Goal: Communication & Community: Answer question/provide support

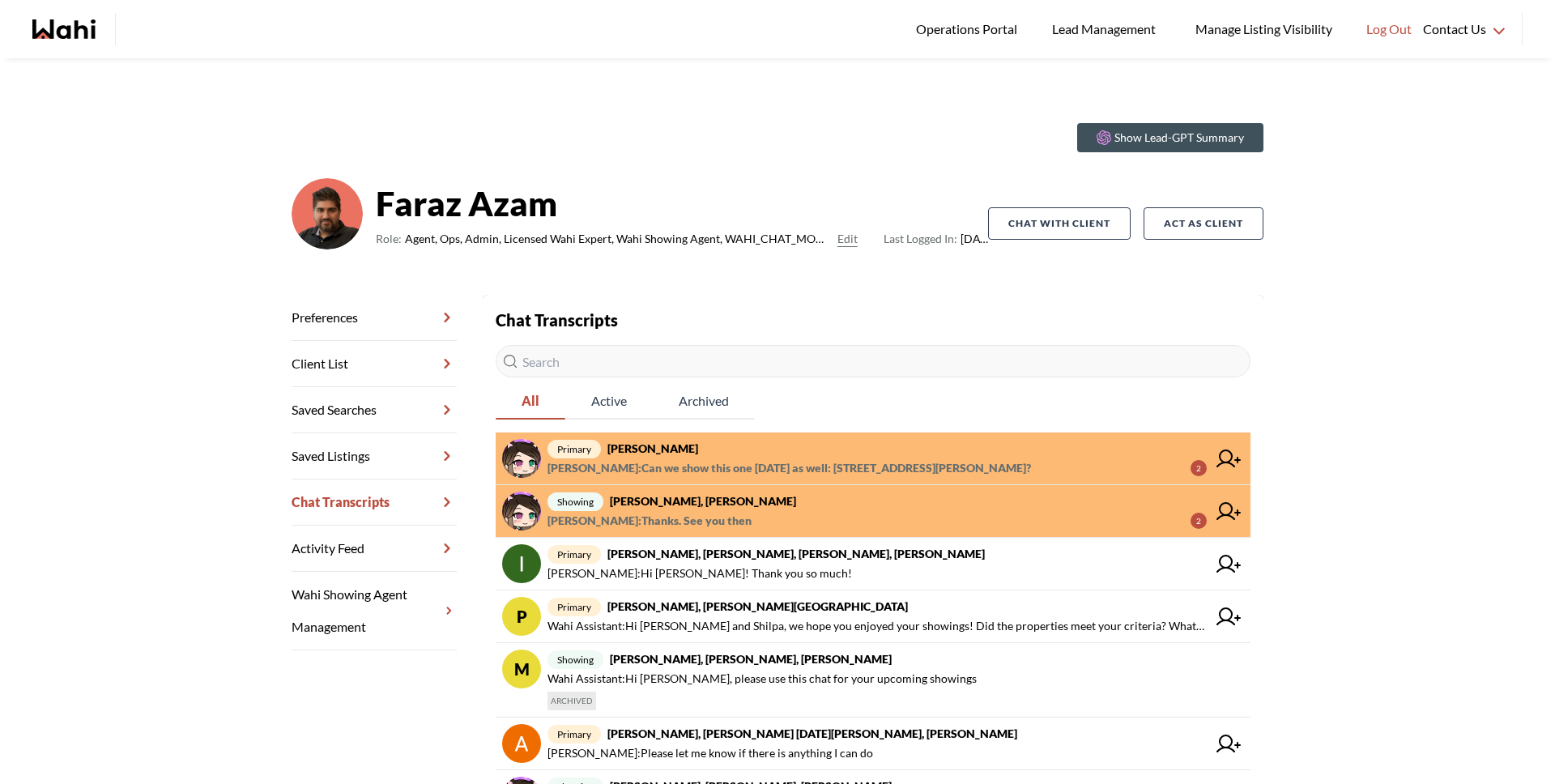
click at [809, 512] on span "liuhong chen : Thanks. See you then 2" at bounding box center [877, 521] width 659 height 20
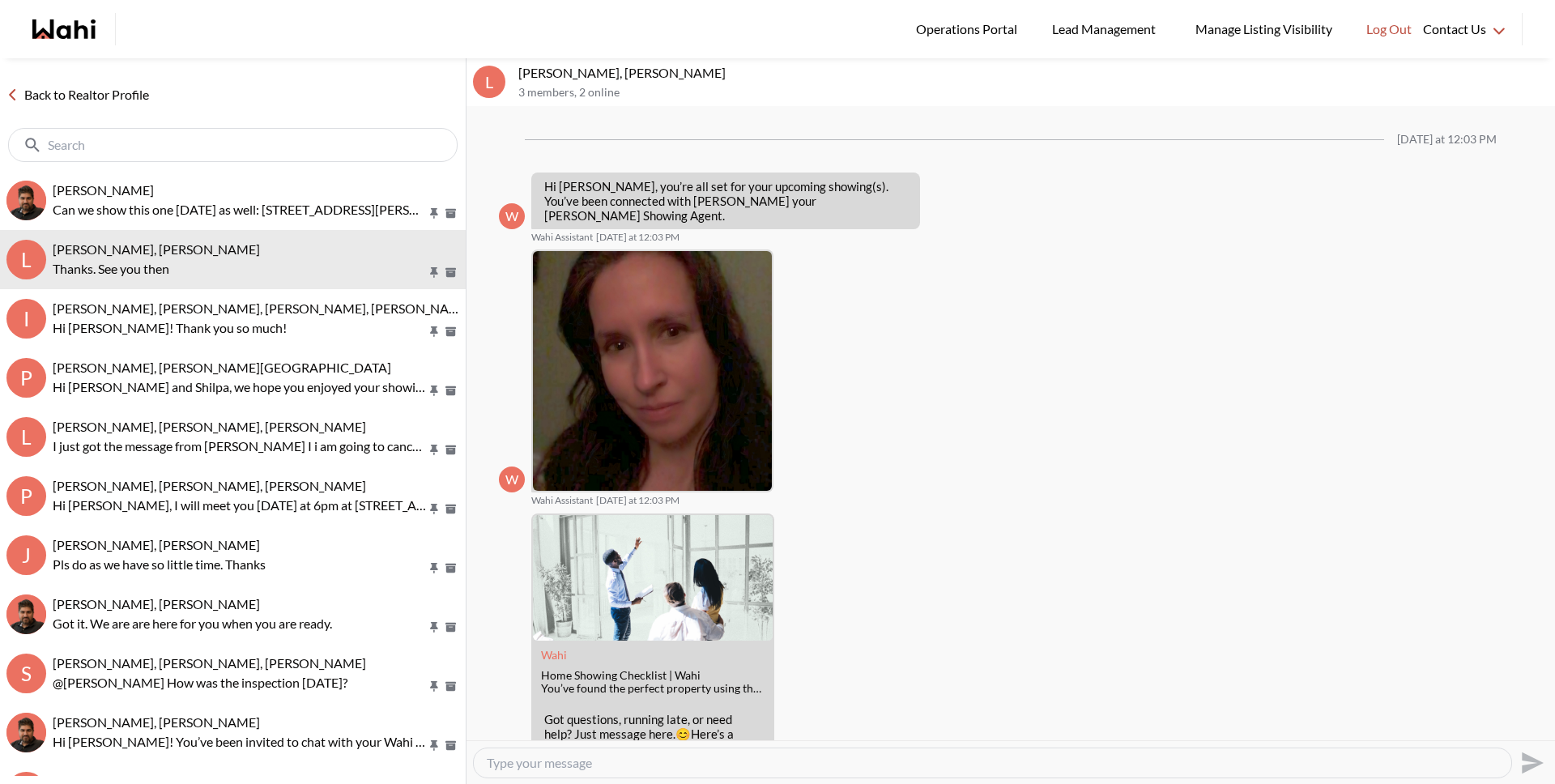
scroll to position [198, 0]
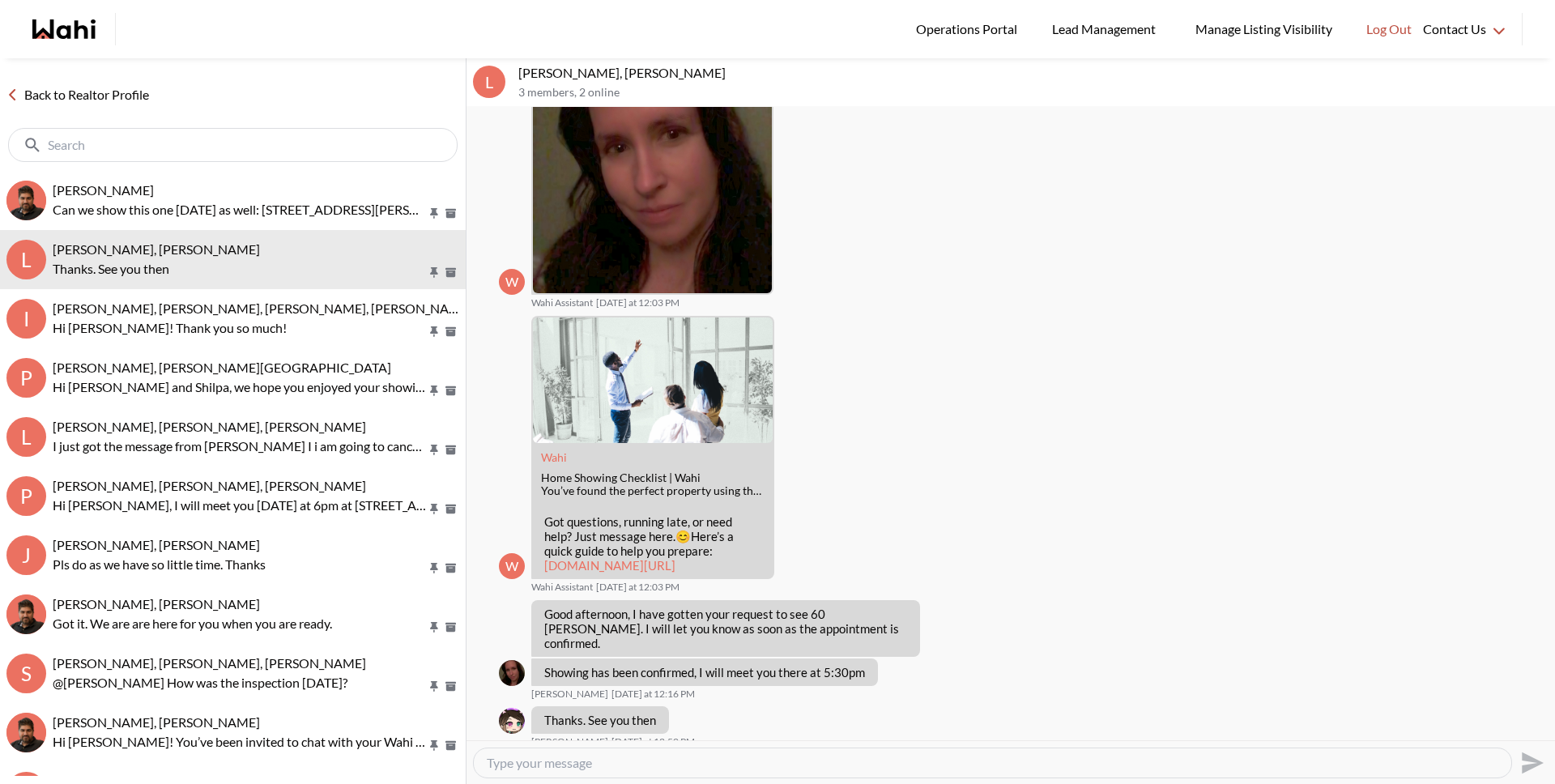
click at [202, 168] on div at bounding box center [233, 145] width 466 height 52
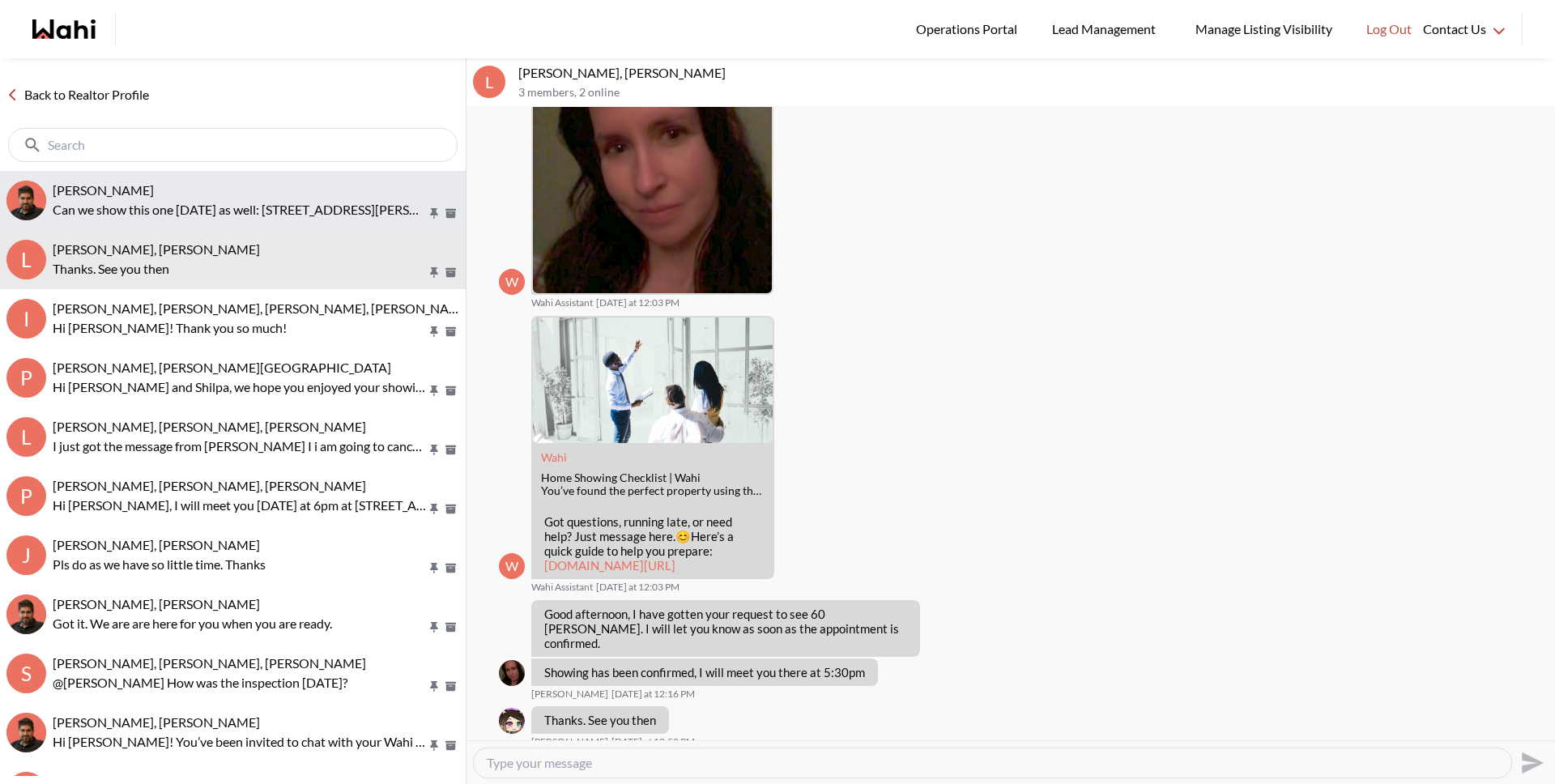
click at [199, 198] on div "liuhong chen, Faraz" at bounding box center [255, 190] width 406 height 16
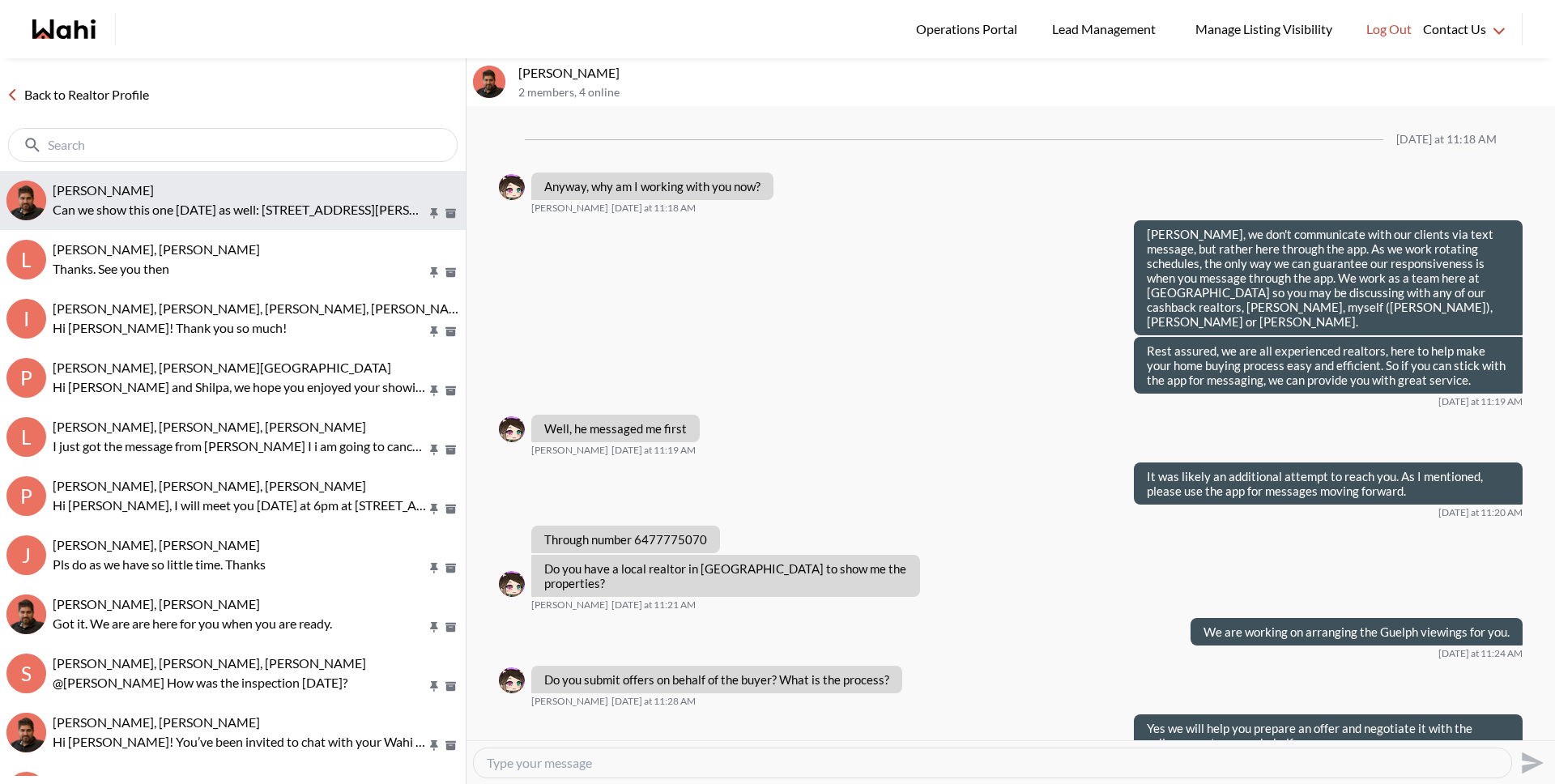
scroll to position [1771, 0]
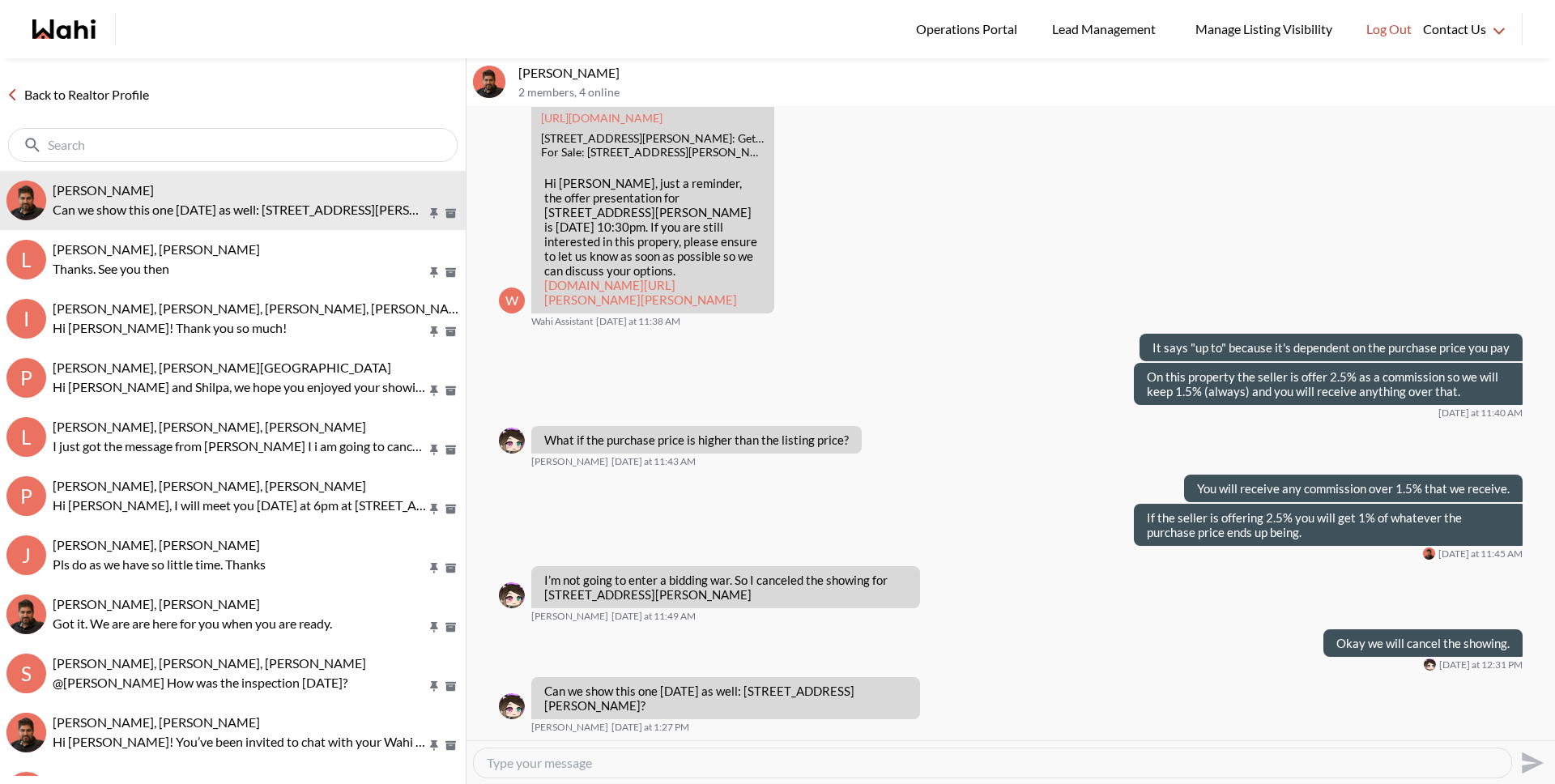
click at [630, 768] on textarea "Type your message" at bounding box center [992, 763] width 1011 height 16
type textarea "Hi Liuhong, please submit the request through the app and we will arrange it fo…"
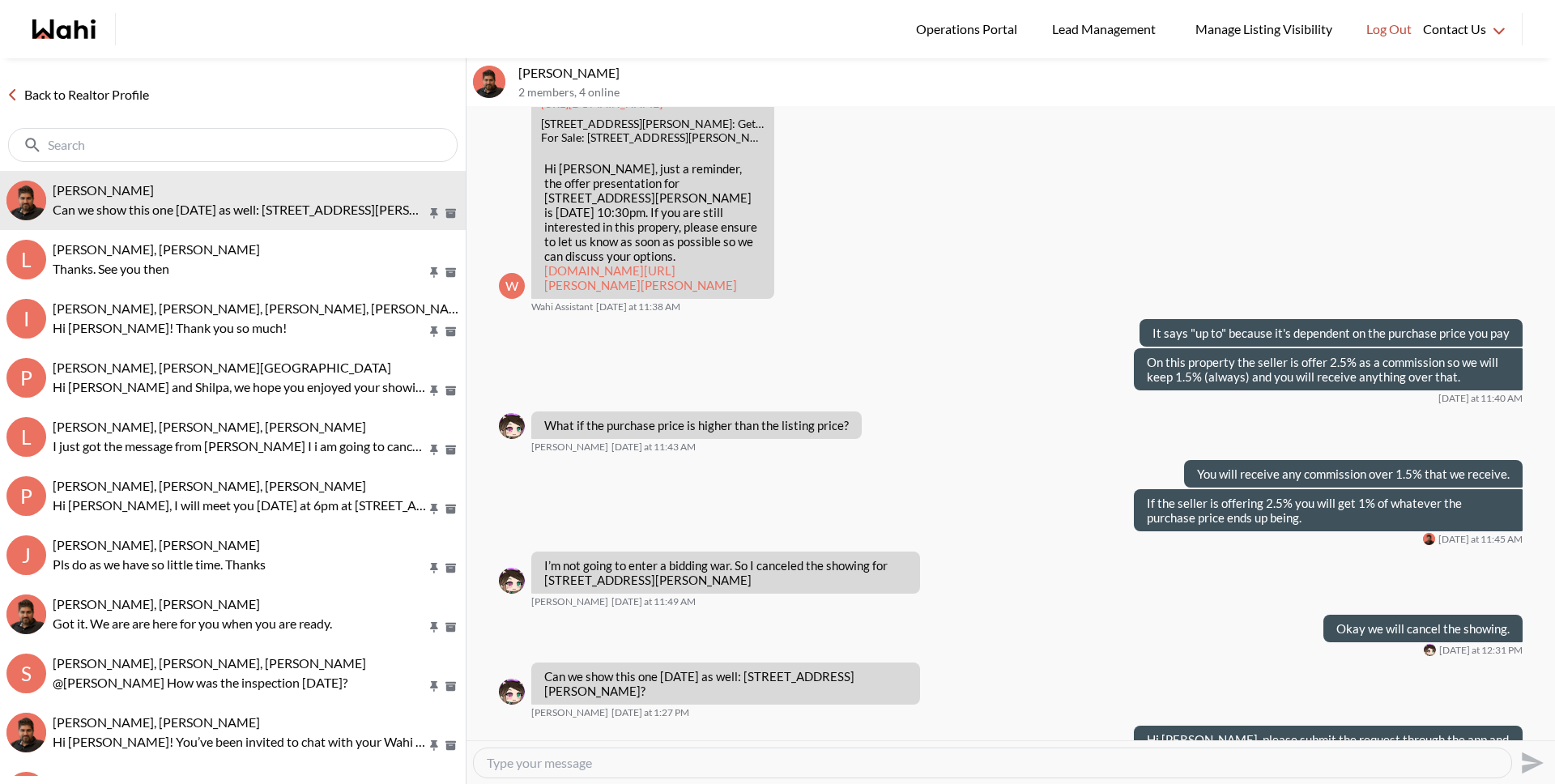
scroll to position [1834, 0]
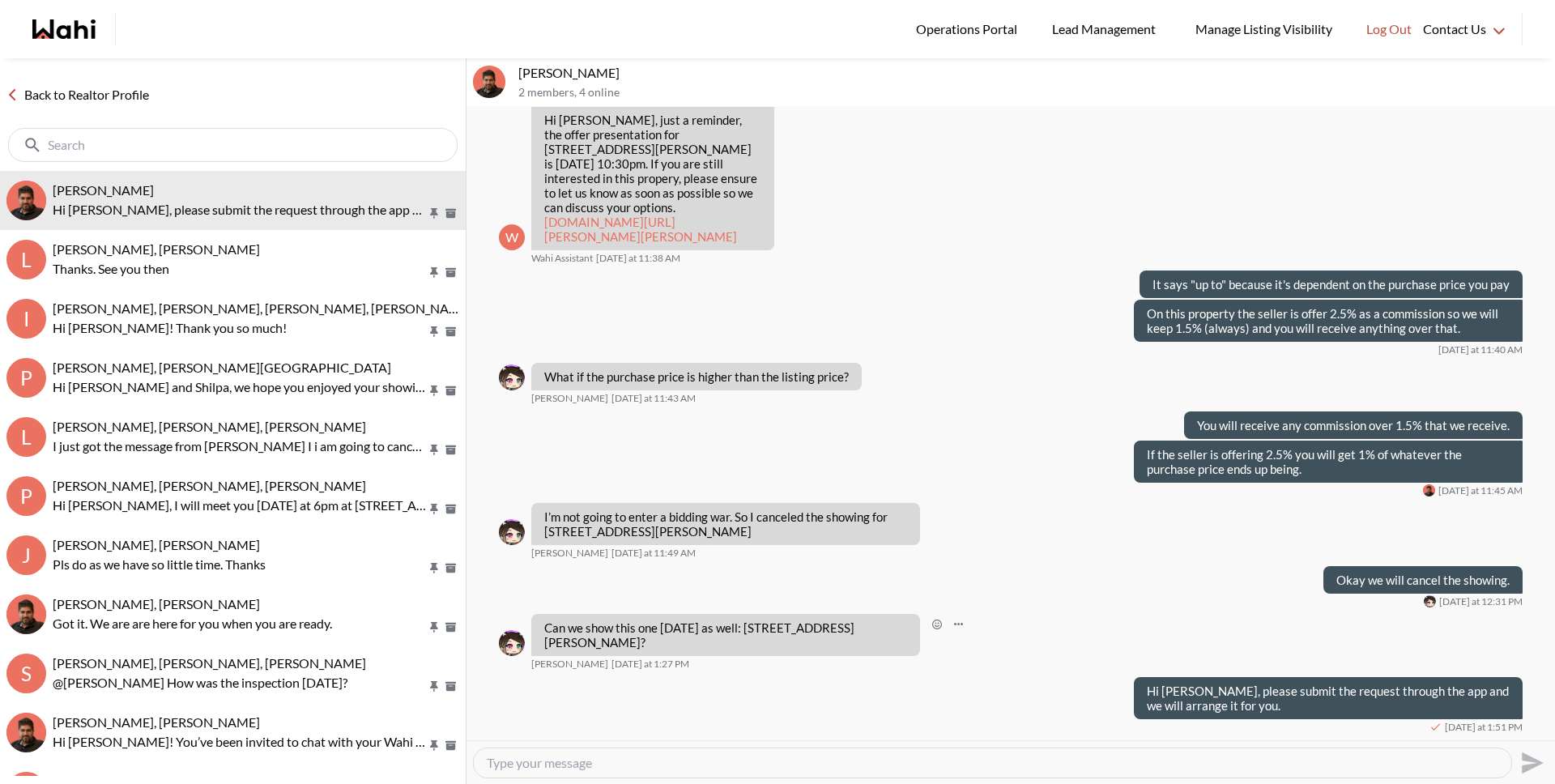
drag, startPoint x: 758, startPoint y: 628, endPoint x: 789, endPoint y: 645, distance: 35.4
click at [789, 645] on p "Can we show this one tomorrow as well: 88 Decorso Dr #71, Guelph, Ontario N1L 0…" at bounding box center [726, 635] width 363 height 29
copy p "88 Decorso Dr #71, Guelph, Ontario N1L 0A9?"
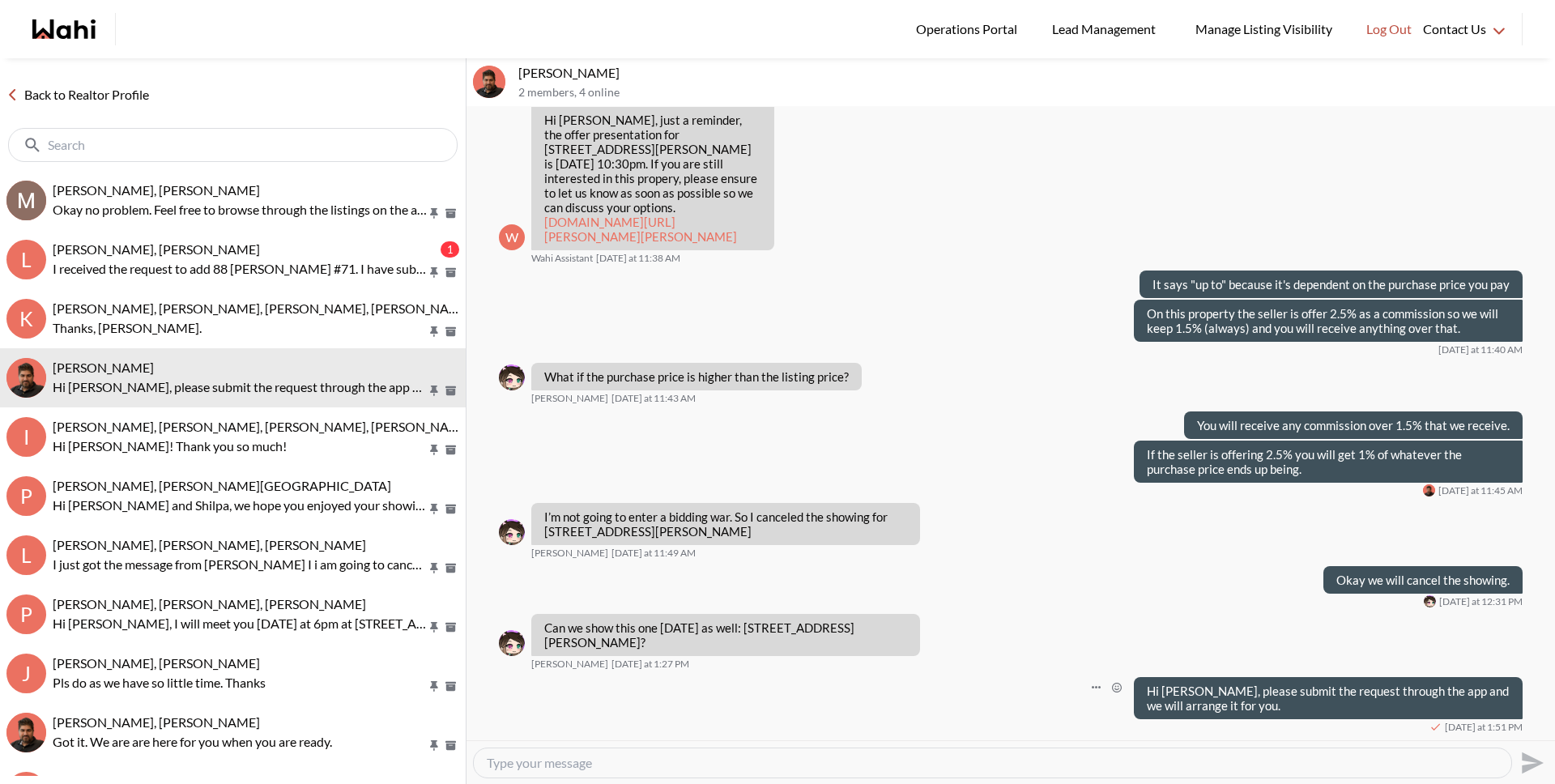
click at [583, 701] on div "Hi Liuhong, please submit the request through the app and we will arrange it fo…" at bounding box center [1011, 705] width 1024 height 56
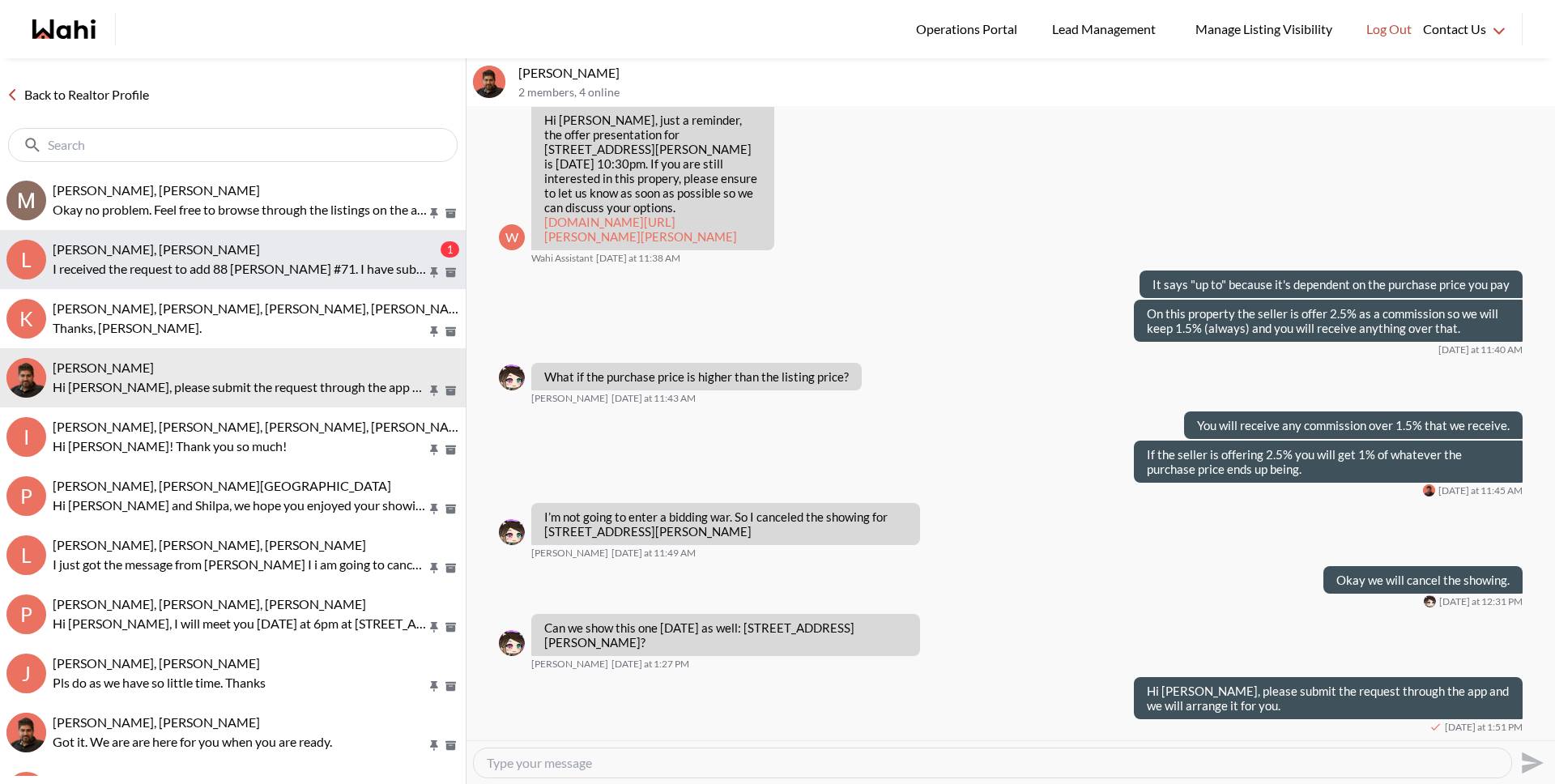
click at [237, 269] on p "I received the request to add 88 Decorso #71. I have submitted the appointment …" at bounding box center [240, 269] width 374 height 20
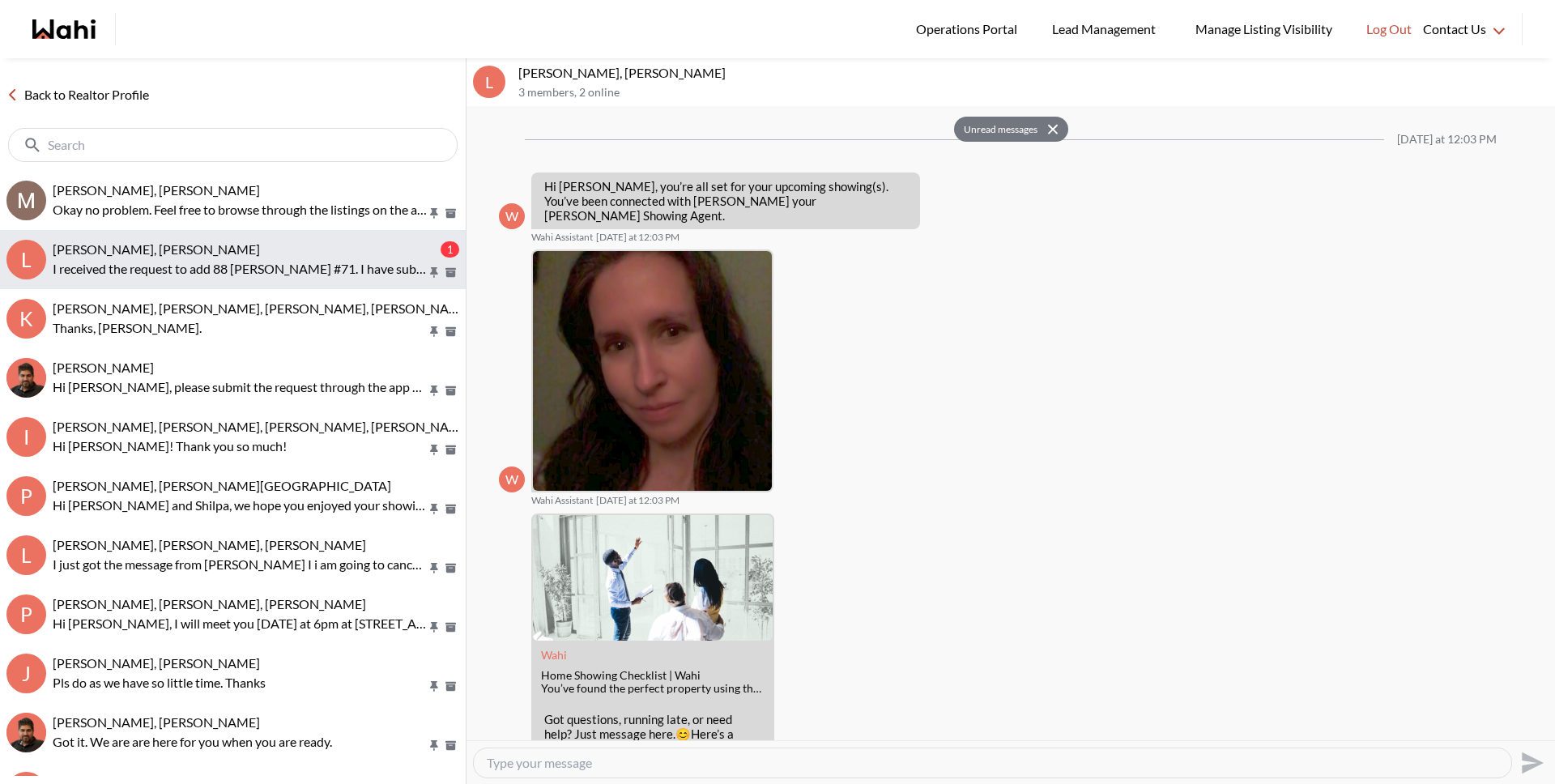
scroll to position [341, 0]
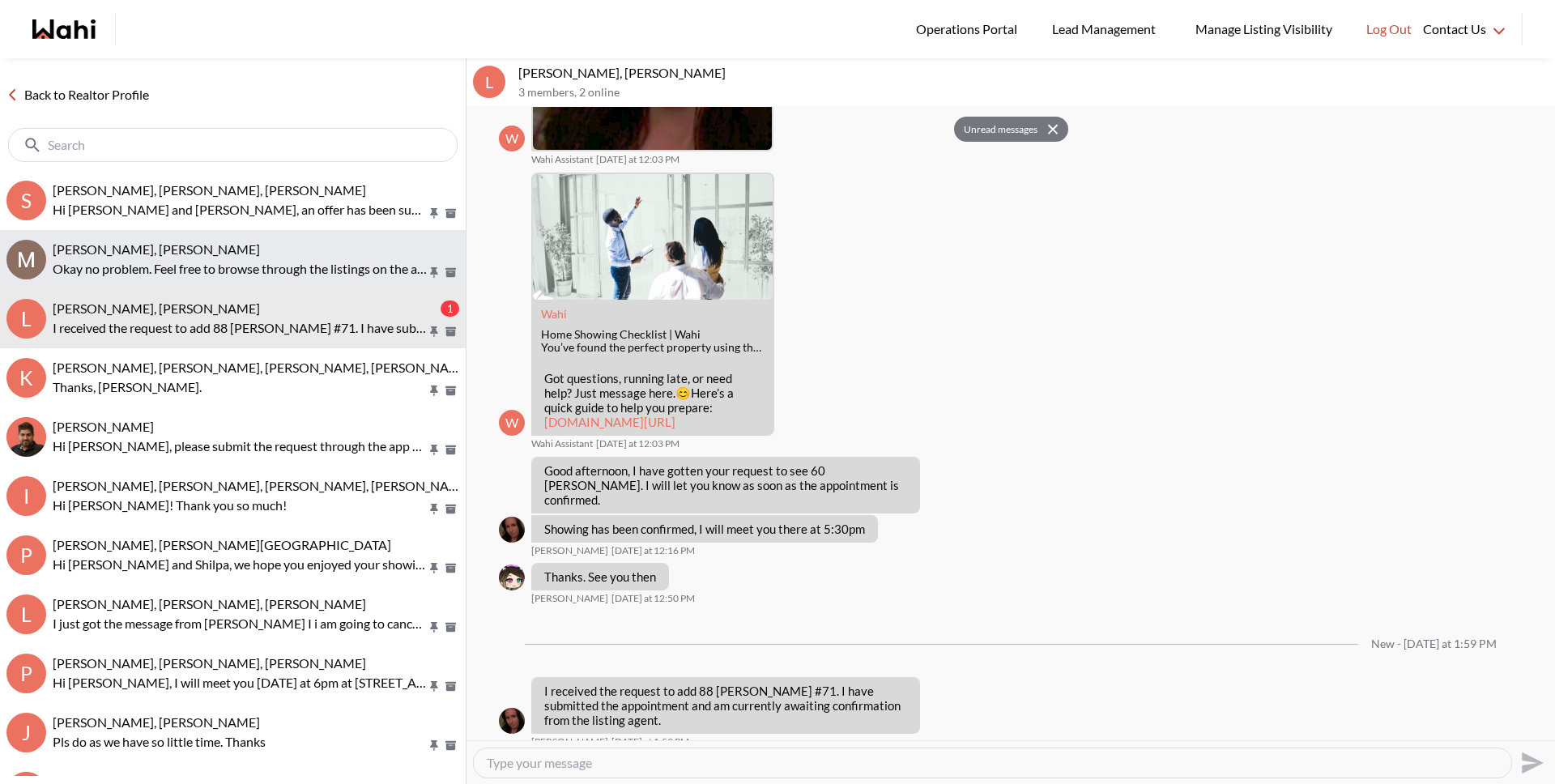
click at [195, 262] on p "Okay no problem. Feel free to browse through the listings on the app and let us…" at bounding box center [240, 269] width 374 height 20
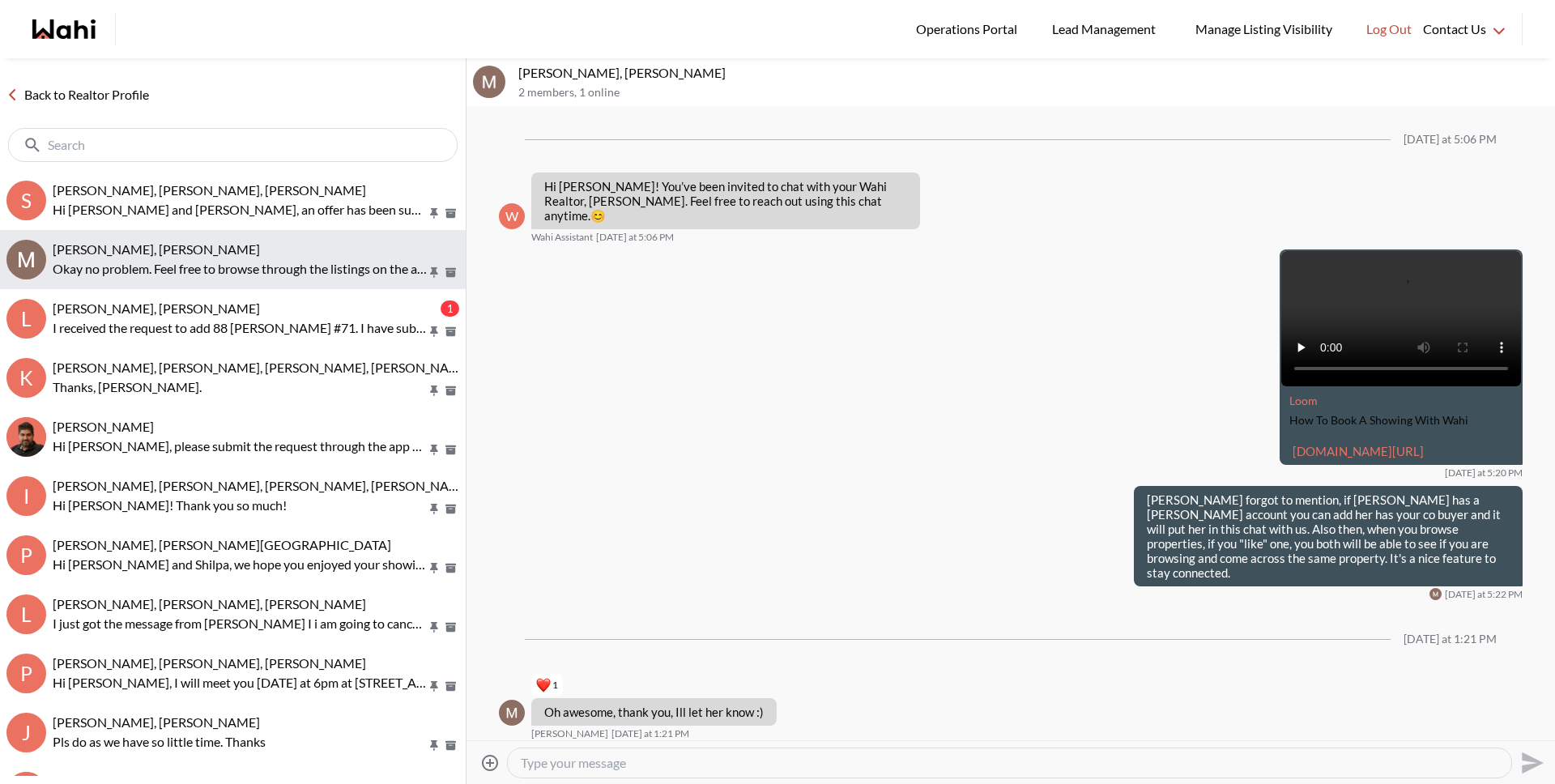
scroll to position [329, 0]
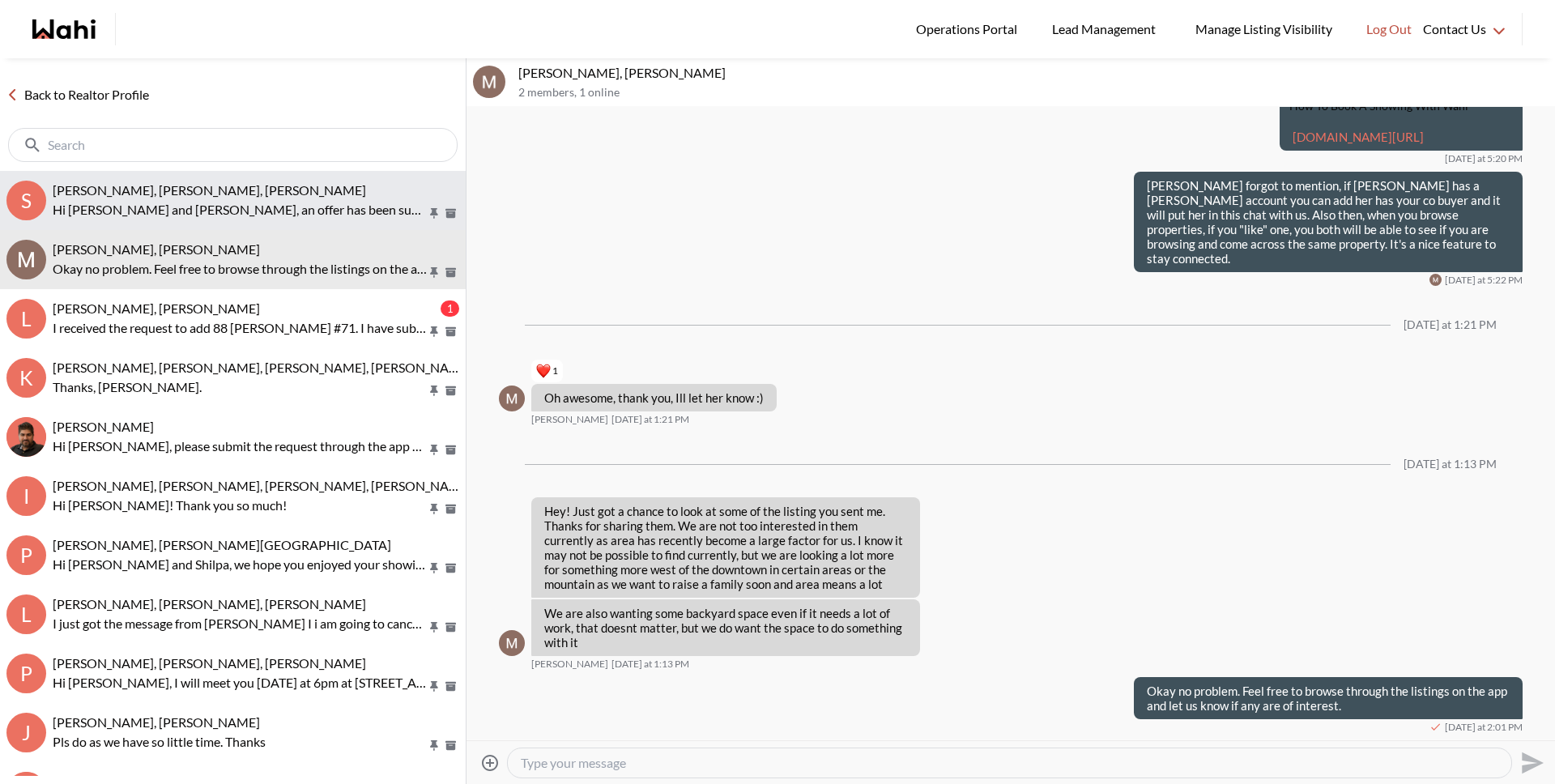
click at [177, 187] on span "[PERSON_NAME], [PERSON_NAME], [PERSON_NAME]" at bounding box center [208, 190] width 313 height 16
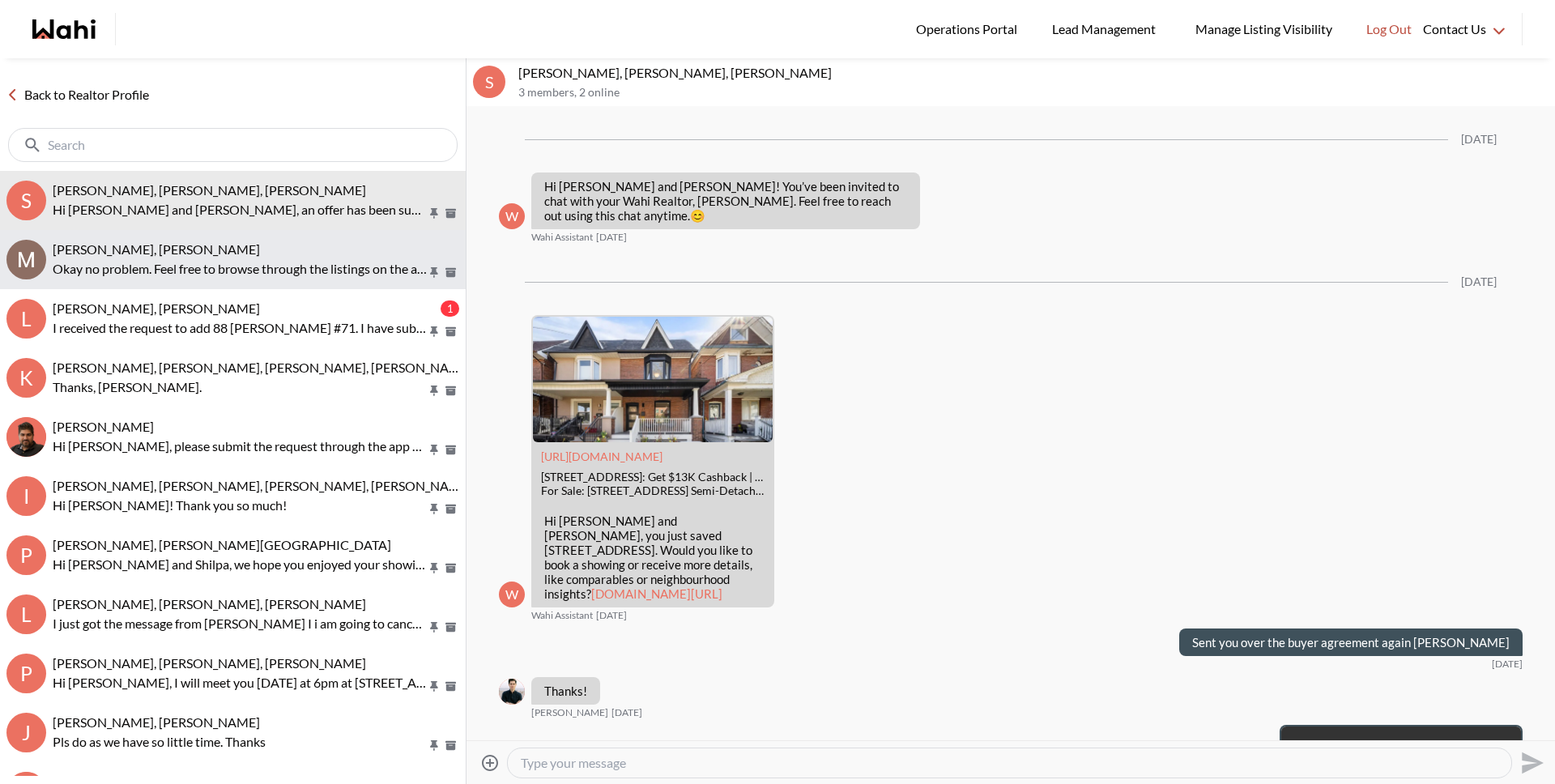
scroll to position [4116, 0]
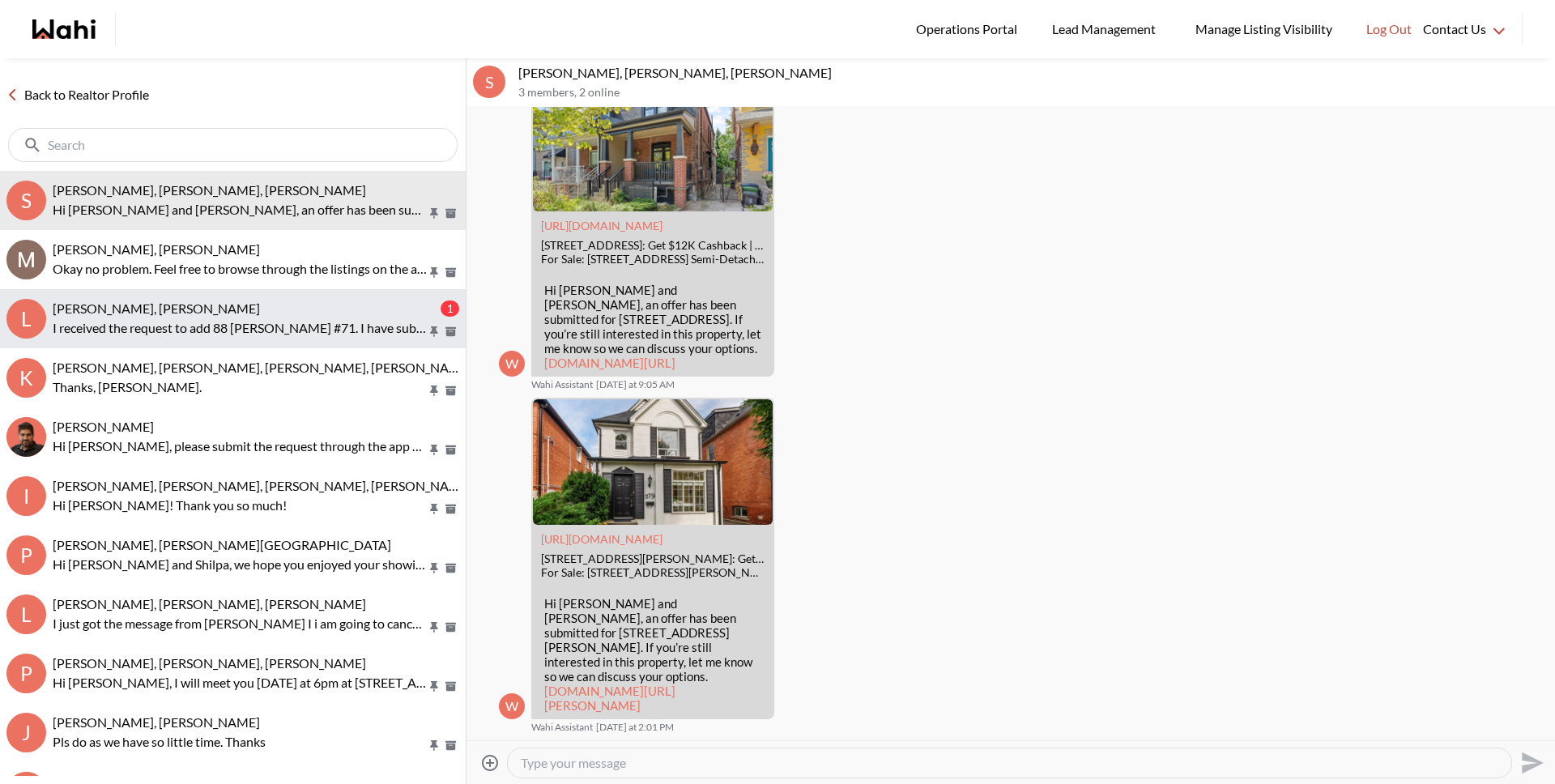
click at [169, 318] on p "I received the request to add 88 [PERSON_NAME] #71. I have submitted the appoin…" at bounding box center [240, 328] width 374 height 20
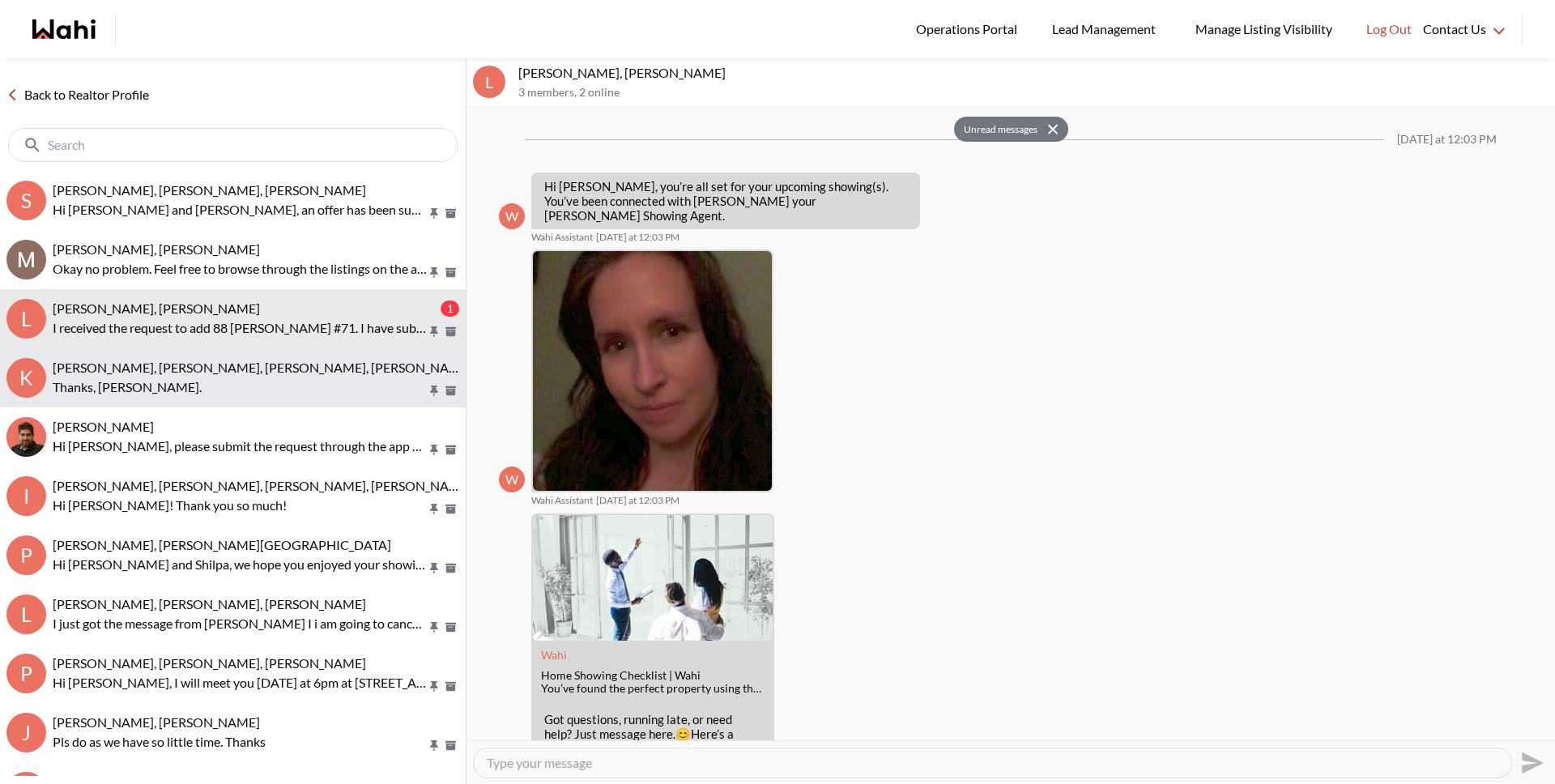
scroll to position [341, 0]
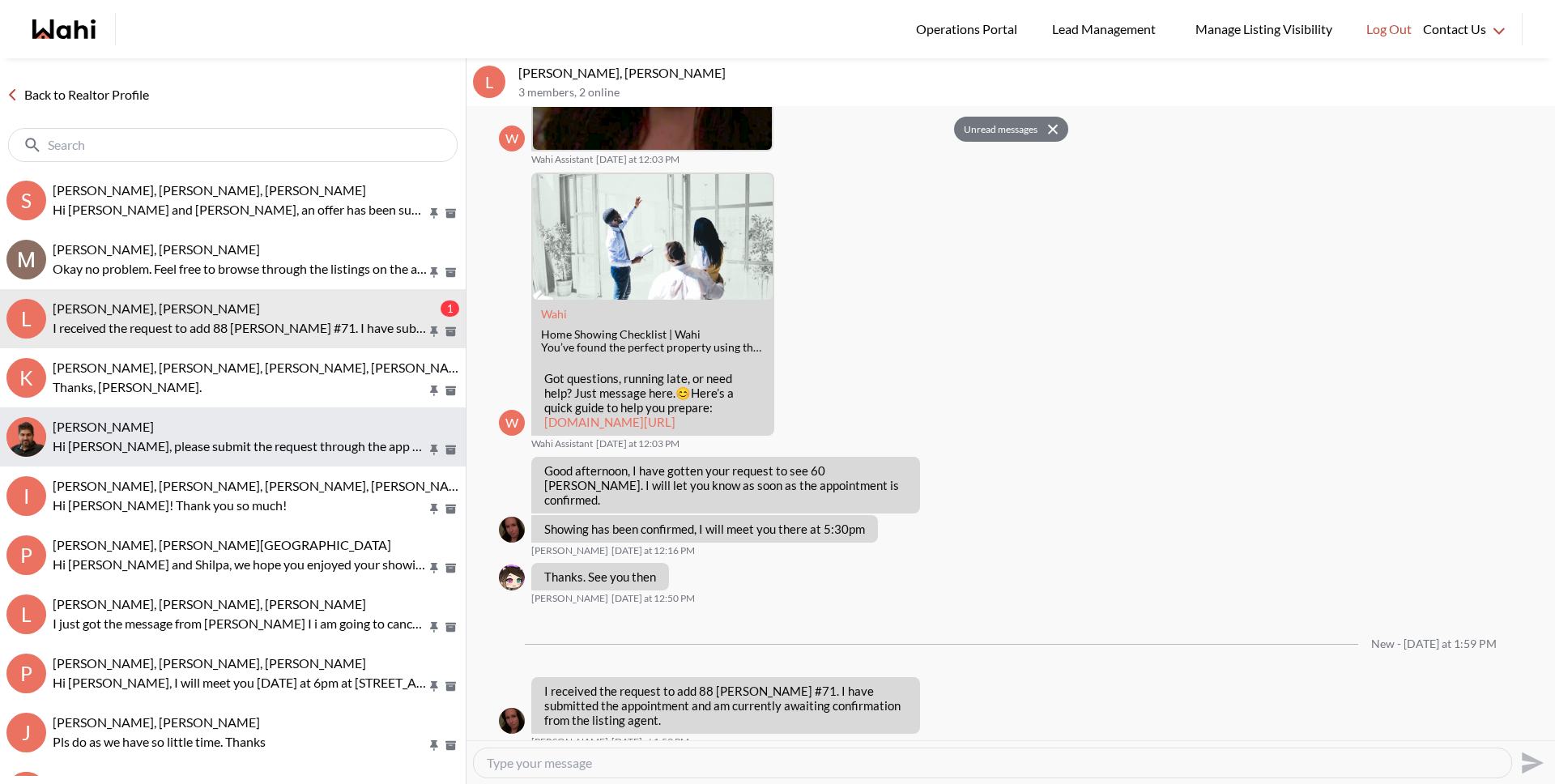
click at [297, 439] on p "Hi [PERSON_NAME], please submit the request through the app and we will arrange…" at bounding box center [240, 446] width 374 height 20
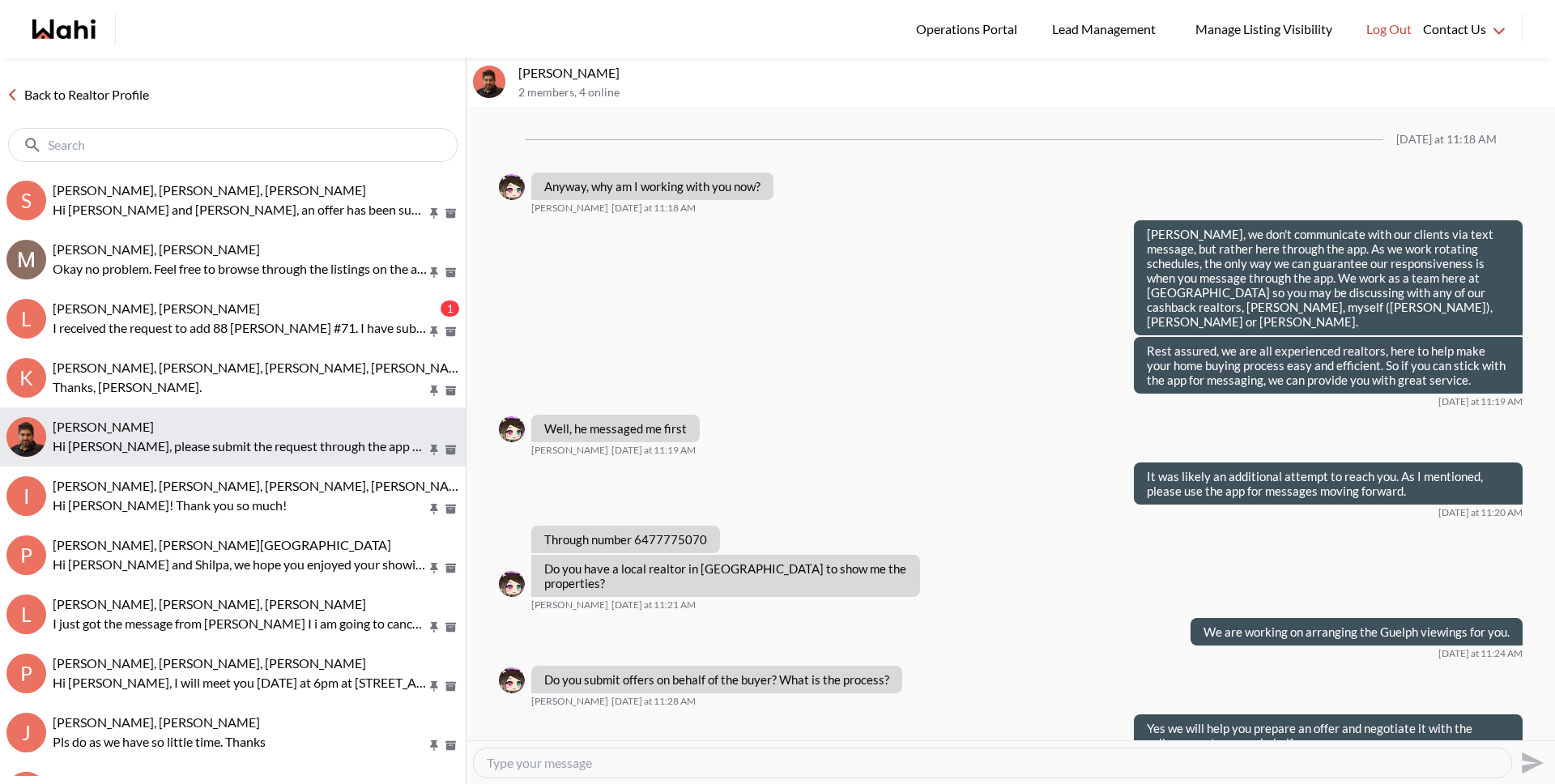
scroll to position [1834, 0]
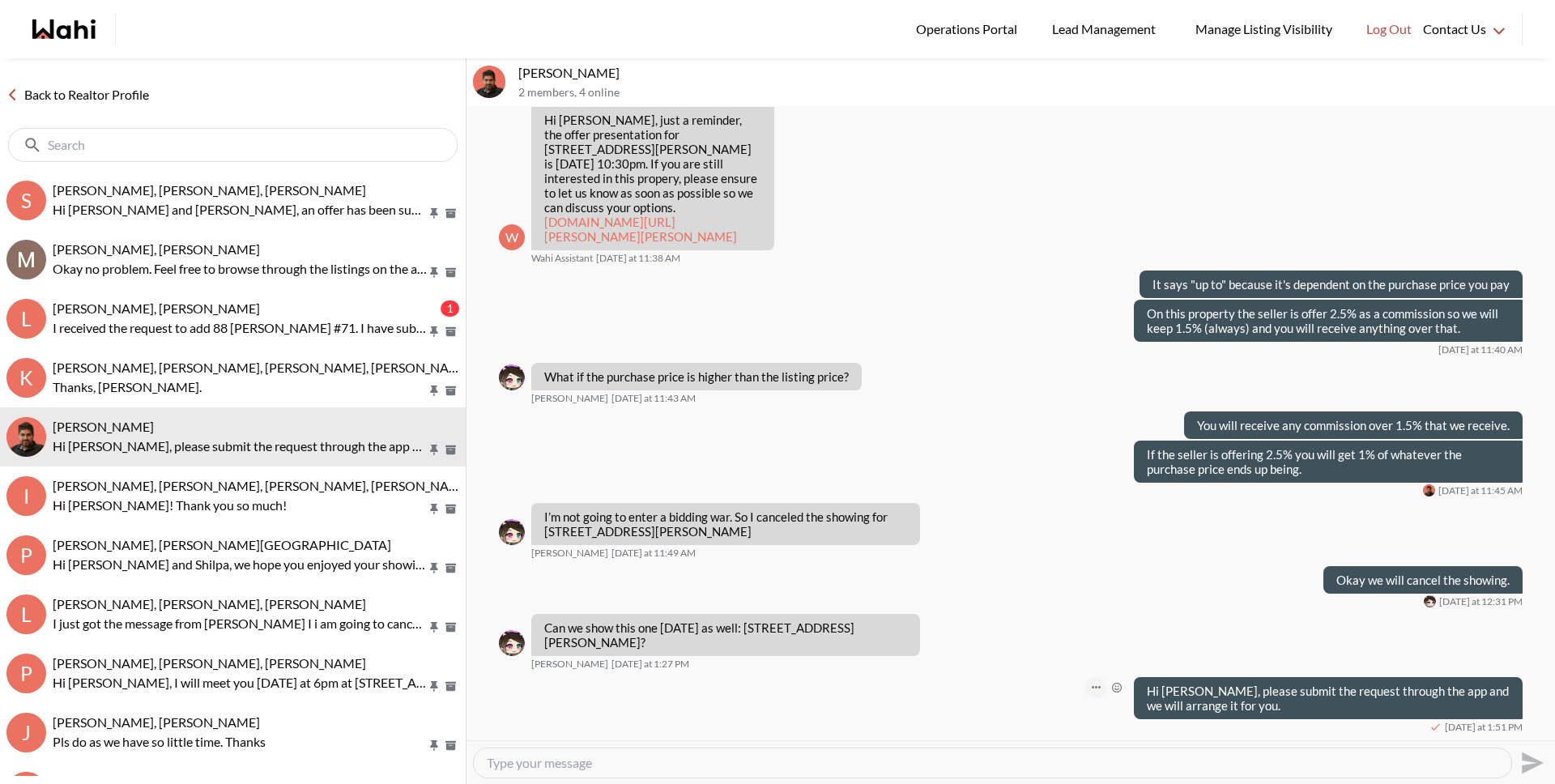
click at [1085, 685] on button "Open Message Actions Menu" at bounding box center [1096, 688] width 21 height 21
click at [1014, 638] on button "Edit Message" at bounding box center [1029, 634] width 129 height 29
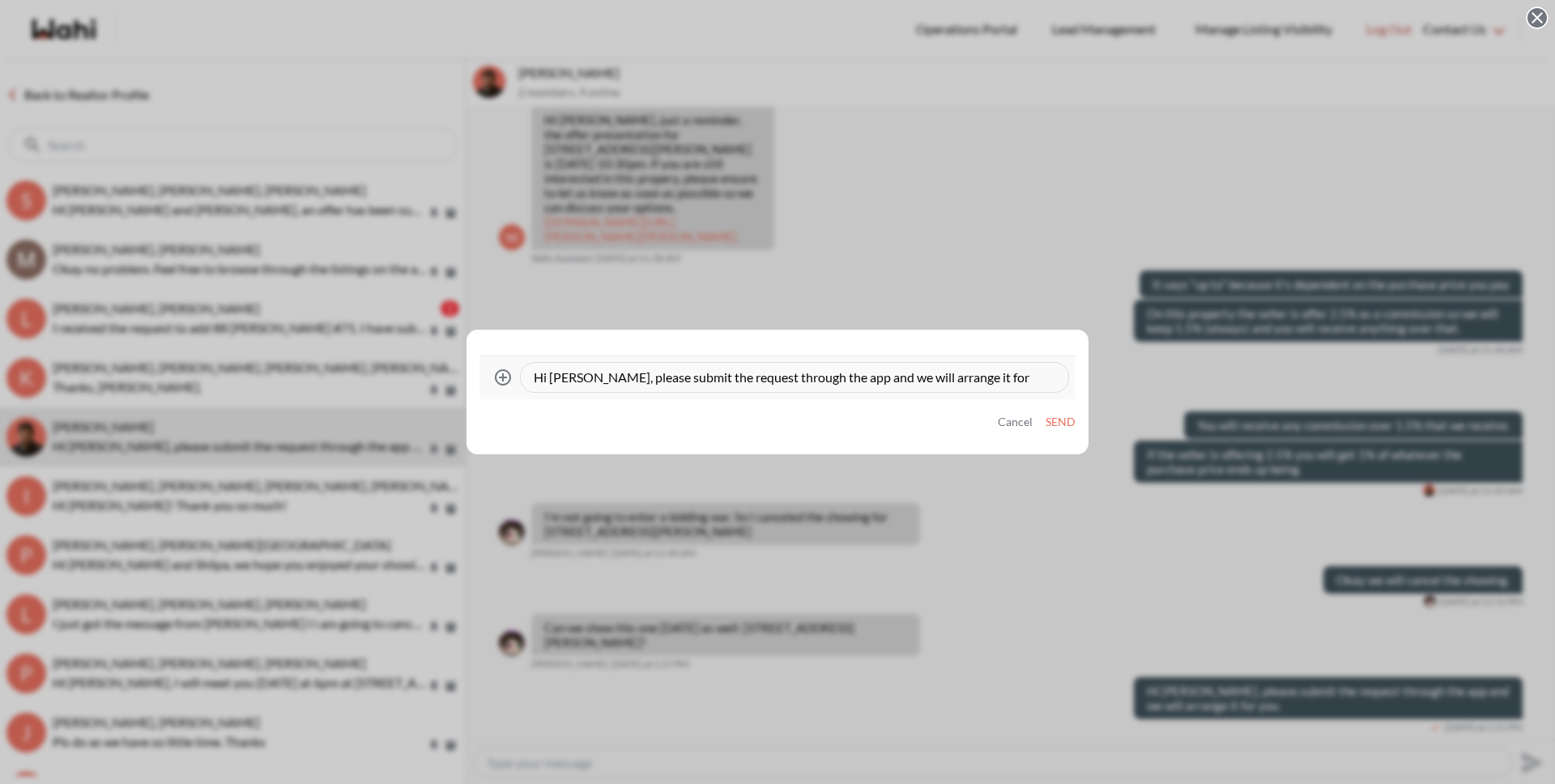
drag, startPoint x: 603, startPoint y: 376, endPoint x: 1149, endPoint y: 389, distance: 546.2
click at [1149, 389] on div "Attach files Hi Liuhong, please submit the request through the app and we will …" at bounding box center [778, 392] width 1555 height 784
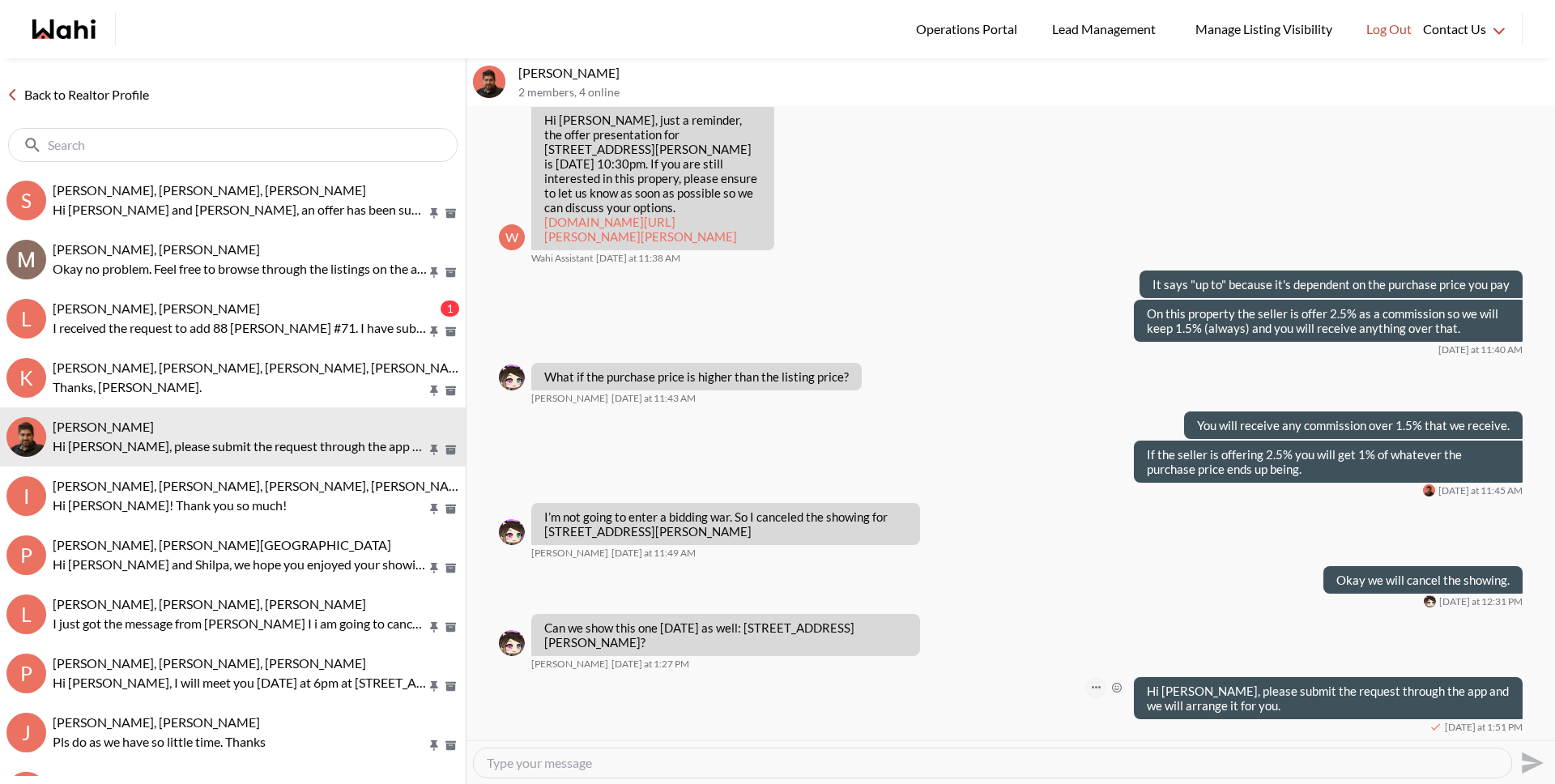
click at [1085, 686] on button "Open Message Actions Menu" at bounding box center [1096, 688] width 21 height 21
click at [1021, 638] on button "Edit Message" at bounding box center [1029, 634] width 129 height 29
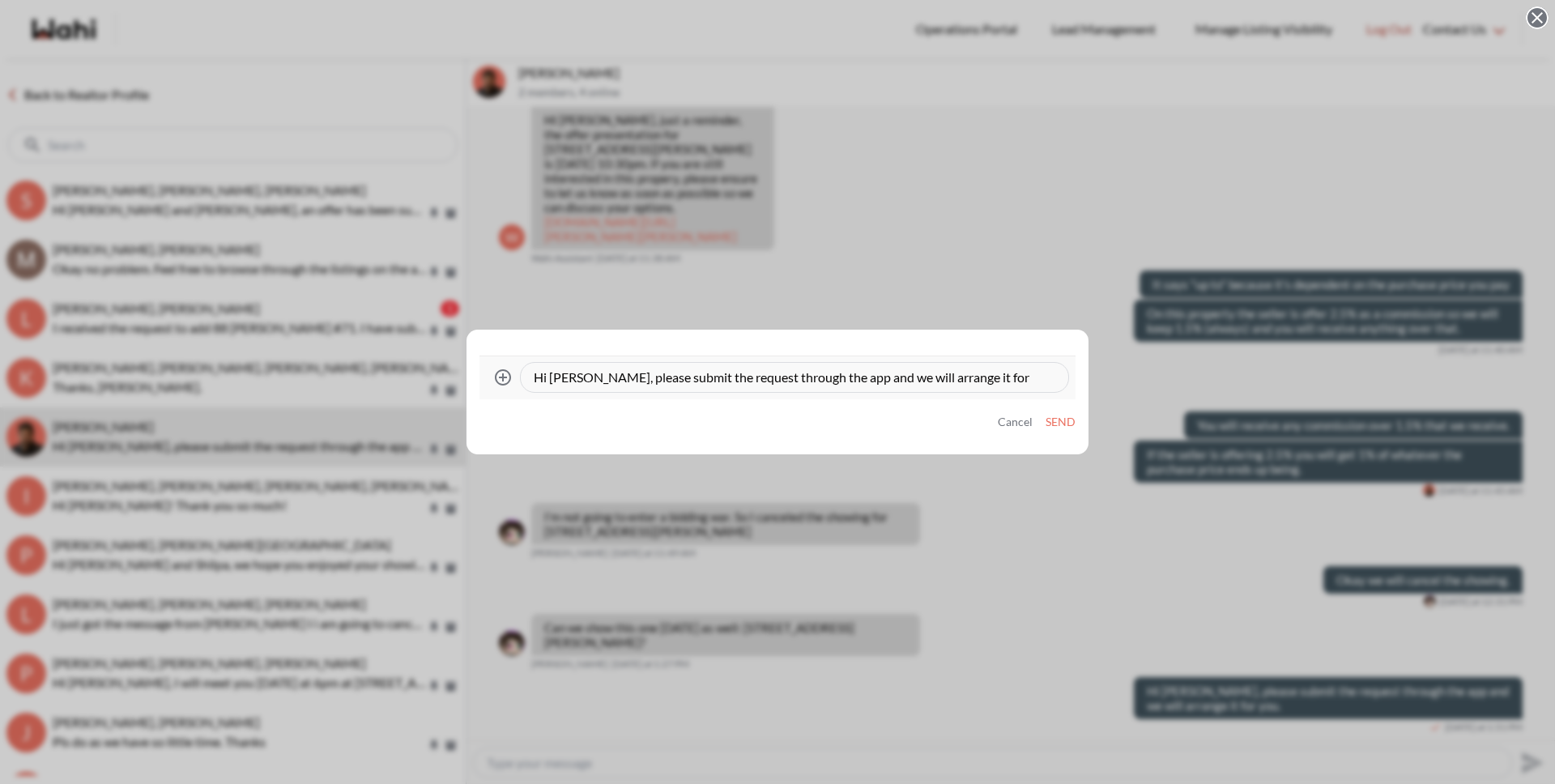
drag, startPoint x: 601, startPoint y: 376, endPoint x: 993, endPoint y: 372, distance: 392.0
click at [993, 372] on textarea "Hi Liuhong, please submit the request through the app and we will arrange it fo…" at bounding box center [795, 378] width 522 height 16
type textarea "Hi Liuhong, sure we will add it for you."
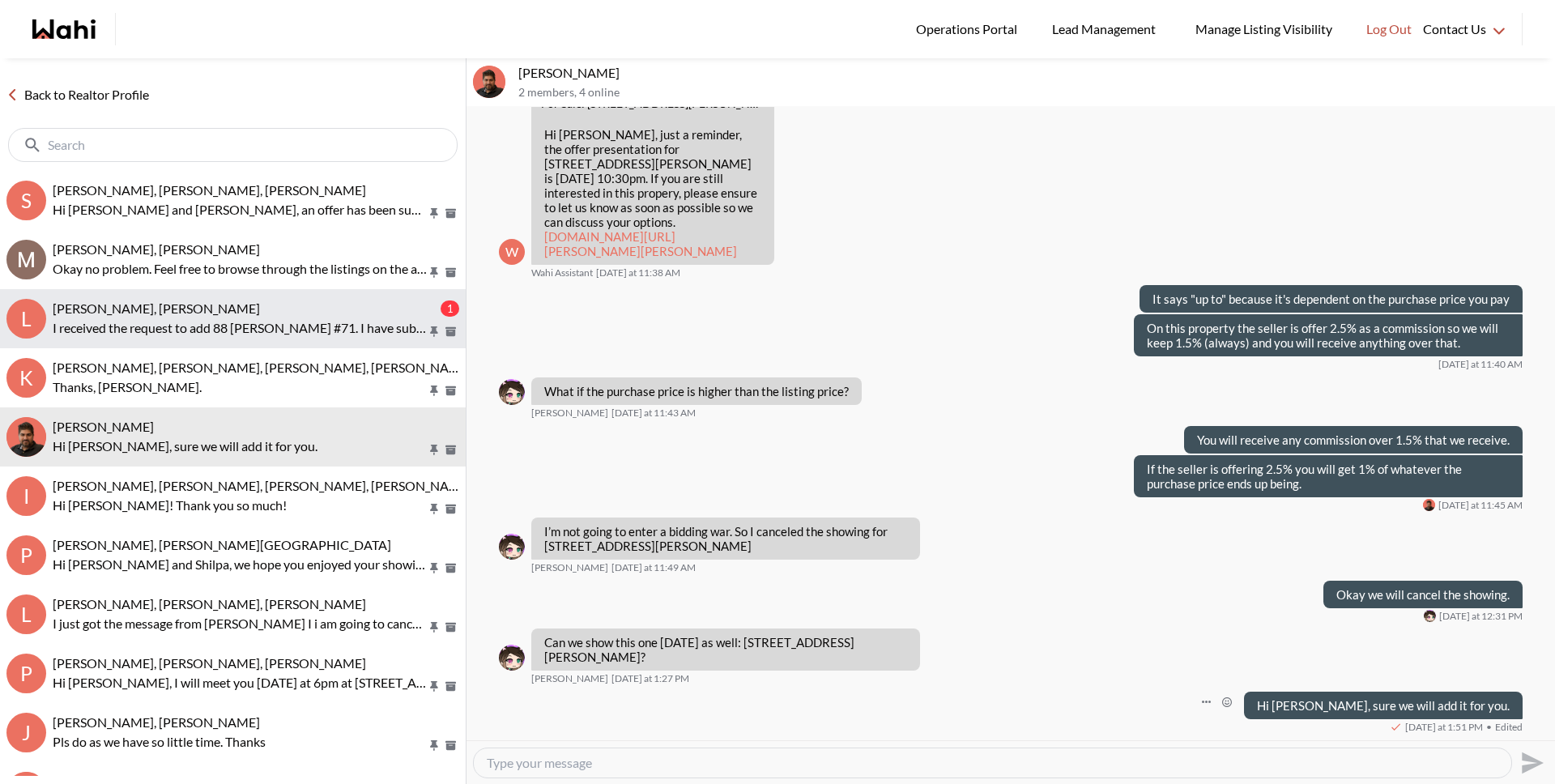
click at [102, 311] on span "liuhong chen, Alicia, Faraz" at bounding box center [156, 307] width 208 height 16
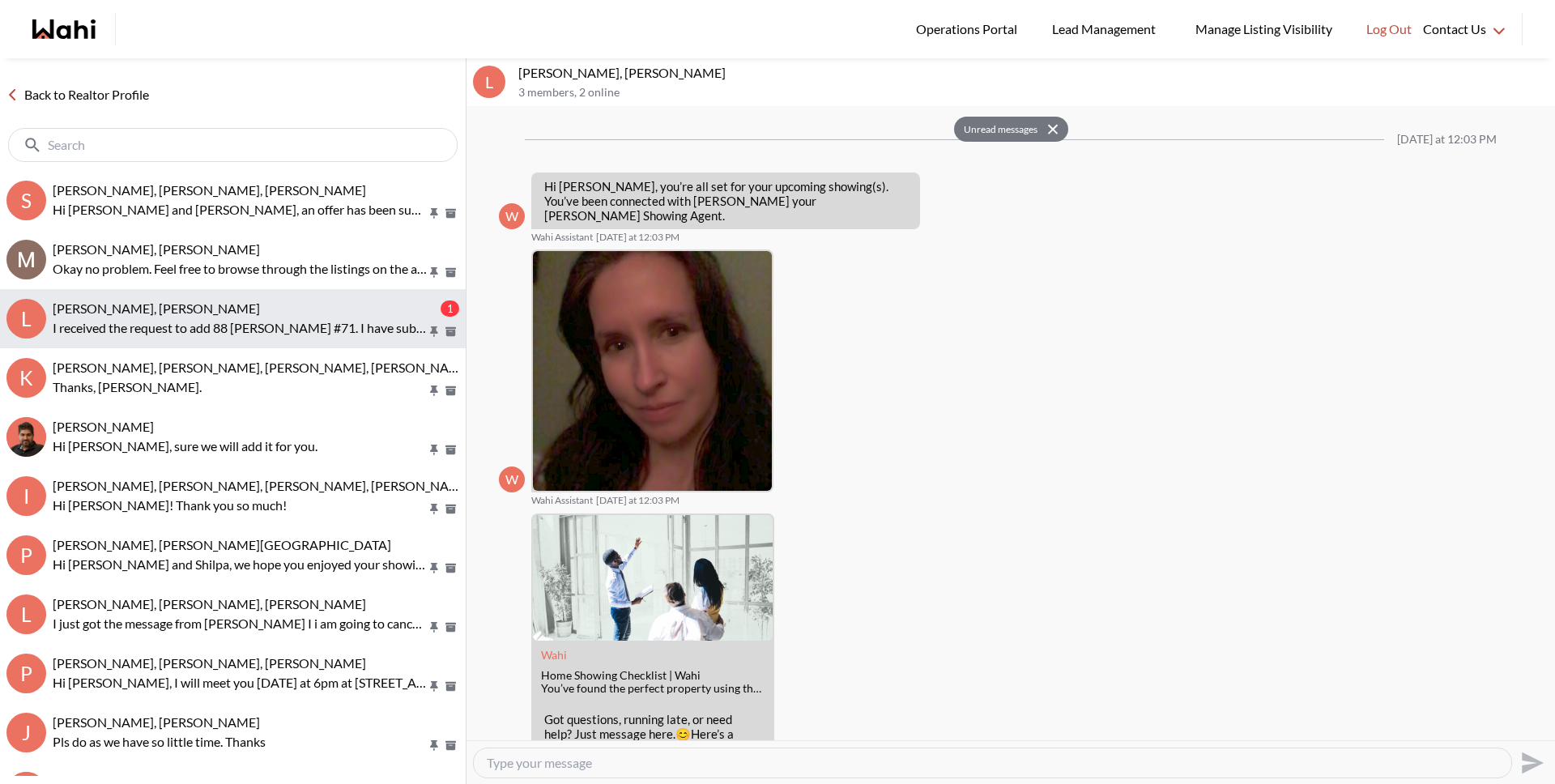
scroll to position [341, 0]
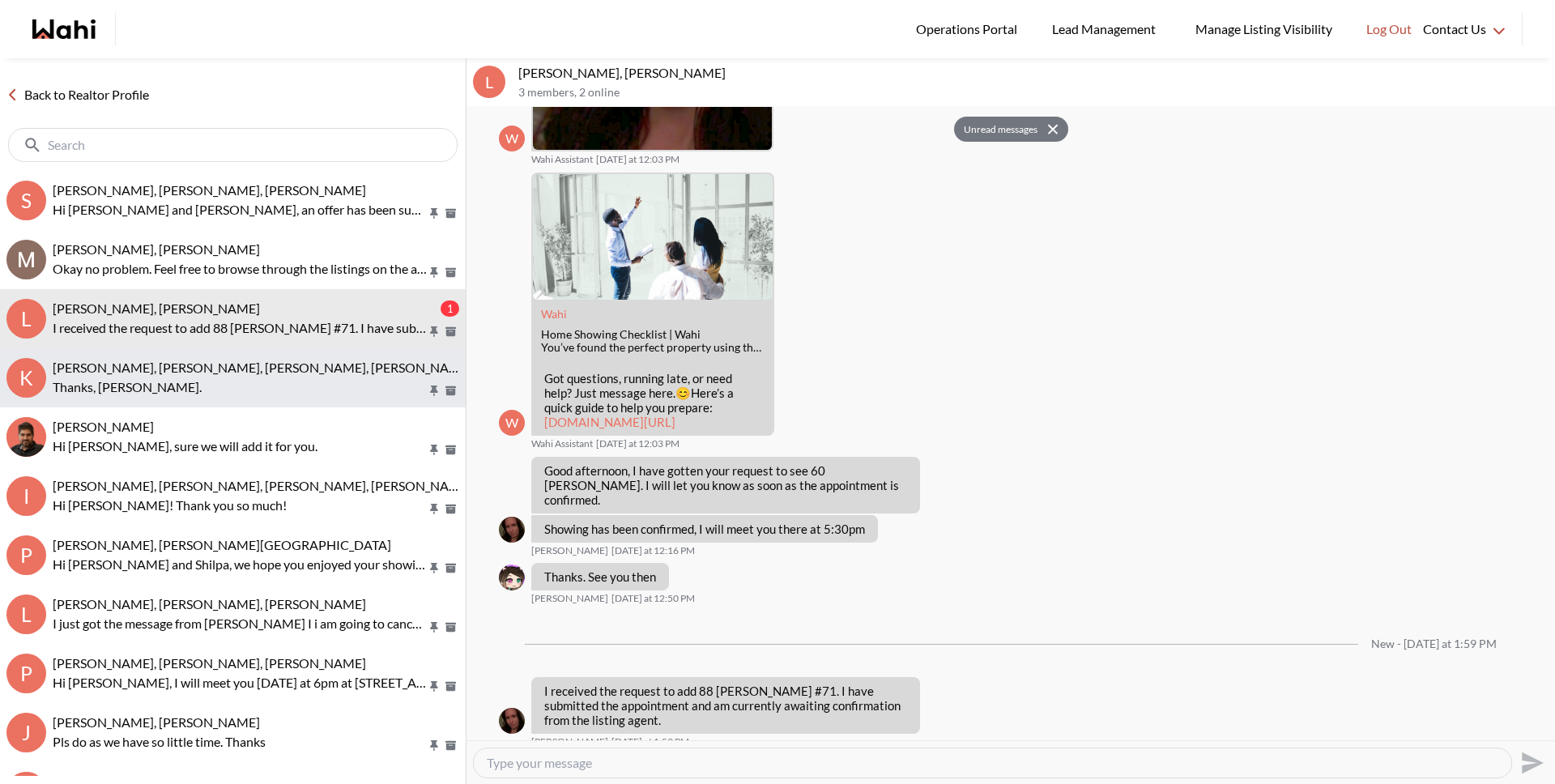
click at [190, 363] on span "Kevin McKay, Fawzia Sheikh, Michelle, Behnam" at bounding box center [262, 367] width 419 height 16
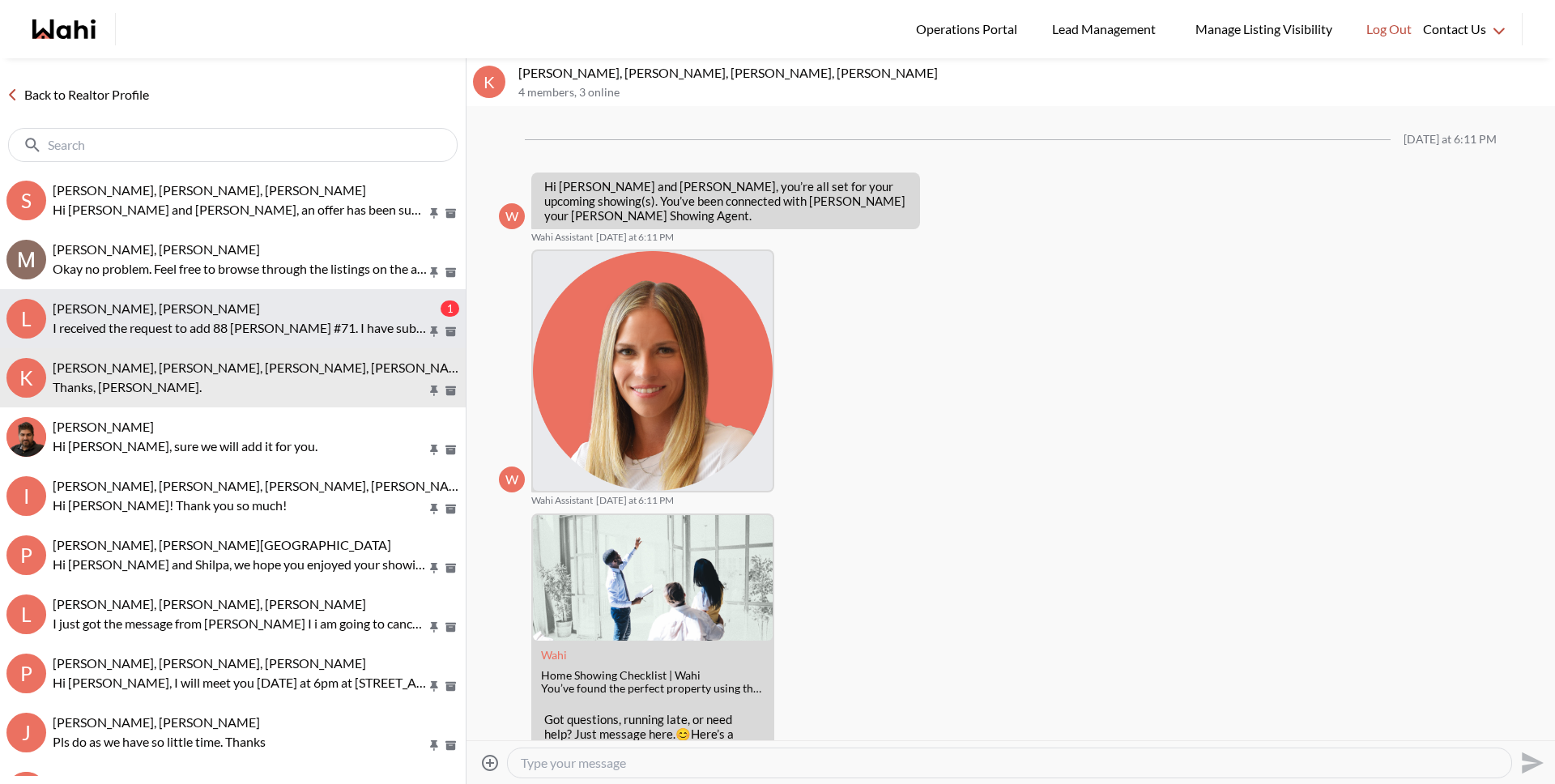
scroll to position [570, 0]
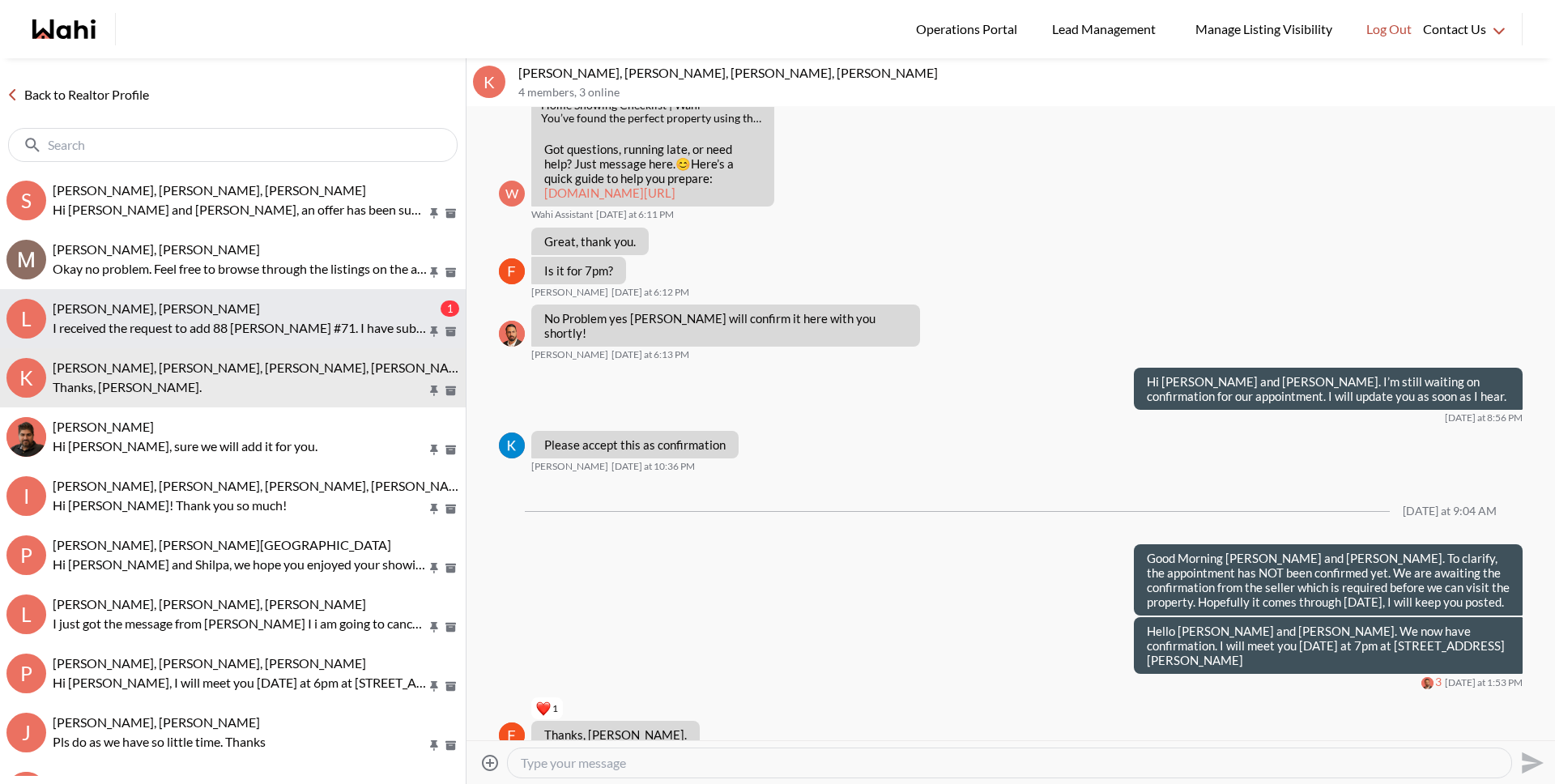
click at [193, 332] on p "I received the request to add 88 [PERSON_NAME] #71. I have submitted the appoin…" at bounding box center [240, 328] width 374 height 20
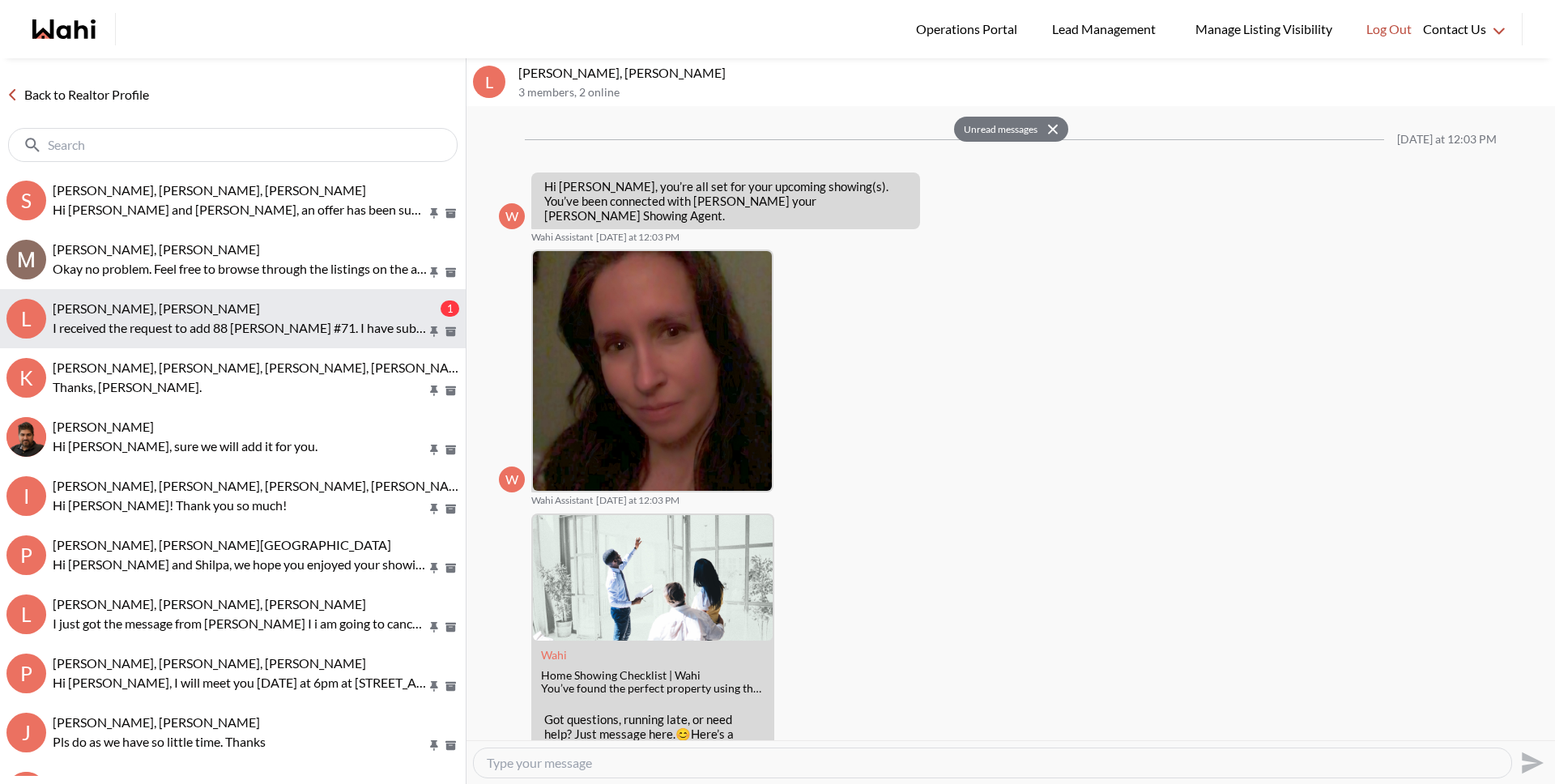
scroll to position [341, 0]
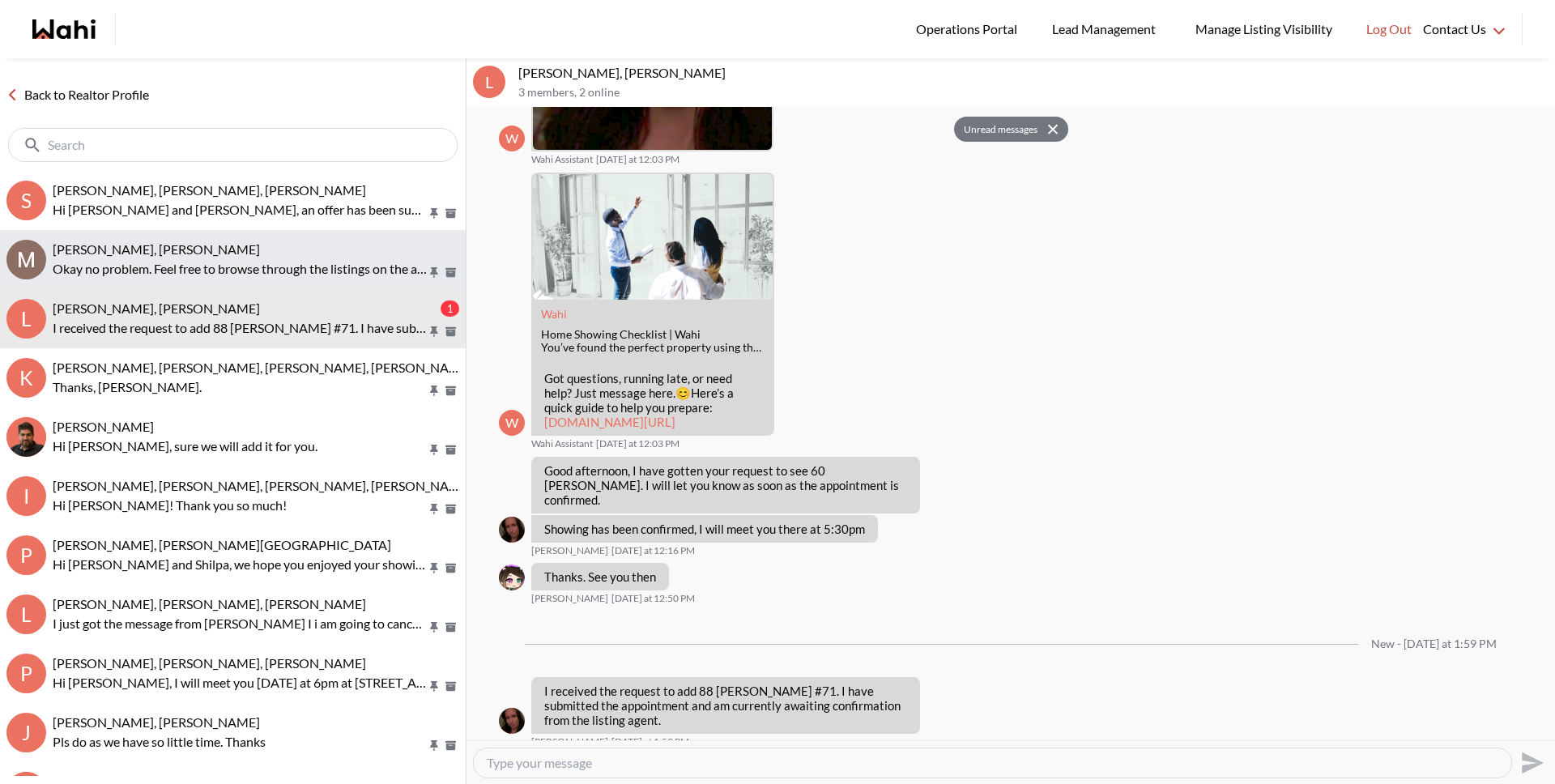
click at [151, 253] on span "Michael Jezioranski, Michelle" at bounding box center [156, 249] width 208 height 16
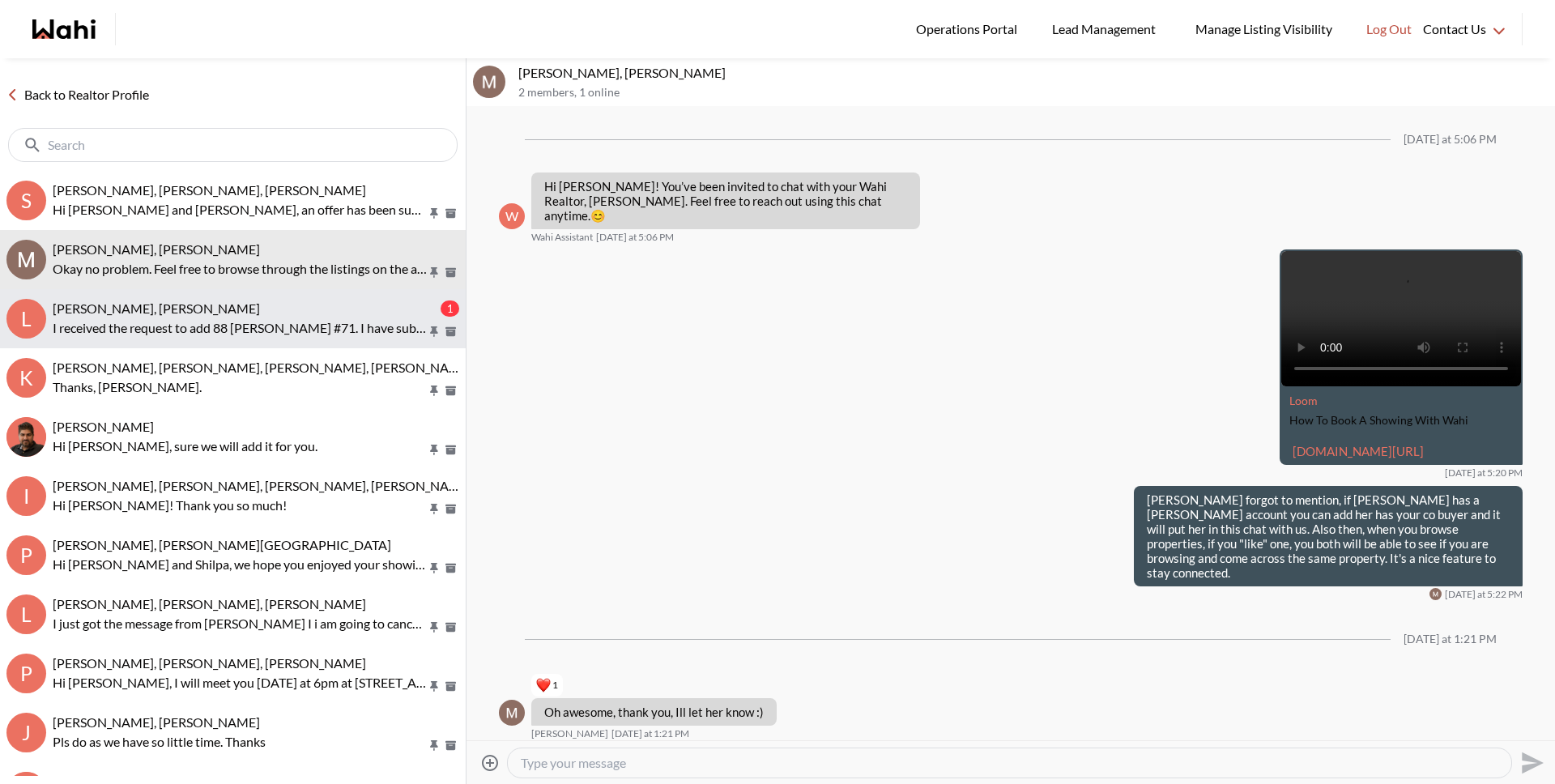
scroll to position [329, 0]
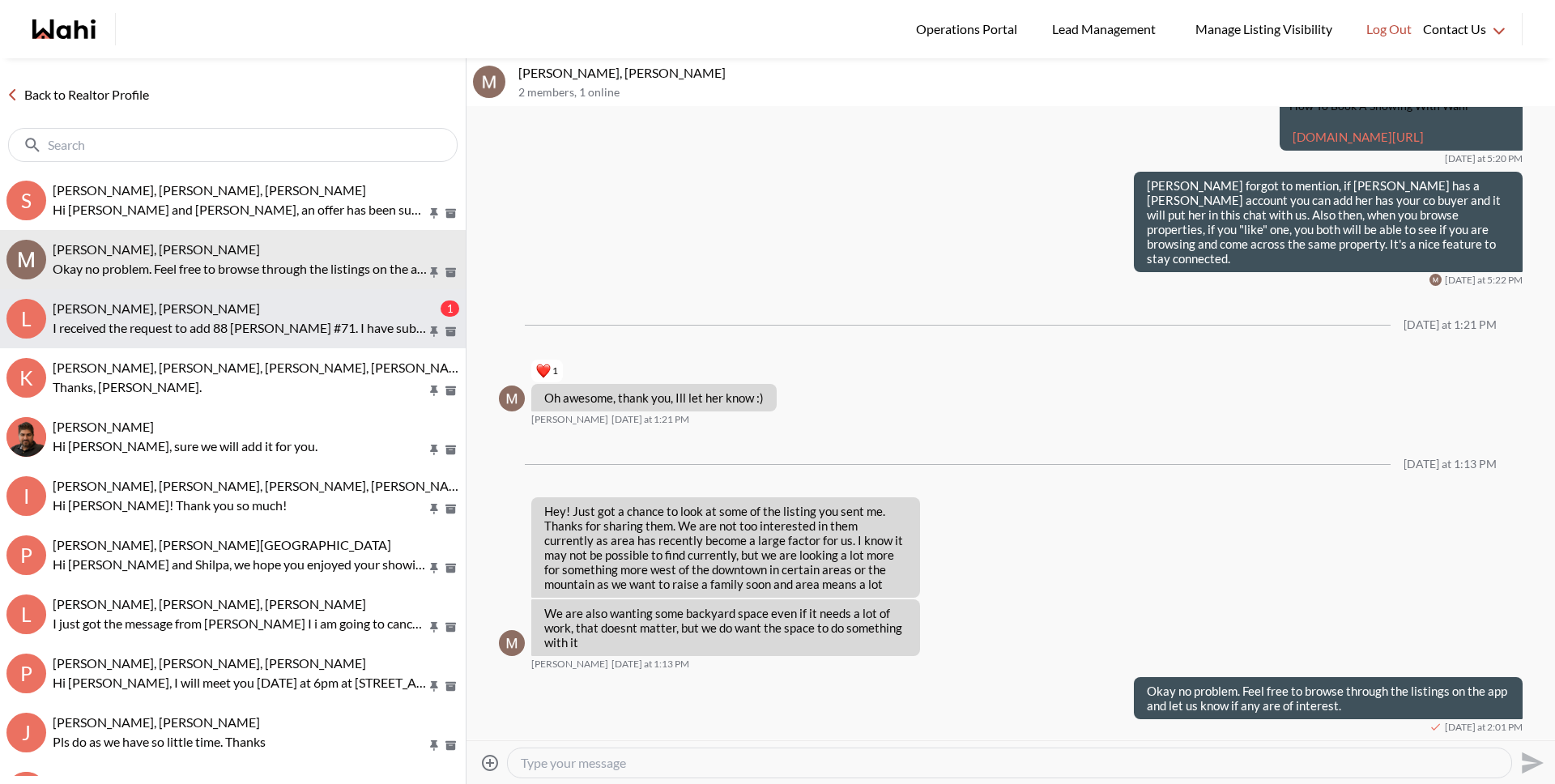
click at [190, 334] on p "I received the request to add 88 [PERSON_NAME] #71. I have submitted the appoin…" at bounding box center [240, 328] width 374 height 20
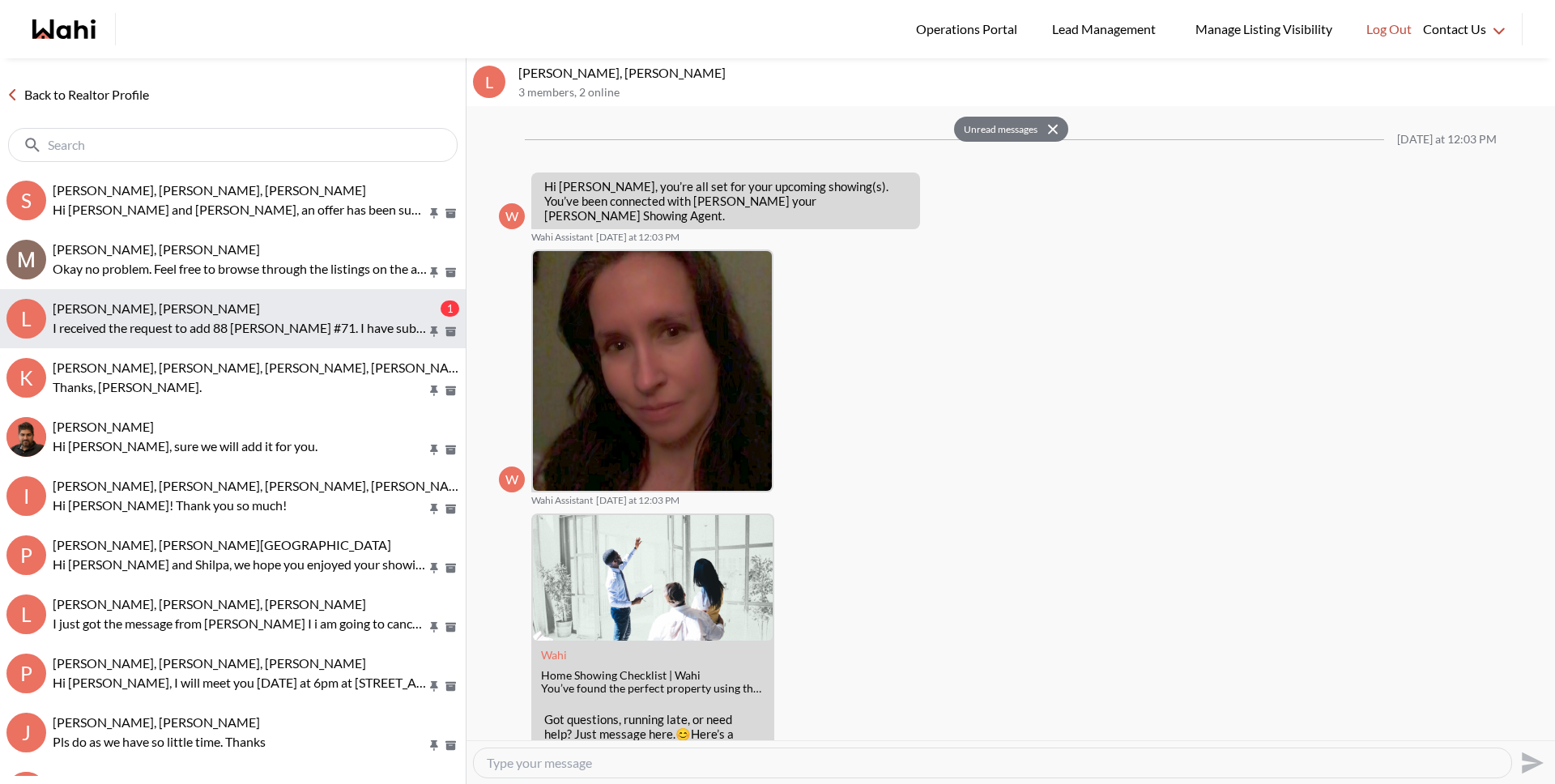
scroll to position [341, 0]
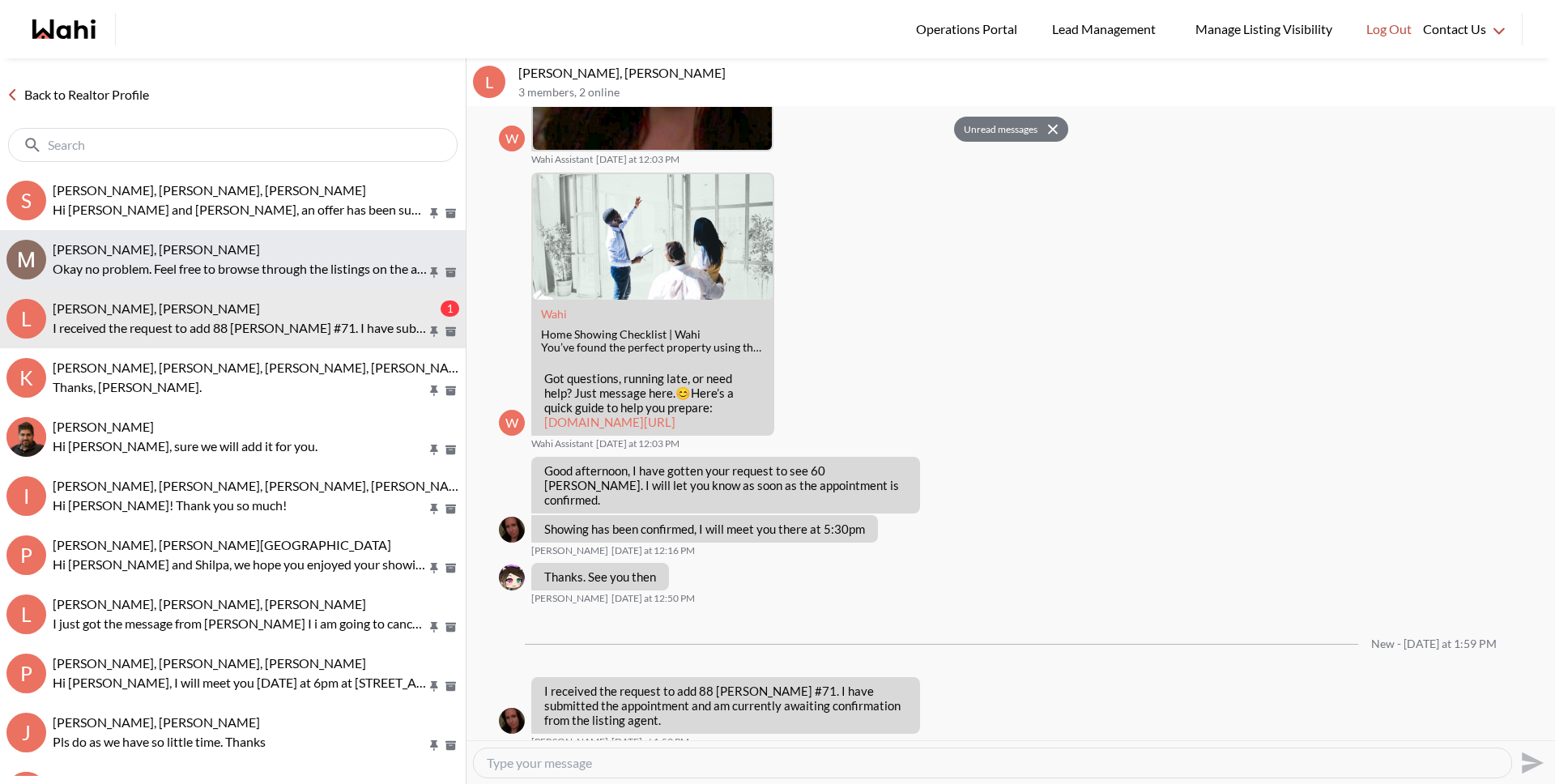
click at [148, 251] on span "Michael Jezioranski, Michelle" at bounding box center [156, 249] width 208 height 16
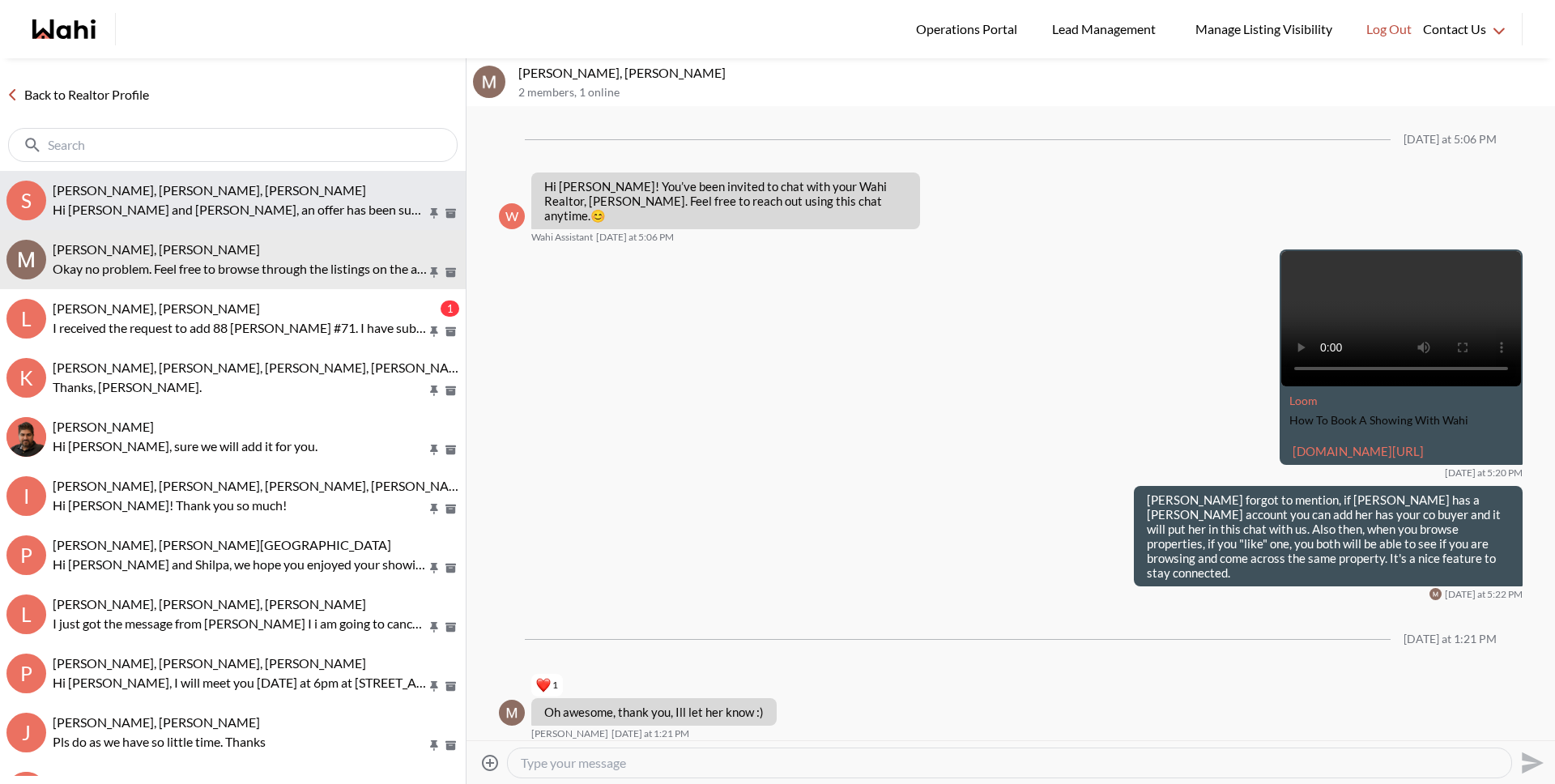
click at [144, 220] on button "S Sarah Hunter, Bryce Hunter, Michelle Hi Sarah and Bryce, an offer has been su…" at bounding box center [233, 200] width 466 height 59
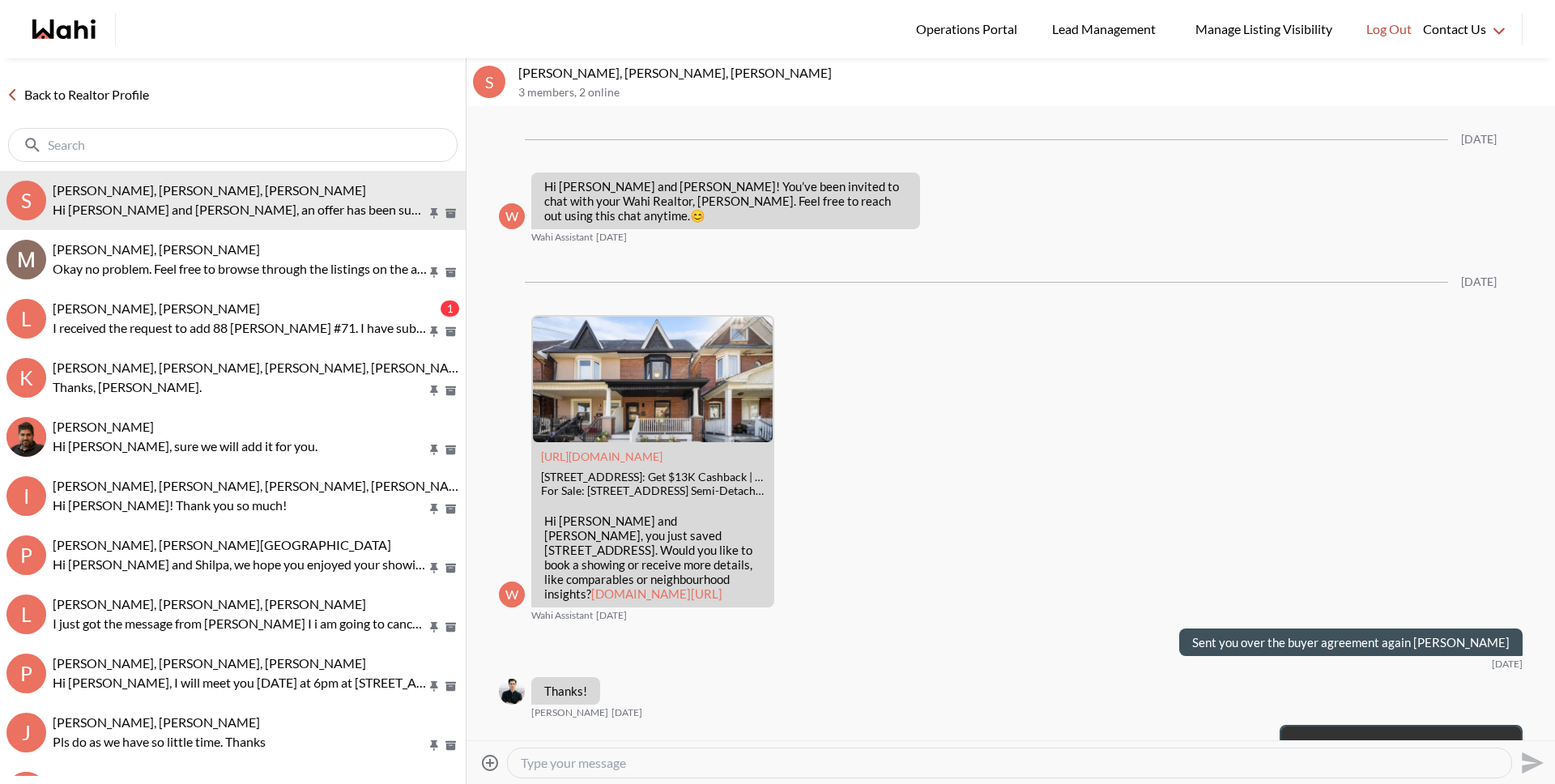
scroll to position [4116, 0]
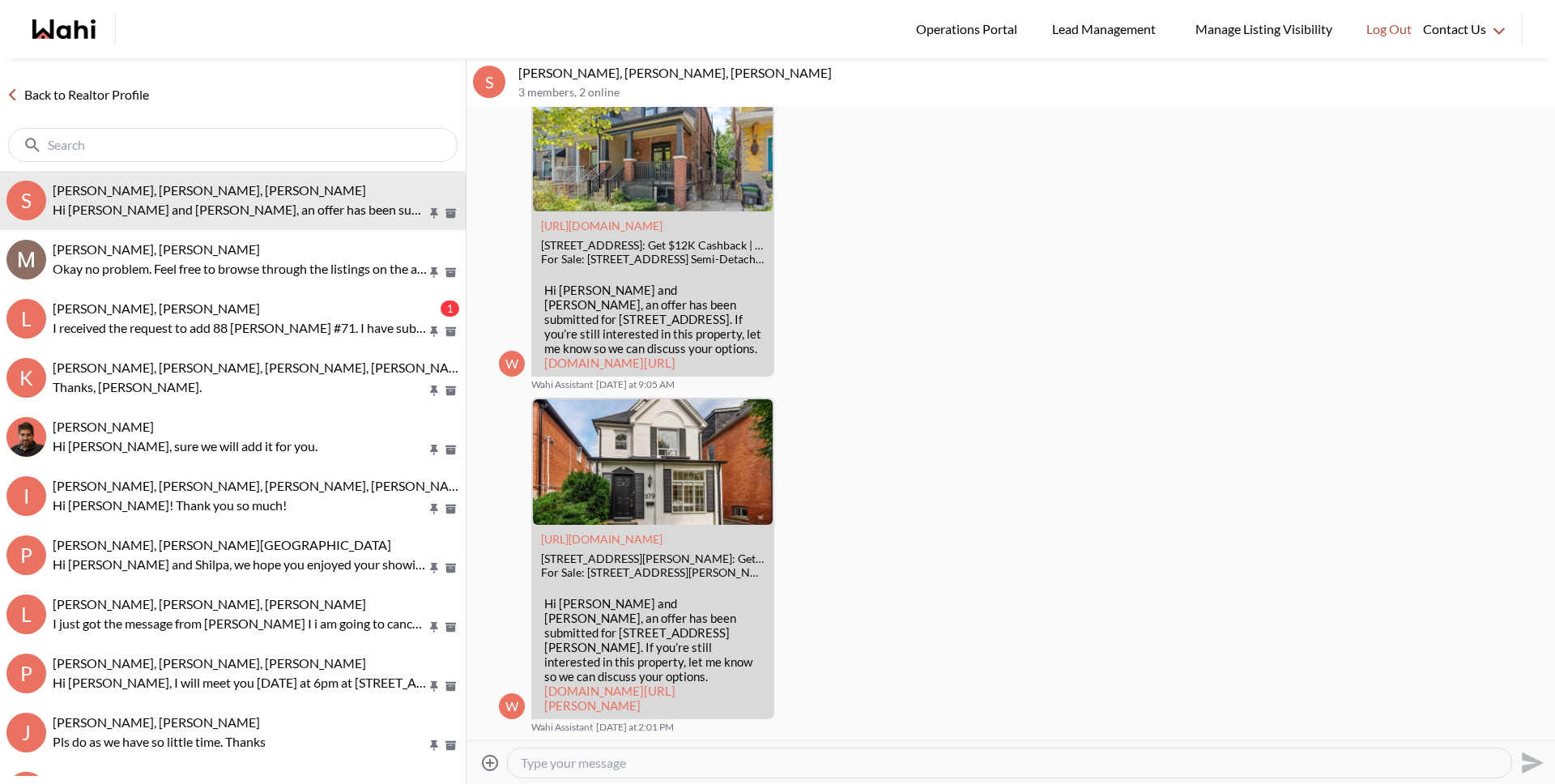
click at [115, 90] on link "Back to Realtor Profile" at bounding box center [78, 95] width 155 height 21
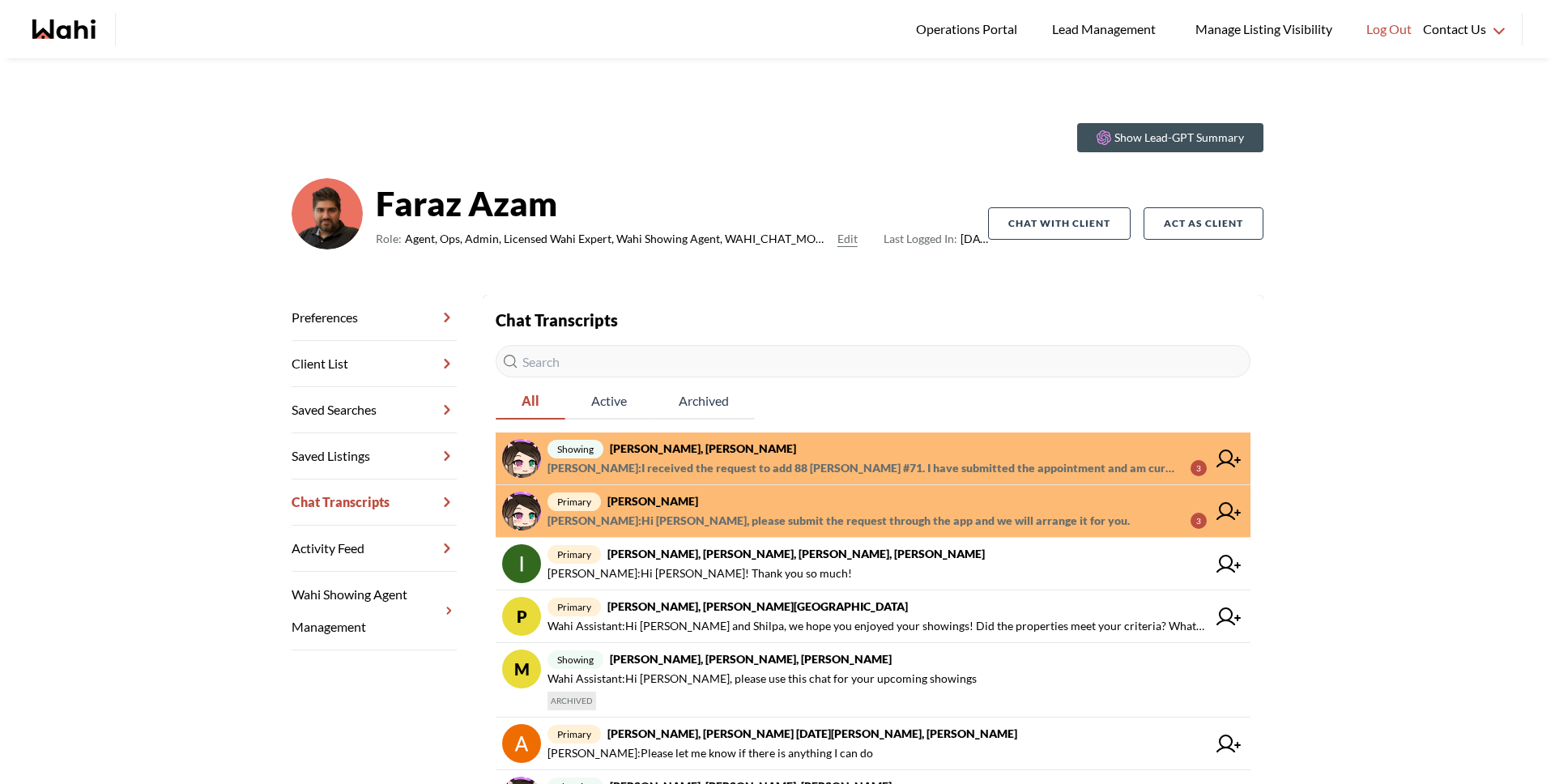
click at [752, 494] on span "primary liuhong chen, Faraz" at bounding box center [877, 501] width 659 height 20
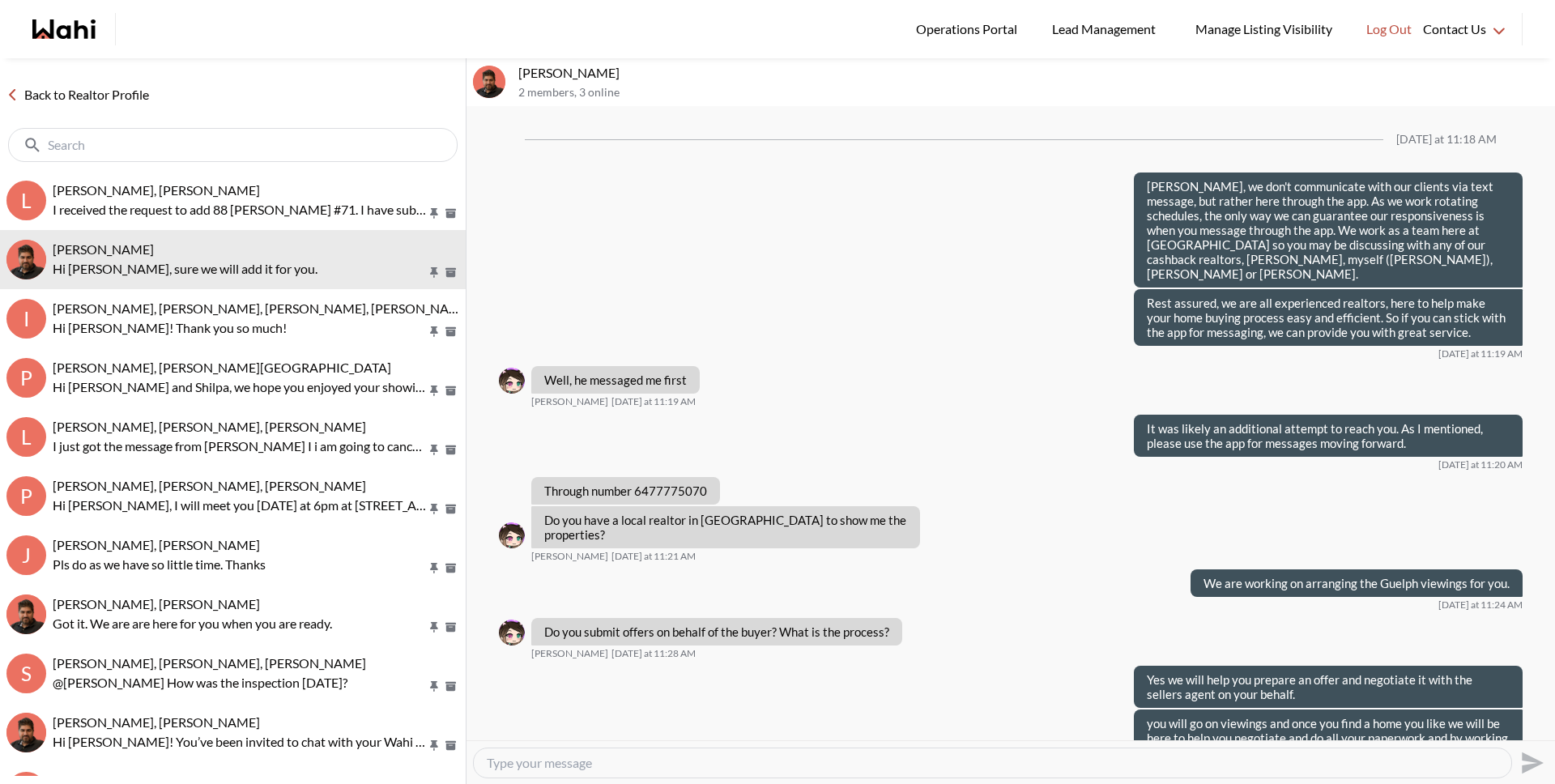
scroll to position [1771, 0]
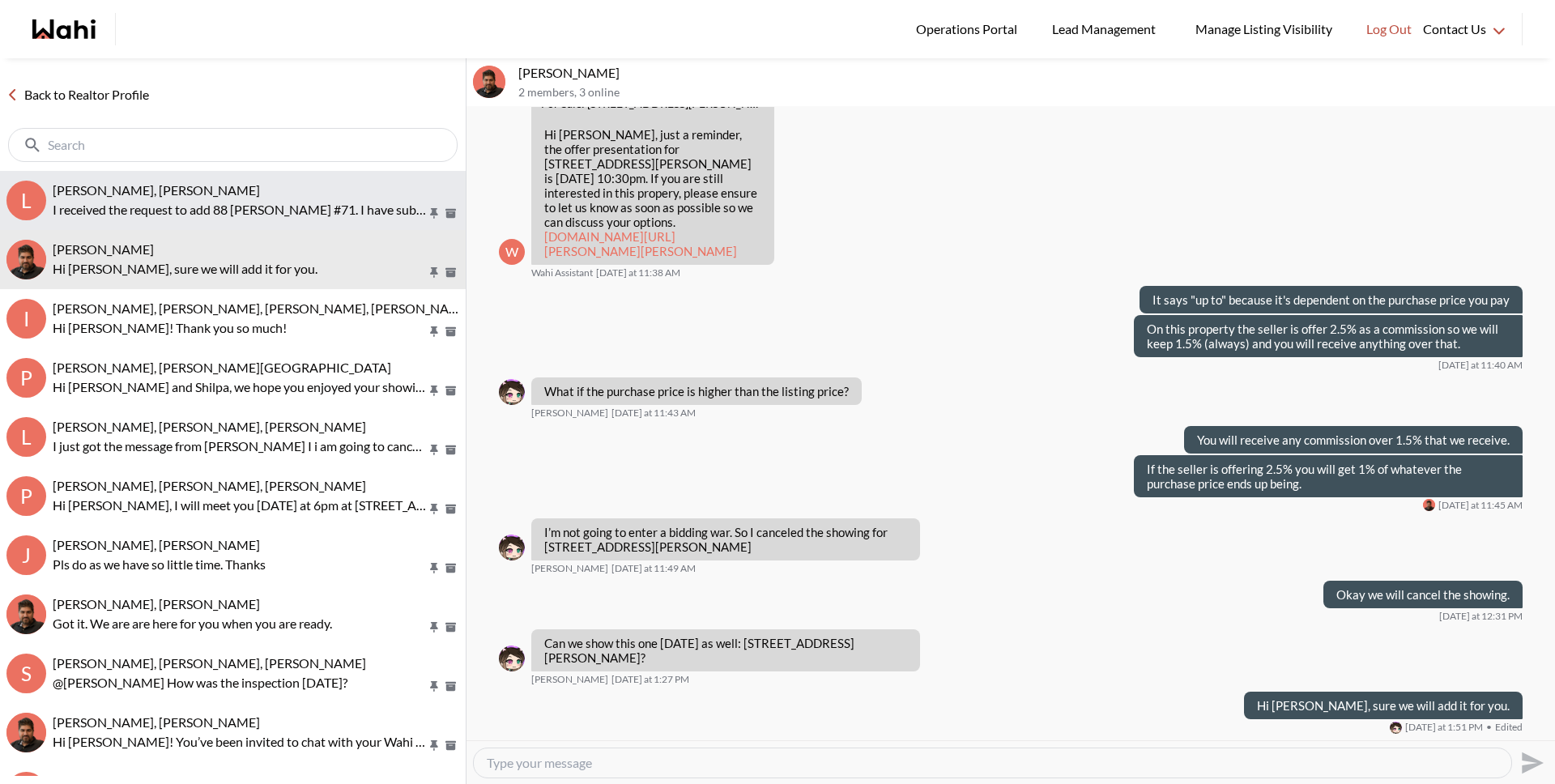
click at [206, 221] on button "l [PERSON_NAME], [PERSON_NAME] I received the request to add 88 [PERSON_NAME] #…" at bounding box center [233, 200] width 466 height 59
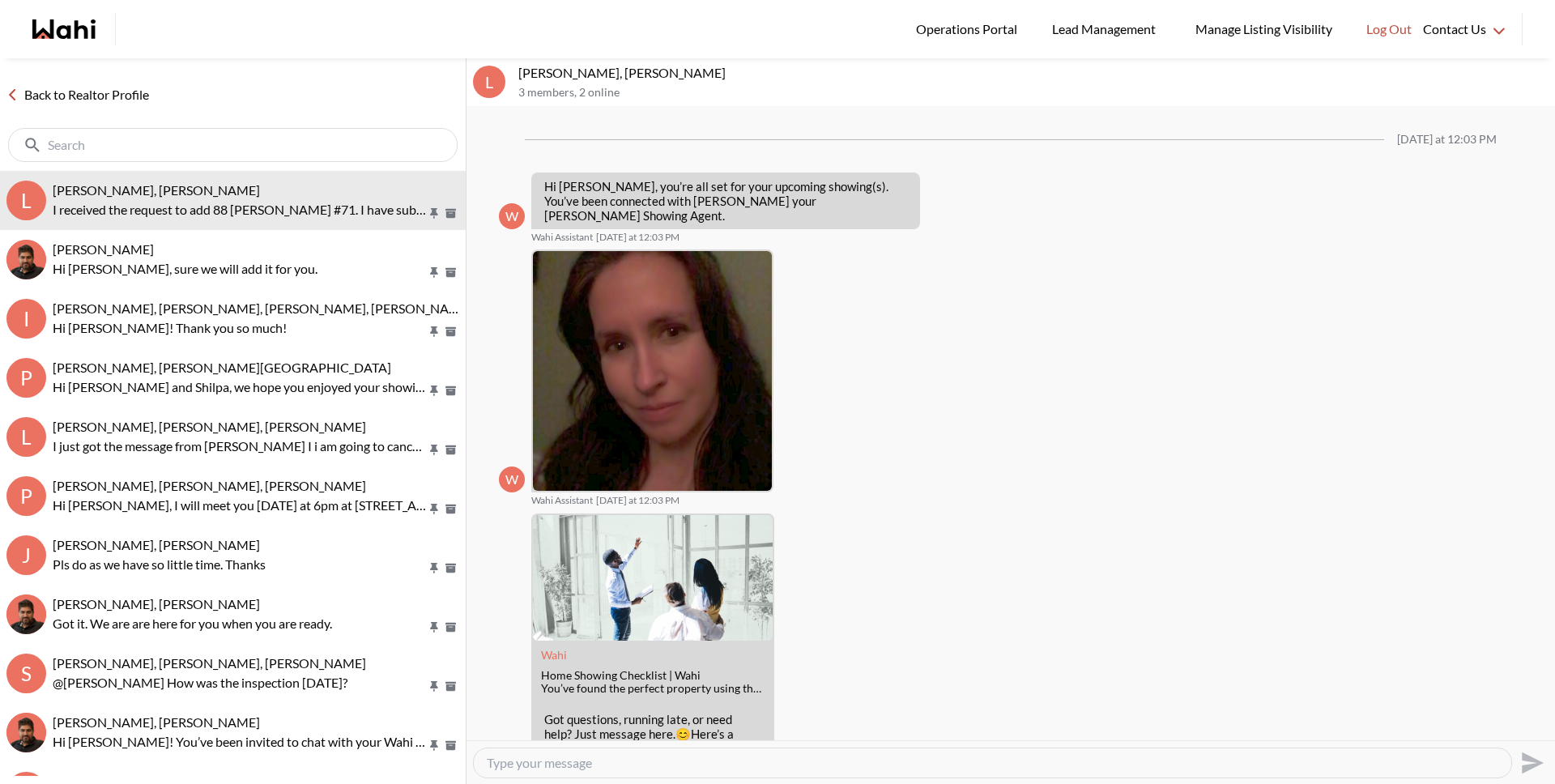
scroll to position [276, 0]
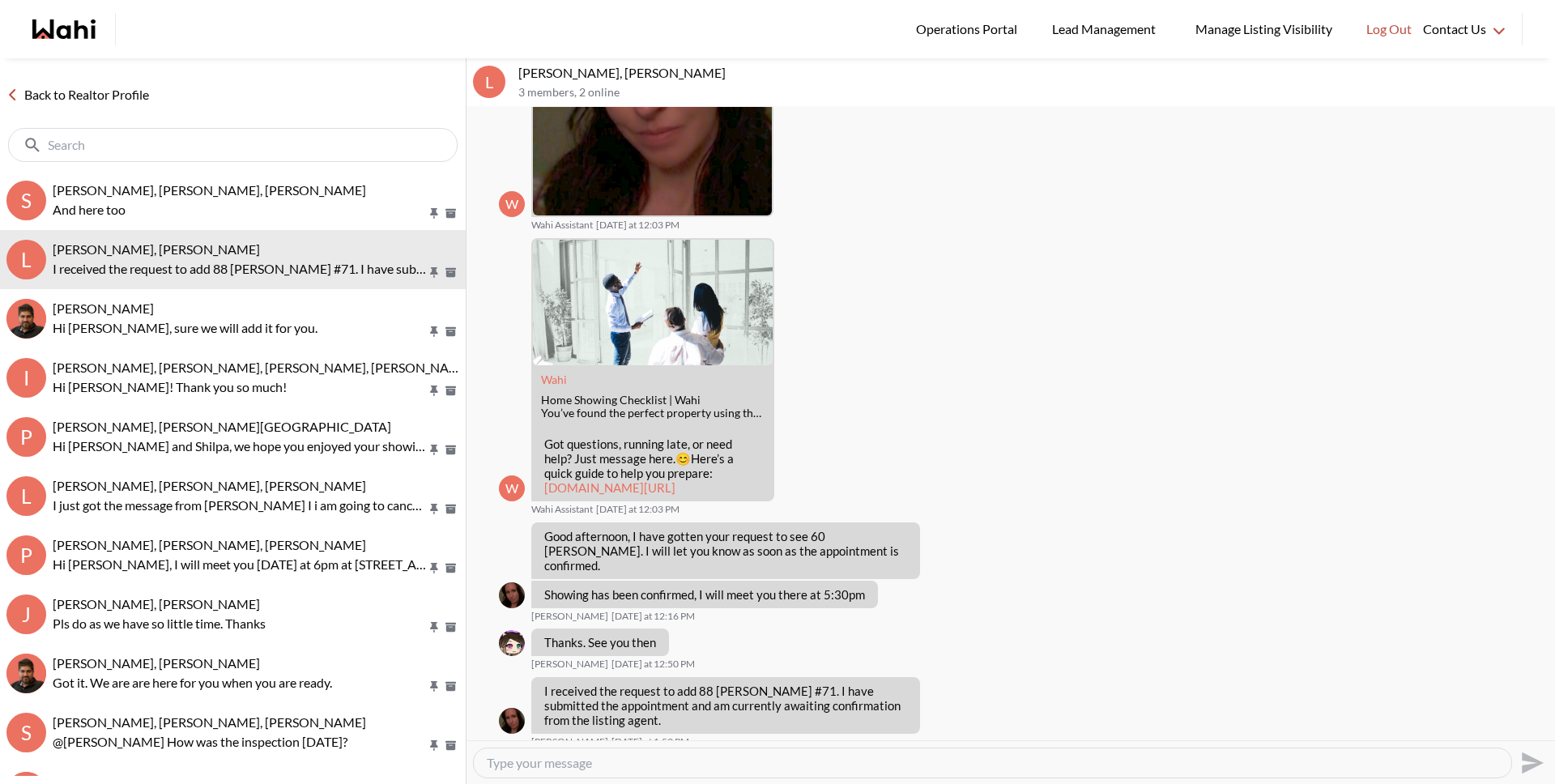
click at [90, 96] on link "Back to Realtor Profile" at bounding box center [78, 95] width 155 height 21
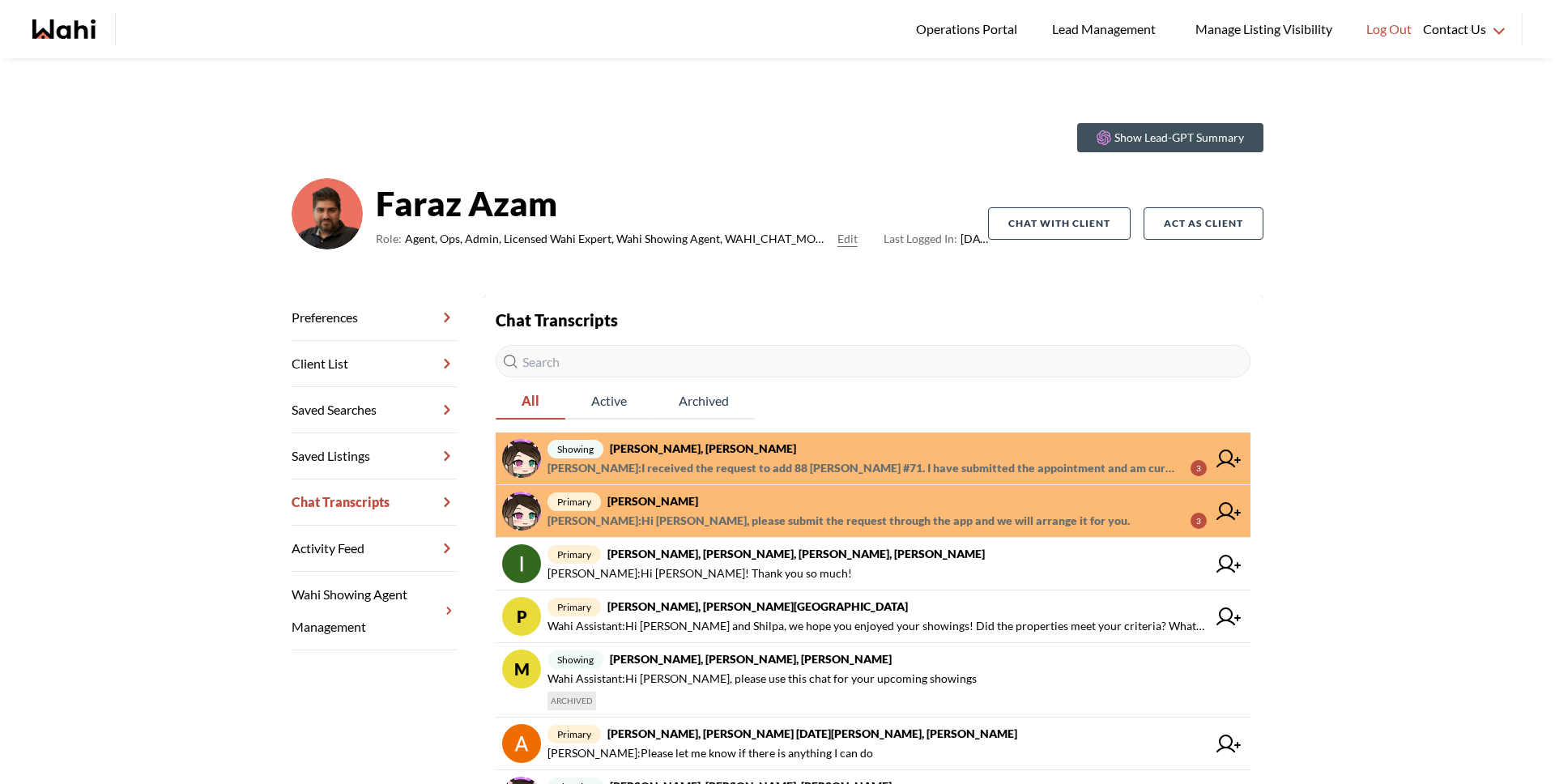
click at [873, 459] on span "Alicia Malette : I received the request to add 88 Decorso #71. I have submitted…" at bounding box center [863, 468] width 630 height 20
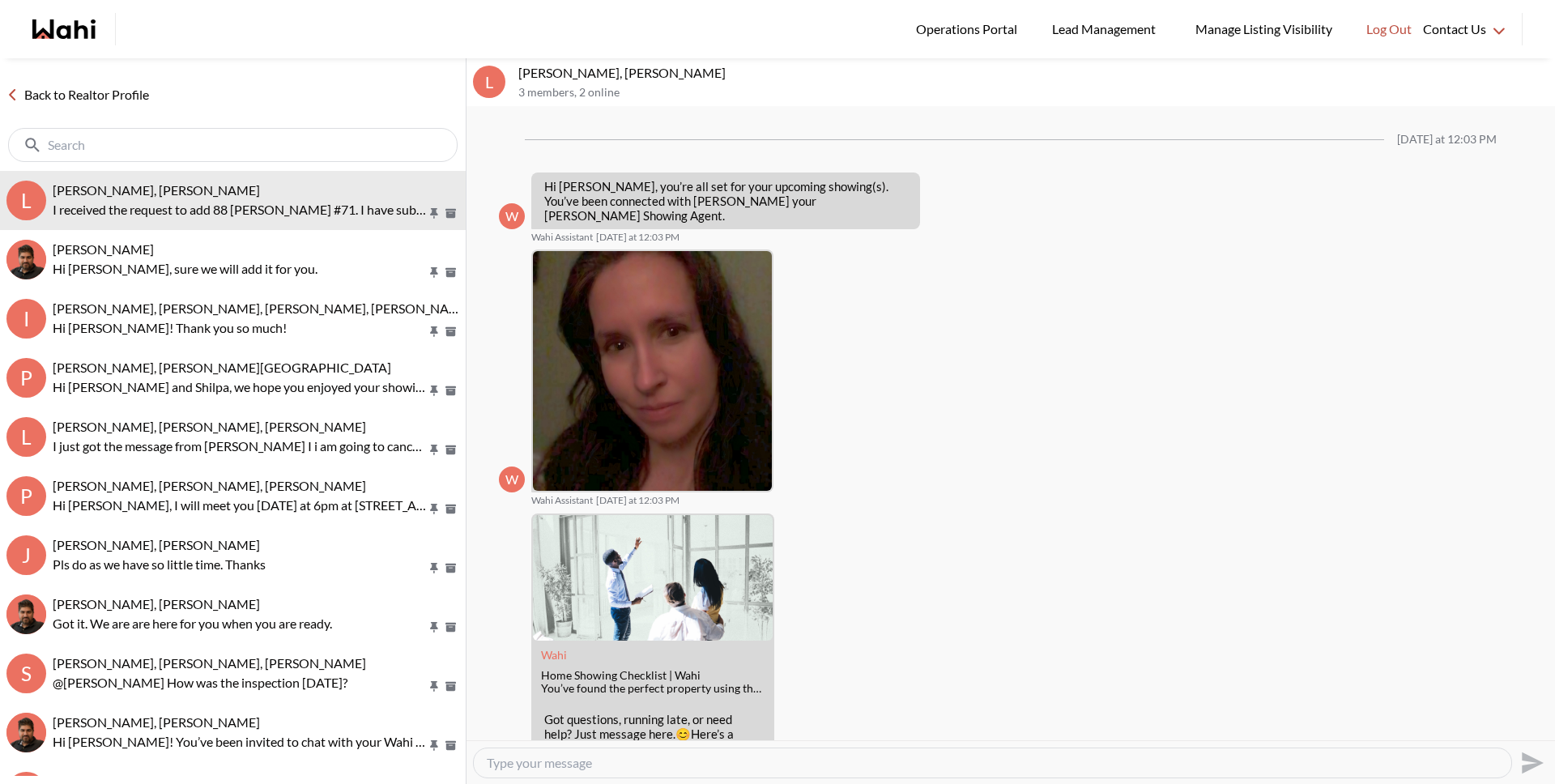
scroll to position [276, 0]
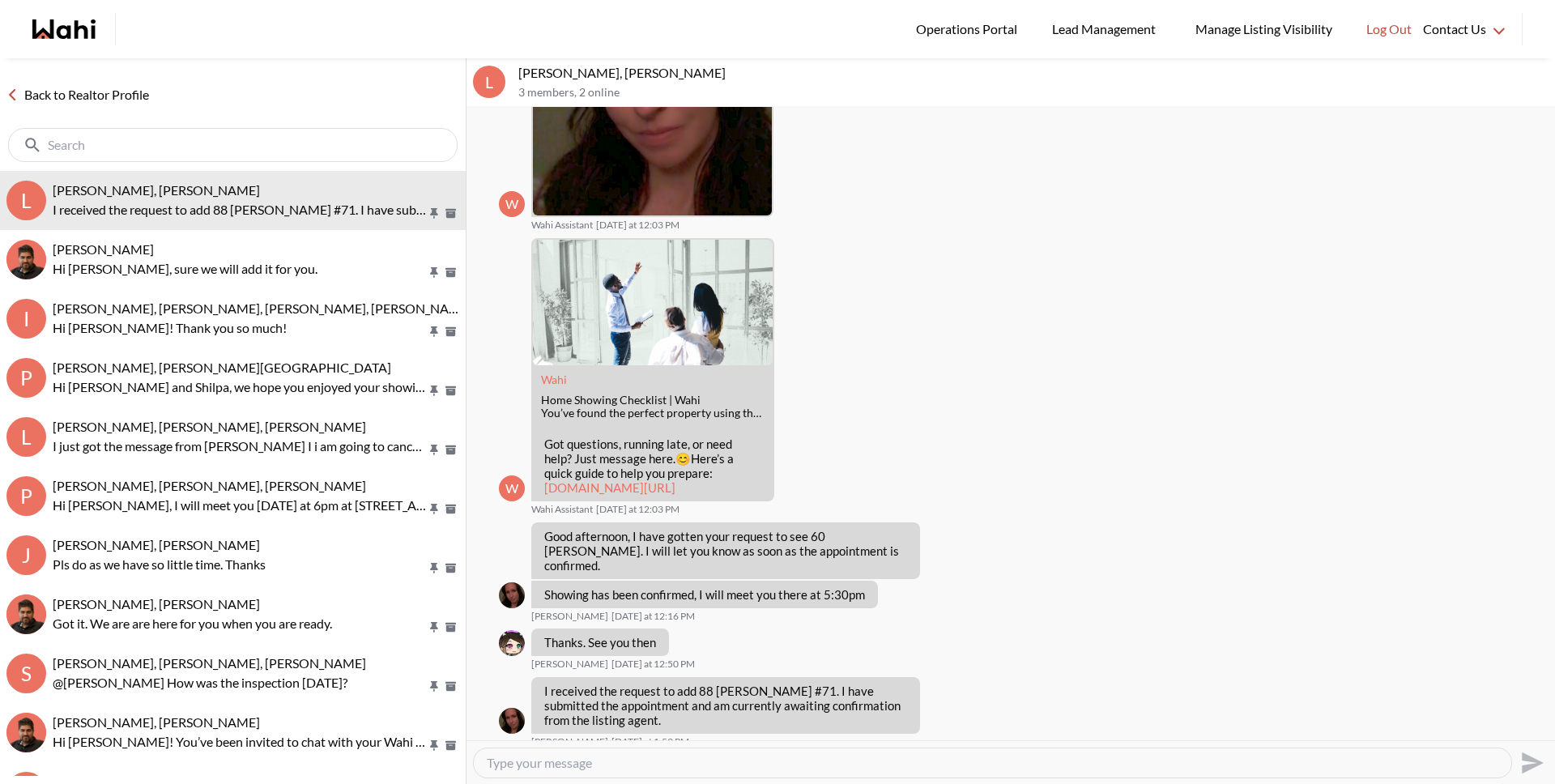
click at [127, 91] on link "Back to Realtor Profile" at bounding box center [78, 95] width 155 height 21
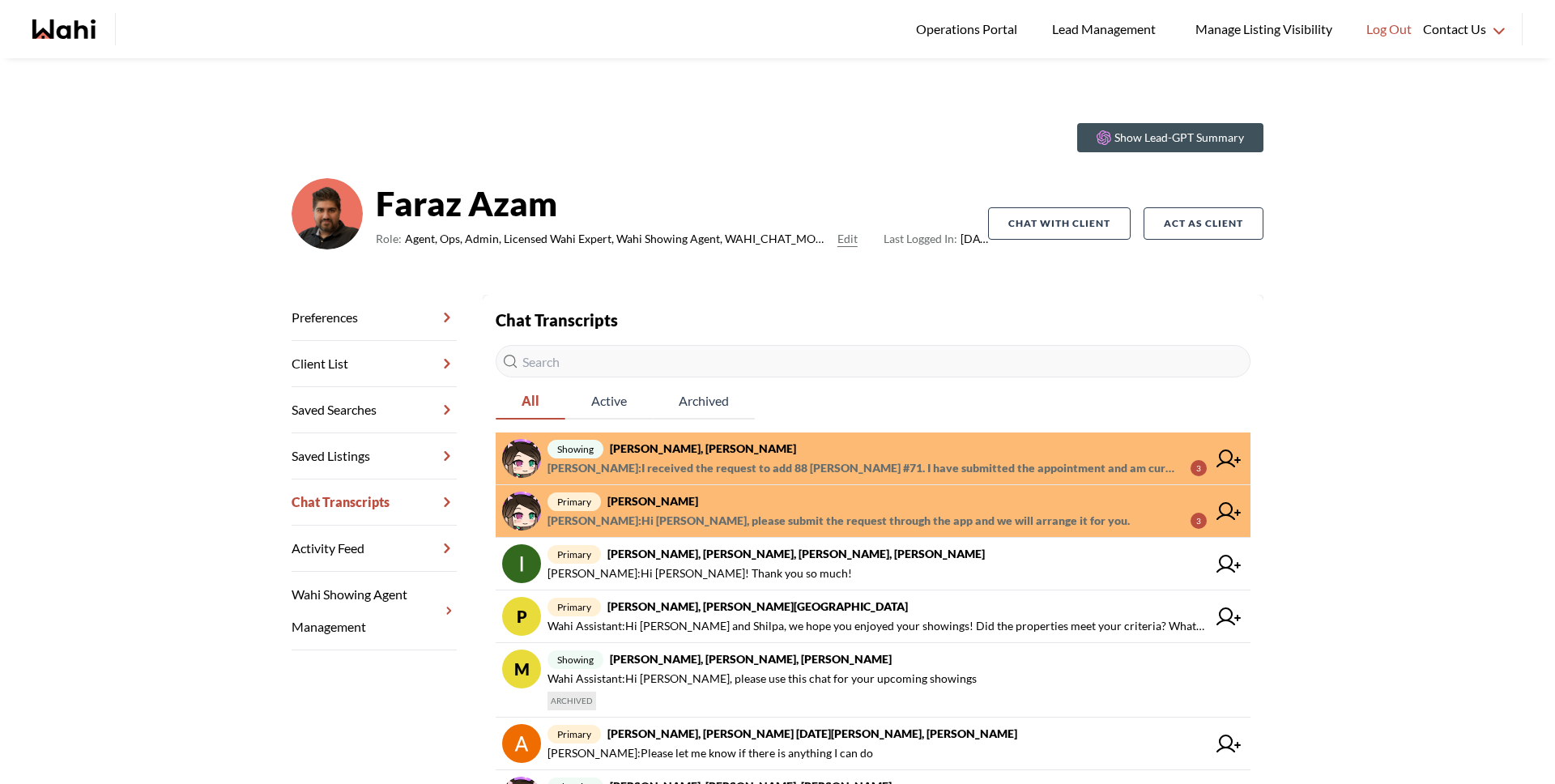
click at [842, 511] on span "Michelle Ryckman : Hi Liuhong, please submit the request through the app and we…" at bounding box center [839, 521] width 582 height 20
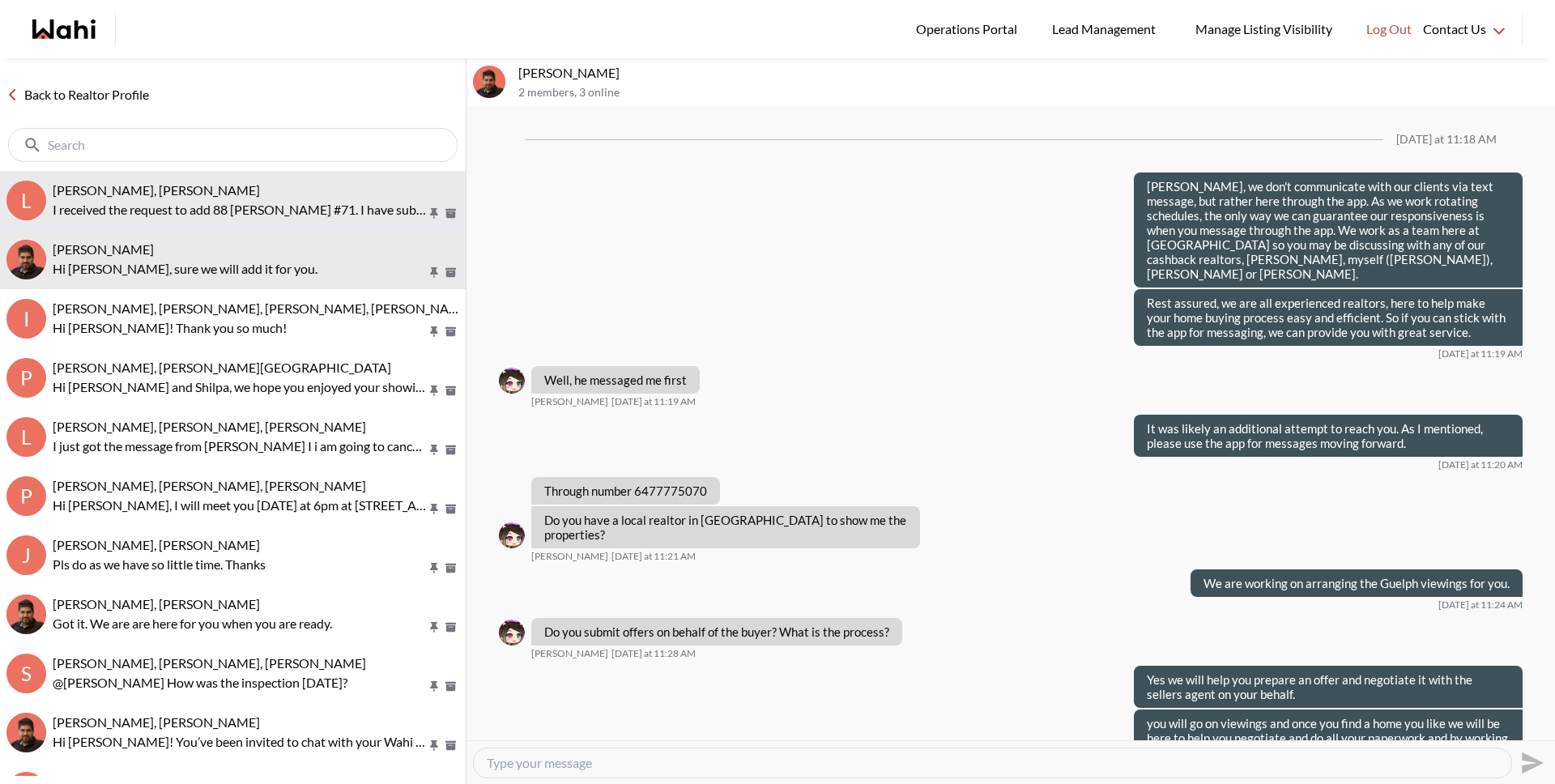
scroll to position [1771, 0]
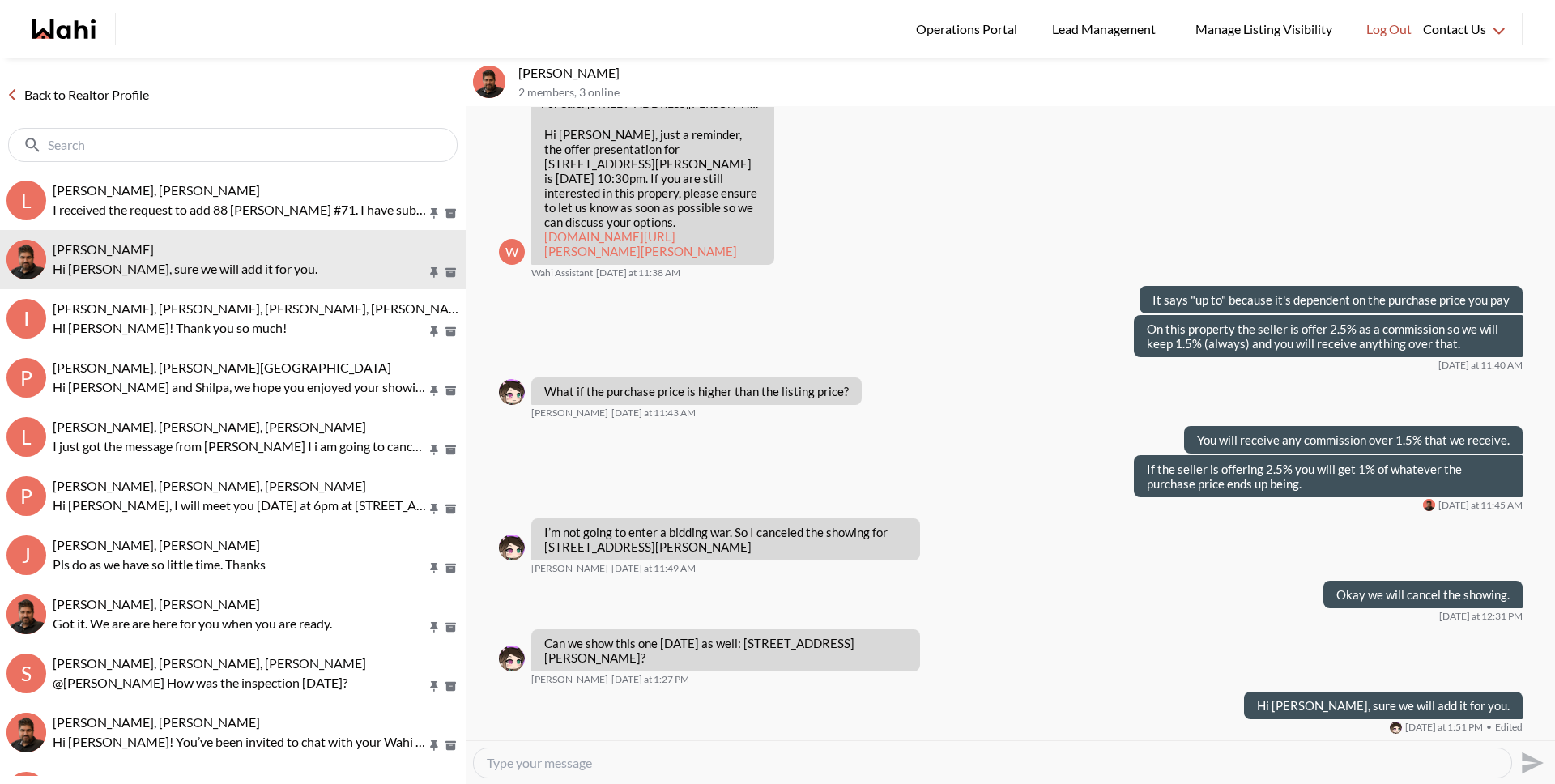
click at [105, 99] on link "Back to Realtor Profile" at bounding box center [78, 95] width 155 height 21
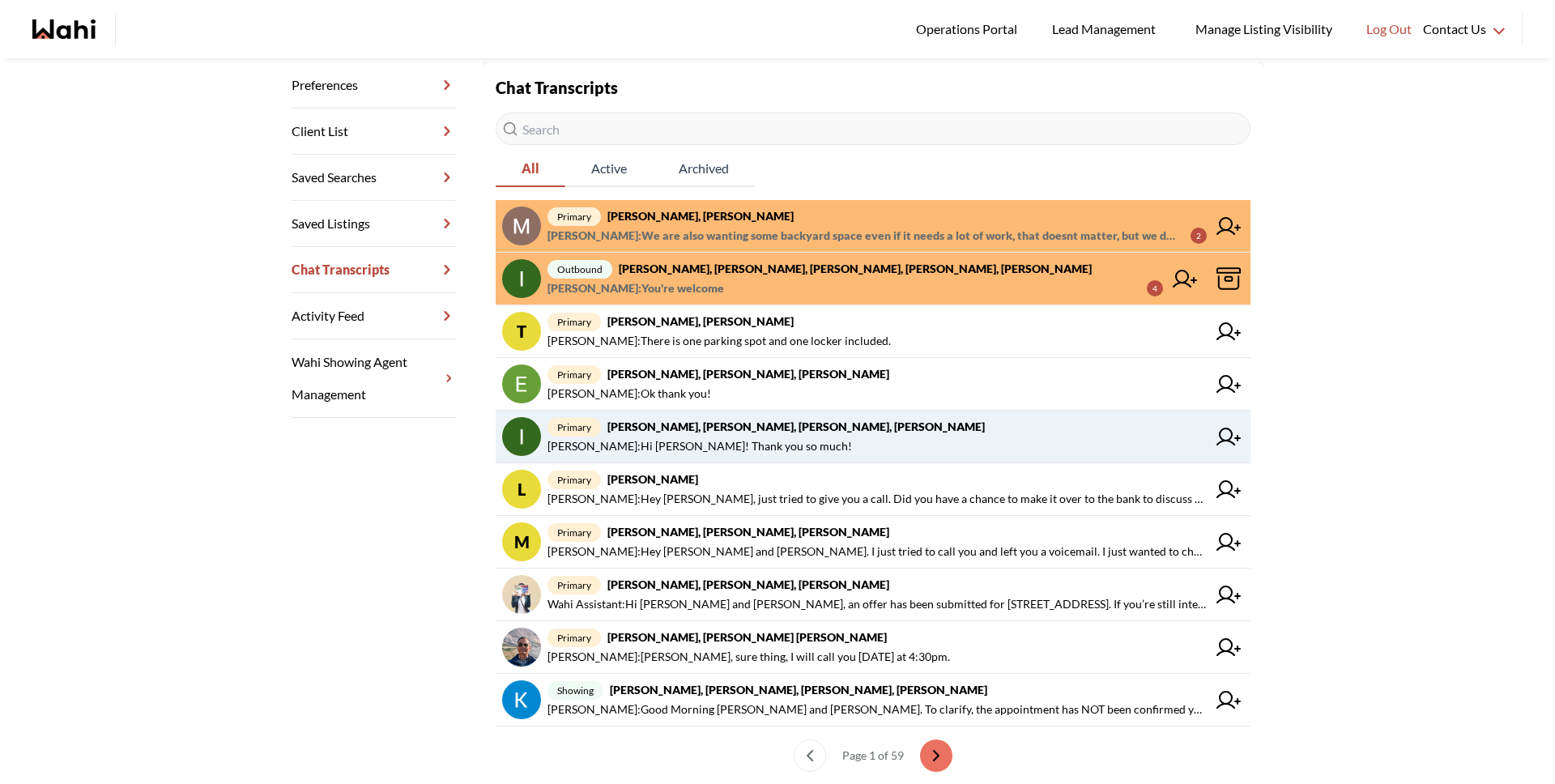
scroll to position [298, 0]
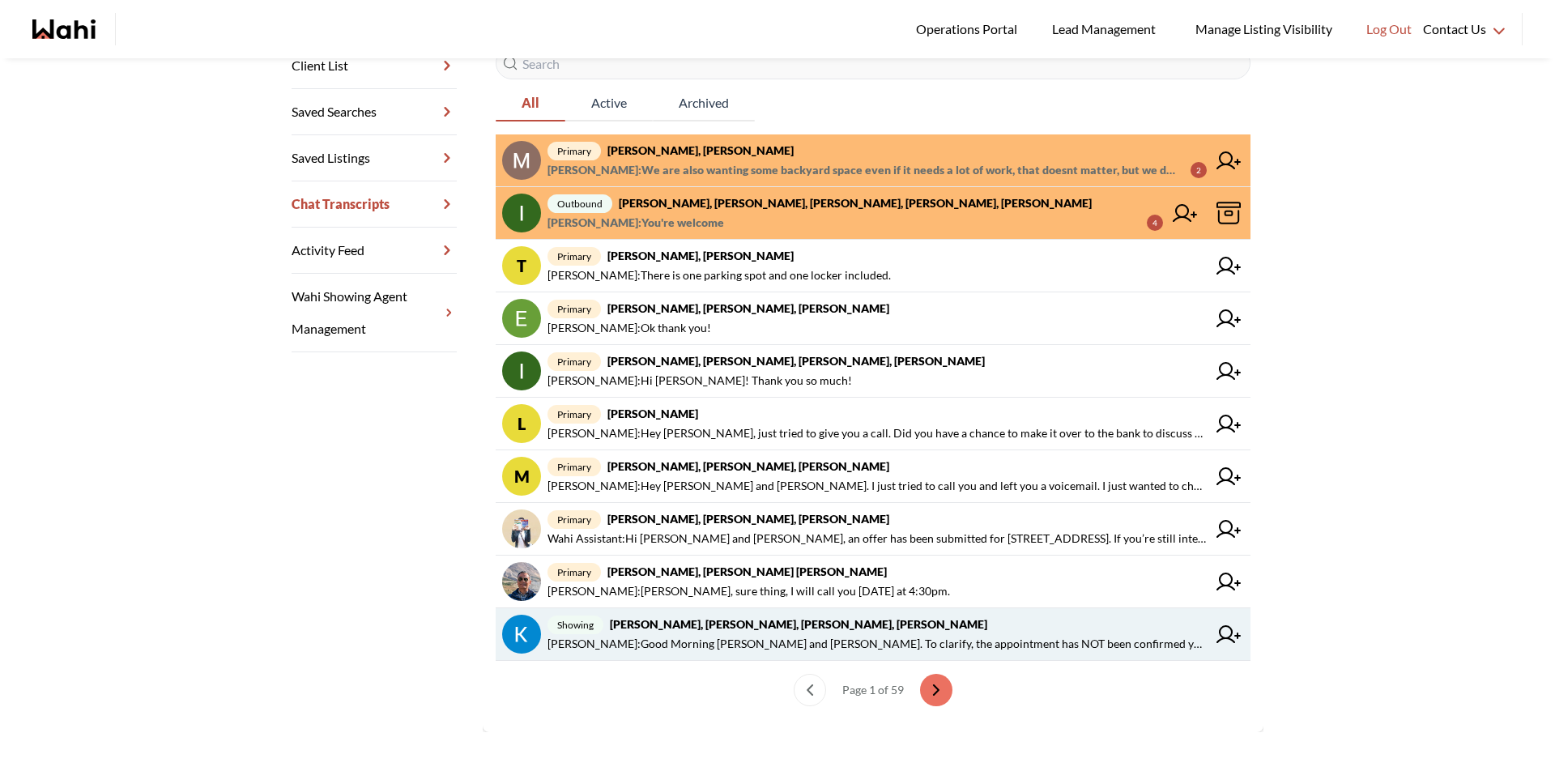
click at [695, 638] on span "[PERSON_NAME] : Good Morning [PERSON_NAME] and [PERSON_NAME]. To clarify, the a…" at bounding box center [877, 644] width 659 height 20
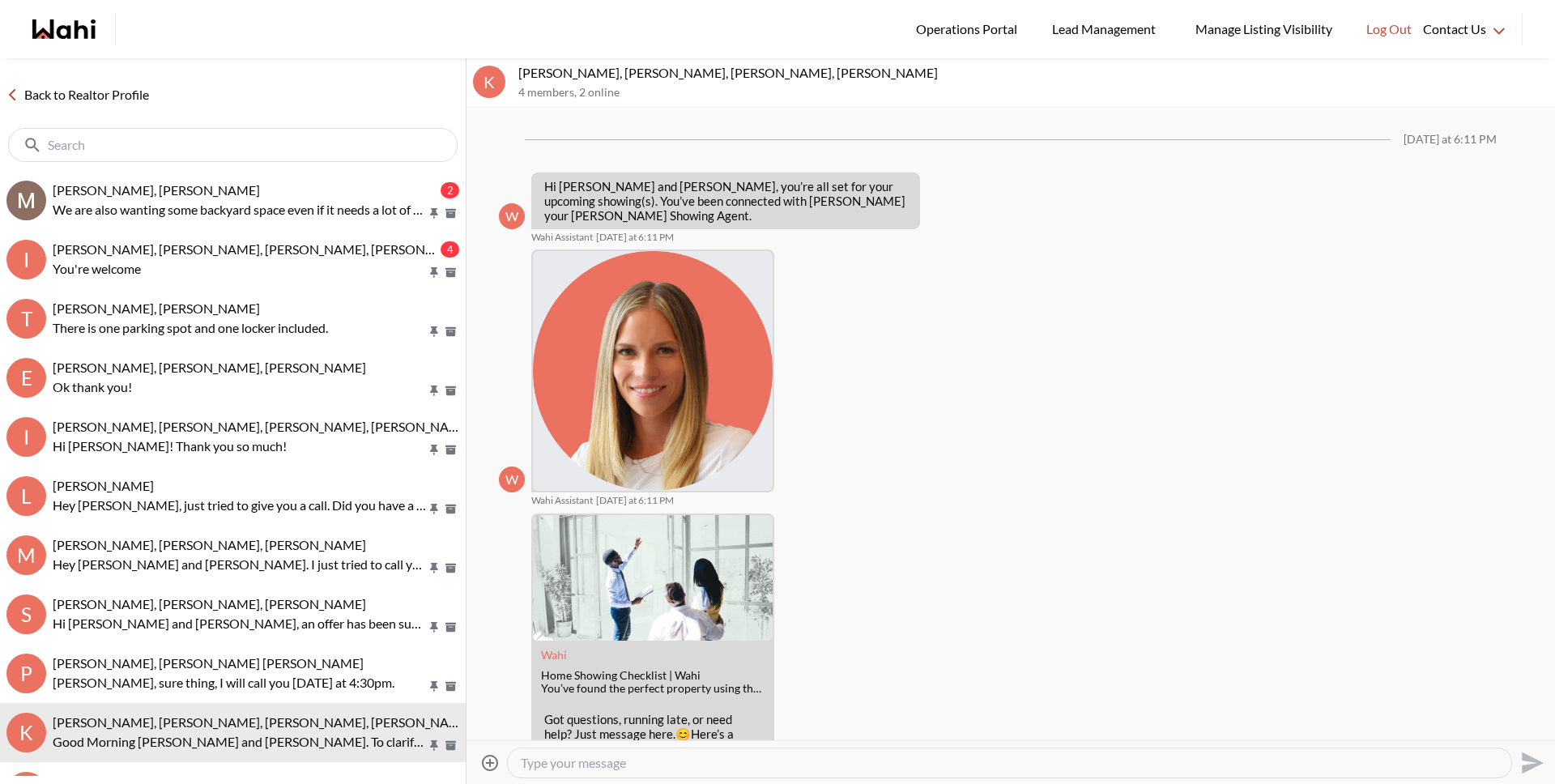
scroll to position [453, 0]
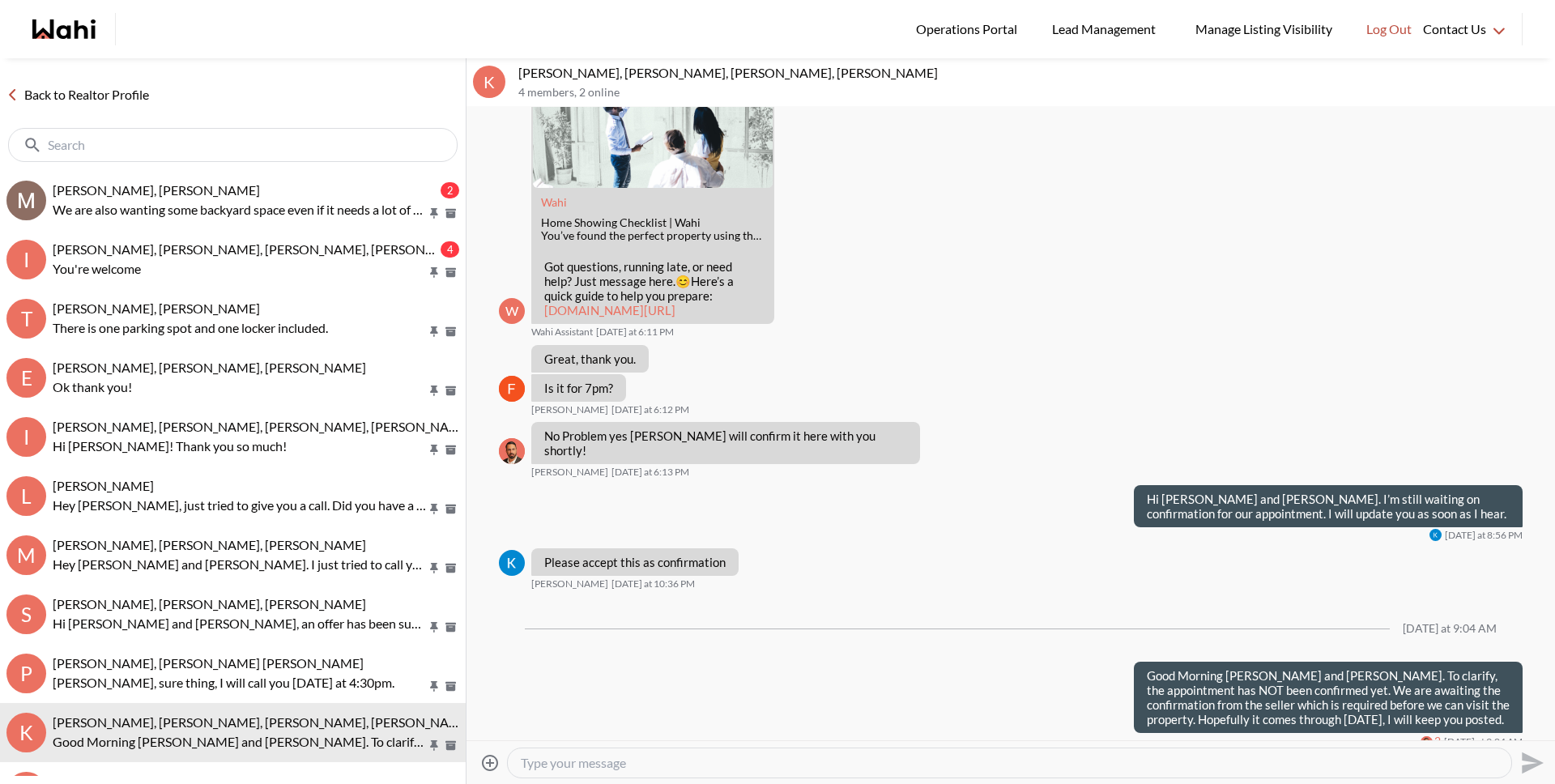
click at [727, 755] on textarea "Type your message" at bounding box center [1010, 763] width 978 height 16
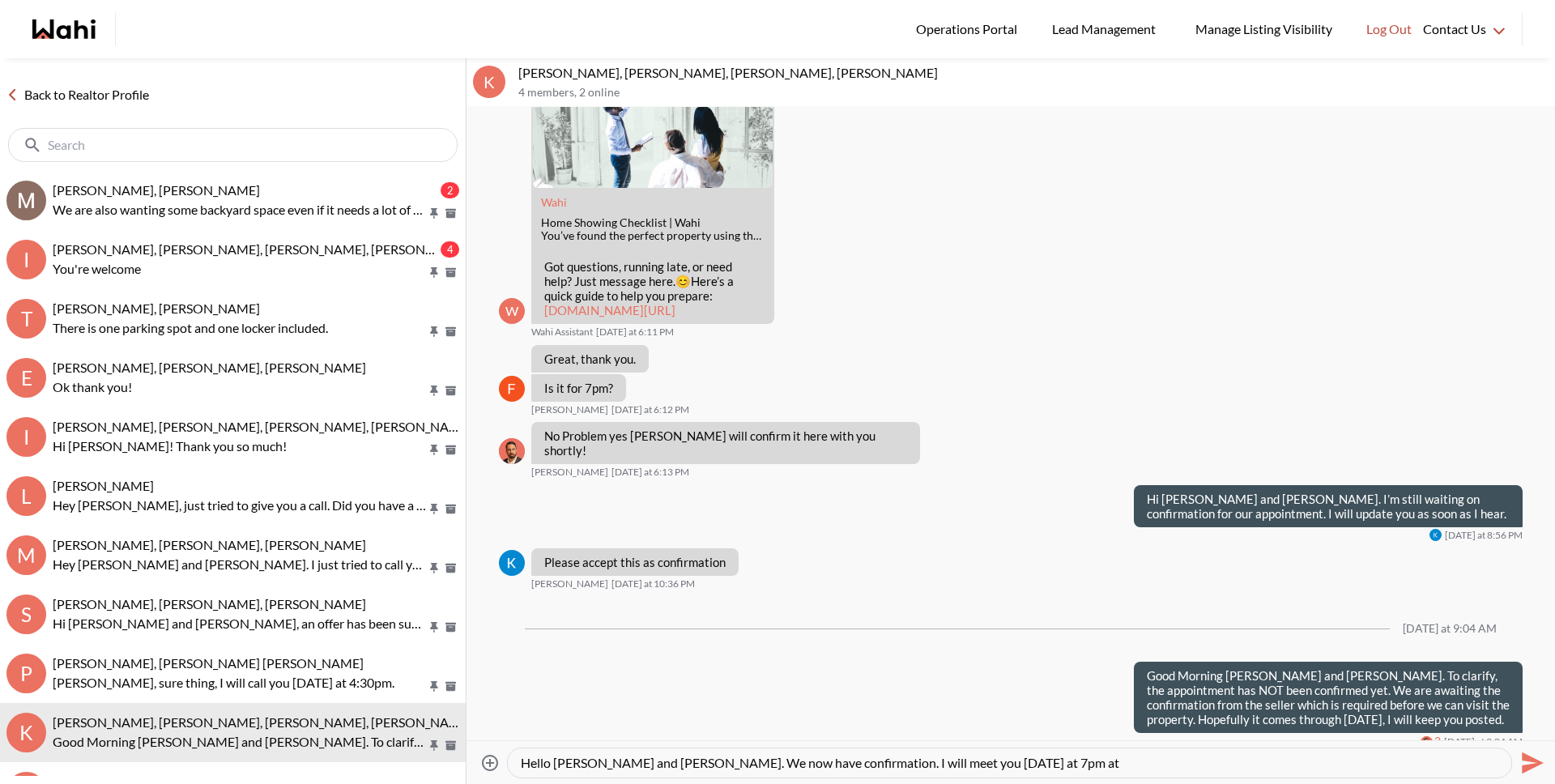
drag, startPoint x: 914, startPoint y: 762, endPoint x: 970, endPoint y: 759, distance: 56.1
click at [970, 759] on textarea "Hello [PERSON_NAME] and [PERSON_NAME]. We now have confirmation. I will meet yo…" at bounding box center [1010, 763] width 978 height 16
drag, startPoint x: 1091, startPoint y: 749, endPoint x: 1094, endPoint y: 757, distance: 8.5
click at [1091, 749] on div "Hello [PERSON_NAME] and [PERSON_NAME]. We now have confirmation. I will meet yo…" at bounding box center [1009, 763] width 1003 height 29
click at [1093, 759] on textarea "Hello [PERSON_NAME] and [PERSON_NAME]. We now have confirmation. I will meet yo…" at bounding box center [1010, 763] width 978 height 16
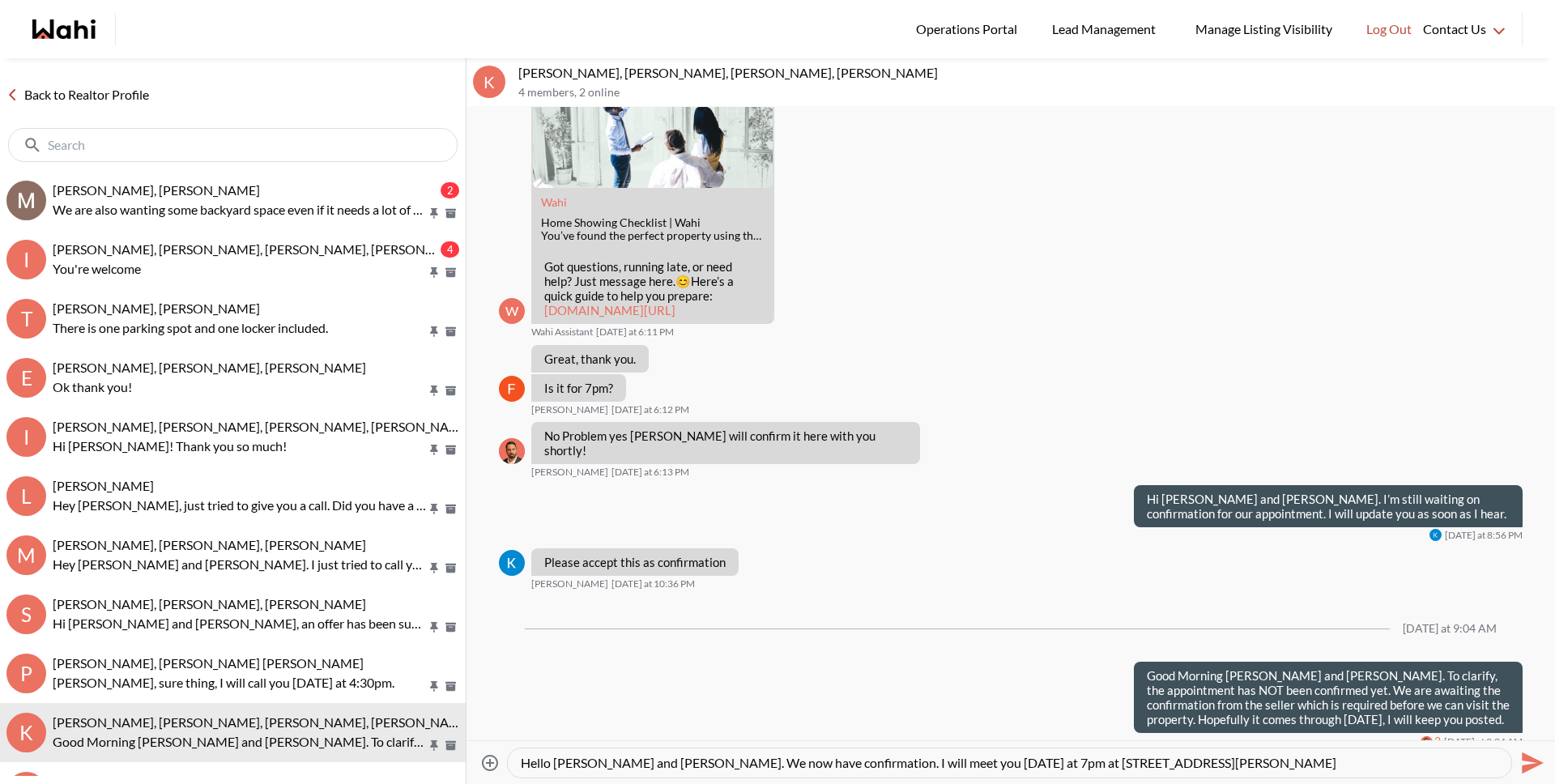
type textarea "Hello [PERSON_NAME] and [PERSON_NAME]. We now have confirmation. I will meet yo…"
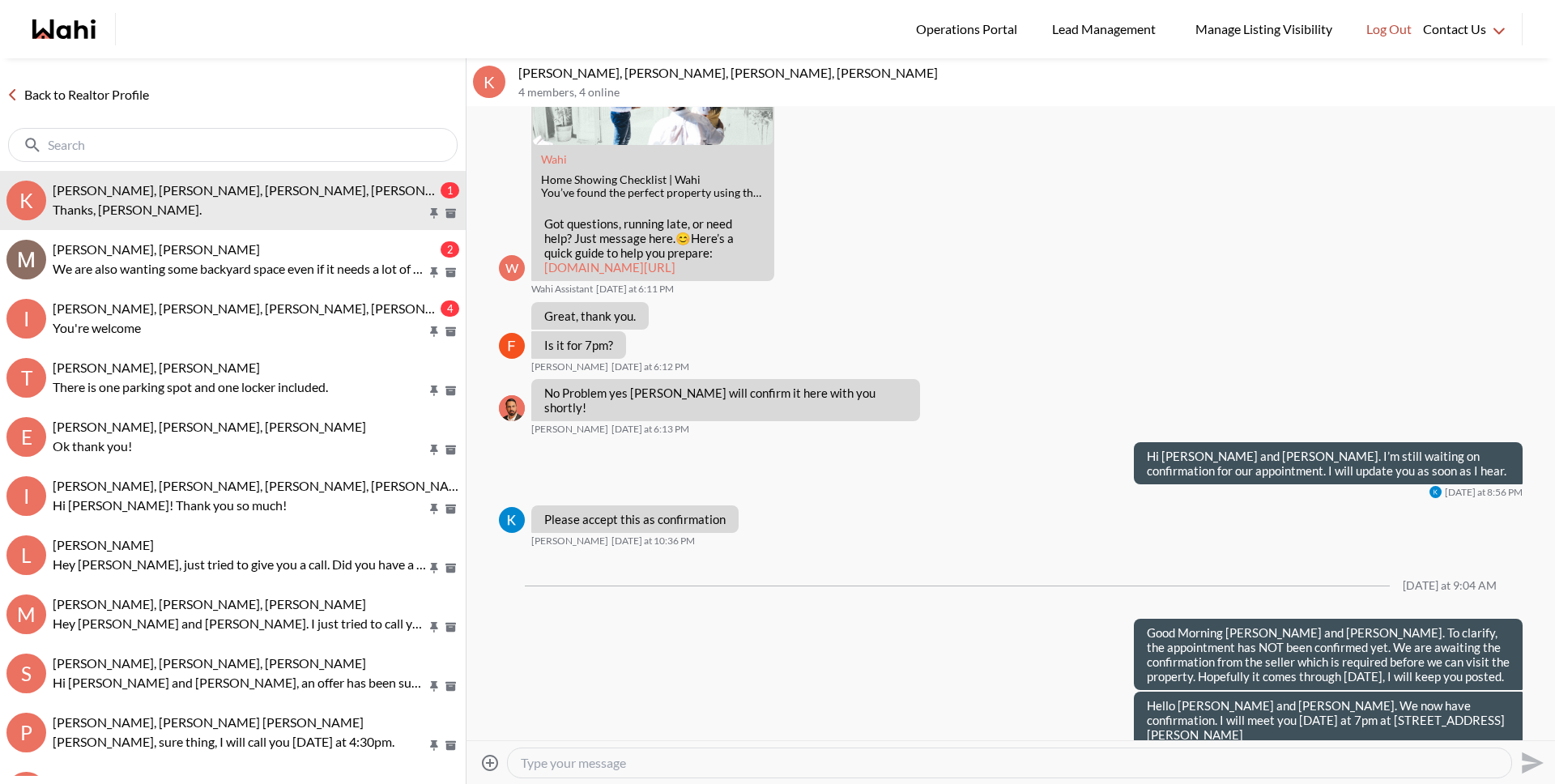
scroll to position [545, 0]
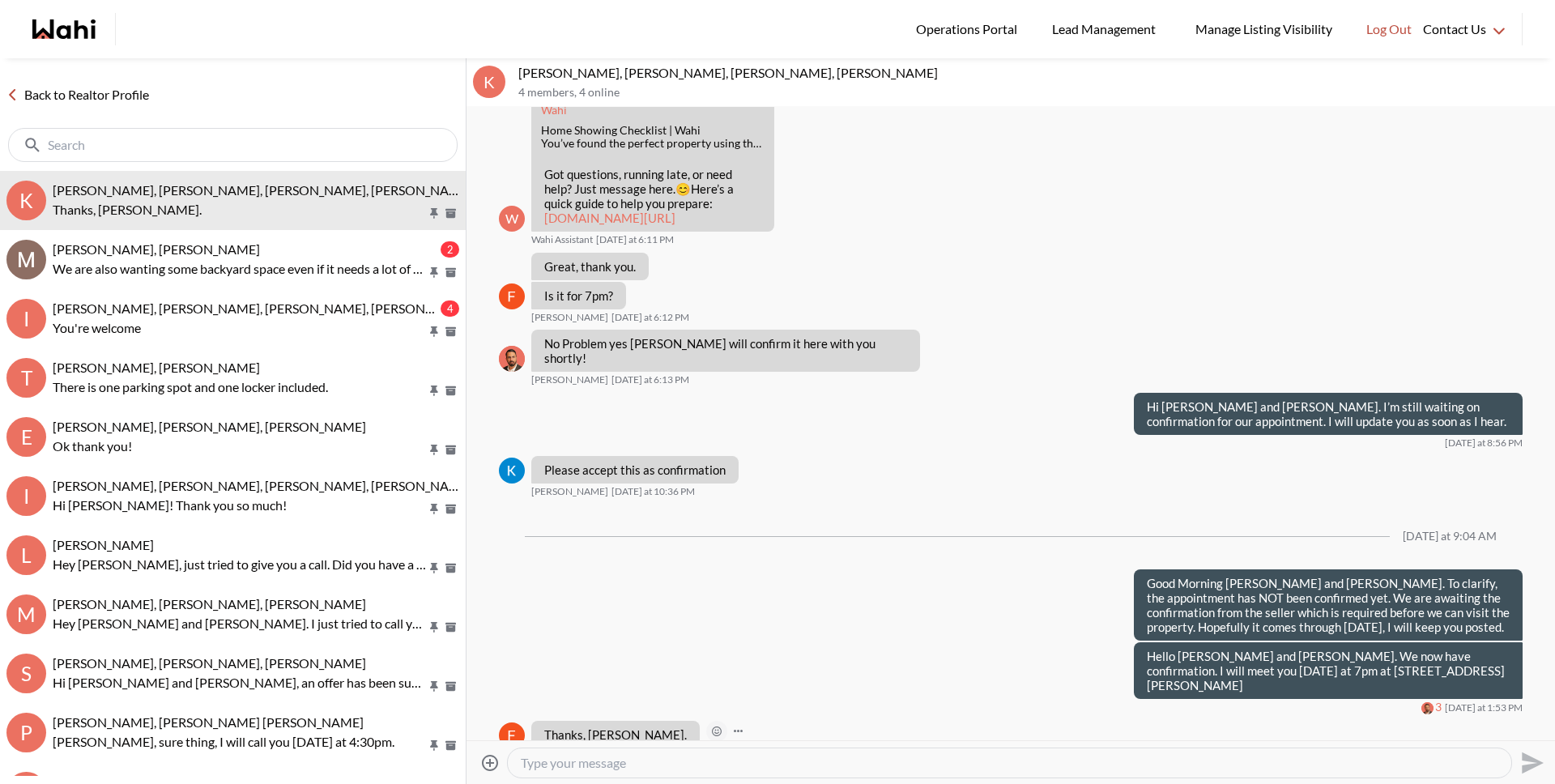
click at [712, 726] on icon "Open Reaction Selector" at bounding box center [717, 731] width 10 height 10
click at [740, 668] on button "Select Reaction: Heart" at bounding box center [749, 667] width 33 height 33
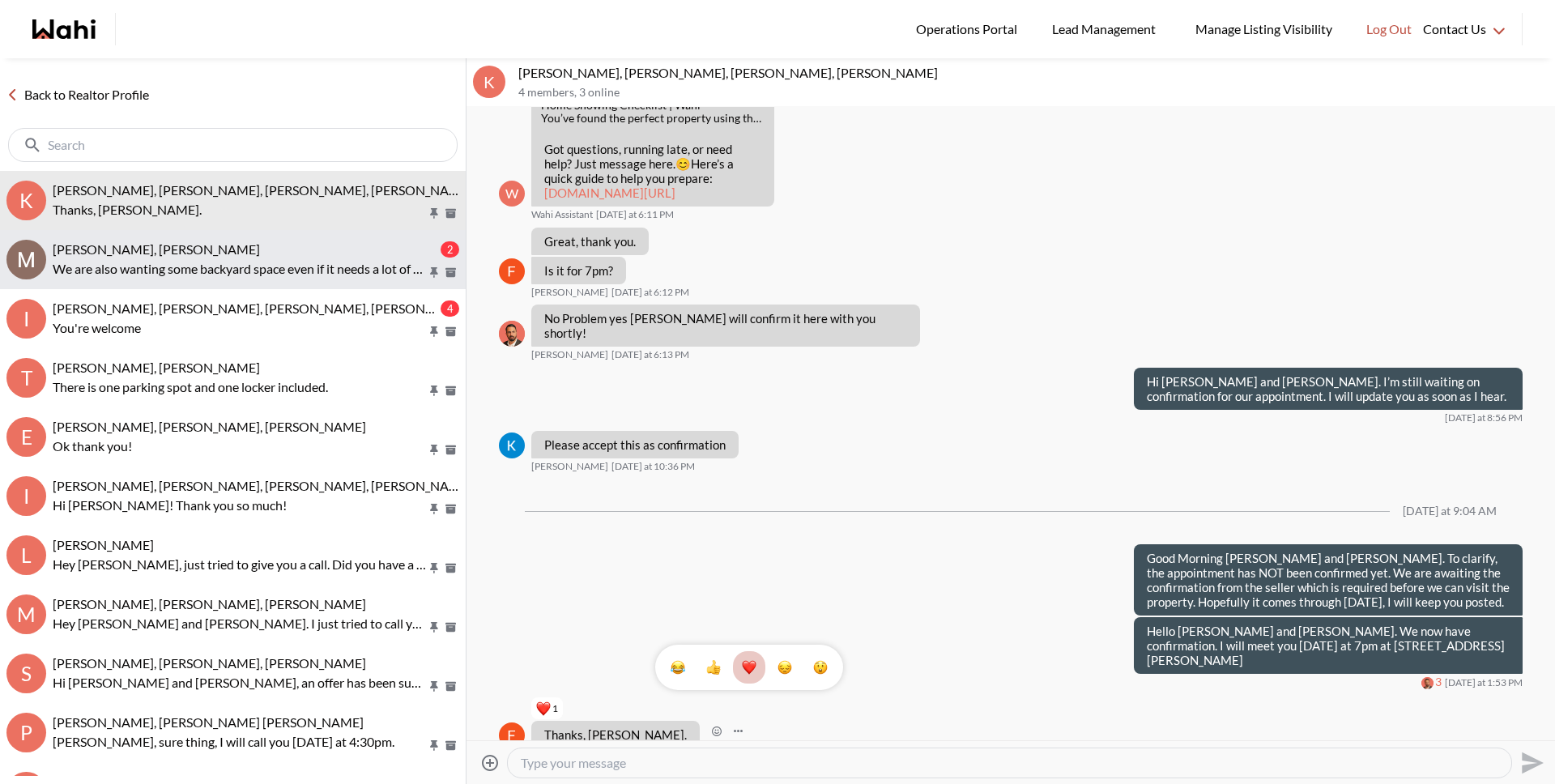
click at [230, 272] on p "We are also wanting some backyard space even if it needs a lot of work, that do…" at bounding box center [240, 269] width 374 height 20
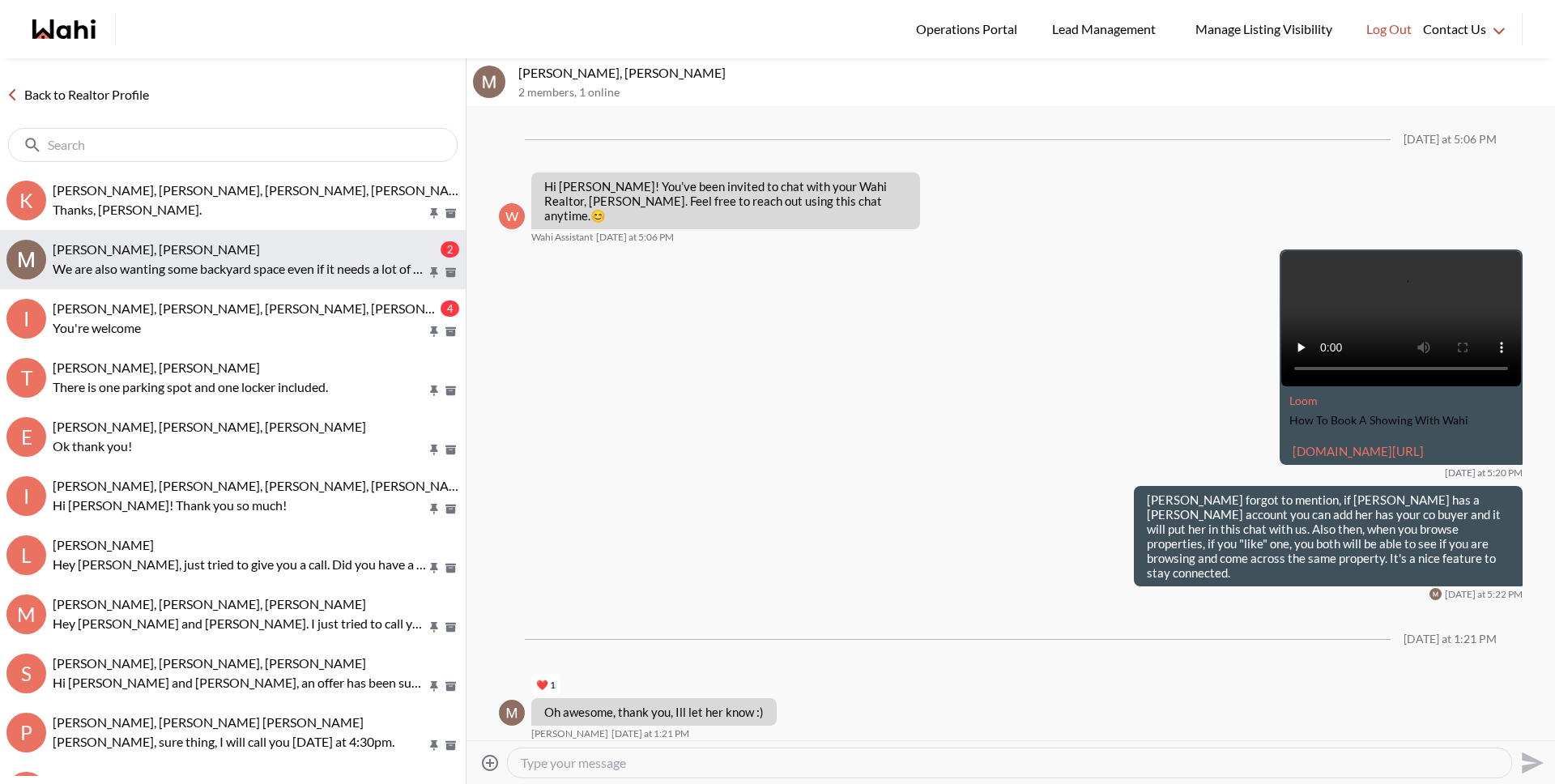
scroll to position [304, 0]
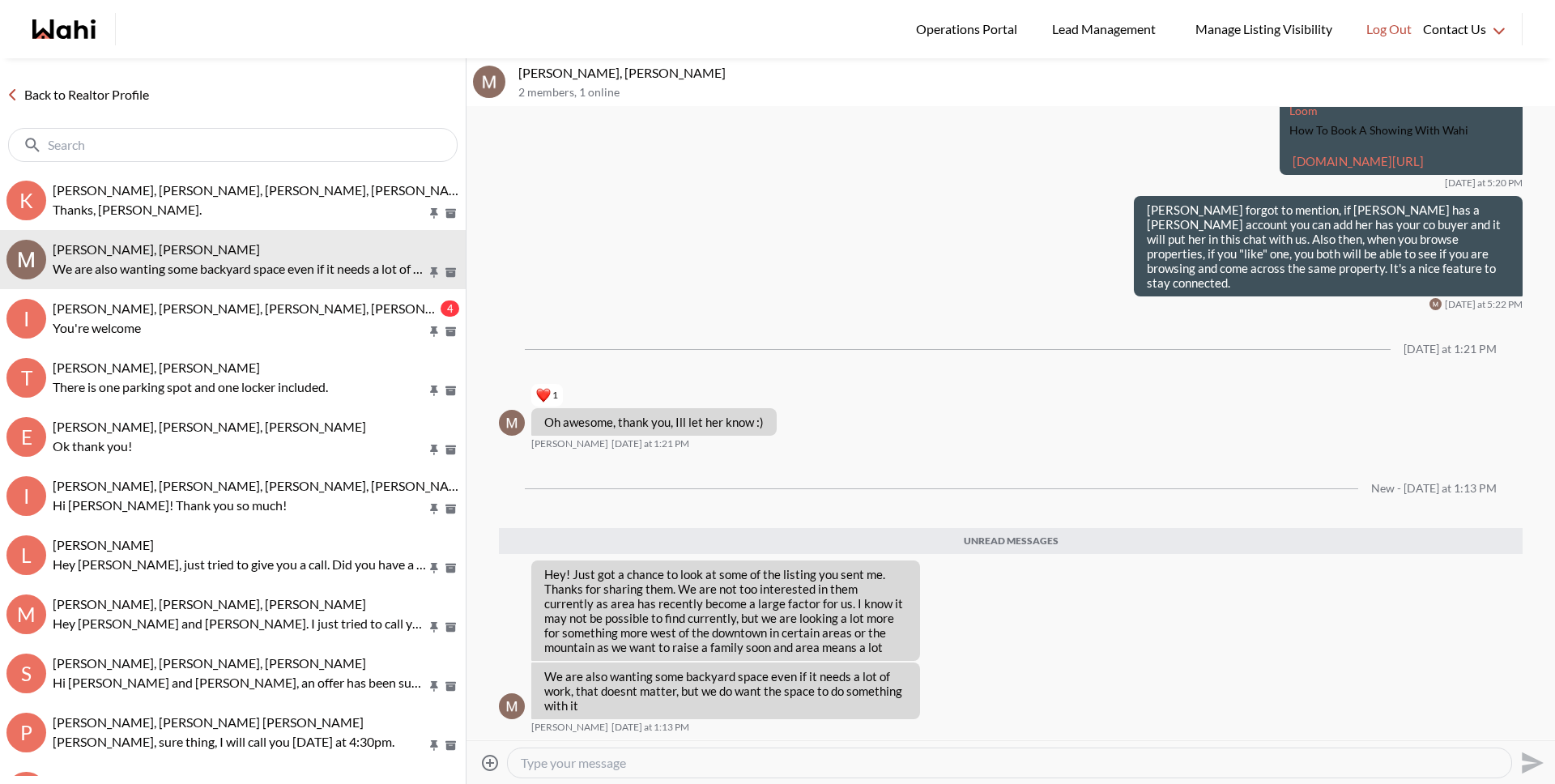
click at [713, 767] on textarea "Type your message" at bounding box center [1010, 763] width 978 height 16
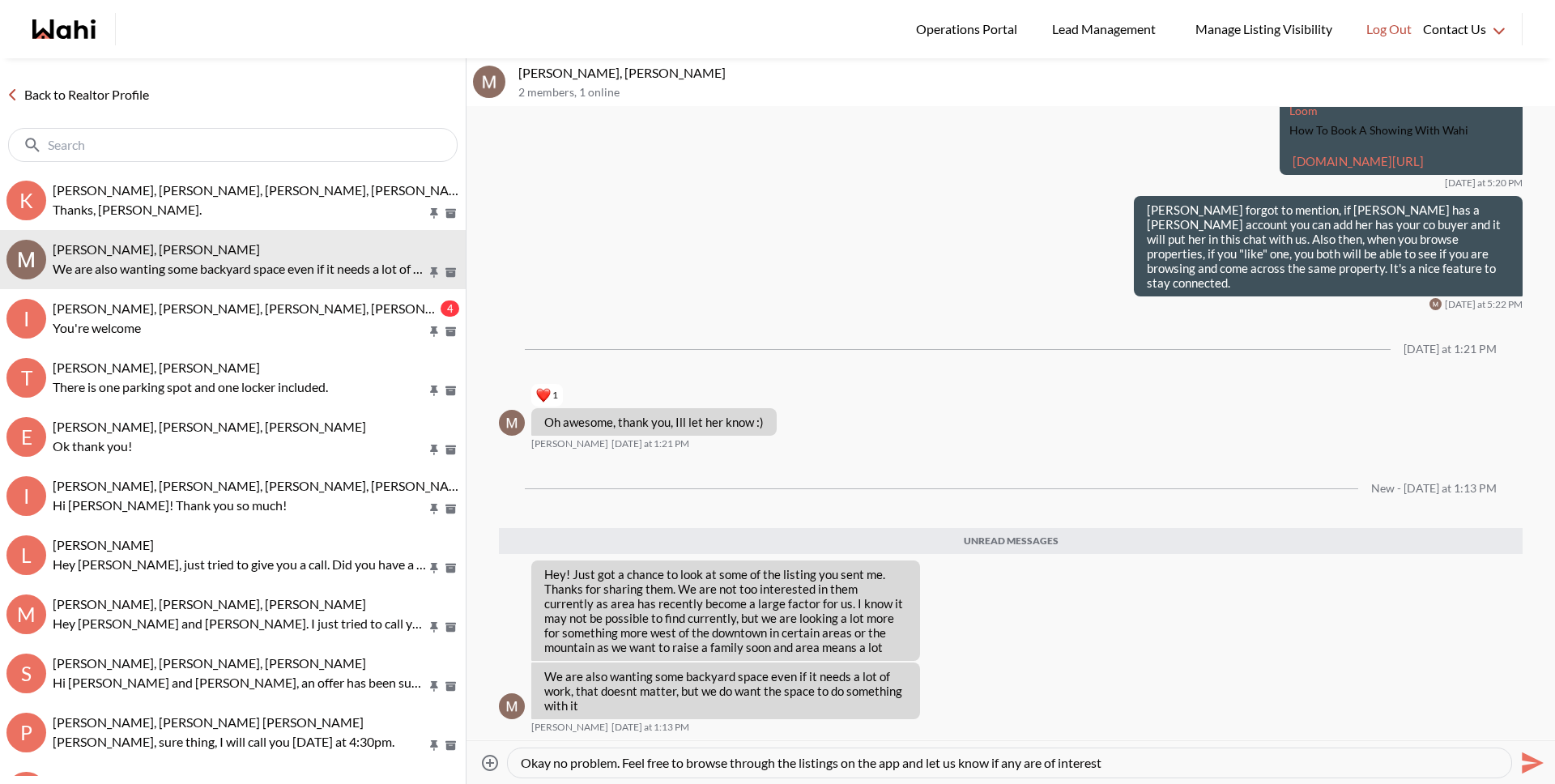
type textarea "Okay no problem. Feel free to browse through the listings on the app and let us…"
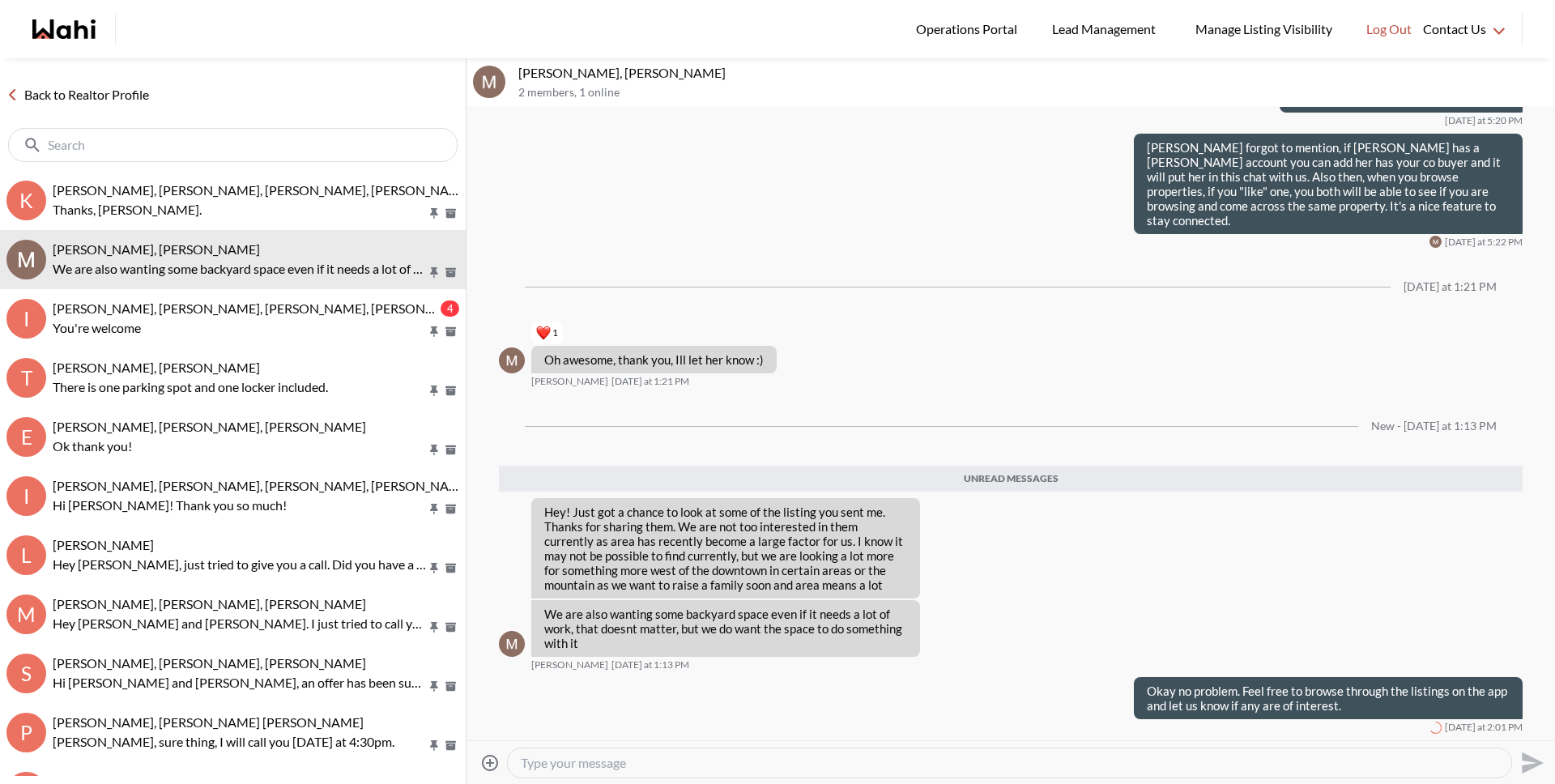
scroll to position [329, 0]
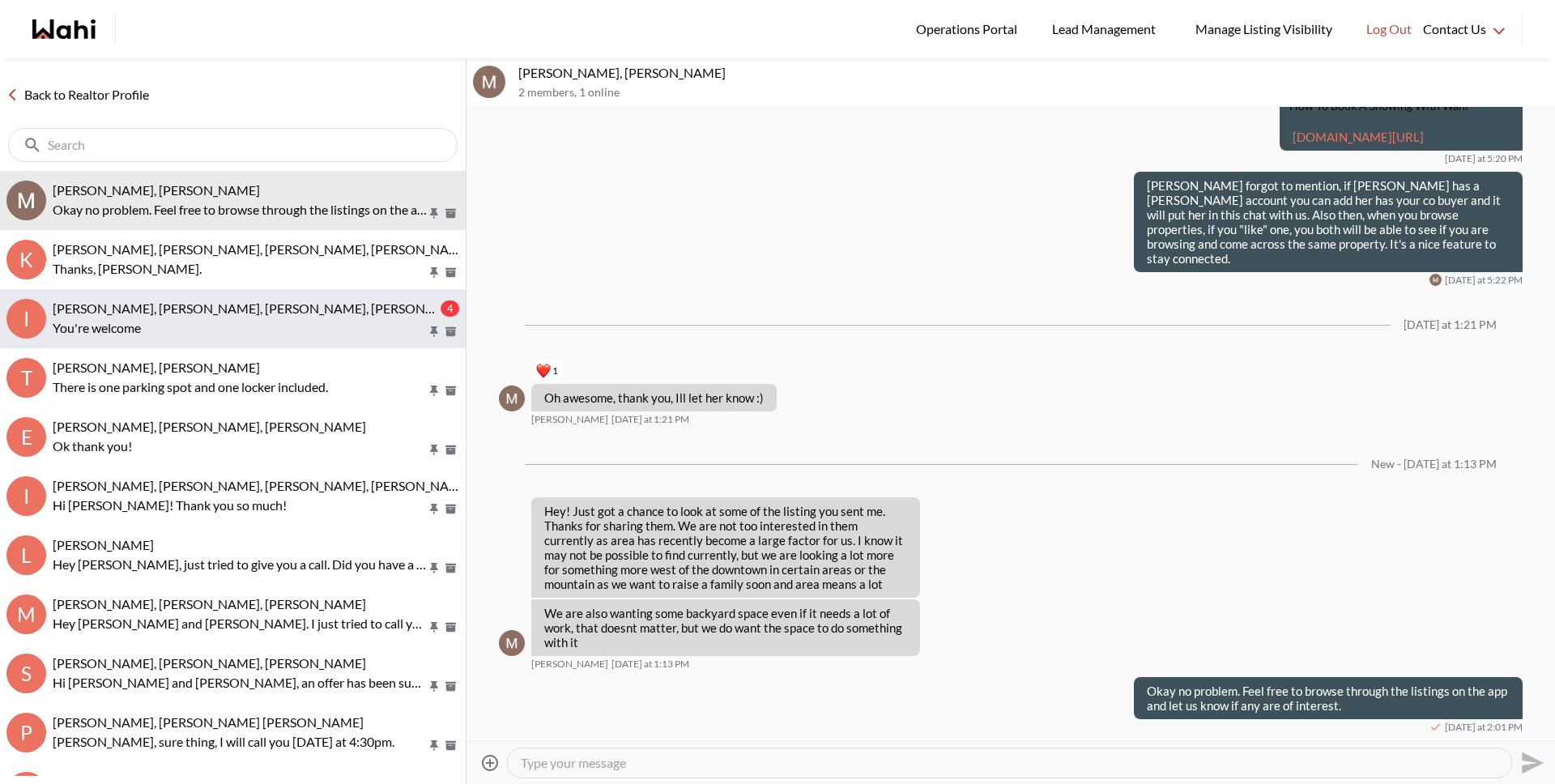
click at [131, 302] on span "[PERSON_NAME], [PERSON_NAME], [PERSON_NAME], [PERSON_NAME], [PERSON_NAME]" at bounding box center [315, 307] width 526 height 16
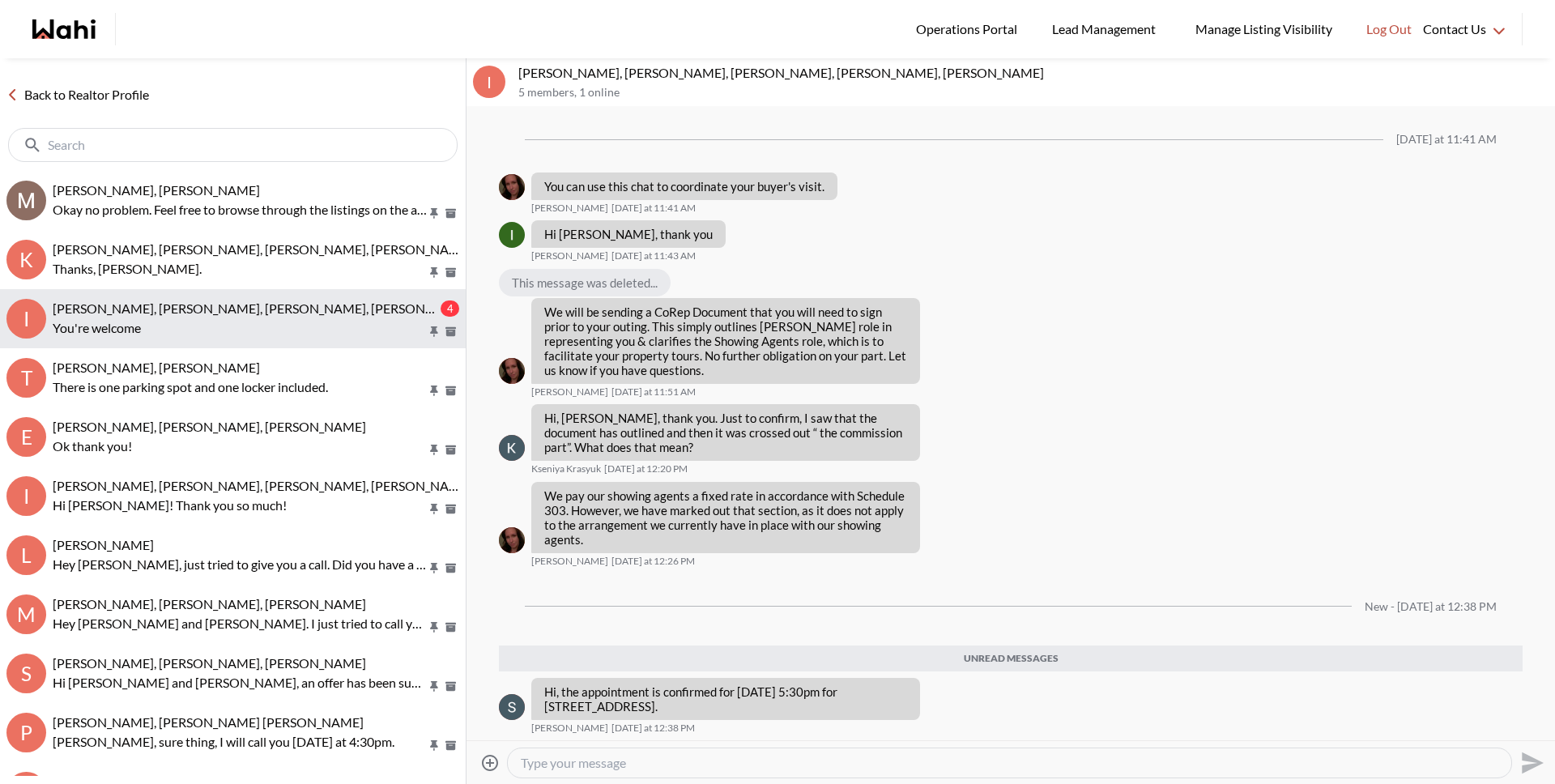
scroll to position [146, 0]
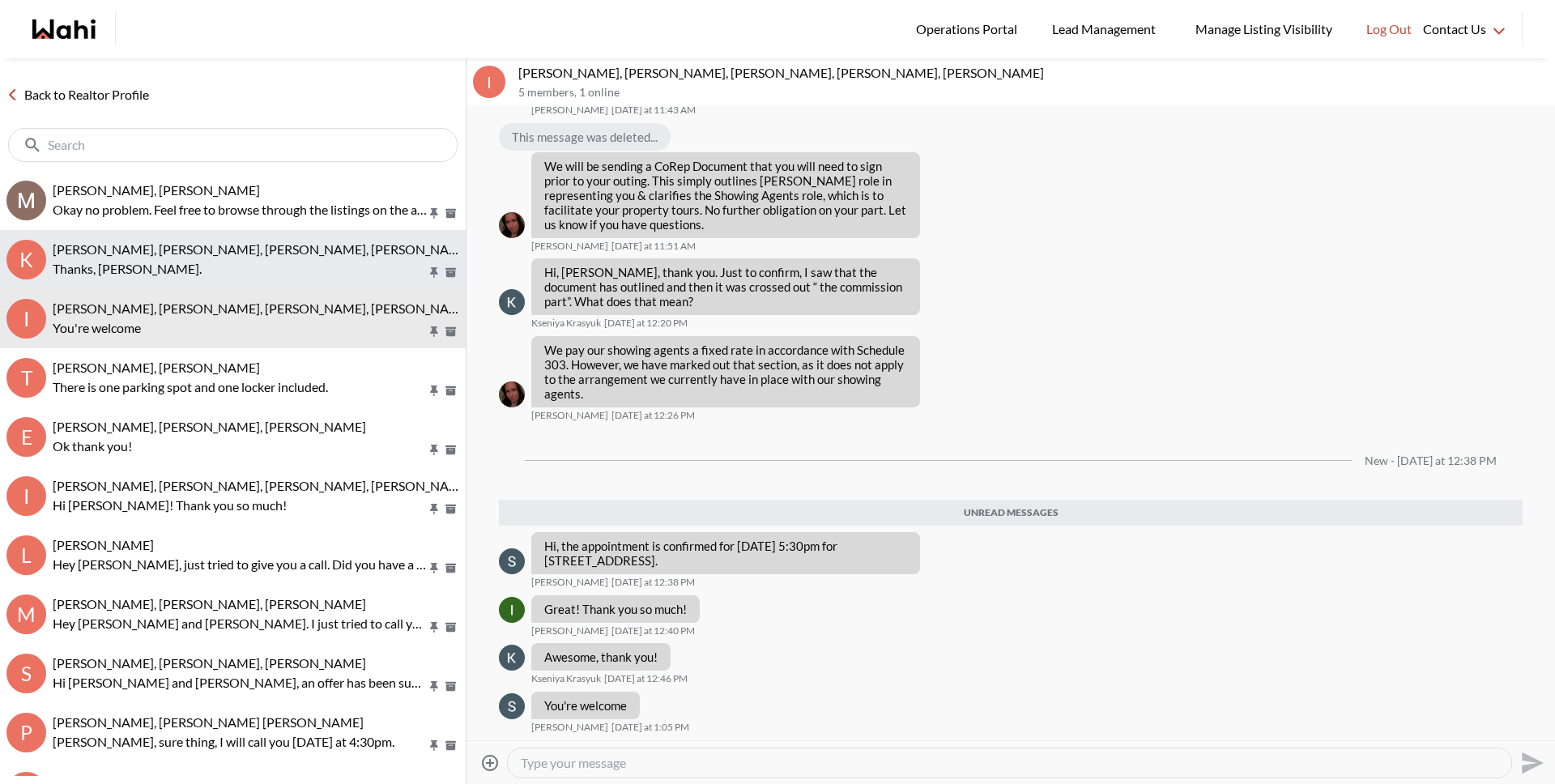
click at [132, 288] on button "K Kevin McKay, Fawzia Sheikh, Michelle, Behnam Thanks, Michelle." at bounding box center [233, 259] width 466 height 59
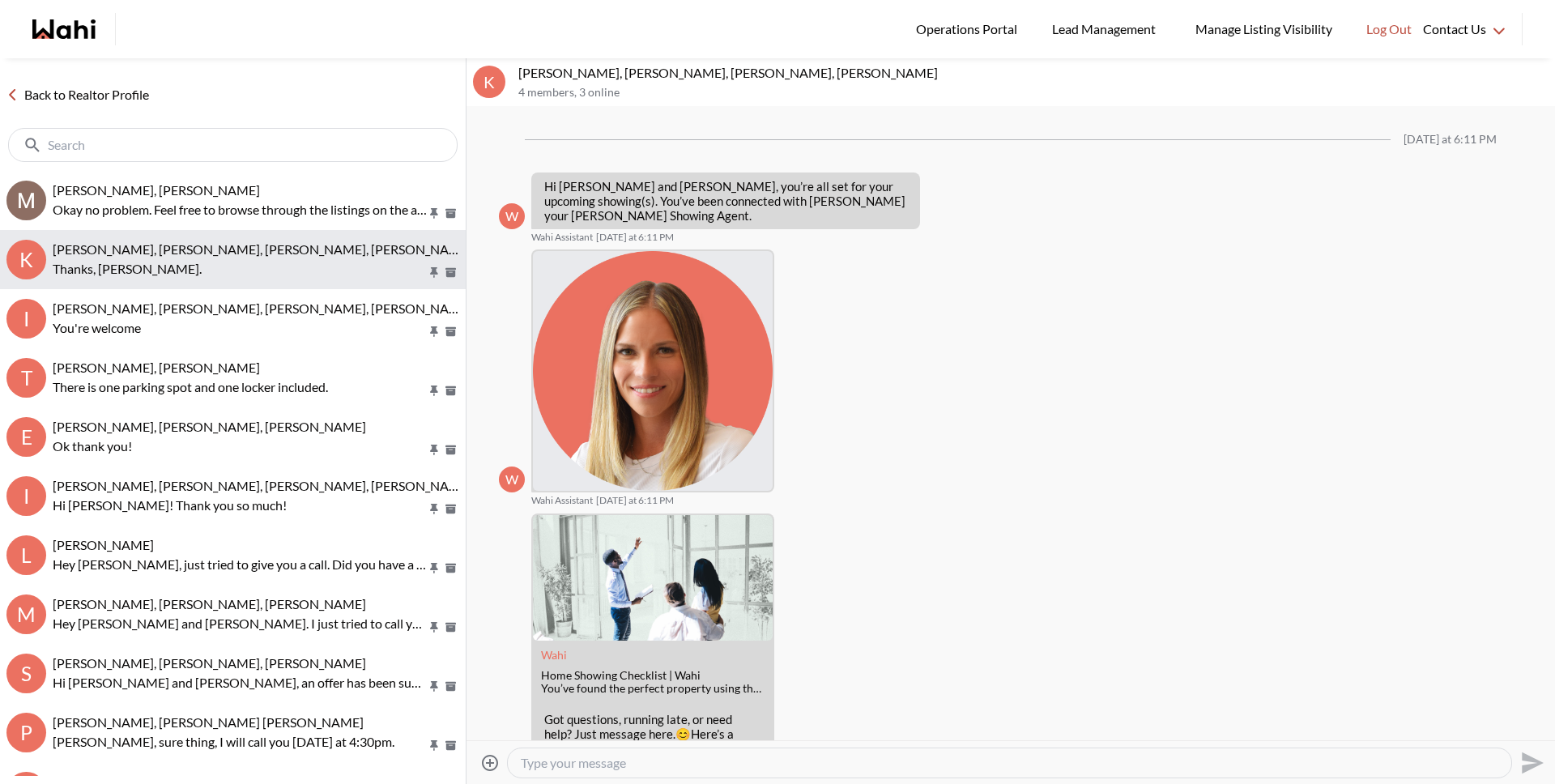
scroll to position [570, 0]
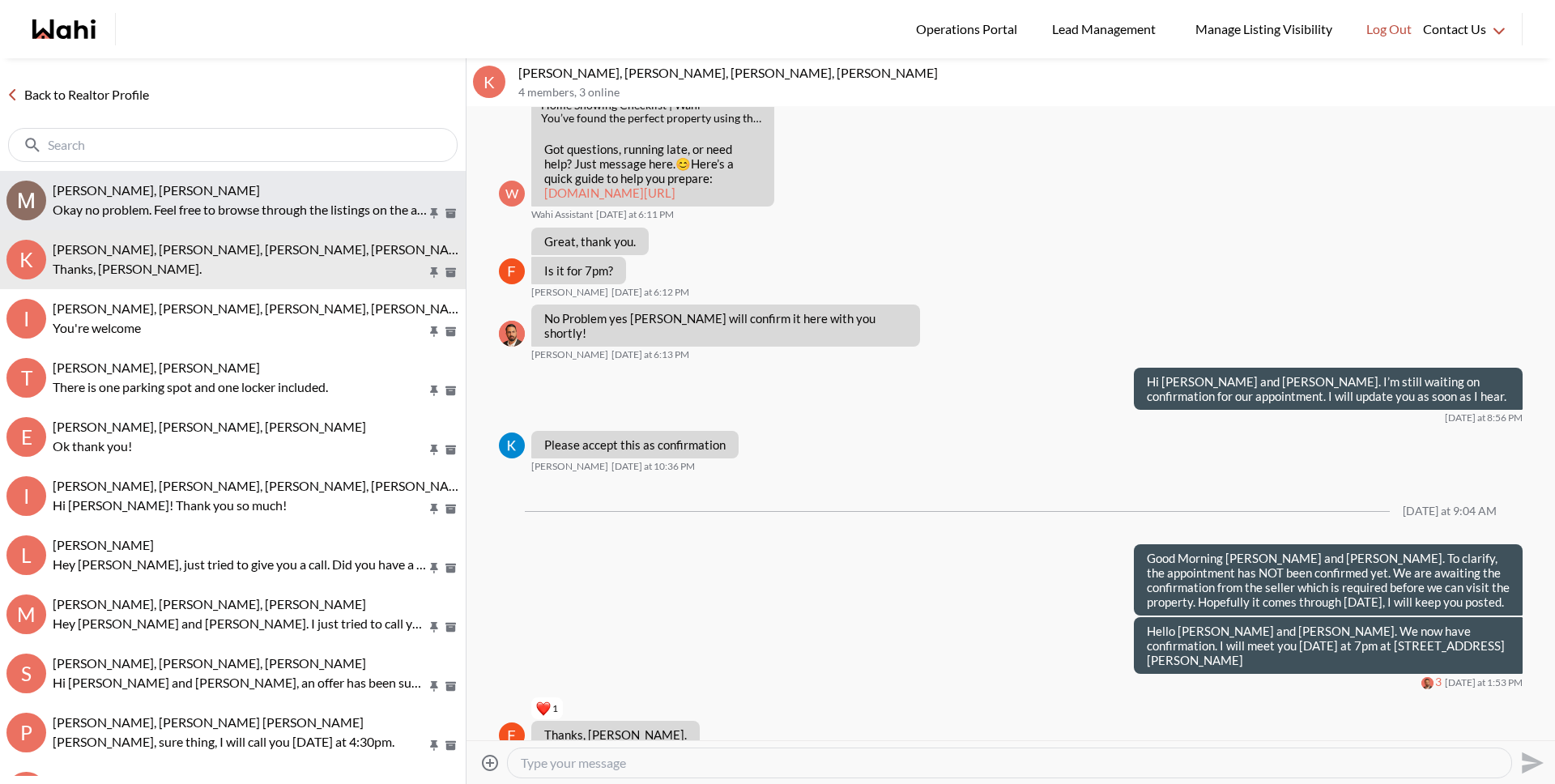
click at [140, 203] on p "Okay no problem. Feel free to browse through the listings on the app and let us…" at bounding box center [240, 210] width 374 height 20
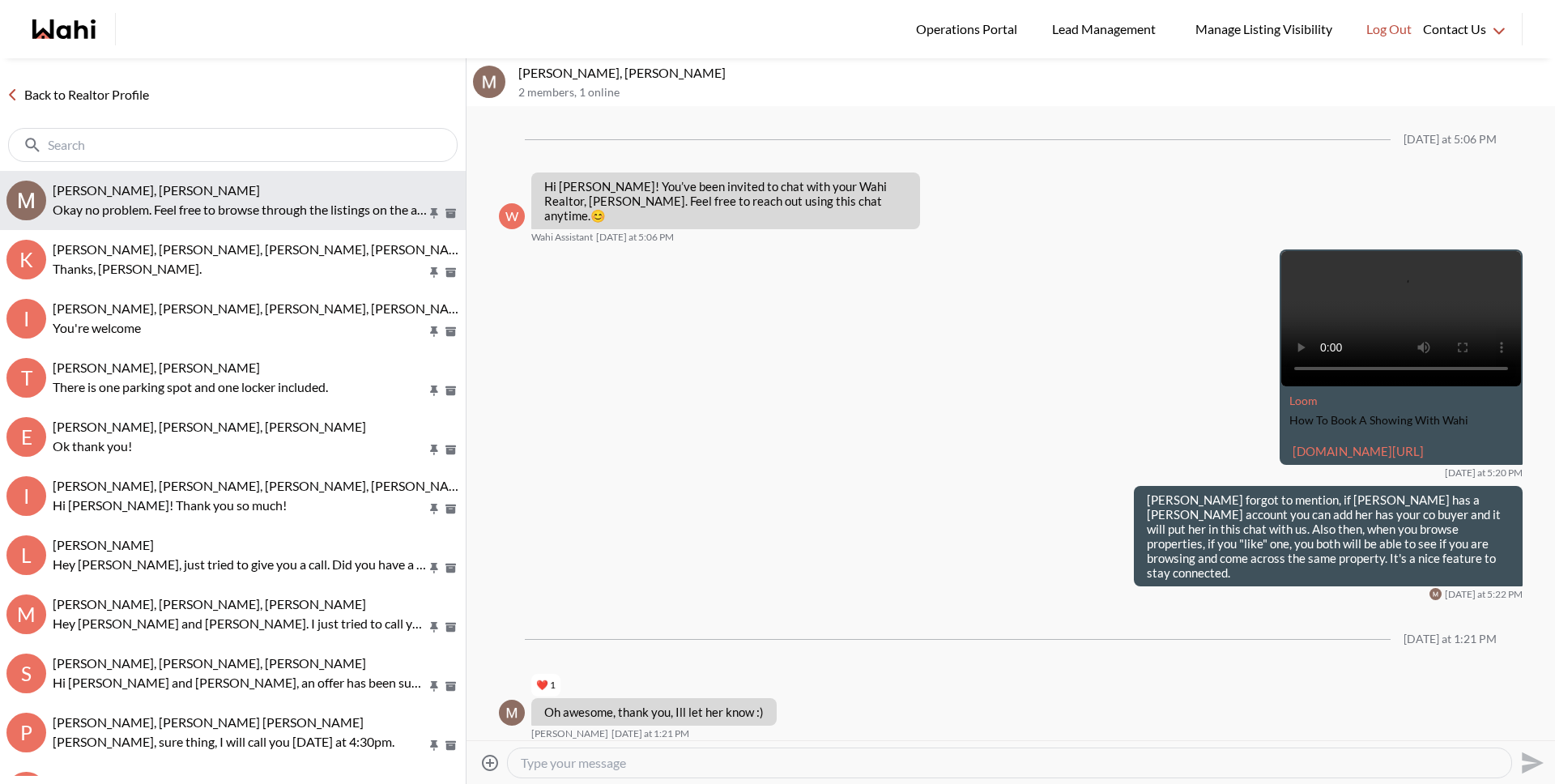
scroll to position [329, 0]
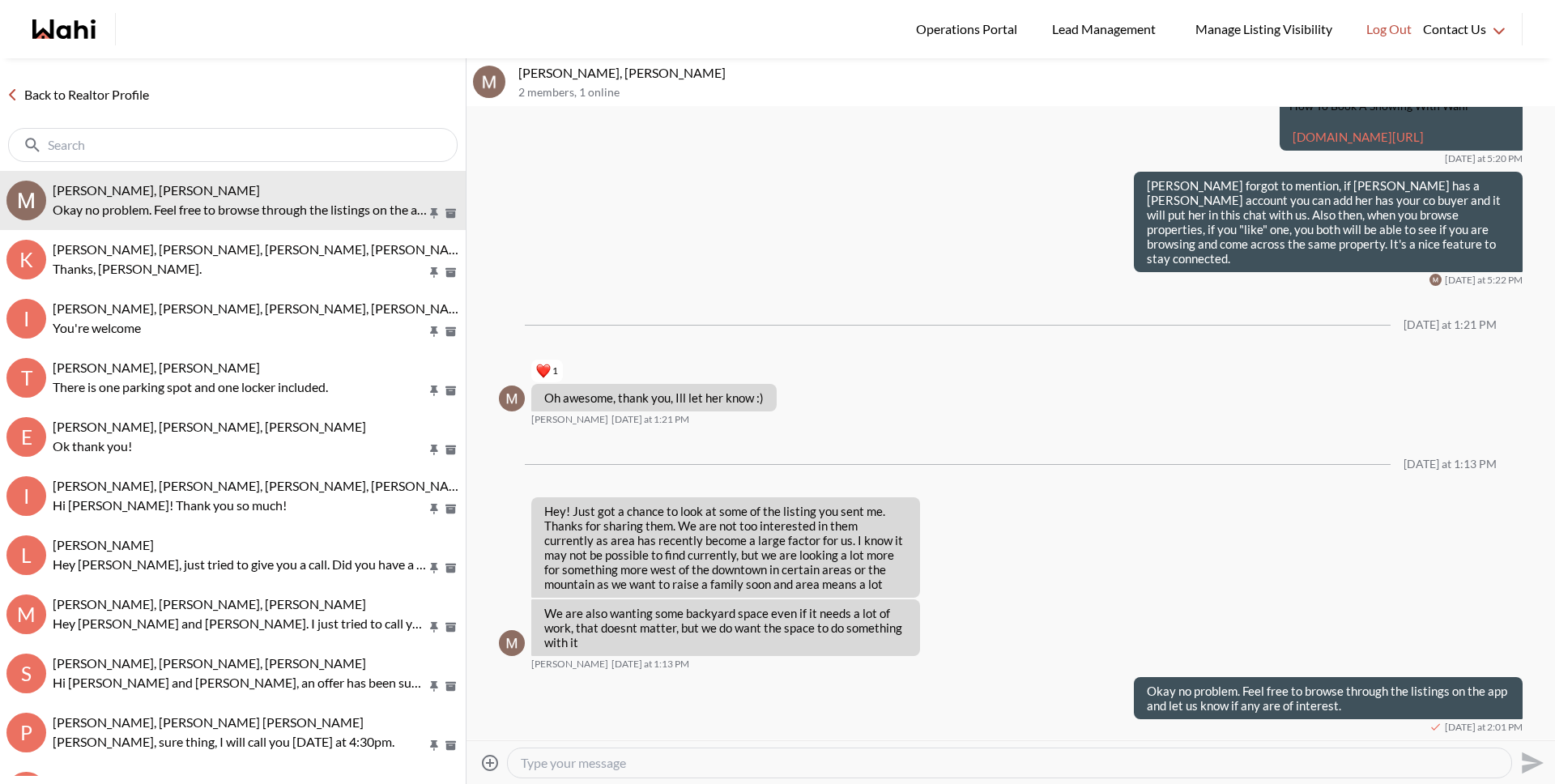
click at [105, 100] on link "Back to Realtor Profile" at bounding box center [78, 95] width 155 height 21
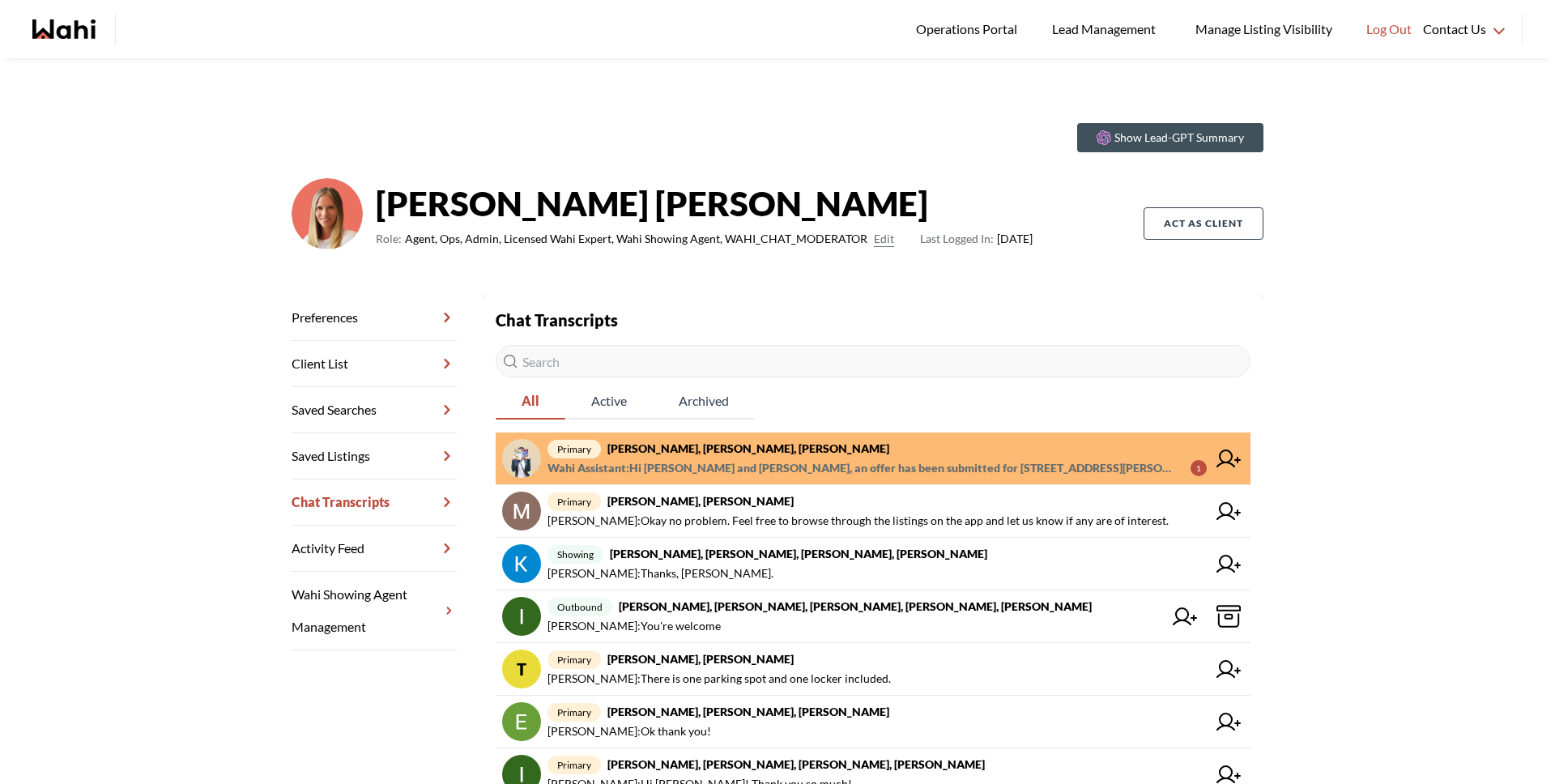
click at [670, 456] on span "primary Sarah Hunter, Bryce Hunter, Michelle" at bounding box center [877, 449] width 659 height 20
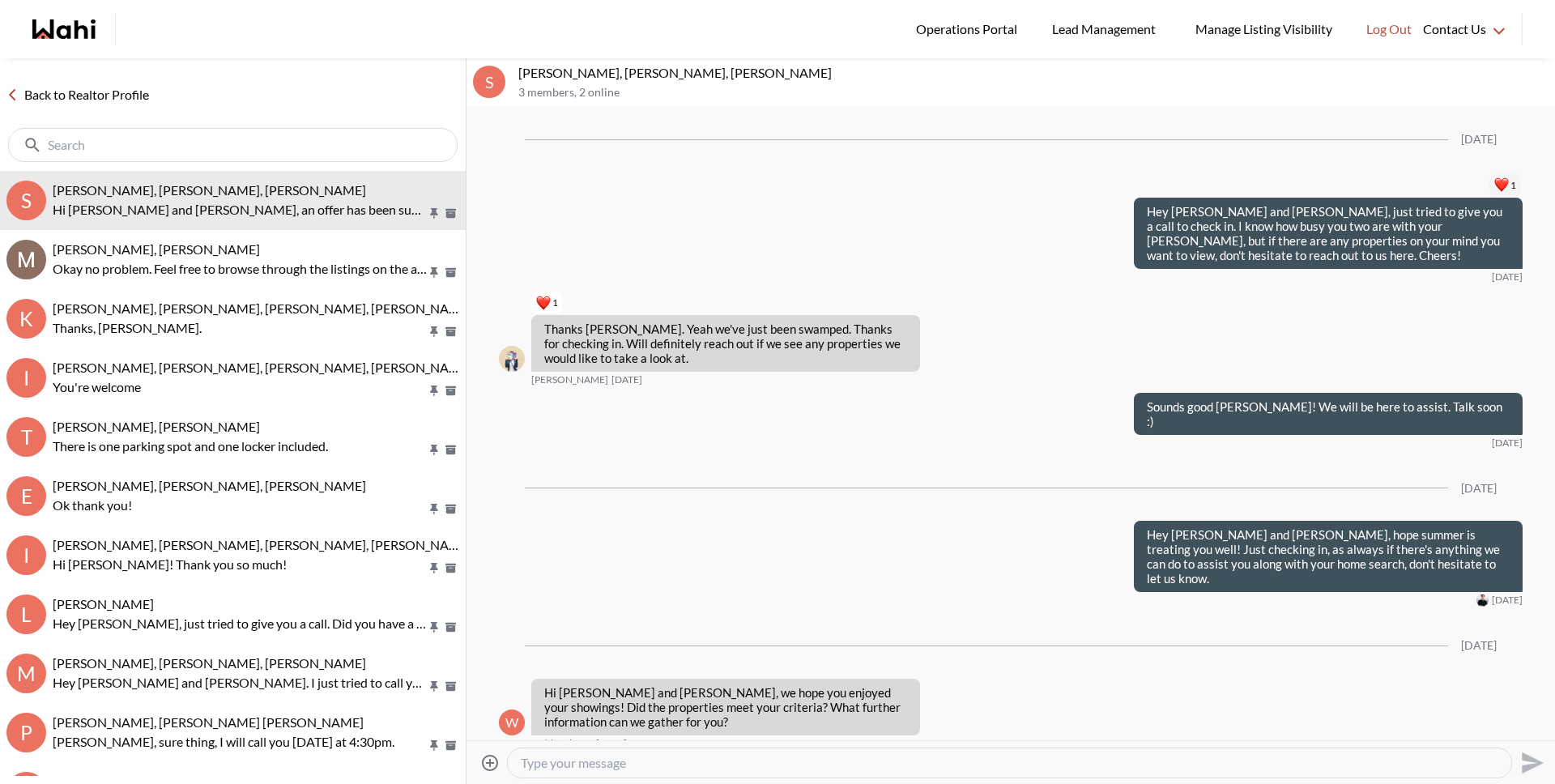
scroll to position [2607, 0]
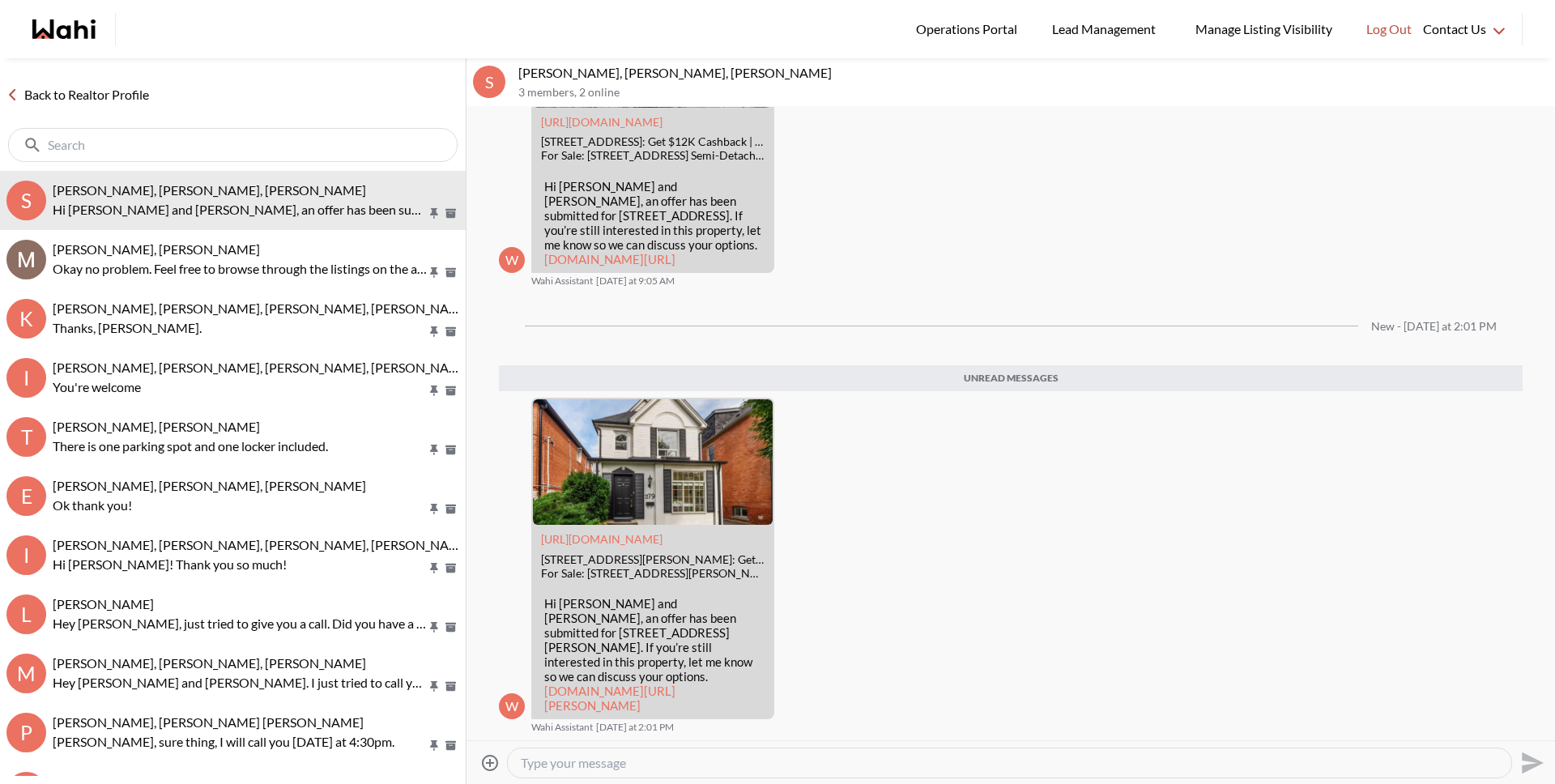
drag, startPoint x: 119, startPoint y: 78, endPoint x: 127, endPoint y: 75, distance: 8.5
click at [119, 78] on div "Back to Realtor Profile" at bounding box center [233, 114] width 466 height 113
click at [88, 99] on link "Back to Realtor Profile" at bounding box center [78, 95] width 155 height 21
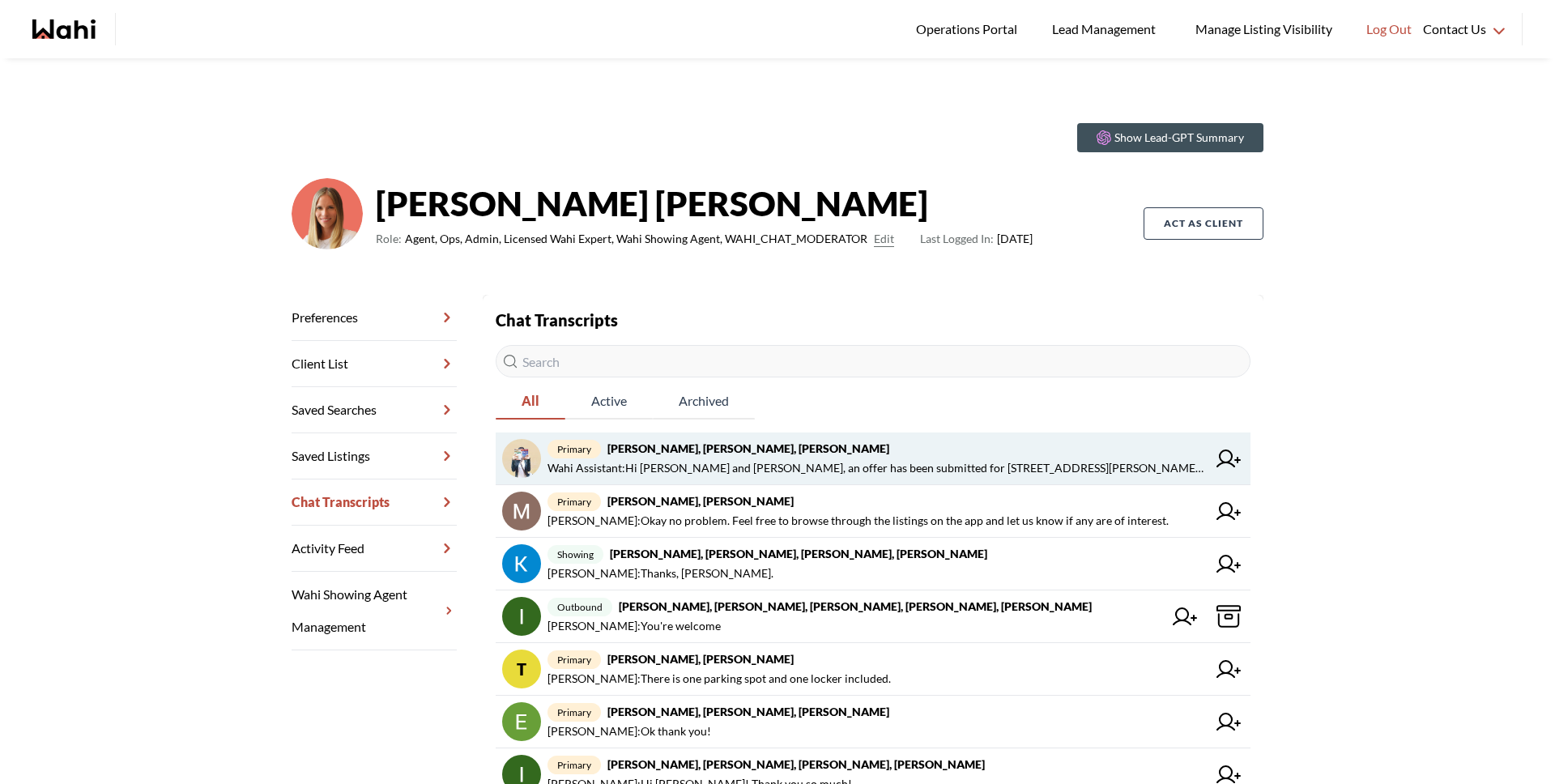
click at [751, 446] on strong "Sarah Hunter, Bryce Hunter, Michelle" at bounding box center [748, 448] width 282 height 14
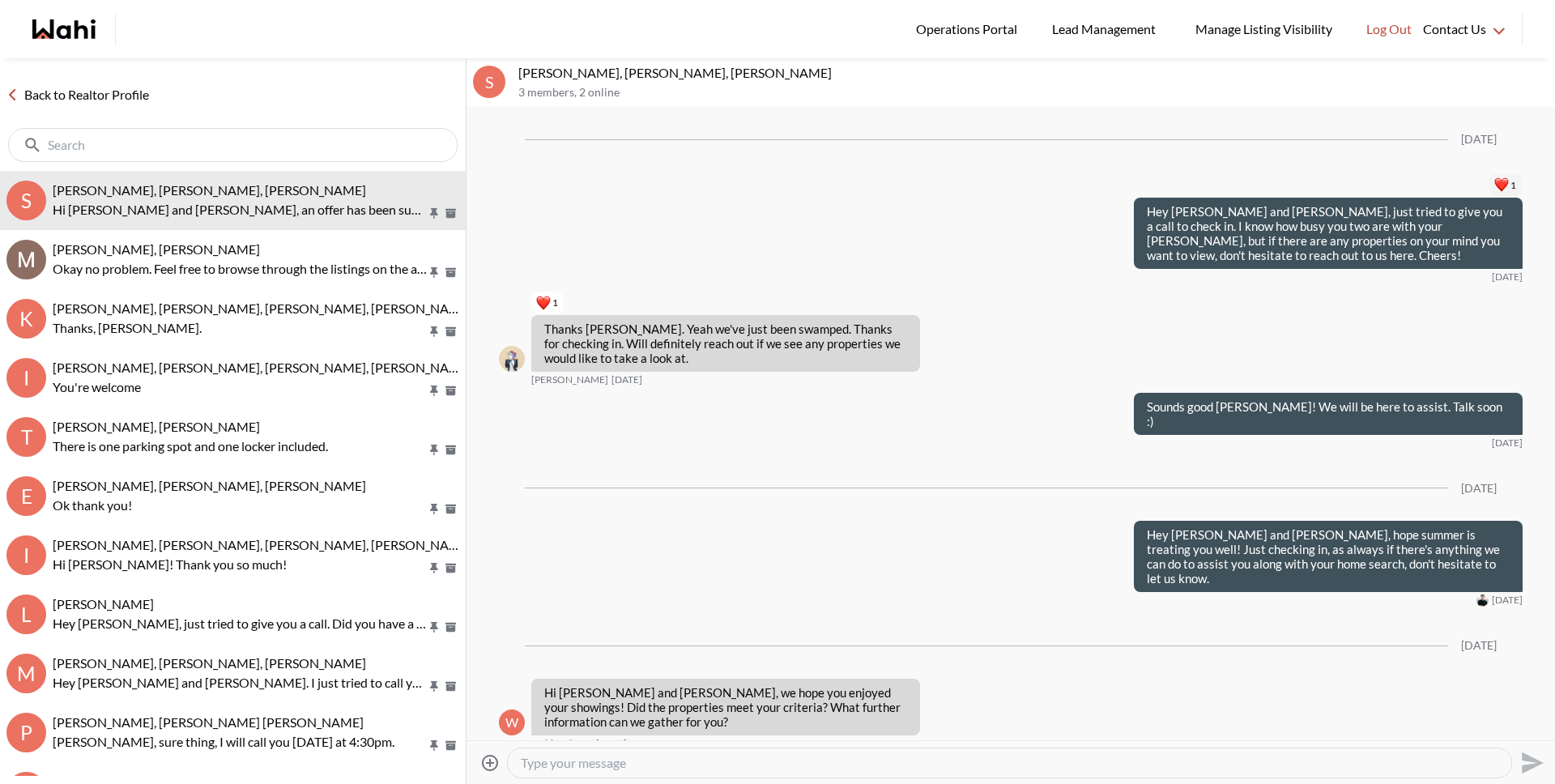
scroll to position [2504, 0]
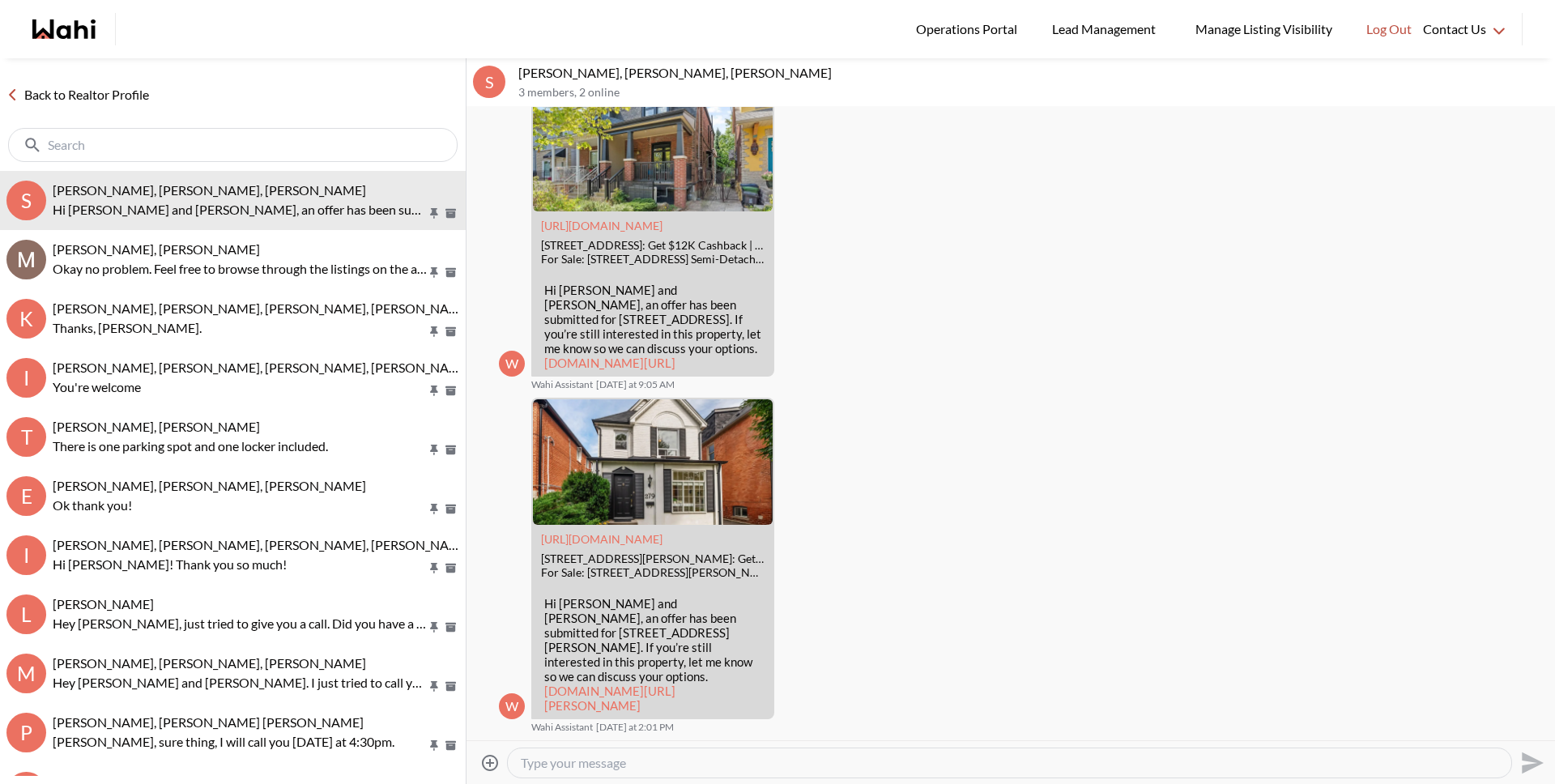
click at [105, 91] on link "Back to Realtor Profile" at bounding box center [78, 95] width 155 height 21
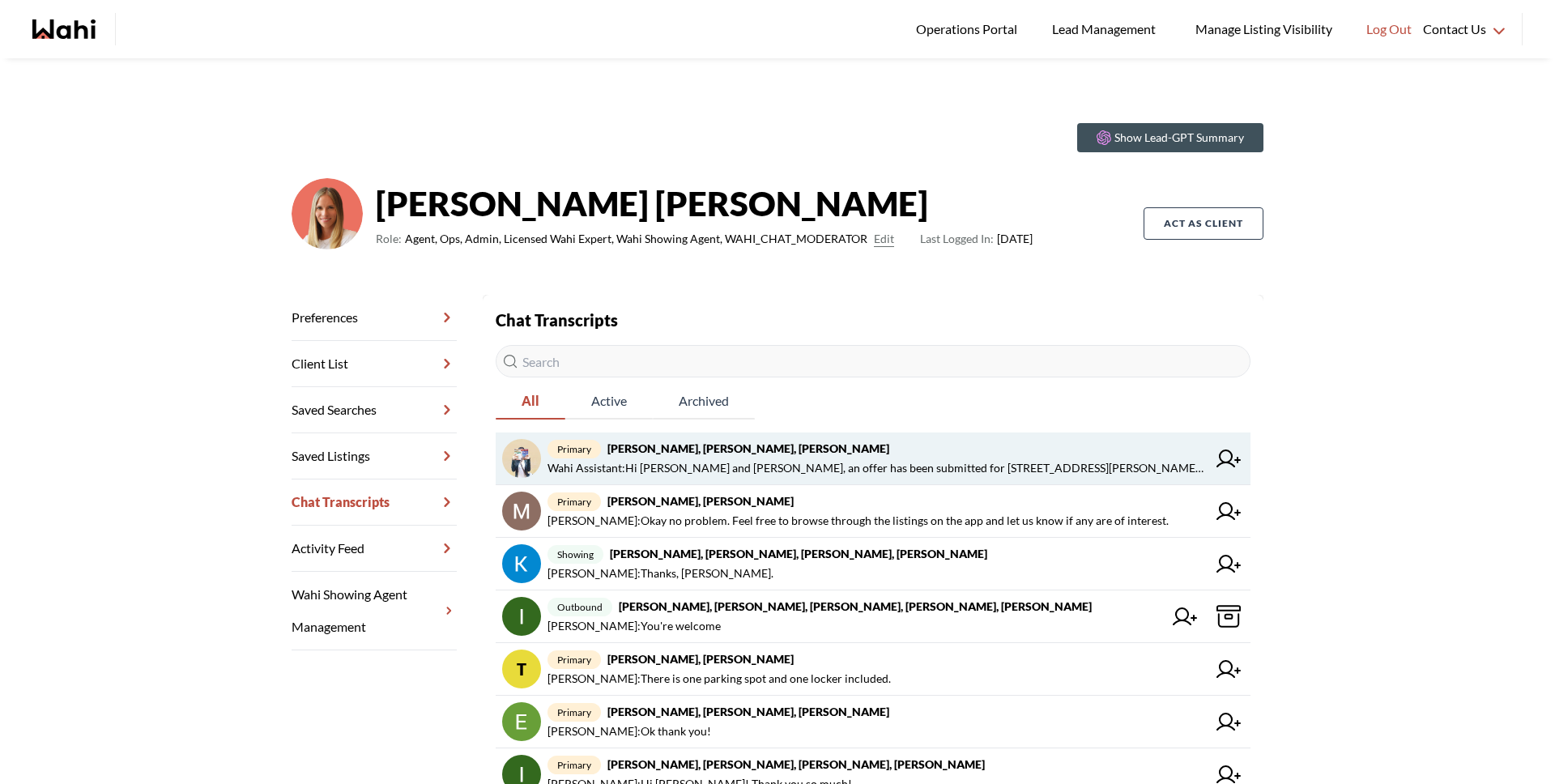
click at [815, 468] on span "Wahi Assistant : Hi Sarah and Bryce, an offer has been submitted for 279 Evelyn…" at bounding box center [877, 468] width 659 height 20
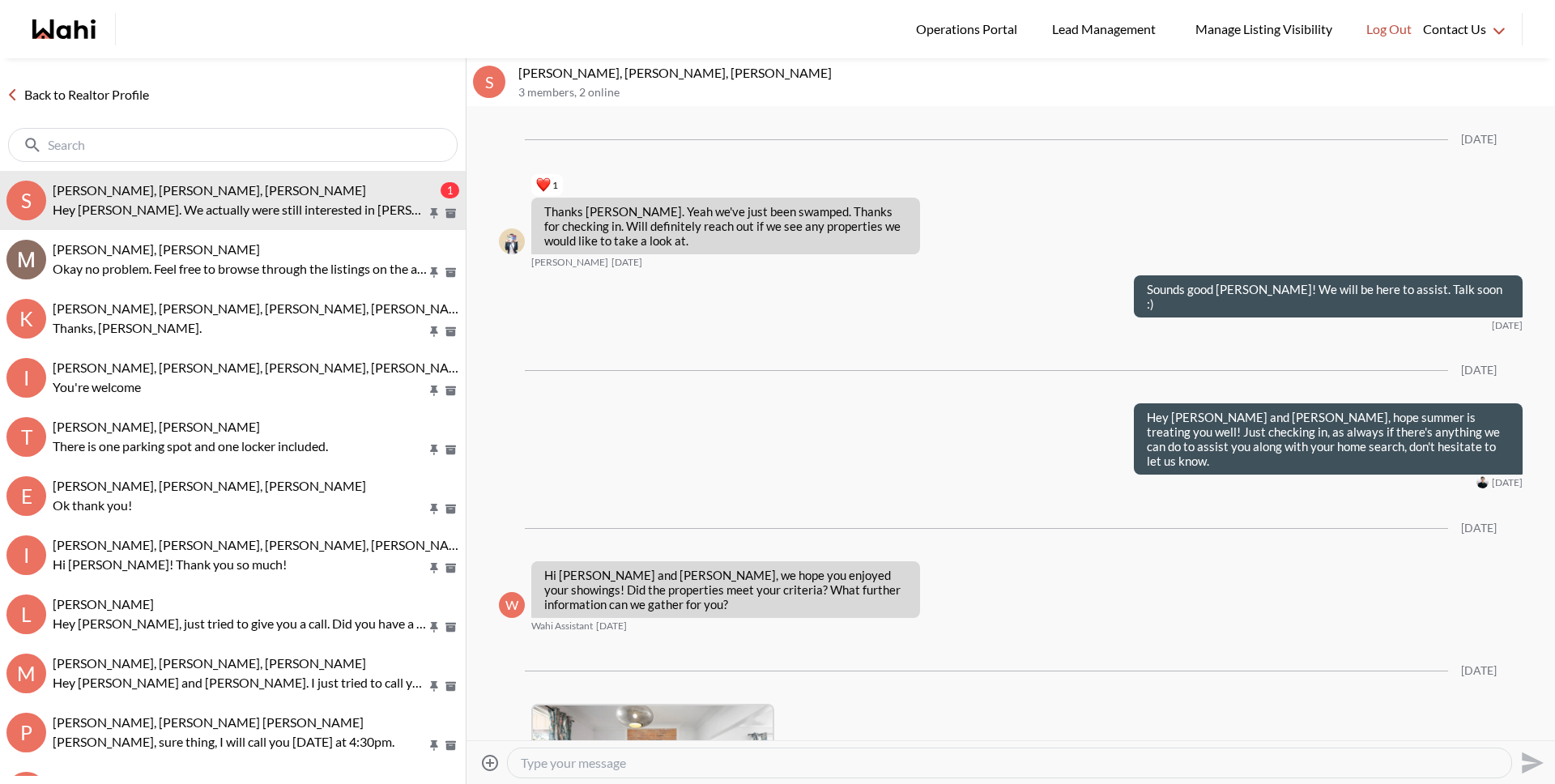
scroll to position [2553, 0]
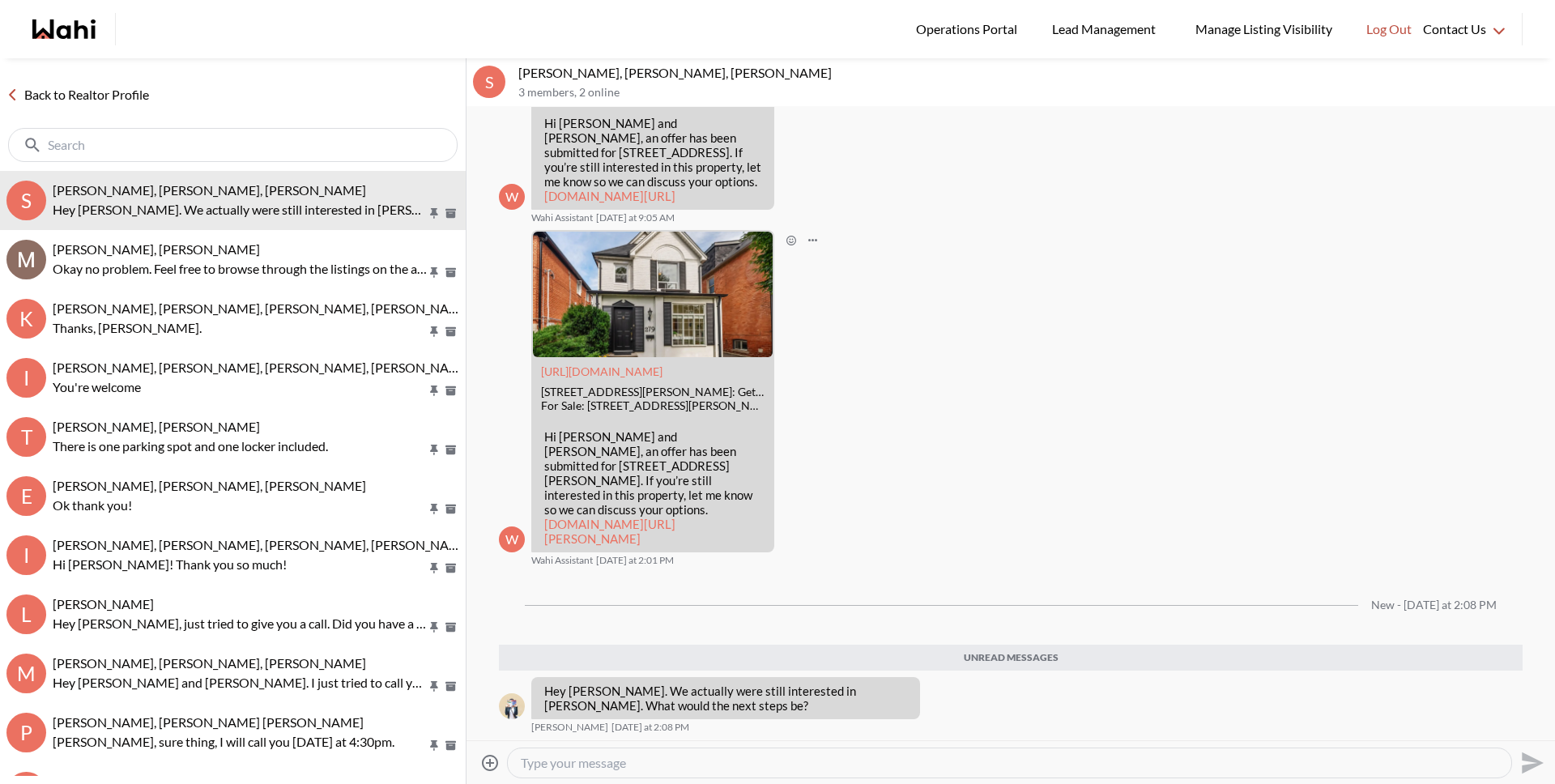
click at [652, 520] on link "wahi.com/ca/en/real-estate/on/gta/toronto/old-toronto/the-junction/279-evelyn-a…" at bounding box center [610, 531] width 131 height 29
click at [717, 773] on div at bounding box center [1009, 763] width 1003 height 29
click at [709, 756] on textarea "Type your message" at bounding box center [1010, 763] width 978 height 16
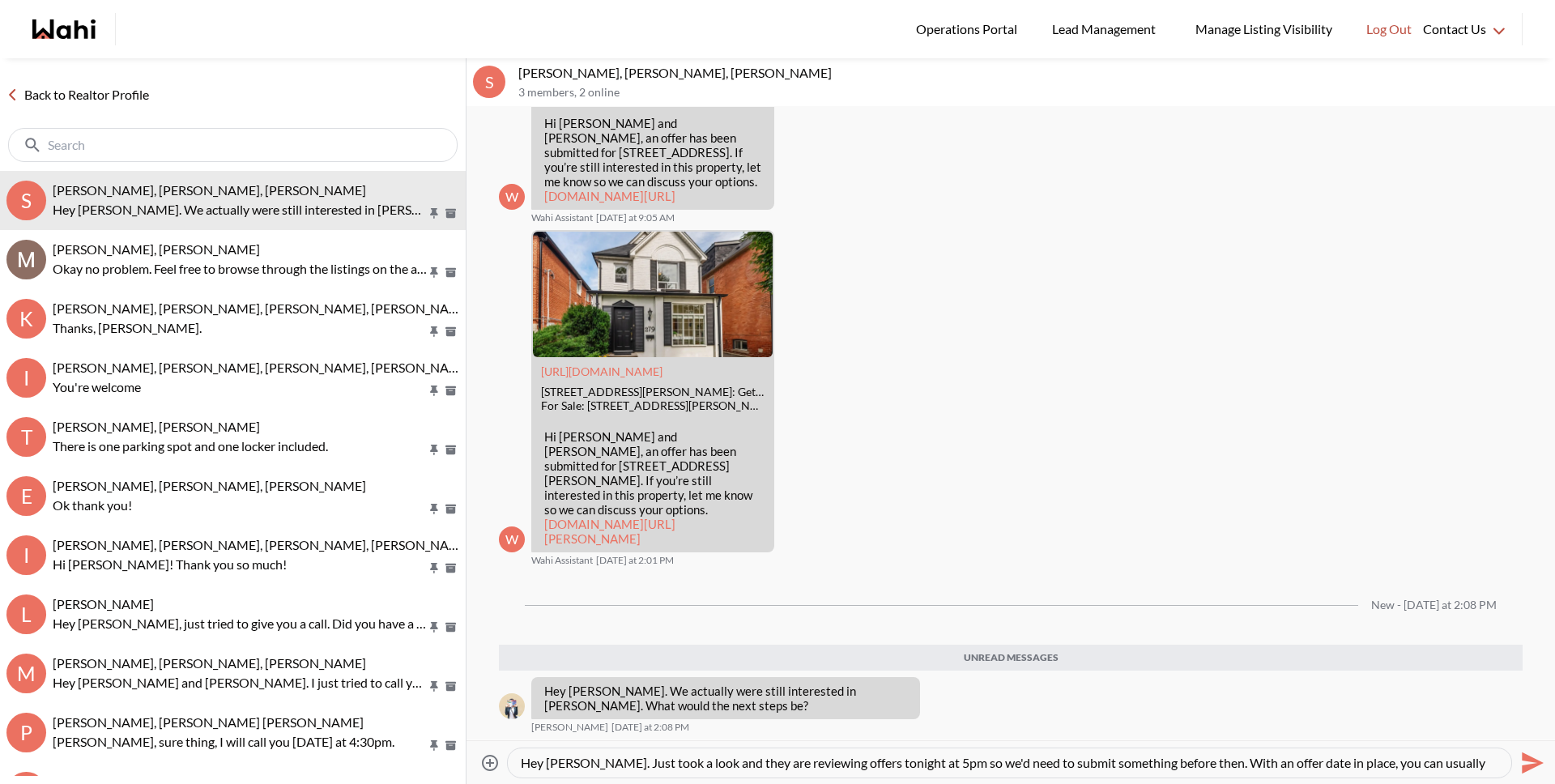
scroll to position [16, 0]
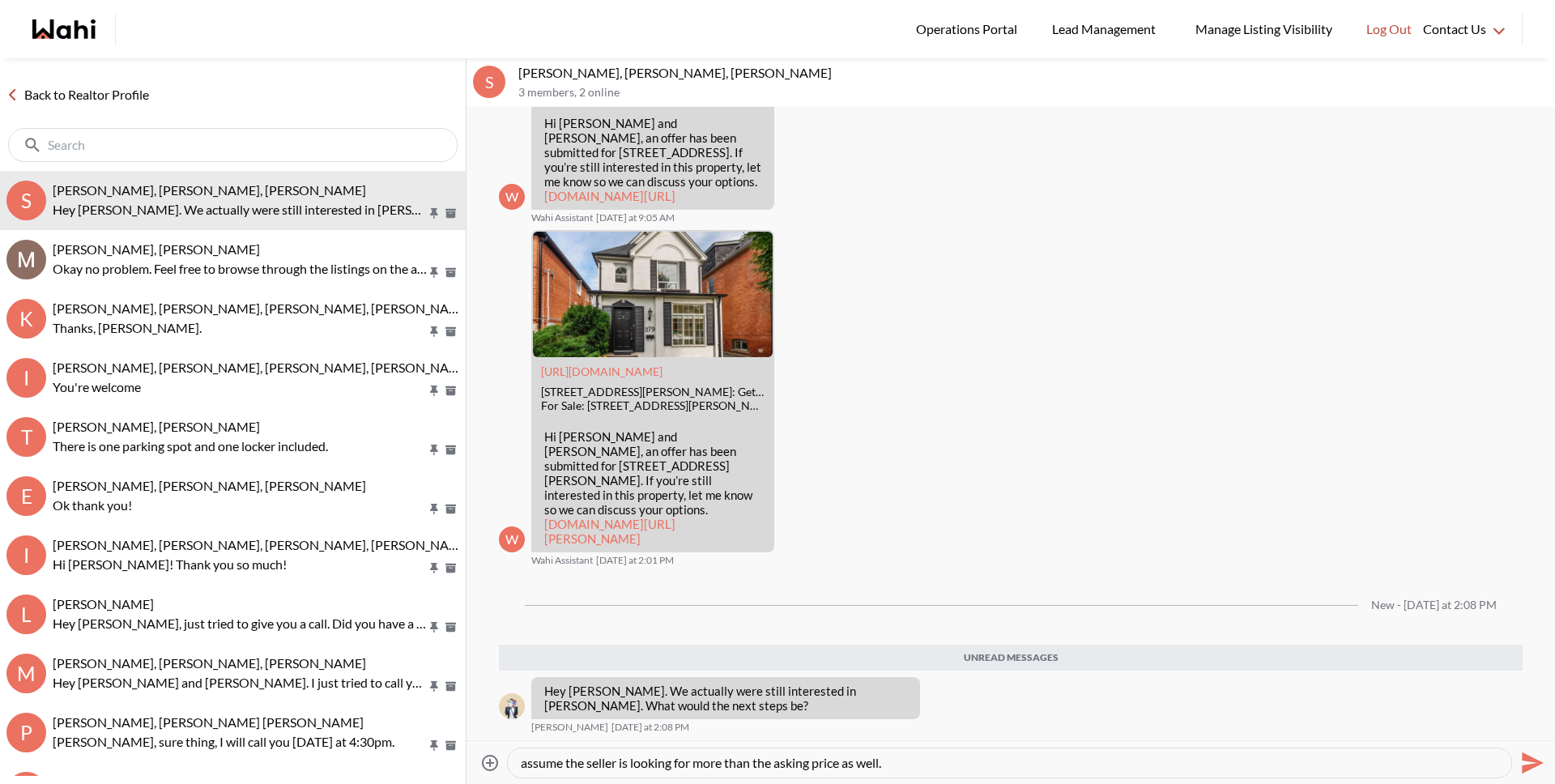
type textarea "Hey Sarah. Just took a look and they are reviewing offers tonight at 5pm so we'…"
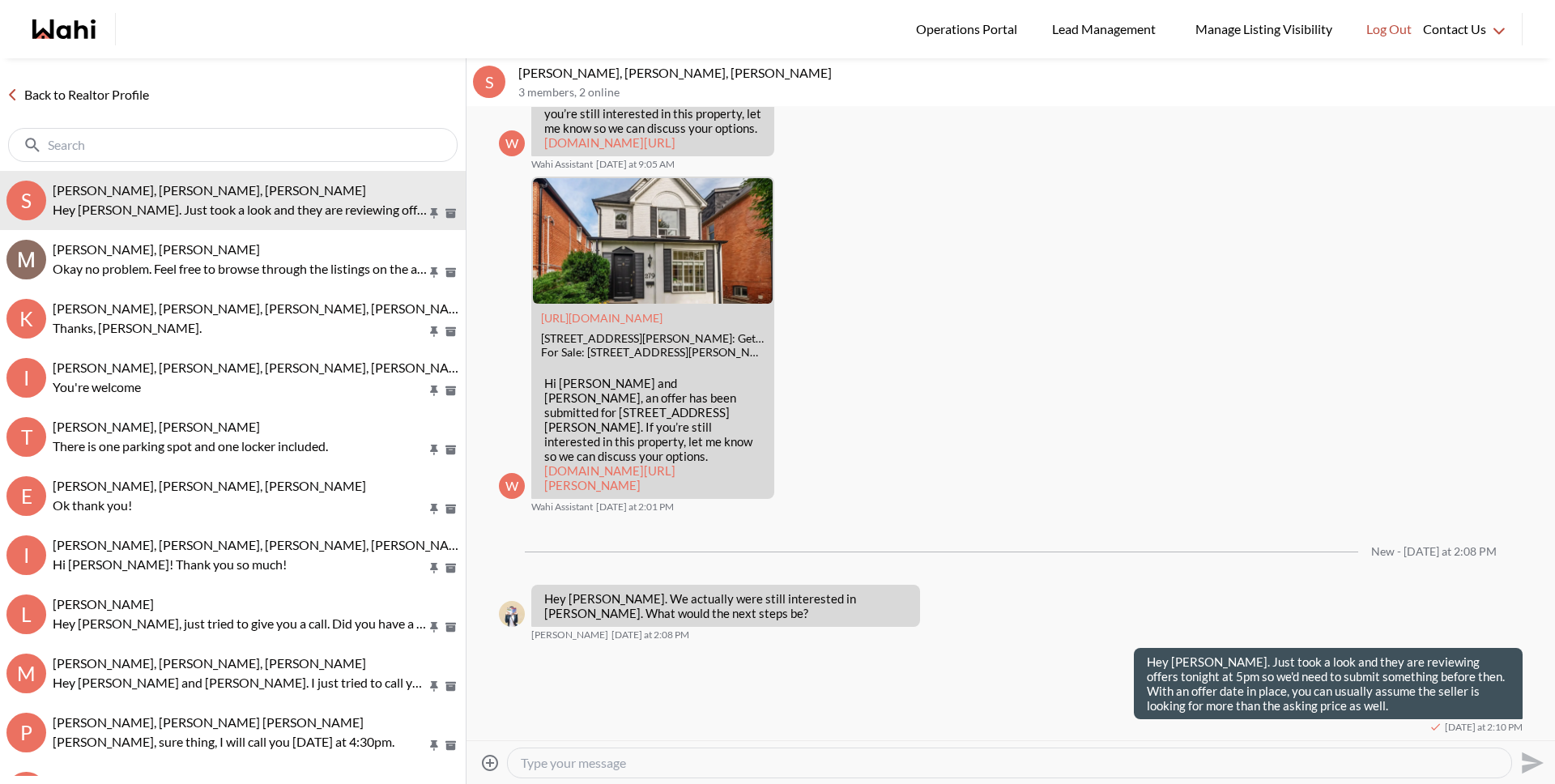
scroll to position [2606, 0]
click at [893, 755] on textarea "Type your message" at bounding box center [1010, 763] width 978 height 16
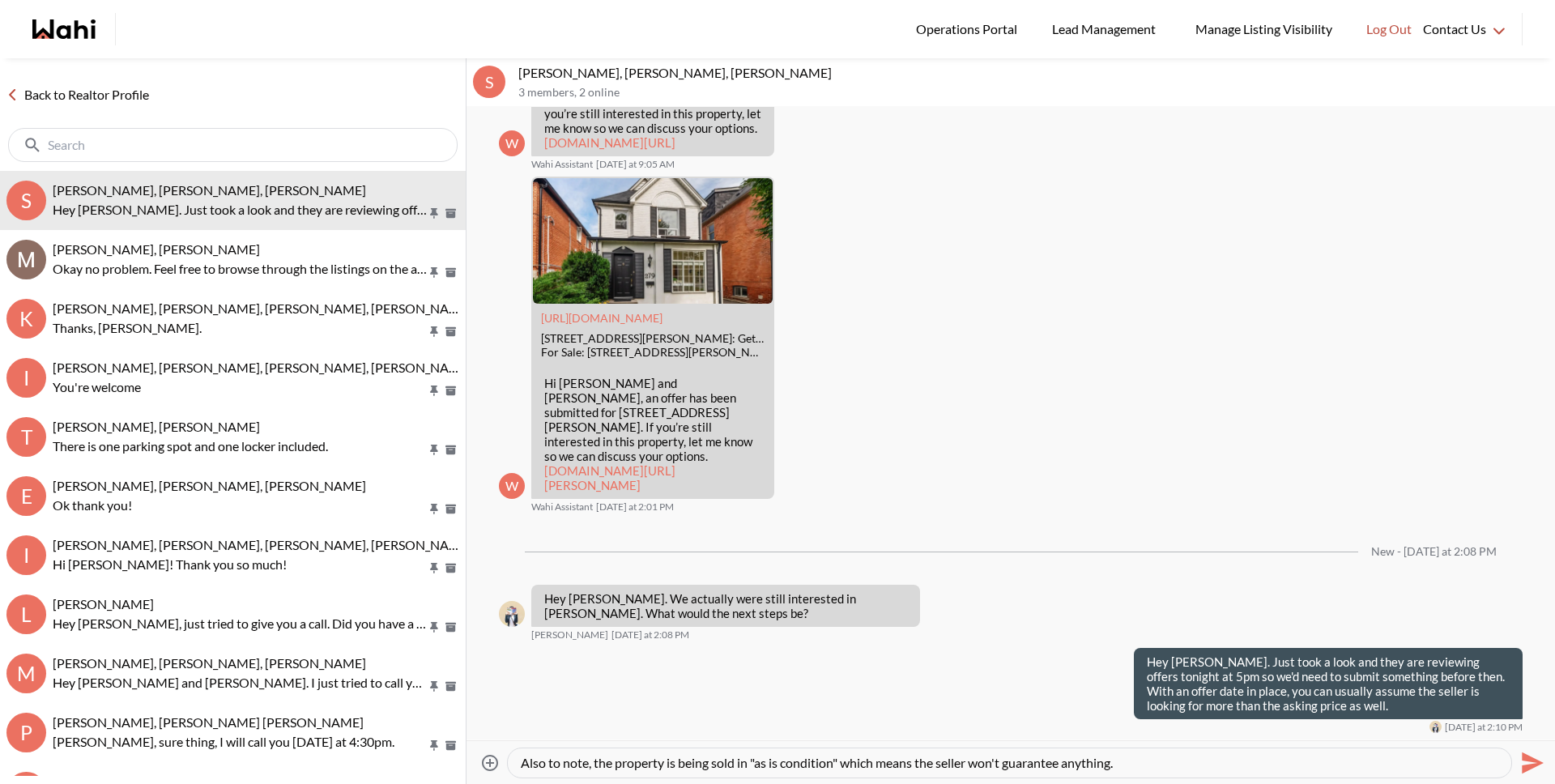
type textarea "Also to note, the property is being sold in "as is condition" which means the s…"
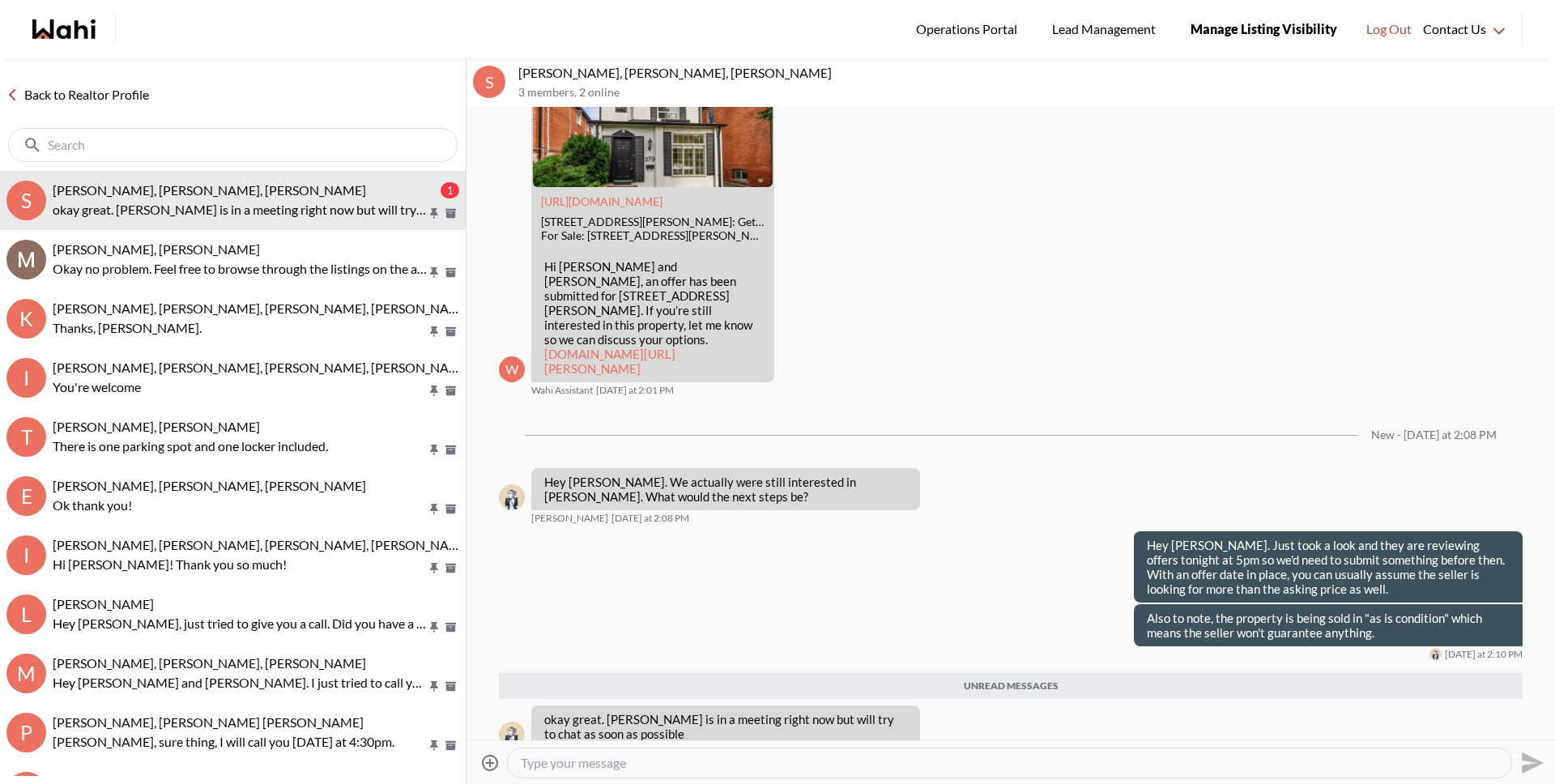
scroll to position [2713, 0]
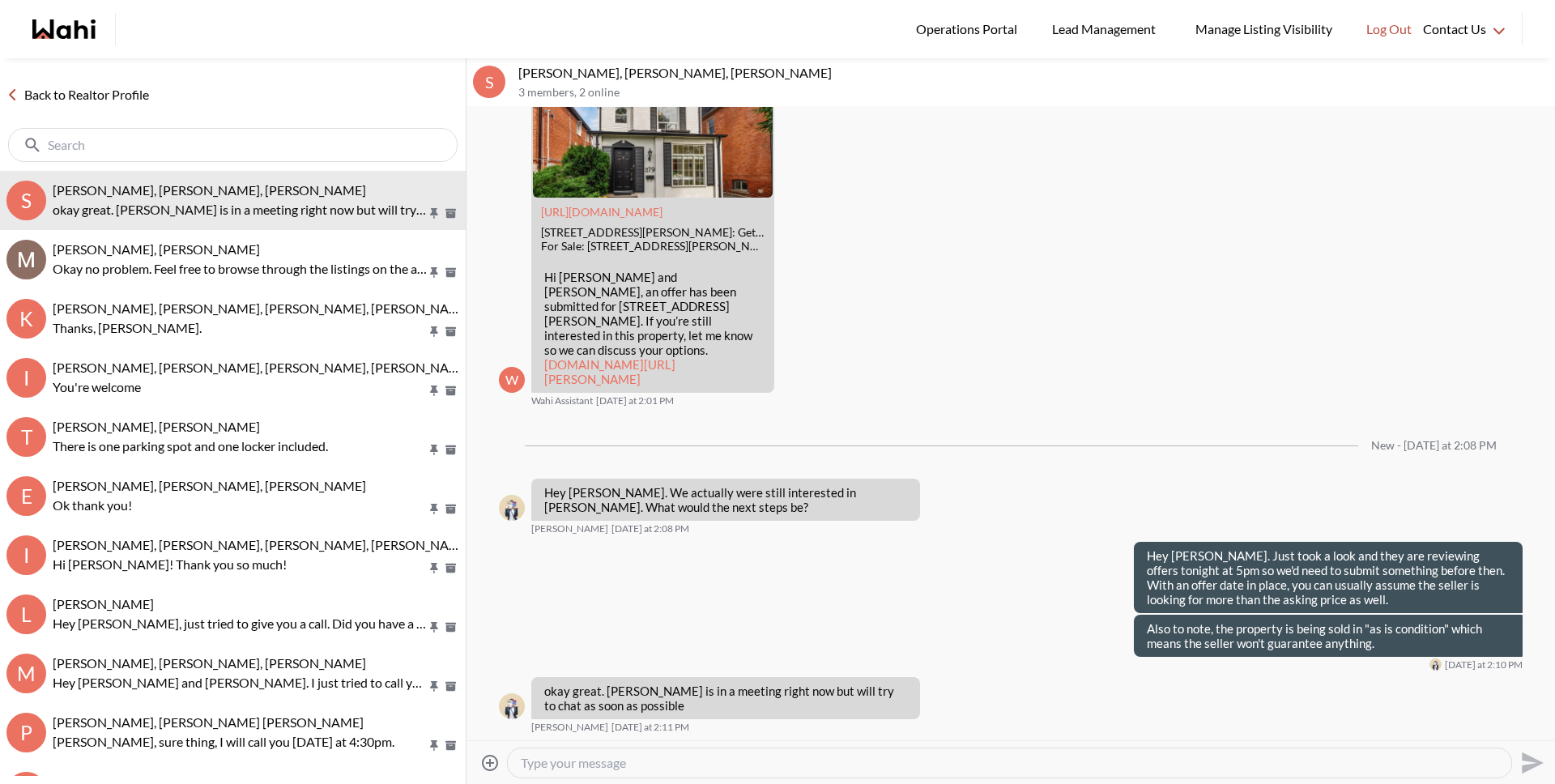
click at [608, 771] on div at bounding box center [1009, 763] width 1003 height 29
click at [607, 767] on textarea "Type your message" at bounding box center [1010, 763] width 978 height 16
type textarea "Okay let me know. It looks like you'd be competing against one other offer."
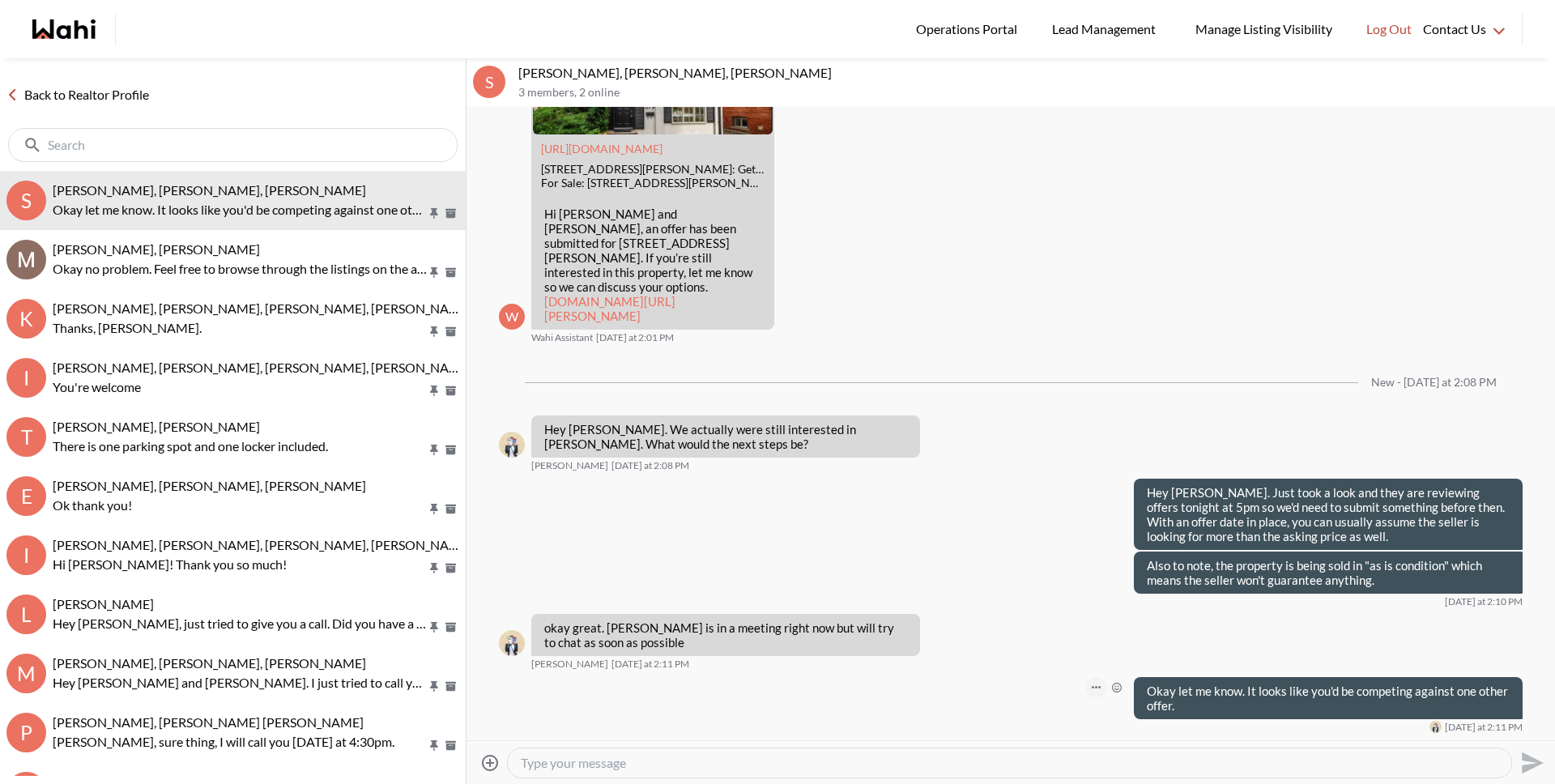
click at [1088, 683] on button "Open Message Actions Menu" at bounding box center [1096, 688] width 21 height 21
click at [1038, 638] on button "Edit Message" at bounding box center [1029, 634] width 129 height 29
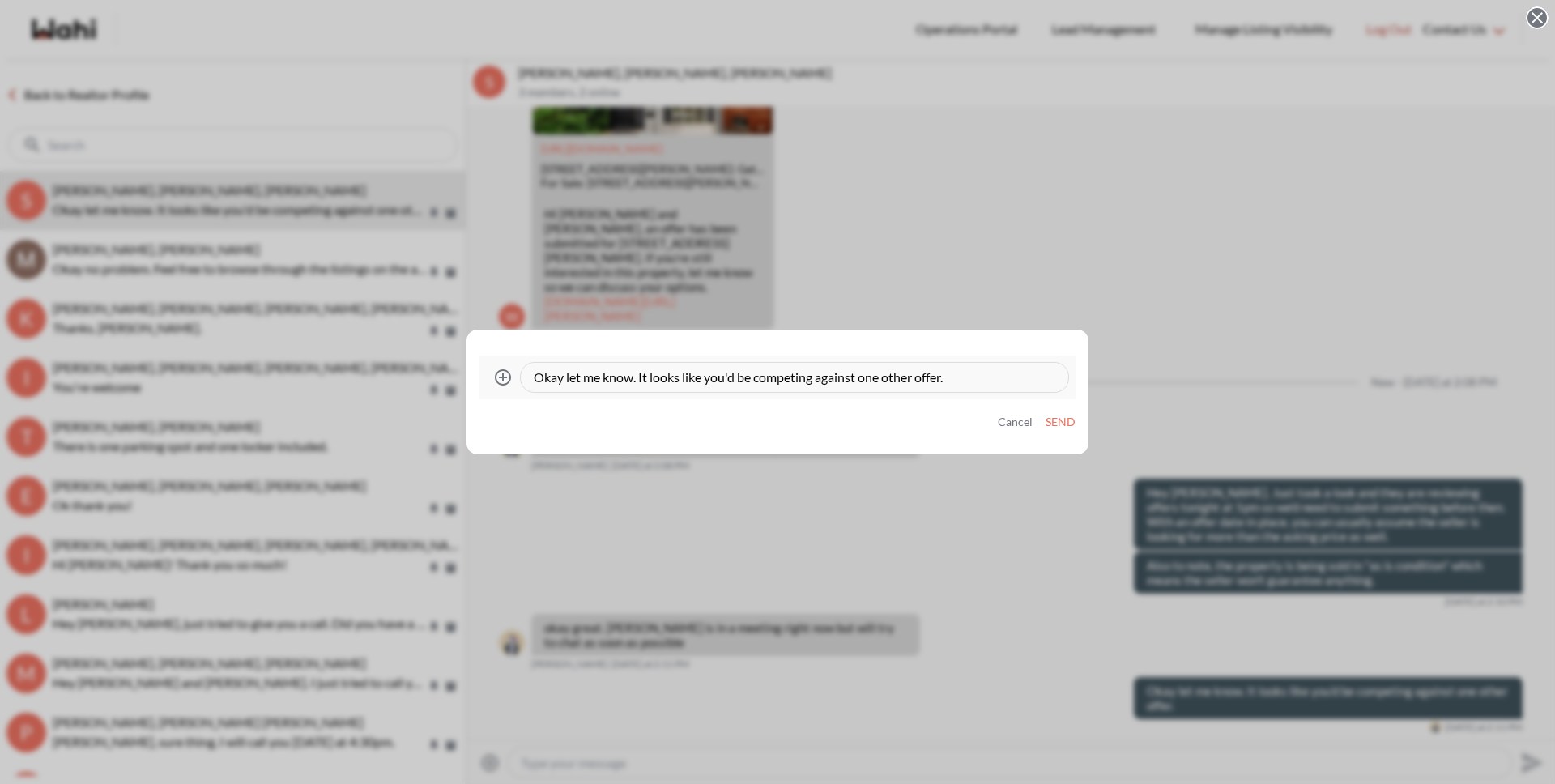
click at [953, 377] on textarea "Okay let me know. It looks like you'd be competing against one other offer." at bounding box center [795, 378] width 522 height 16
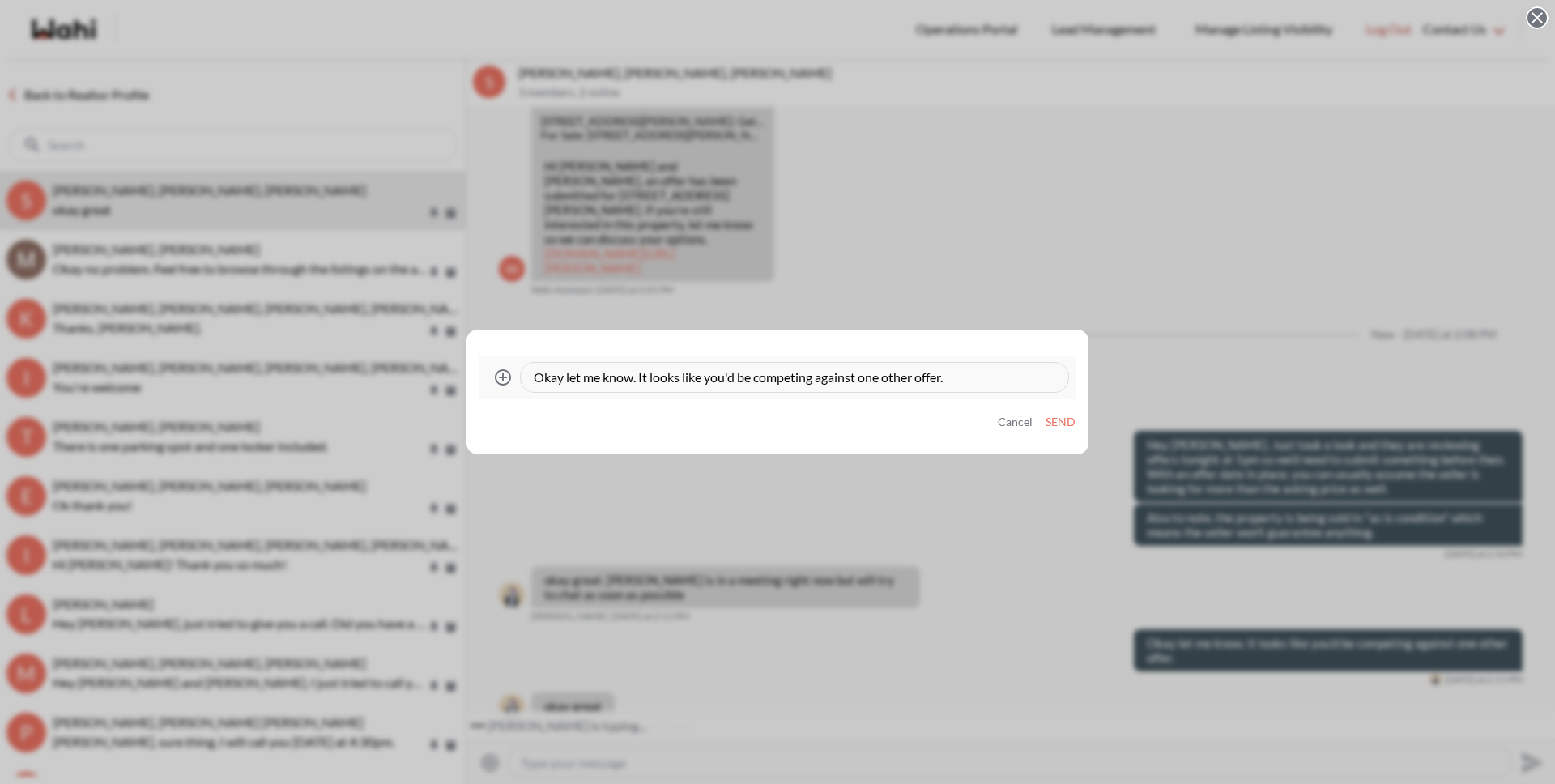
scroll to position [2824, 0]
type textarea "Okay let me know. It looks like you'd be competing against one other offer (for…"
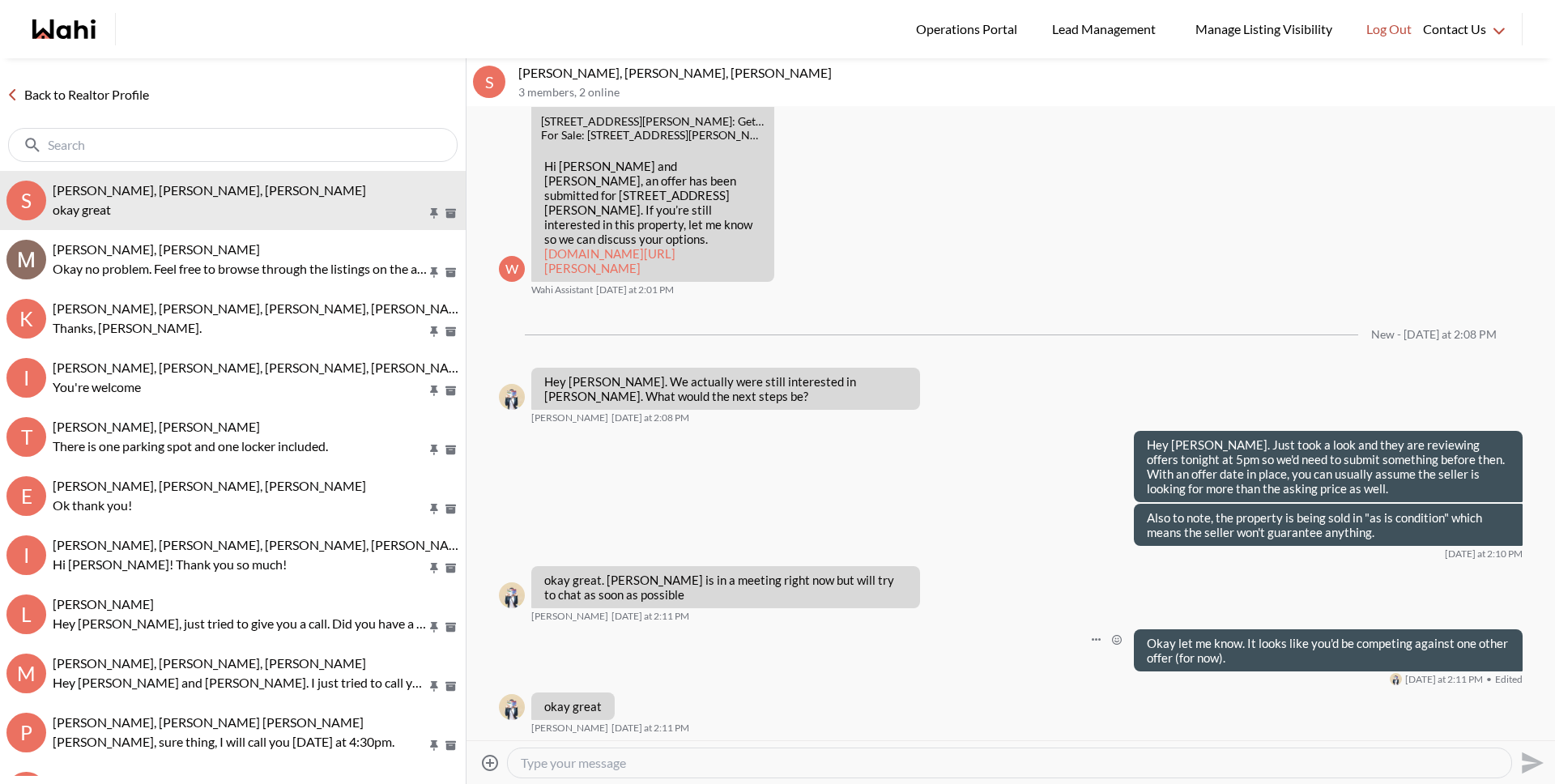
click at [641, 763] on textarea "Type your message" at bounding box center [1010, 763] width 978 height 16
click at [614, 764] on textarea "Type your message" at bounding box center [1010, 763] width 978 height 16
type textarea "Would you both be going on the paperwork?"
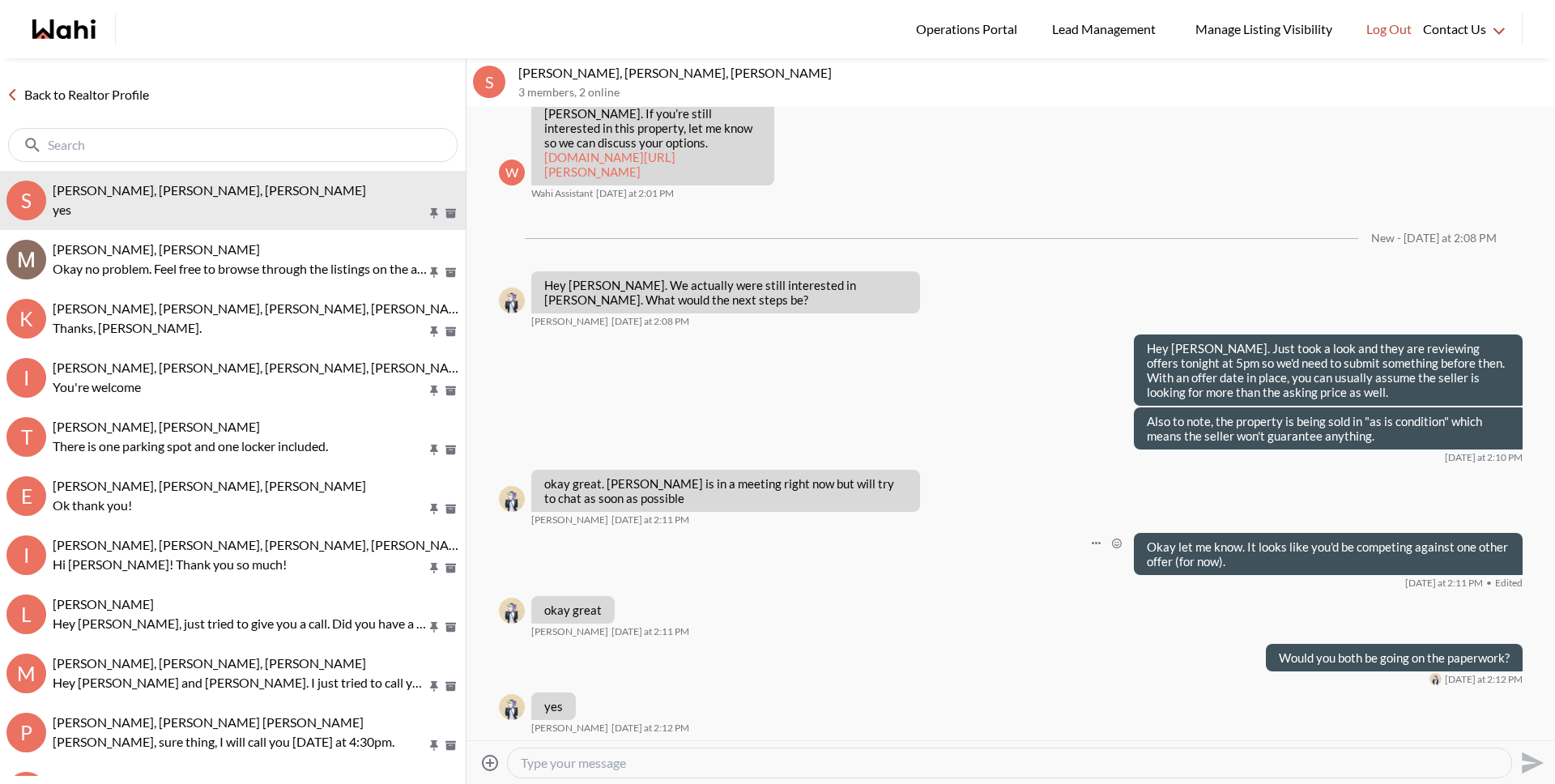
scroll to position [2920, 0]
click at [643, 762] on textarea "Type your message" at bounding box center [1010, 763] width 978 height 16
paste textarea "I'm"
type textarea "Okay so just in case we move forward today, II"
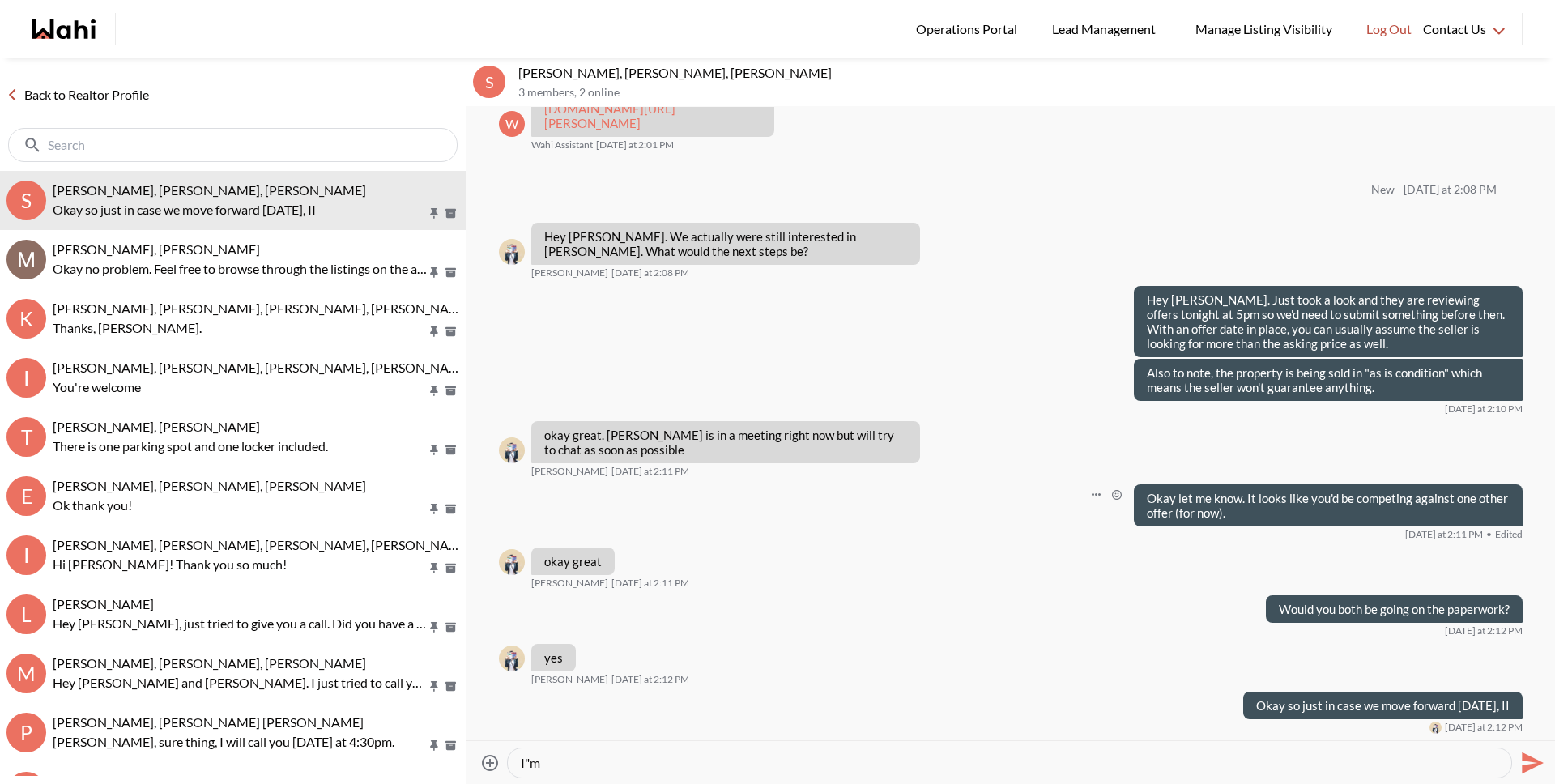
paste textarea "'"
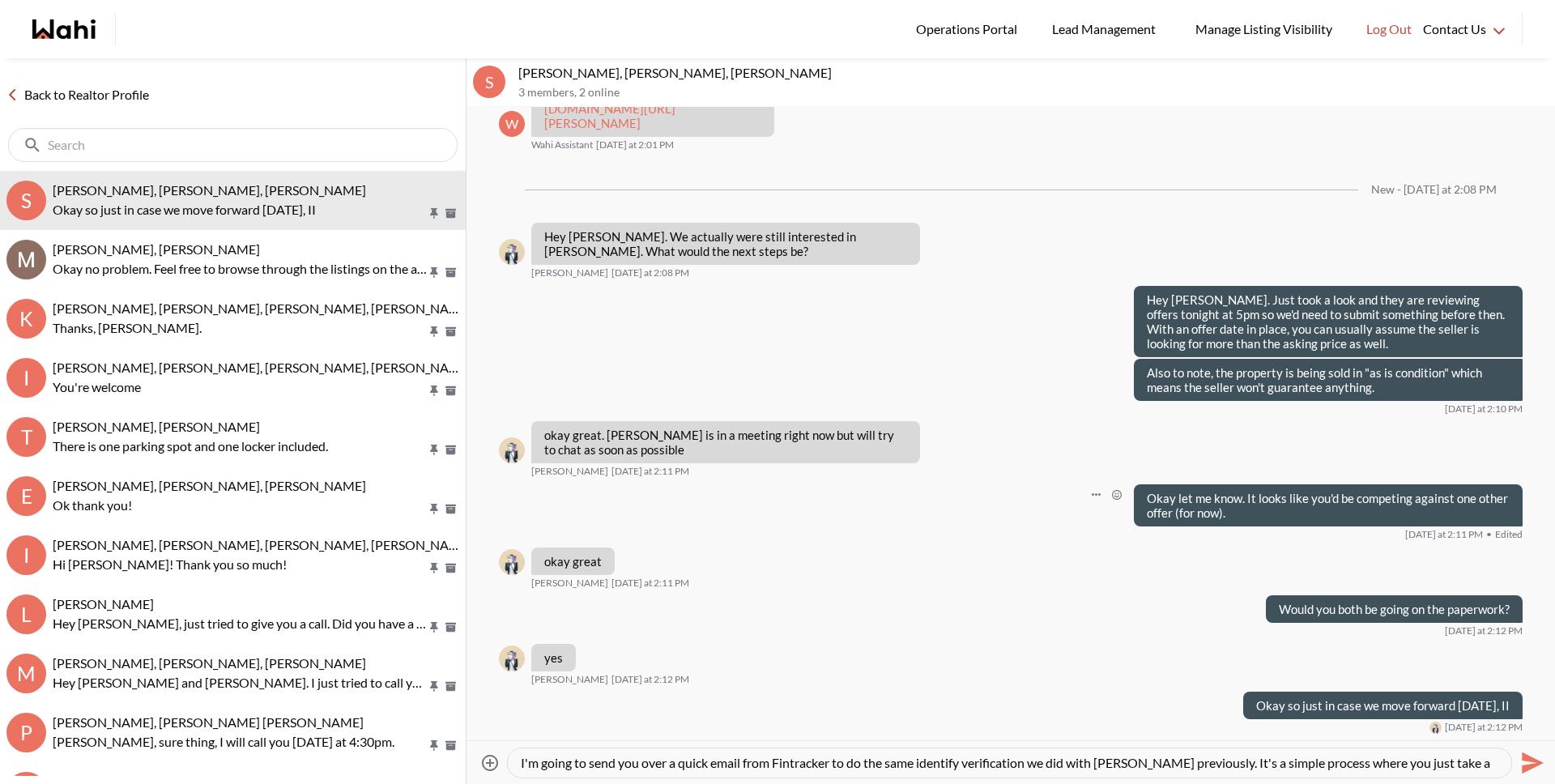
scroll to position [16, 0]
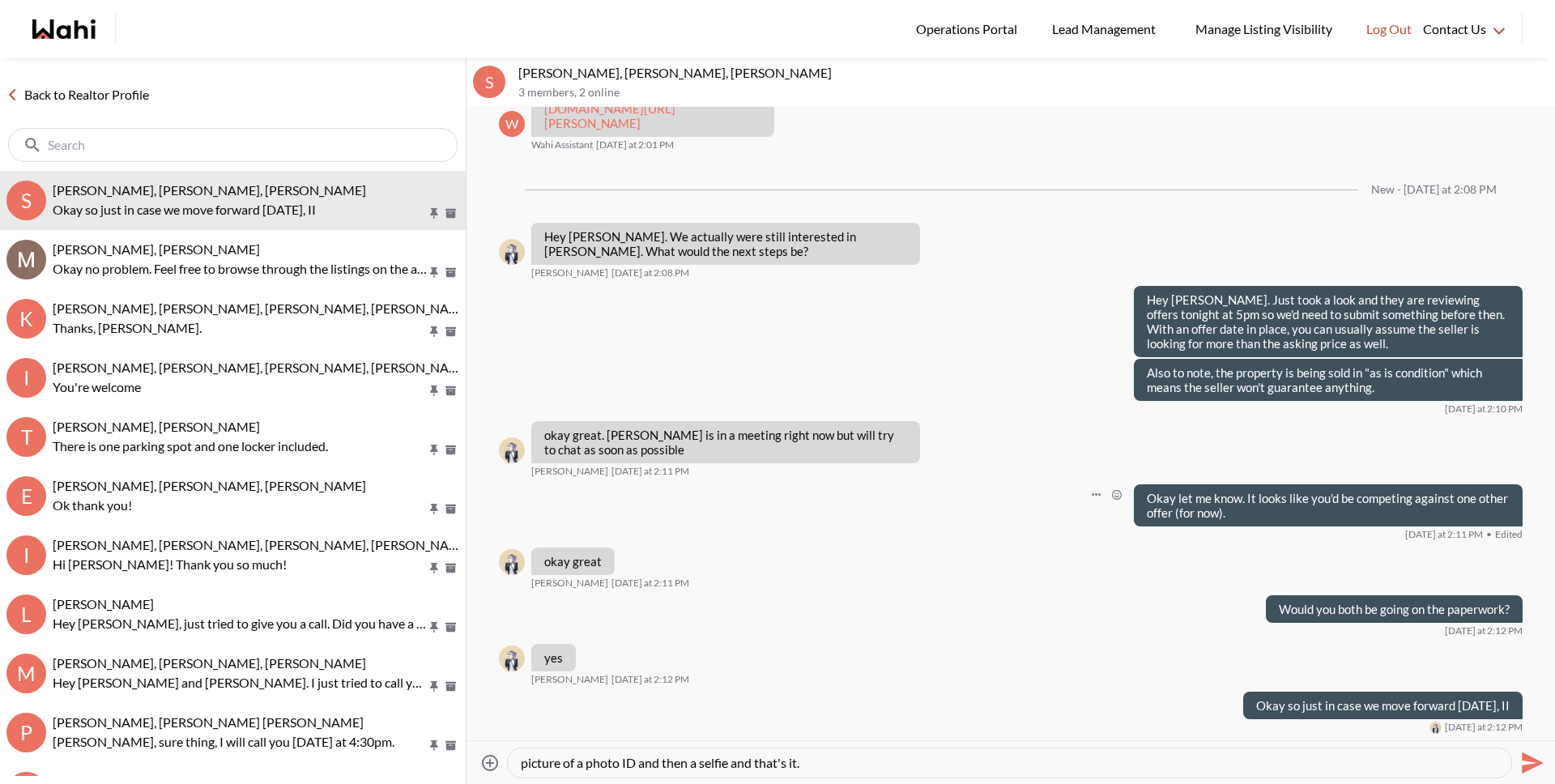
type textarea "I'm going to send you over a quick email from Fintracker to do the same identif…"
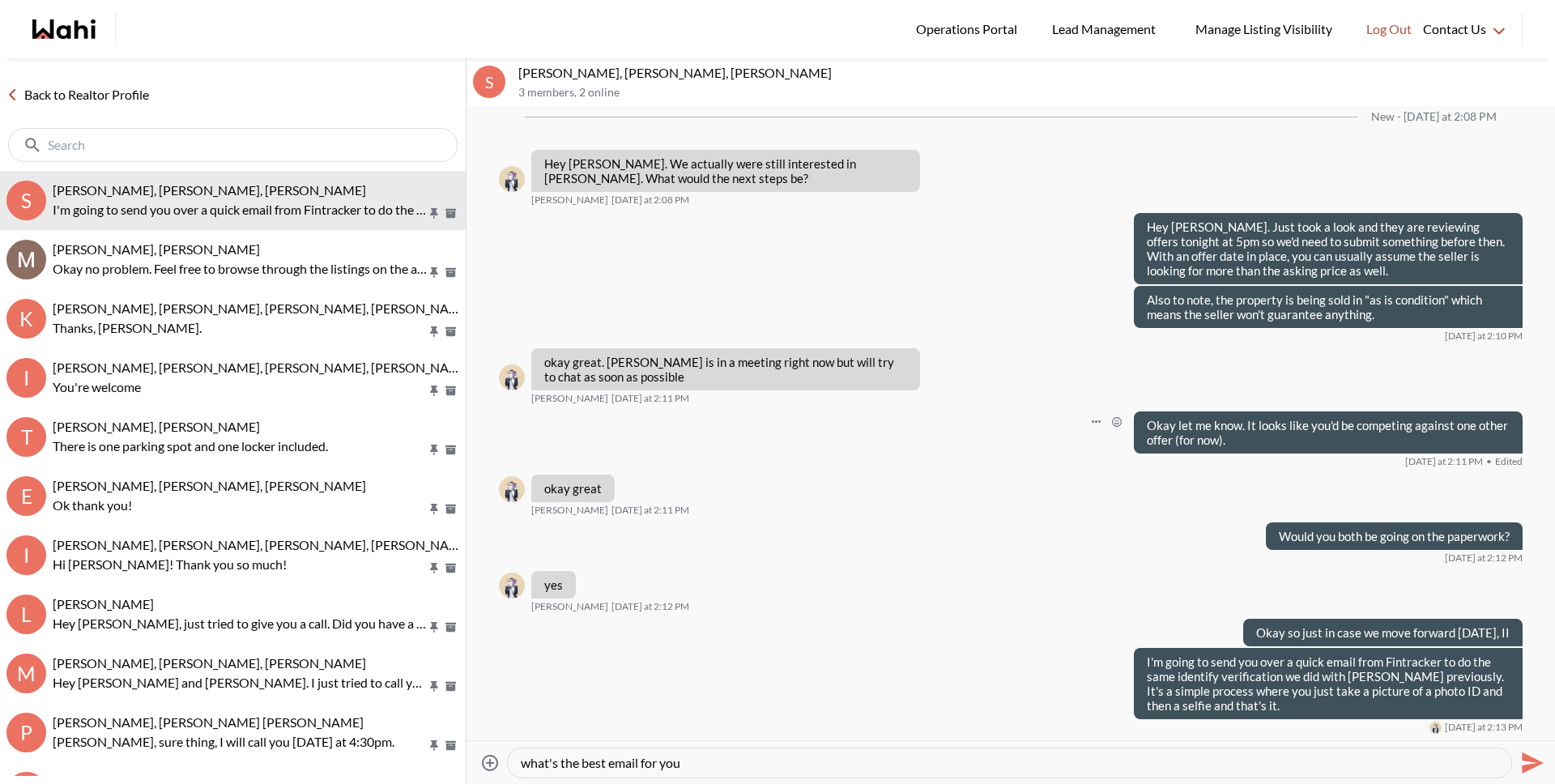
type textarea "what's the best email for you?"
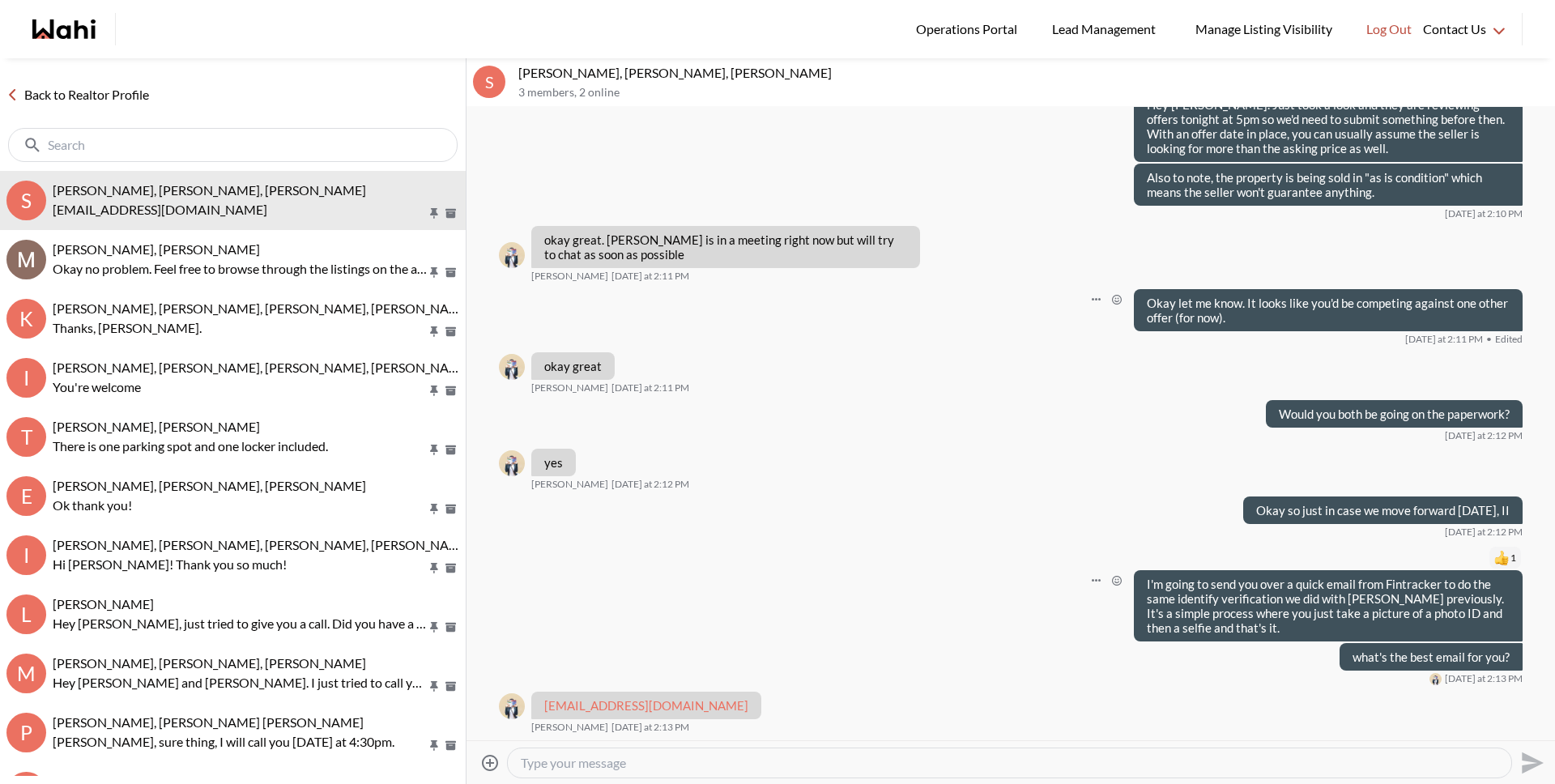
scroll to position [3156, 0]
type textarea "Okay sent it"
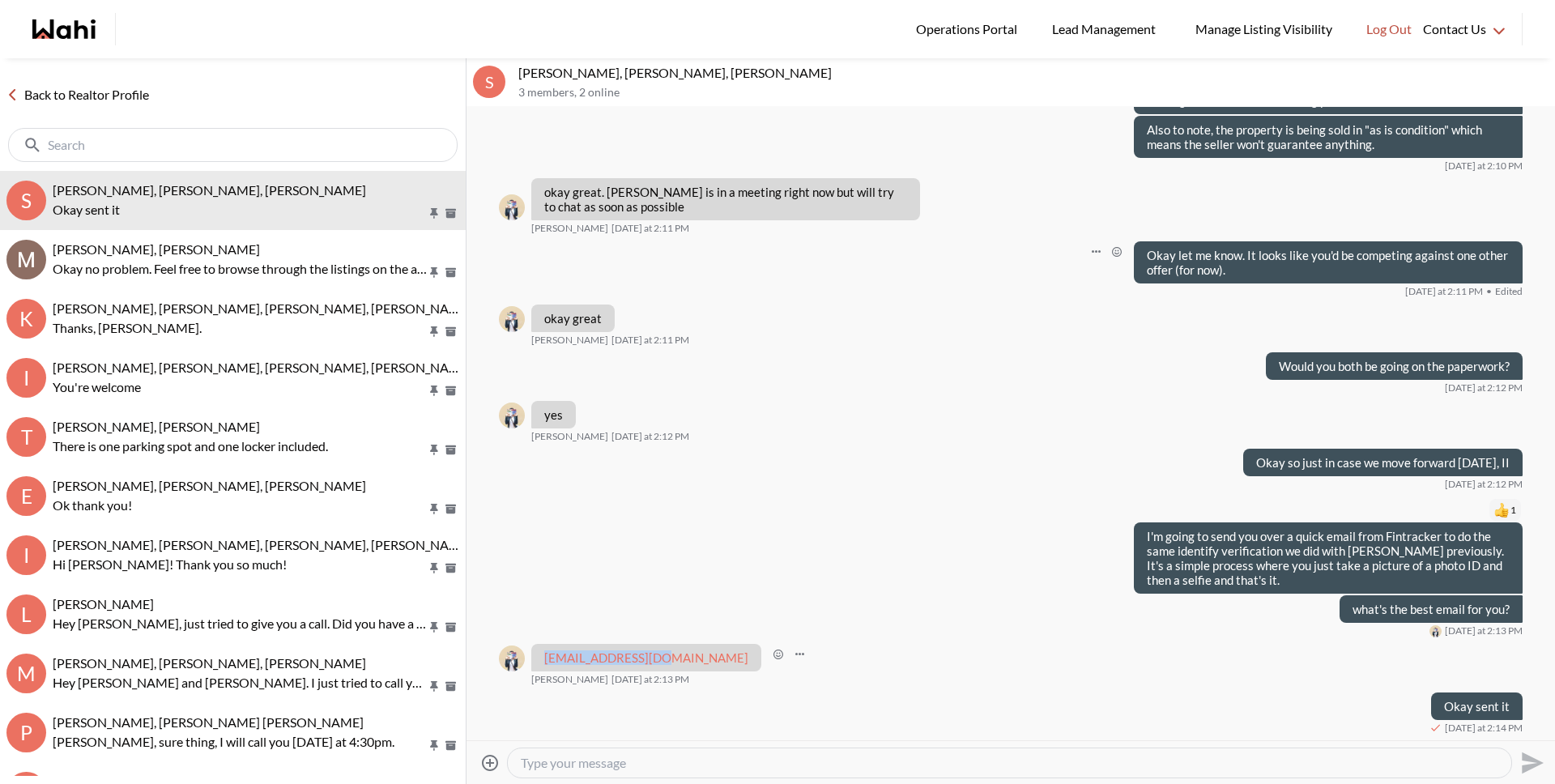
drag, startPoint x: 657, startPoint y: 656, endPoint x: 539, endPoint y: 660, distance: 118.1
click at [539, 660] on div "s.chumly@gmail.com" at bounding box center [646, 657] width 230 height 28
copy link "s.chumly@gmail.com"
click at [614, 774] on div at bounding box center [1009, 763] width 1003 height 29
click at [613, 765] on textarea "Type your message" at bounding box center [1010, 763] width 978 height 16
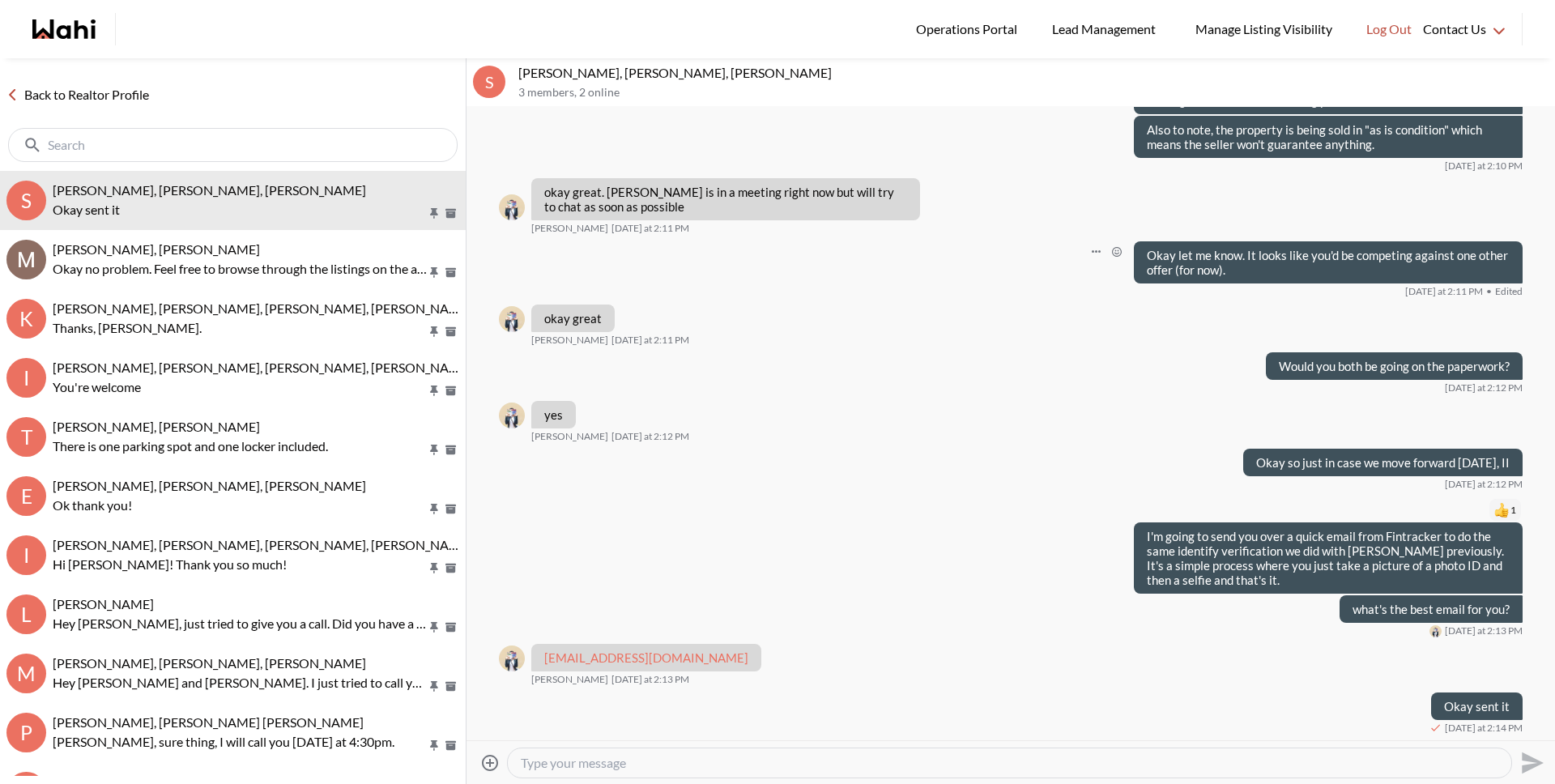
type textarea "A"
type textarea "I'm attaching the inspection report here"
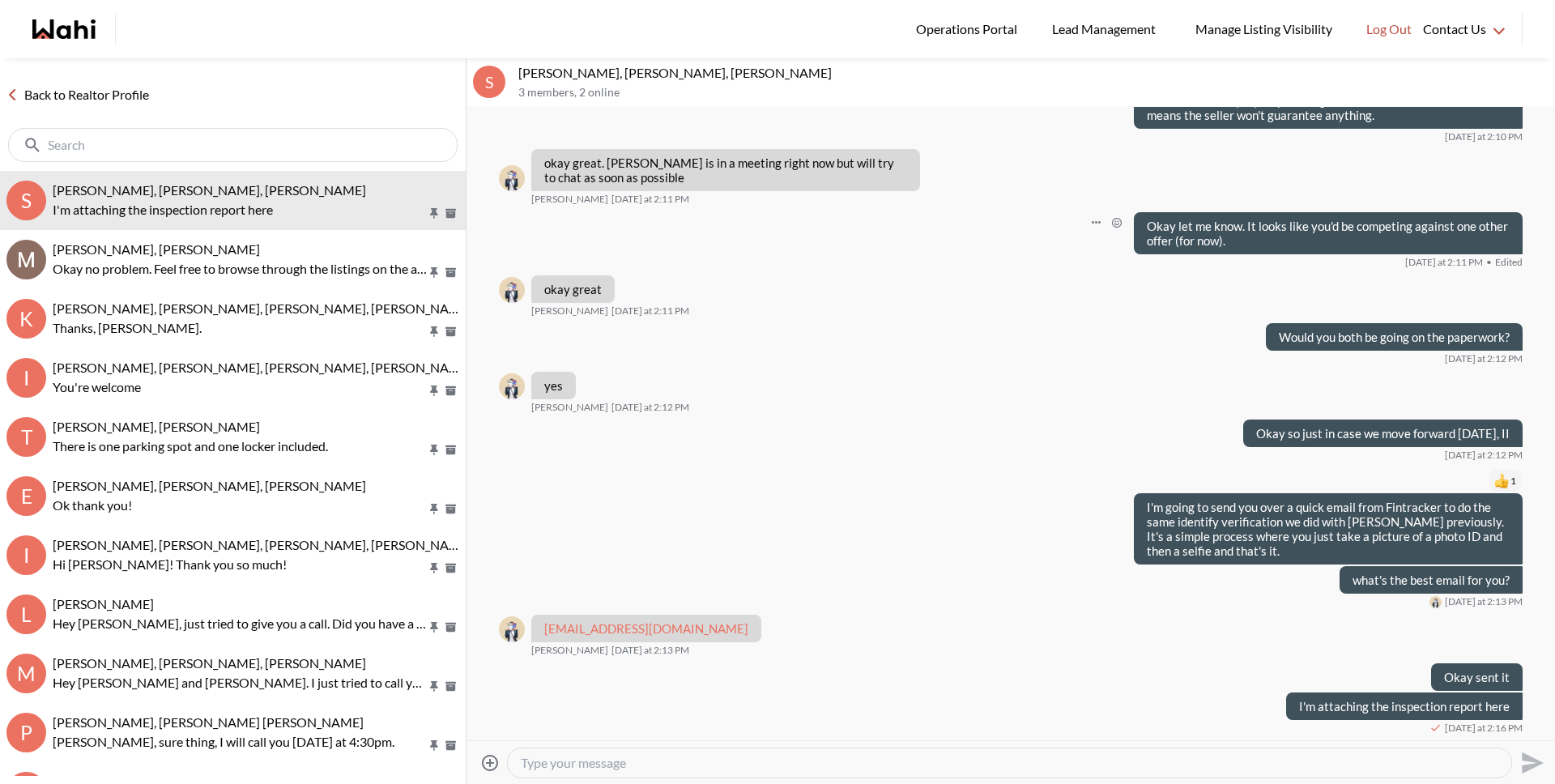
click at [491, 762] on icon at bounding box center [490, 762] width 16 height 16
click at [0, 0] on input "Attach files" at bounding box center [0, 0] width 0 height 0
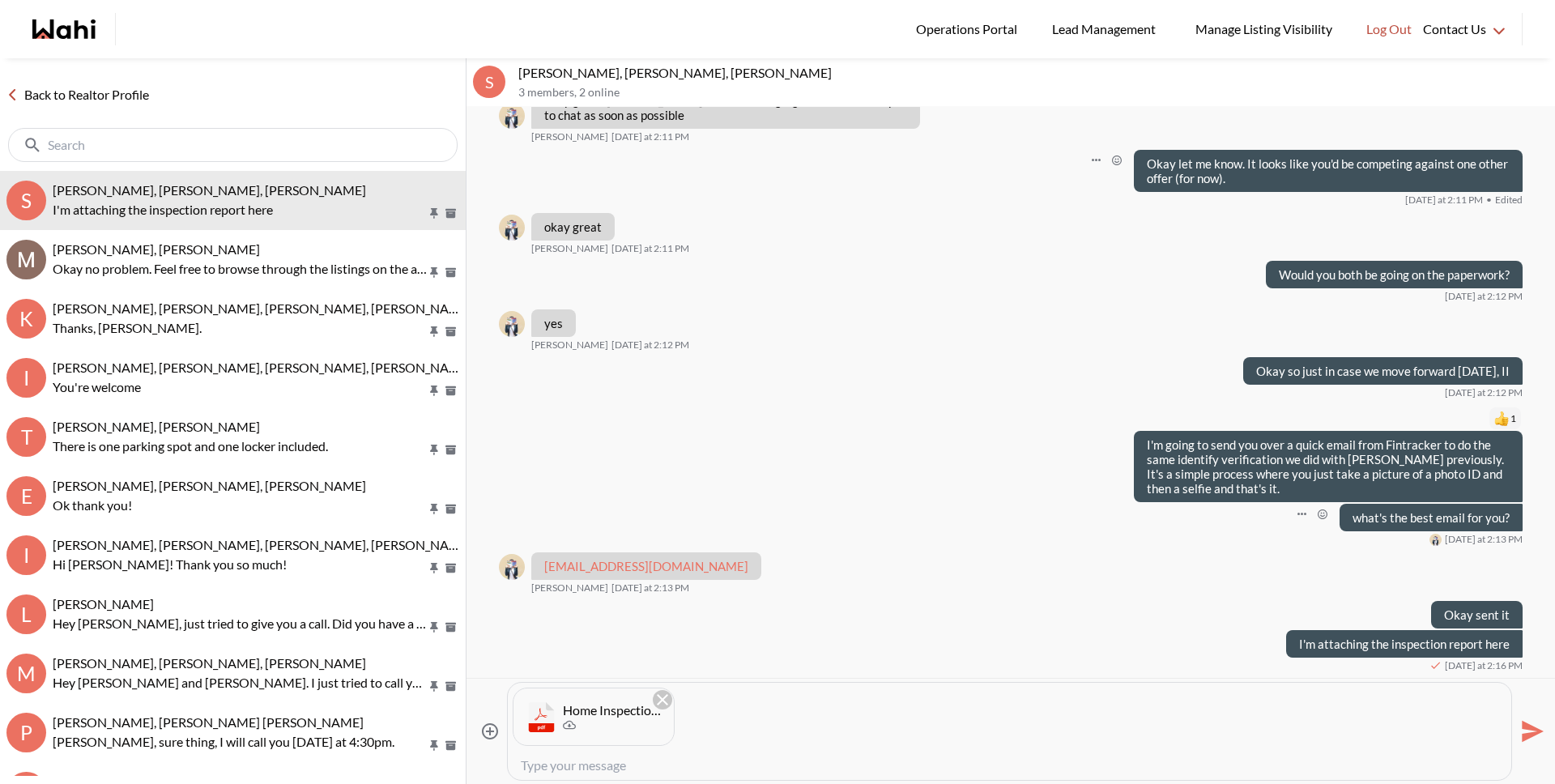
scroll to position [3313, 0]
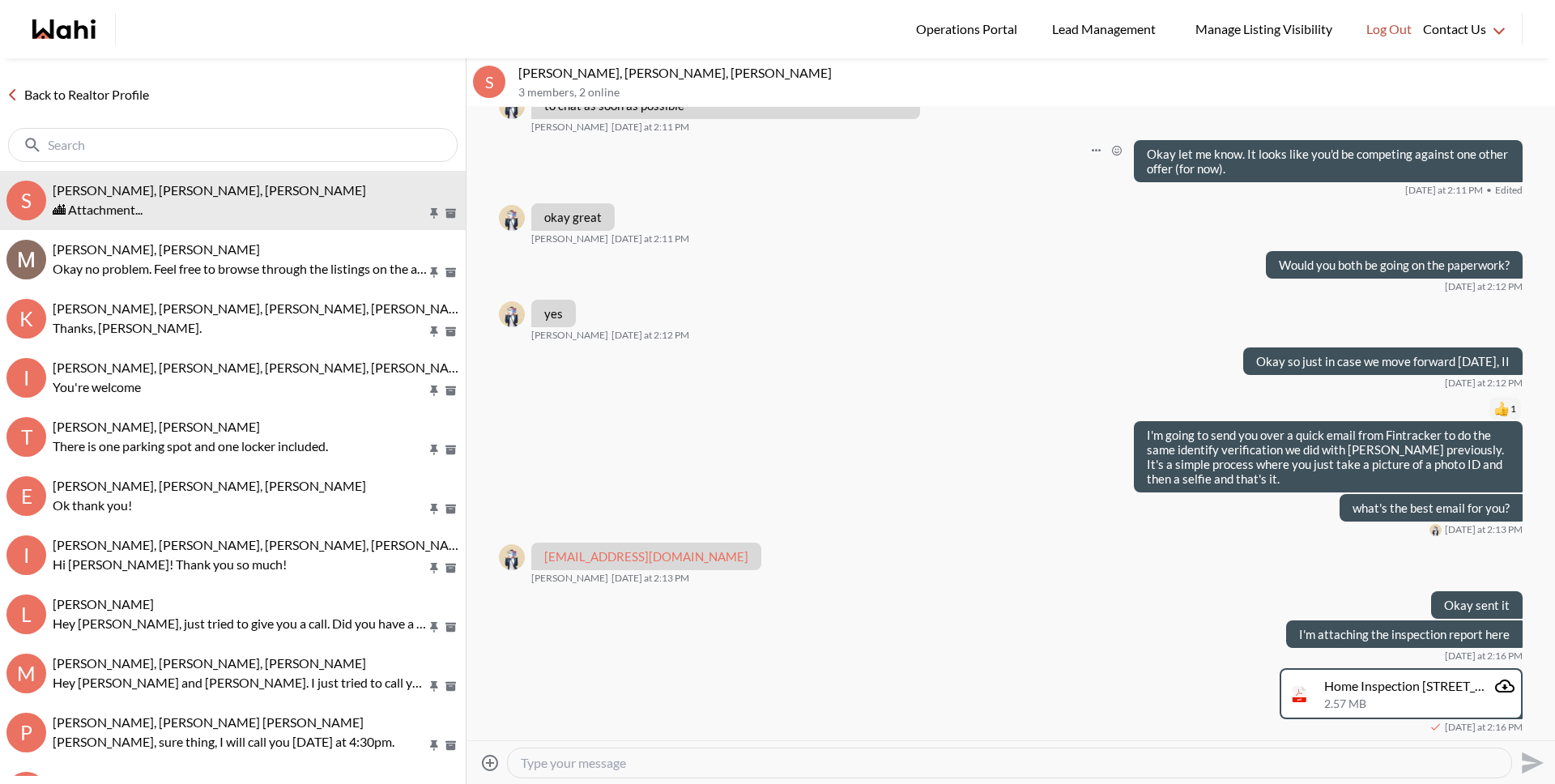
click at [1078, 767] on textarea "Type your message" at bounding box center [1010, 763] width 978 height 16
paste textarea "Type your message"
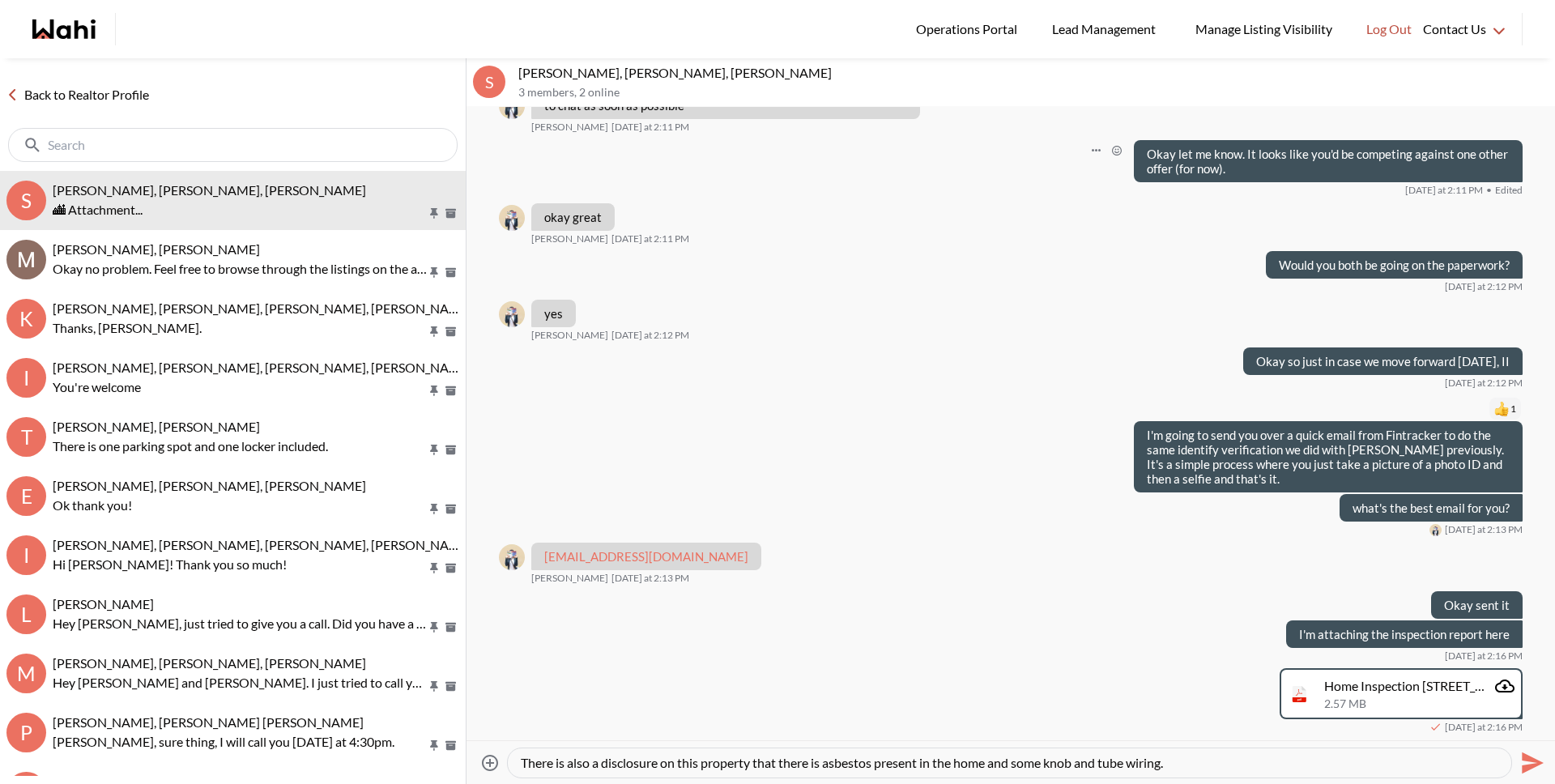
type textarea "There is also a disclosure on this property that there is asbestos present in t…"
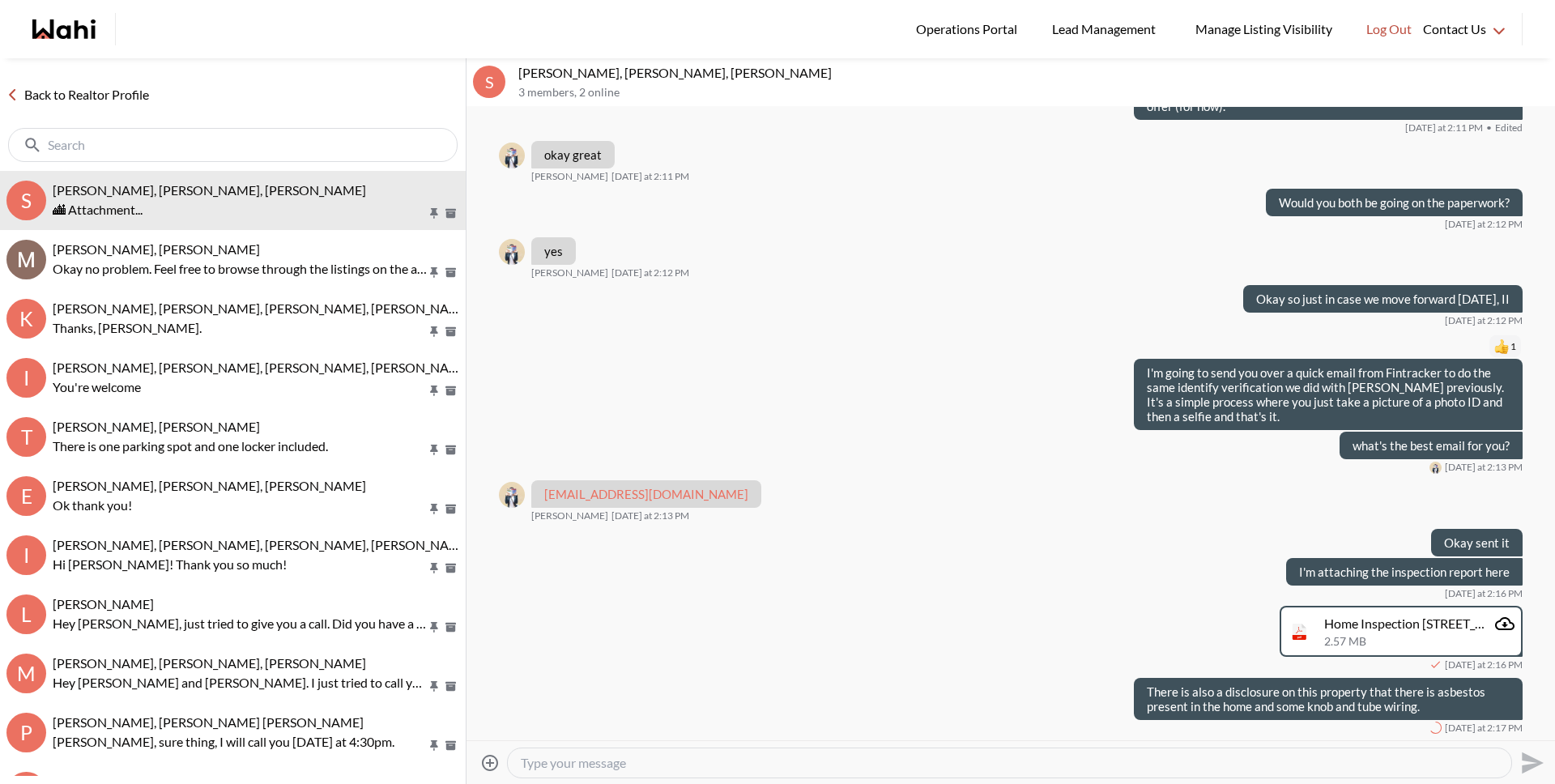
scroll to position [3375, 0]
click at [1091, 688] on button "Open Message Actions Menu" at bounding box center [1096, 688] width 21 height 21
click at [1027, 634] on button "Edit Message" at bounding box center [1029, 634] width 129 height 29
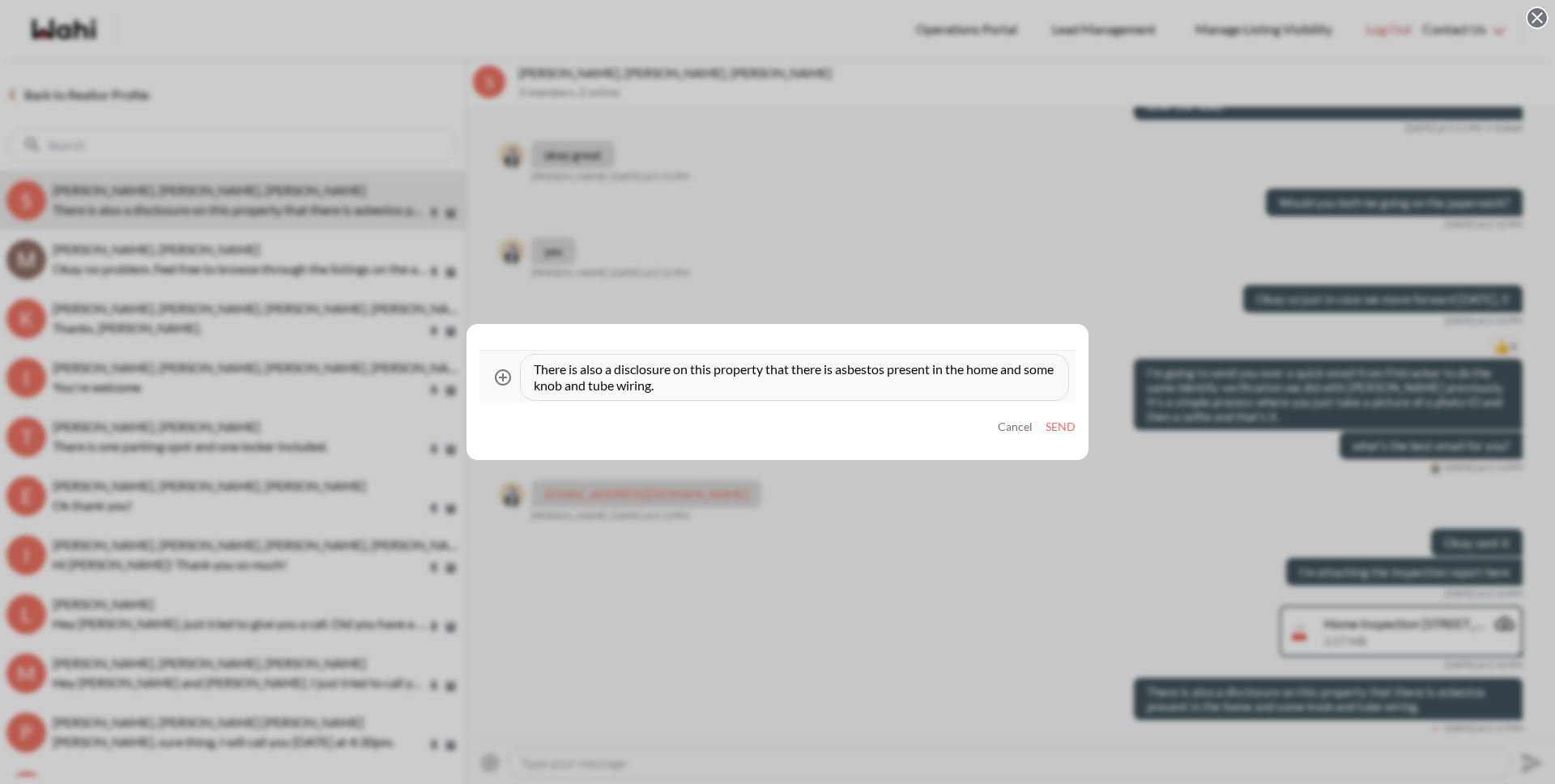
click at [840, 369] on textarea "There is also a disclosure on this property that there is asbestos present in t…" at bounding box center [795, 378] width 522 height 33
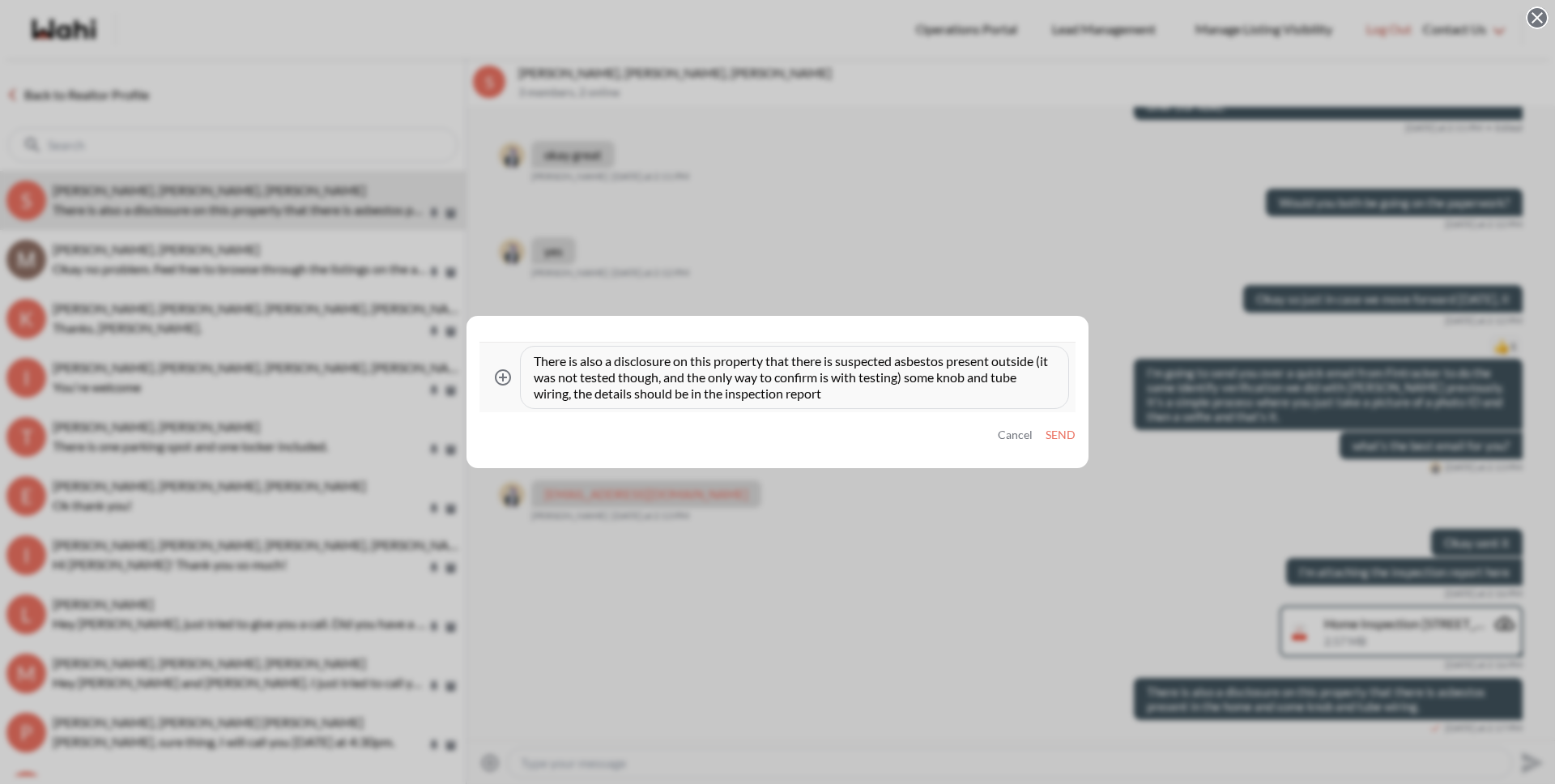
type textarea "There is also a disclosure on this property that there is suspected asbestos pr…"
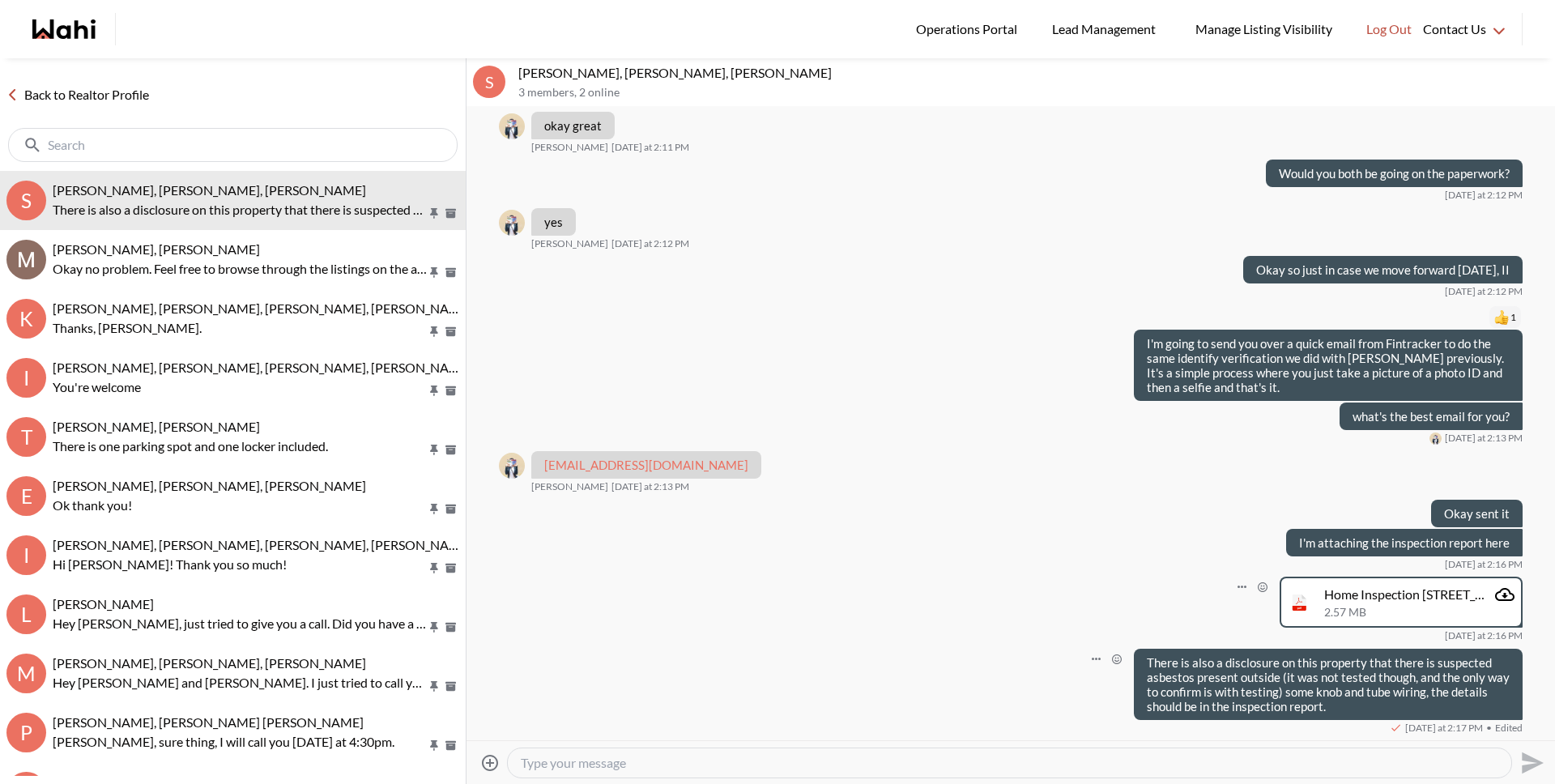
scroll to position [3404, 0]
click at [1284, 764] on textarea "Type your message" at bounding box center [1010, 763] width 978 height 16
paste textarea "can"
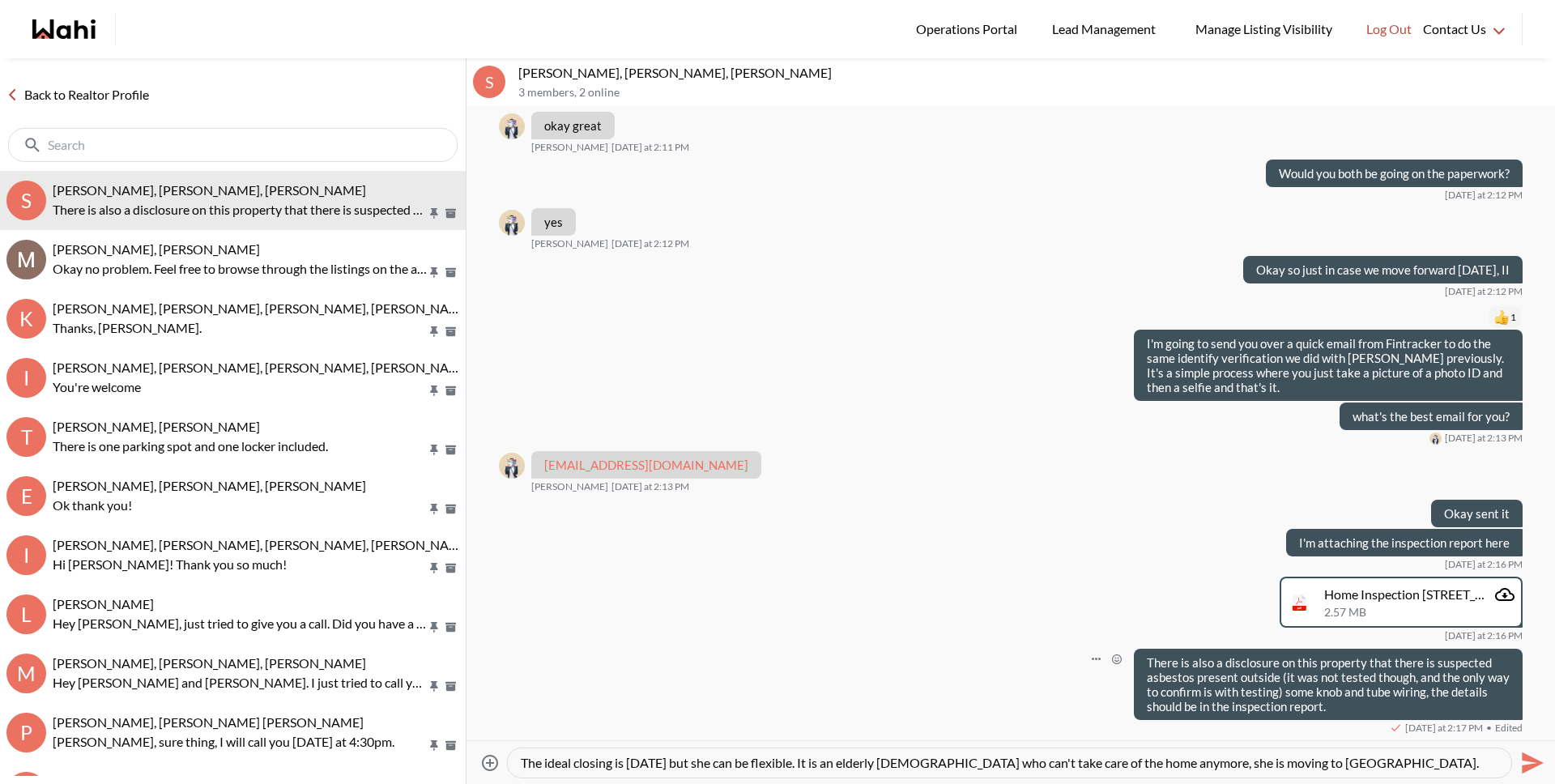
scroll to position [16, 0]
type textarea "The ideal closing is [DATE] but she can be flexible. It is an elderly [DEMOGRAP…"
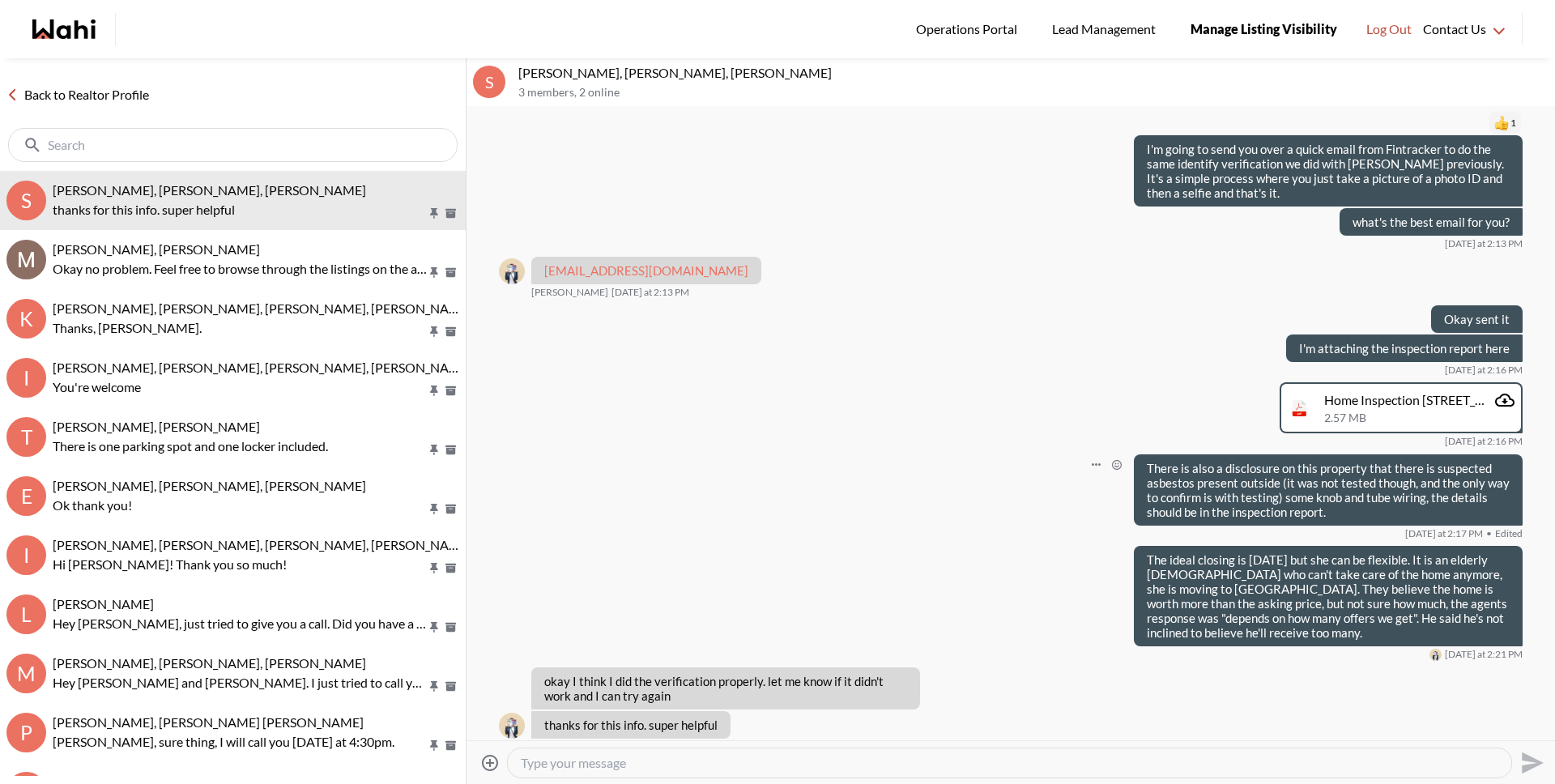
scroll to position [3618, 0]
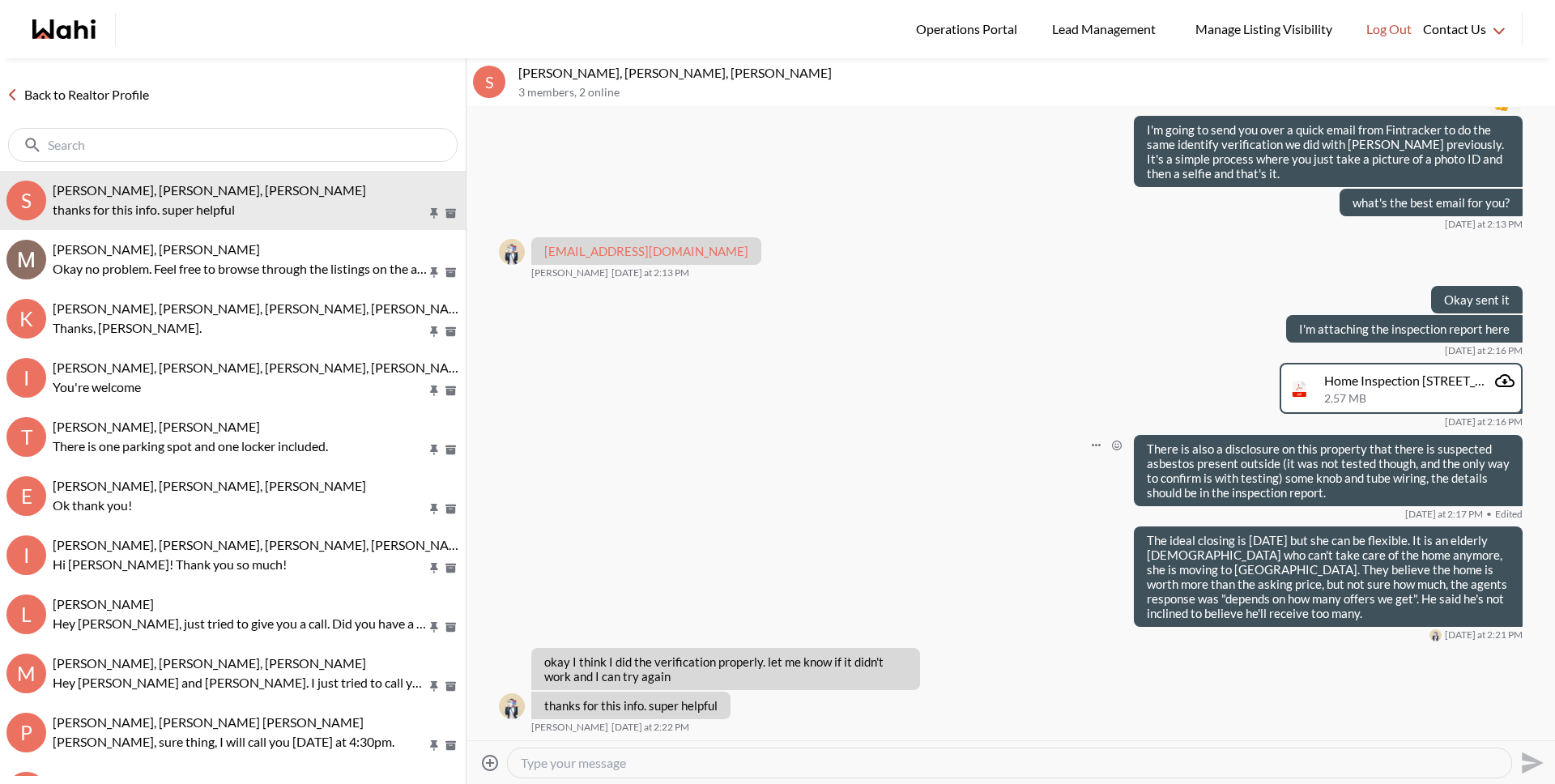
click at [554, 771] on div at bounding box center [1009, 763] width 1003 height 29
click at [544, 764] on textarea "Type your message" at bounding box center [1010, 763] width 978 height 16
paste textarea "he"
type textarea "Got the ID verification, it's done correct thank you."
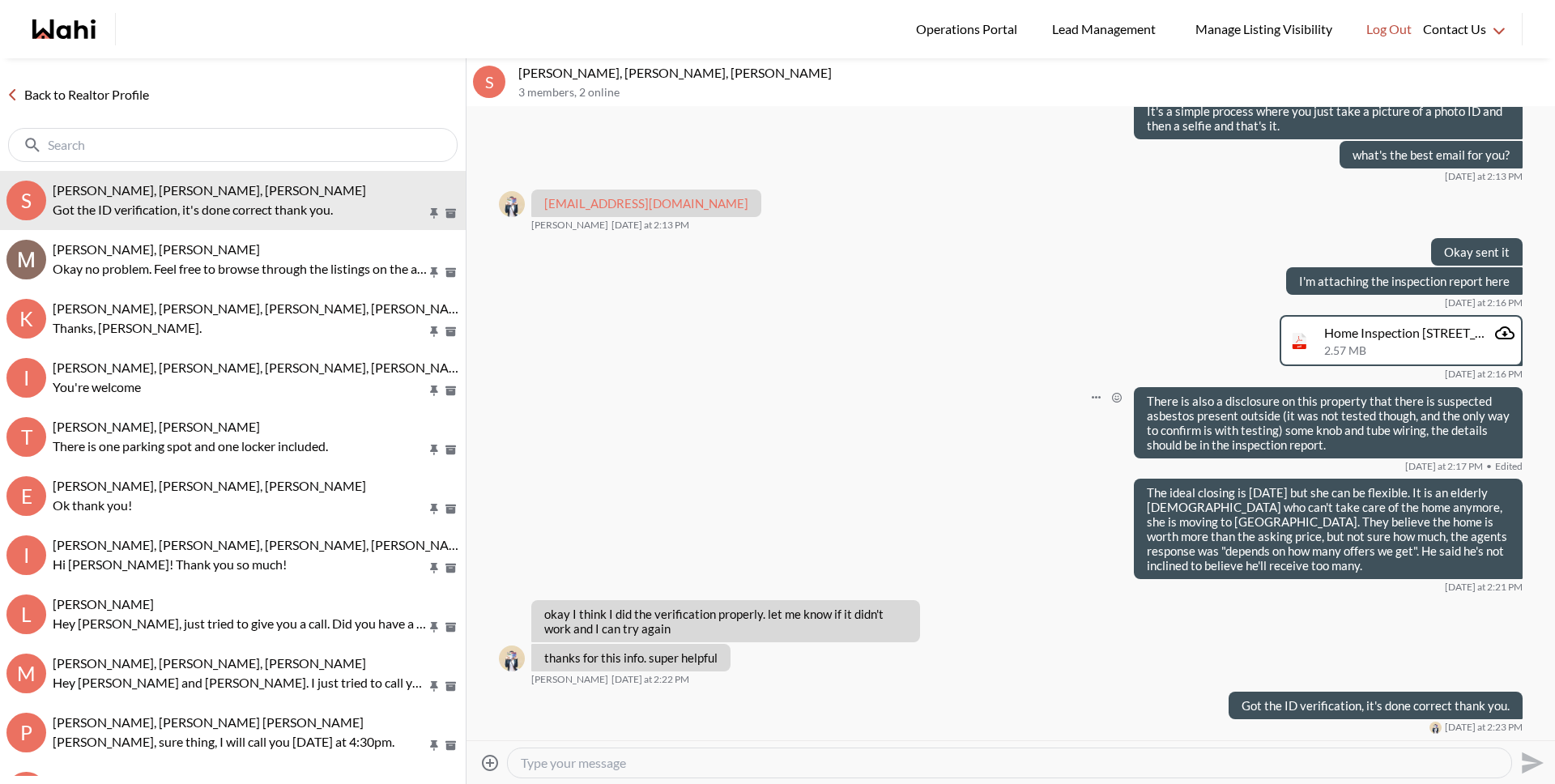
scroll to position [3692, 0]
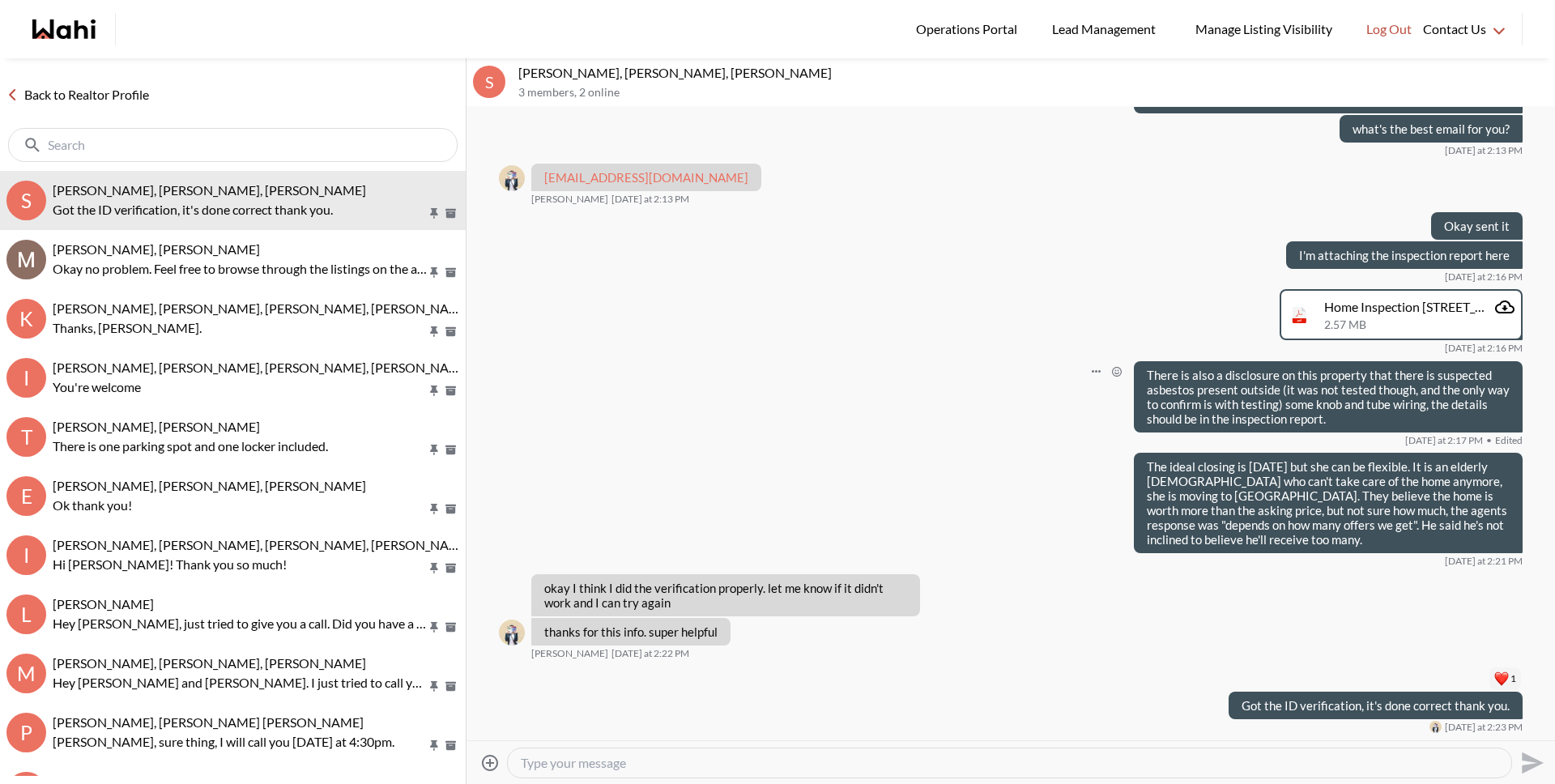
click at [676, 756] on textarea "Type your message" at bounding box center [1010, 763] width 978 height 16
type textarea "L"
type textarea "Also, just sent you a comparable market analysis by email."
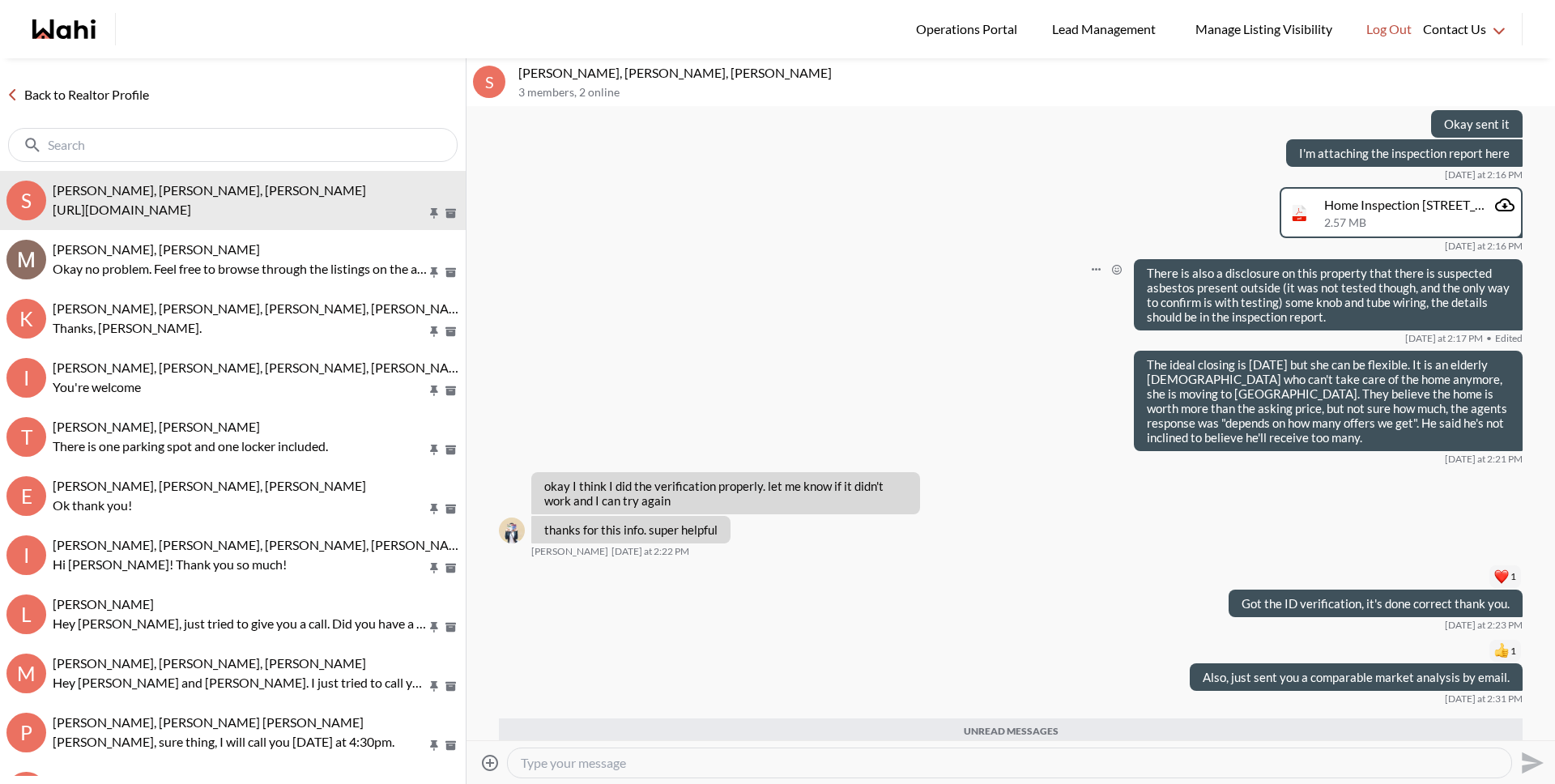
scroll to position [3848, 0]
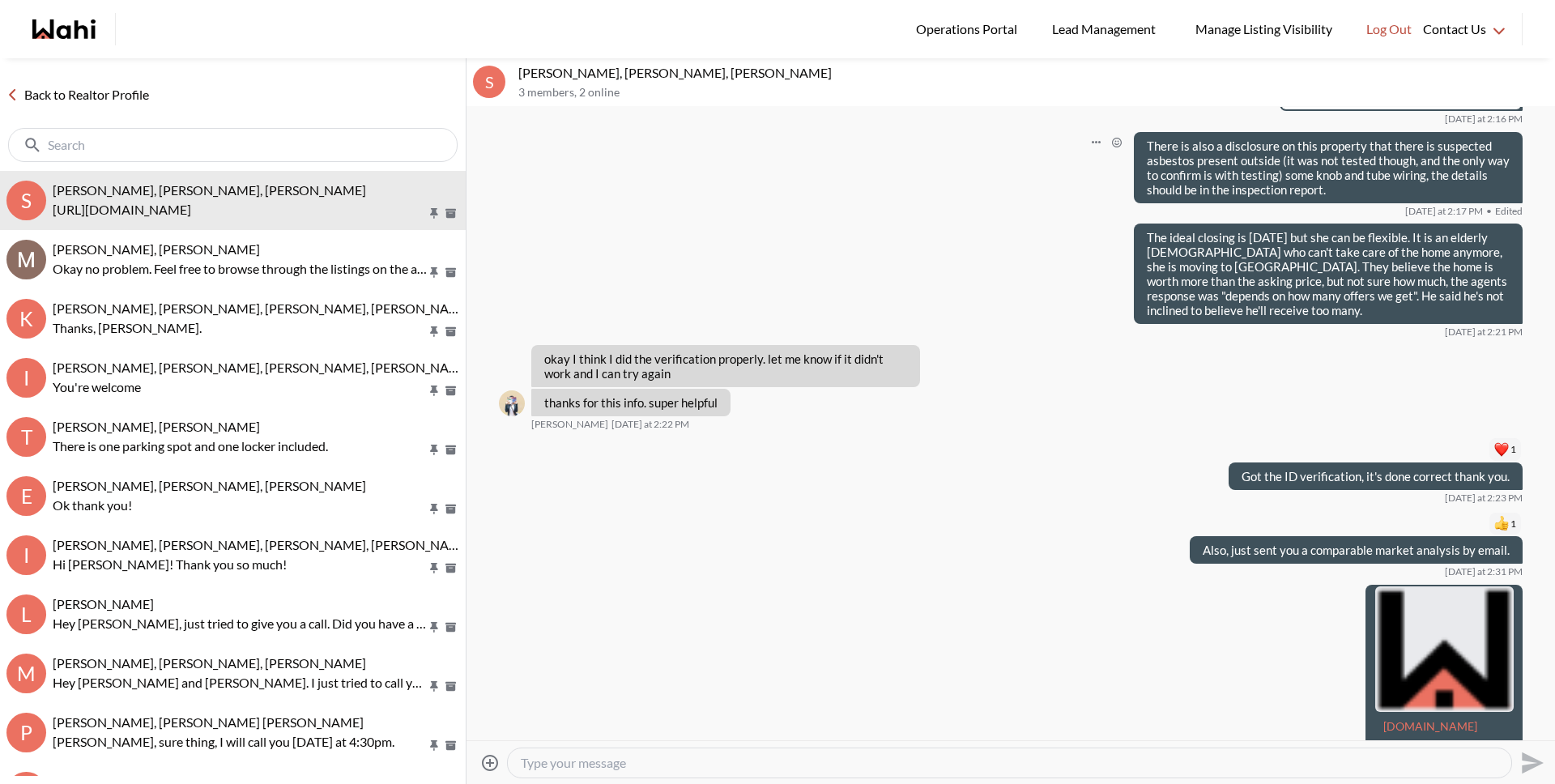
click at [660, 760] on textarea "Type your message" at bounding box center [1010, 763] width 978 height 16
type textarea "And here too"
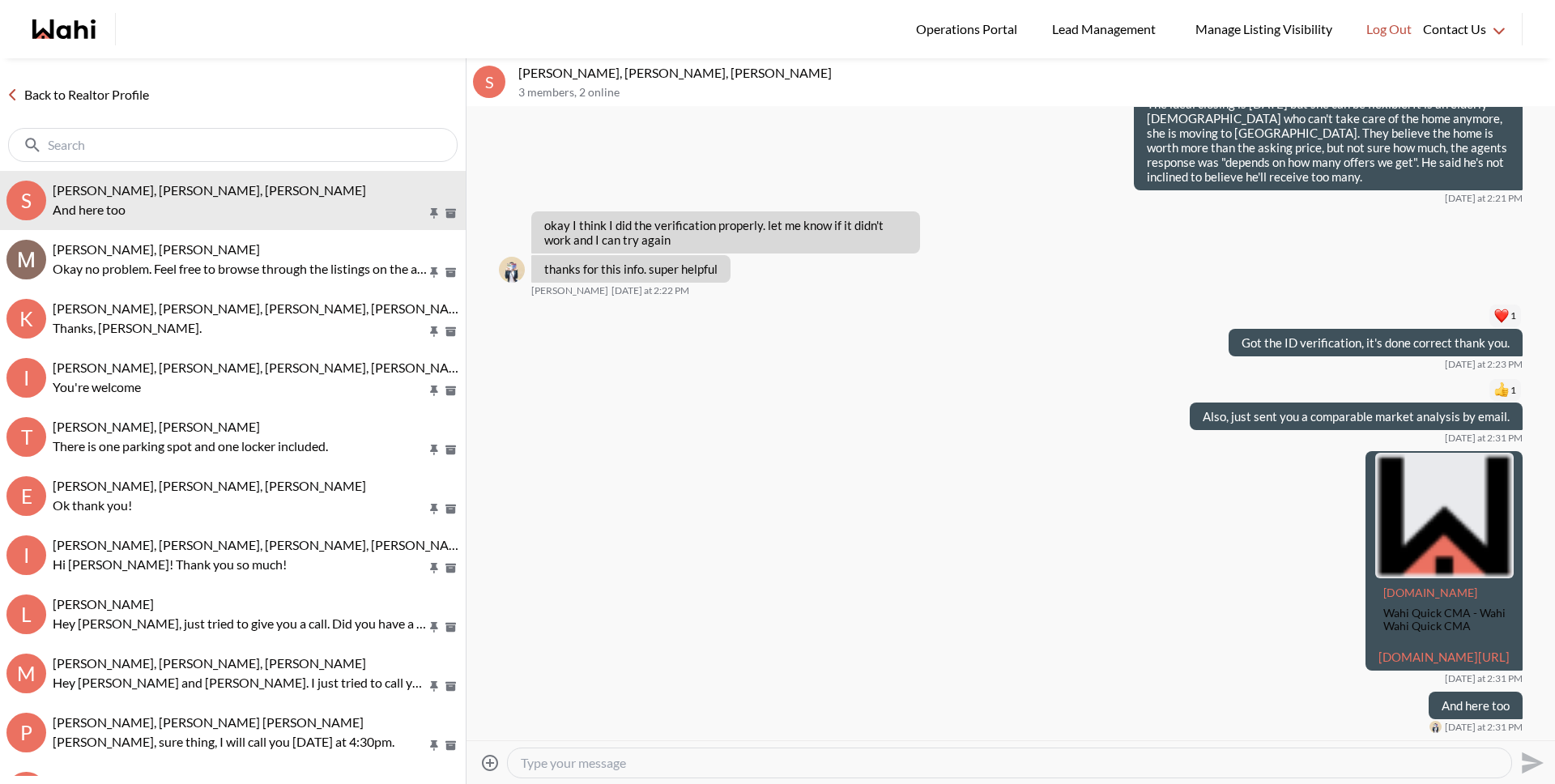
click at [115, 99] on link "Back to Realtor Profile" at bounding box center [78, 95] width 155 height 21
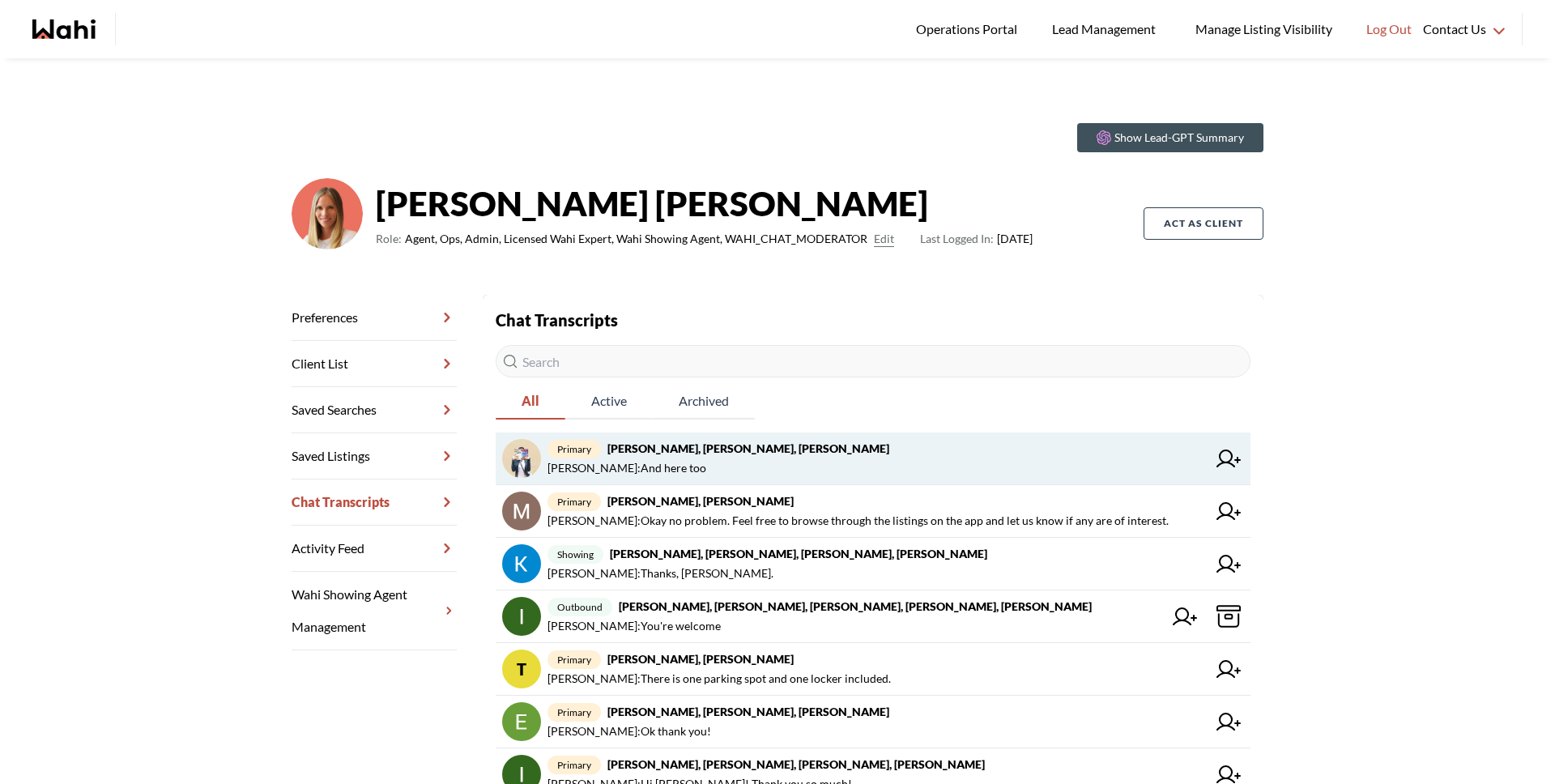
click at [666, 450] on strong "[PERSON_NAME], [PERSON_NAME], [PERSON_NAME]" at bounding box center [748, 448] width 282 height 14
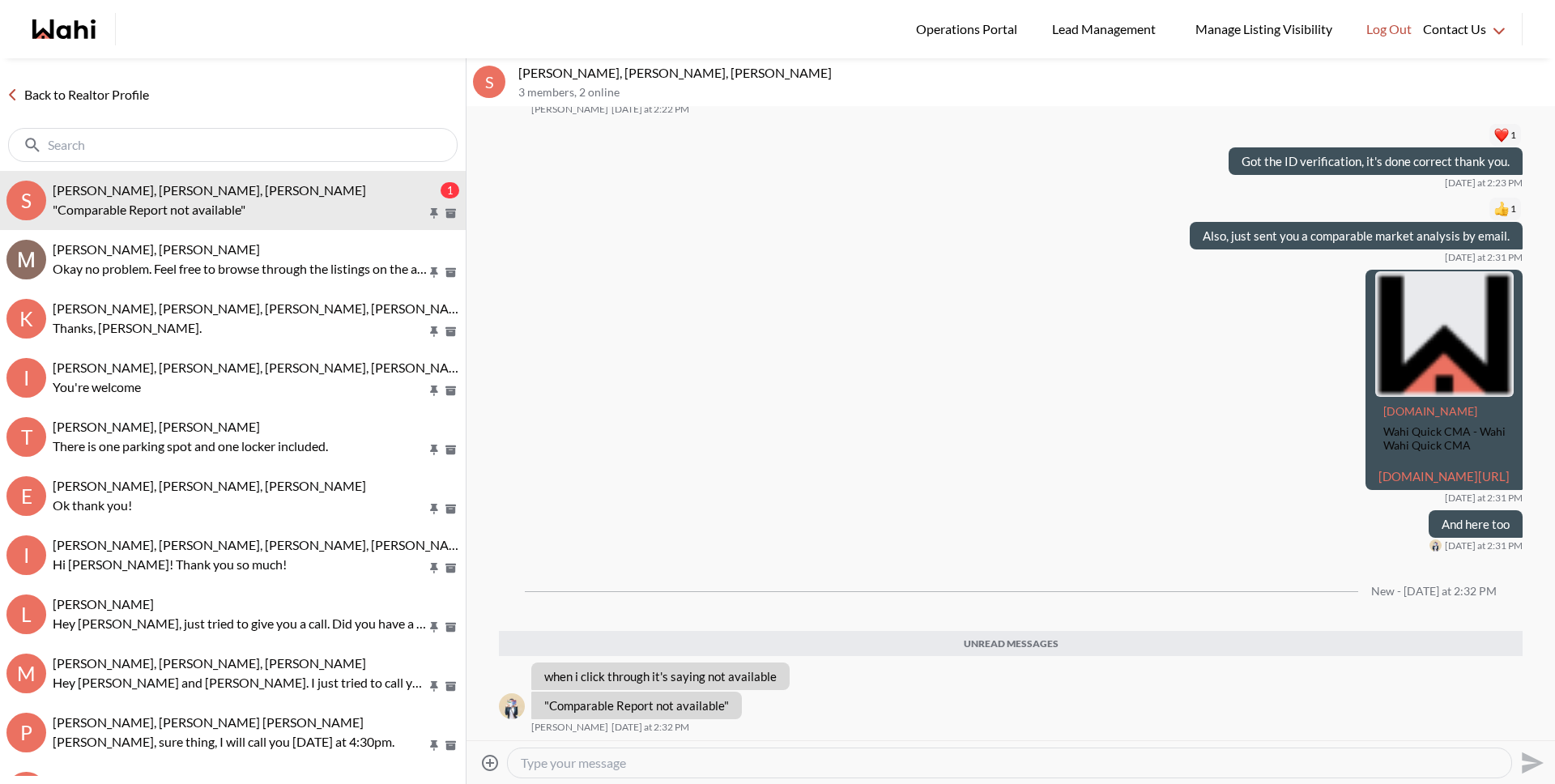
scroll to position [1602, 0]
type textarea "Hm, can you see it in email?"
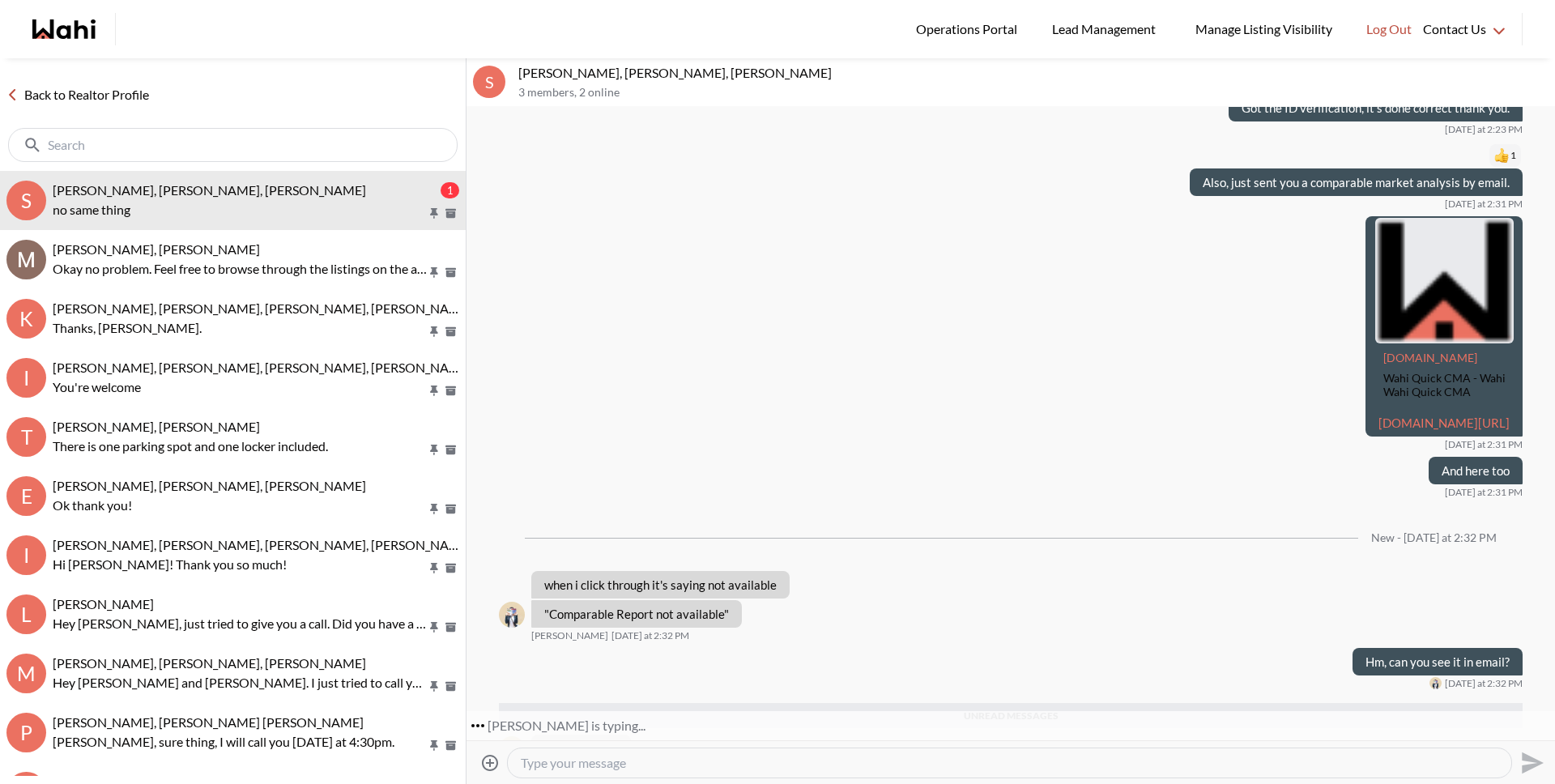
scroll to position [1660, 0]
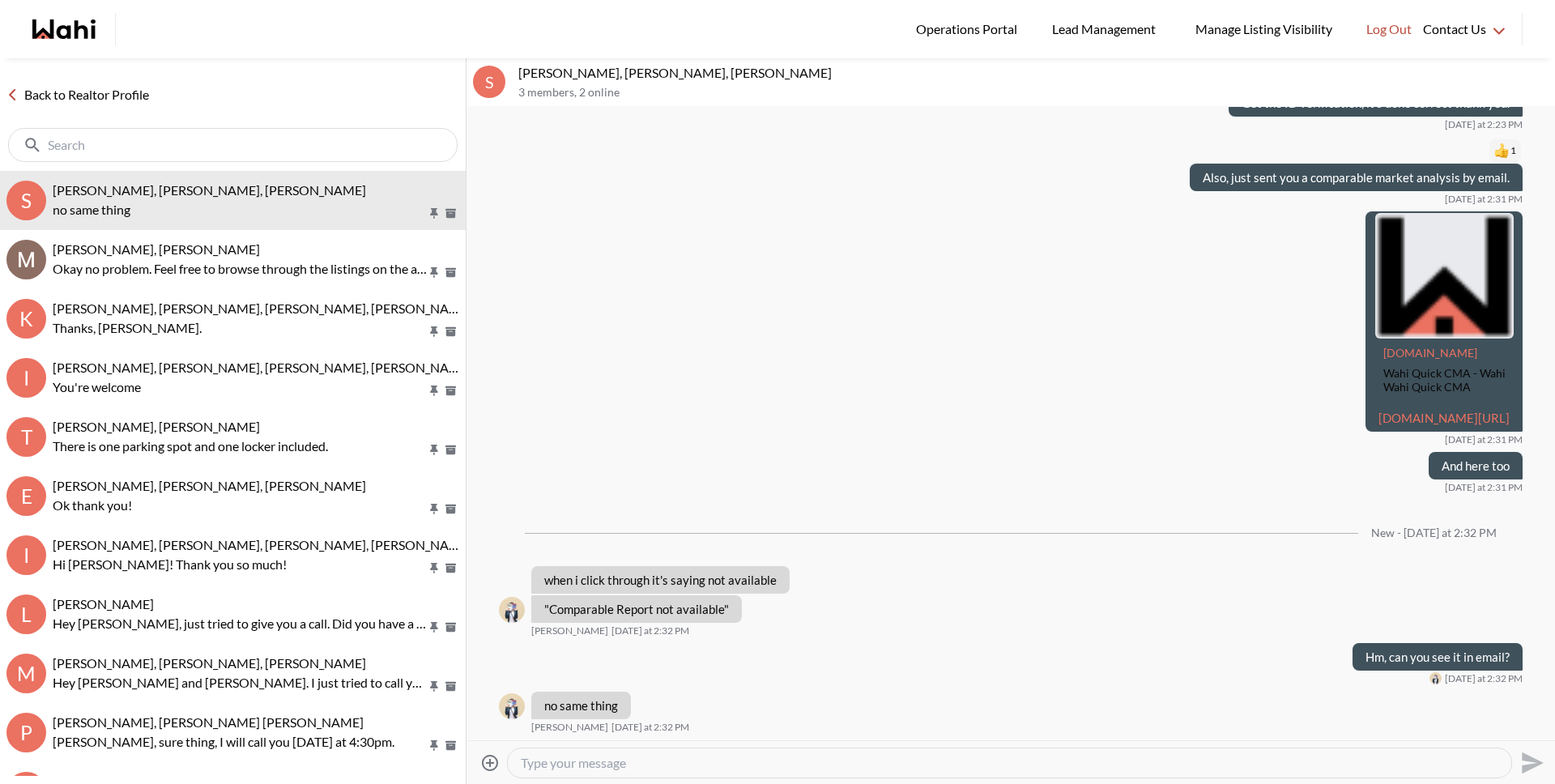
click at [606, 765] on textarea "Type your message" at bounding box center [1010, 763] width 978 height 16
paste textarea "https://wahi.com/ca/en/real-estate/cma/a2f2d270-92a0-4f63-a778-f8b655276567"
type textarea "https://wahi.com/ca/en/real-estate/cma/a2f2d270-92a0-4f63-a778-f8b655276567"
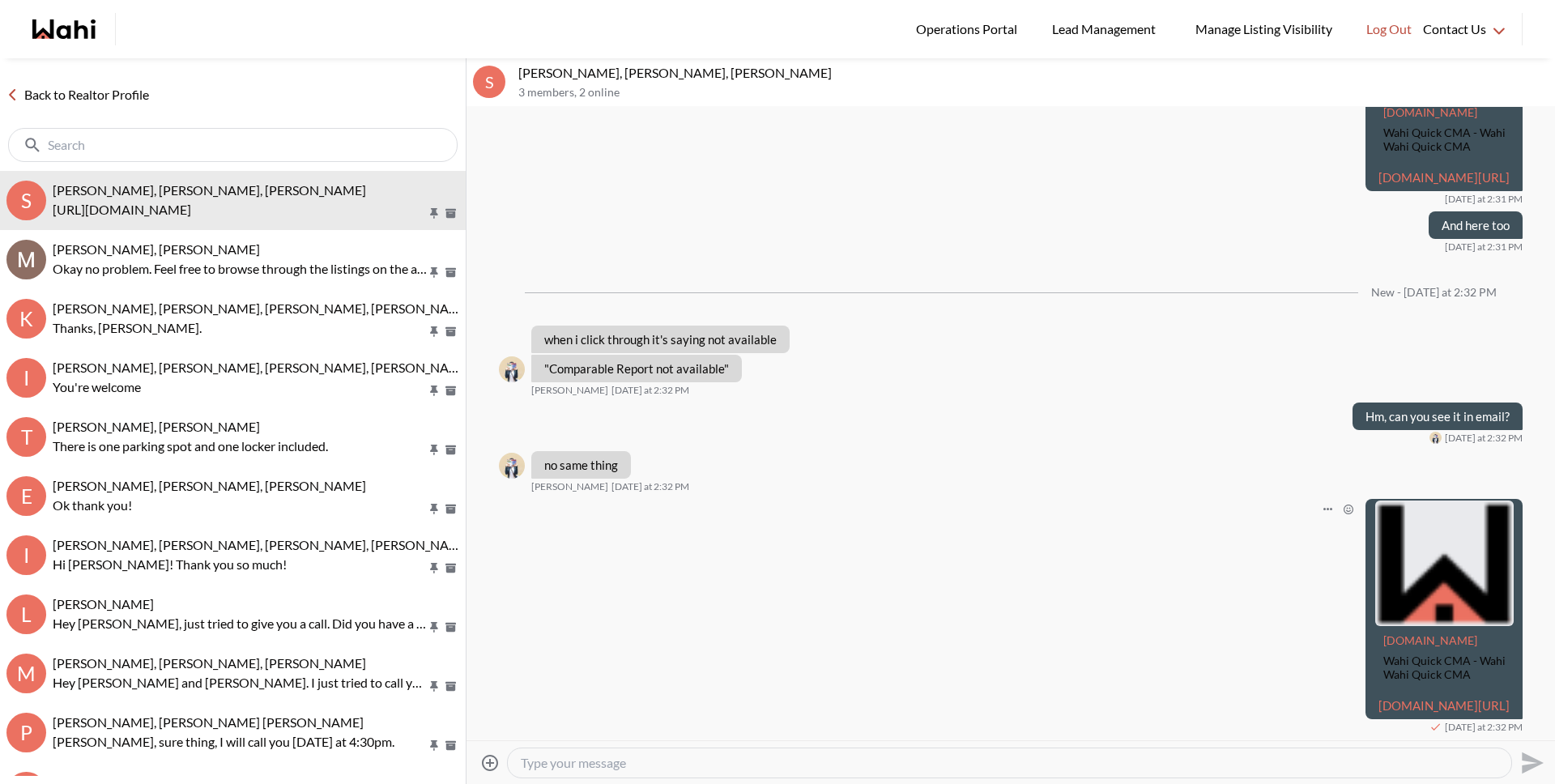
scroll to position [1929, 0]
click at [1378, 698] on link "[DOMAIN_NAME][URL]" at bounding box center [1444, 706] width 131 height 15
click at [579, 767] on textarea "Type your message" at bounding box center [1010, 763] width 978 height 16
type textarea "what about that link"
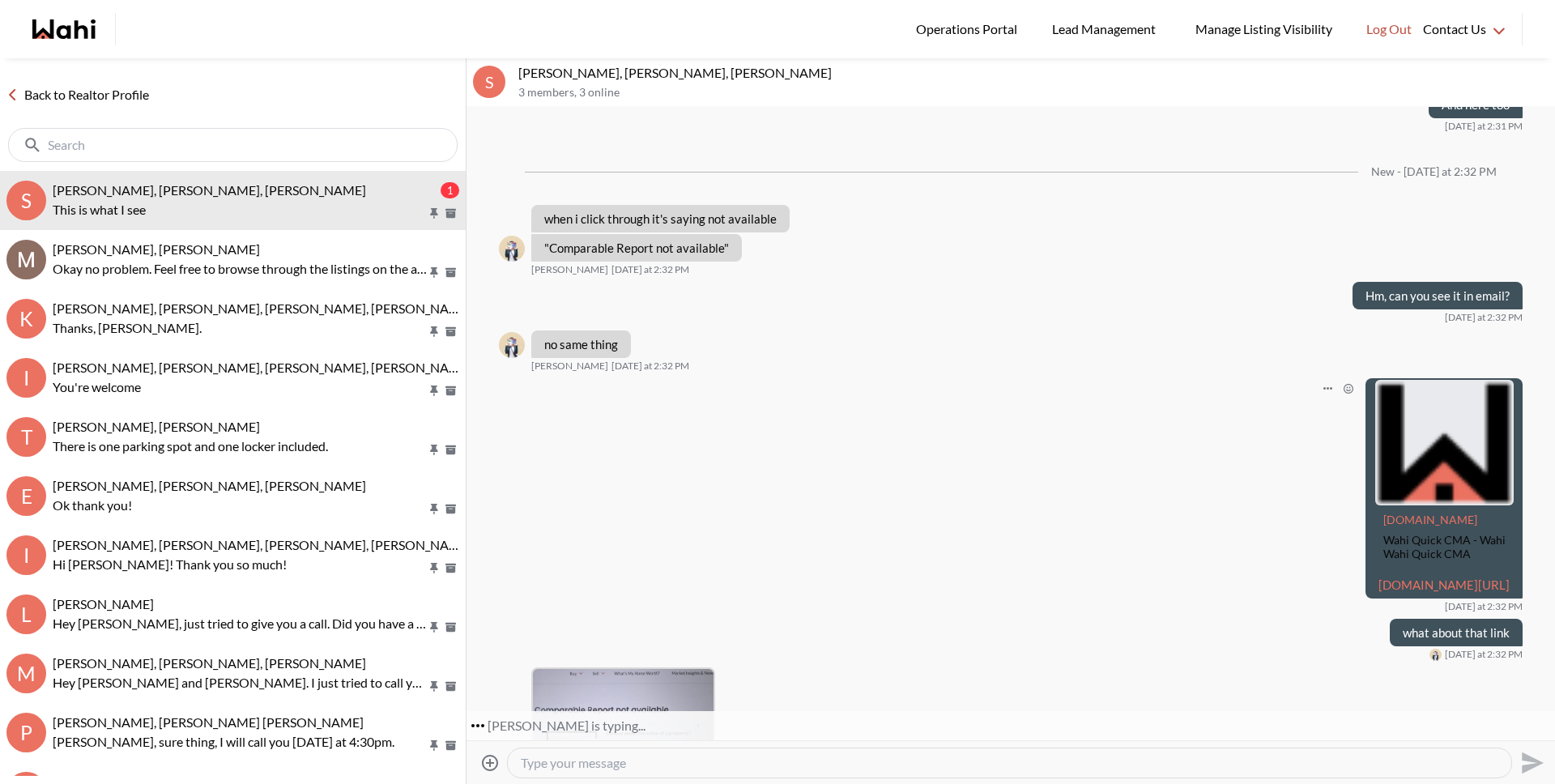
scroll to position [2269, 0]
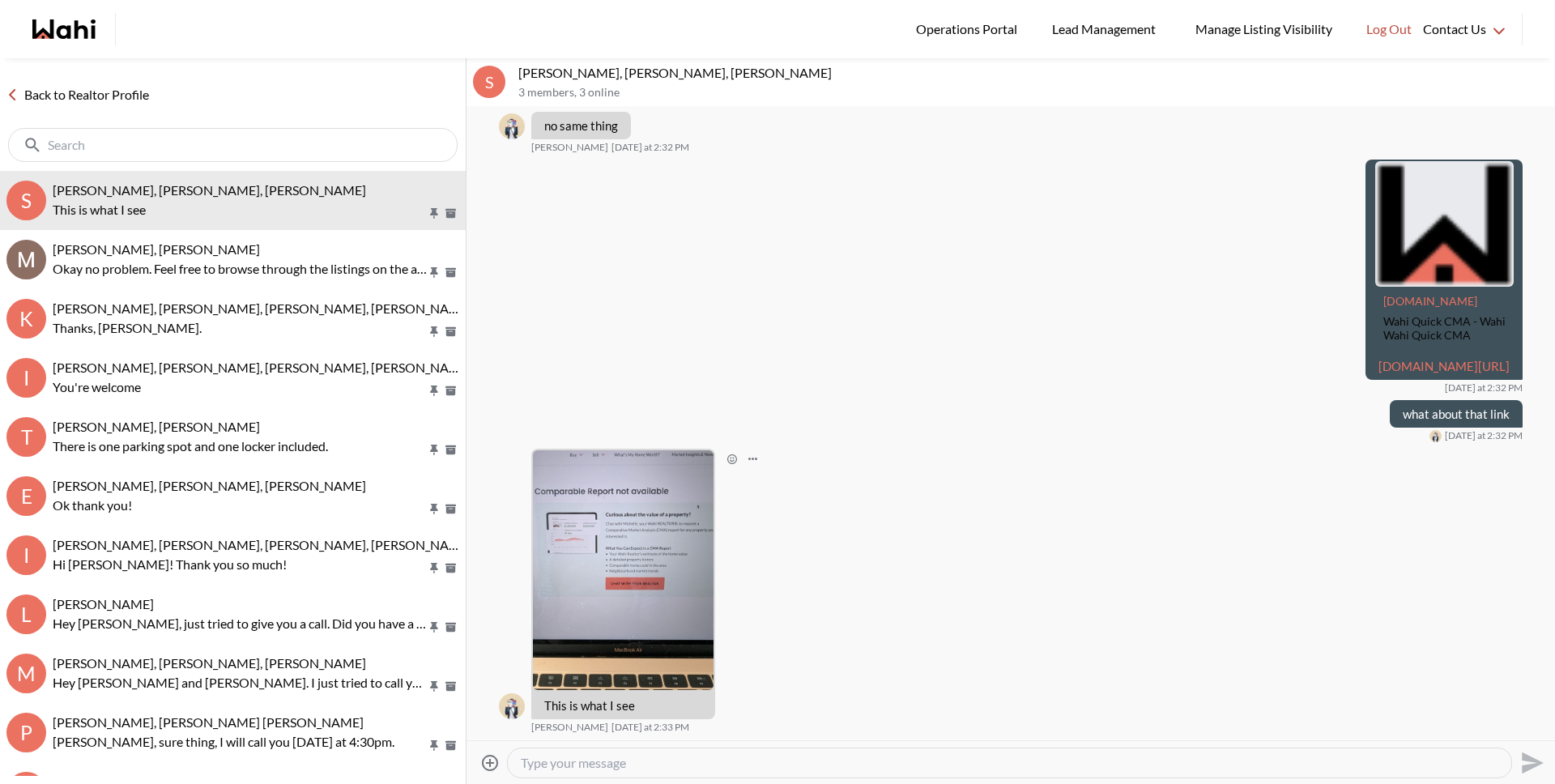
click at [589, 577] on img at bounding box center [623, 570] width 181 height 240
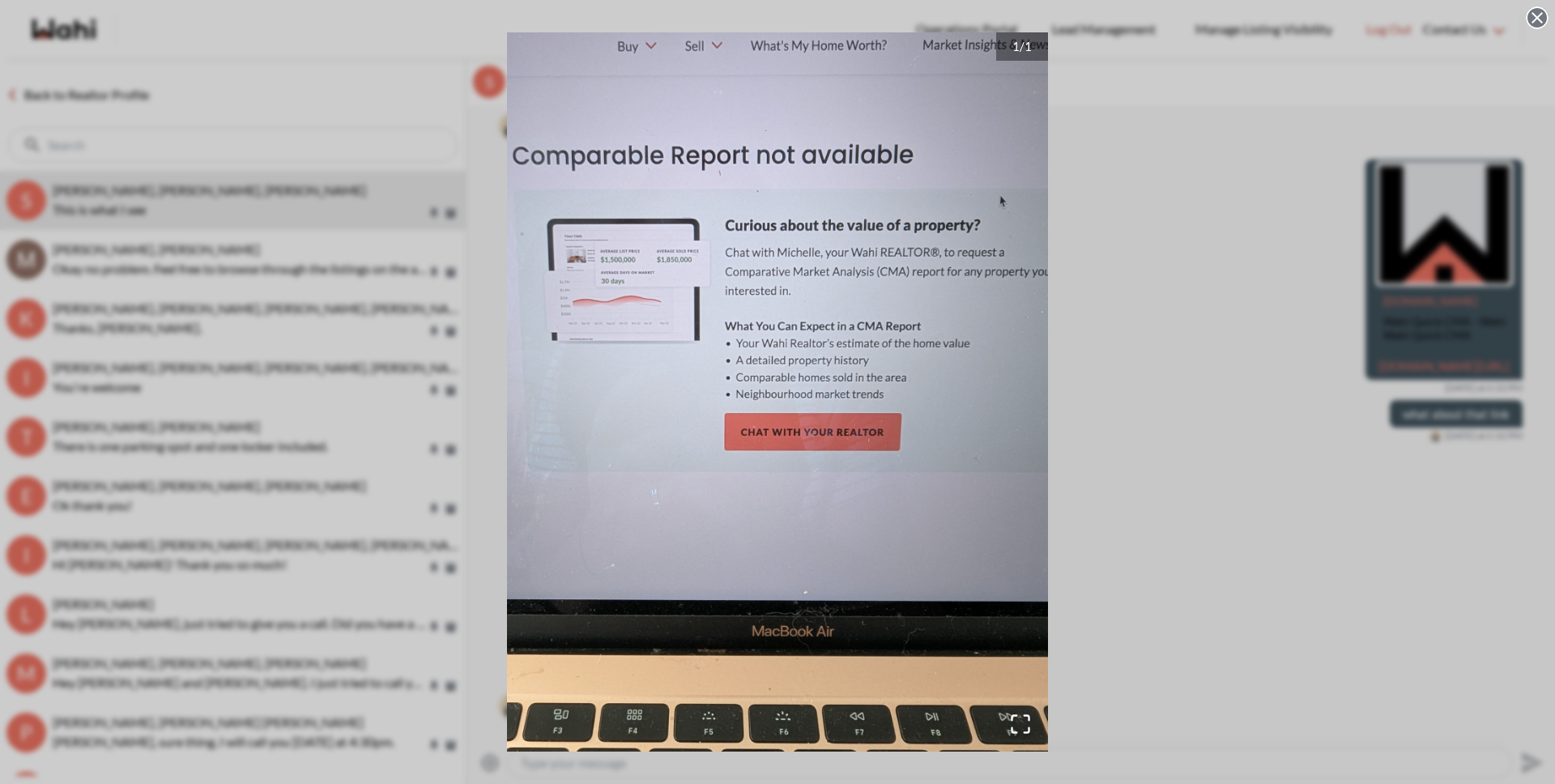
click at [1528, 13] on circle at bounding box center [1537, 18] width 20 height 20
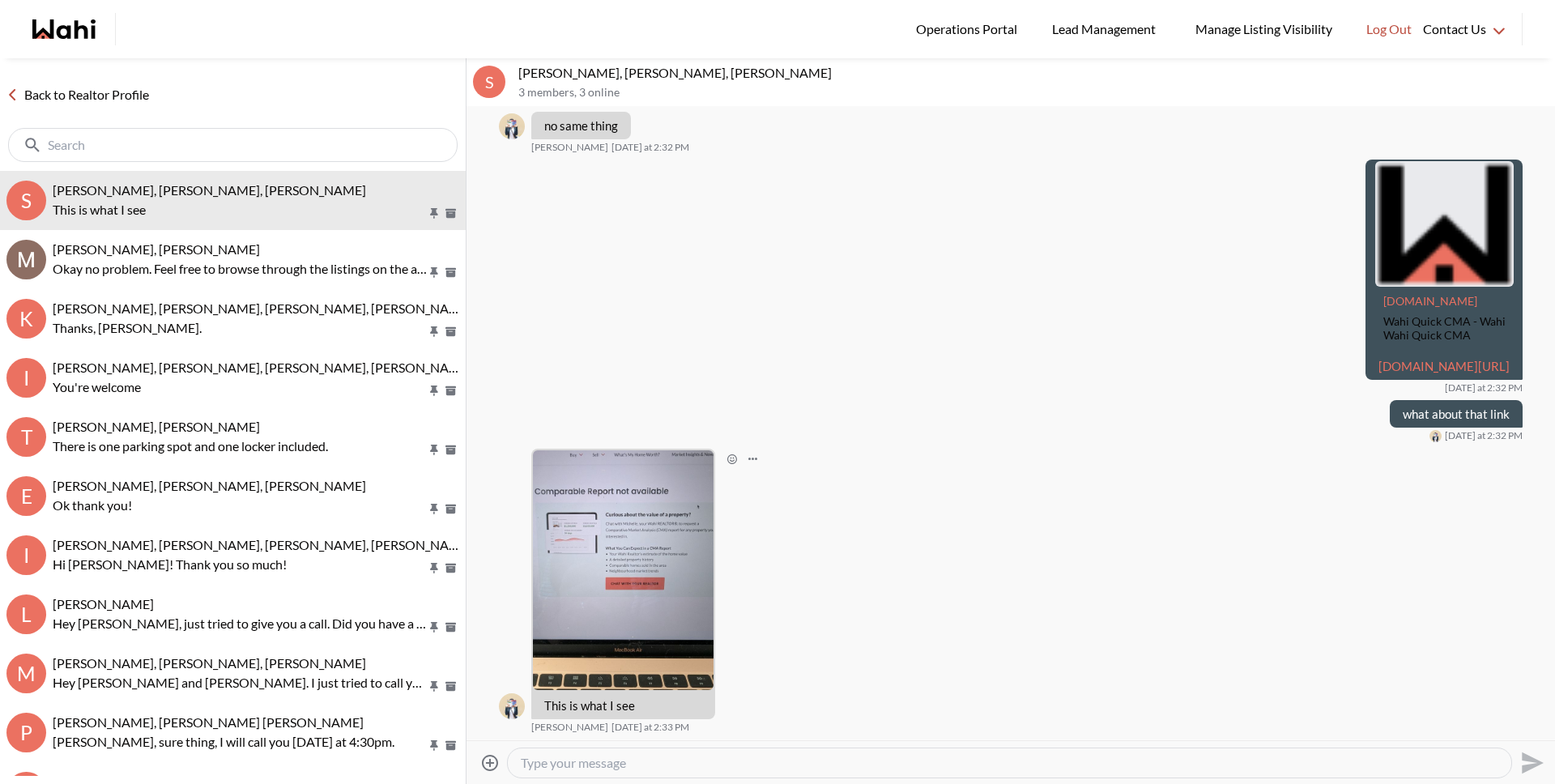
click at [715, 759] on textarea "Type your message" at bounding box center [1010, 763] width 978 height 16
type textarea "Hm that's a first. Let me ask my tech team."
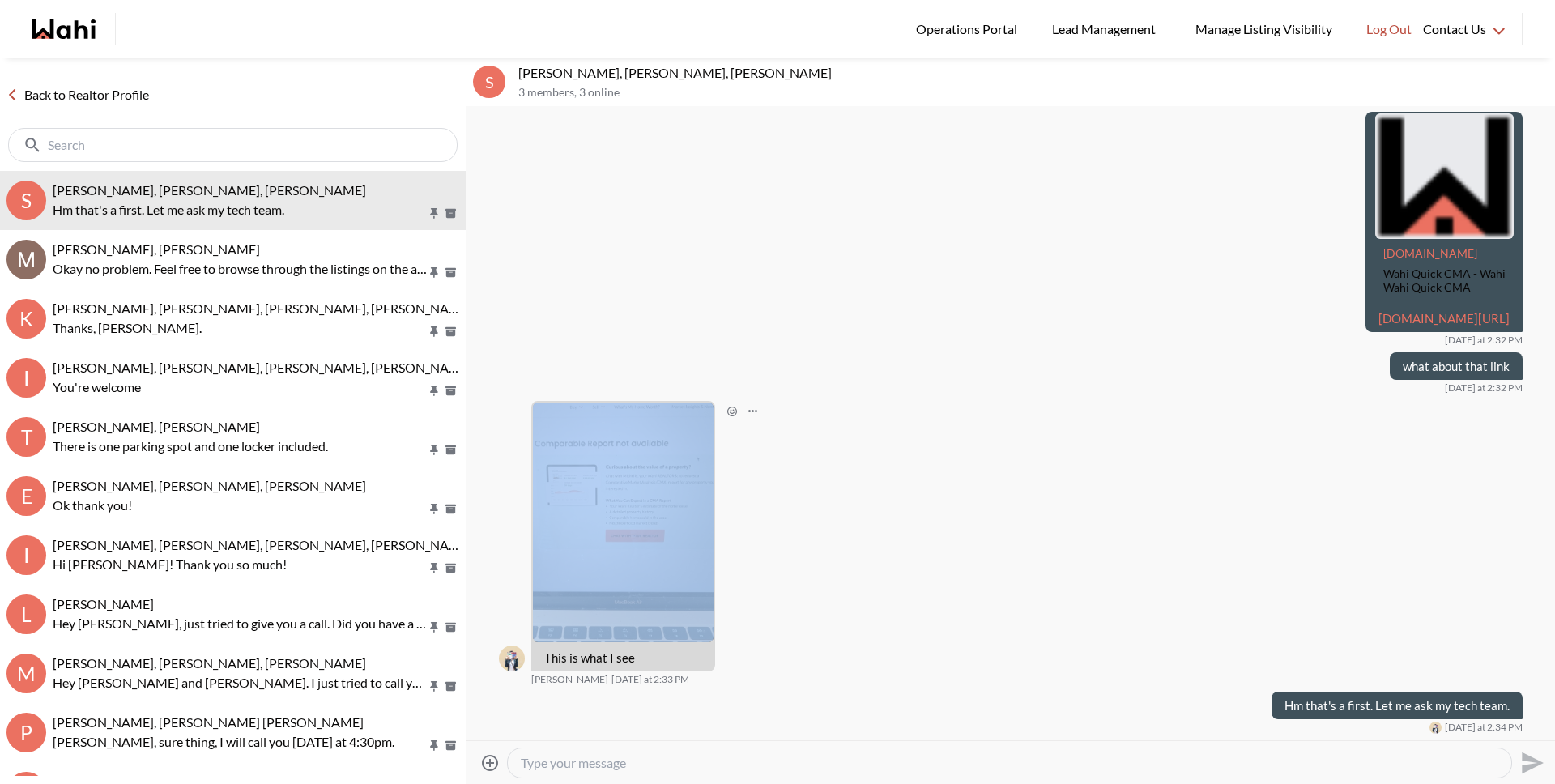
copy img
click at [631, 517] on img at bounding box center [623, 522] width 181 height 240
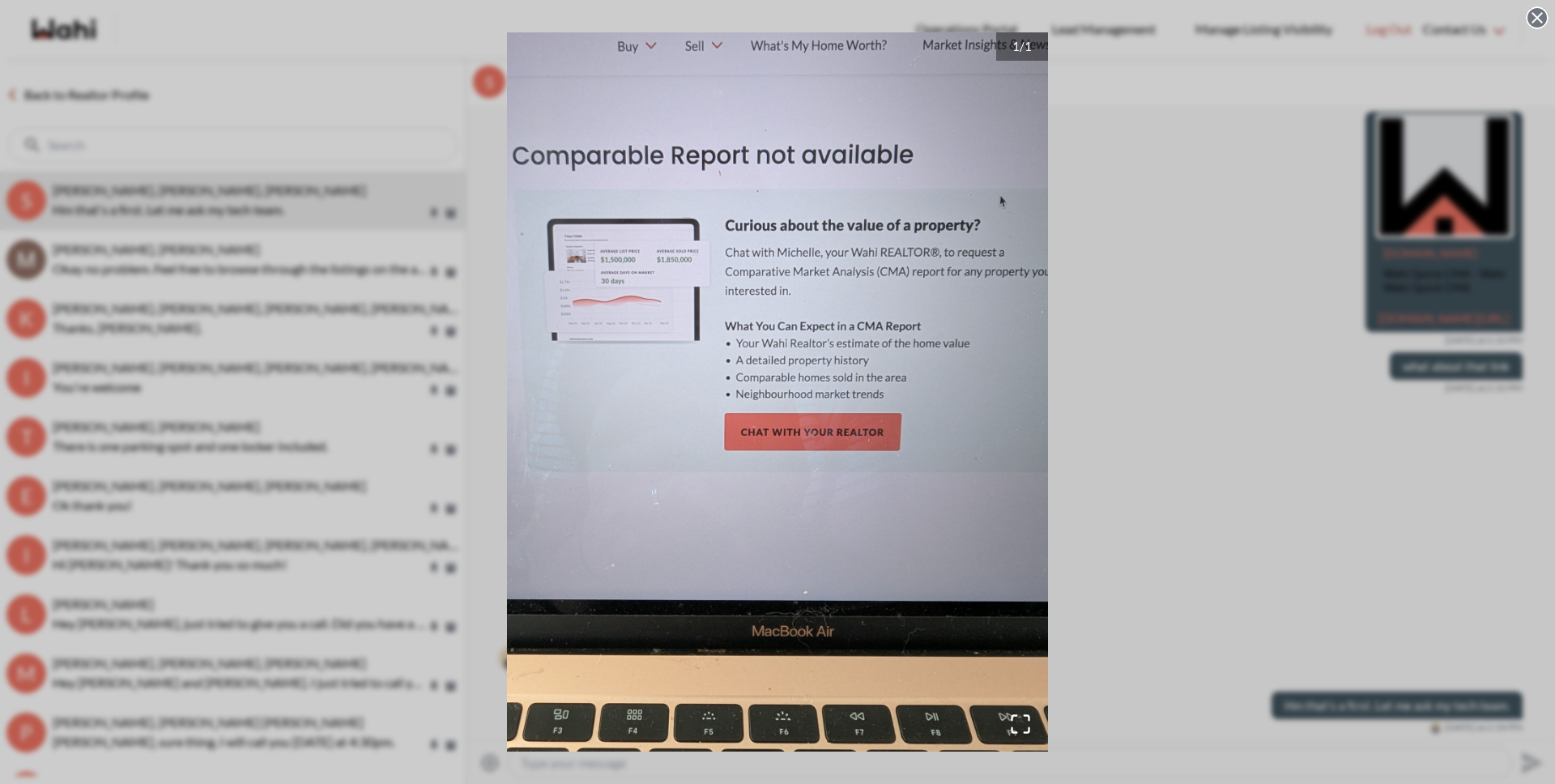
click at [1550, 12] on div "1 / 1" at bounding box center [778, 392] width 1555 height 784
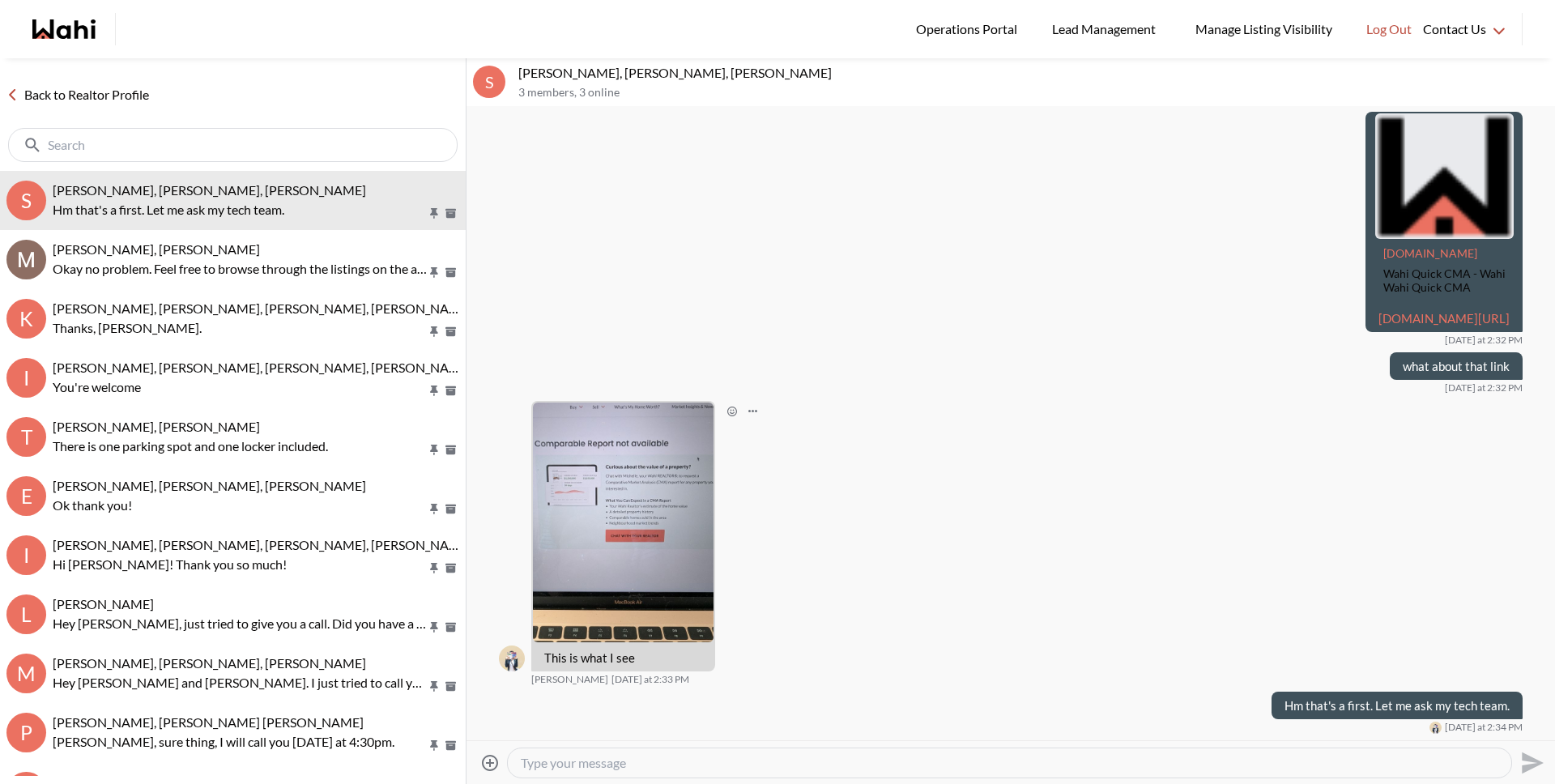
click at [1182, 544] on div "This is what I see Sarah Hunter Today at 2:33 PM" at bounding box center [1011, 543] width 1024 height 285
click at [95, 94] on link "Back to Realtor Profile" at bounding box center [78, 95] width 155 height 21
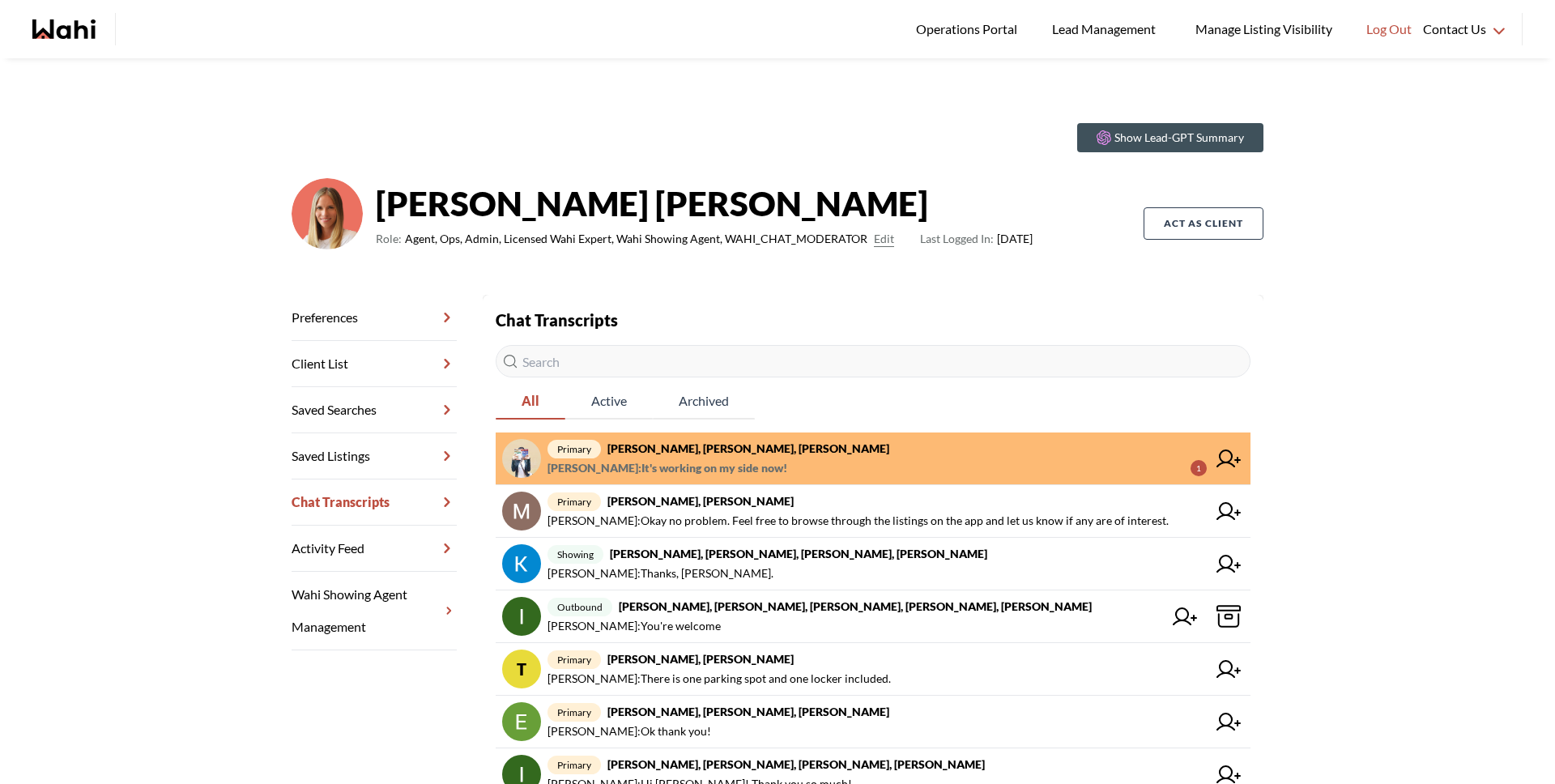
click at [731, 447] on strong "[PERSON_NAME], [PERSON_NAME], [PERSON_NAME]" at bounding box center [748, 448] width 282 height 14
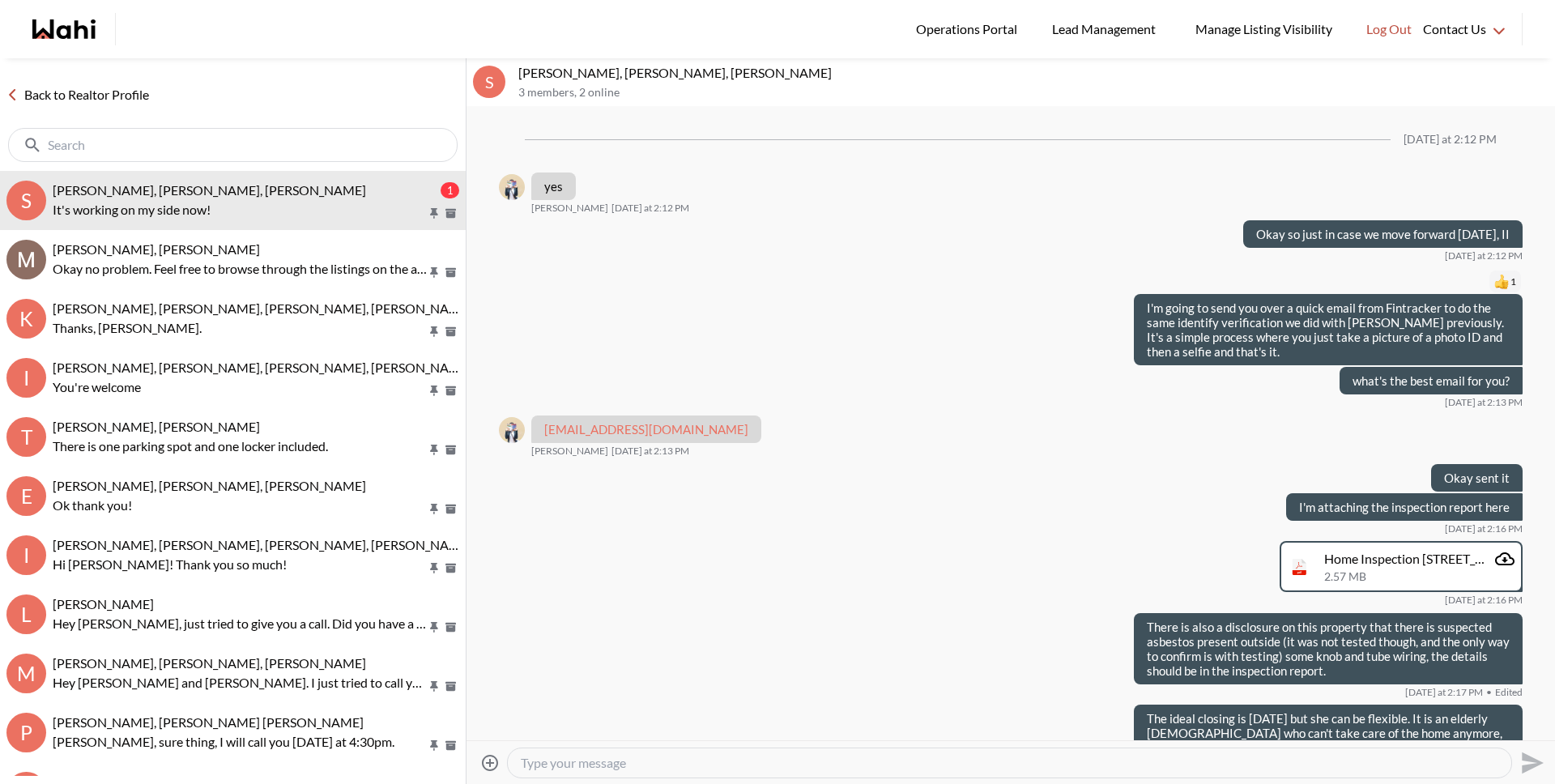
scroll to position [1628, 0]
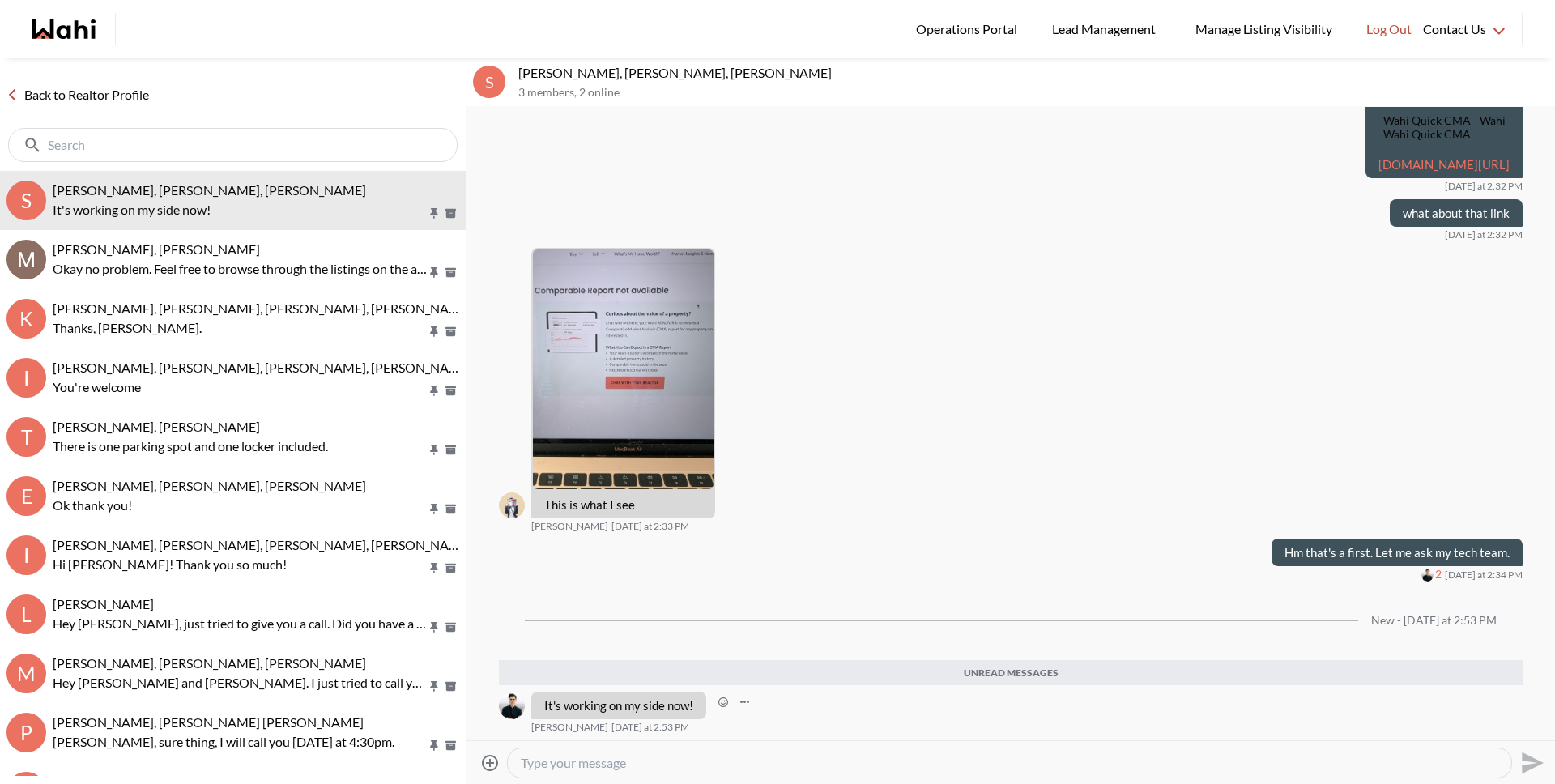
click at [698, 703] on div "It's working on my side now!" at bounding box center [619, 706] width 175 height 28
click at [719, 701] on icon "Open Reaction Selector" at bounding box center [724, 702] width 10 height 10
click at [763, 665] on button "Select Reaction: Thumbs up" at bounding box center [772, 668] width 33 height 33
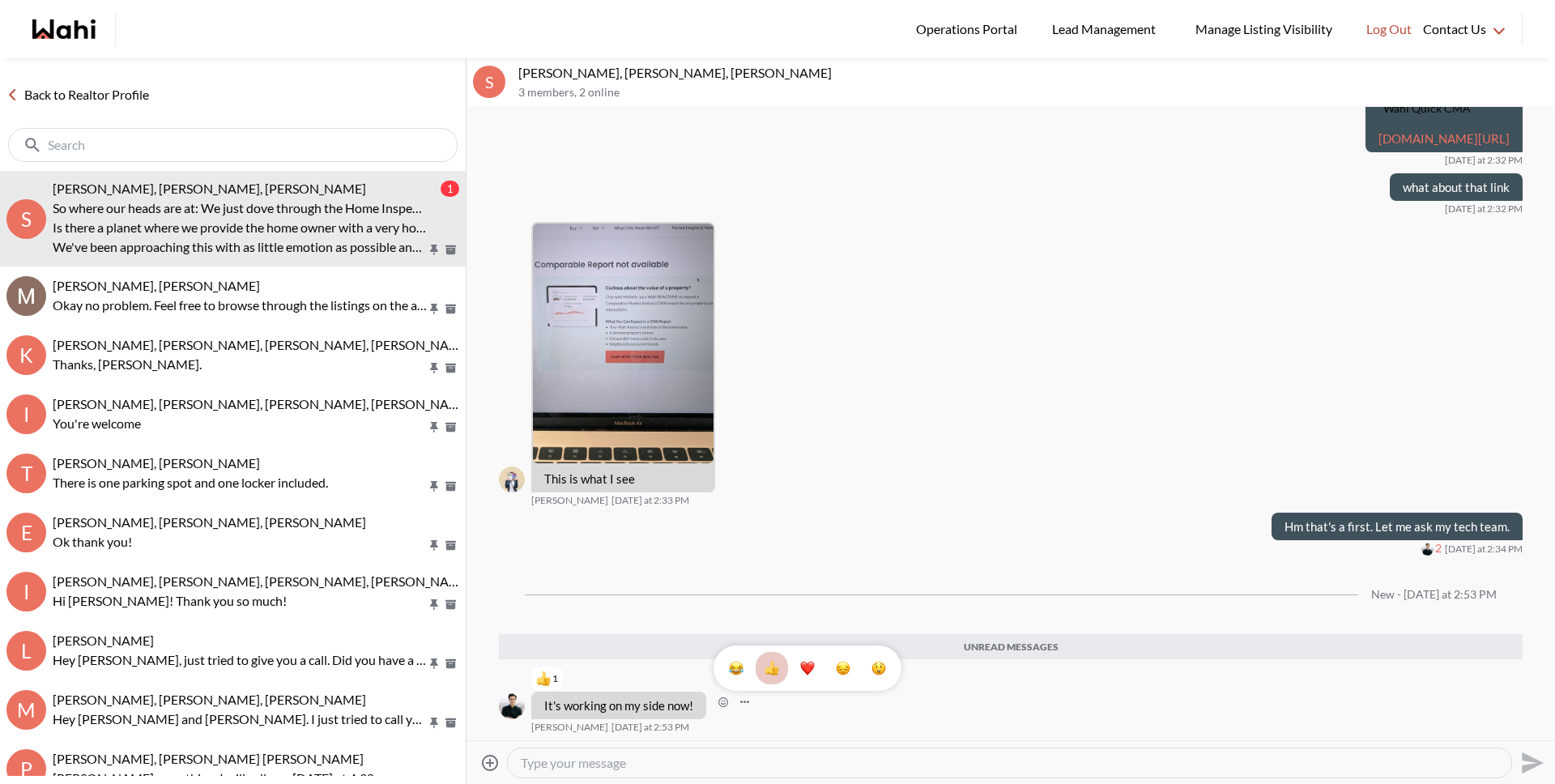
scroll to position [1902, 0]
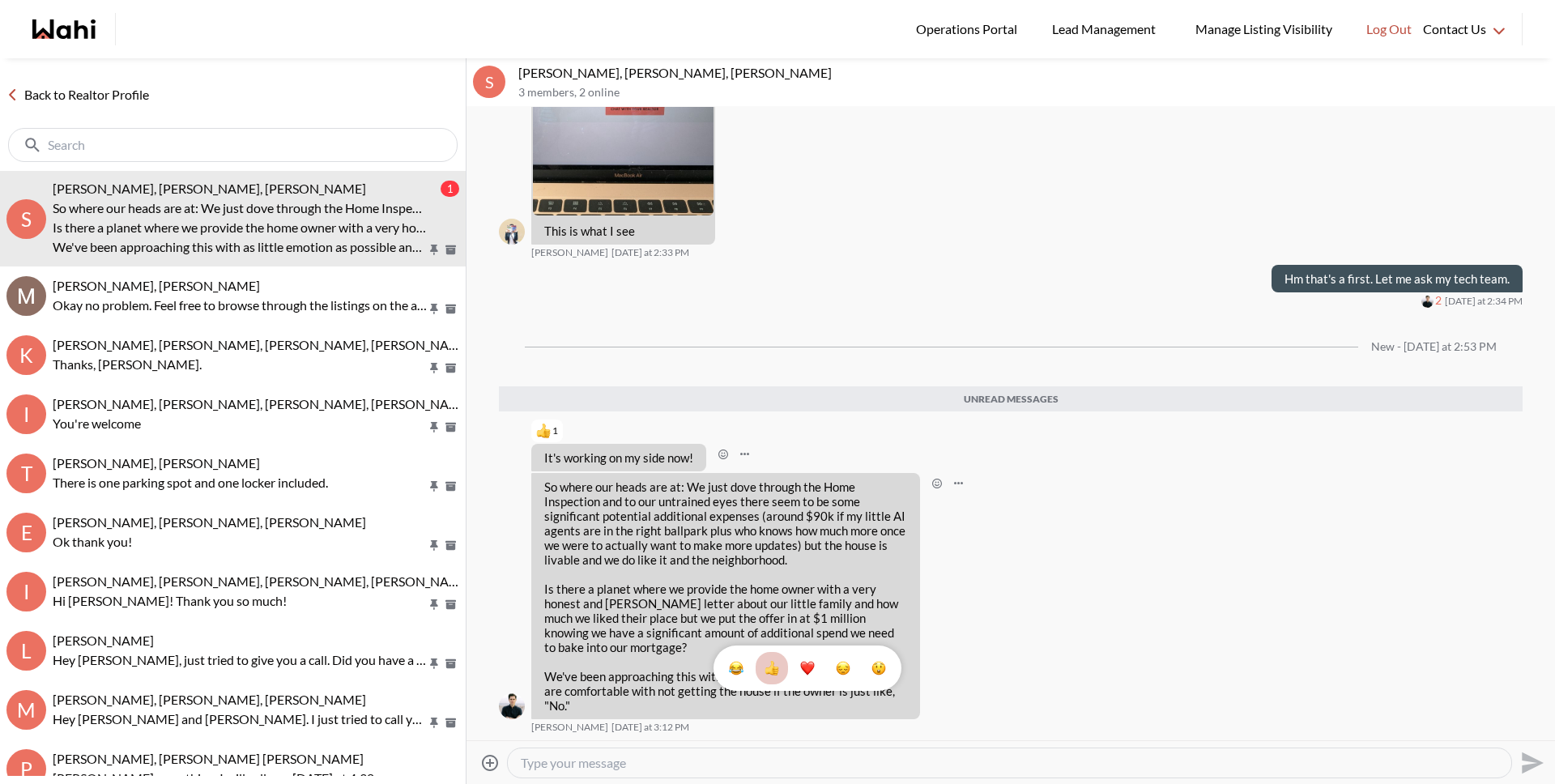
click at [663, 528] on div "1" at bounding box center [1011, 423] width 1088 height 634
click at [799, 762] on textarea "Type your message" at bounding box center [1010, 763] width 978 height 16
type textarea "I"
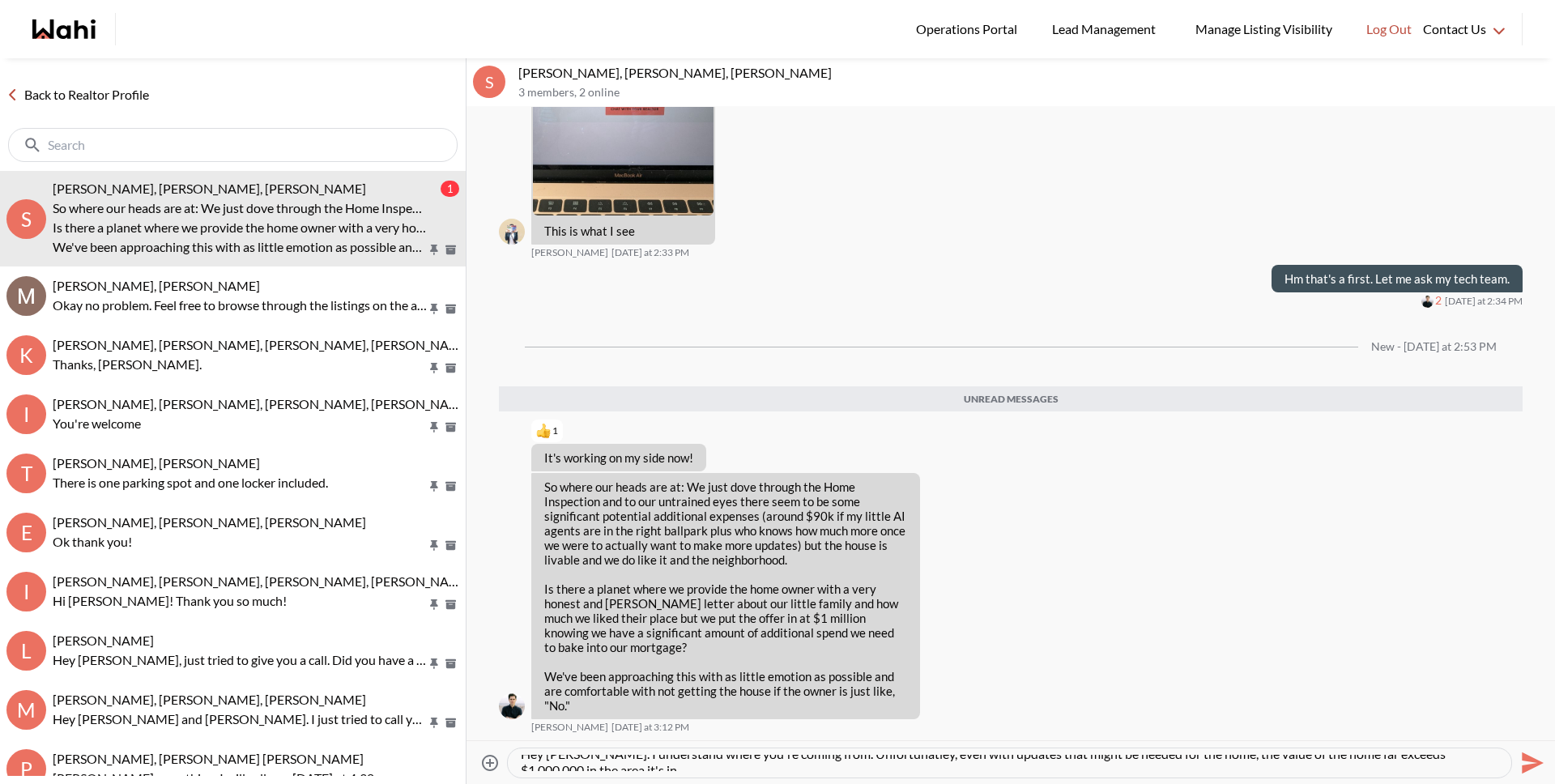
click at [1324, 763] on textarea "Hey Bryce. I understand where you're coming from. Unfortunatley, even with upda…" at bounding box center [1010, 763] width 978 height 16
click at [1422, 759] on textarea "Hey Bryce. I understand where you're coming from. Unfortunatley, even with upda…" at bounding box center [1010, 763] width 978 height 16
click at [1414, 759] on textarea "Hey Bryce. I understand where you're coming from. Unfortunatley, even with upda…" at bounding box center [1010, 763] width 978 height 16
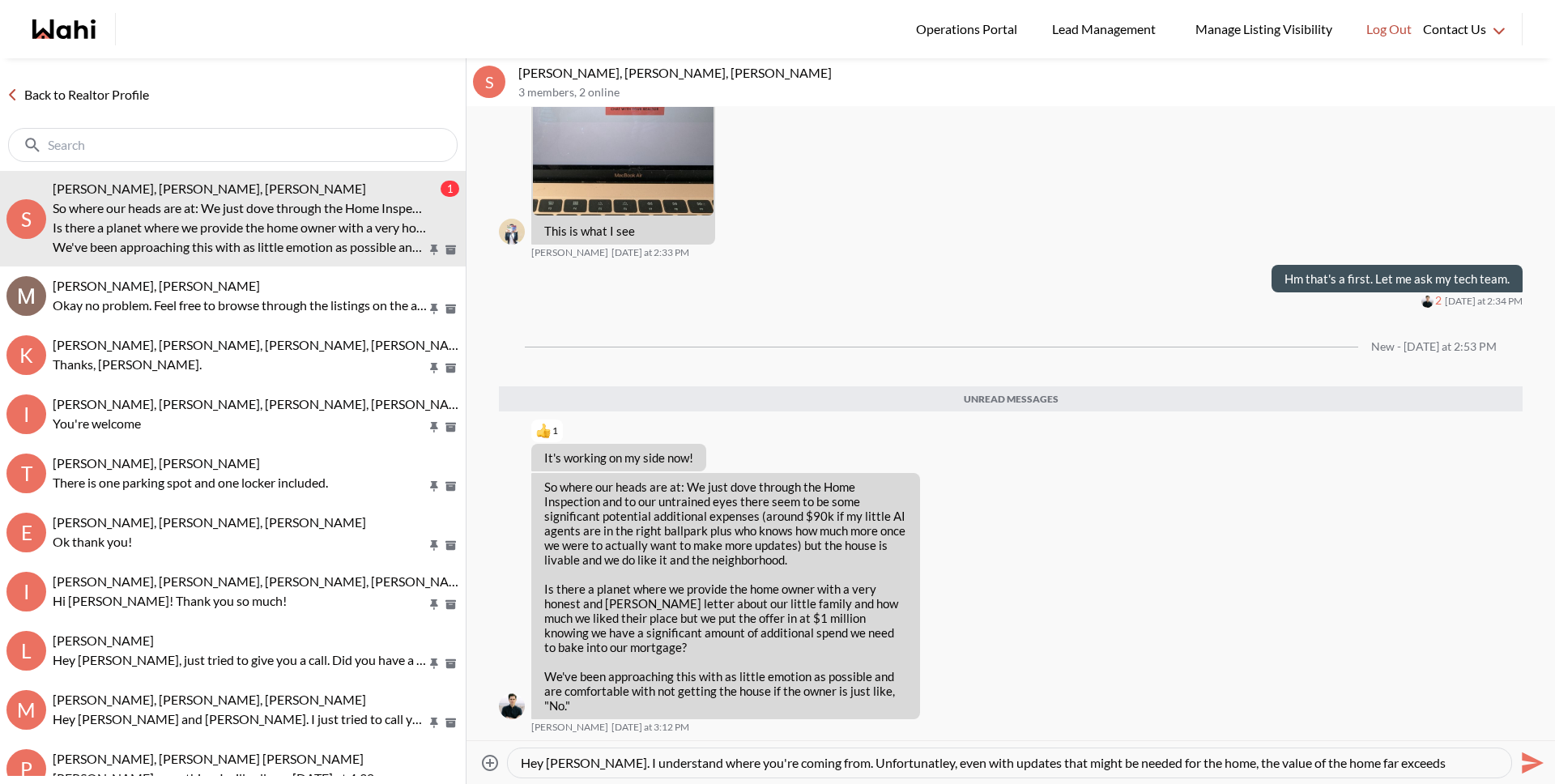
click at [1342, 764] on textarea "Hey Bryce. I understand where you're coming from. Unfortunatley, even with upda…" at bounding box center [1010, 763] width 978 height 16
paste textarea "I'm"
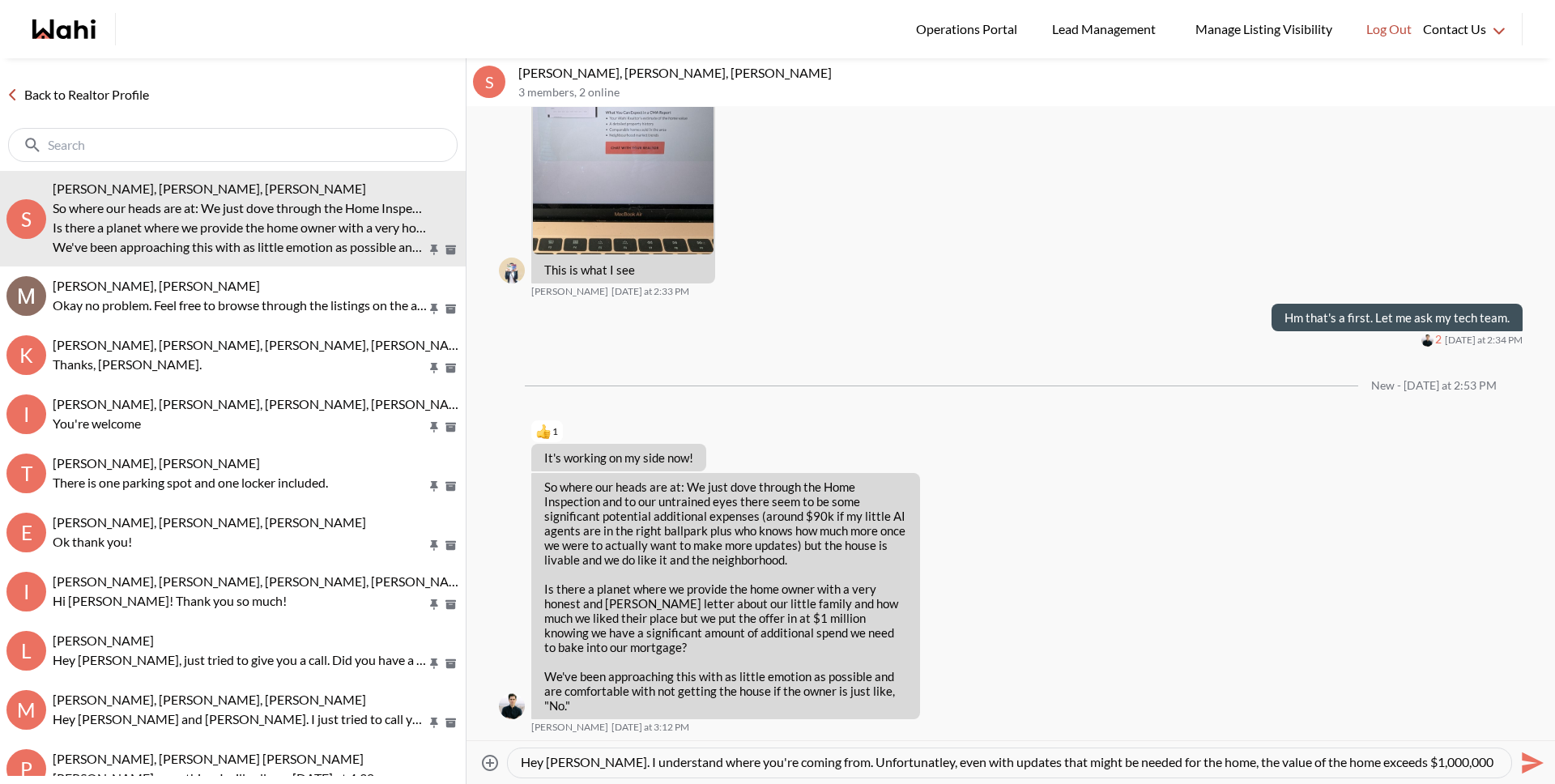
scroll to position [0, 0]
click at [806, 763] on textarea "Hey Bryce. I understand where you're coming from. Unfortunatley, even with upda…" at bounding box center [1010, 763] width 978 height 16
paste textarea "nd"
click at [921, 761] on textarea "Hey Bryce. I understand where you're coming from and that you need to keep in m…" at bounding box center [1010, 763] width 978 height 16
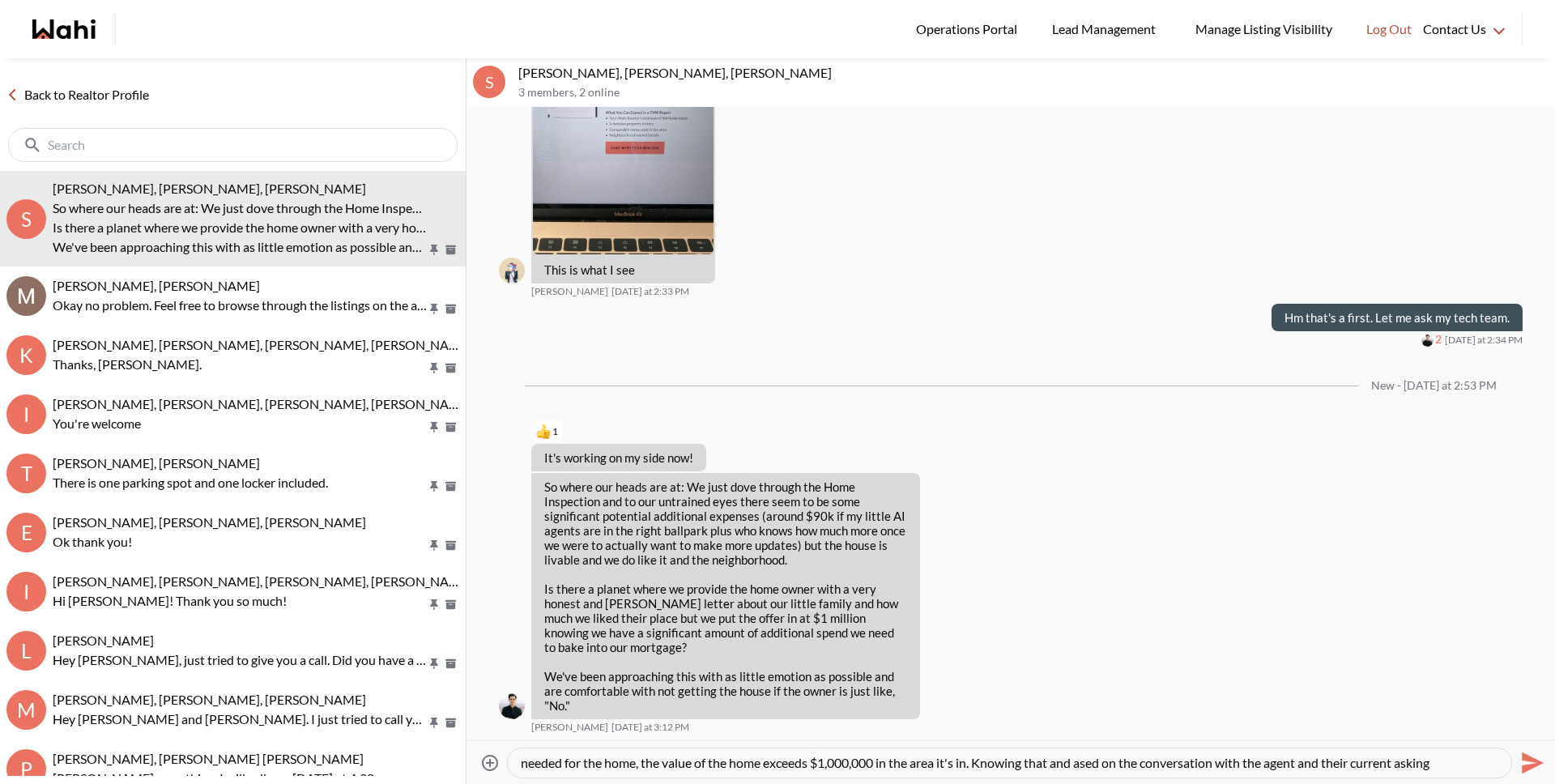
type textarea "Hey [PERSON_NAME]. I understand where you're coming from and that you need to k…"
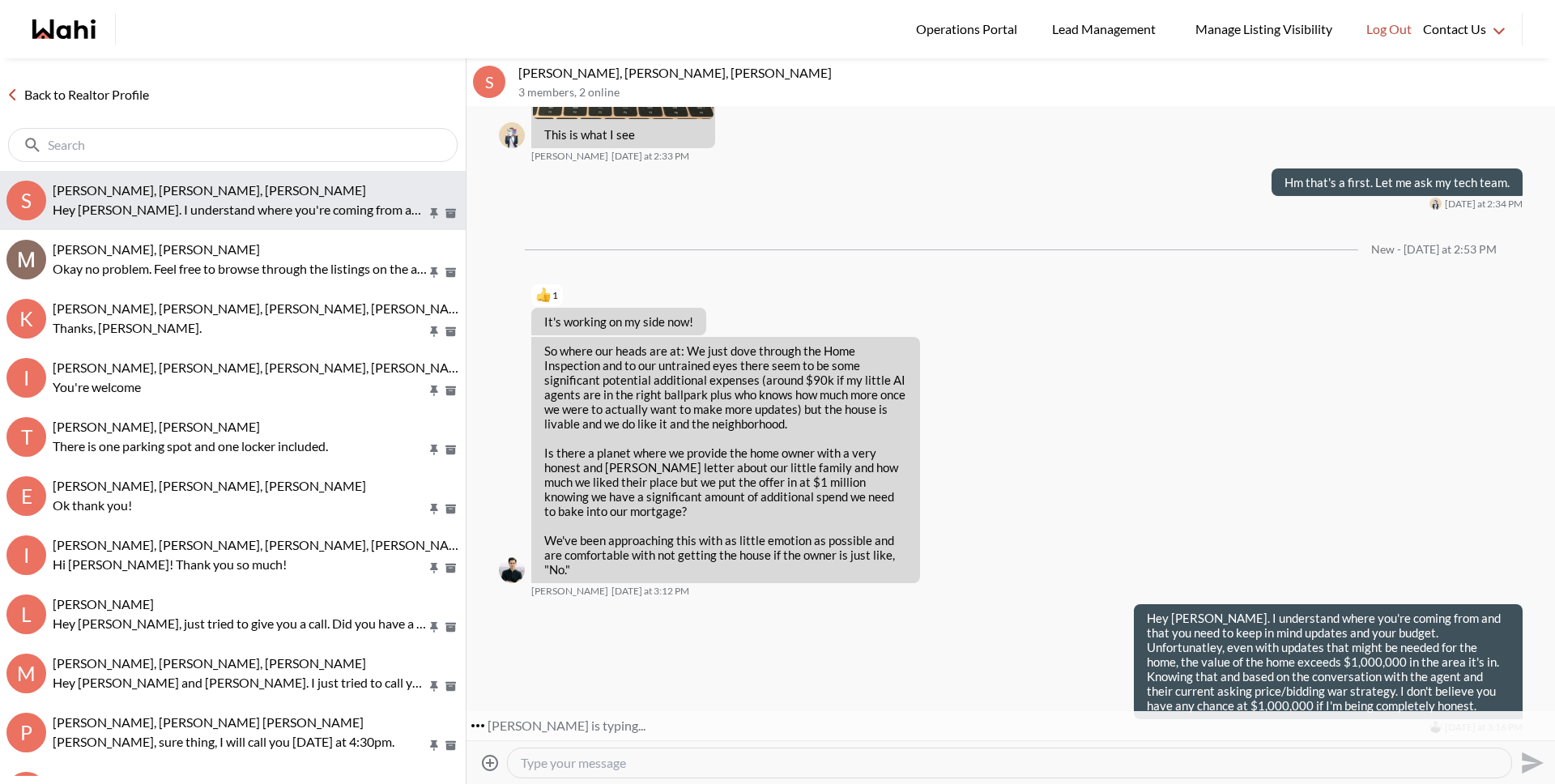
scroll to position [2046, 0]
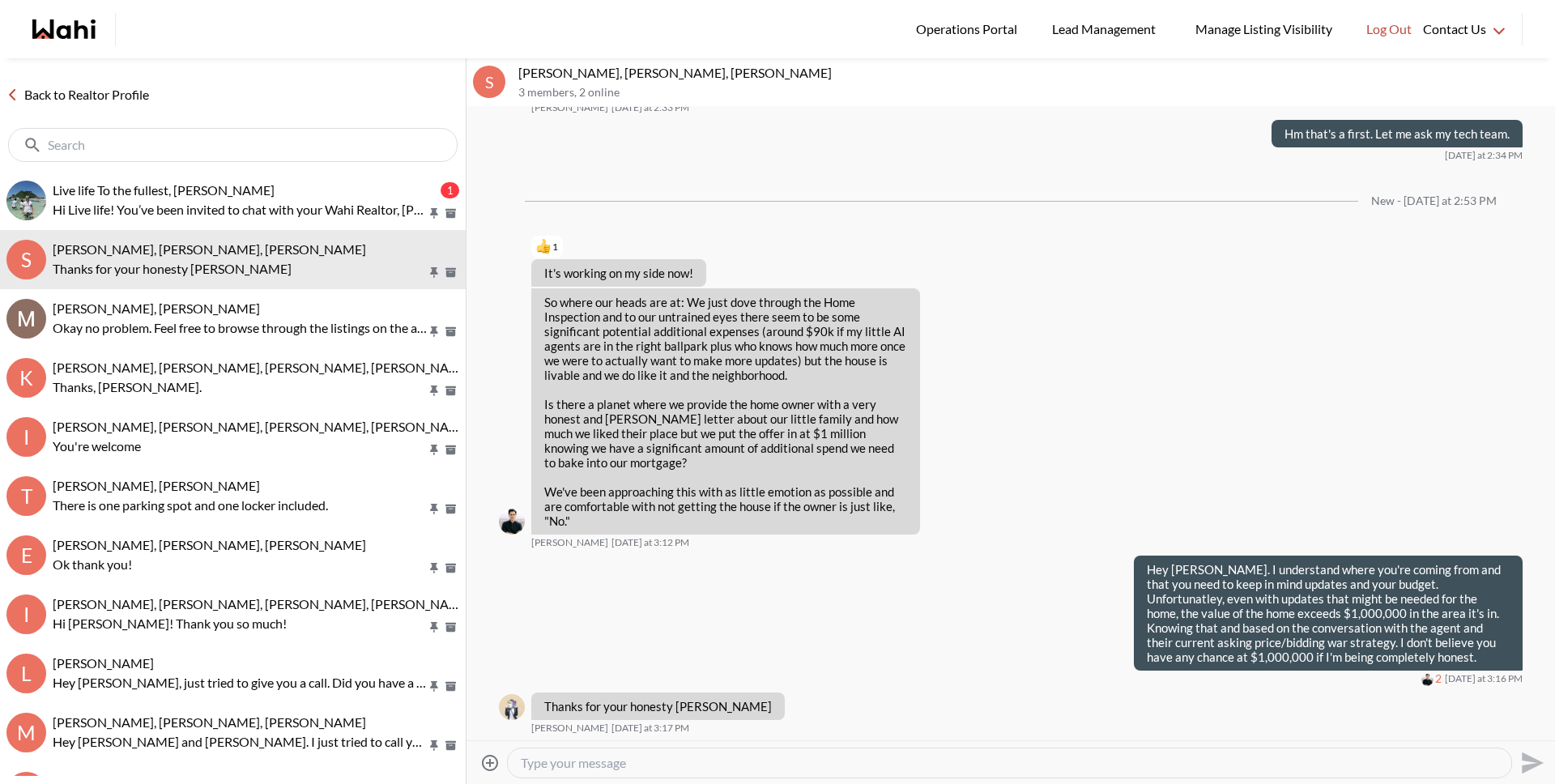
click at [626, 768] on textarea "Type your message" at bounding box center [1010, 763] width 978 height 16
click at [637, 769] on textarea "Type your message" at bounding box center [1010, 763] width 978 height 16
type textarea "Absolutely. That's what I'm here for."
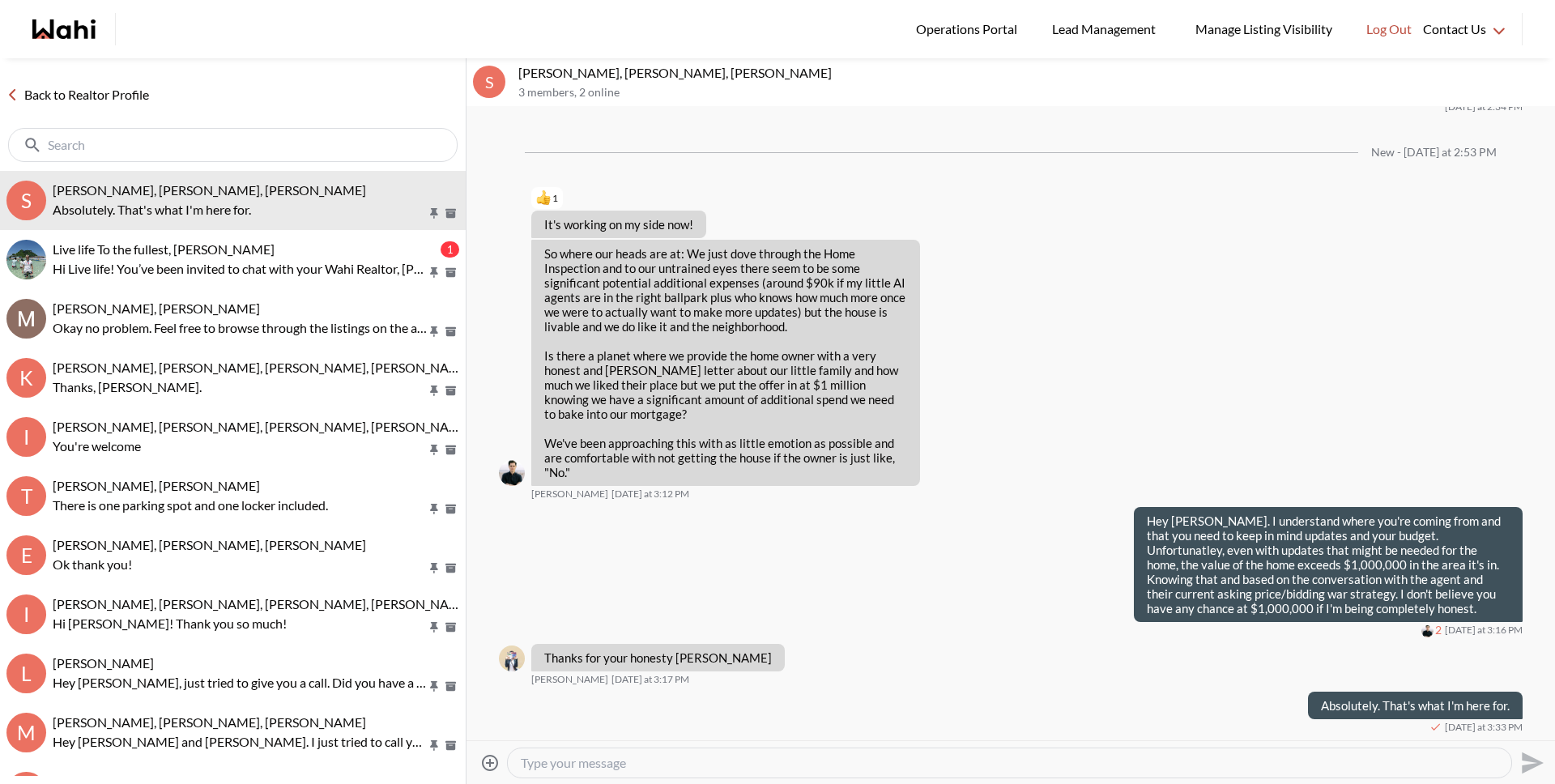
scroll to position [2094, 0]
click at [683, 763] on textarea "Does paying the asking price here put you guys out of budget?" at bounding box center [1010, 763] width 978 height 16
drag, startPoint x: 1060, startPoint y: 762, endPoint x: 881, endPoint y: 764, distance: 179.0
click at [881, 764] on textarea "Does paying the asking price, knowing what needs to be done, put you guys out o…" at bounding box center [1010, 763] width 978 height 16
click at [898, 763] on textarea "Does paying the asking price, knowing what needs to be done, put you guys out o…" at bounding box center [1010, 763] width 978 height 16
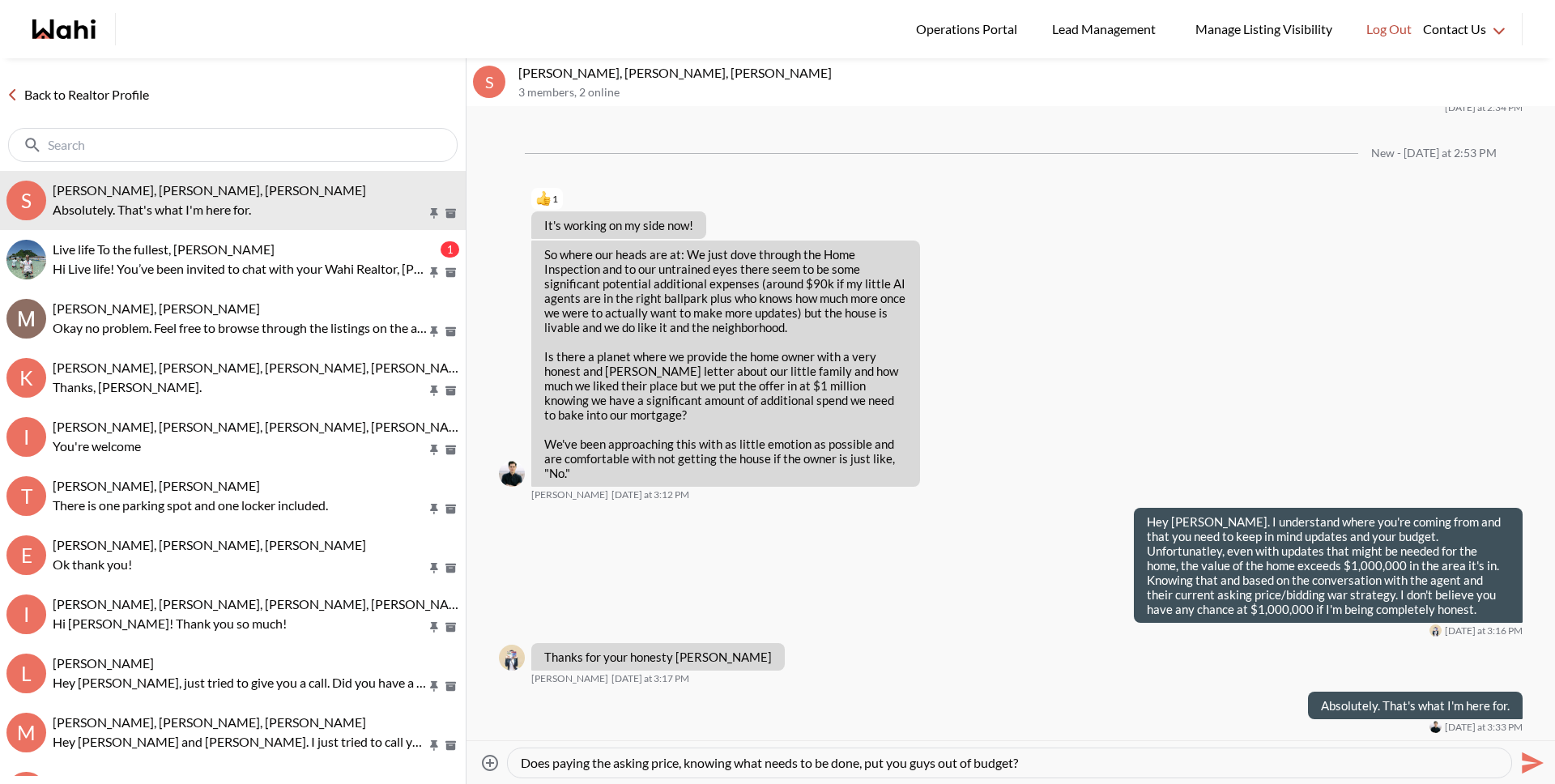
drag, startPoint x: 910, startPoint y: 764, endPoint x: 1070, endPoint y: 761, distance: 160.0
click at [1070, 761] on textarea "Does paying the asking price, knowing what needs to be done, put you guys out o…" at bounding box center [1010, 763] width 978 height 16
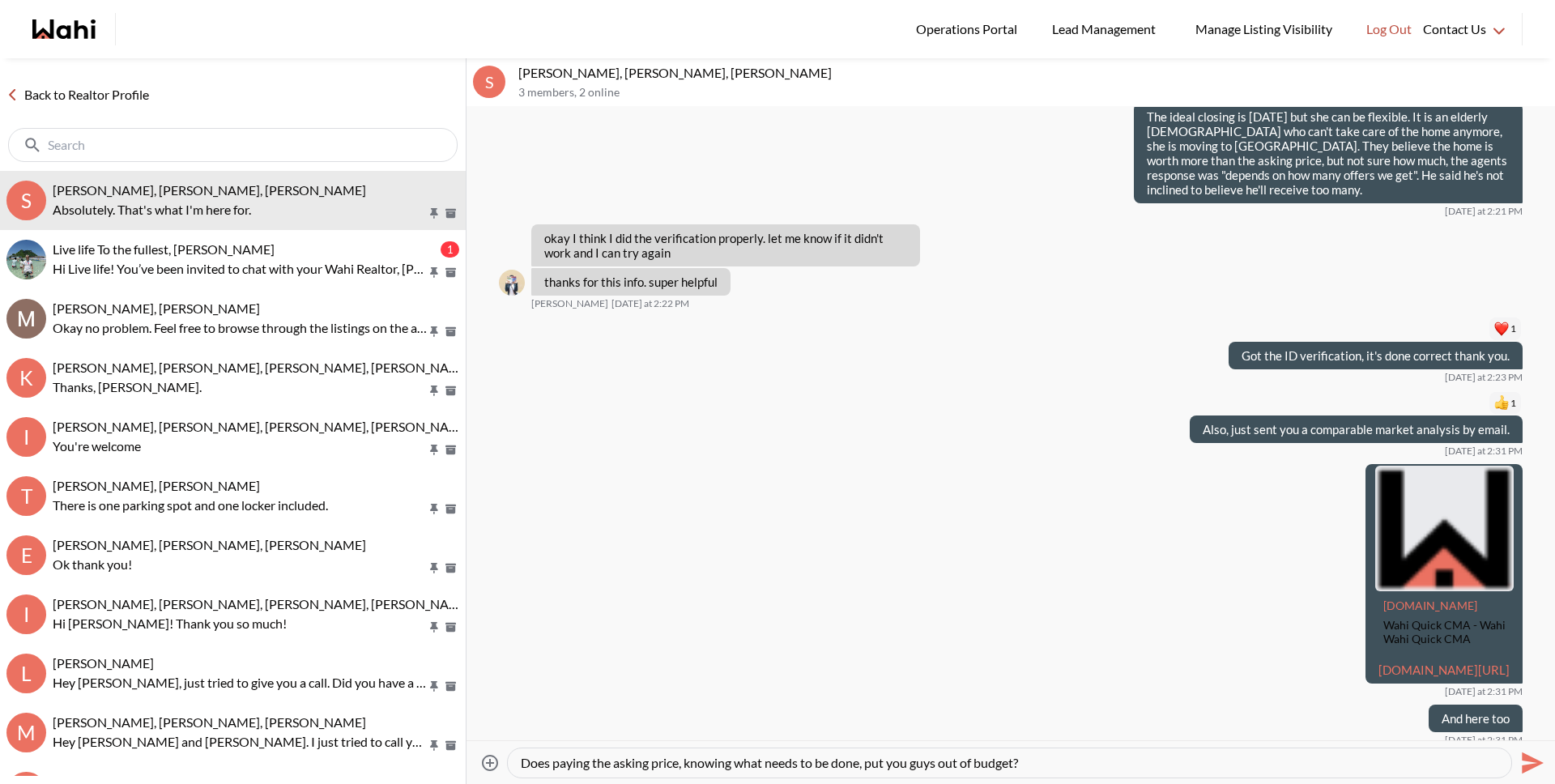
scroll to position [601, 0]
click at [858, 764] on textarea "Does paying the asking price, knowing what needs to be done, put you guys out o…" at bounding box center [1010, 763] width 978 height 16
drag, startPoint x: 915, startPoint y: 762, endPoint x: 1120, endPoint y: 763, distance: 205.0
click at [1120, 763] on textarea "Does paying the asking price, knowing what needs to be done for you, put you gu…" at bounding box center [1010, 763] width 978 height 16
drag, startPoint x: 1108, startPoint y: 763, endPoint x: 913, endPoint y: 767, distance: 195.0
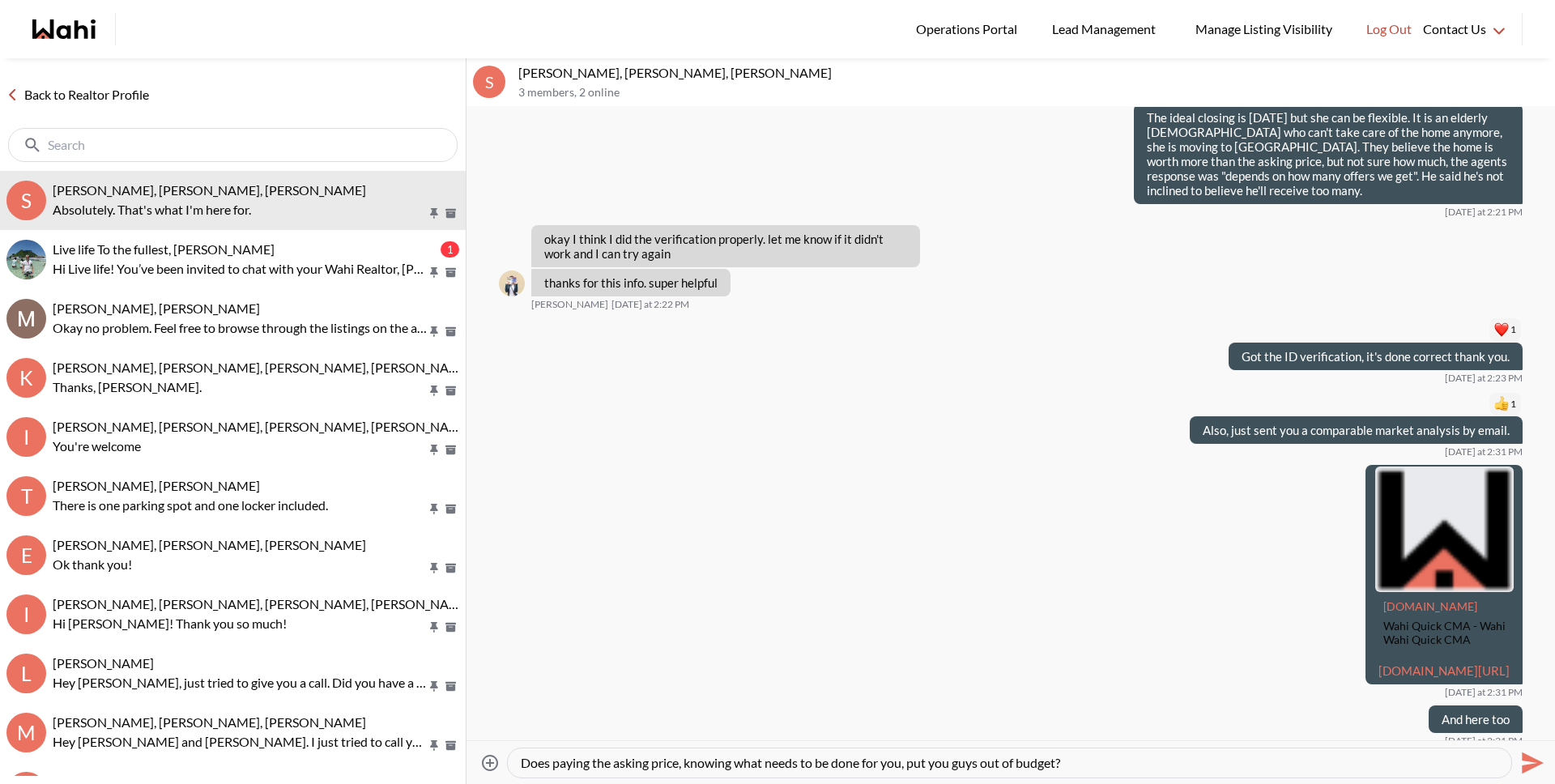
click at [913, 767] on textarea "Does paying the asking price, knowing what needs to be done for you, put you gu…" at bounding box center [1010, 763] width 978 height 16
type textarea "Does paying the asking price, knowing what needs to be done for you, feel like …"
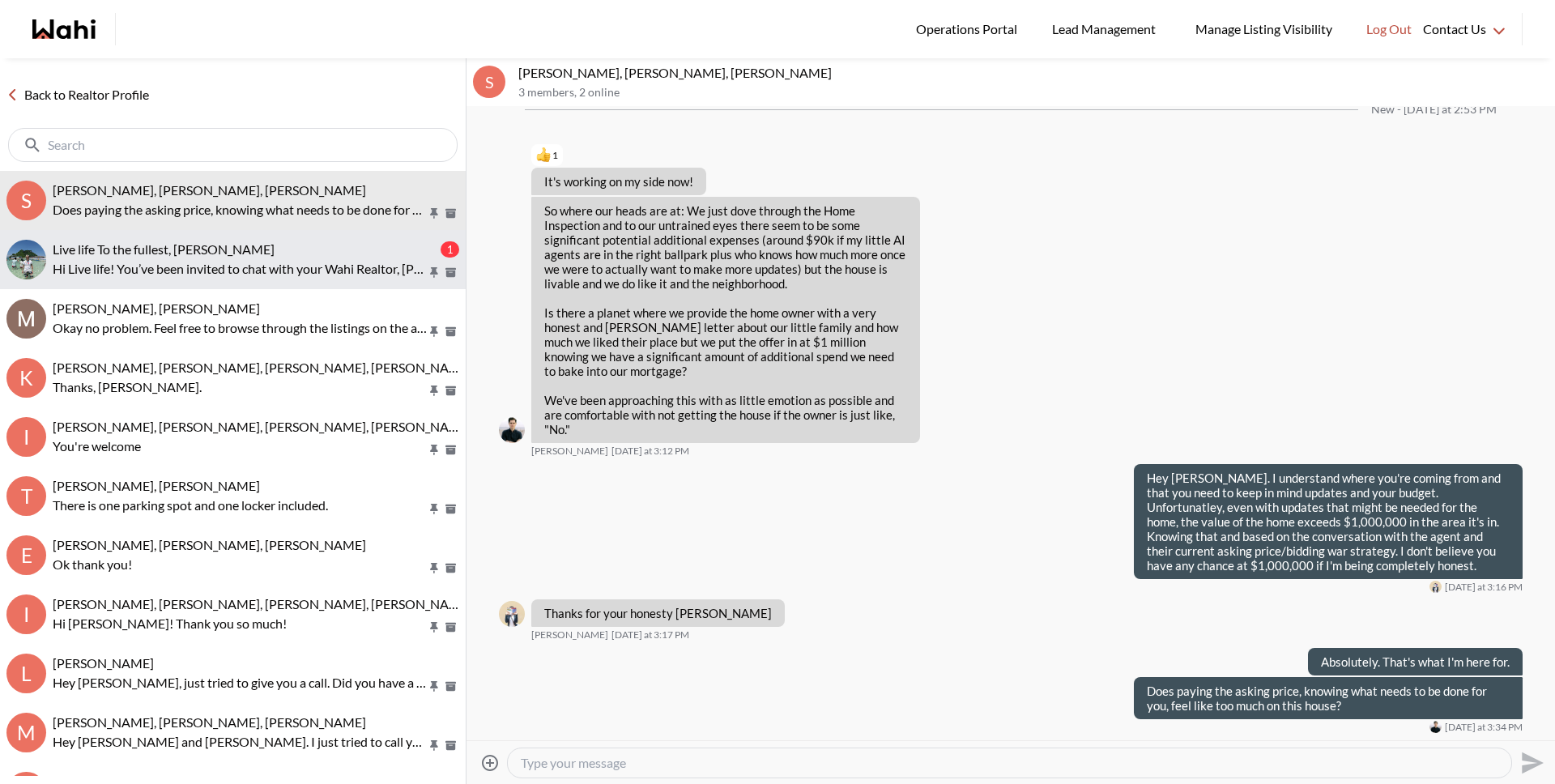
click at [194, 259] on p "Hi Live life! You’ve been invited to chat with your Wahi Realtor, Michelle. Fee…" at bounding box center [240, 269] width 374 height 20
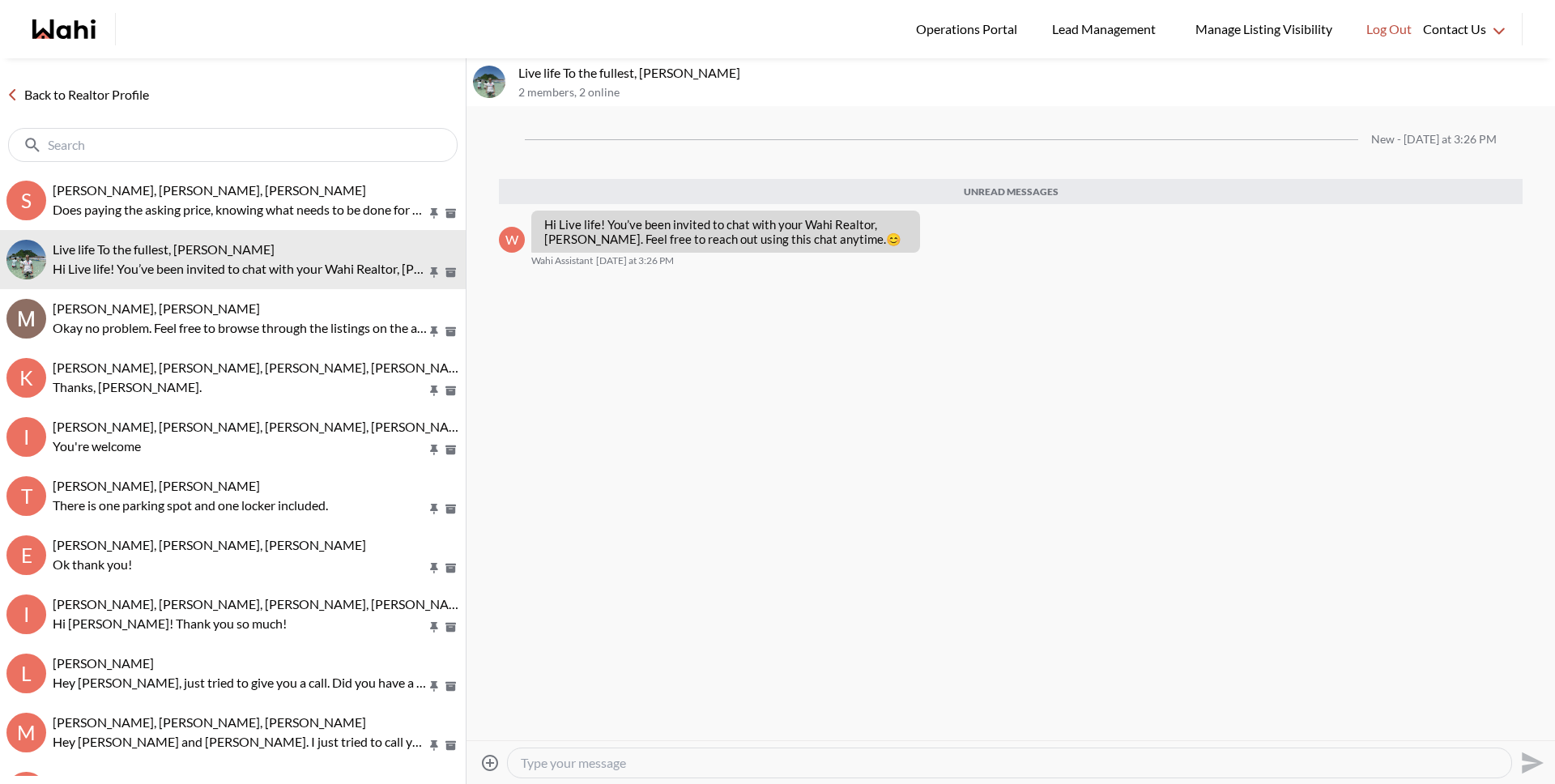
click at [564, 760] on textarea "Type your message" at bounding box center [1010, 763] width 978 height 16
type textarea "Hi"
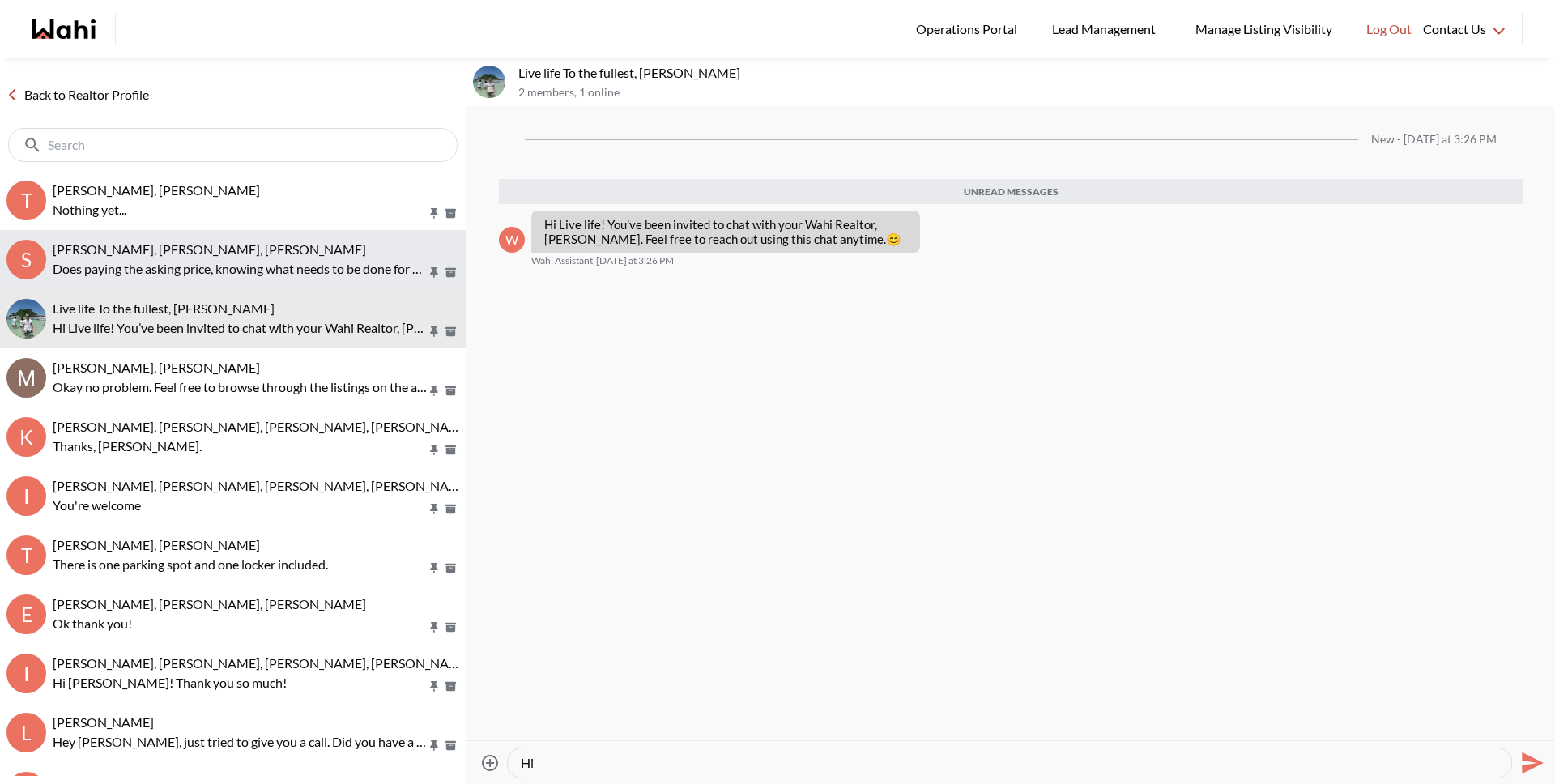
click at [232, 264] on p "Does paying the asking price, knowing what needs to be done for you, feel like …" at bounding box center [240, 269] width 374 height 20
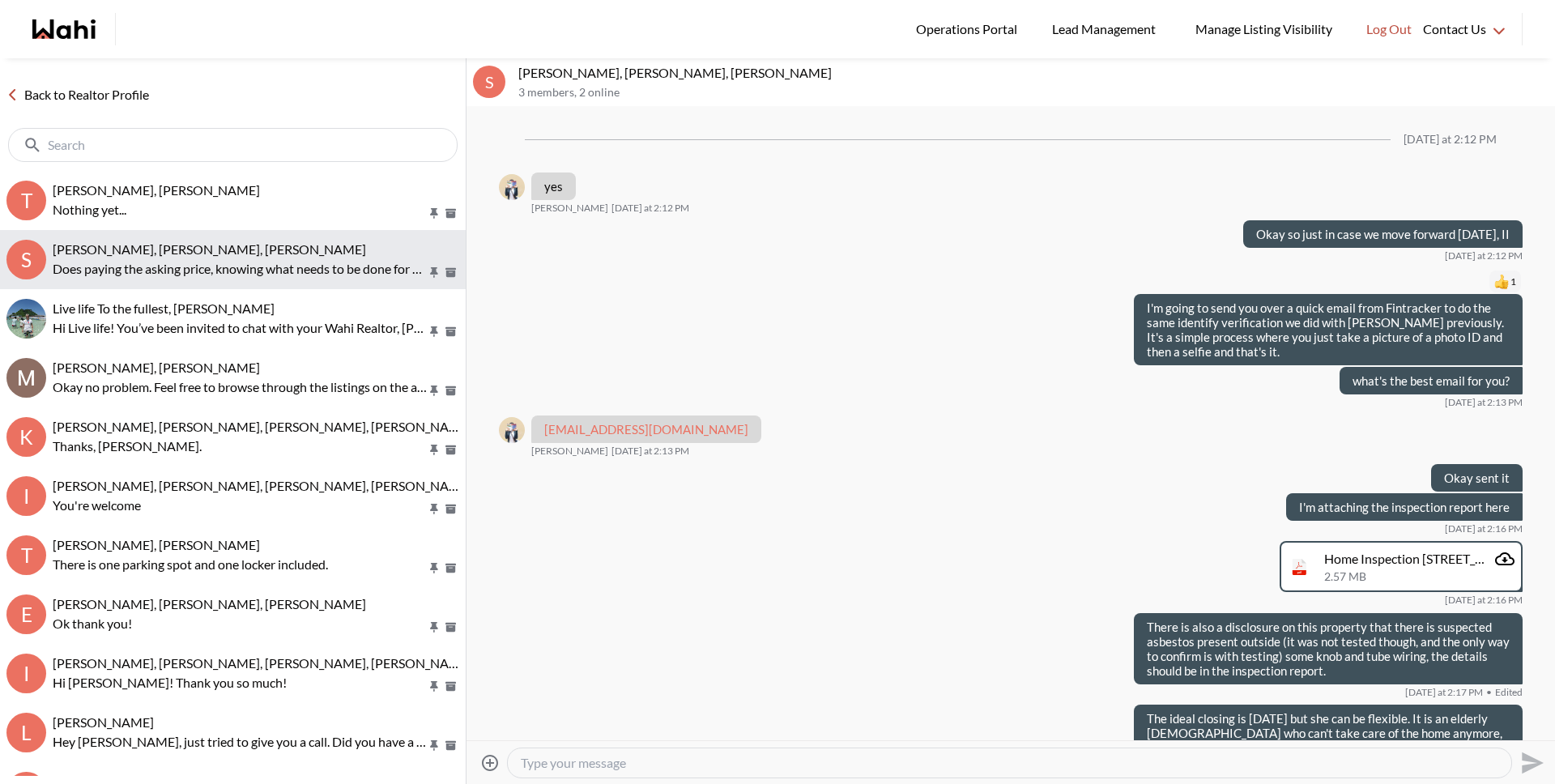
scroll to position [2072, 0]
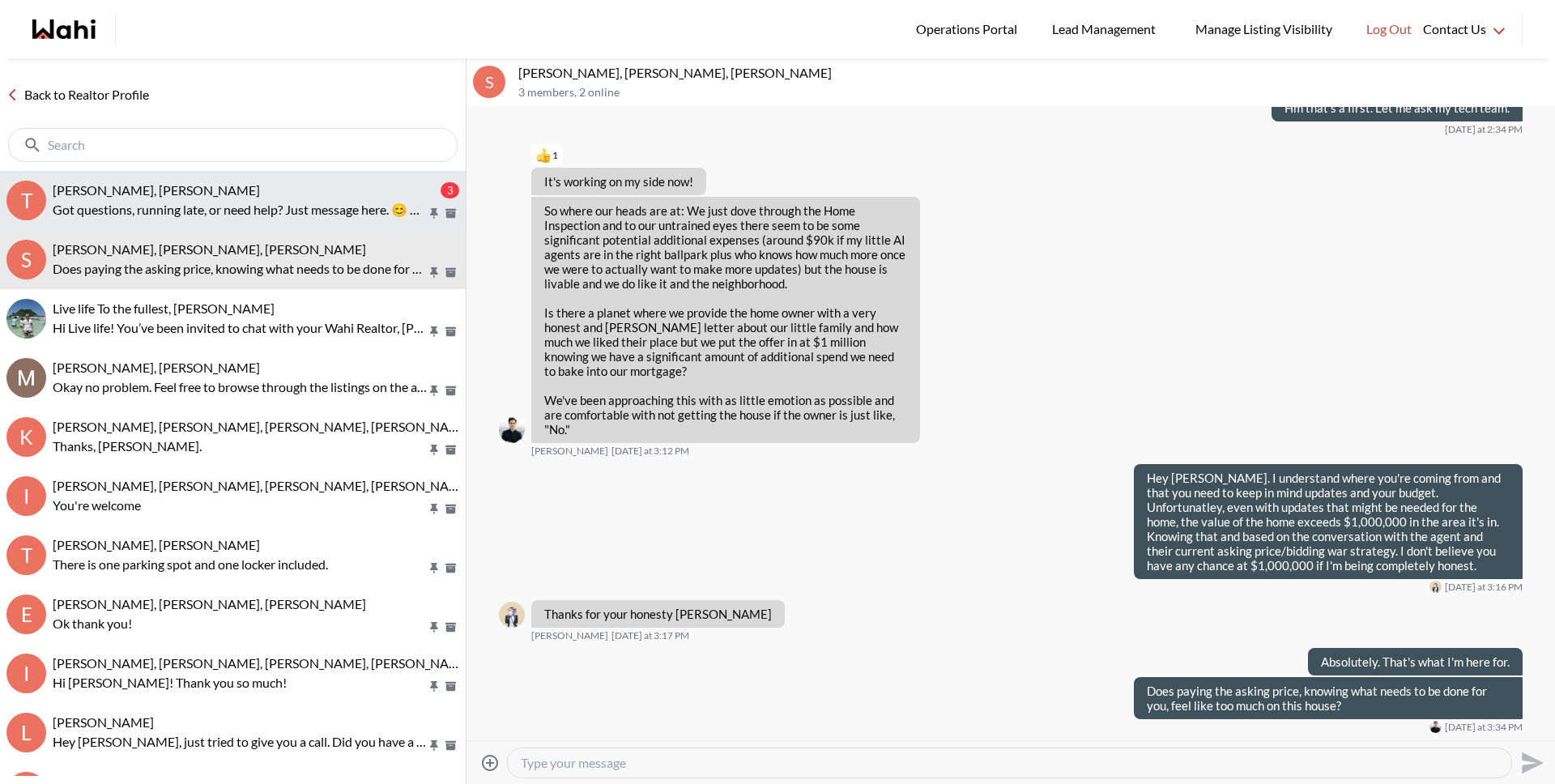
click at [239, 202] on p "Got questions, running late, or need help? Just message here. 😊 Here’s a quick …" at bounding box center [240, 210] width 374 height 20
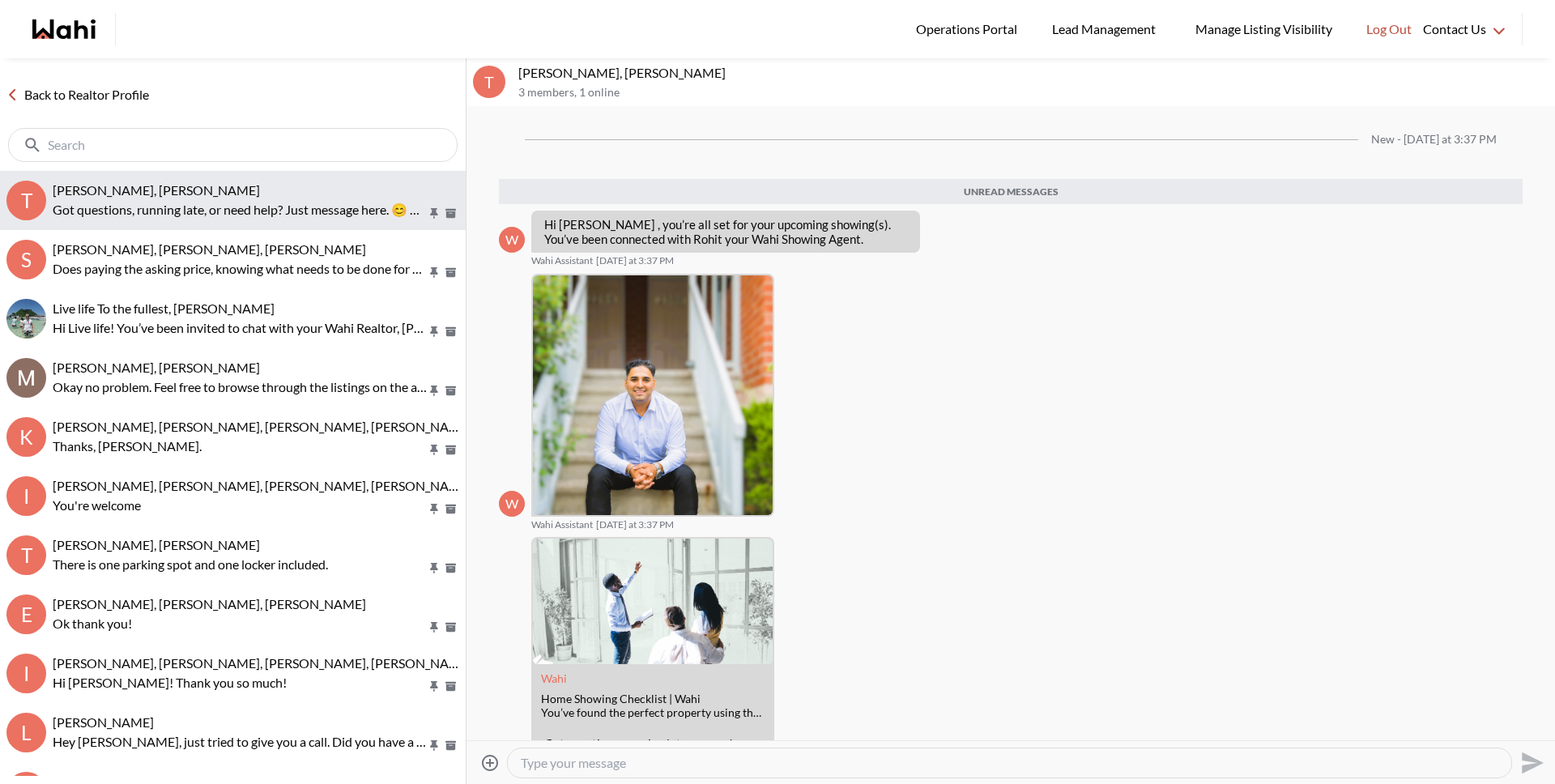
scroll to position [96, 0]
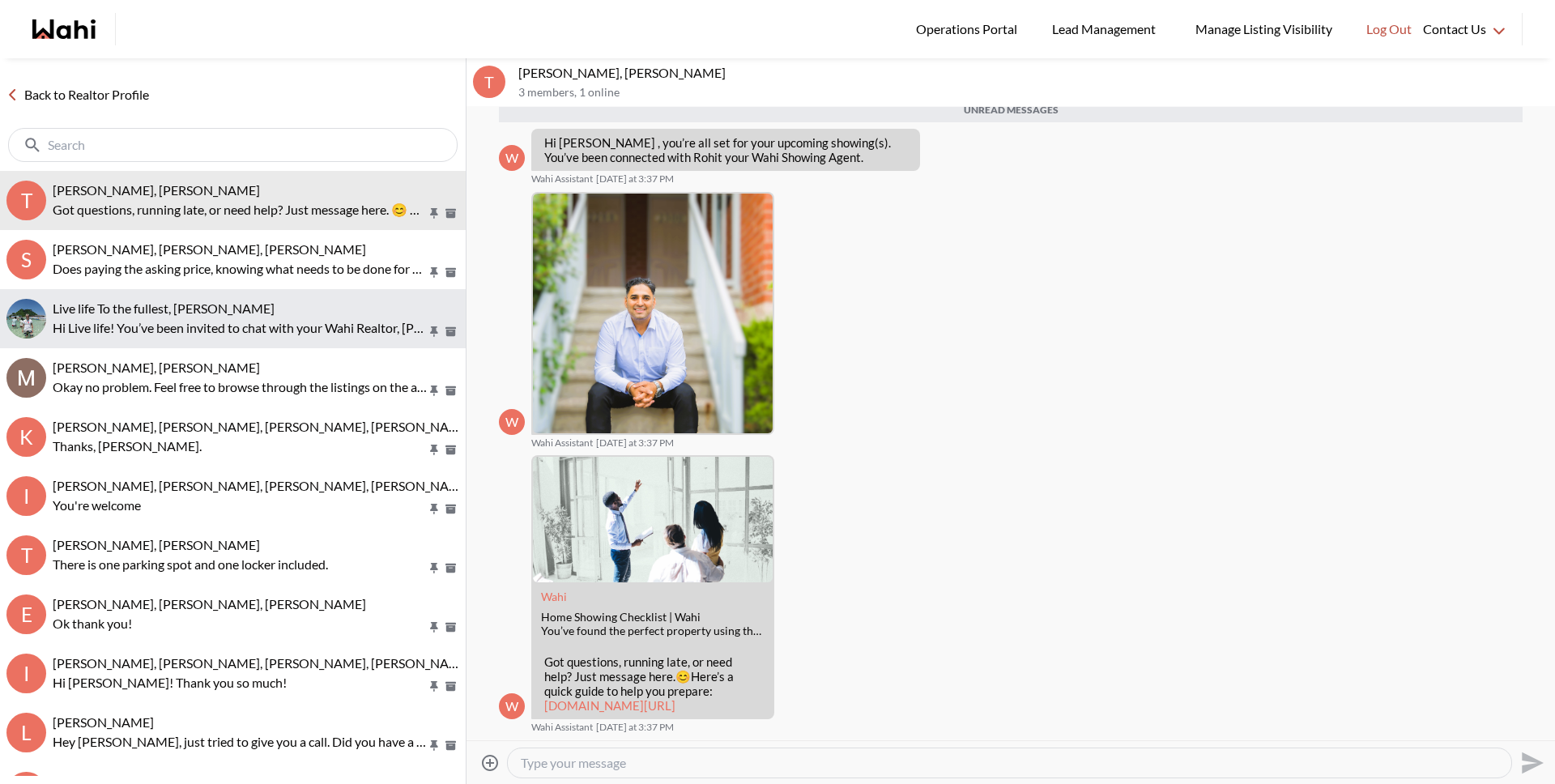
click at [205, 312] on span "Live life To the fullest, [PERSON_NAME]" at bounding box center [163, 307] width 222 height 16
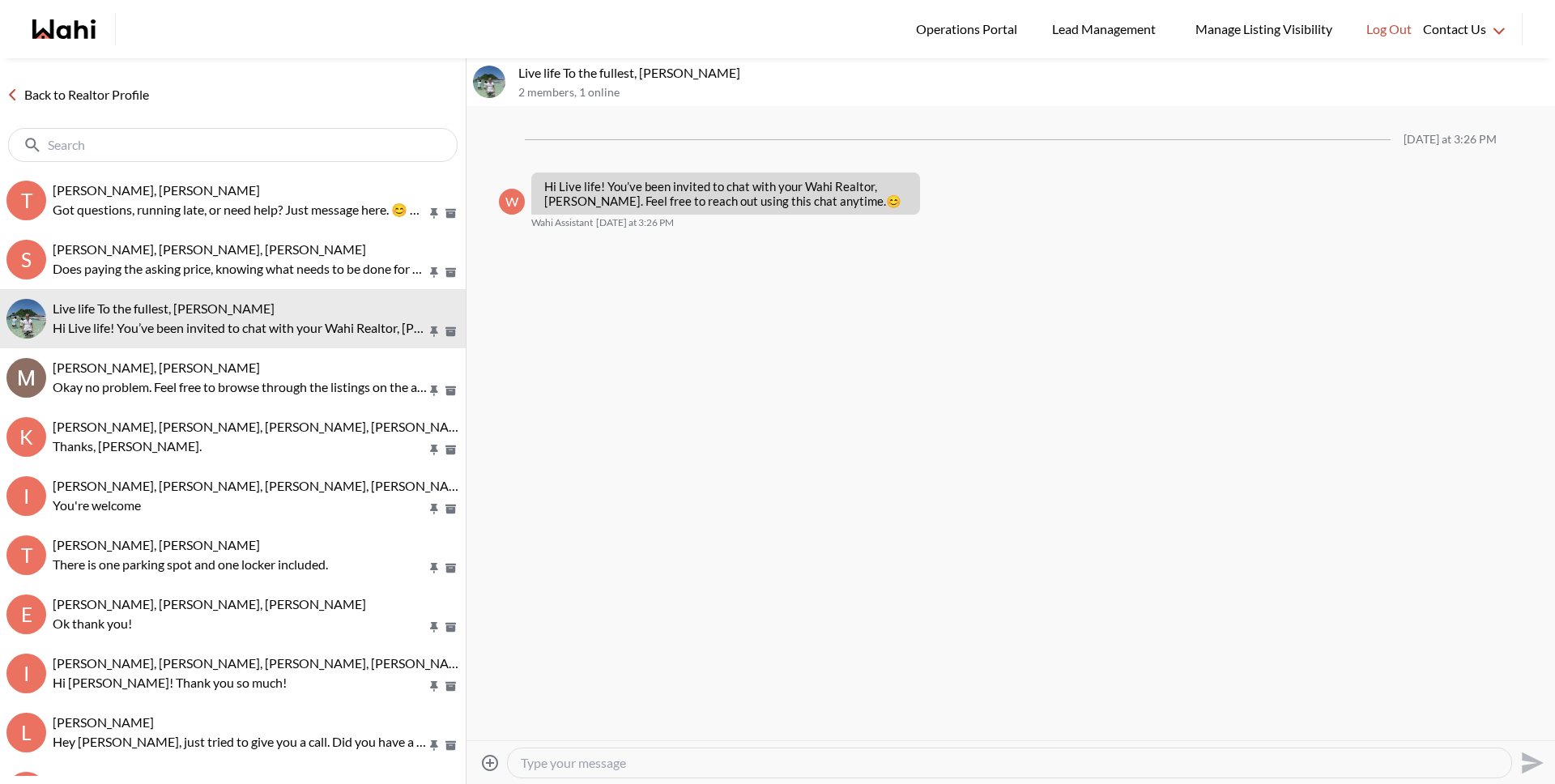
click at [603, 758] on textarea "Type your message" at bounding box center [1010, 763] width 978 height 16
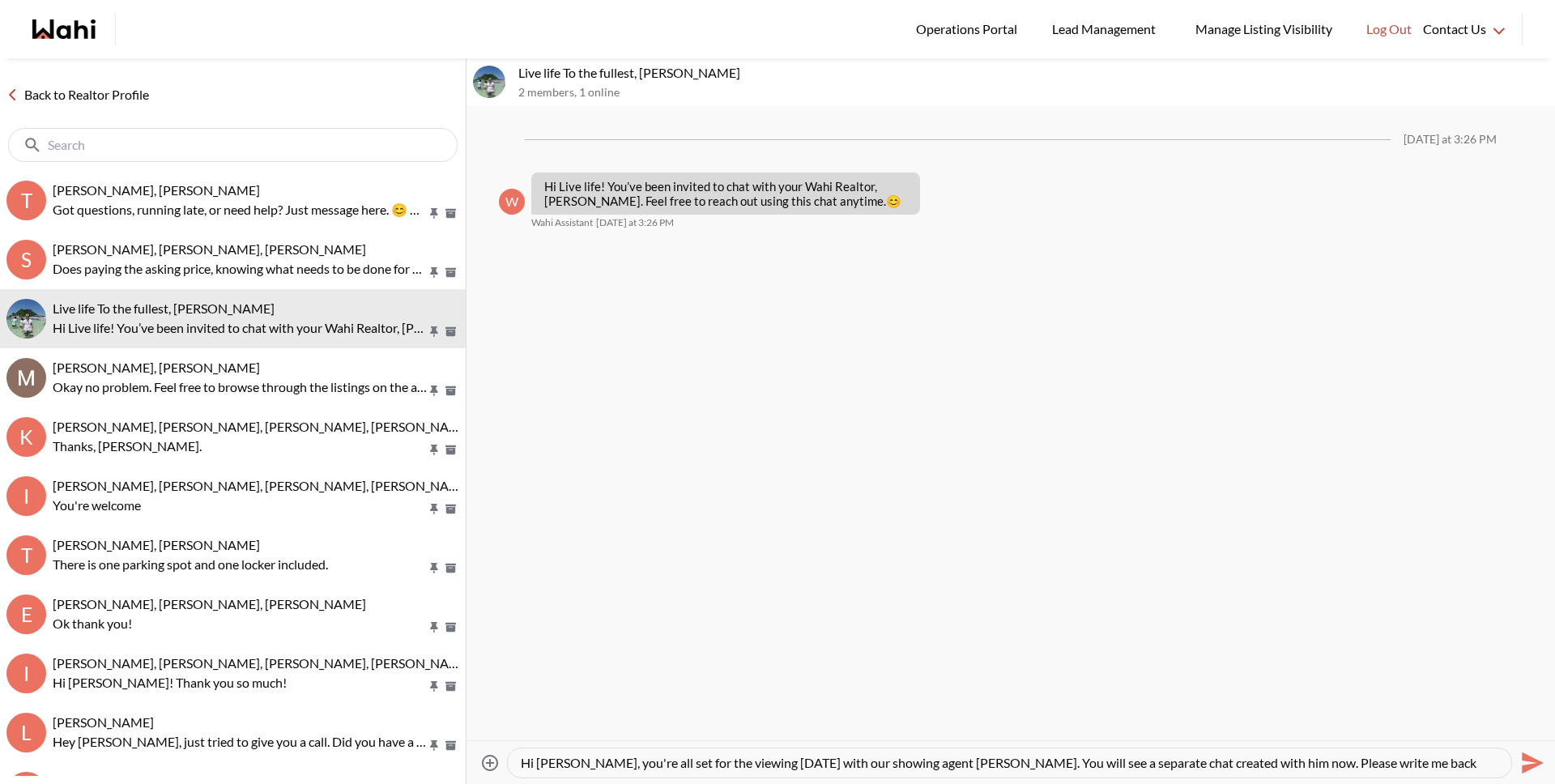
scroll to position [16, 0]
type textarea "Hi [PERSON_NAME], you're all set for the viewing [DATE] with our showing agent …"
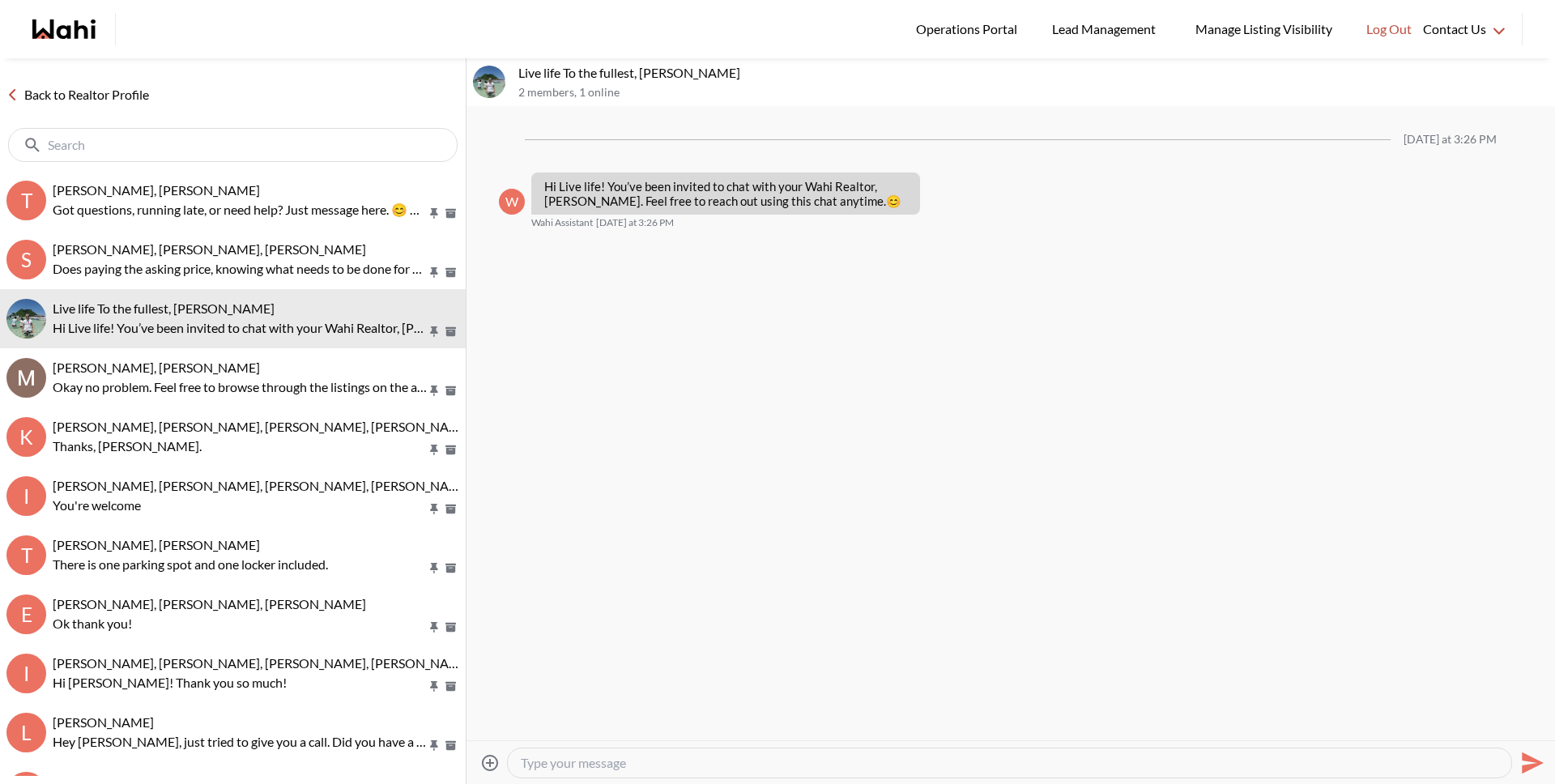
scroll to position [0, 0]
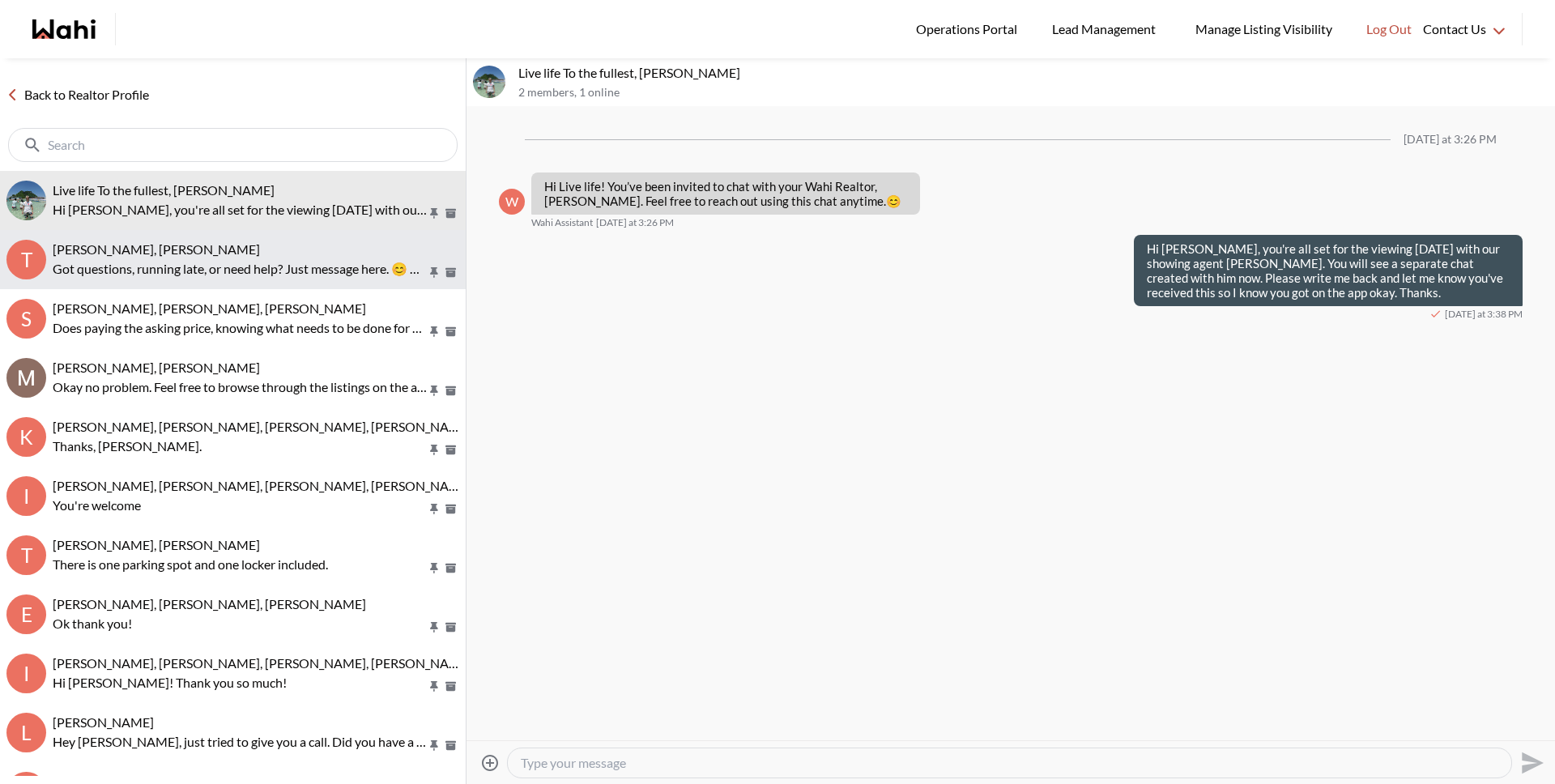
click at [130, 263] on p "Got questions, running late, or need help? Just message here. 😊 Here’s a quick …" at bounding box center [240, 269] width 374 height 20
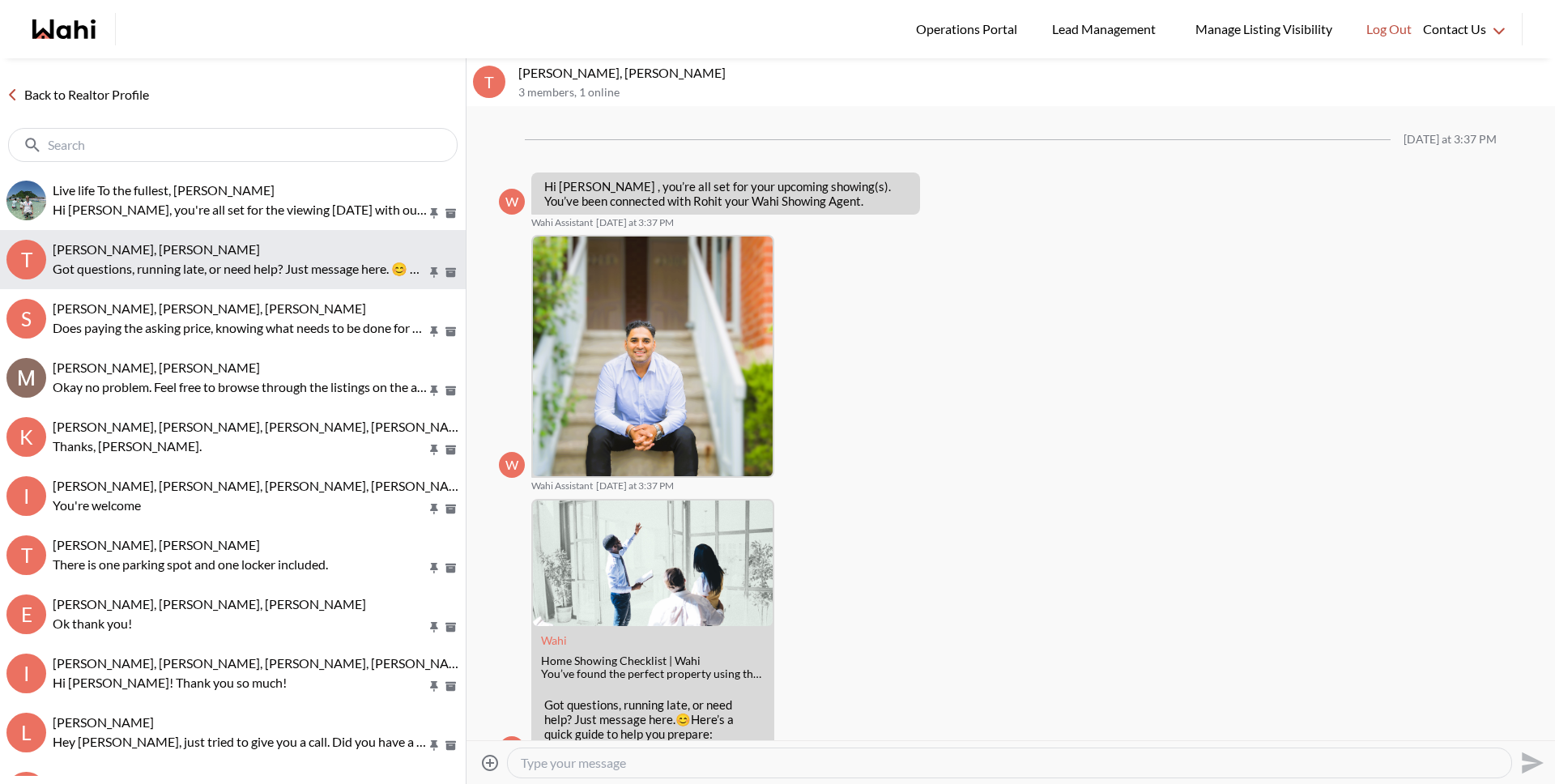
scroll to position [57, 0]
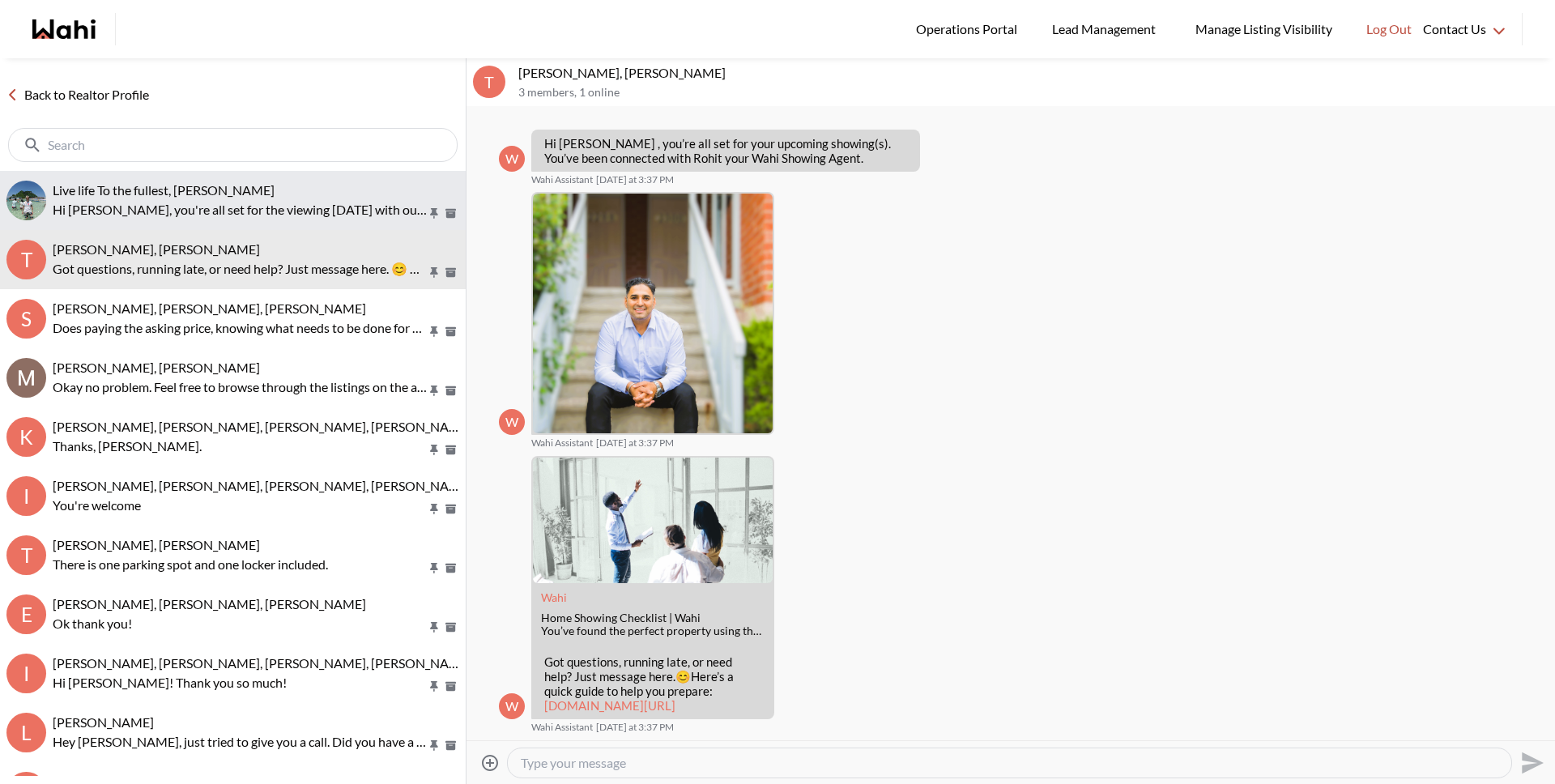
click at [132, 206] on p "Hi [PERSON_NAME], you're all set for the viewing [DATE] with our showing agent …" at bounding box center [240, 210] width 374 height 20
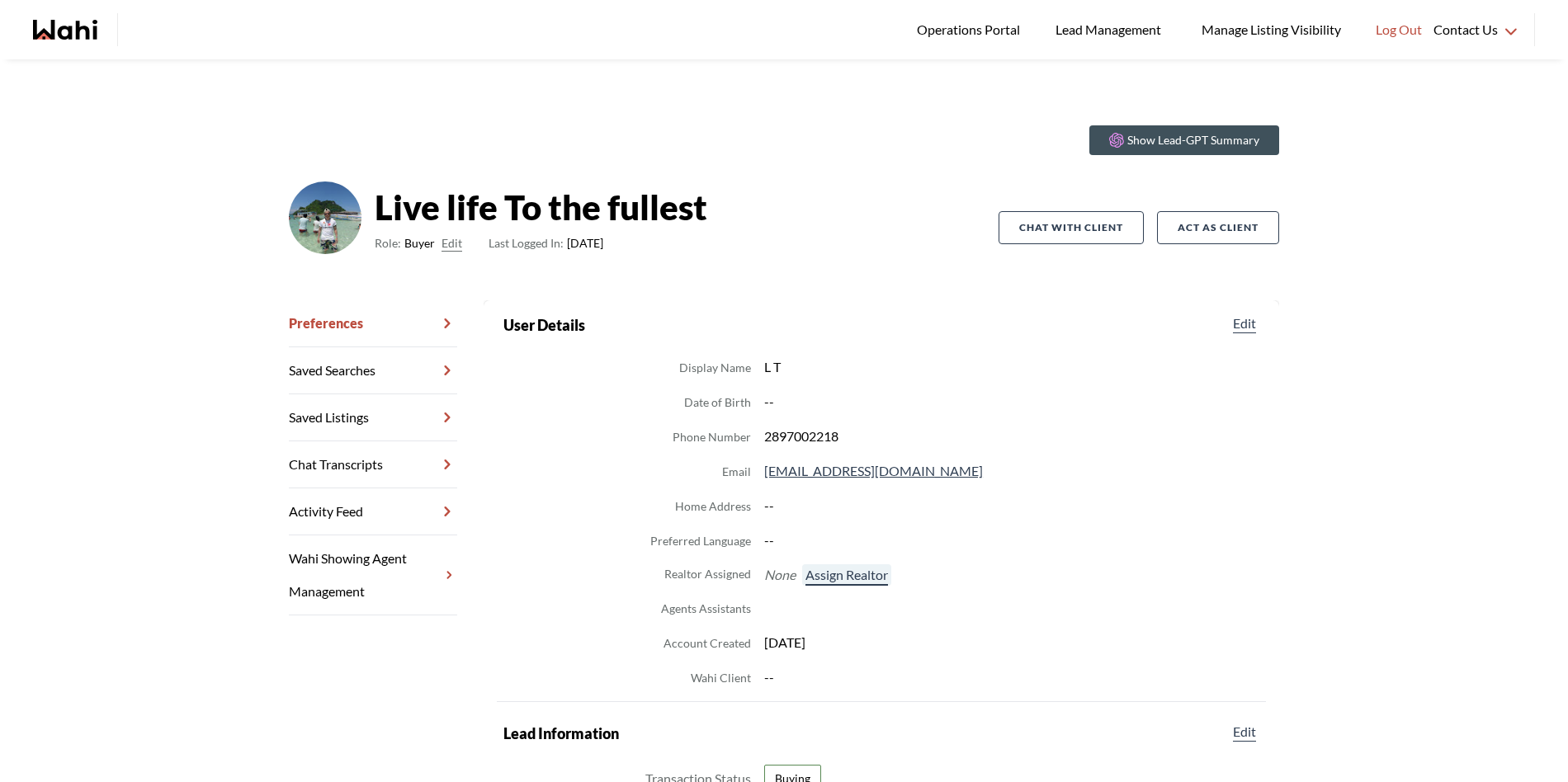
click at [856, 573] on button "Assign Realtor" at bounding box center [846, 575] width 89 height 22
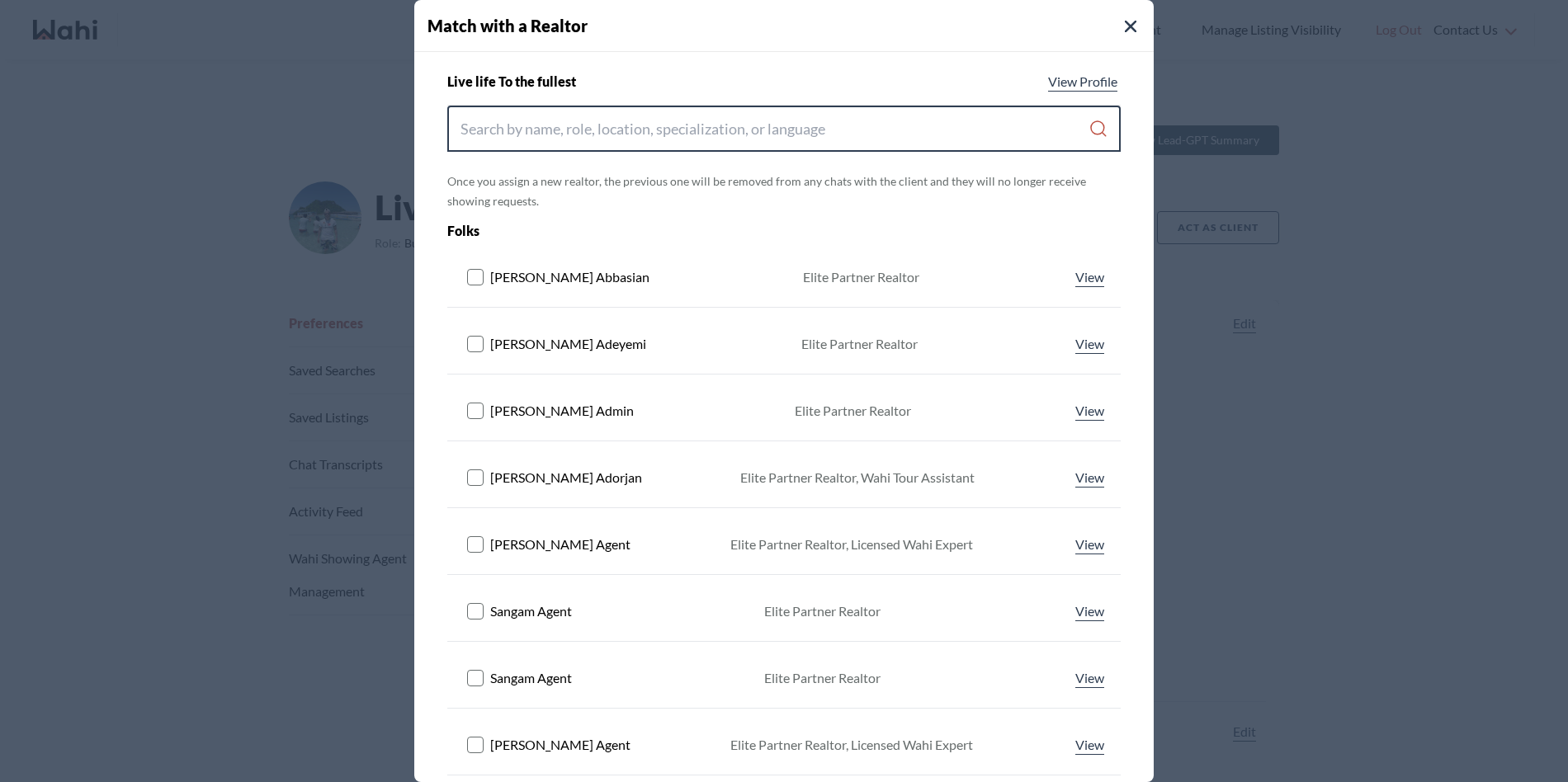
click at [634, 138] on input "Search input" at bounding box center [775, 129] width 628 height 30
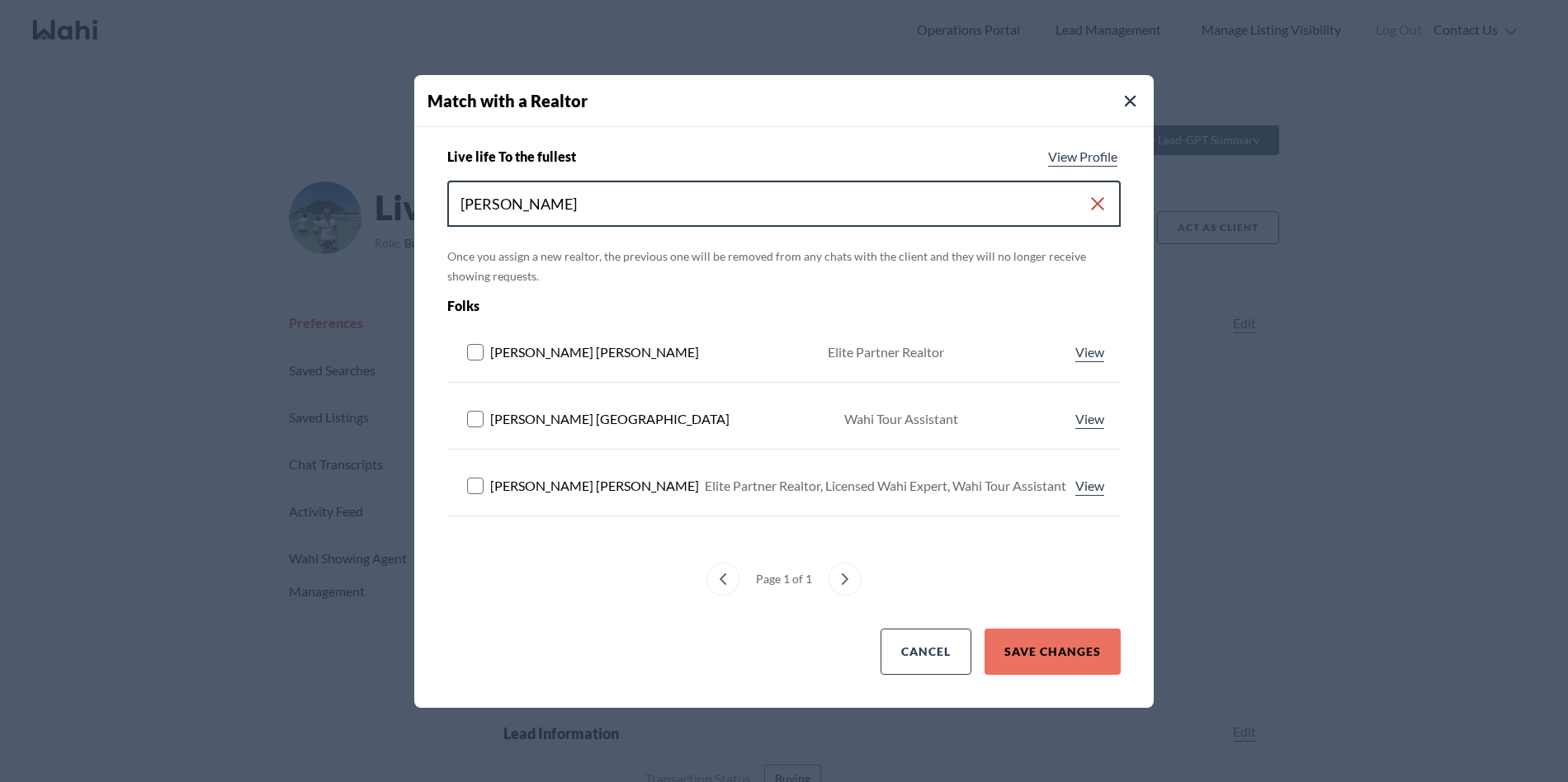
type input "michelle"
click at [482, 480] on rect at bounding box center [476, 485] width 16 height 16
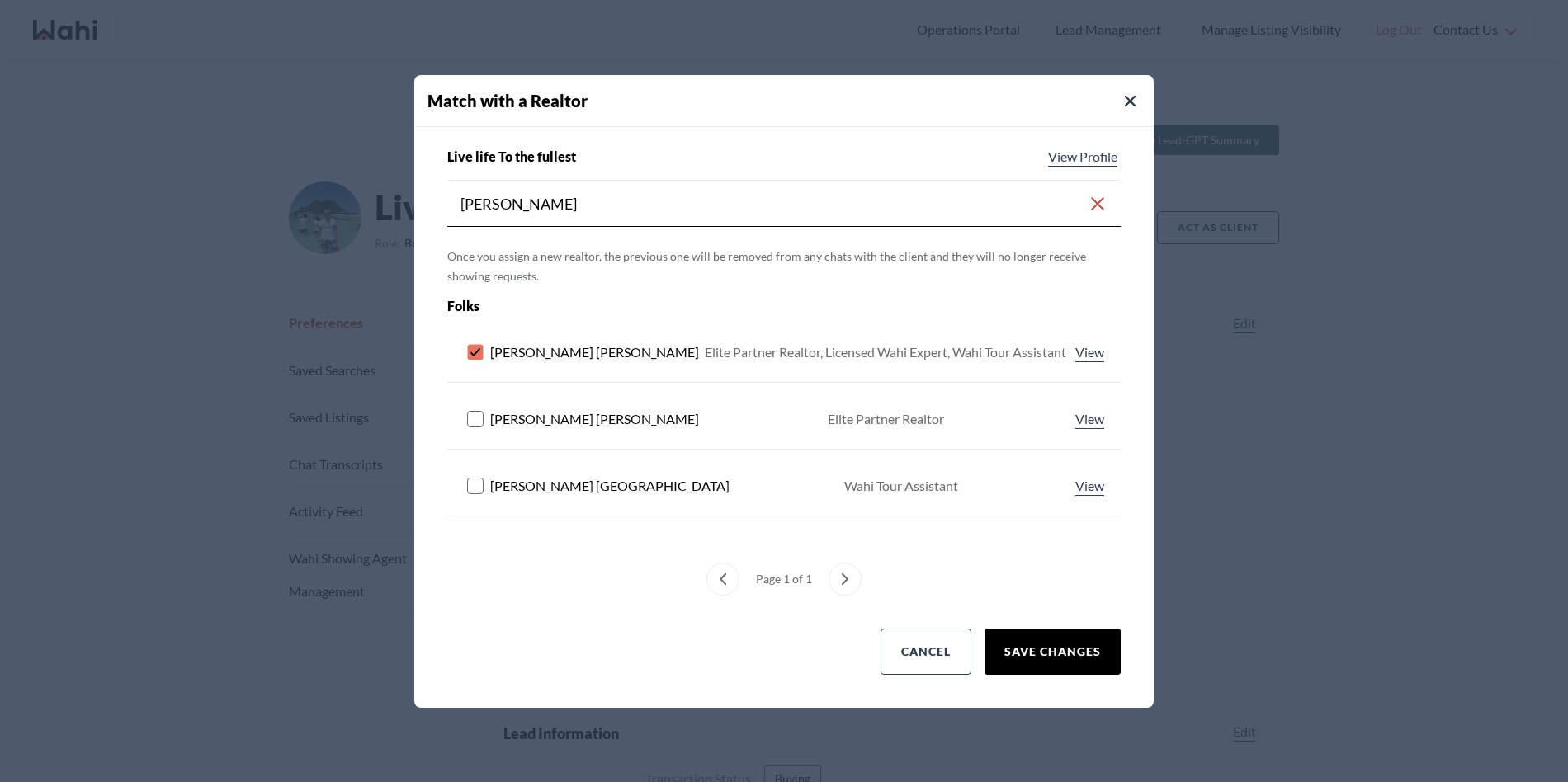
click at [1054, 646] on button "Save Changes" at bounding box center [1052, 651] width 136 height 46
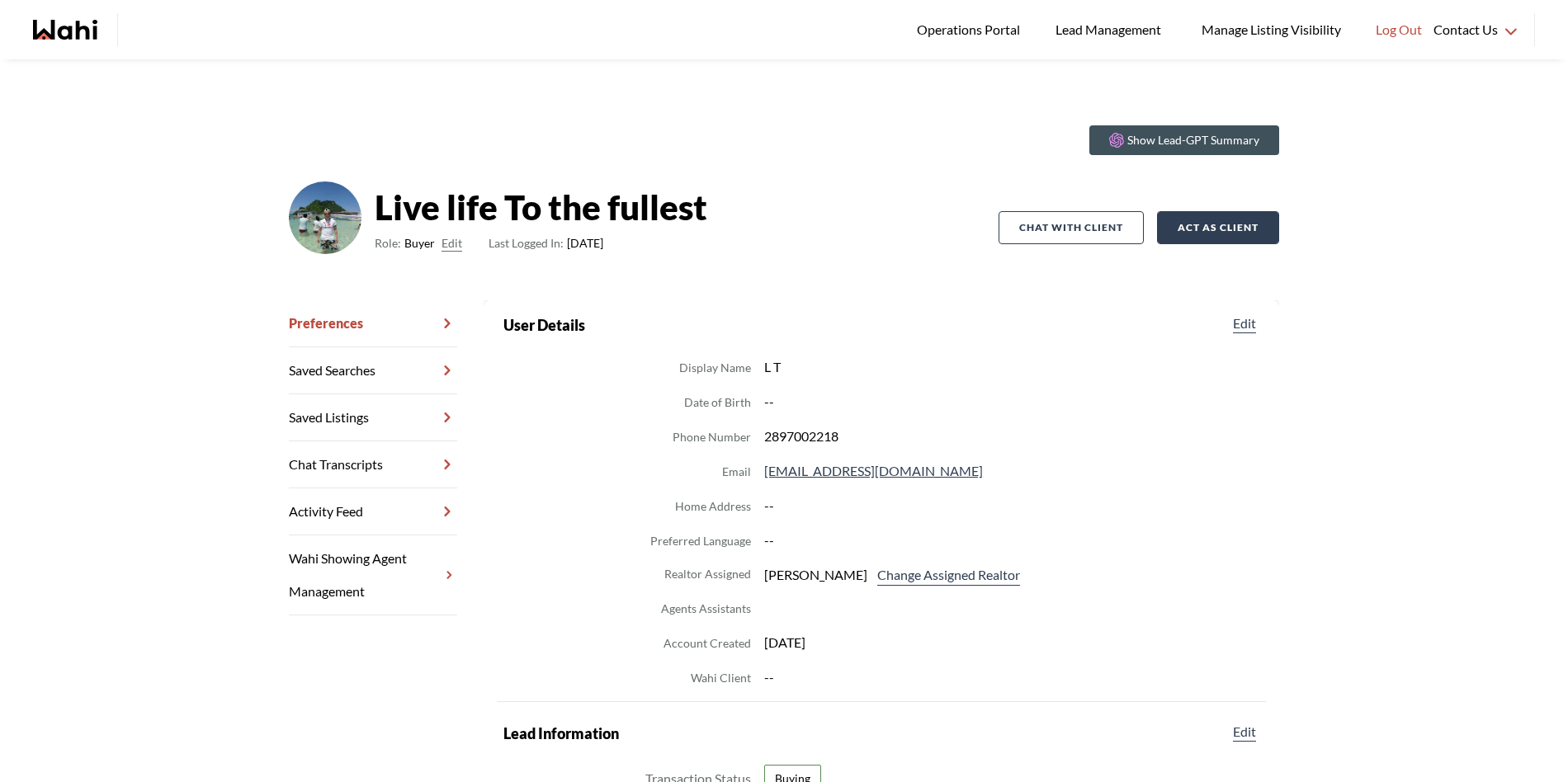
click at [1240, 233] on button "Act as Client" at bounding box center [1218, 228] width 122 height 33
click at [1230, 318] on button "Edit" at bounding box center [1245, 323] width 30 height 20
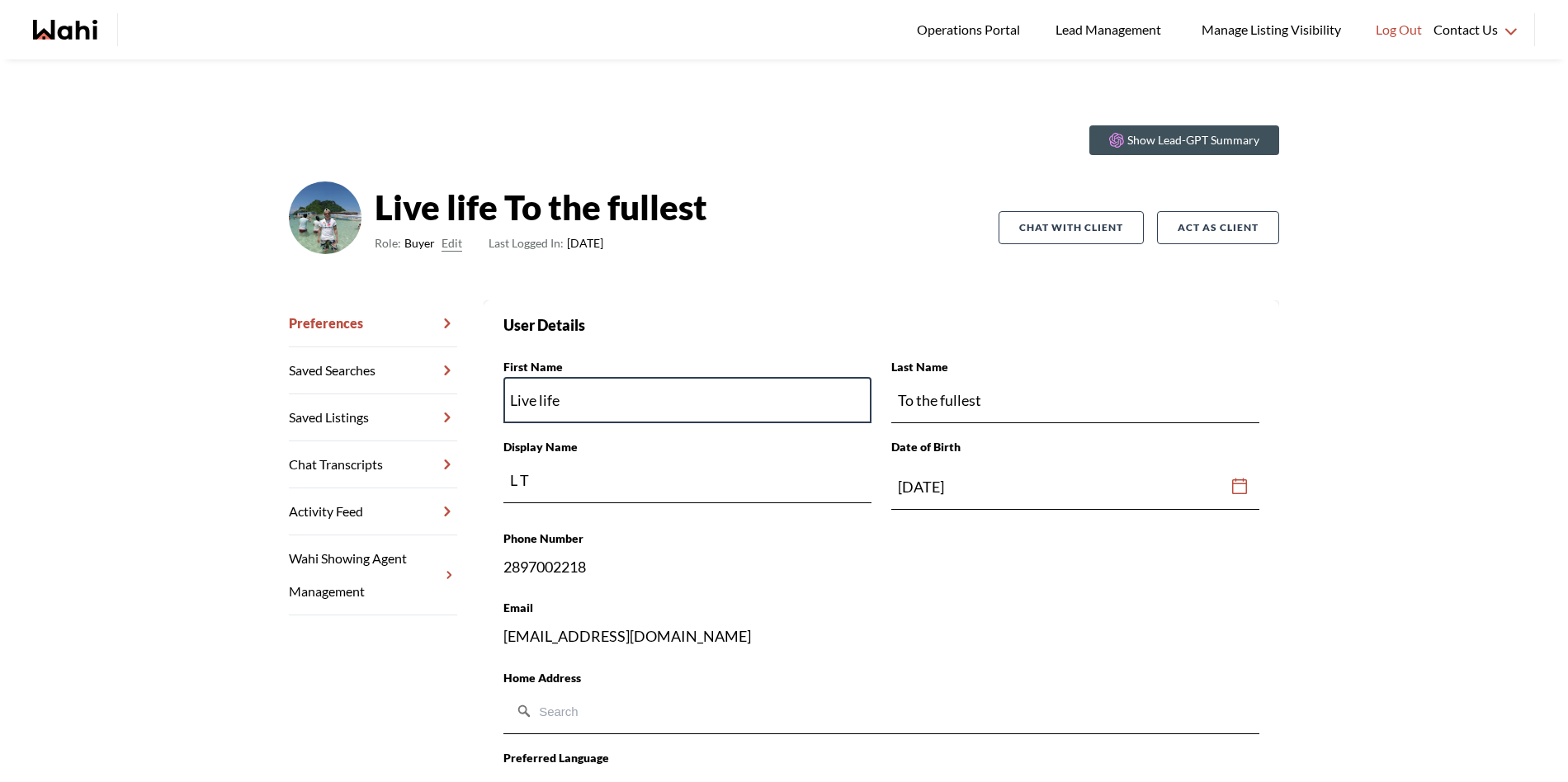
drag, startPoint x: 556, startPoint y: 402, endPoint x: 449, endPoint y: 396, distance: 107.2
click at [452, 398] on div "Preferences Saved Searches Saved Listings Chat Transcripts Activity Feed Wahi S…" at bounding box center [784, 797] width 991 height 993
paste input "Thongsay Phoomavong"
drag, startPoint x: 572, startPoint y: 401, endPoint x: 792, endPoint y: 403, distance: 220.0
click at [792, 403] on input "Thongsay Phoomavong" at bounding box center [687, 400] width 368 height 46
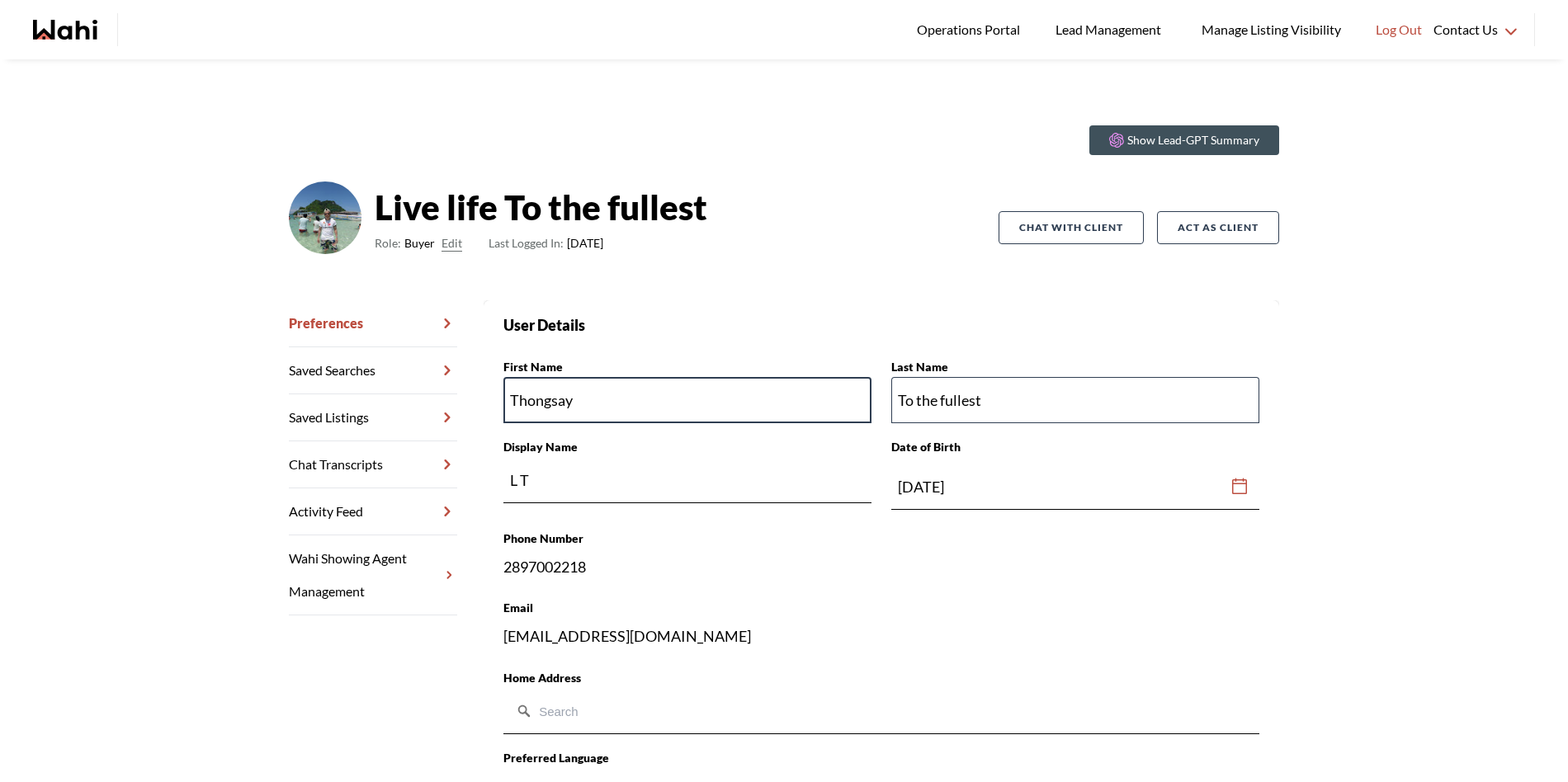
type input "Thongsay"
drag, startPoint x: 1048, startPoint y: 406, endPoint x: 815, endPoint y: 401, distance: 233.1
click at [817, 402] on section "User Details First Name Thongsay Last Name To the fullest Display Name L T Date…" at bounding box center [881, 635] width 756 height 643
paste input "Phoomavong"
type input "Phoomavong"
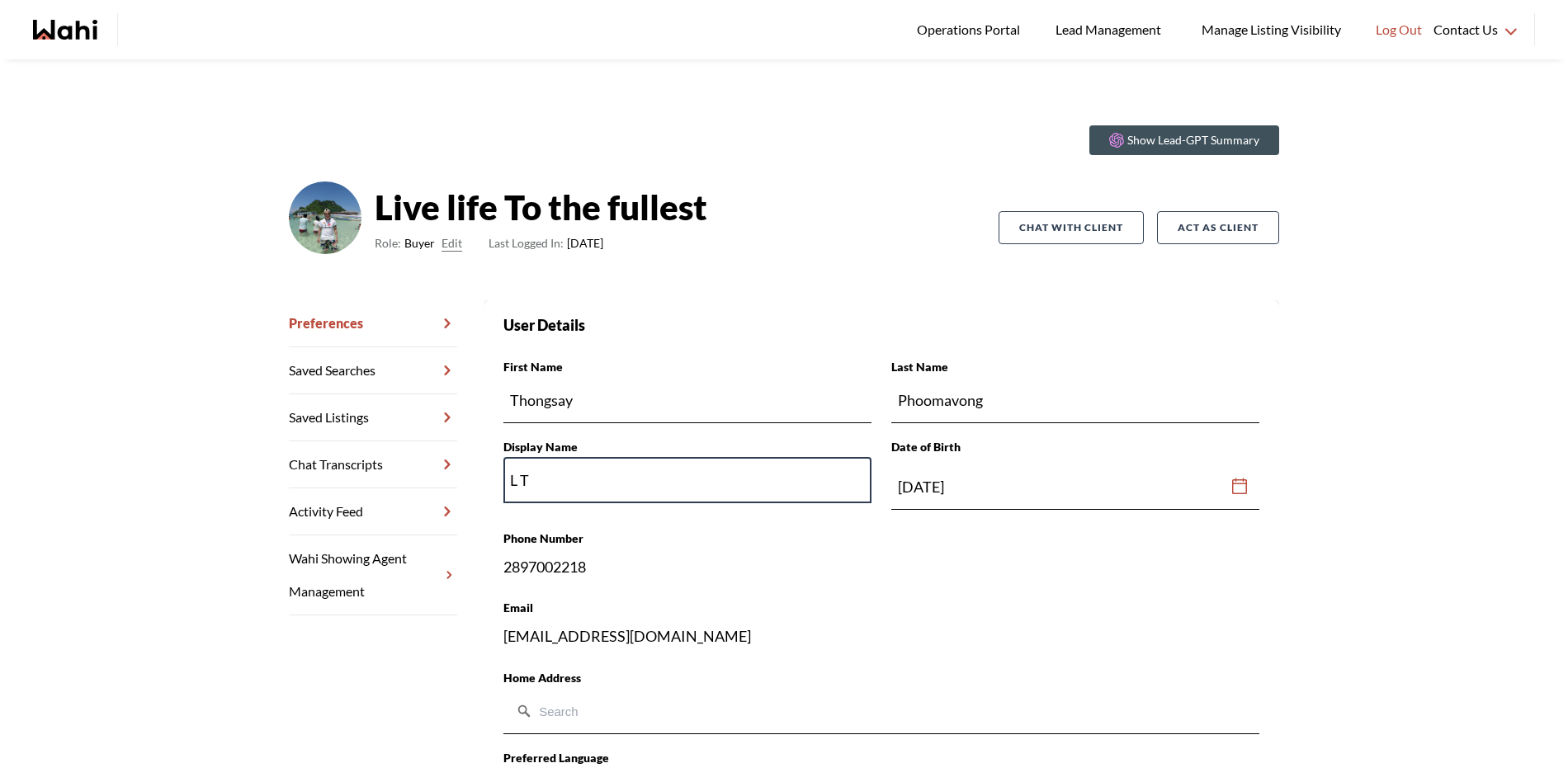
click at [623, 484] on input "L T" at bounding box center [687, 480] width 368 height 46
type input "L"
type input "TP"
click at [860, 576] on div "Phone Number 2897002218" at bounding box center [881, 553] width 756 height 49
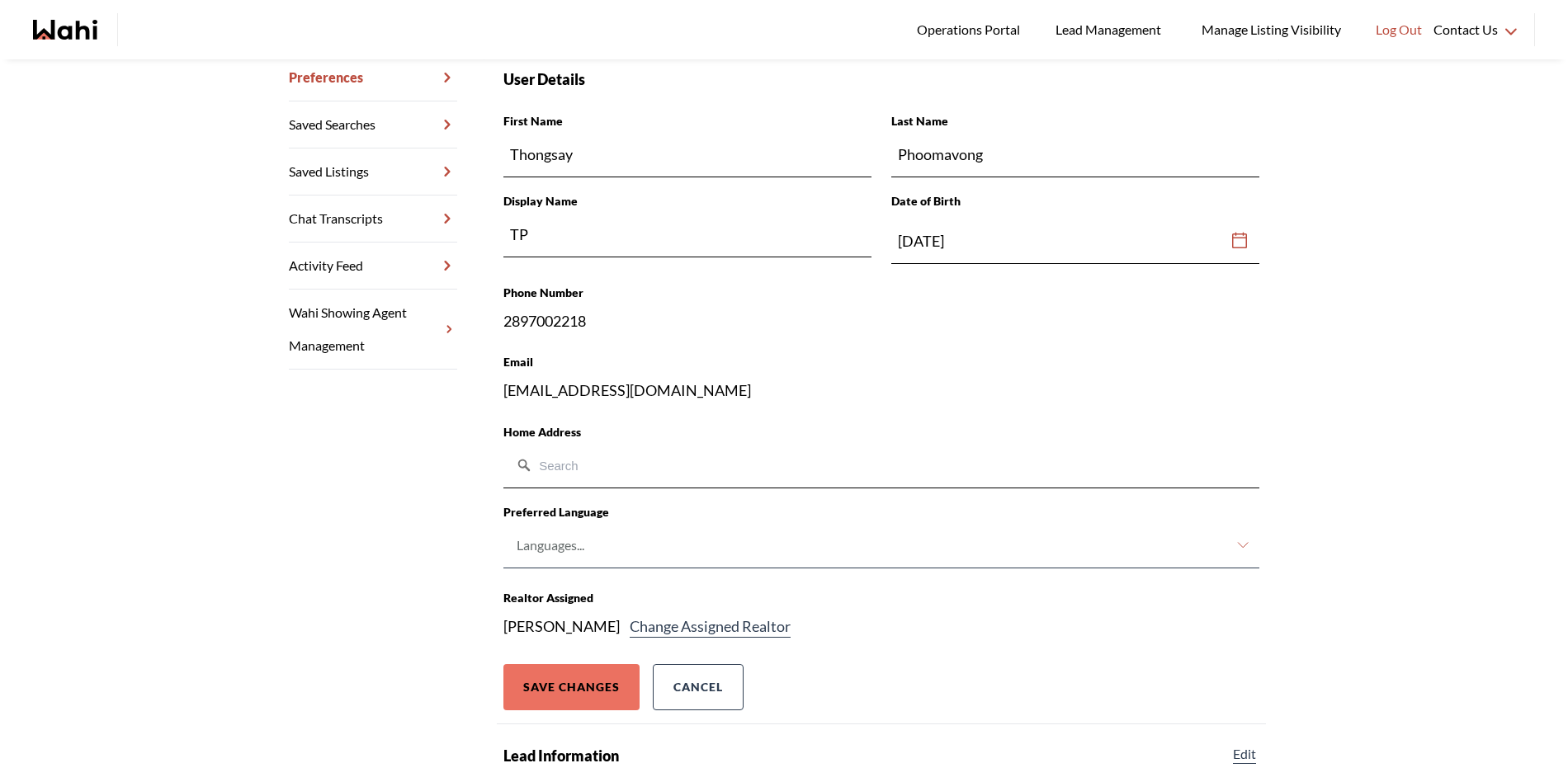
scroll to position [258, 0]
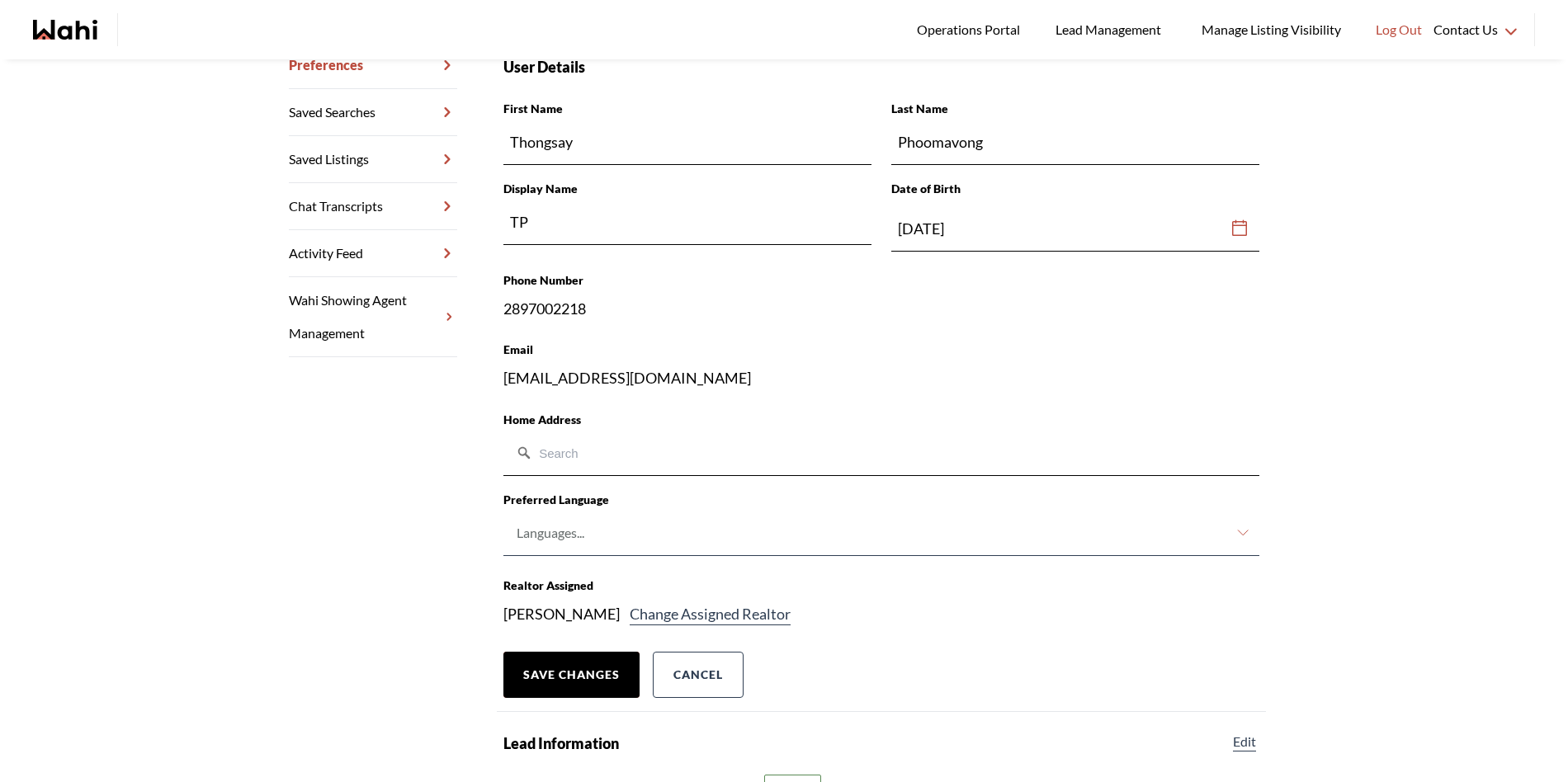
click at [604, 680] on button "Save Changes" at bounding box center [571, 674] width 136 height 46
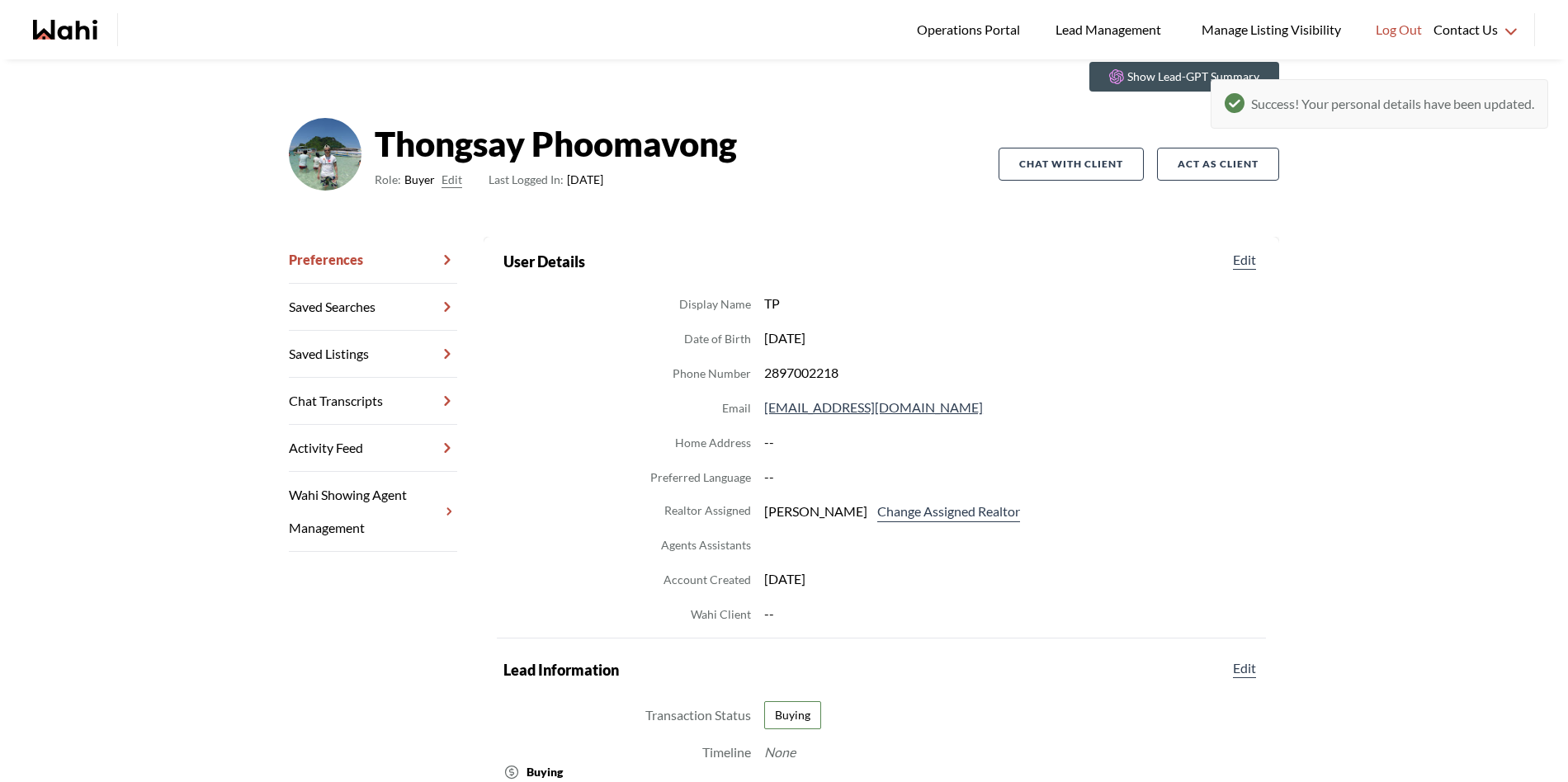
scroll to position [41, 0]
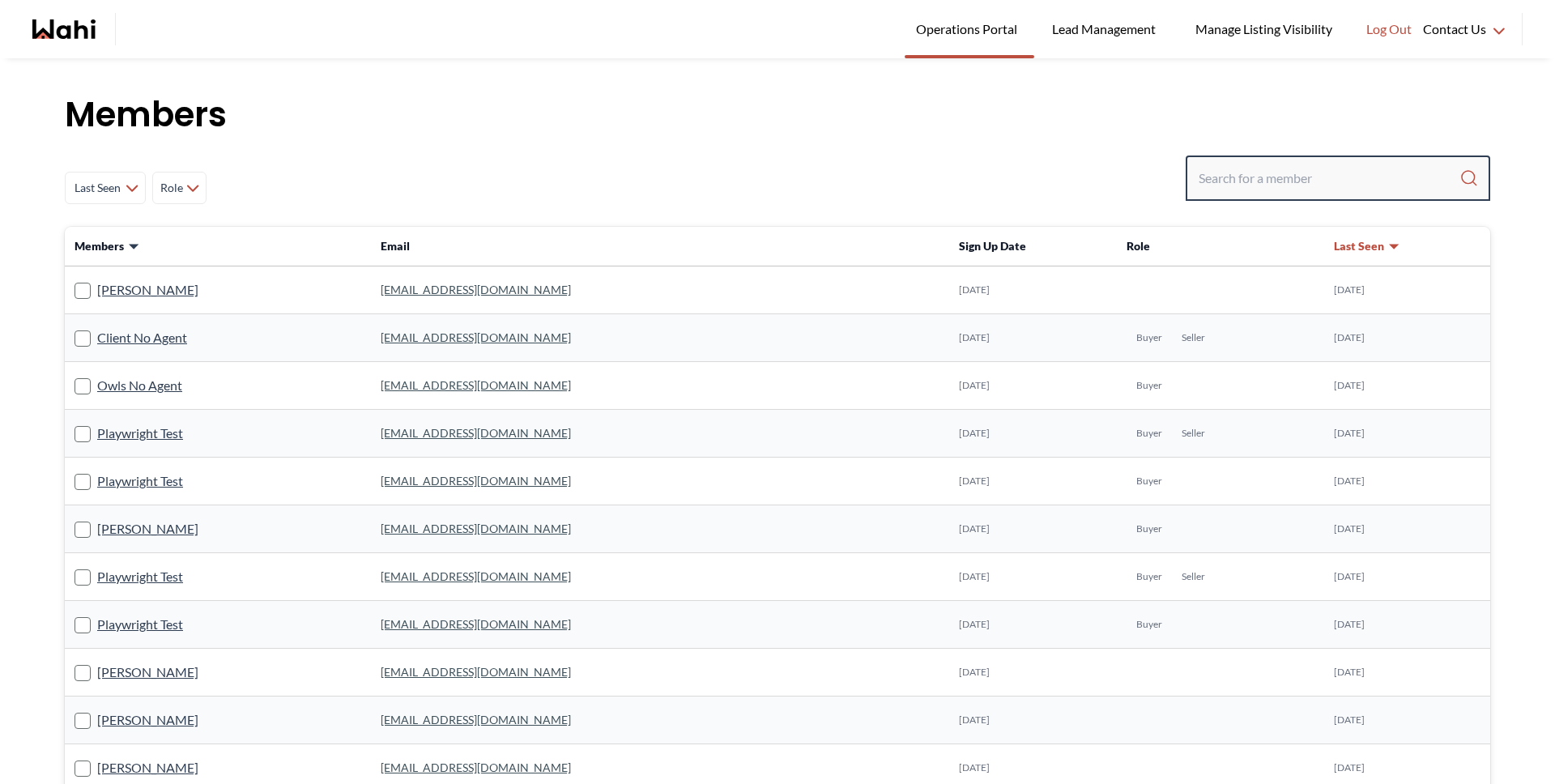
click at [1279, 183] on input "Search input" at bounding box center [1329, 178] width 261 height 29
paste input "tsrhongsa62@gmail.com"
type input "tsrhongsa62@gmail.com"
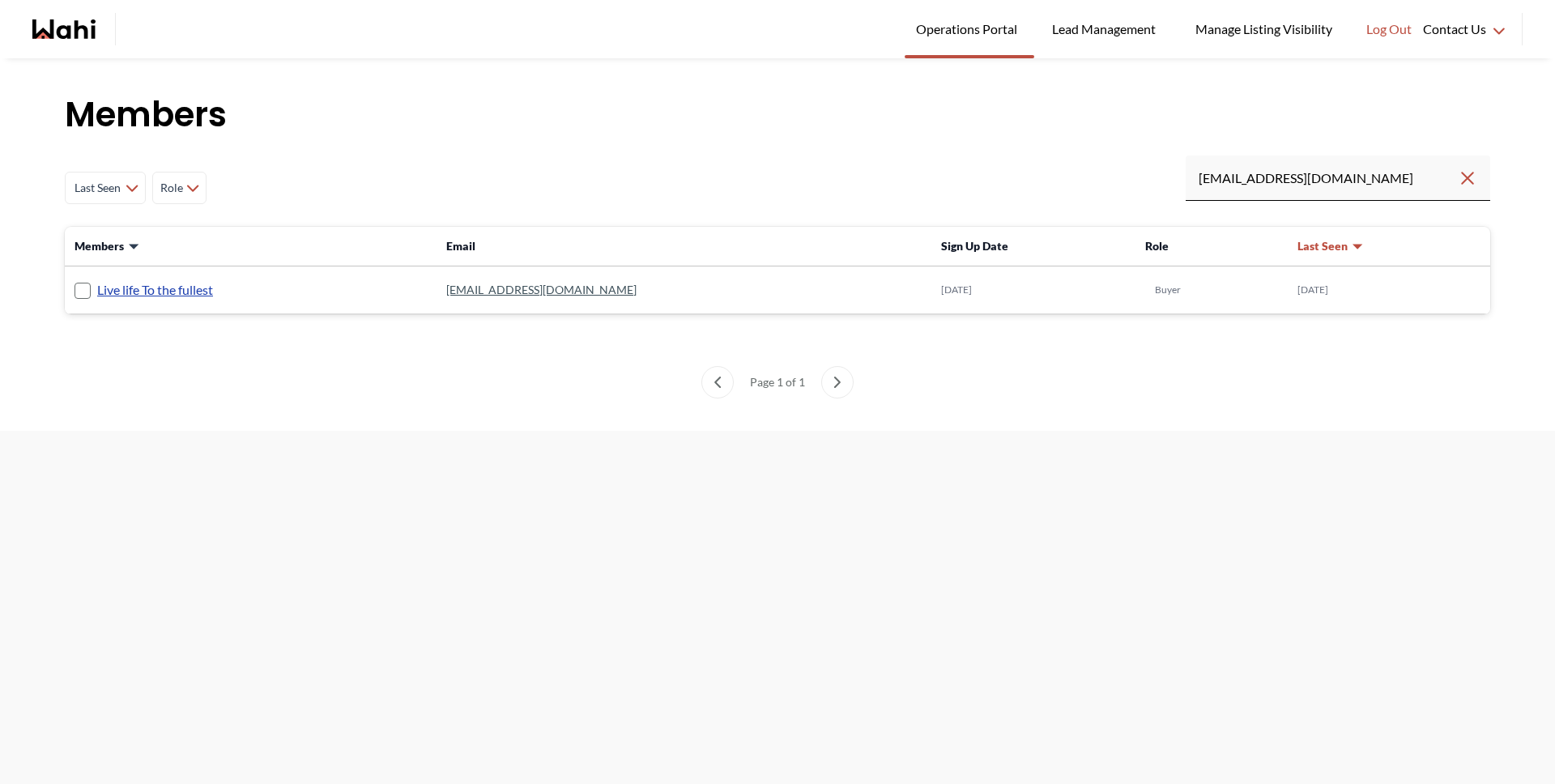
click at [168, 289] on link "Live life To the fullest" at bounding box center [155, 290] width 116 height 21
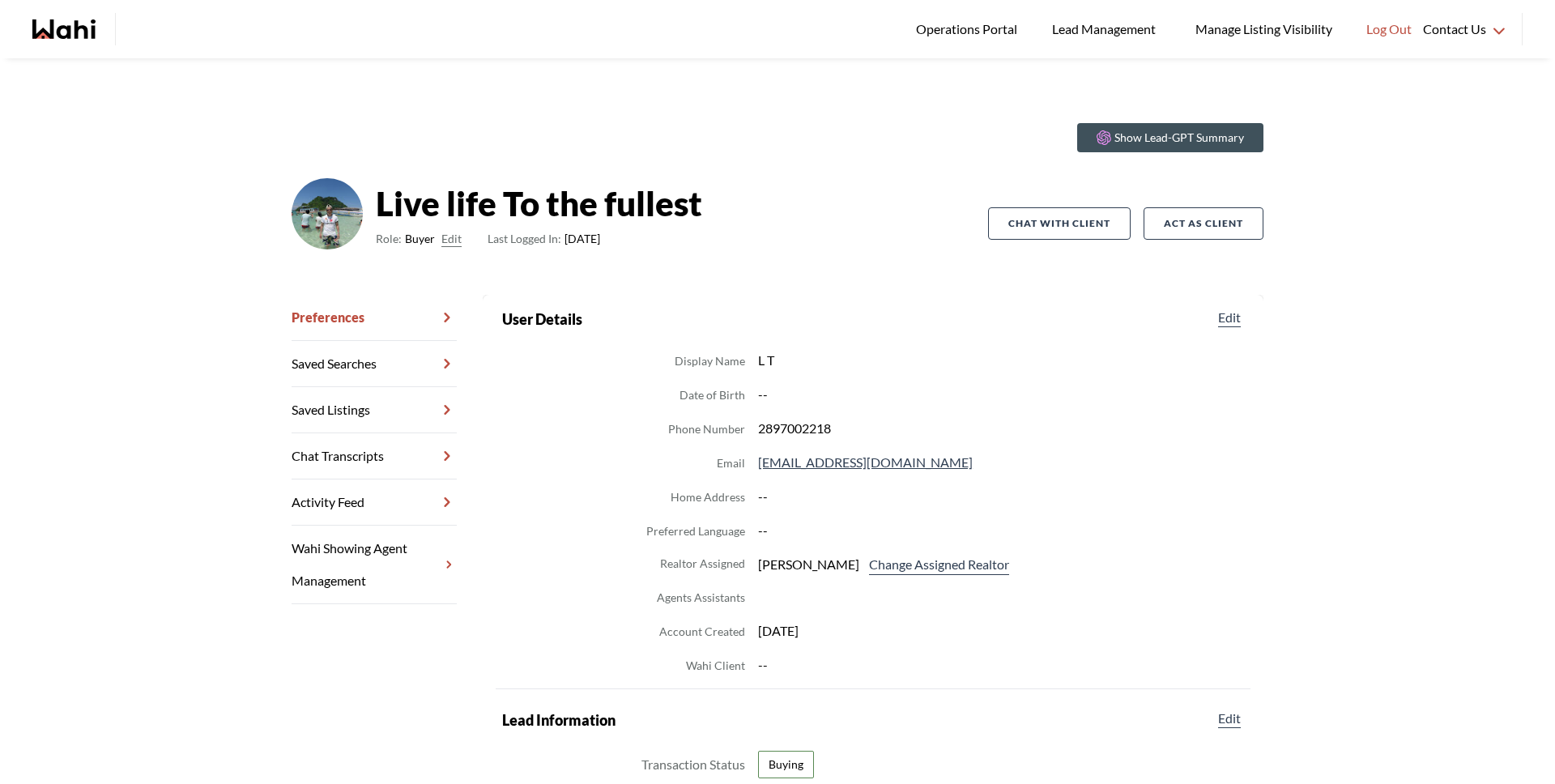
click at [442, 242] on button "Edit" at bounding box center [451, 239] width 20 height 20
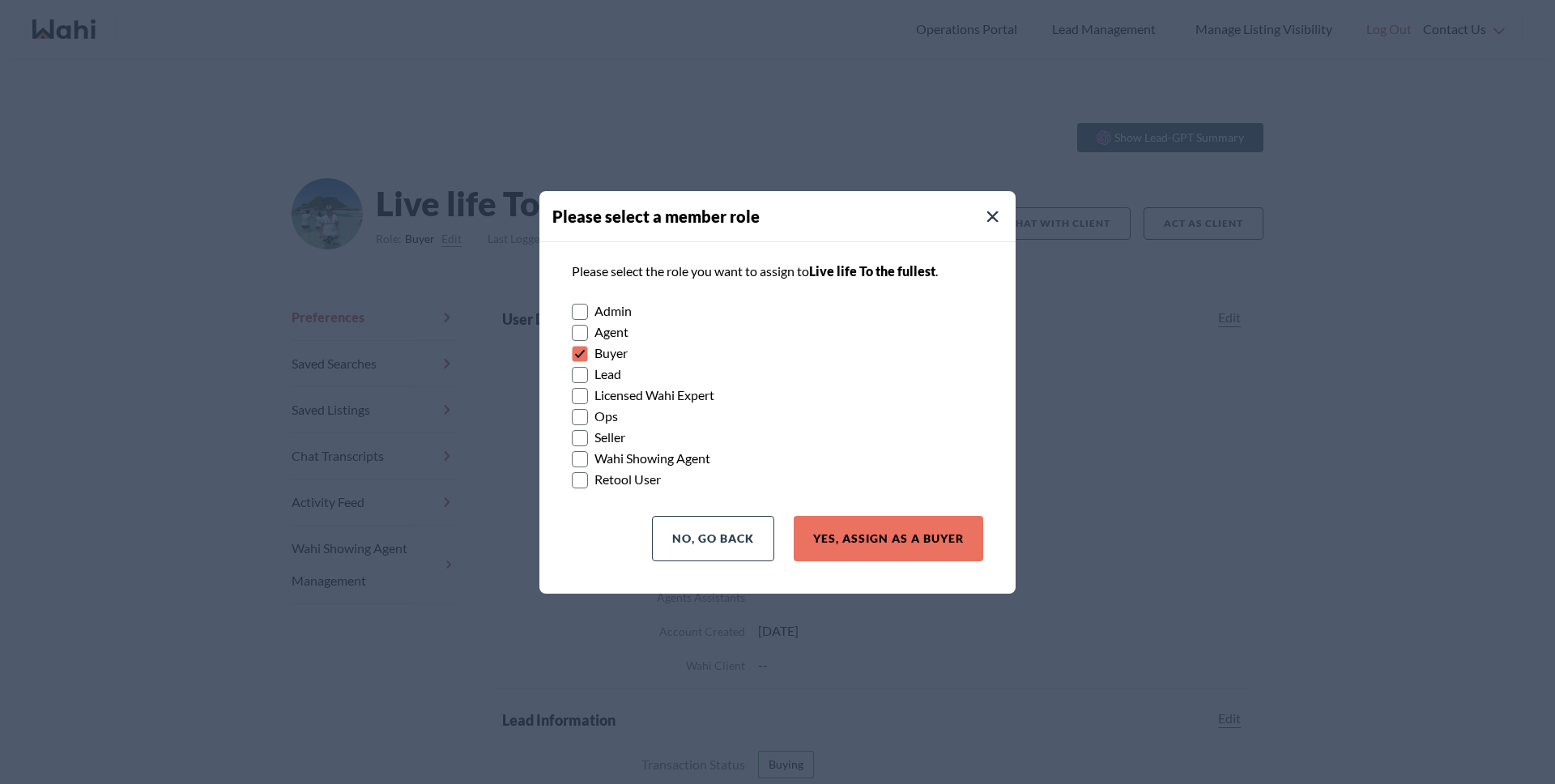
click at [854, 379] on label "Lead" at bounding box center [777, 374] width 411 height 21
click at [571, 374] on input "Lead" at bounding box center [571, 369] width 0 height 11
click at [627, 379] on label "Lead" at bounding box center [777, 374] width 411 height 21
click at [571, 374] on input "Lead" at bounding box center [571, 369] width 0 height 11
click at [761, 534] on button "No, Go Back" at bounding box center [713, 538] width 123 height 45
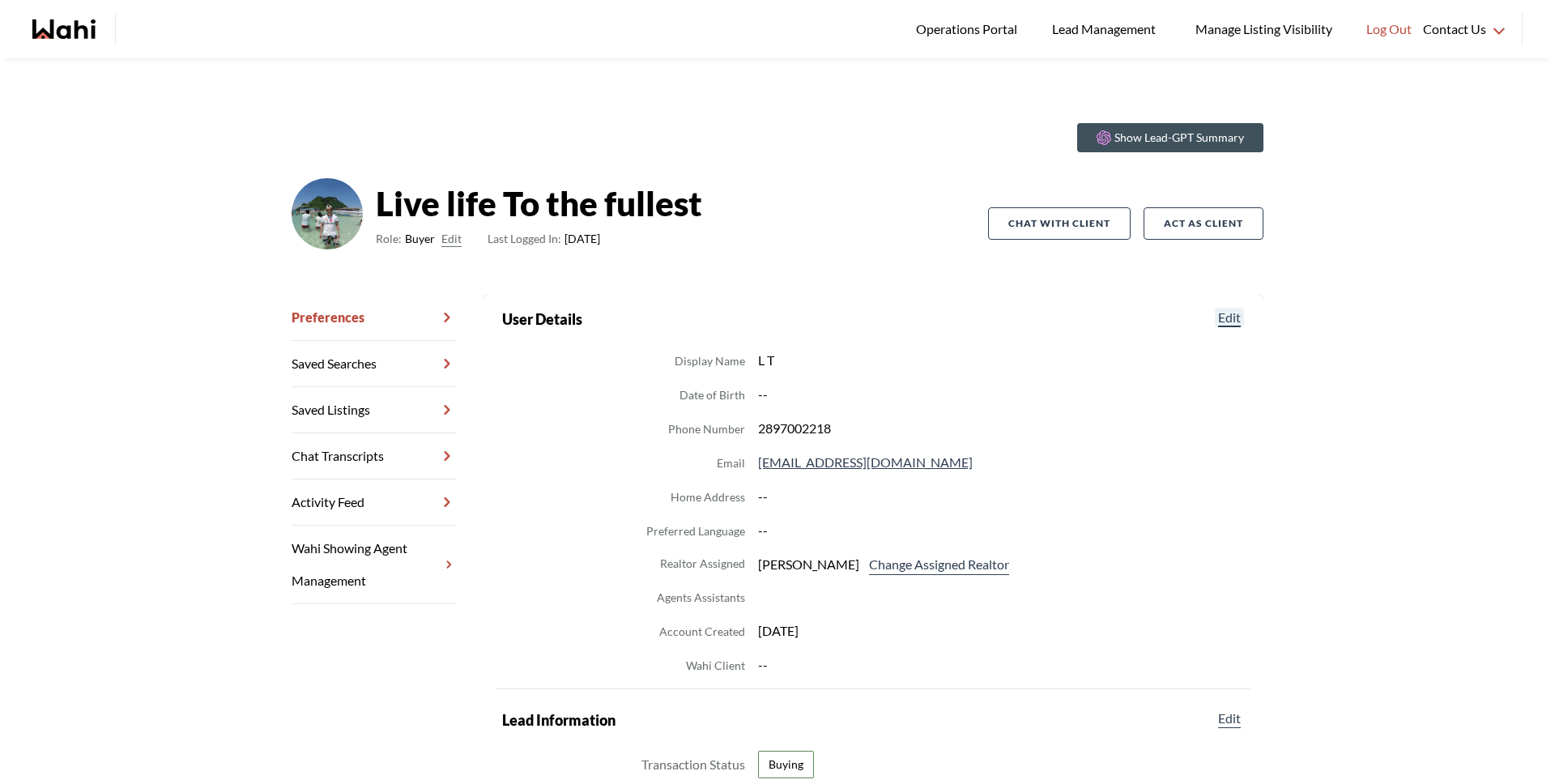
click at [1221, 316] on button "Edit" at bounding box center [1230, 317] width 29 height 20
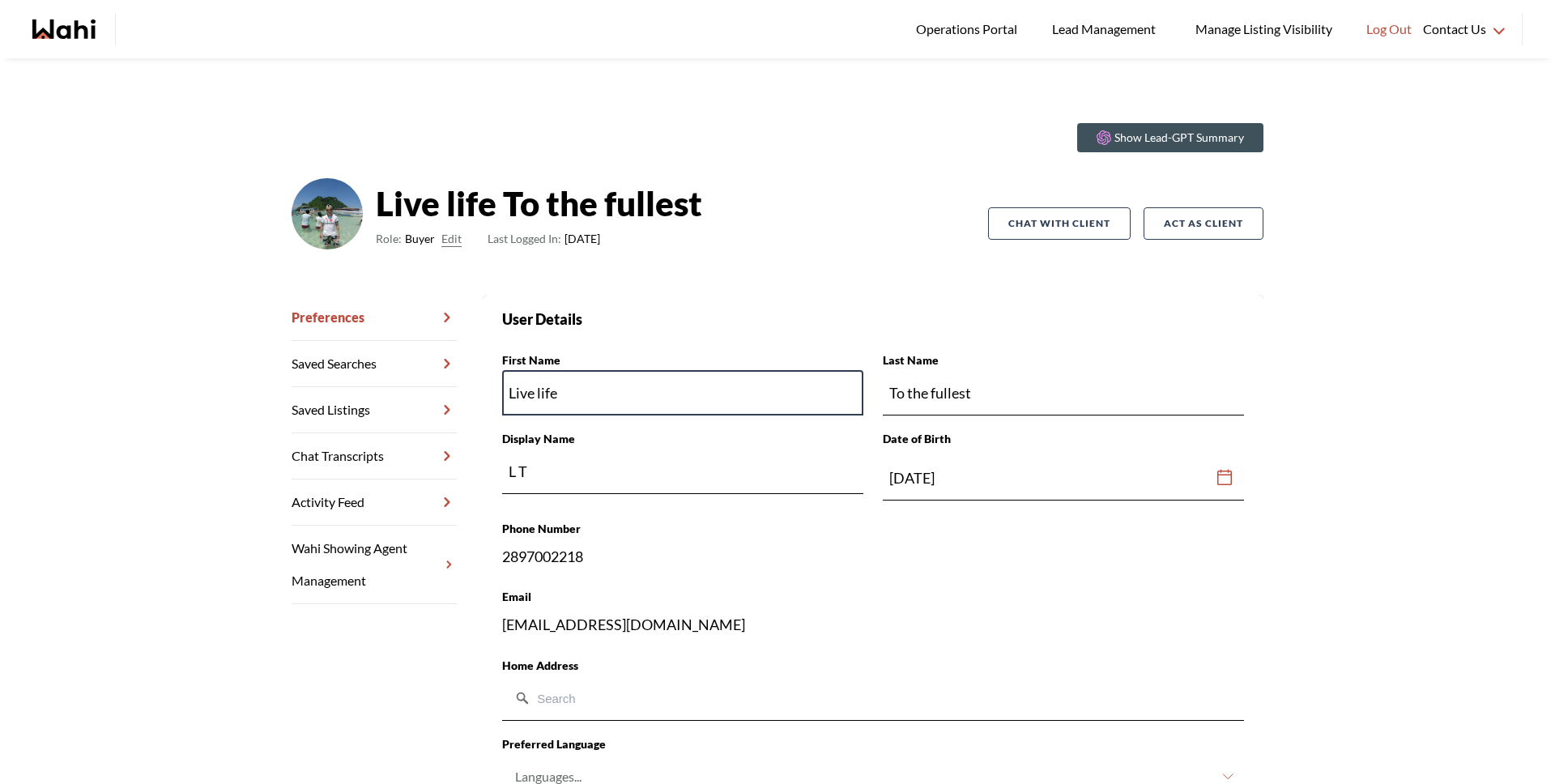
click at [612, 403] on input "Live life" at bounding box center [683, 392] width 361 height 45
click at [836, 292] on div "Show Lead-GPT Summary Live life To the fullest Role: Buyer Edit Last Logged In:…" at bounding box center [778, 203] width 972 height 185
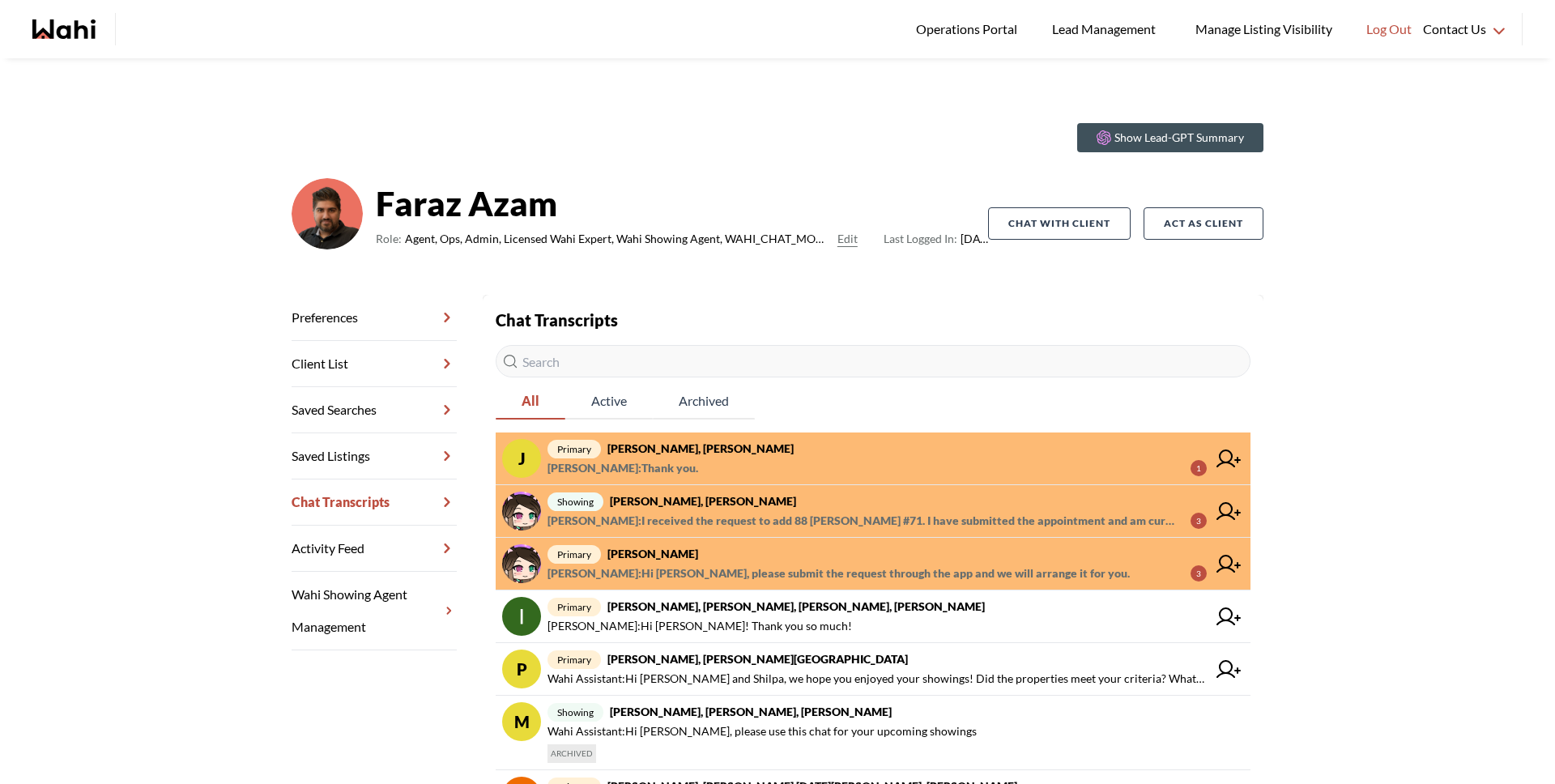
click at [669, 444] on strong "[PERSON_NAME], [PERSON_NAME]" at bounding box center [701, 448] width 186 height 14
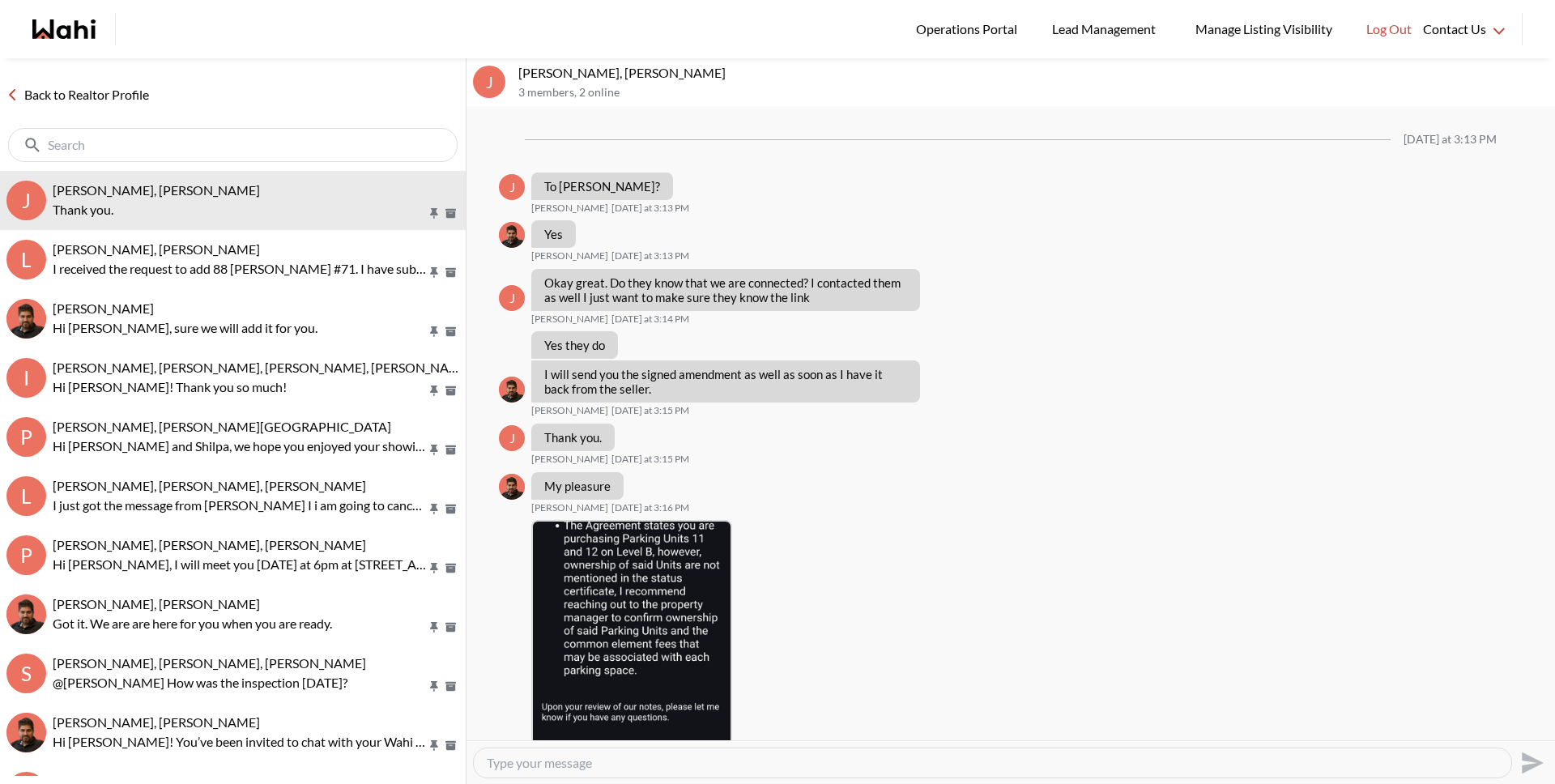
scroll to position [1069, 0]
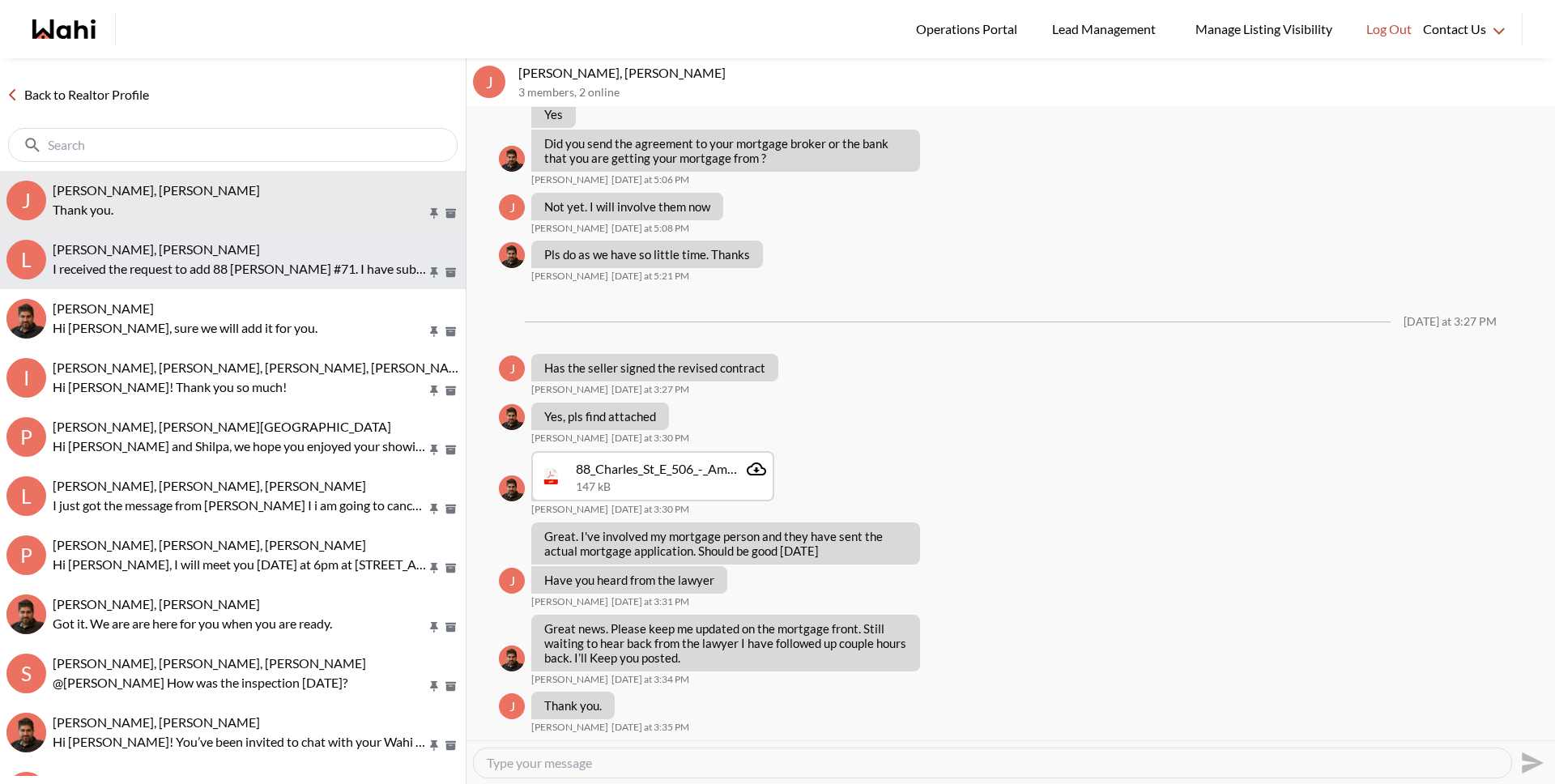
click at [220, 261] on p "I received the request to add 88 [PERSON_NAME] #71. I have submitted the appoin…" at bounding box center [240, 269] width 374 height 20
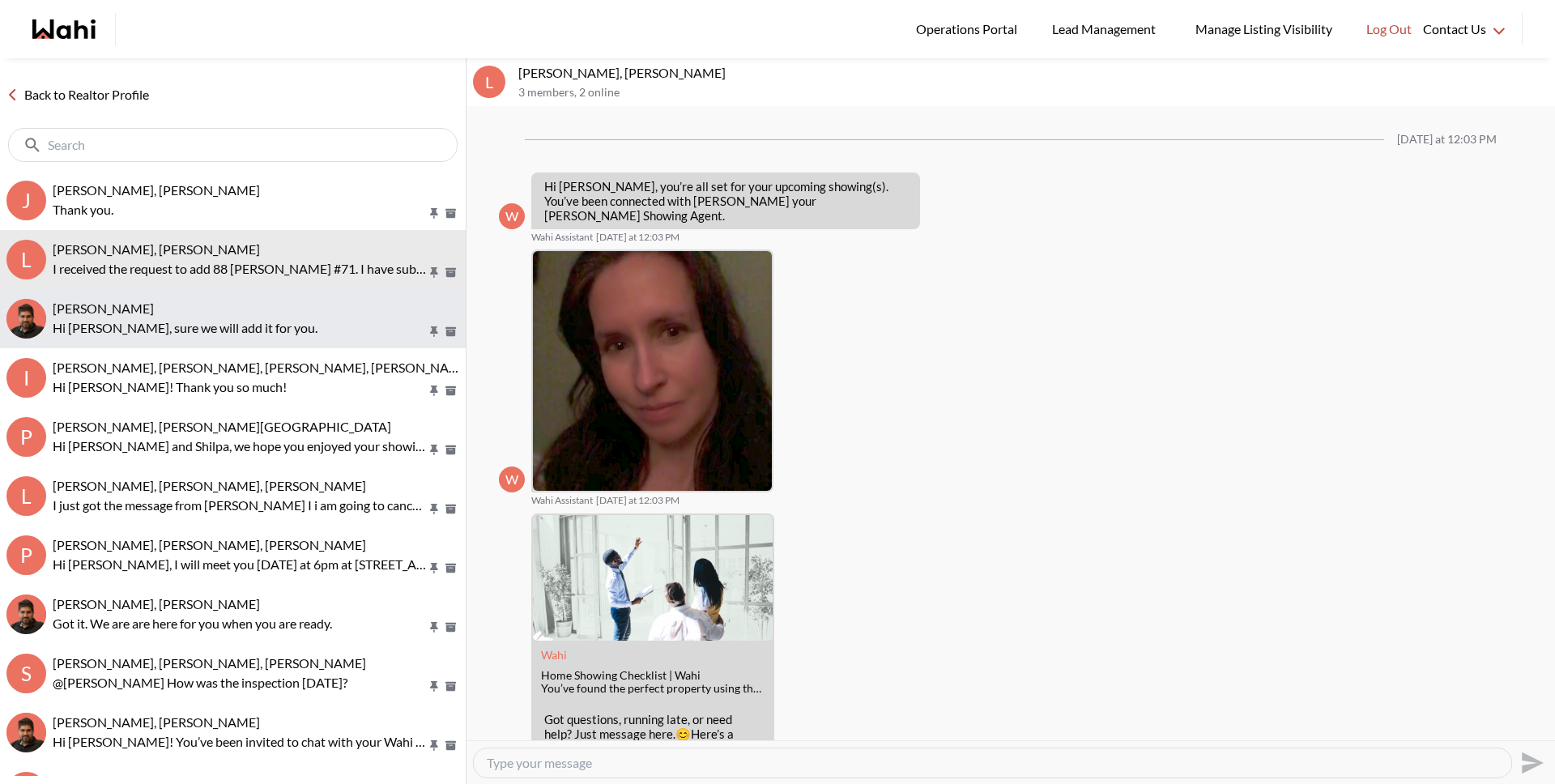
scroll to position [276, 0]
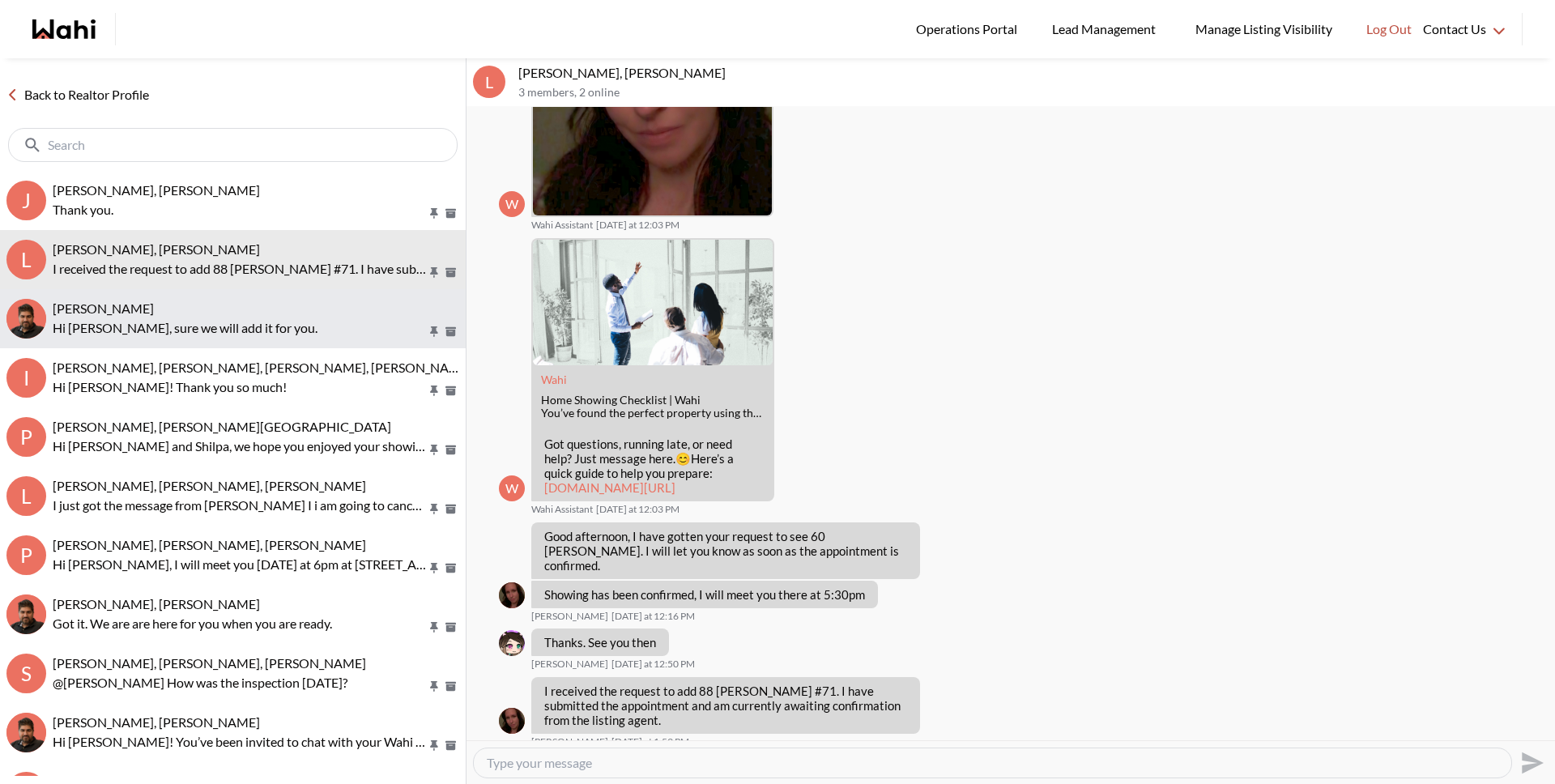
click at [302, 336] on p "Hi [PERSON_NAME], sure we will add it for you." at bounding box center [240, 328] width 374 height 20
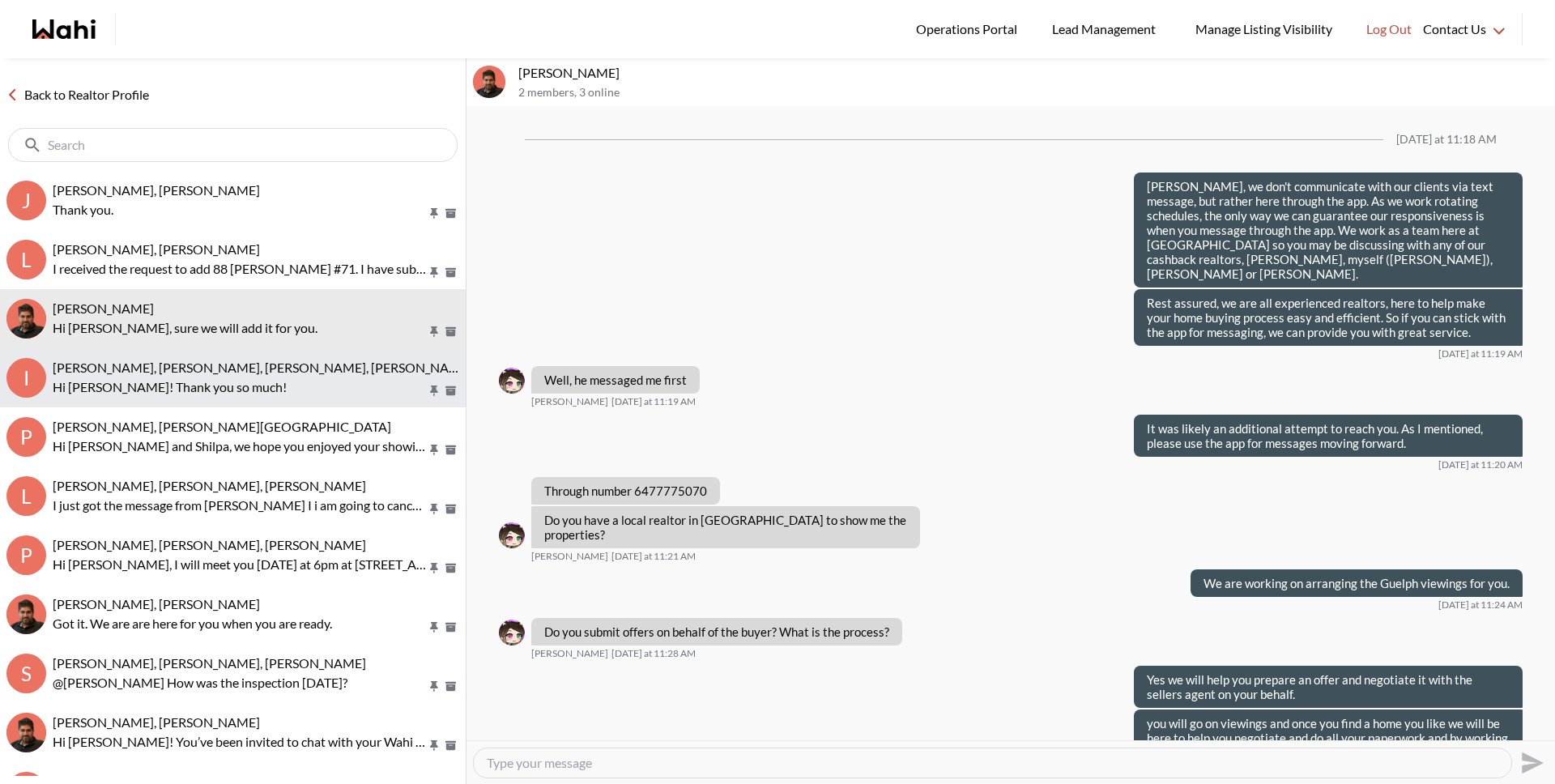
scroll to position [1771, 0]
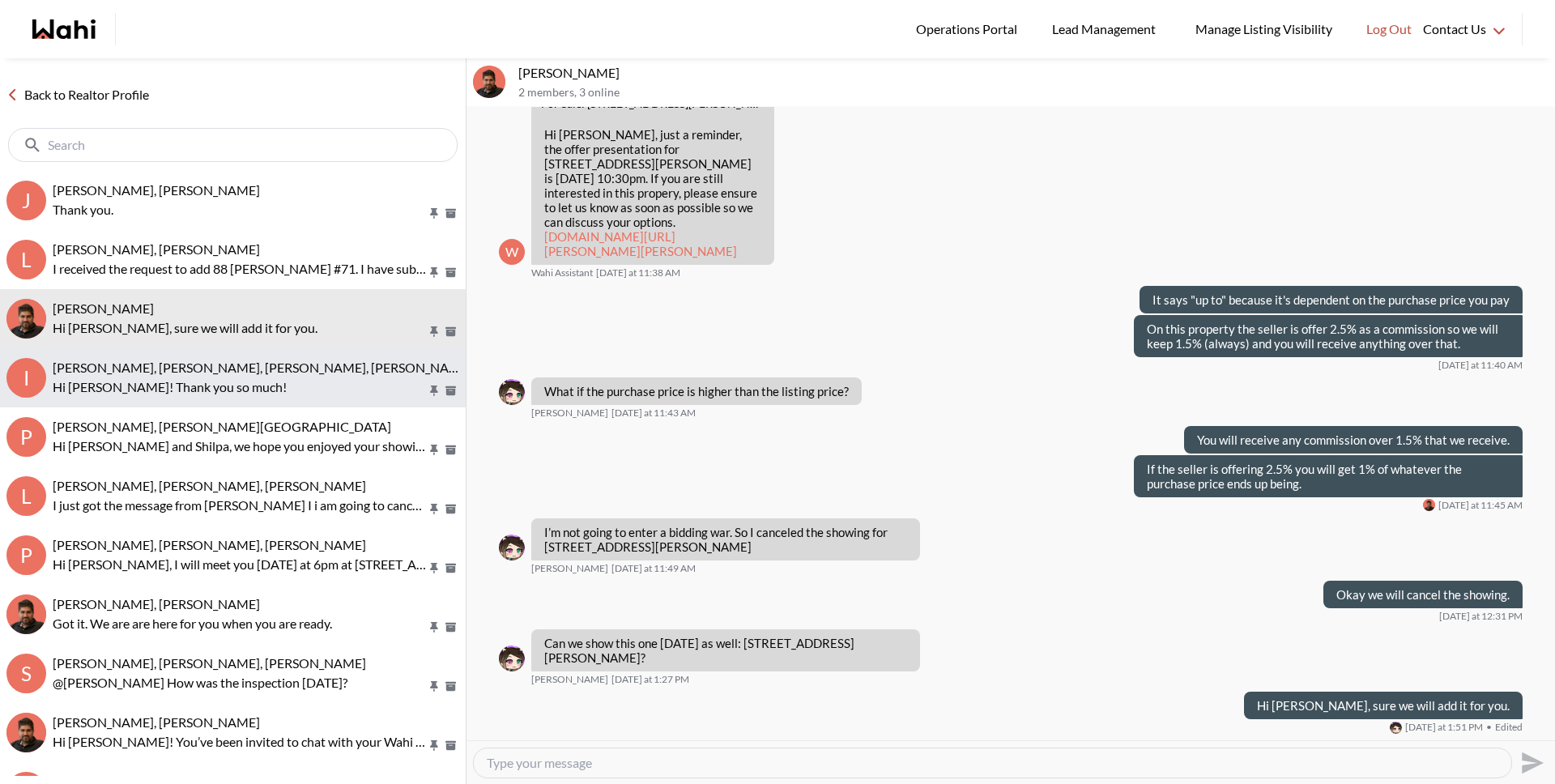
click at [296, 362] on span "[PERSON_NAME], [PERSON_NAME], [PERSON_NAME], [PERSON_NAME]" at bounding box center [262, 367] width 419 height 16
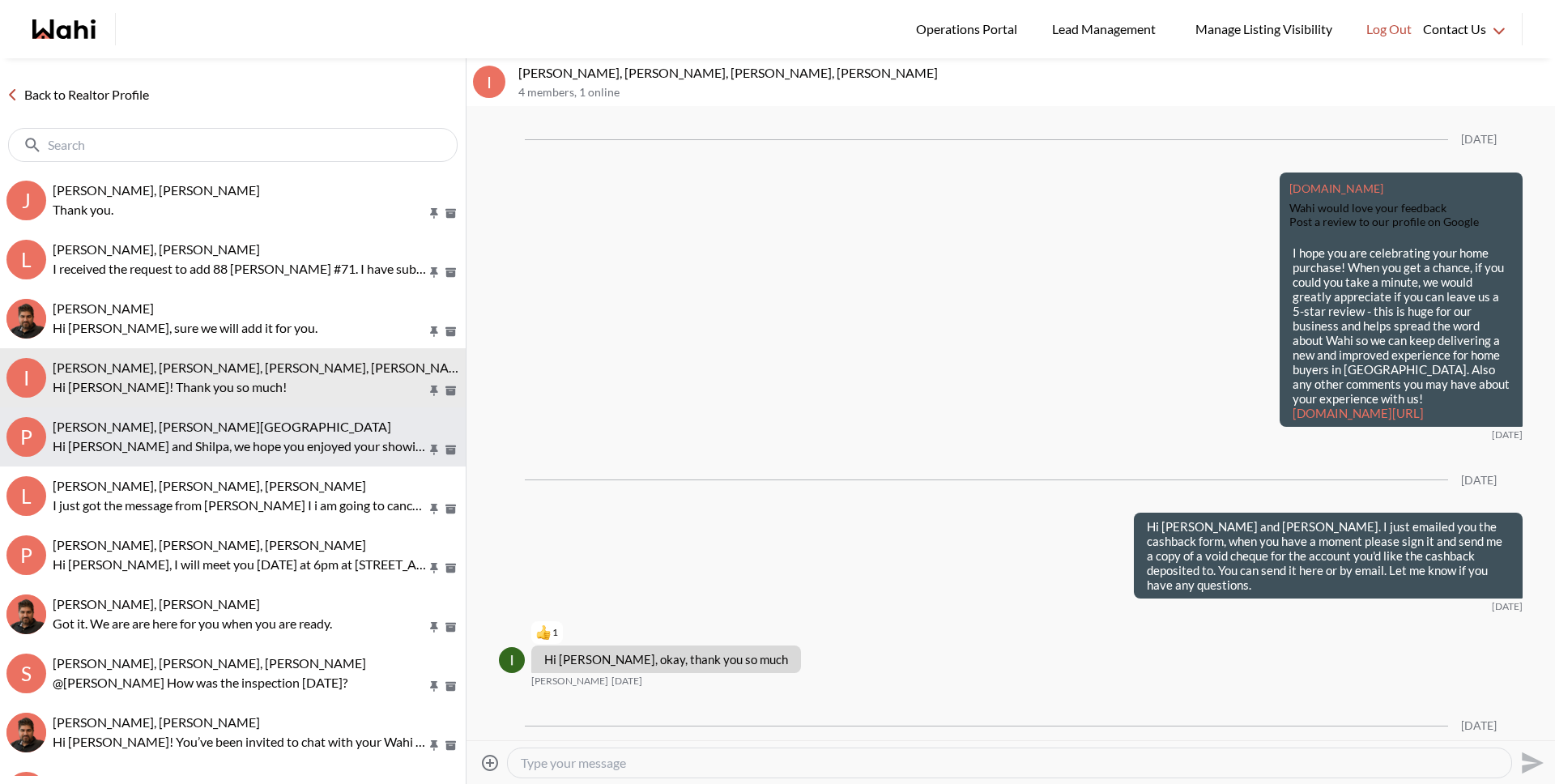
scroll to position [1901, 0]
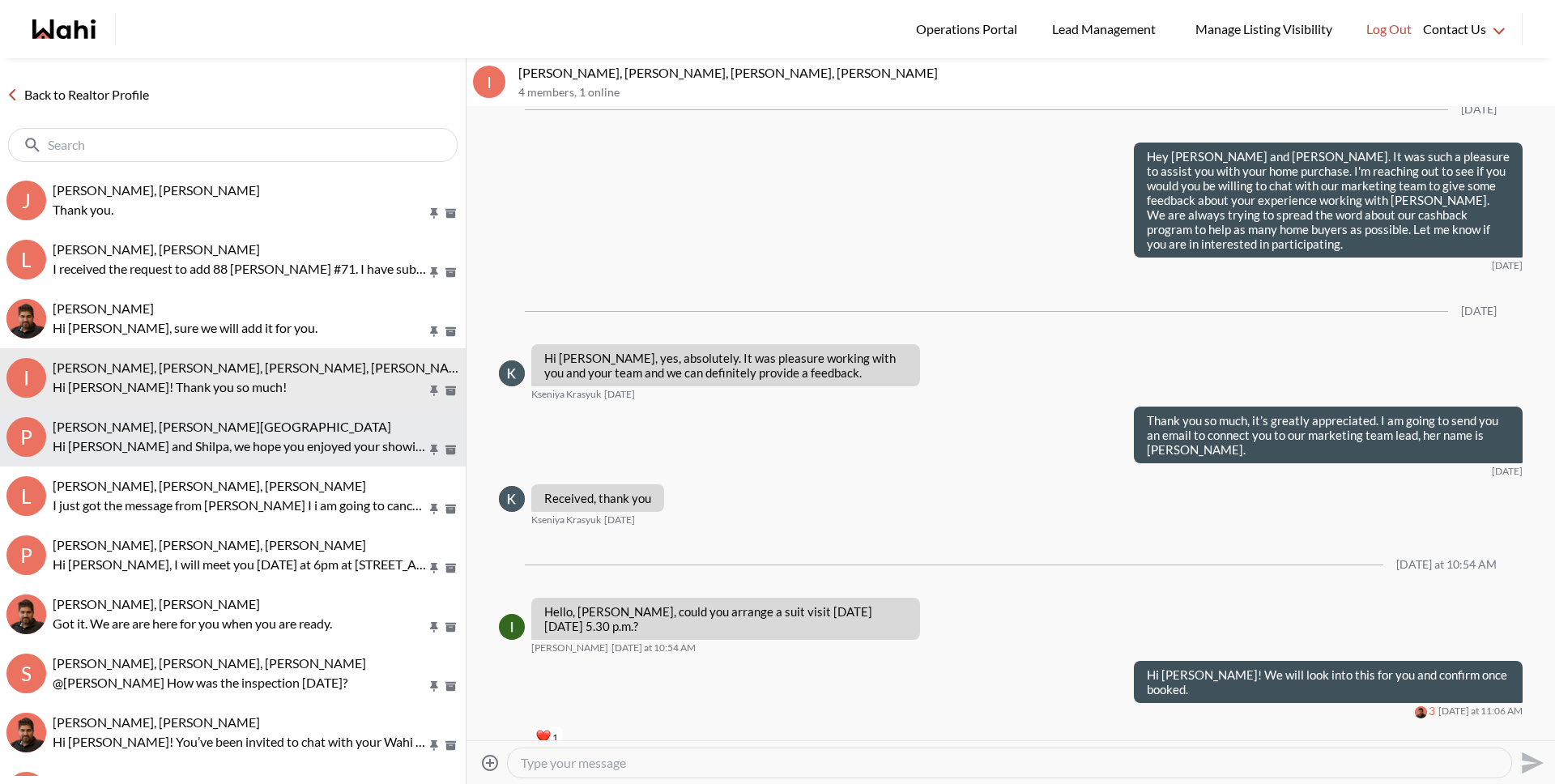
click at [285, 419] on div "Pradeep Pradhan, Shilpa Pradhan, Faraz" at bounding box center [255, 427] width 406 height 16
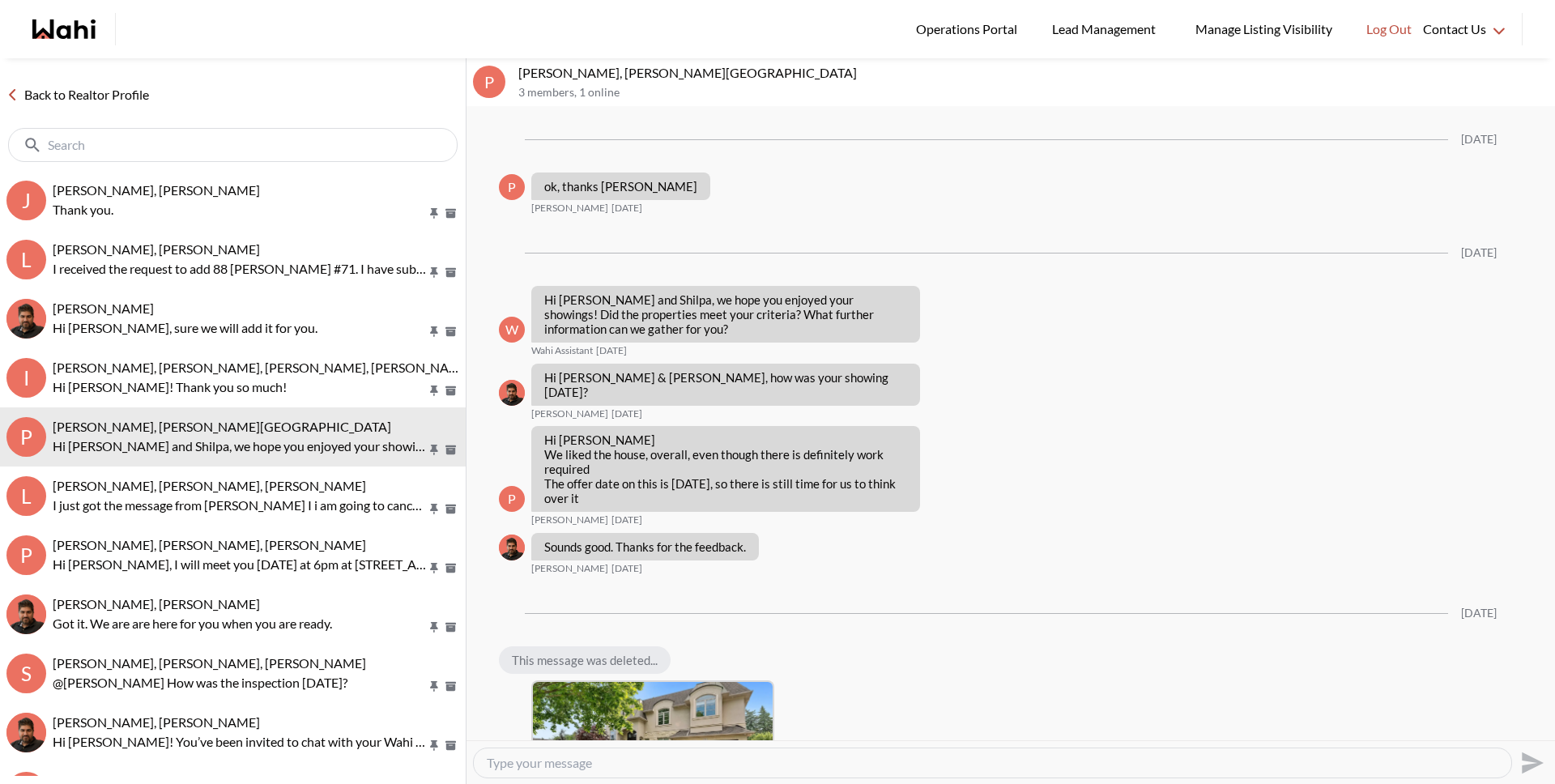
scroll to position [1811, 0]
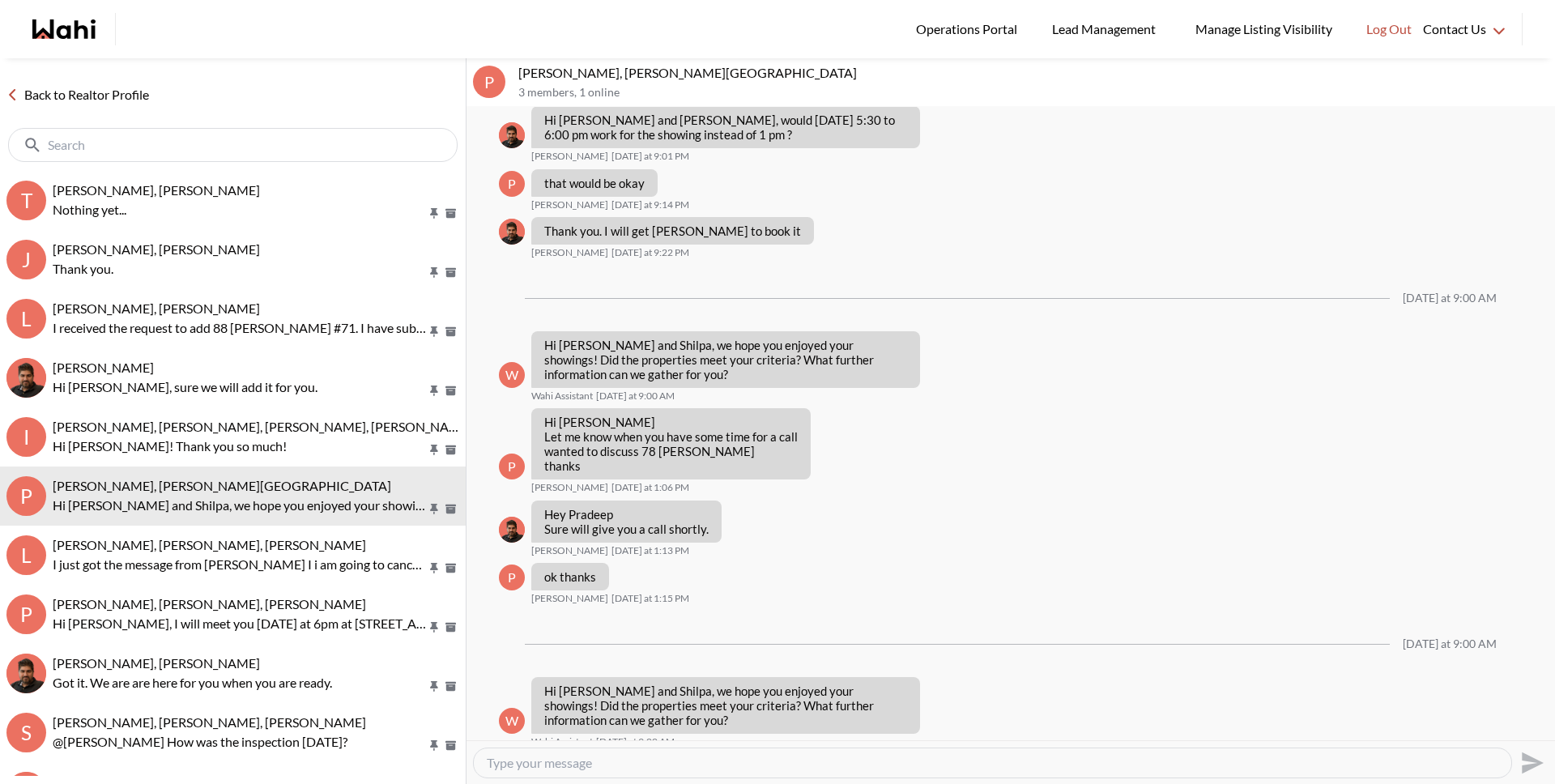
click at [121, 96] on link "Back to Realtor Profile" at bounding box center [78, 95] width 155 height 21
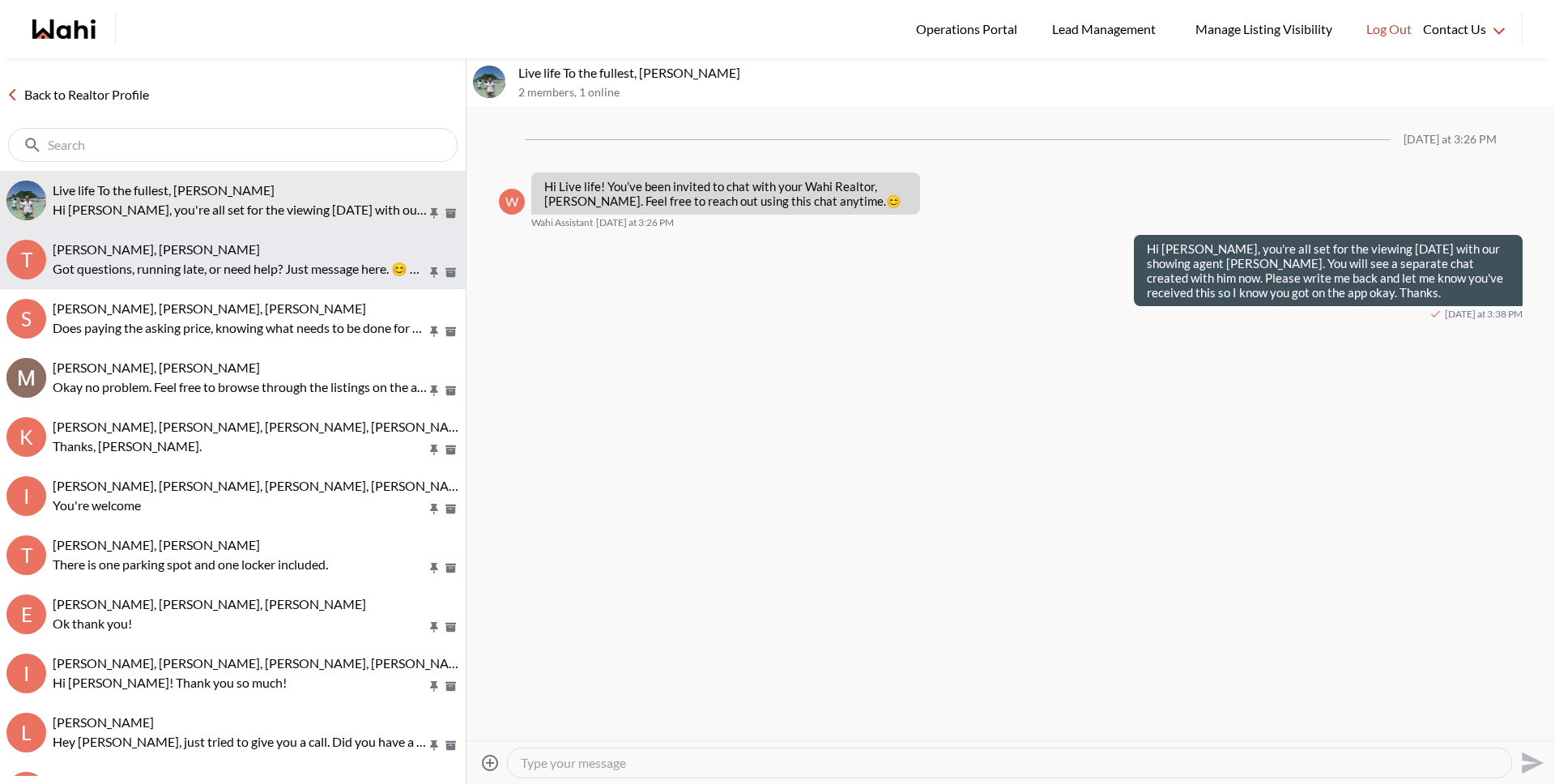
click at [132, 253] on span "[PERSON_NAME], [PERSON_NAME]" at bounding box center [156, 249] width 208 height 16
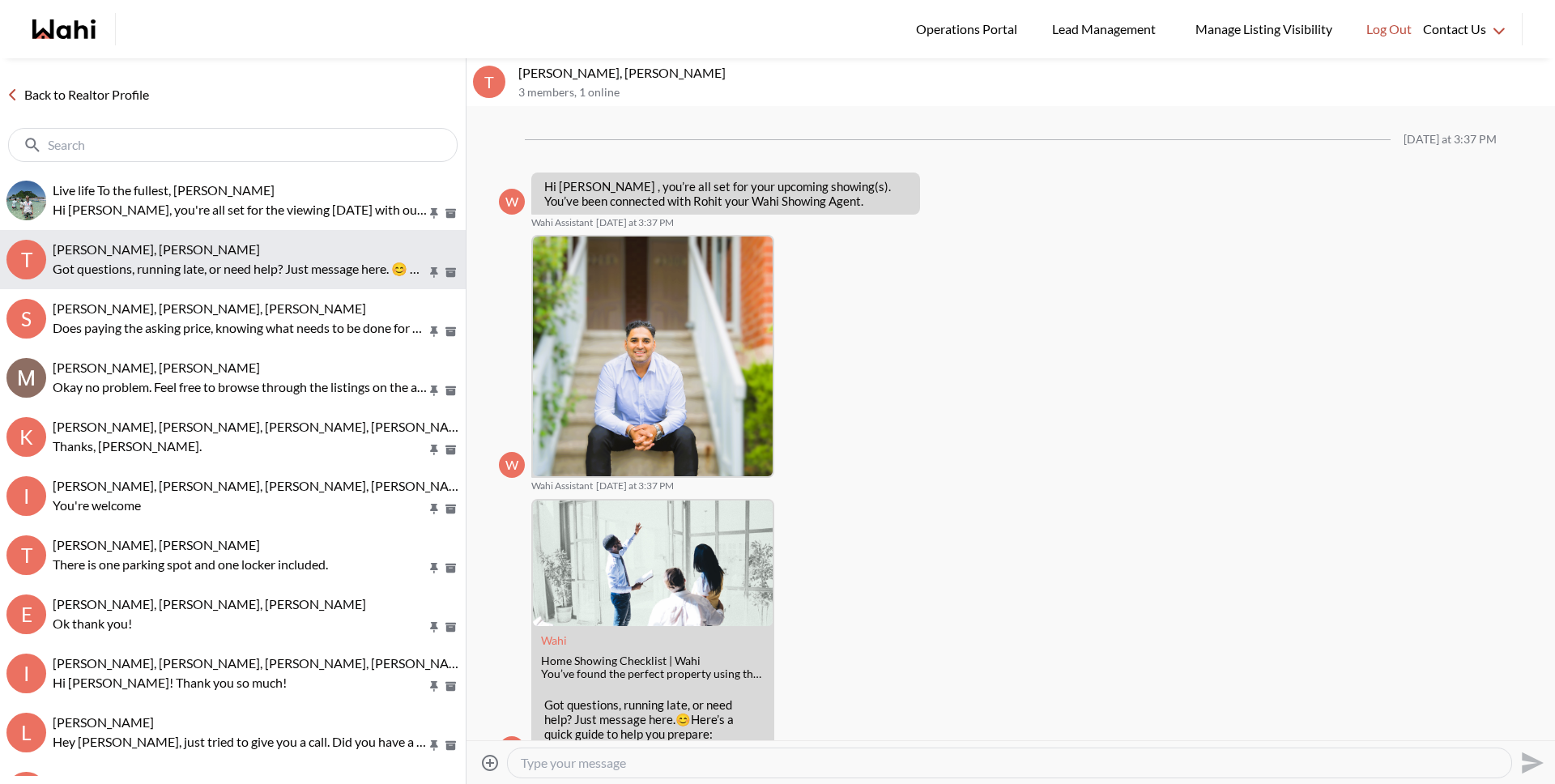
scroll to position [57, 0]
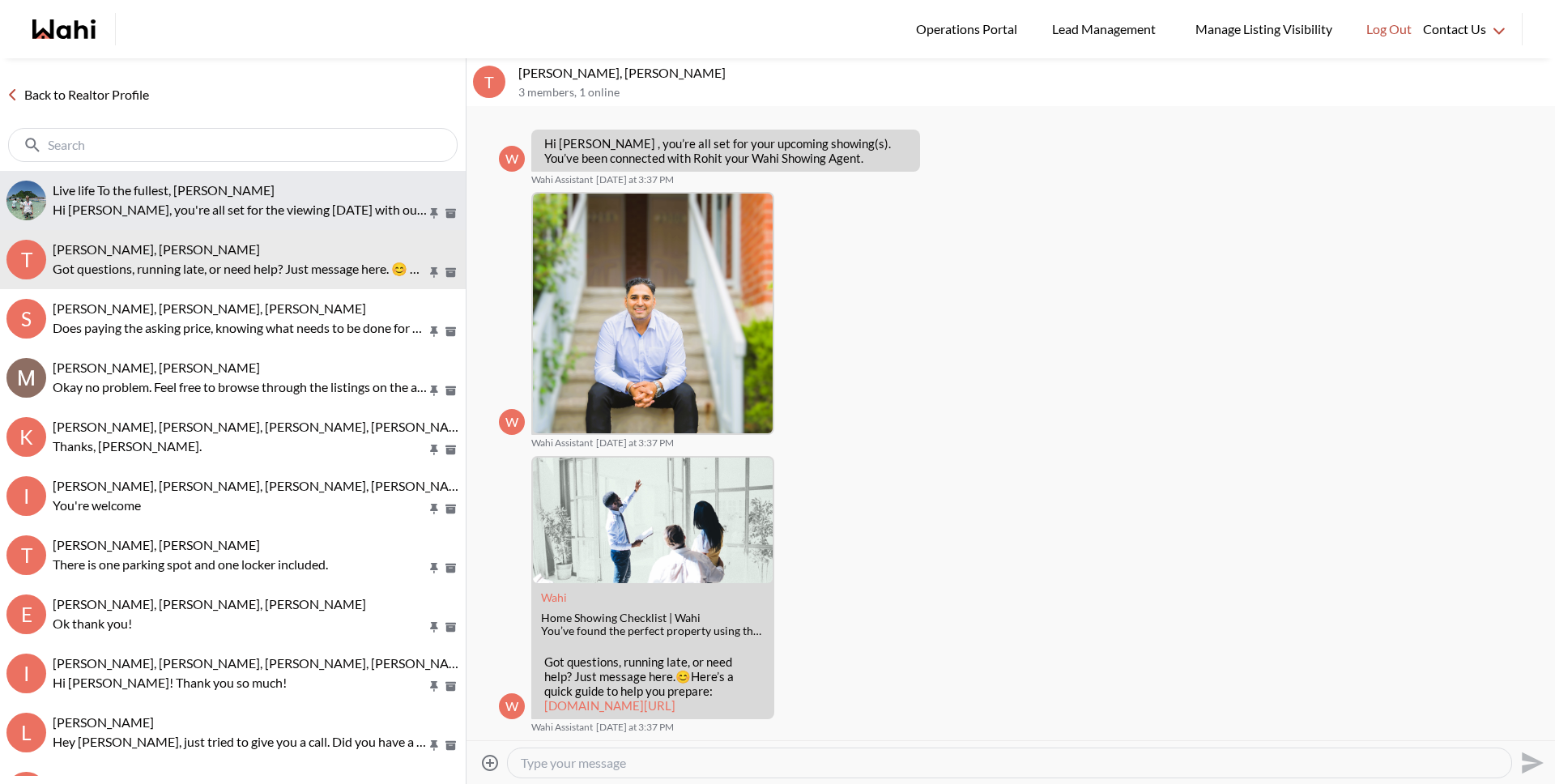
click at [138, 208] on p "Hi [PERSON_NAME], you're all set for the viewing [DATE] with our showing agent …" at bounding box center [240, 210] width 374 height 20
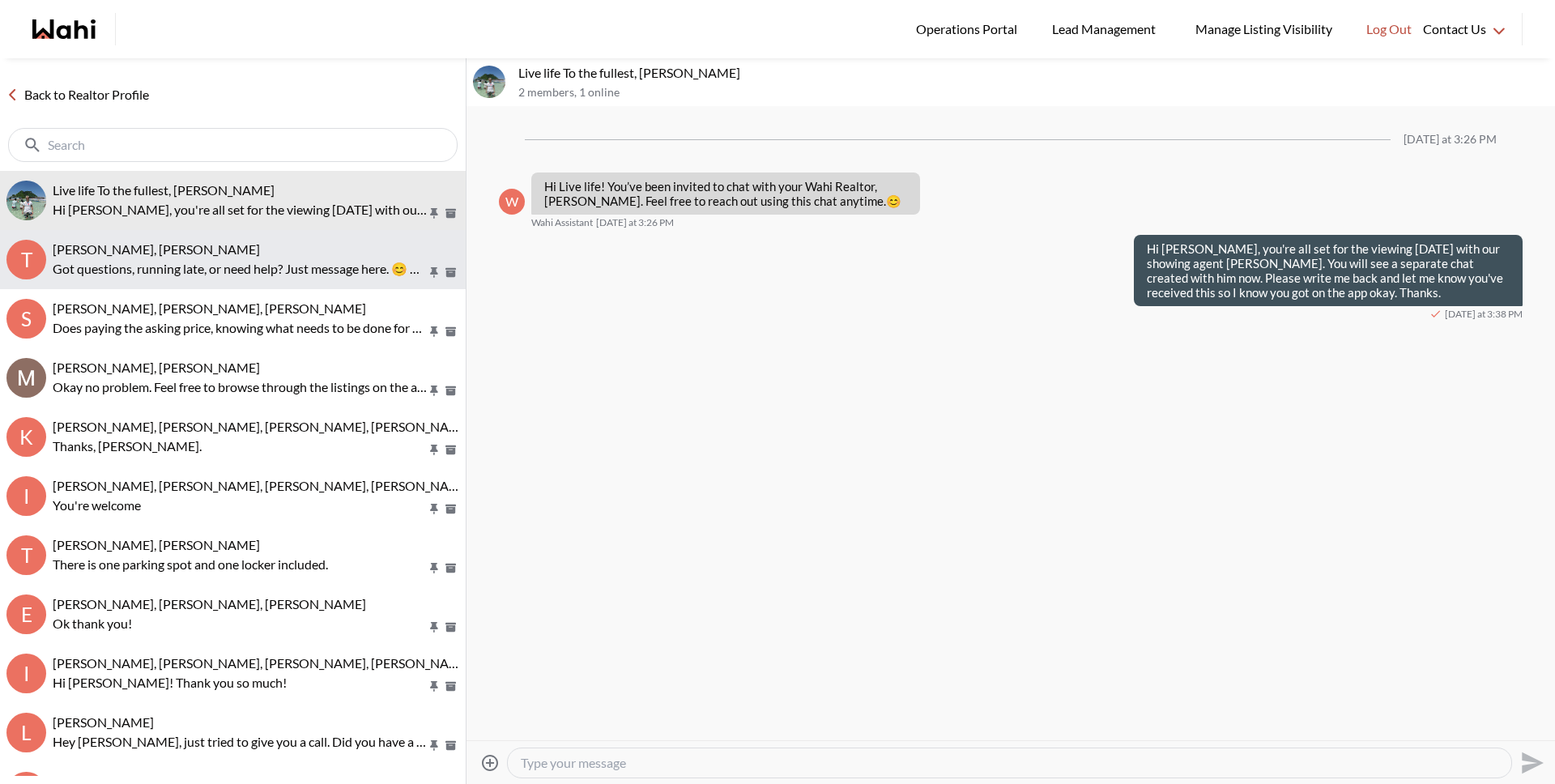
click at [156, 253] on span "[PERSON_NAME], [PERSON_NAME]" at bounding box center [156, 249] width 208 height 16
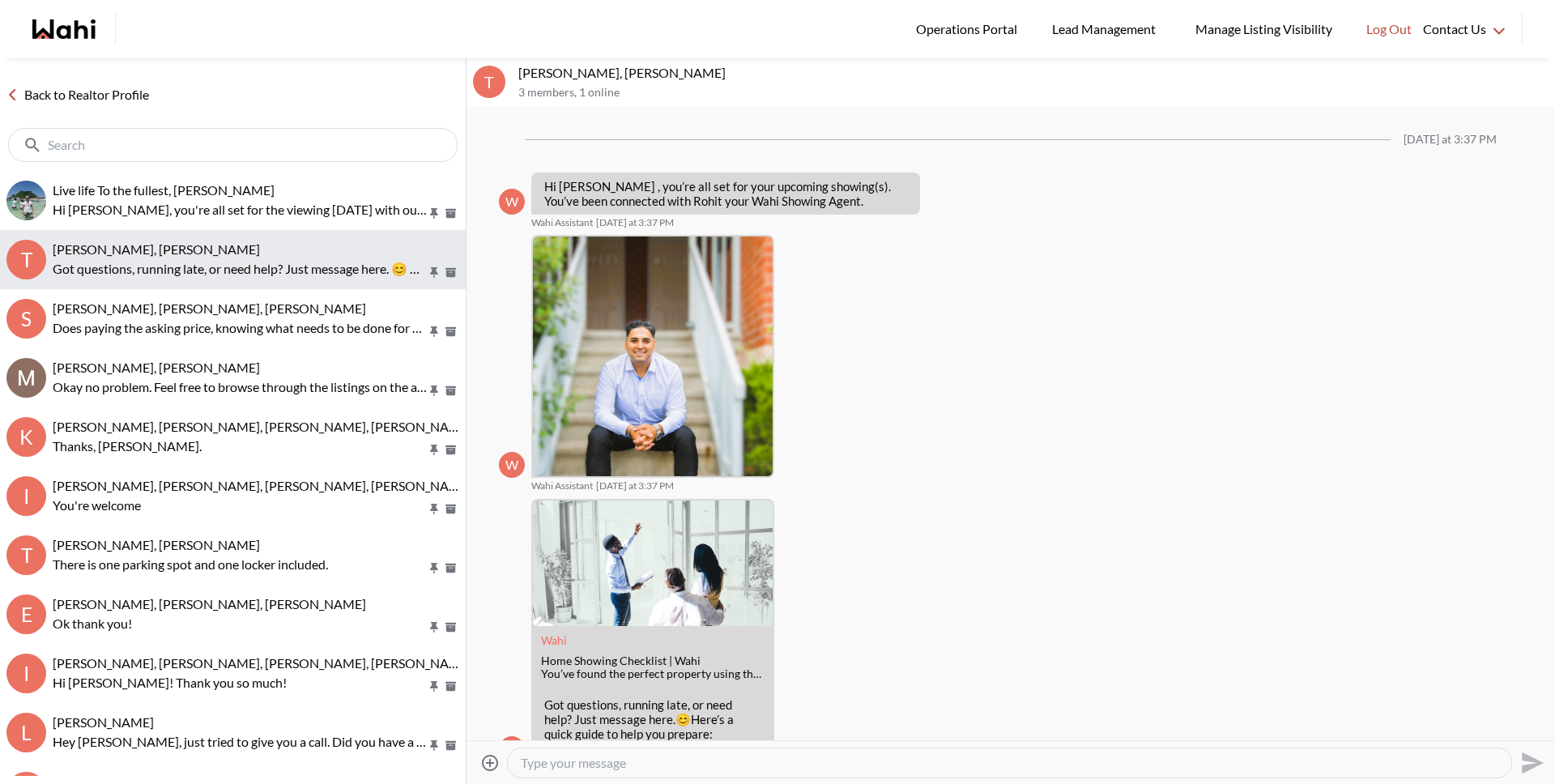
scroll to position [57, 0]
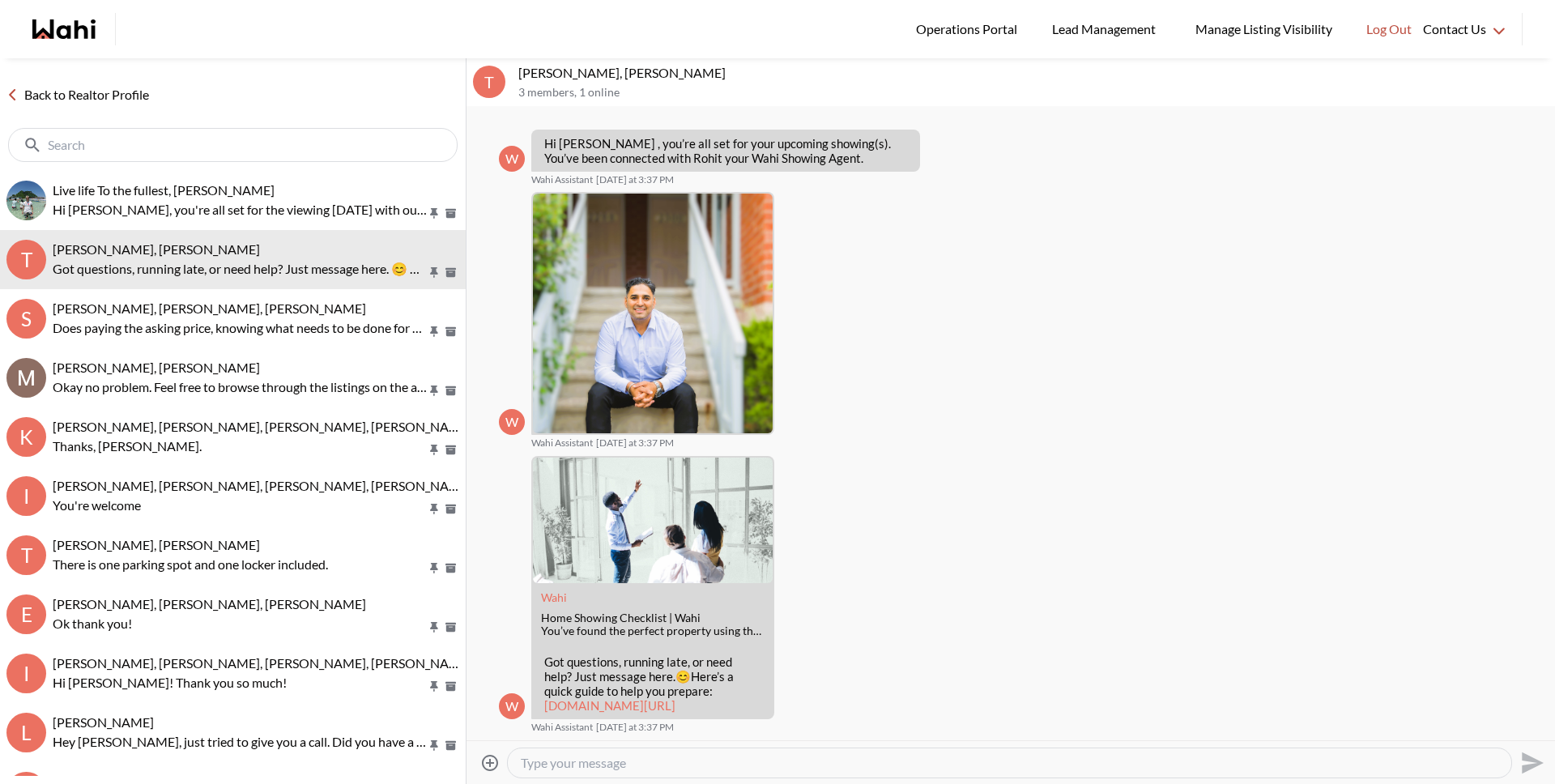
click at [95, 100] on link "Back to Realtor Profile" at bounding box center [78, 95] width 155 height 21
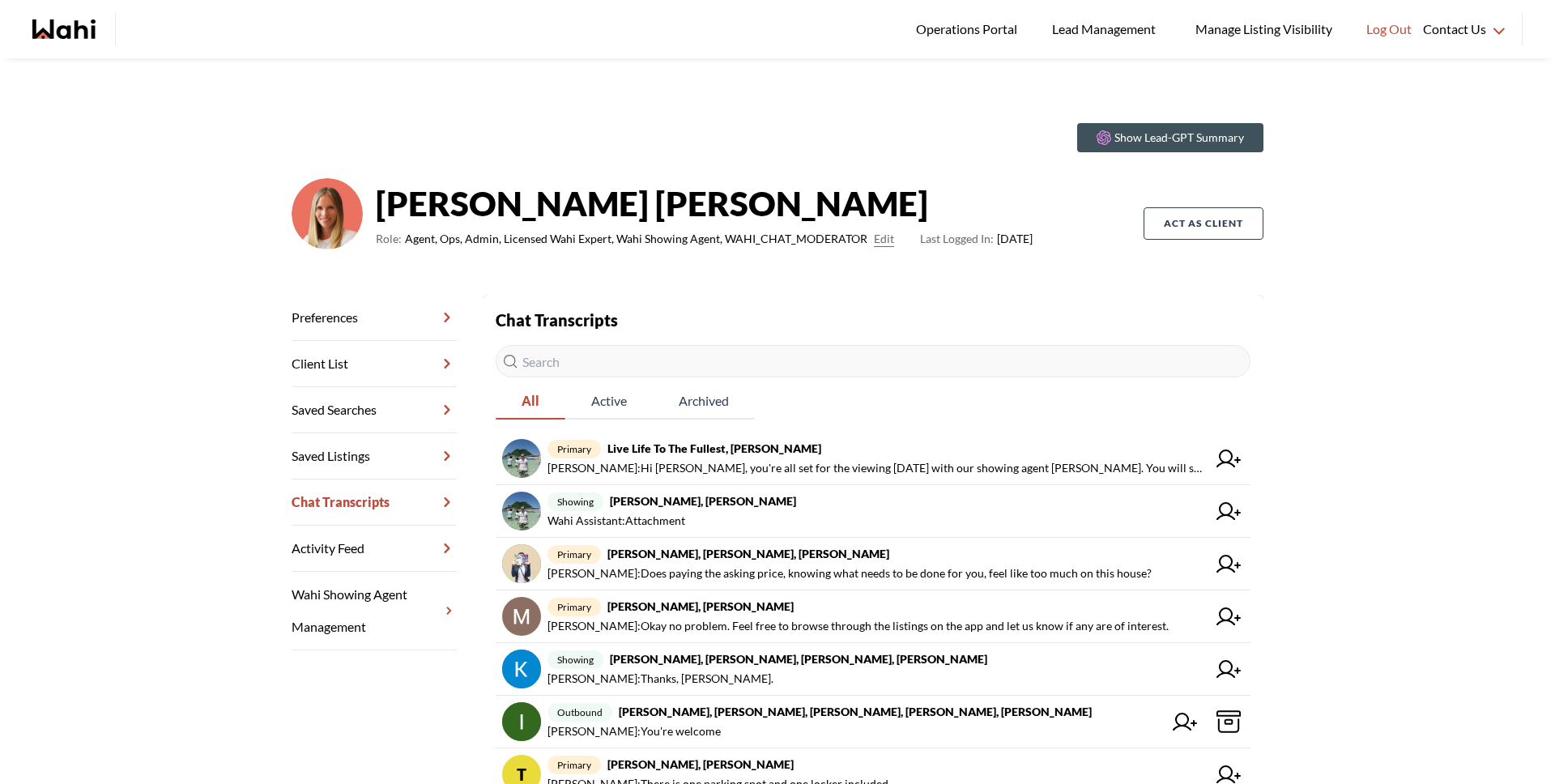
click at [586, 369] on input "text" at bounding box center [872, 361] width 755 height 33
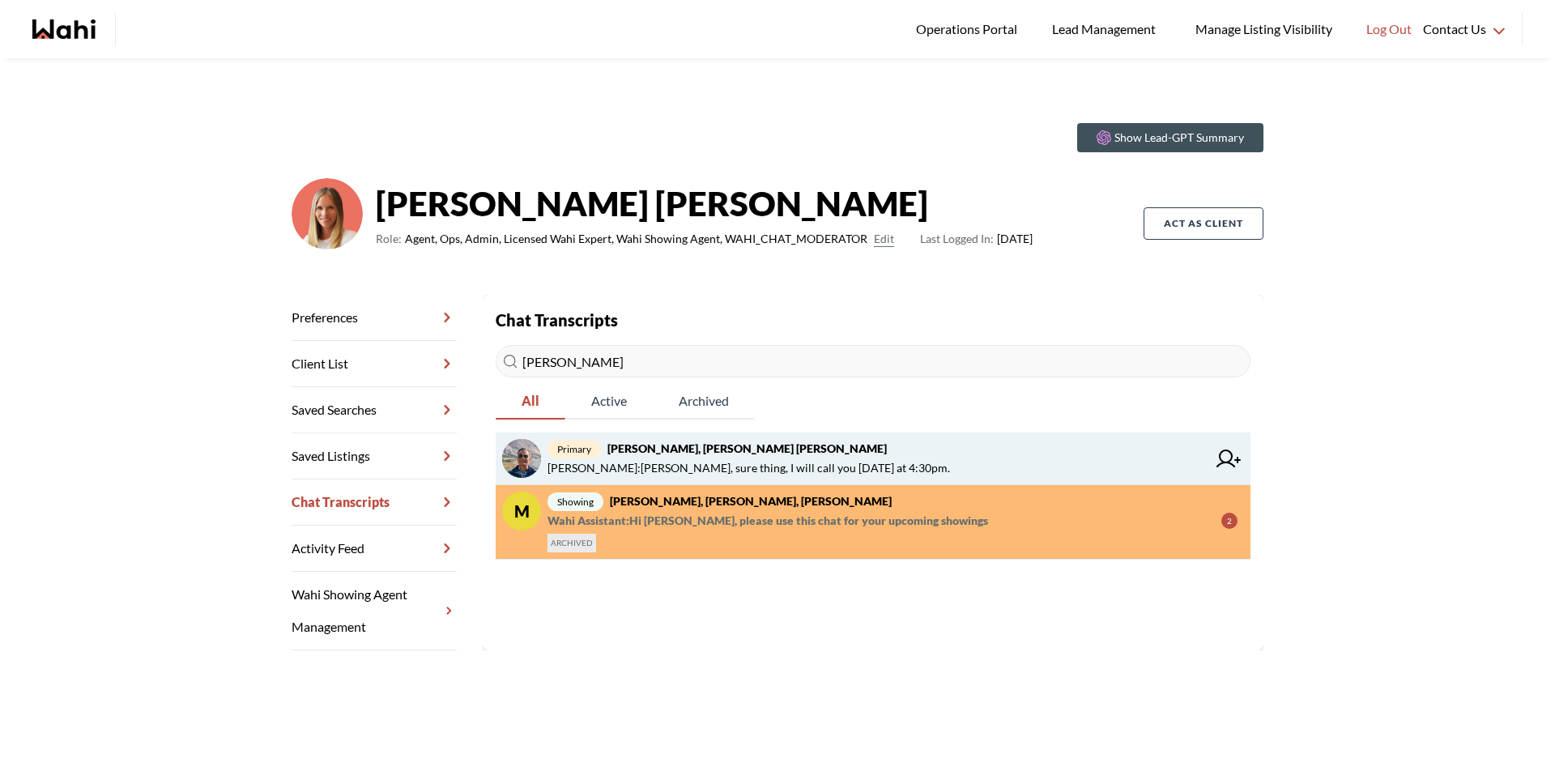
type input "pranav"
click at [682, 460] on span "Michelle Ryckman : Pranav, sure thing, I will call you today at 4:30pm." at bounding box center [749, 468] width 402 height 20
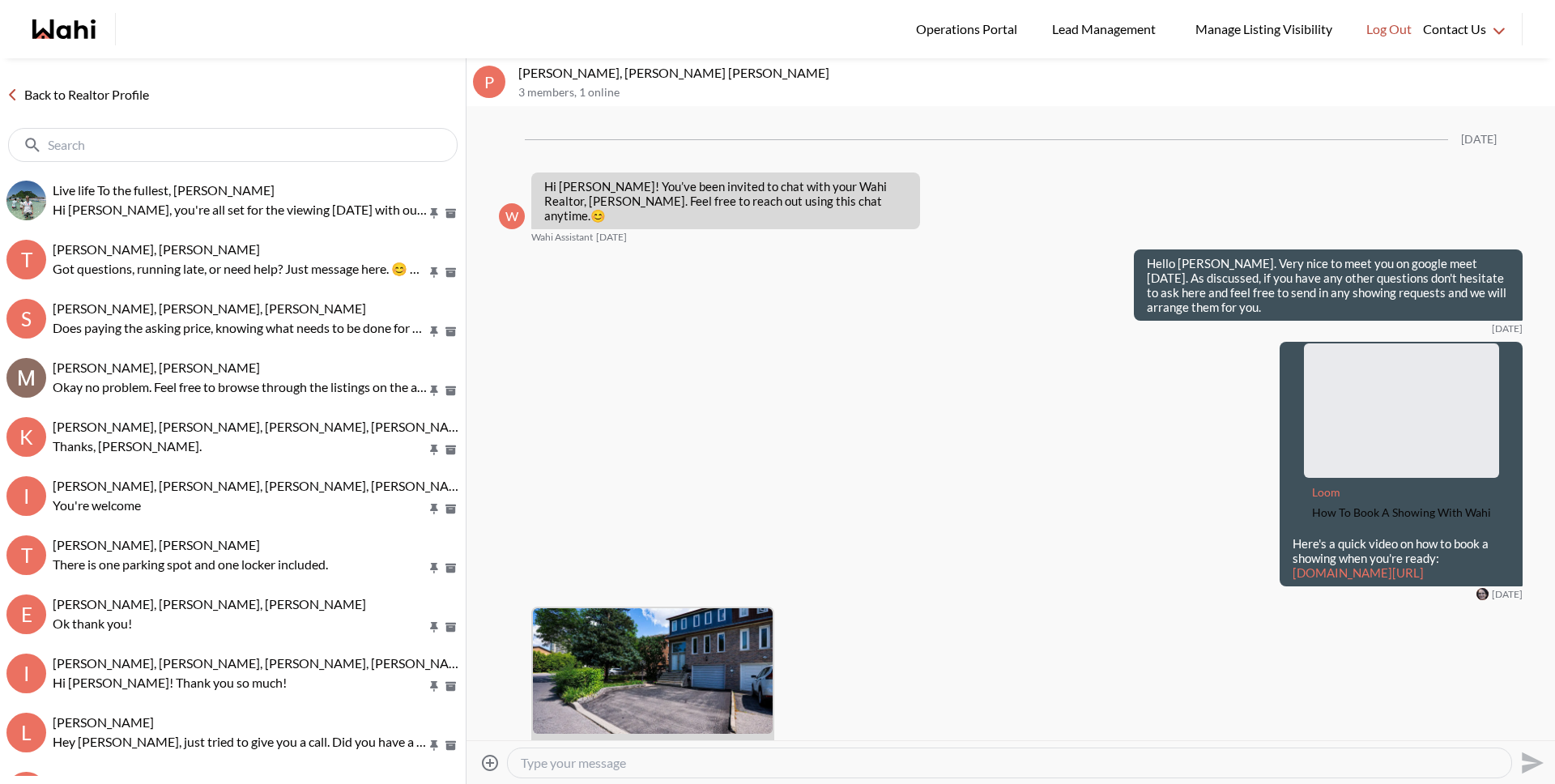
scroll to position [3110, 0]
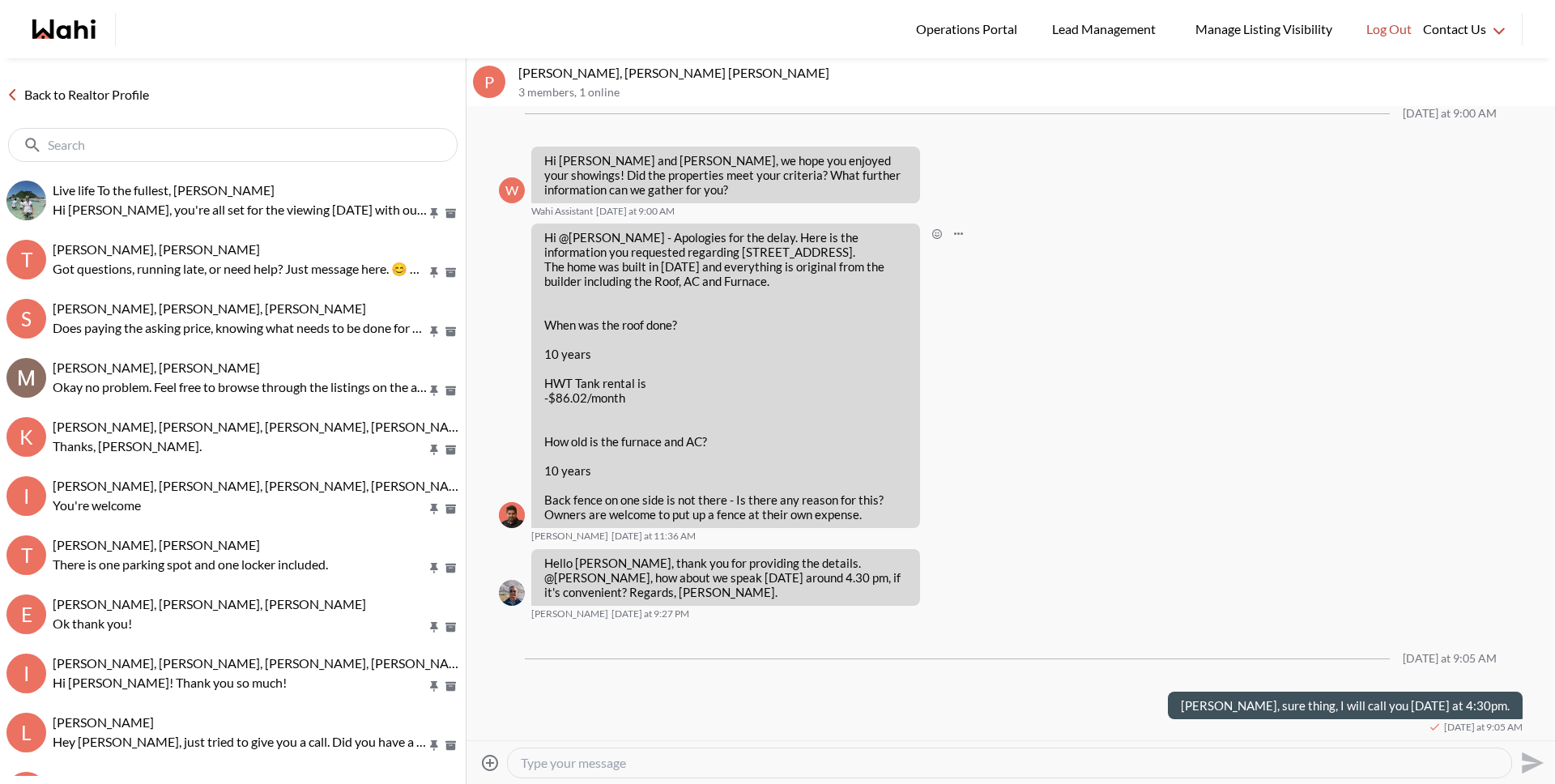
drag, startPoint x: 696, startPoint y: 251, endPoint x: 751, endPoint y: 249, distance: 55.0
click at [751, 249] on p "Hi @Pranav Dhar - Apologies for the delay. Here is the information you requeste…" at bounding box center [726, 258] width 363 height 58
drag, startPoint x: 750, startPoint y: 250, endPoint x: 681, endPoint y: 249, distance: 69.0
click at [681, 249] on p "Hi @Pranav Dhar - Apologies for the delay. Here is the information you requeste…" at bounding box center [726, 258] width 363 height 58
copy p "5 Antibes Dr"
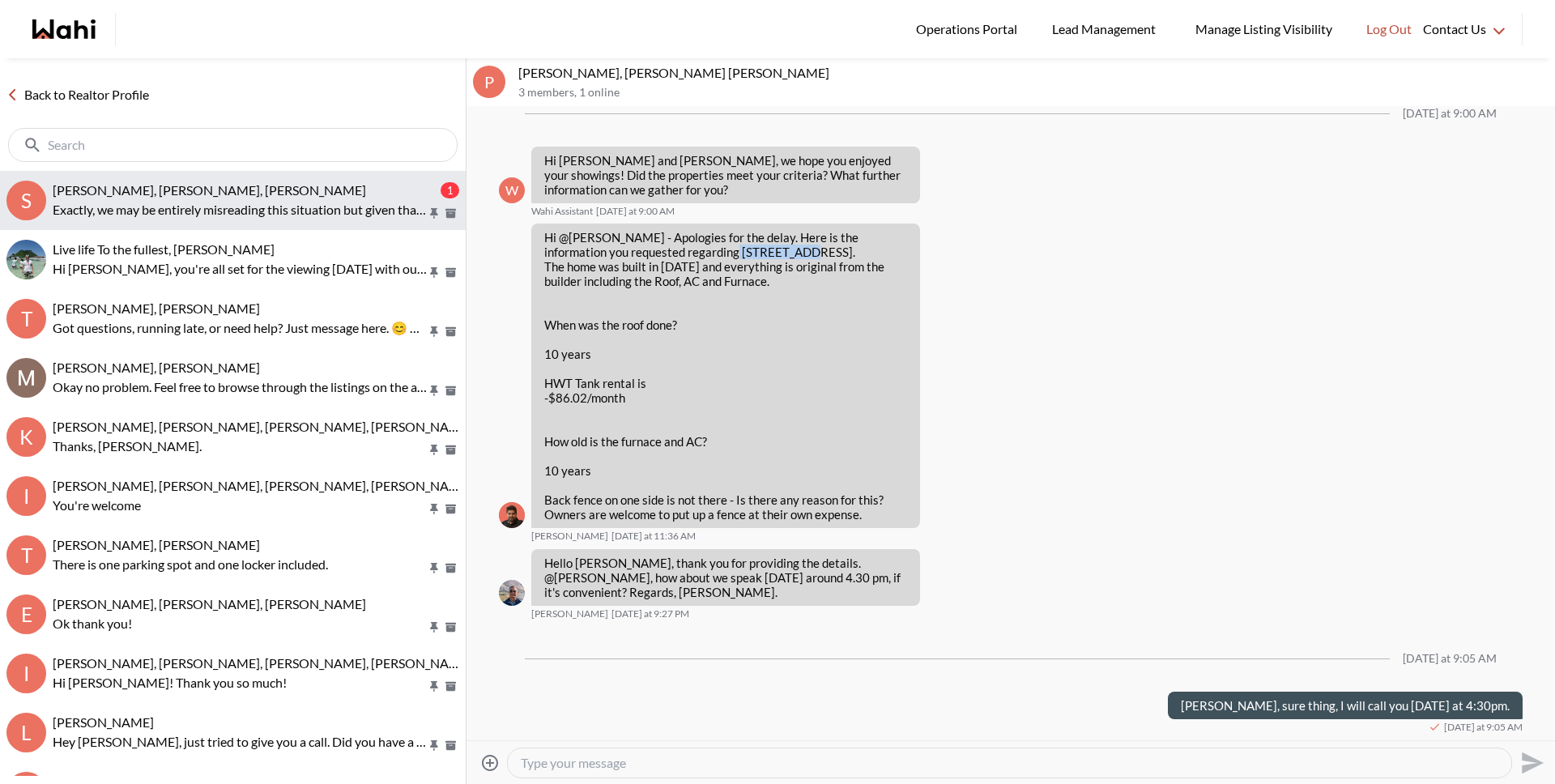
click at [140, 193] on span "Sarah Hunter, Bryce Hunter, Michelle" at bounding box center [208, 190] width 313 height 16
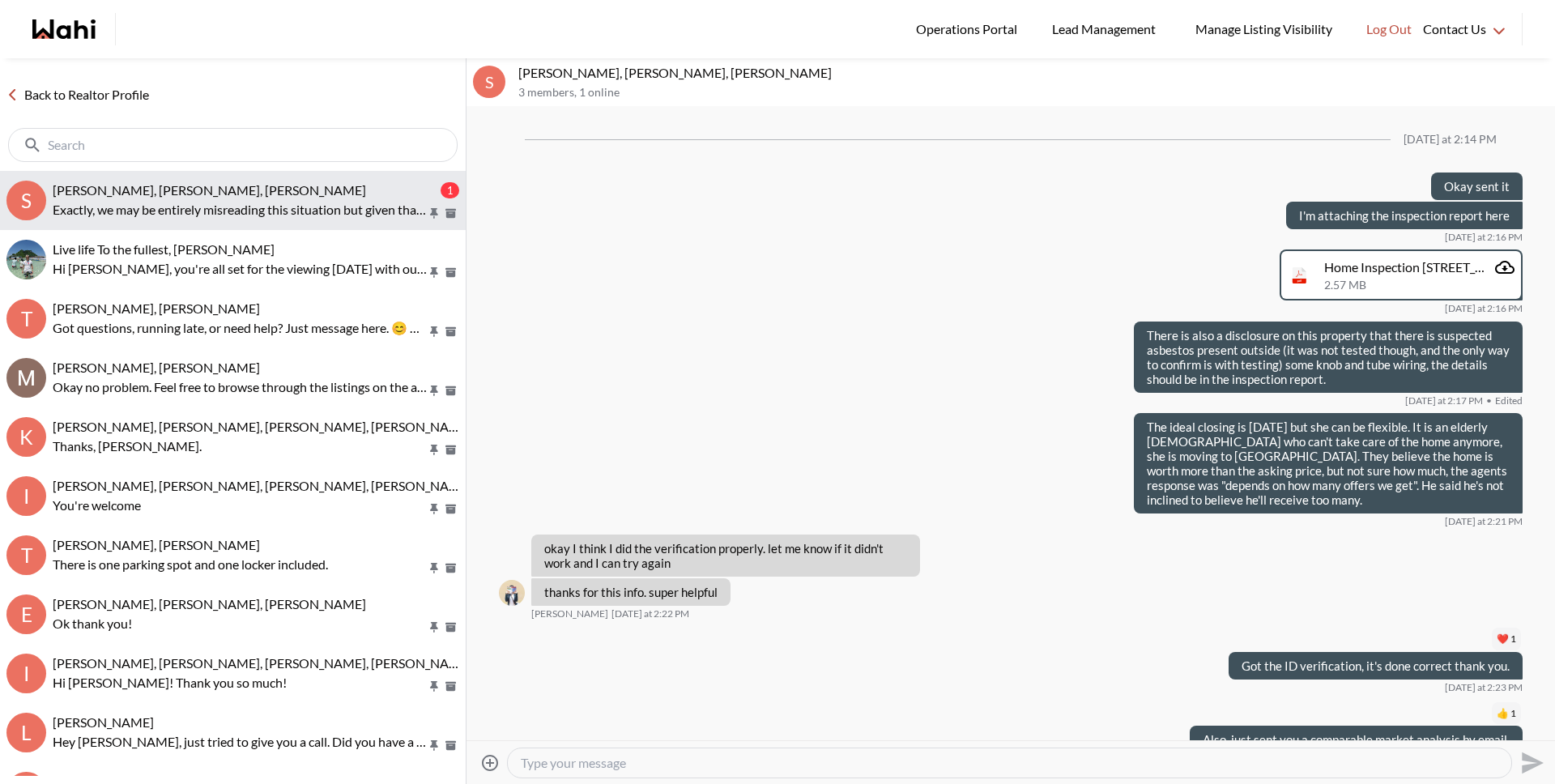
scroll to position [1977, 0]
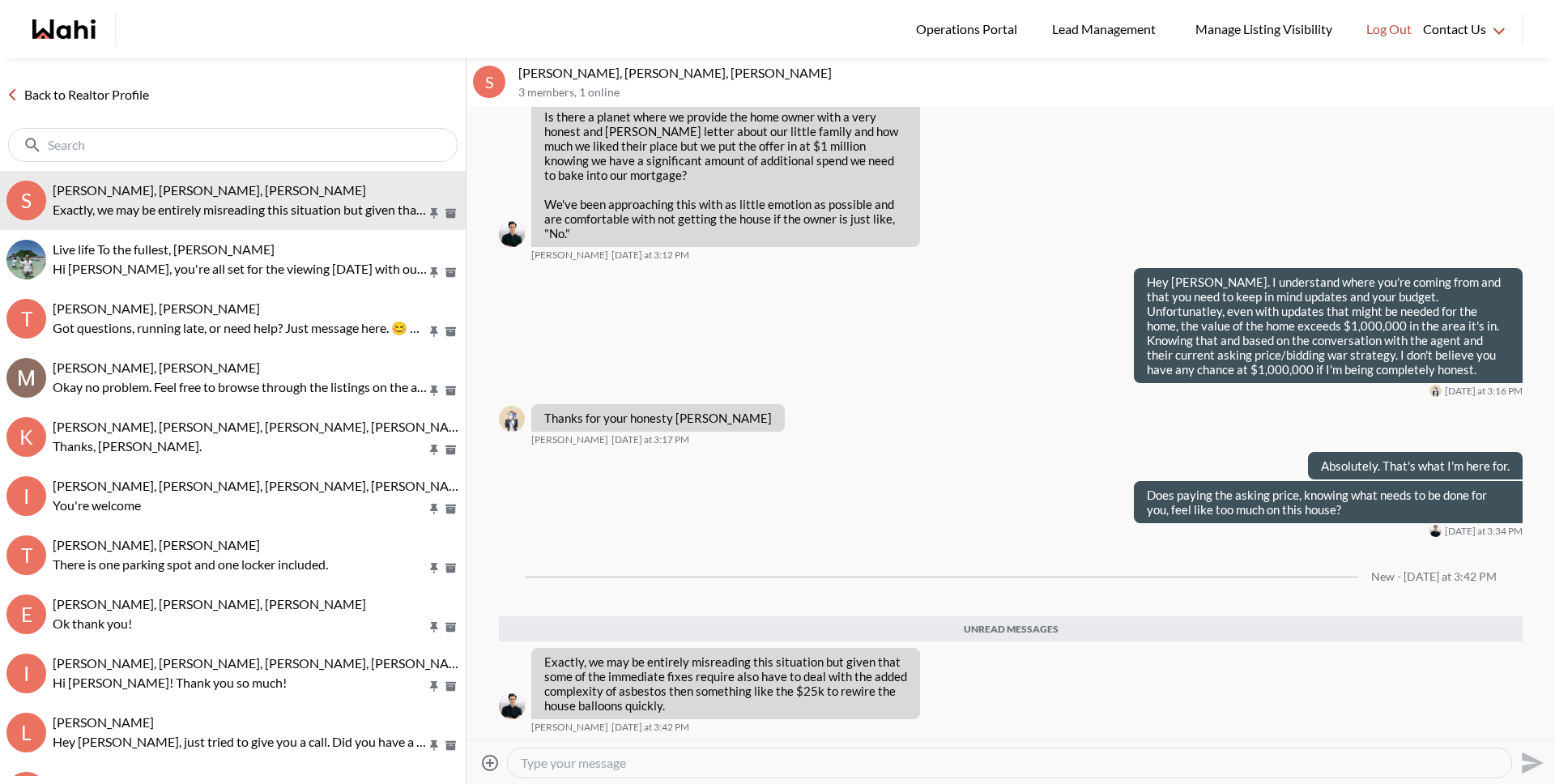
click at [569, 759] on textarea "Type your message" at bounding box center [1010, 763] width 978 height 16
click at [570, 763] on textarea "Type your message" at bounding box center [1010, 763] width 978 height 16
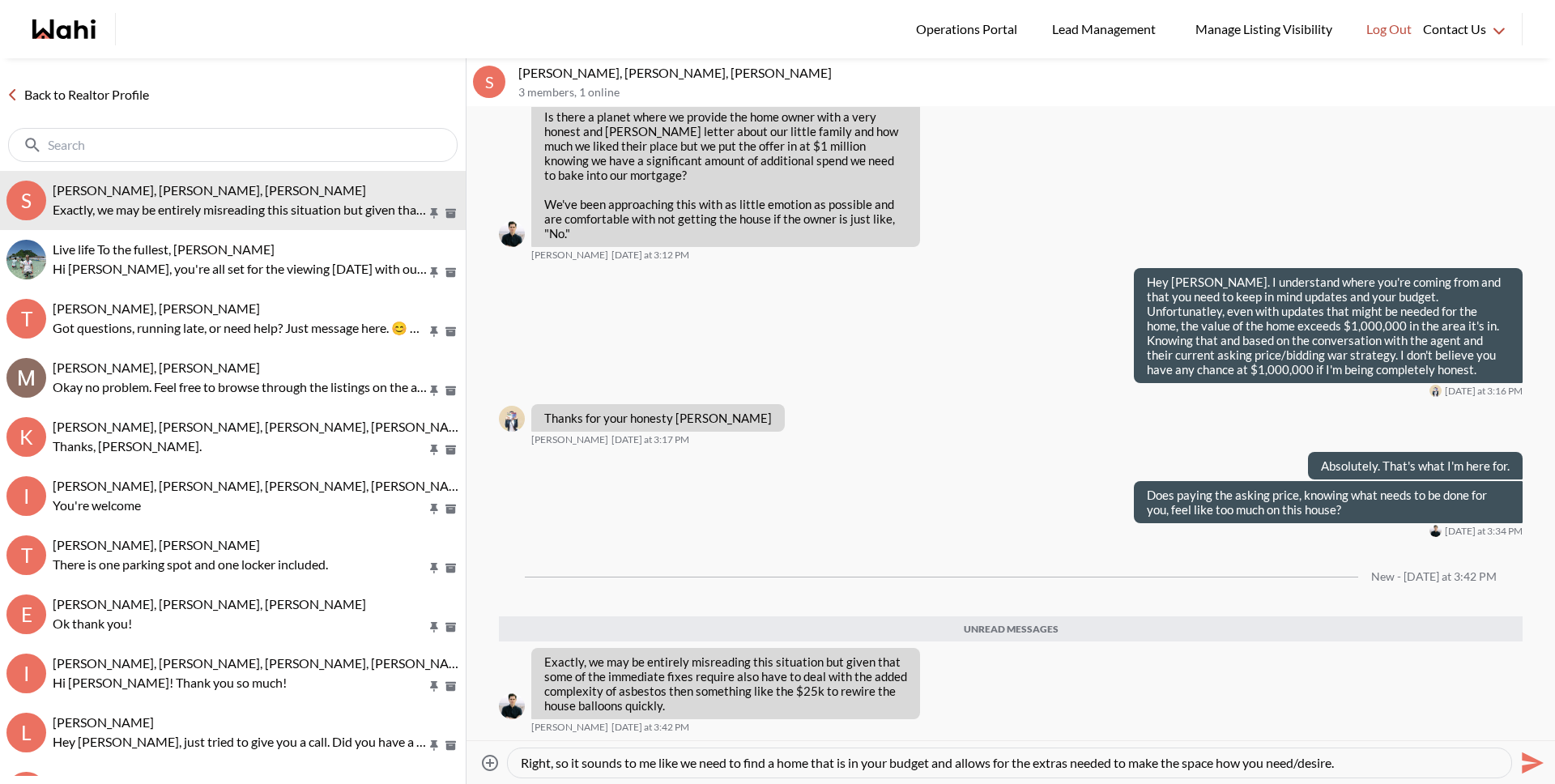
type textarea "Right, so it sounds to me like we need to find a home that is in your budget an…"
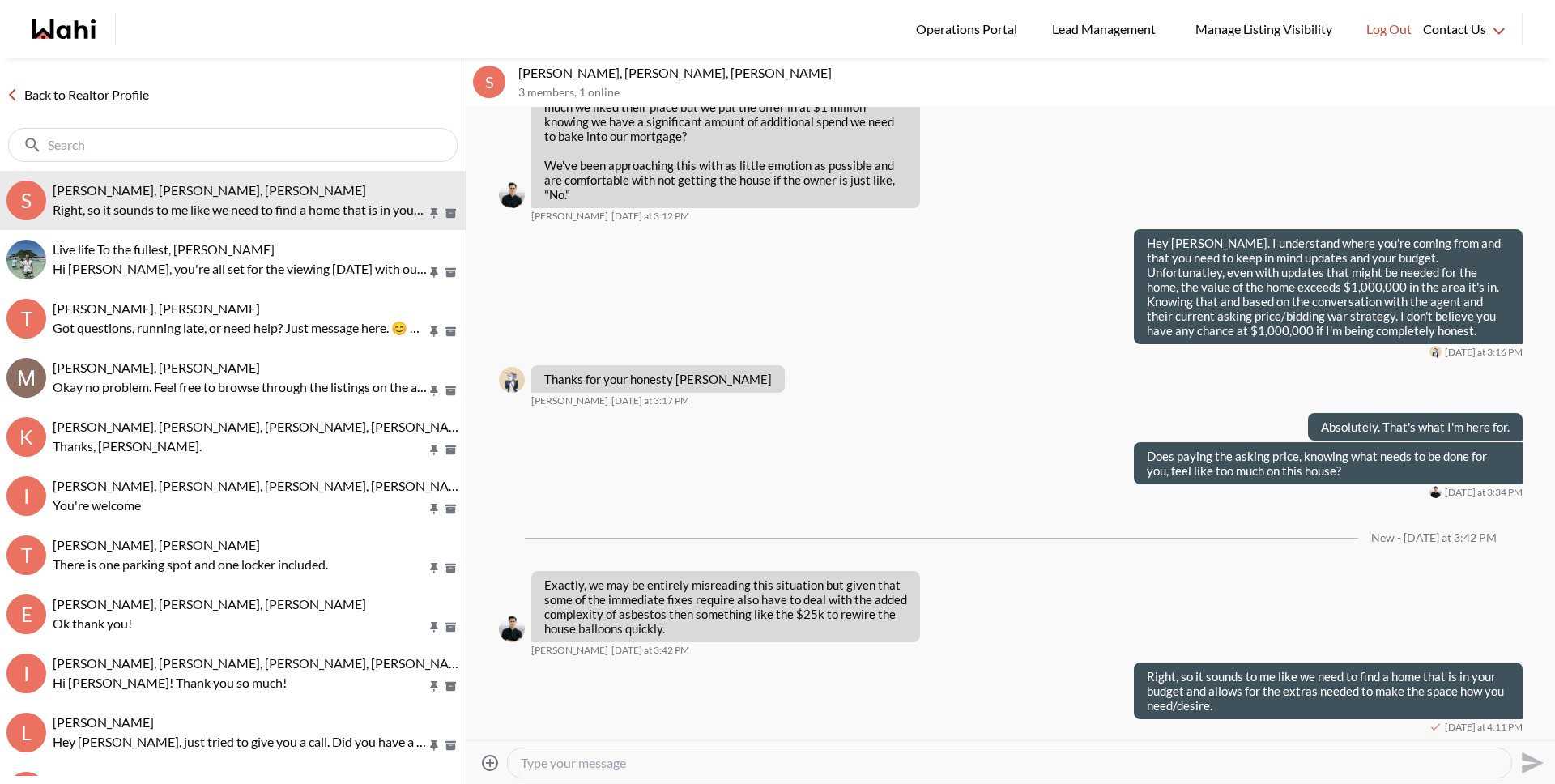
scroll to position [2015, 0]
click at [1085, 676] on button "Open Message Actions Menu" at bounding box center [1096, 673] width 21 height 21
click at [1008, 613] on button "Edit Message" at bounding box center [1029, 619] width 129 height 29
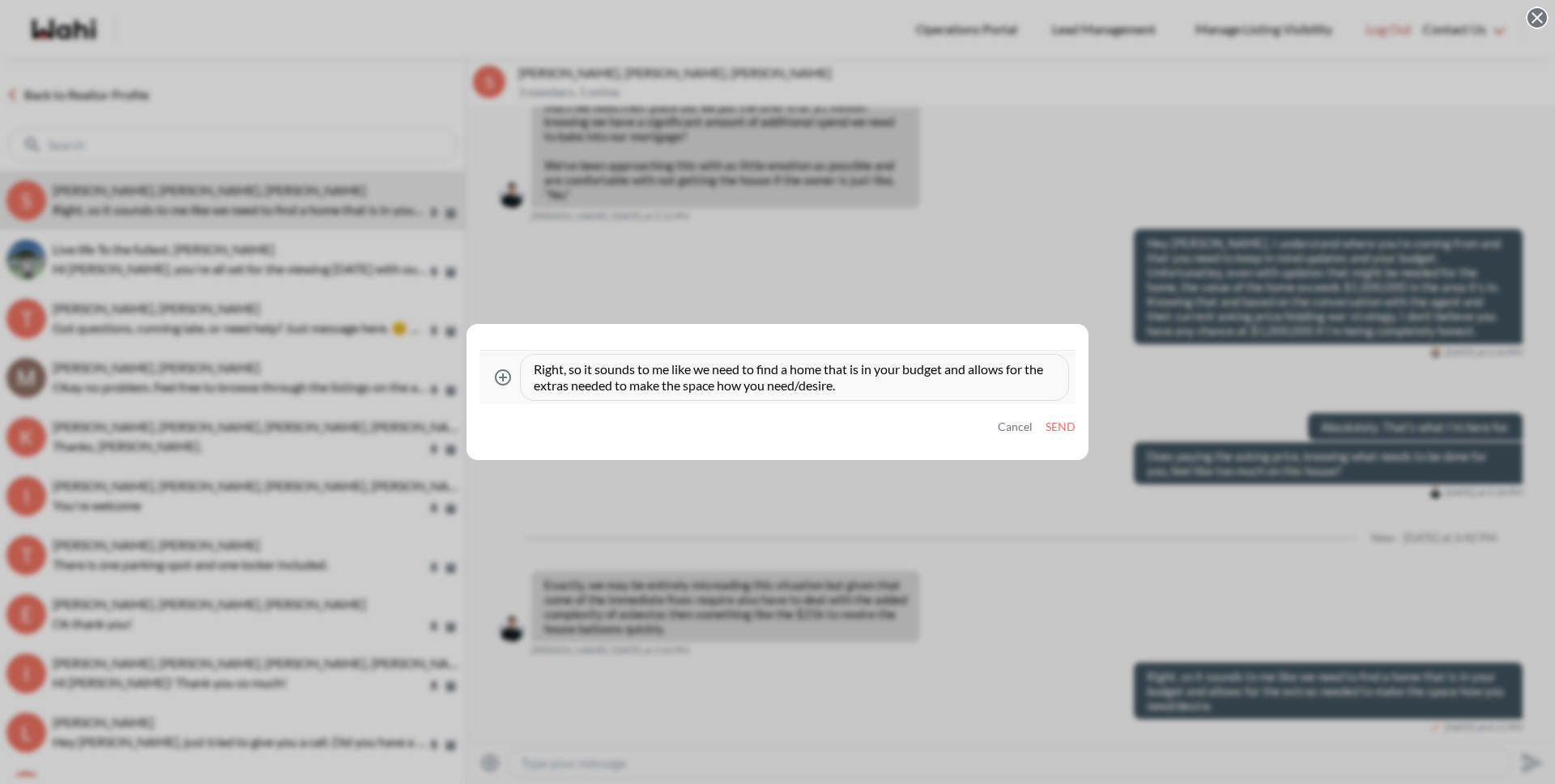
drag, startPoint x: 569, startPoint y: 370, endPoint x: 635, endPoint y: 374, distance: 66.1
click at [569, 370] on textarea "Right, so it sounds to me like we need to find a home that is in your budget an…" at bounding box center [795, 378] width 522 height 33
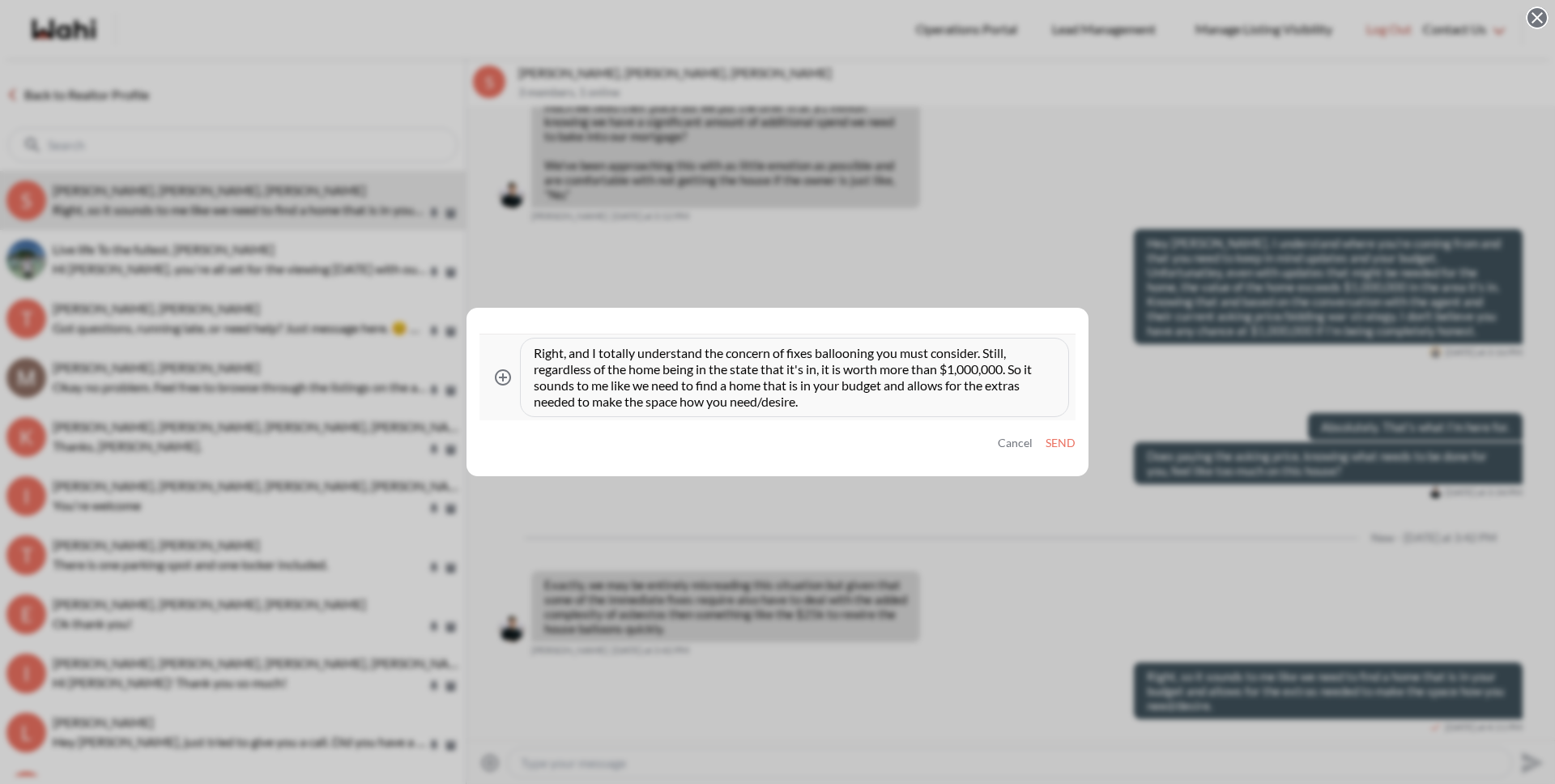
type textarea "Right, and I totally understand the concern of fixes ballooning you must consid…"
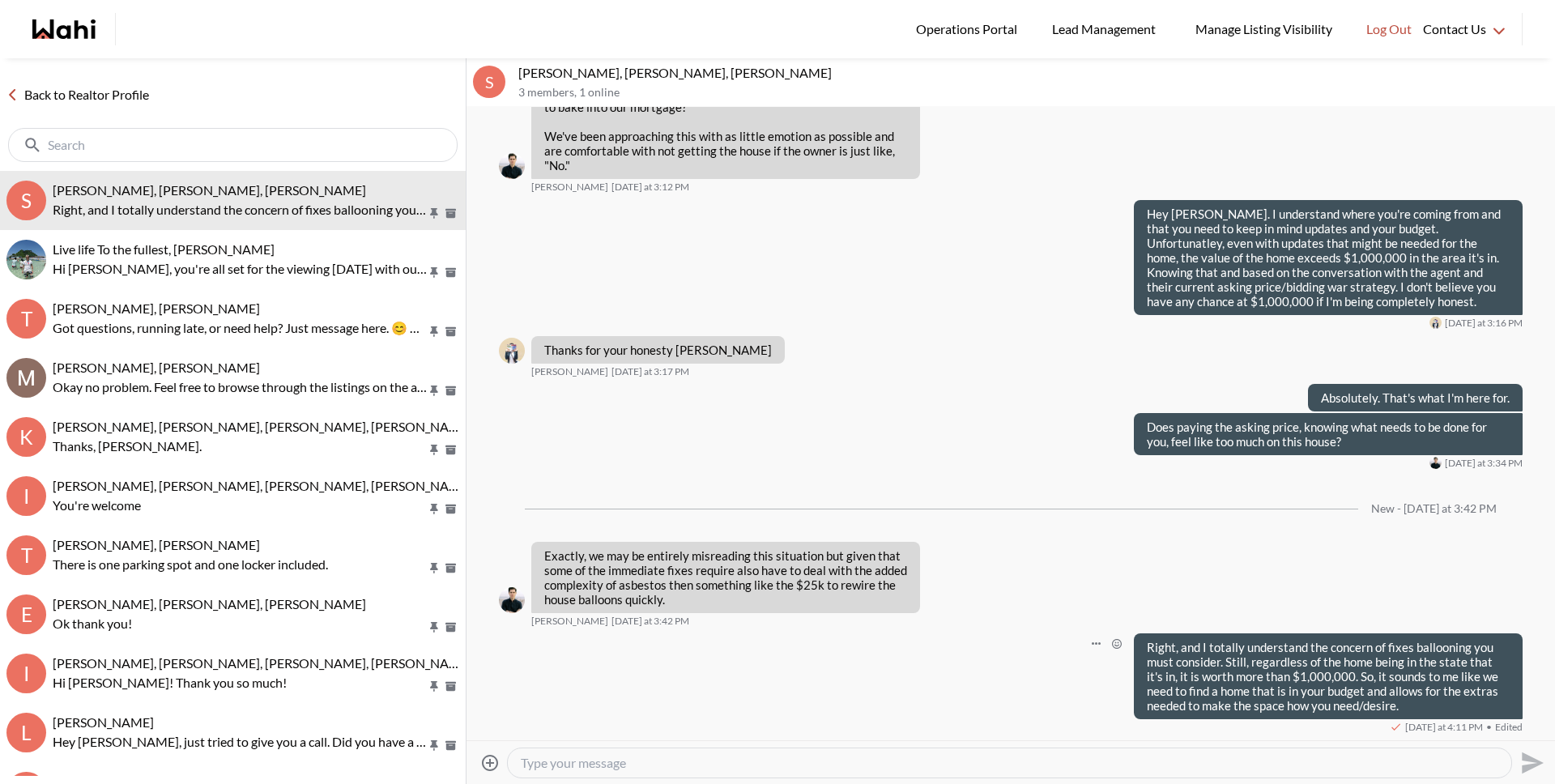
scroll to position [2045, 0]
click at [1091, 642] on icon "Open Message Actions Menu" at bounding box center [1096, 643] width 9 height 2
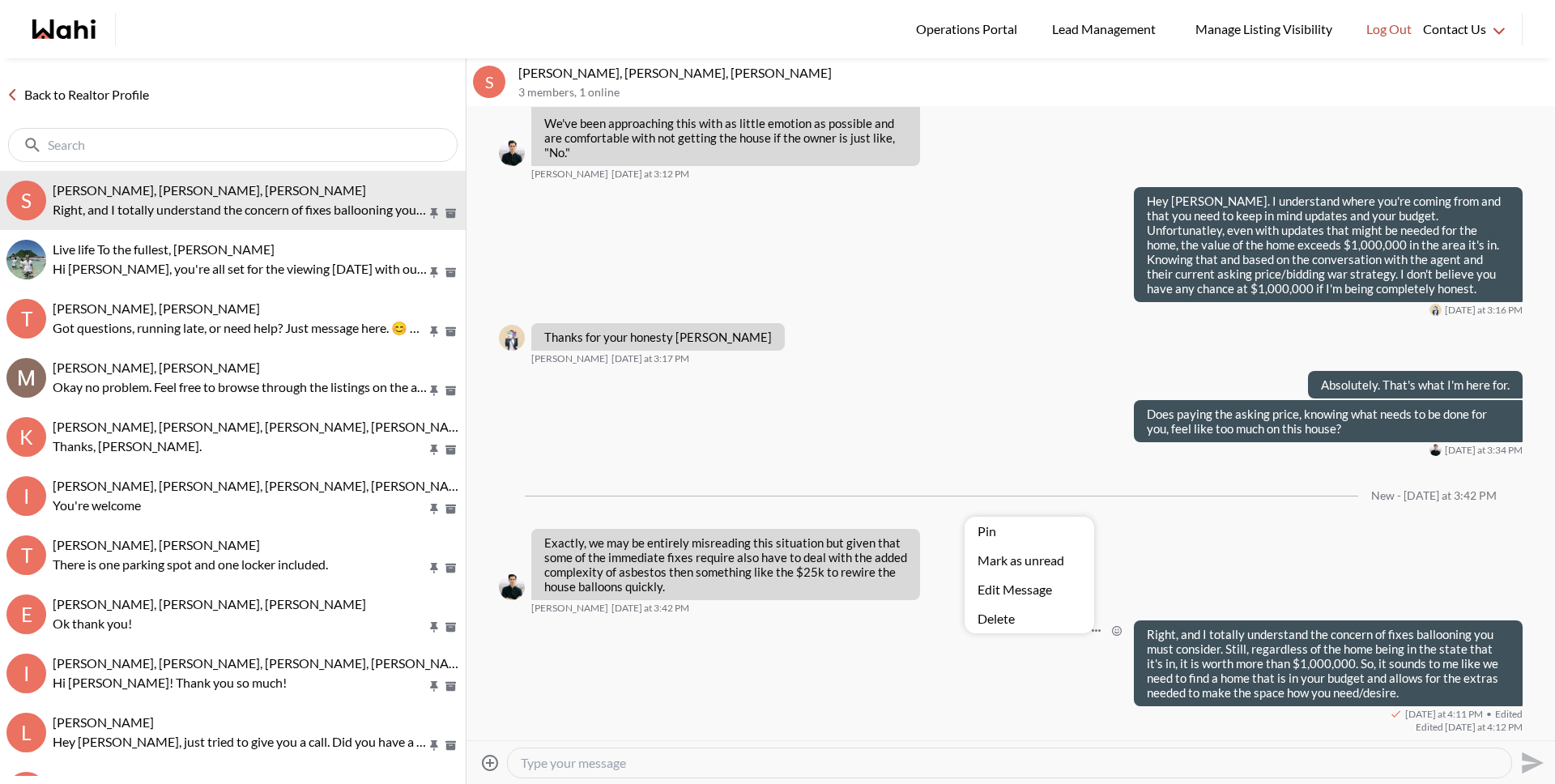
drag, startPoint x: 1004, startPoint y: 606, endPoint x: 1002, endPoint y: 587, distance: 19.1
click at [1002, 587] on div "Pin Mark as unread Edit Message Delete" at bounding box center [1029, 575] width 129 height 117
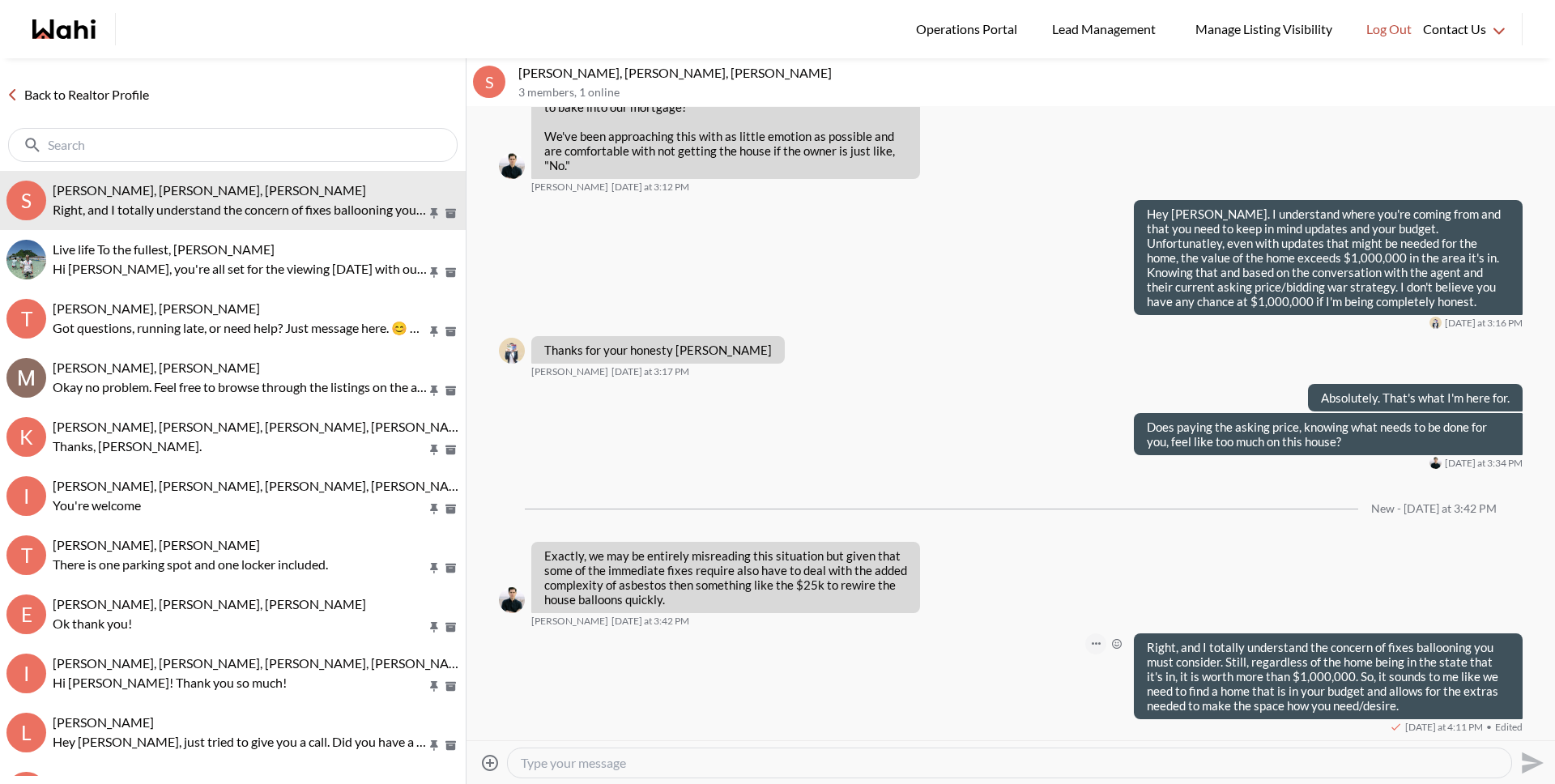
click at [1085, 643] on button "Open Message Actions Menu" at bounding box center [1096, 644] width 21 height 21
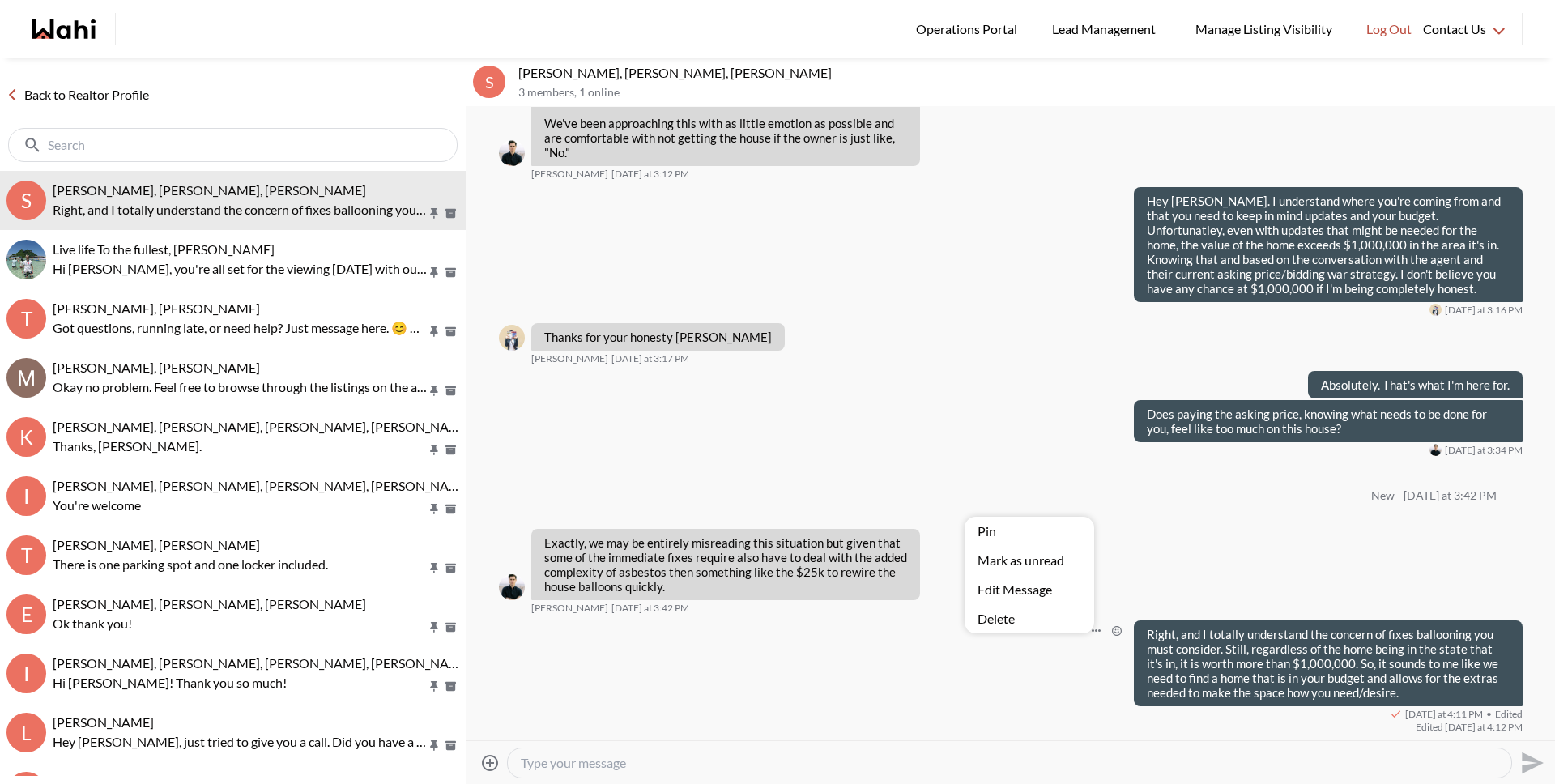
click at [1026, 583] on button "Edit Message" at bounding box center [1029, 589] width 129 height 29
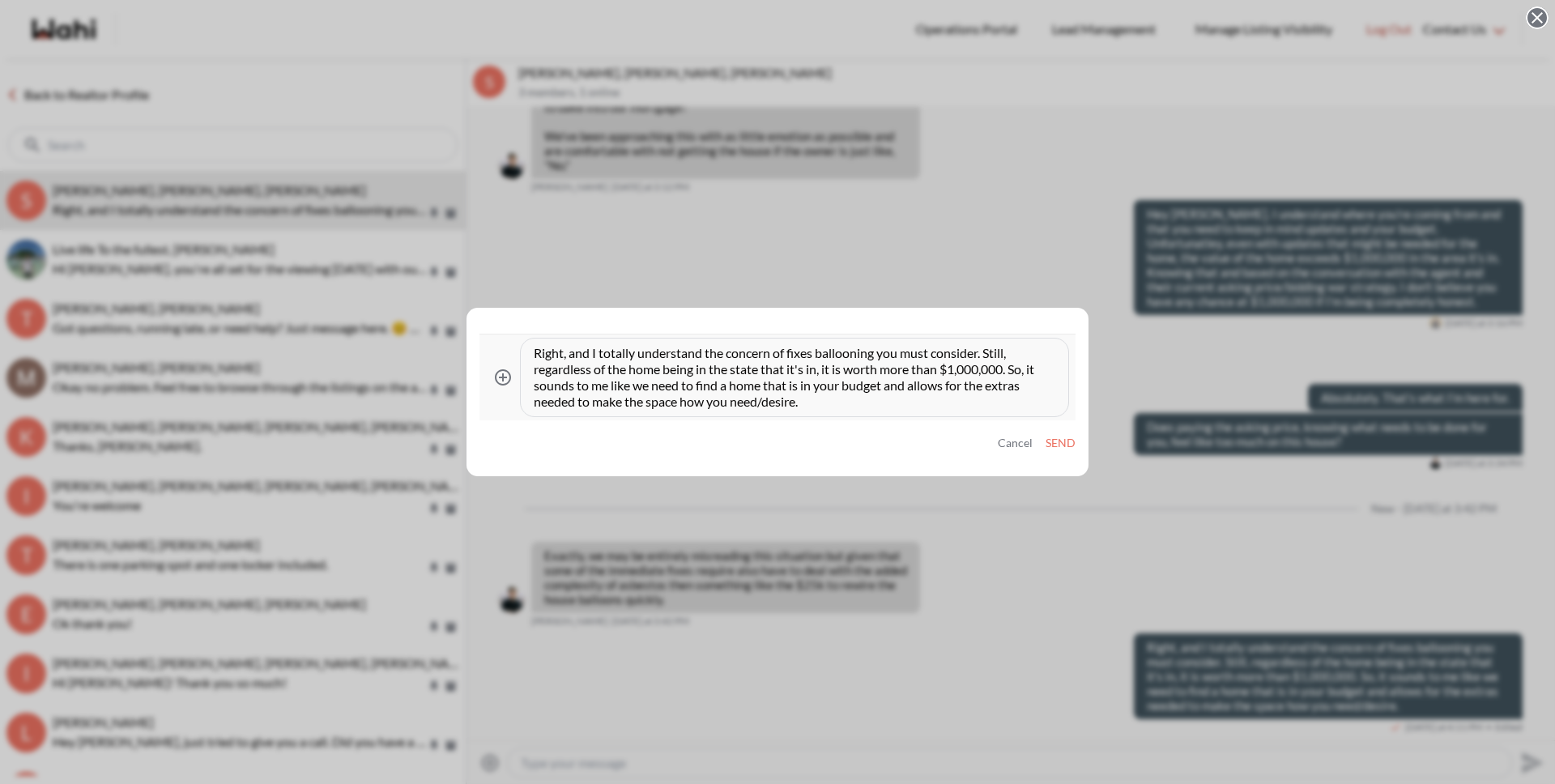
click at [883, 356] on textarea "Right, and I totally understand the concern of fixes ballooning you must consid…" at bounding box center [795, 377] width 522 height 65
type textarea "Right, and I totally understand the concern of fixes ballooning that you must c…"
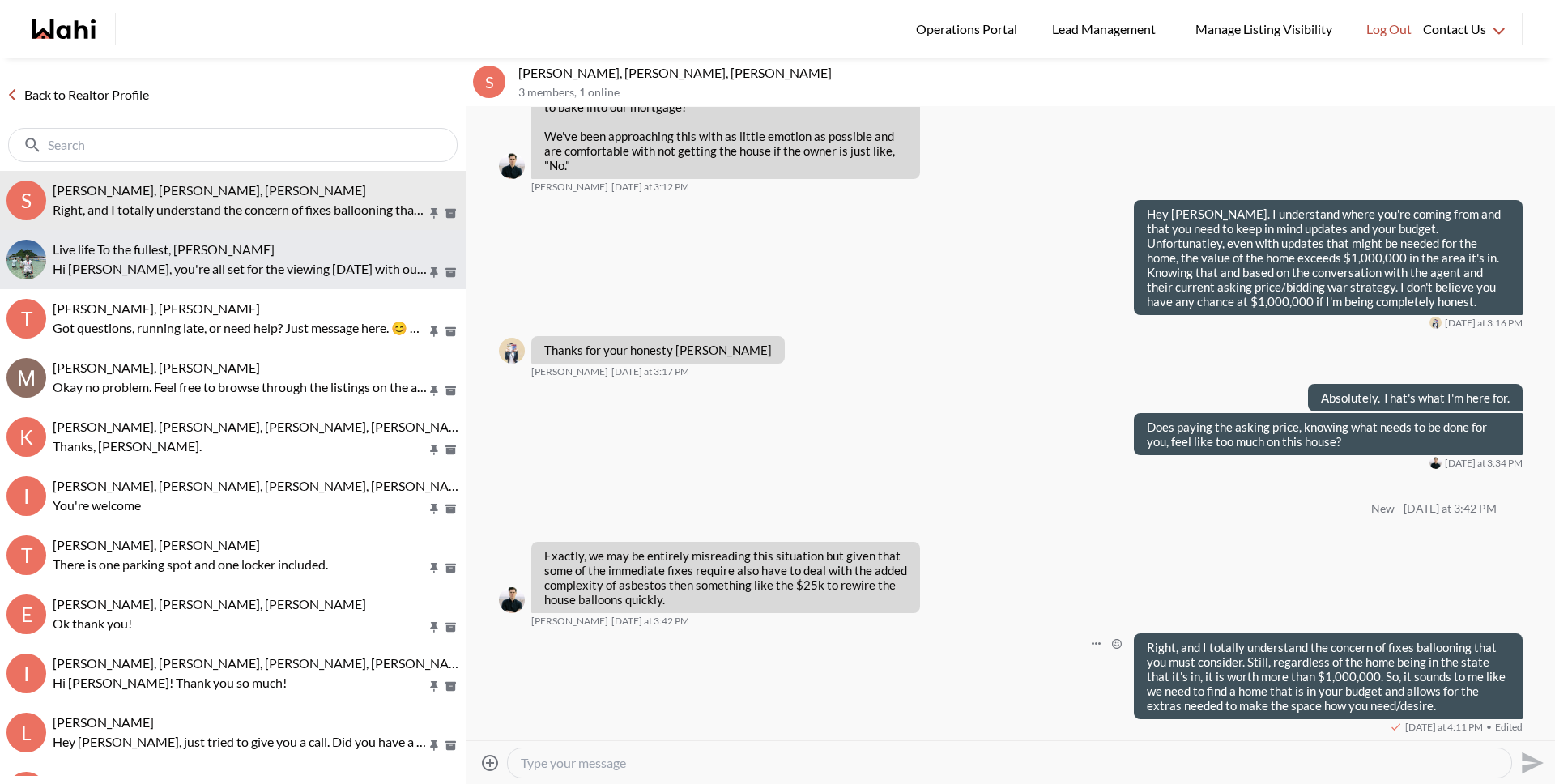
click at [253, 261] on p "Hi [PERSON_NAME], you're all set for the viewing [DATE] with our showing agent …" at bounding box center [240, 269] width 374 height 20
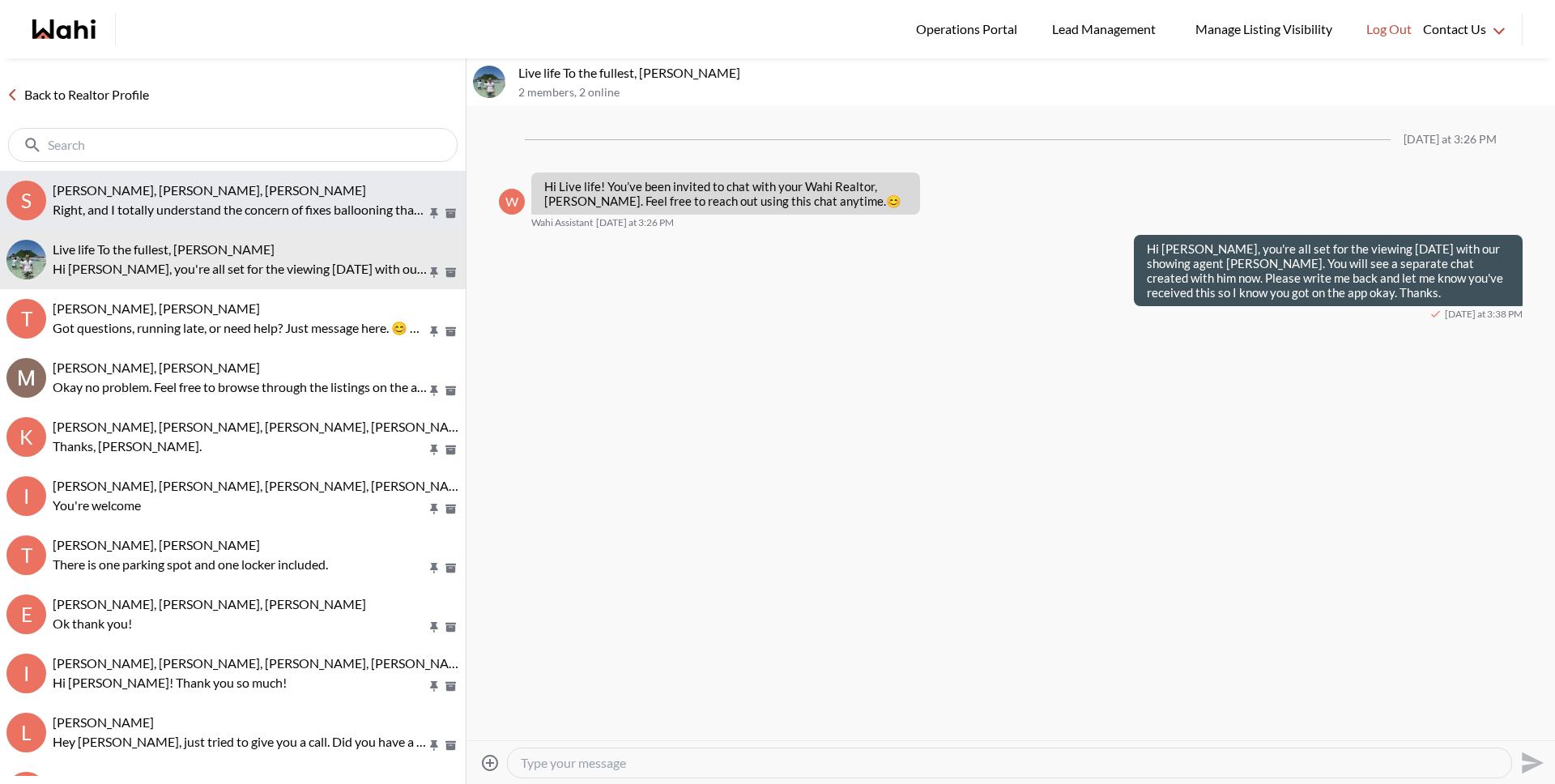
click at [256, 210] on p "Right, and I totally understand the concern of fixes ballooning that you must c…" at bounding box center [240, 210] width 374 height 20
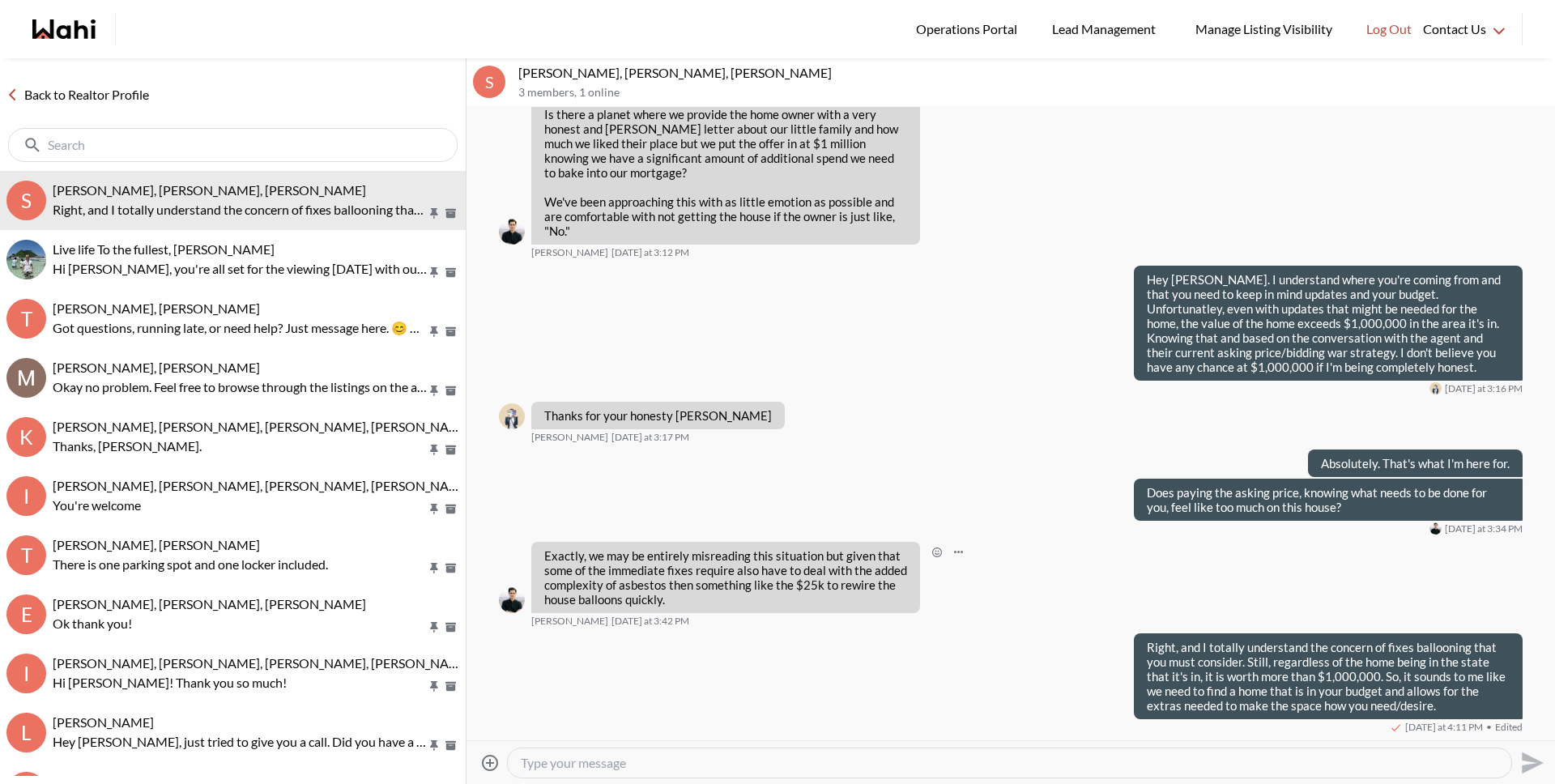
scroll to position [1979, 0]
click at [1123, 762] on textarea "Type your message" at bounding box center [1010, 763] width 978 height 16
click at [83, 85] on link "Back to Realtor Profile" at bounding box center [78, 95] width 155 height 21
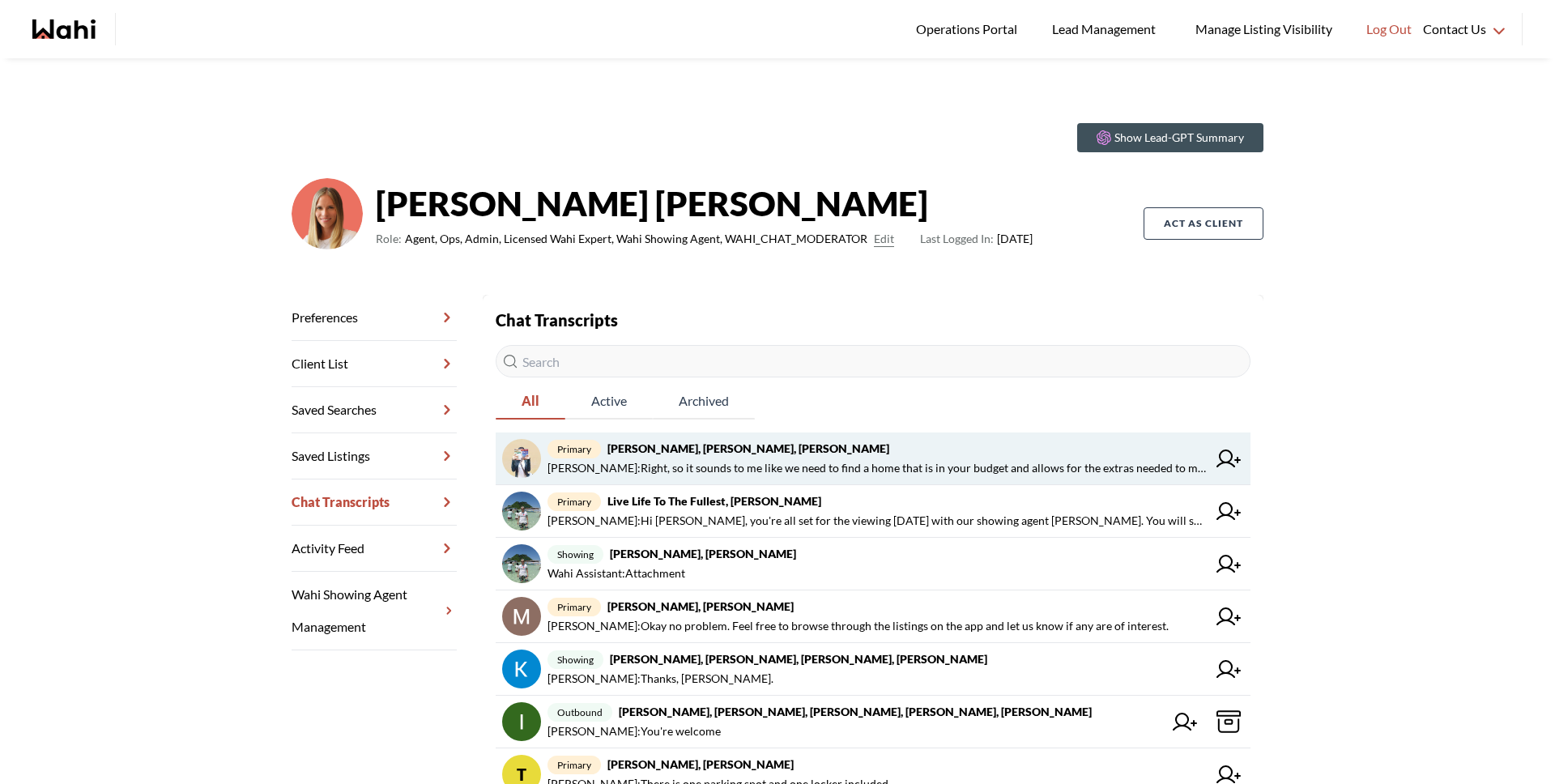
click at [718, 445] on strong "[PERSON_NAME], [PERSON_NAME], [PERSON_NAME]" at bounding box center [748, 448] width 282 height 14
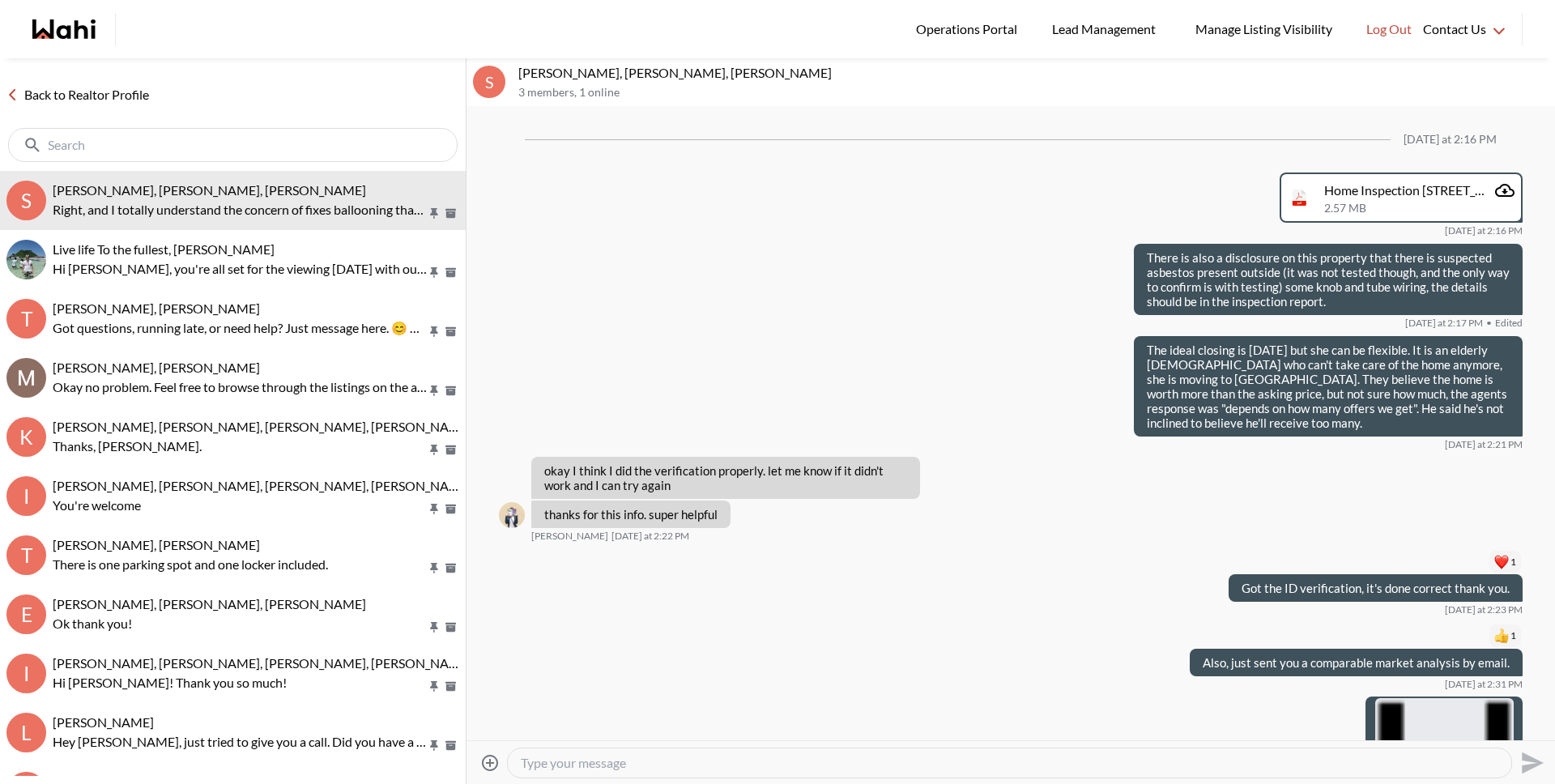
scroll to position [1902, 0]
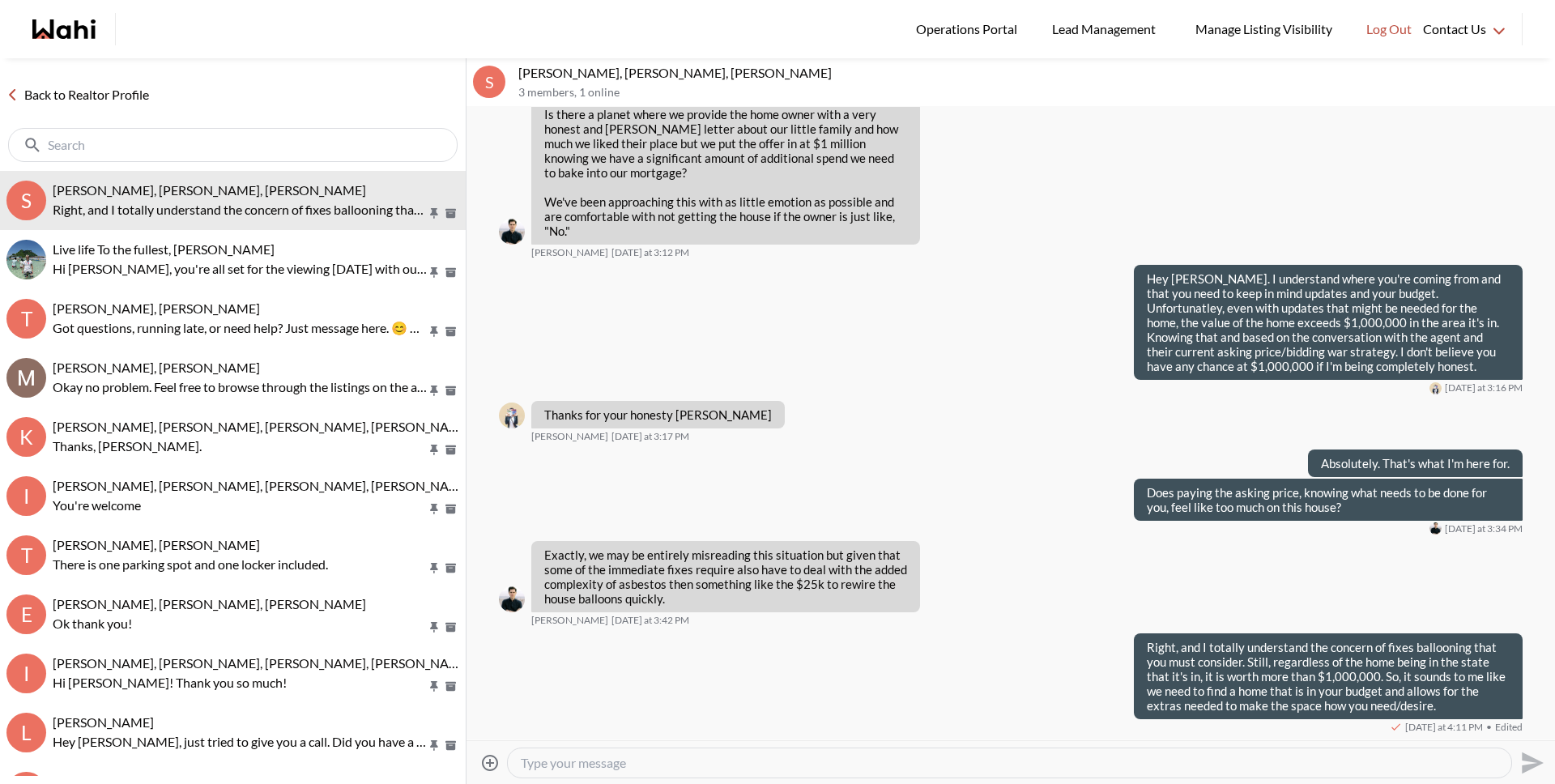
click at [746, 764] on textarea "Type your message" at bounding box center [1010, 763] width 978 height 16
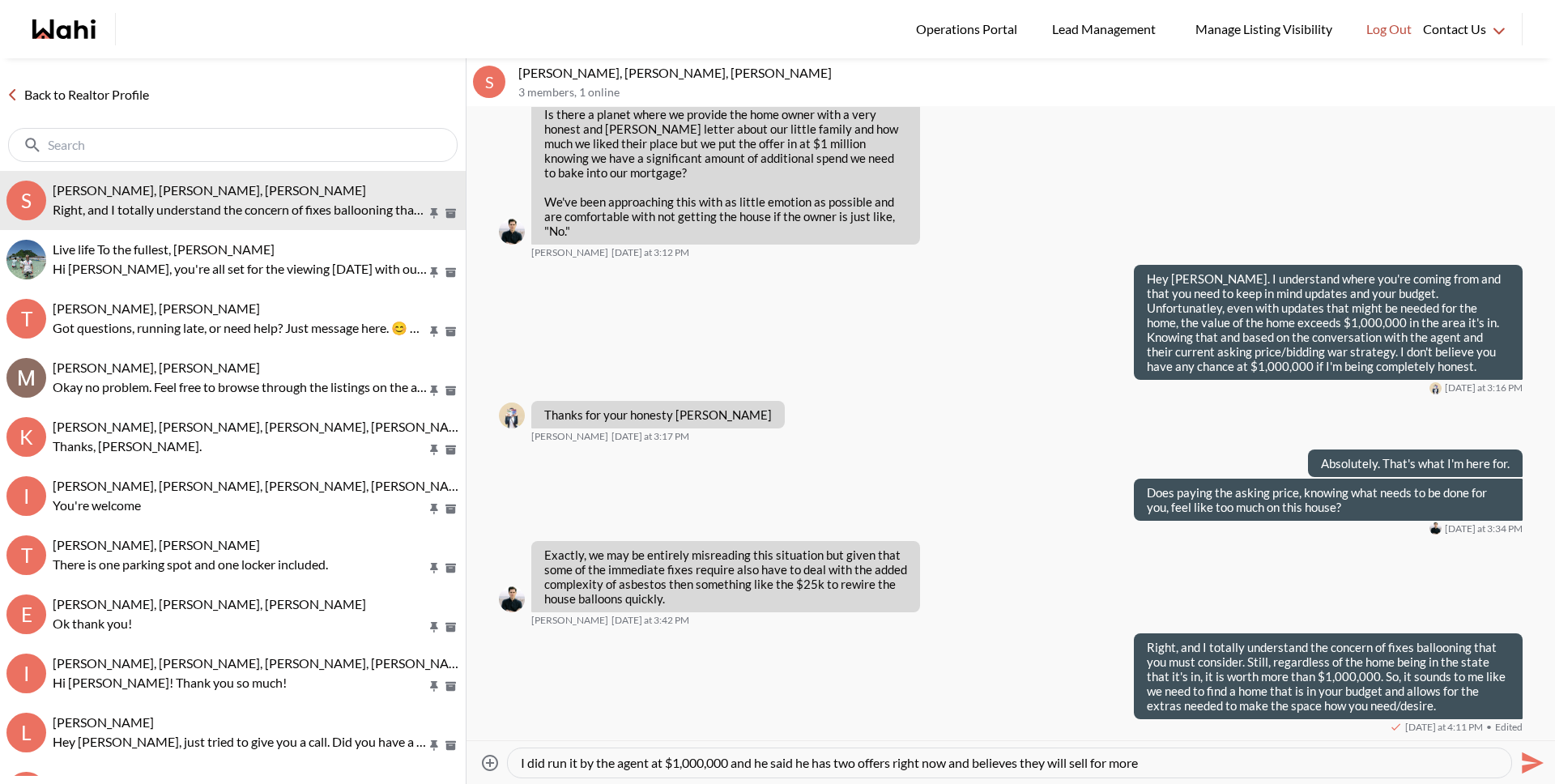
type textarea "I did run it by the agent at $1,000,000 and he said he has two offers right now…"
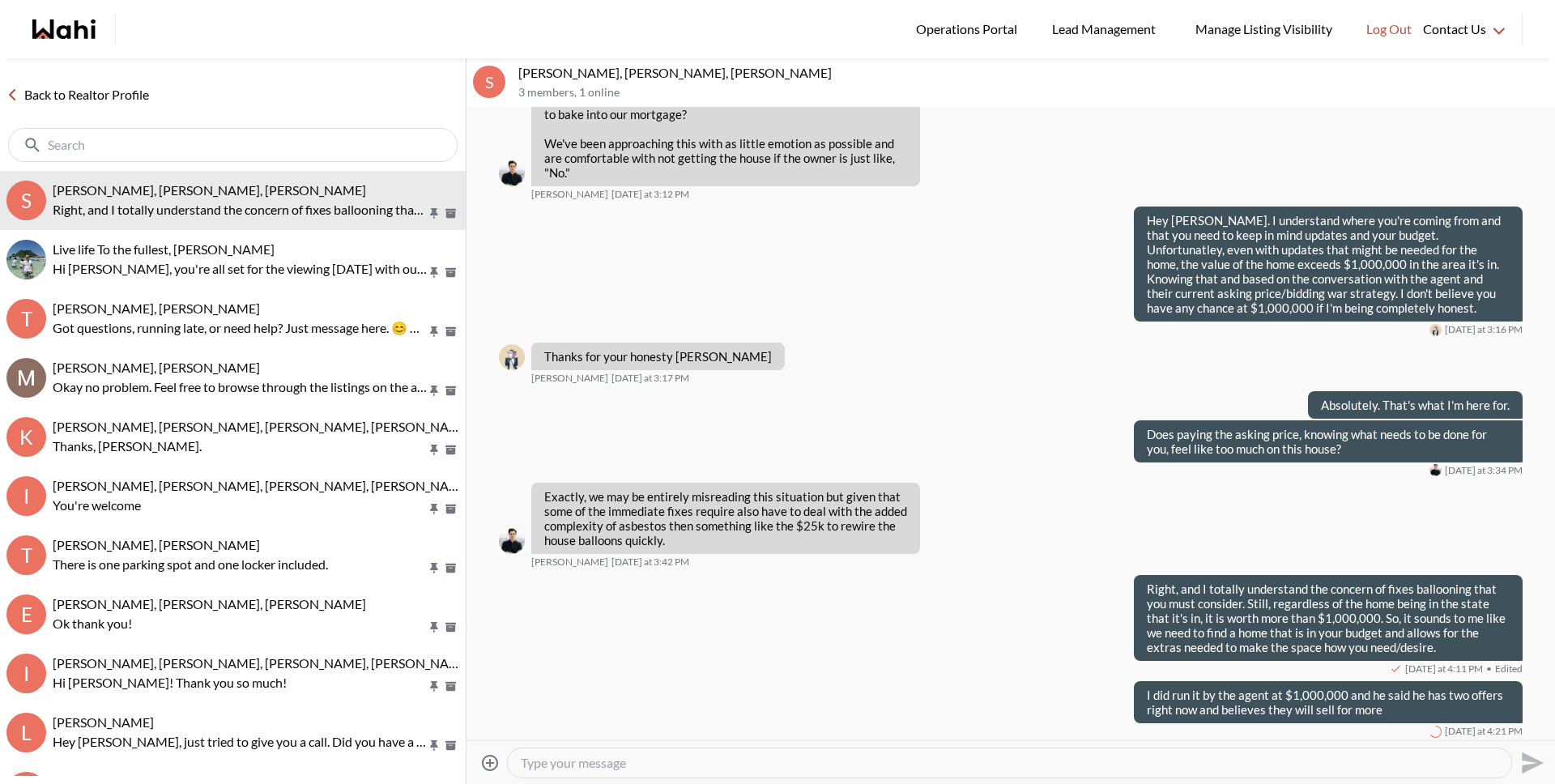
scroll to position [1964, 0]
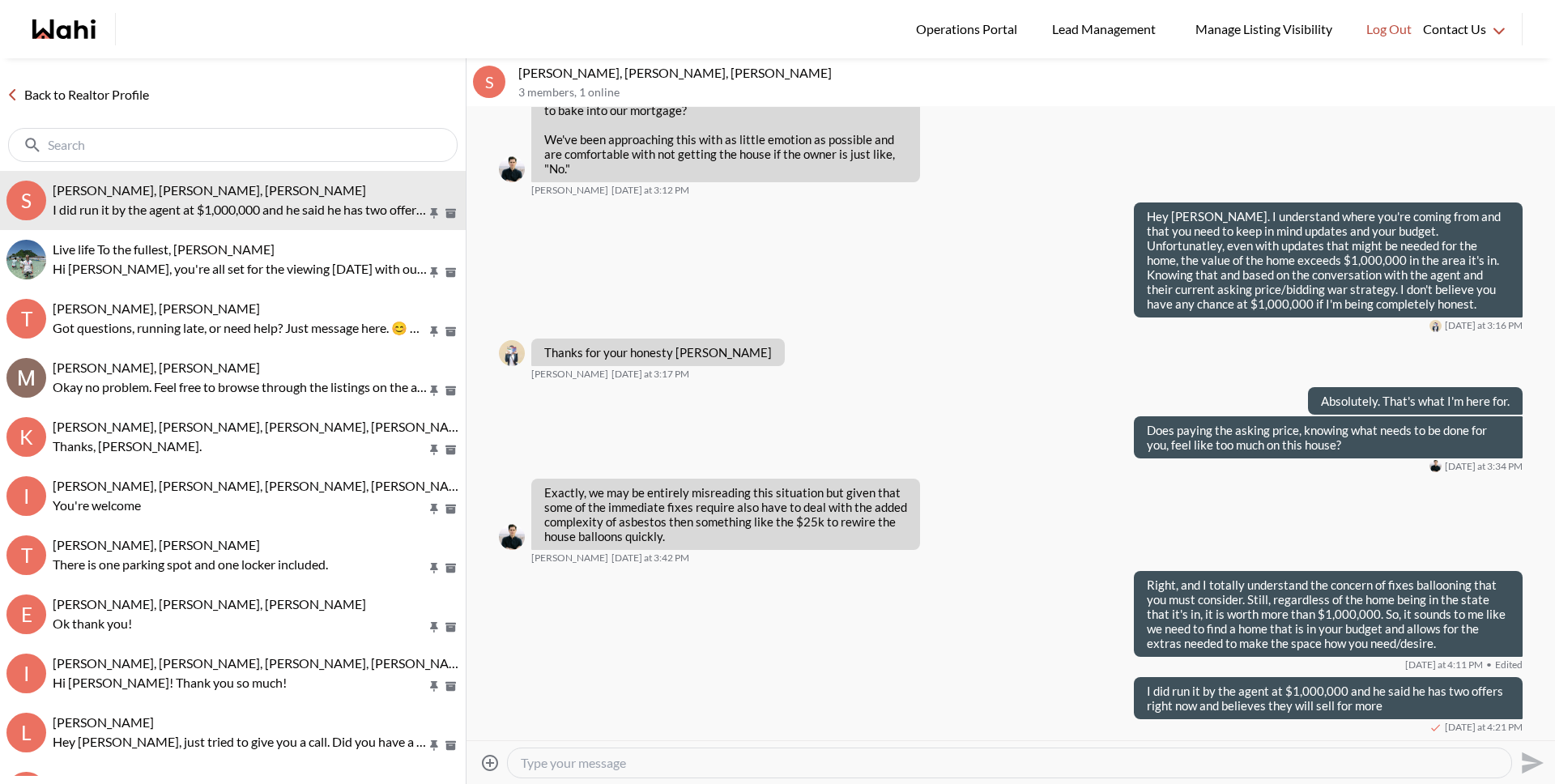
click at [83, 93] on link "Back to Realtor Profile" at bounding box center [78, 95] width 155 height 21
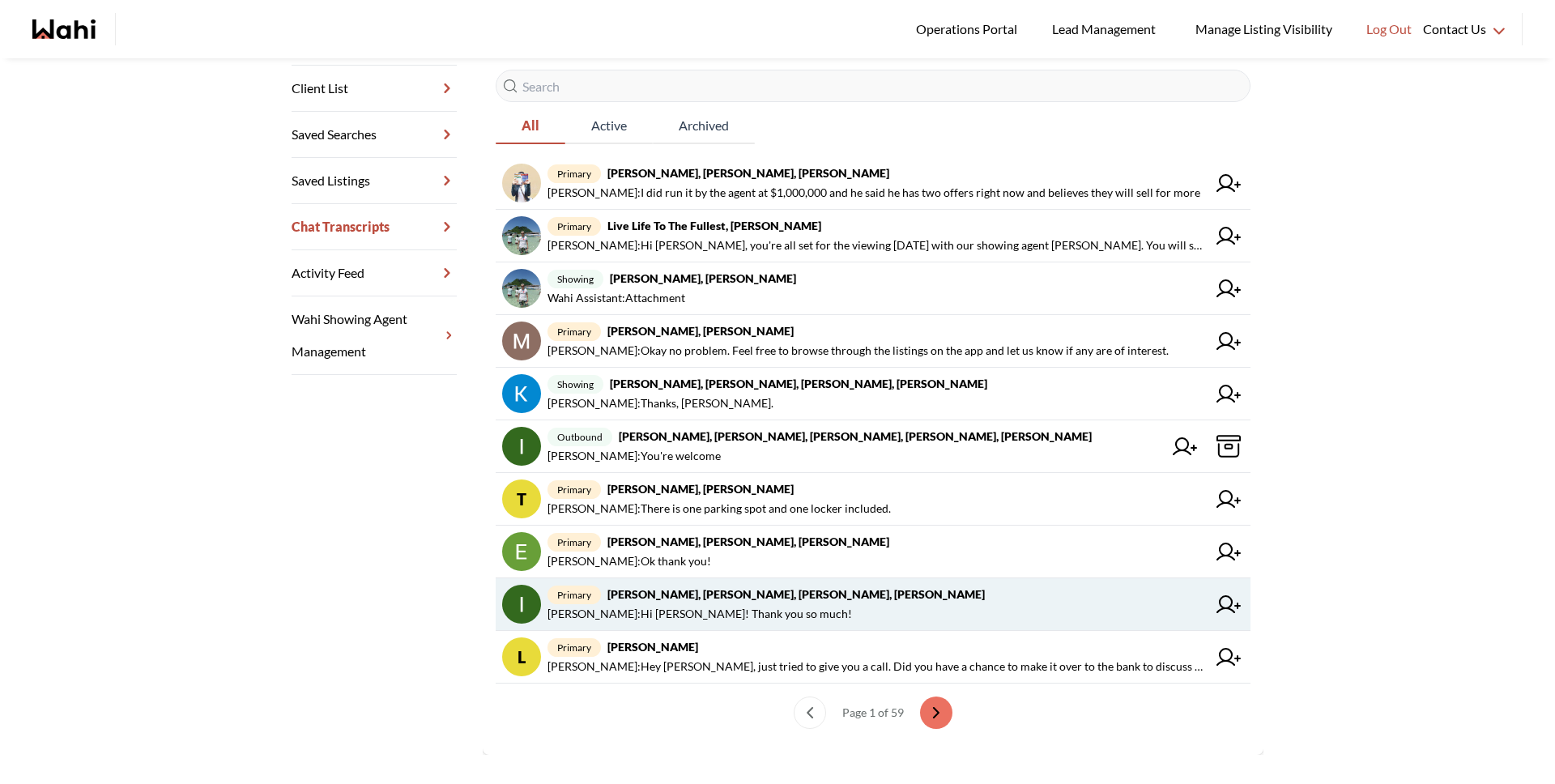
scroll to position [277, 0]
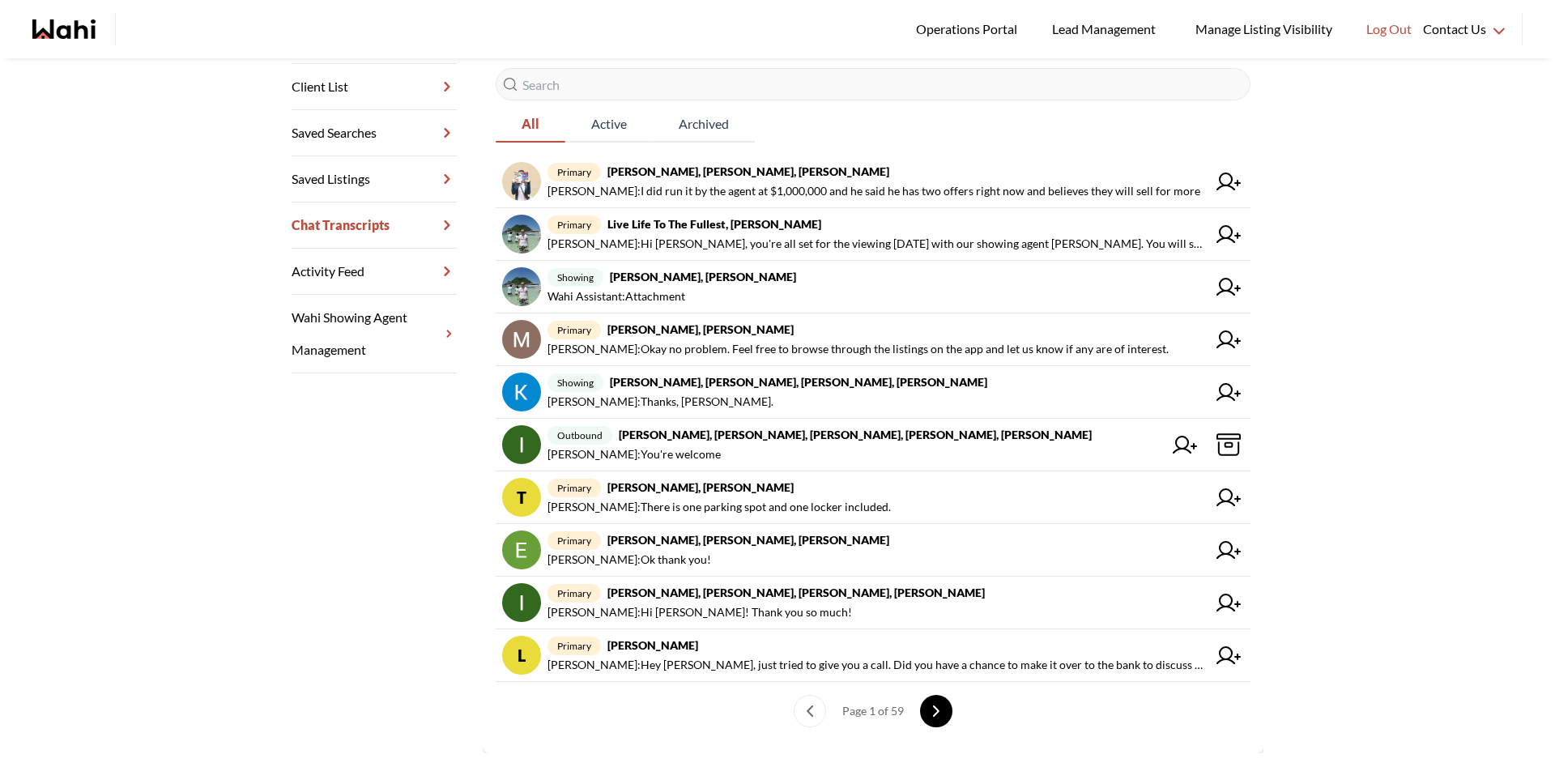
click at [930, 715] on icon "next page" at bounding box center [936, 711] width 11 height 11
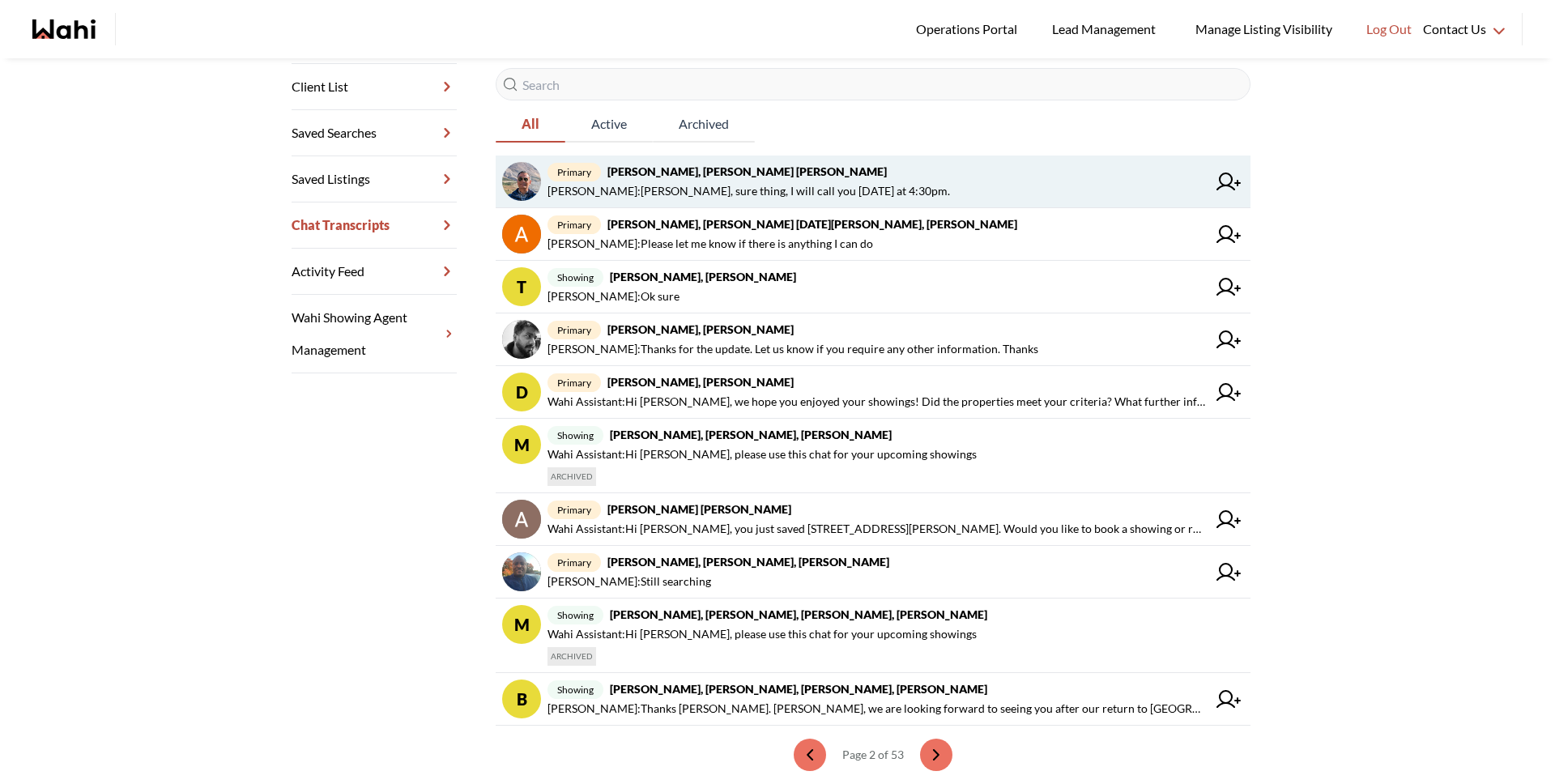
click at [637, 165] on strong "[PERSON_NAME], [PERSON_NAME] [PERSON_NAME]" at bounding box center [747, 171] width 280 height 14
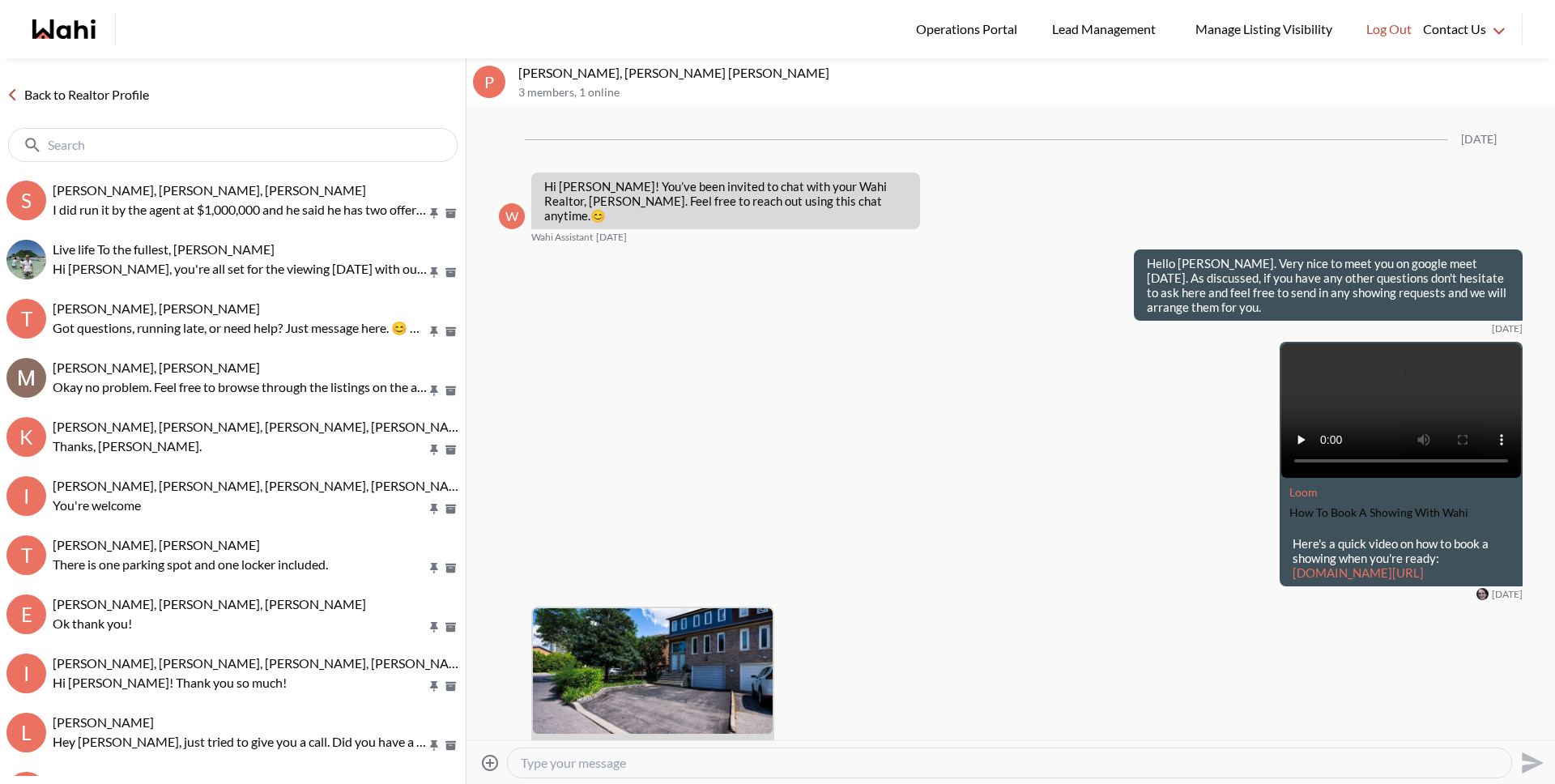
scroll to position [3110, 0]
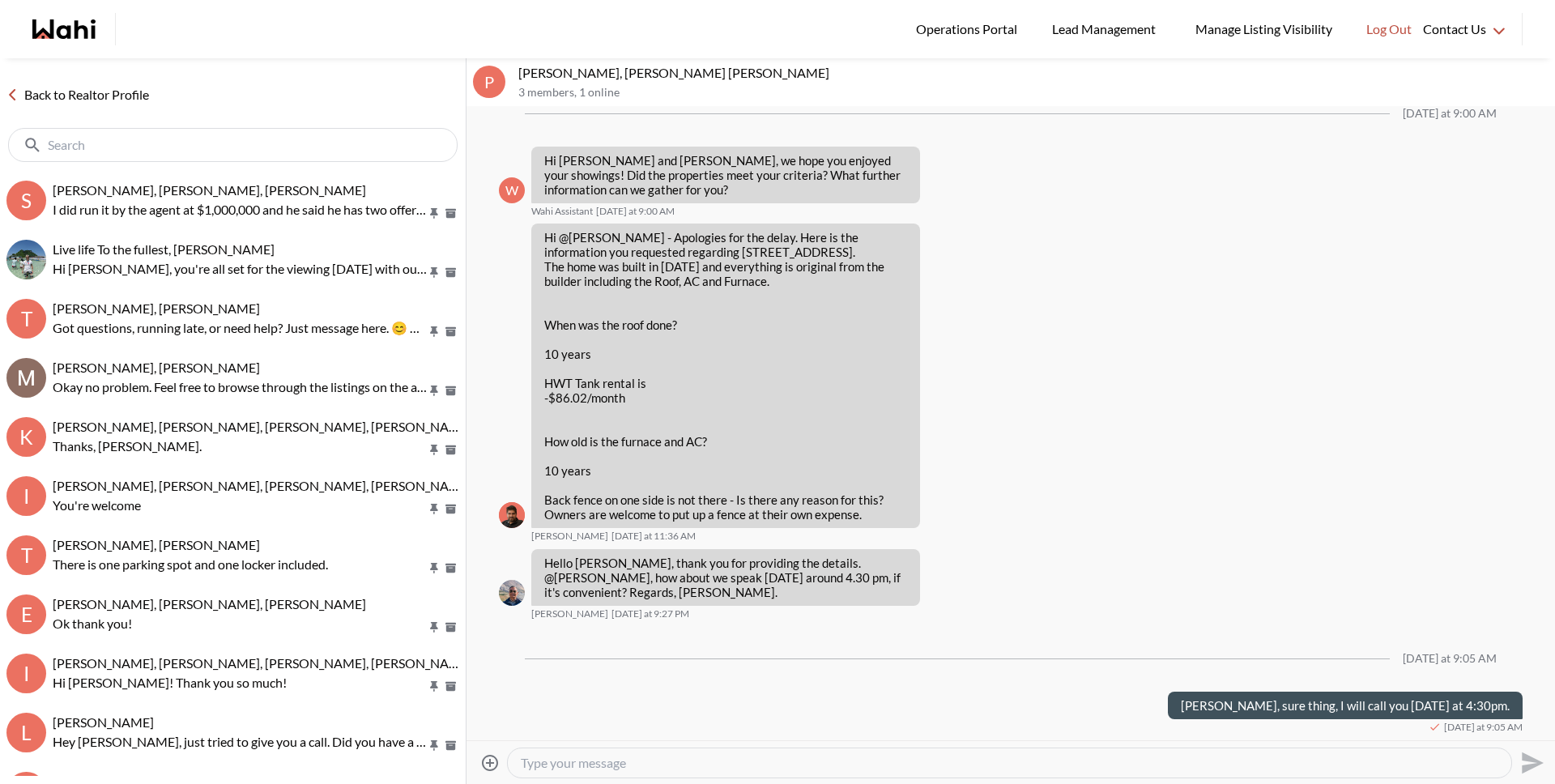
click at [760, 768] on textarea "Type your message" at bounding box center [1010, 763] width 978 height 16
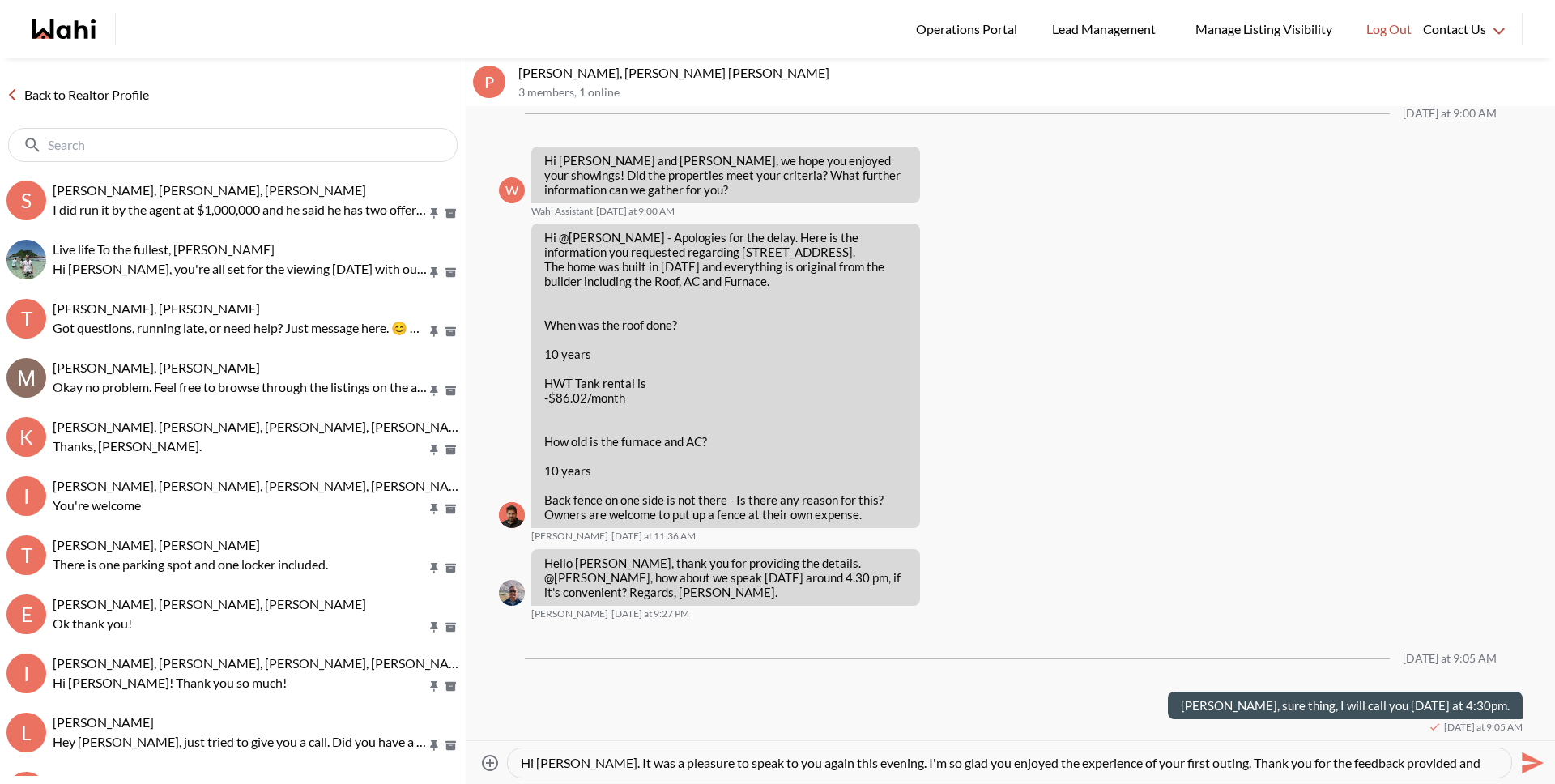
scroll to position [16, 0]
type textarea "Hi [PERSON_NAME]. It was a pleasure to speak to you again this evening. I'm so …"
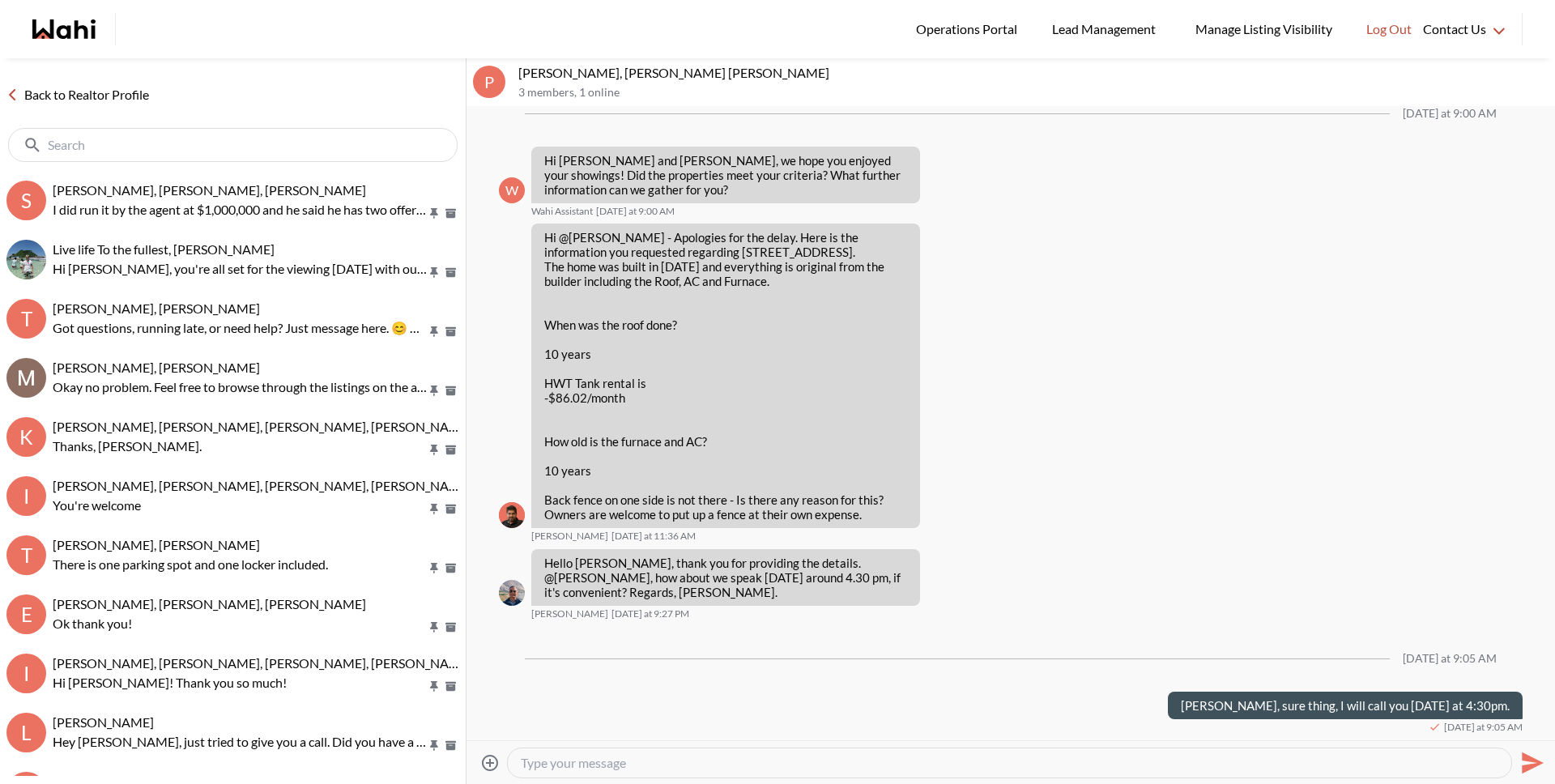
scroll to position [0, 0]
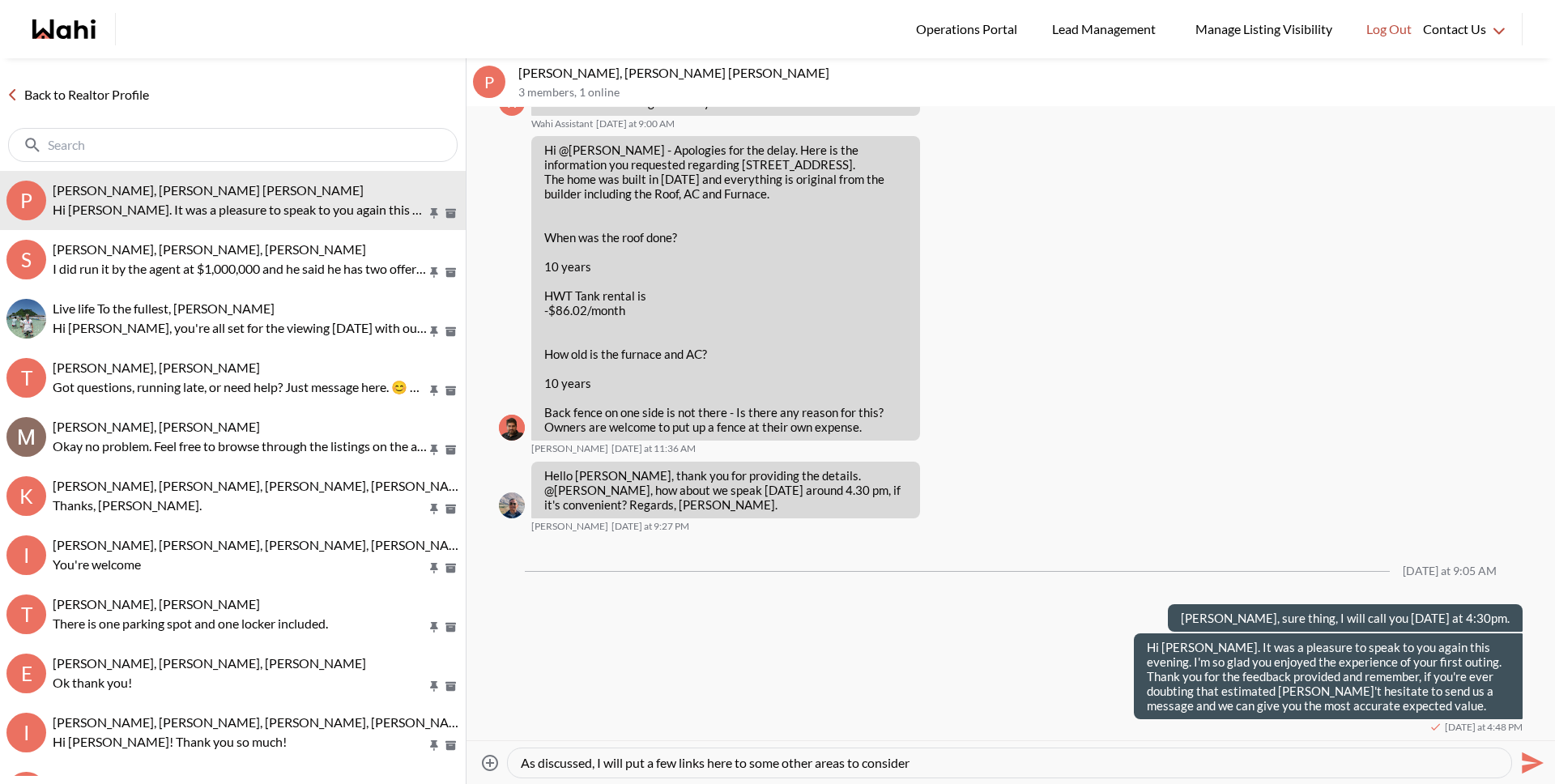
type textarea "As discussed, I will put a few links here to some other areas to consider:"
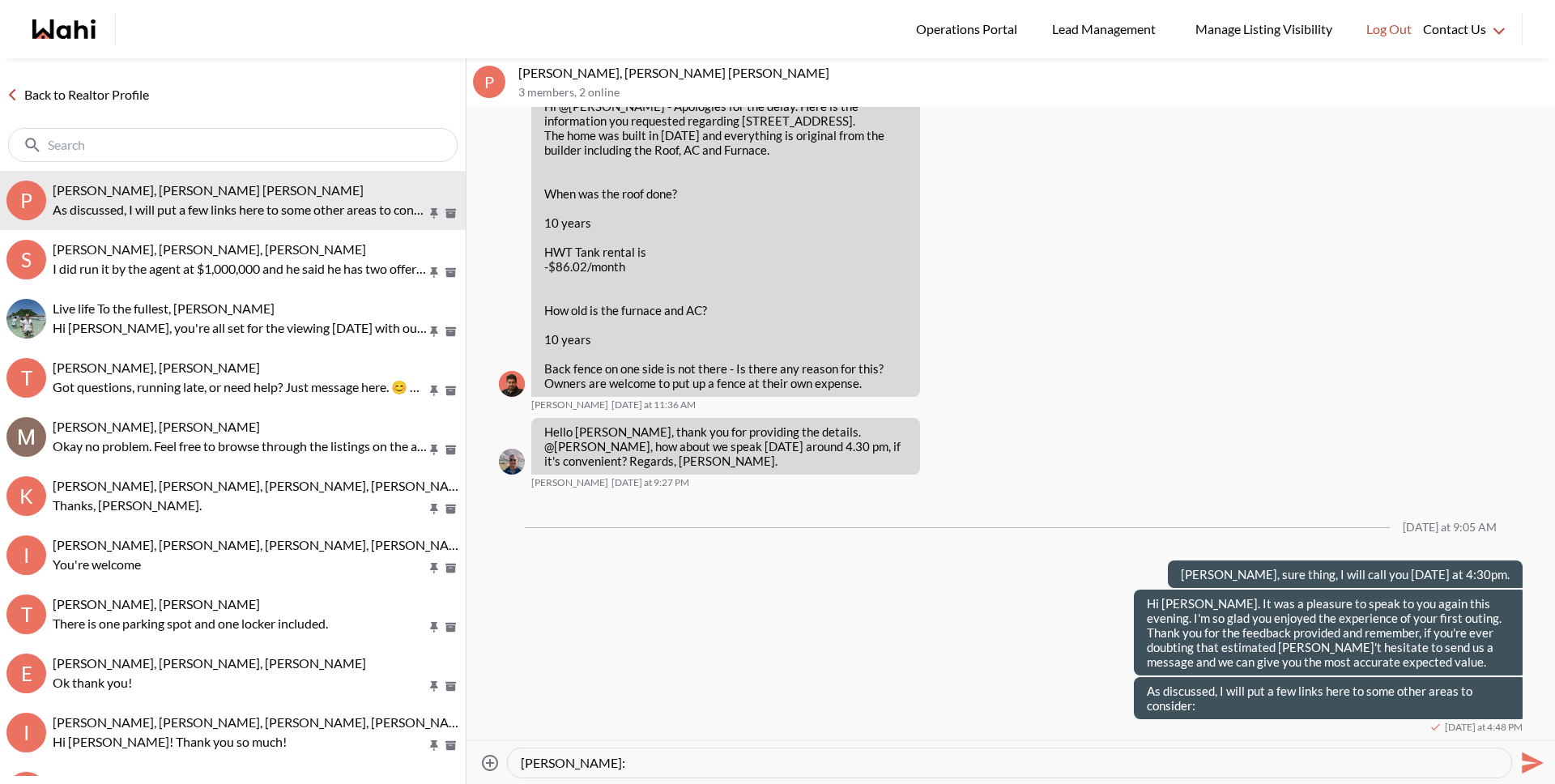
scroll to position [16, 0]
paste textarea "https://wahi.com/links/TkH-I-fhXf-VRCJbrRWvY"
type textarea "Milton: https://wahi.com/links/TkH-I-fhXf-VRCJbrRWvY"
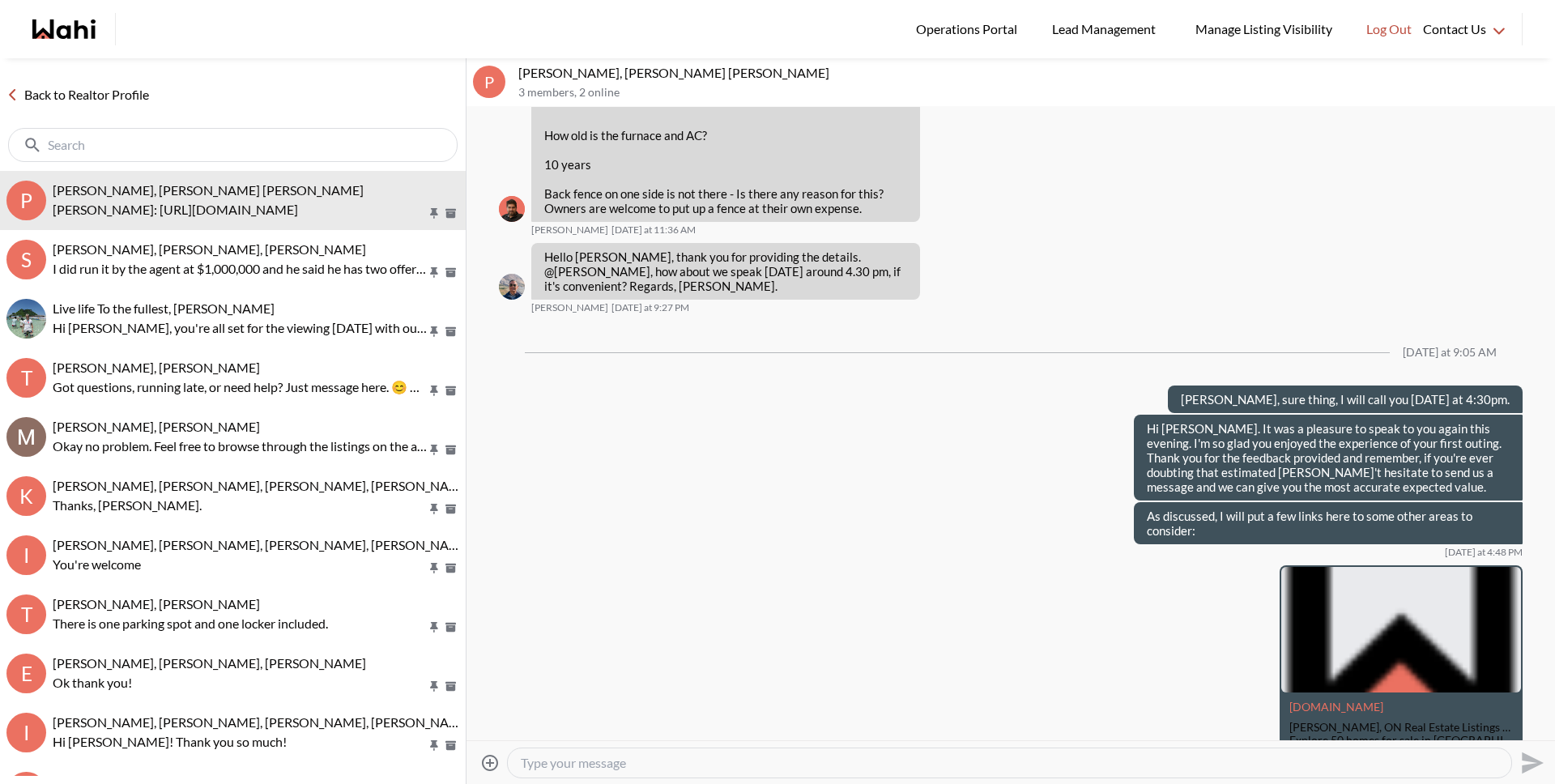
click at [934, 765] on textarea "Type your message" at bounding box center [1010, 763] width 978 height 16
paste textarea "https://wahi.com/links/WGoXNBwbkz94njaMckeNi"
type textarea "Brampton: (there are more options, but this should give you a good idea): https…"
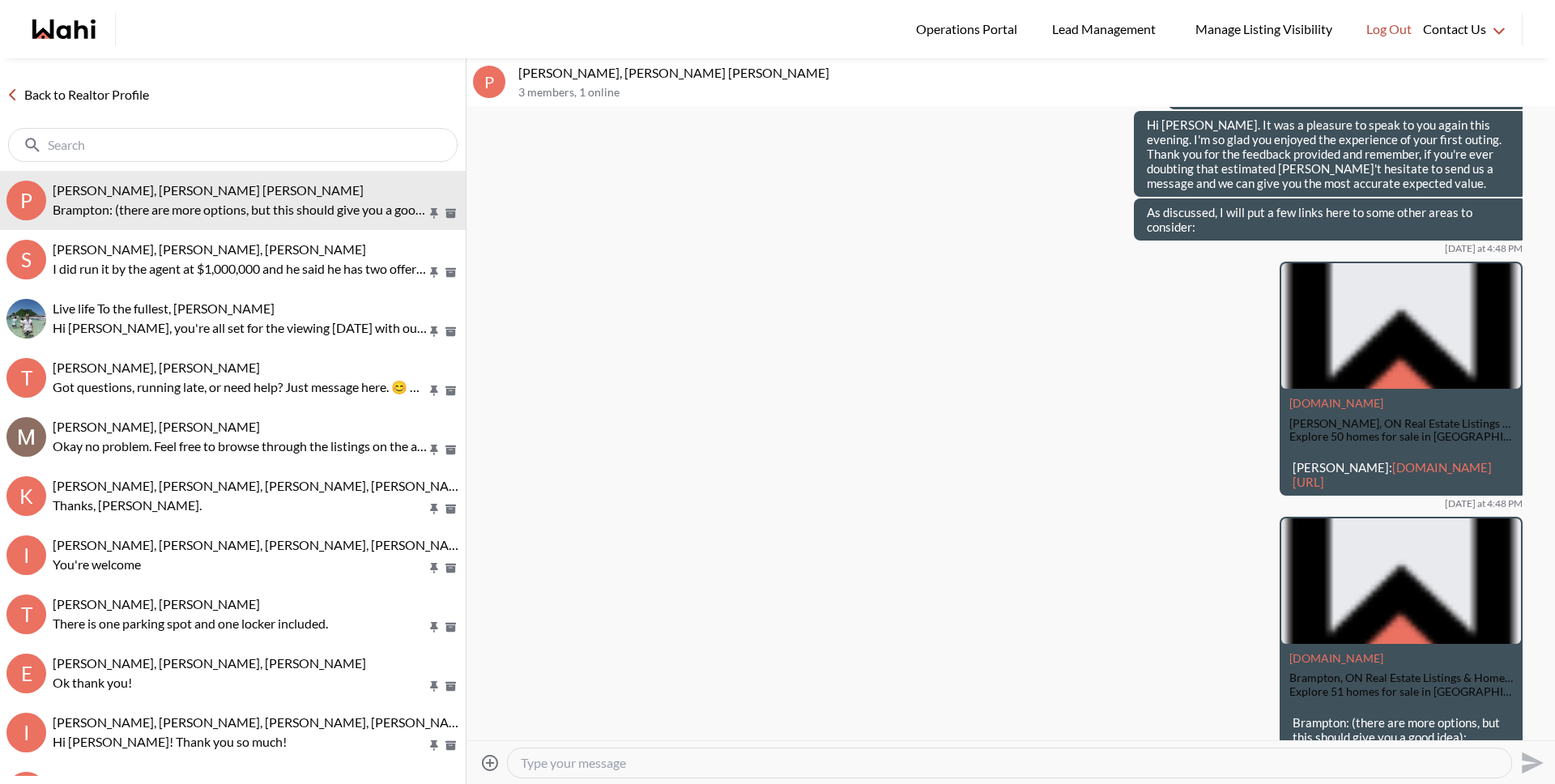
click at [778, 759] on textarea "Type your message" at bounding box center [1010, 763] width 978 height 16
paste textarea "https://wahi.com/links/Hvt725pokrr4VIIt_2taO"
type textarea "Pickering: https://wahi.com/links/Hvt725pokrr4VIIt_2taO"
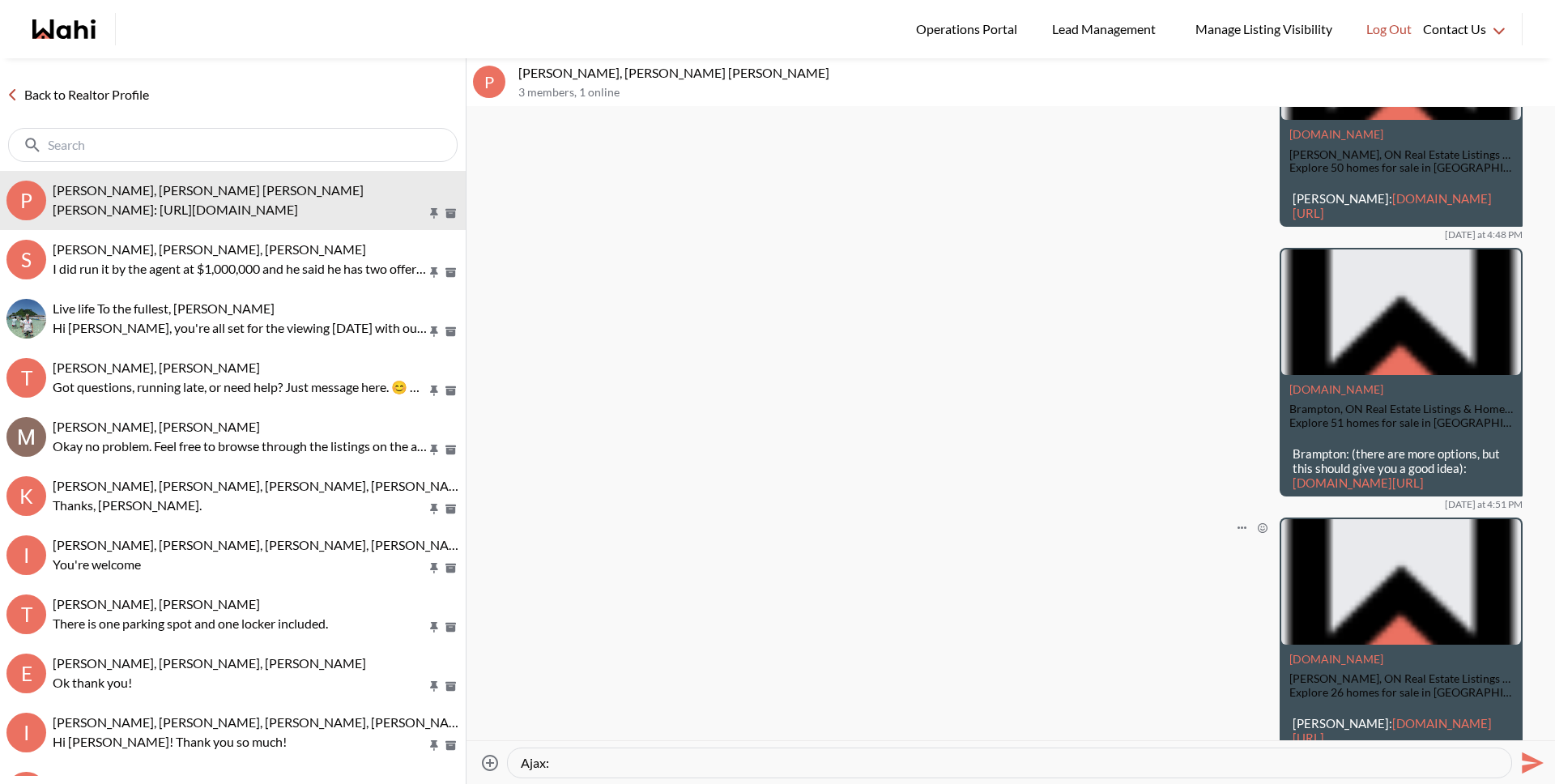
paste textarea "https://wahi.com/links/eaoDvi1LMX_jQlkVVLPRg"
type textarea "Ajax: https://wahi.com/links/eaoDvi1LMX_jQlkVVLPRg"
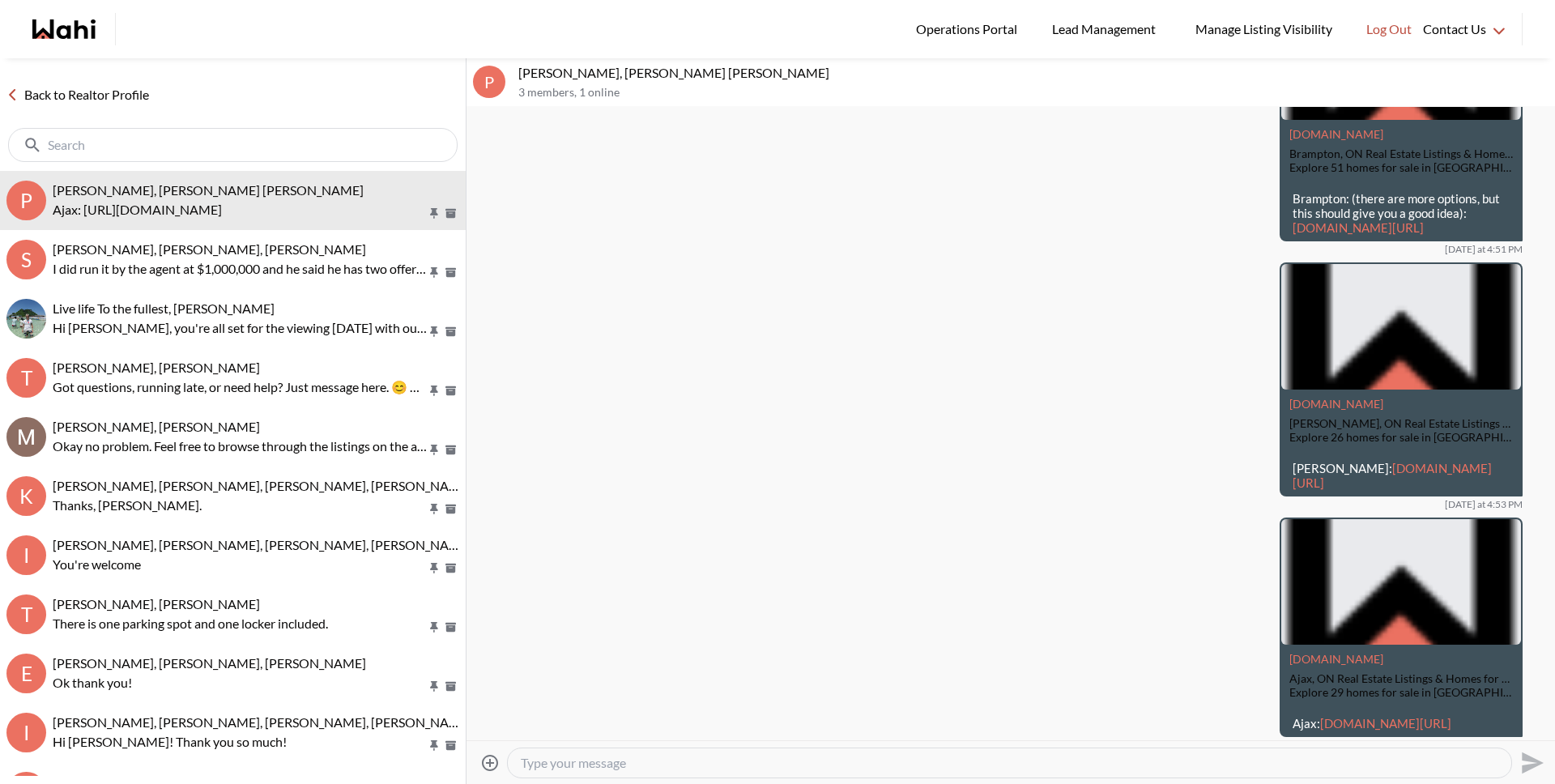
click at [822, 755] on textarea "Type your message" at bounding box center [1010, 763] width 978 height 16
paste textarea "https://wahi.com/links/D6HNxDa-PvQuyCqVyX81Y"
type textarea "[GEOGRAPHIC_DATA]: [URL][DOMAIN_NAME]"
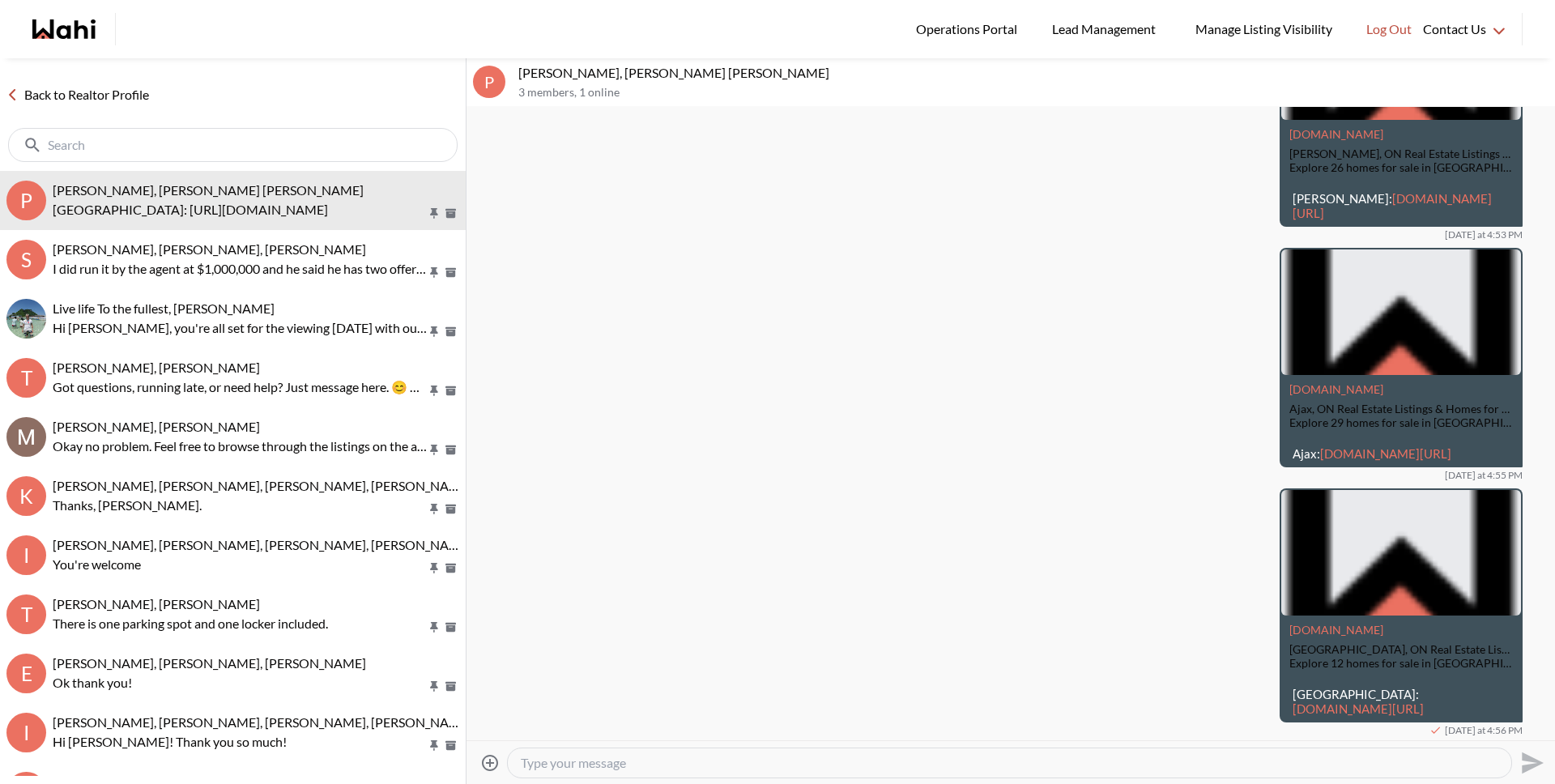
click at [114, 101] on link "Back to Realtor Profile" at bounding box center [78, 95] width 155 height 21
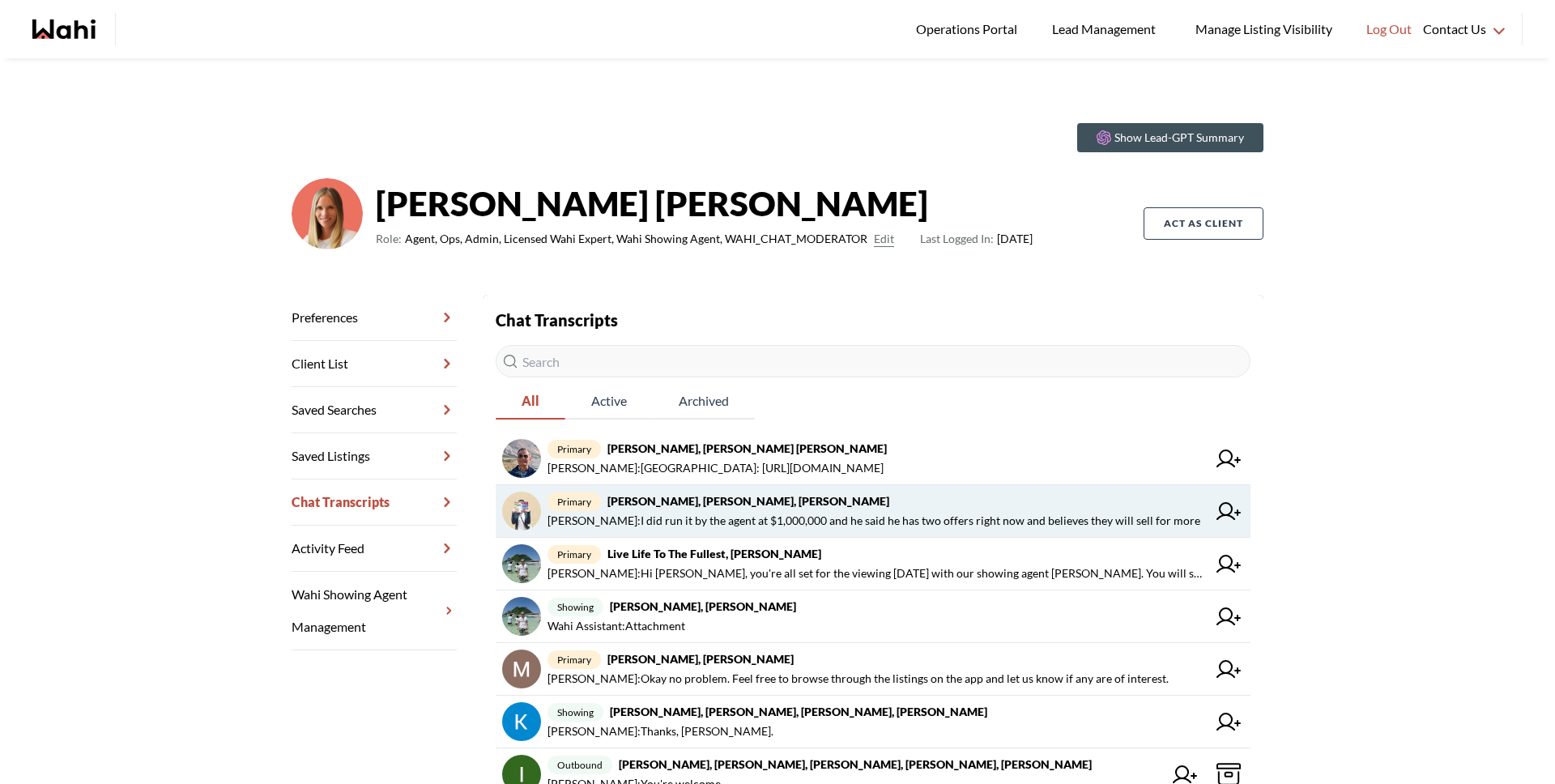
click at [872, 496] on span "primary Sarah Hunter, Bryce Hunter, Michelle" at bounding box center [877, 501] width 659 height 20
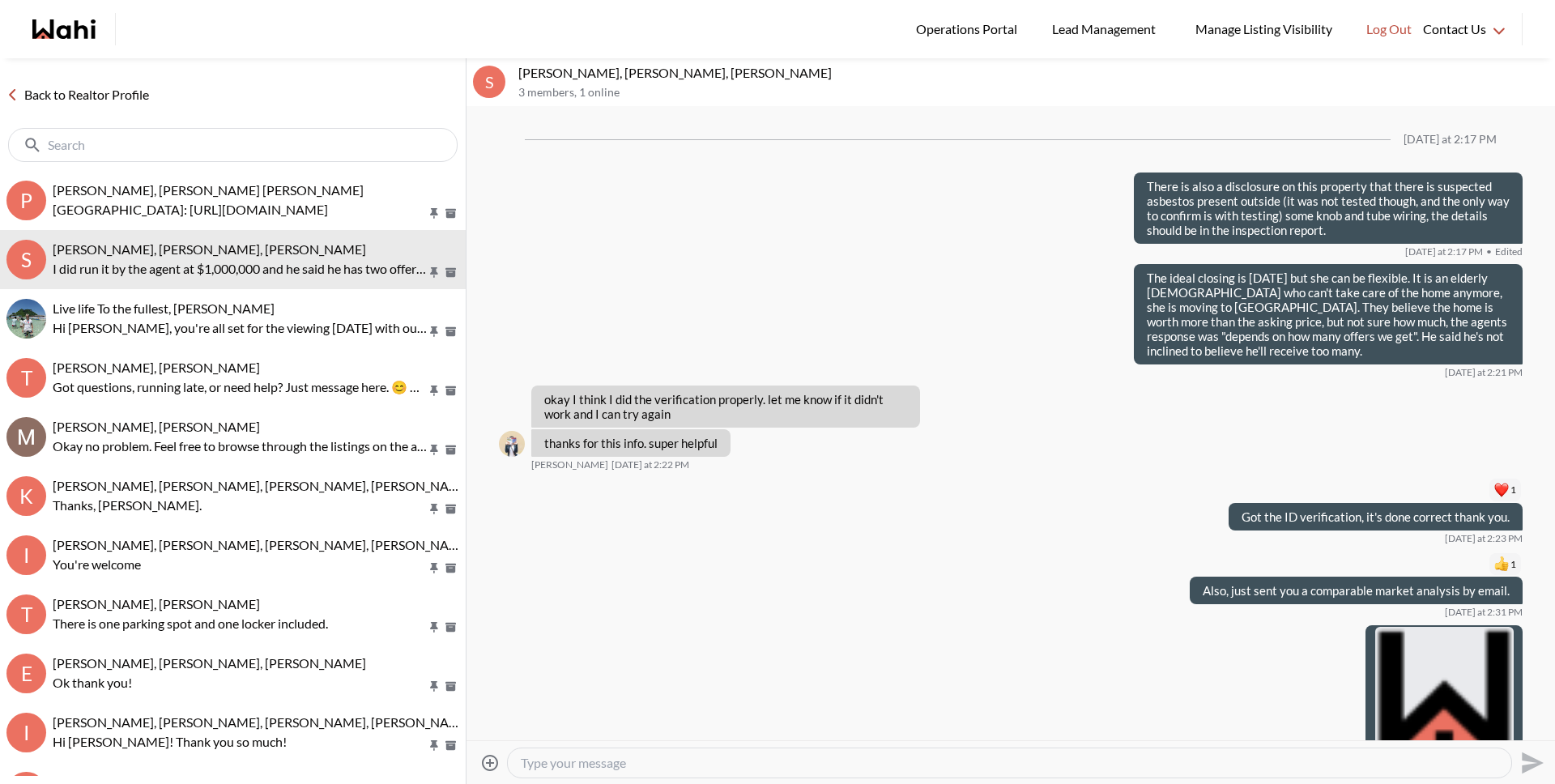
scroll to position [1918, 0]
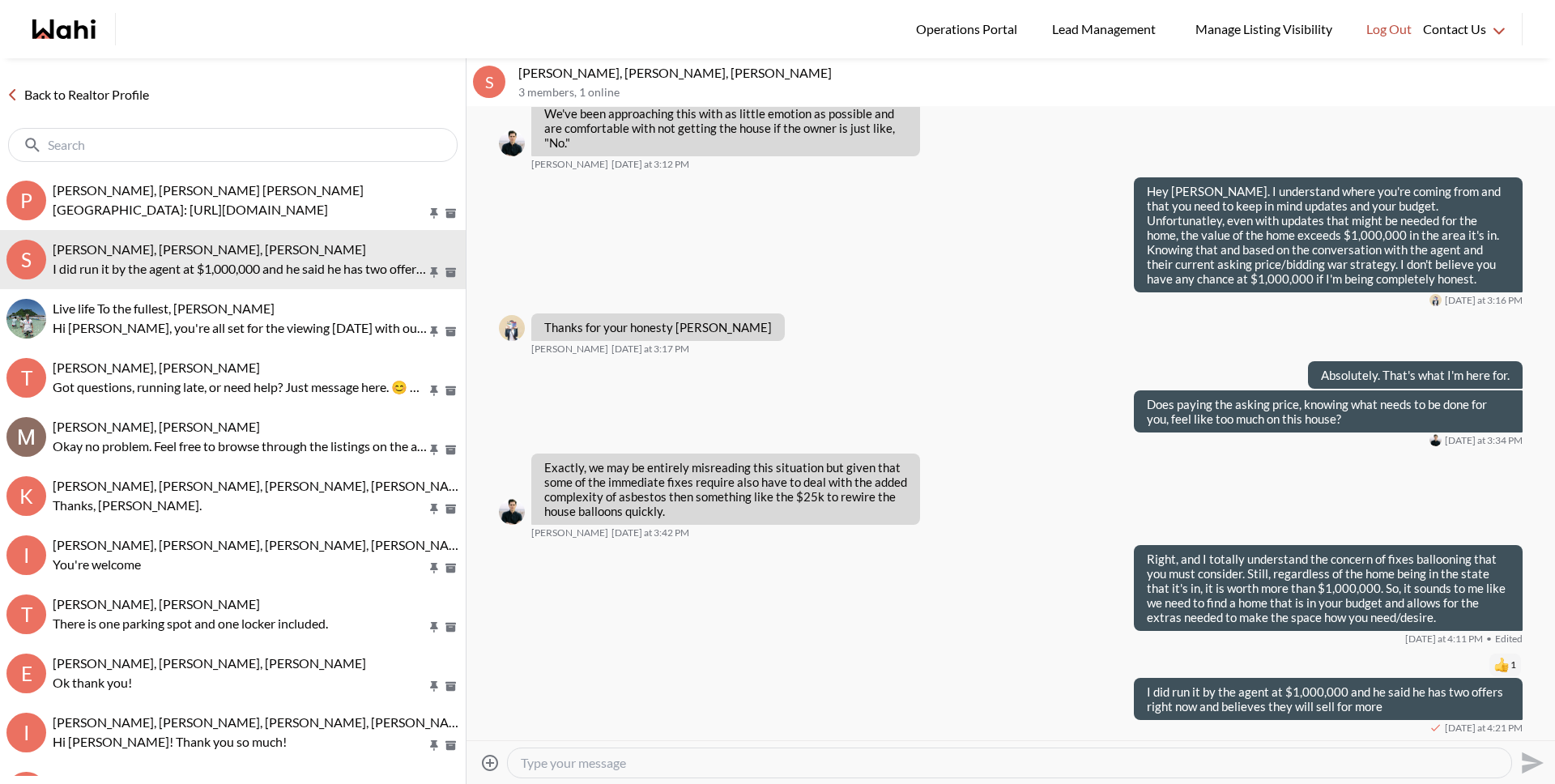
click at [138, 92] on link "Back to Realtor Profile" at bounding box center [78, 95] width 155 height 21
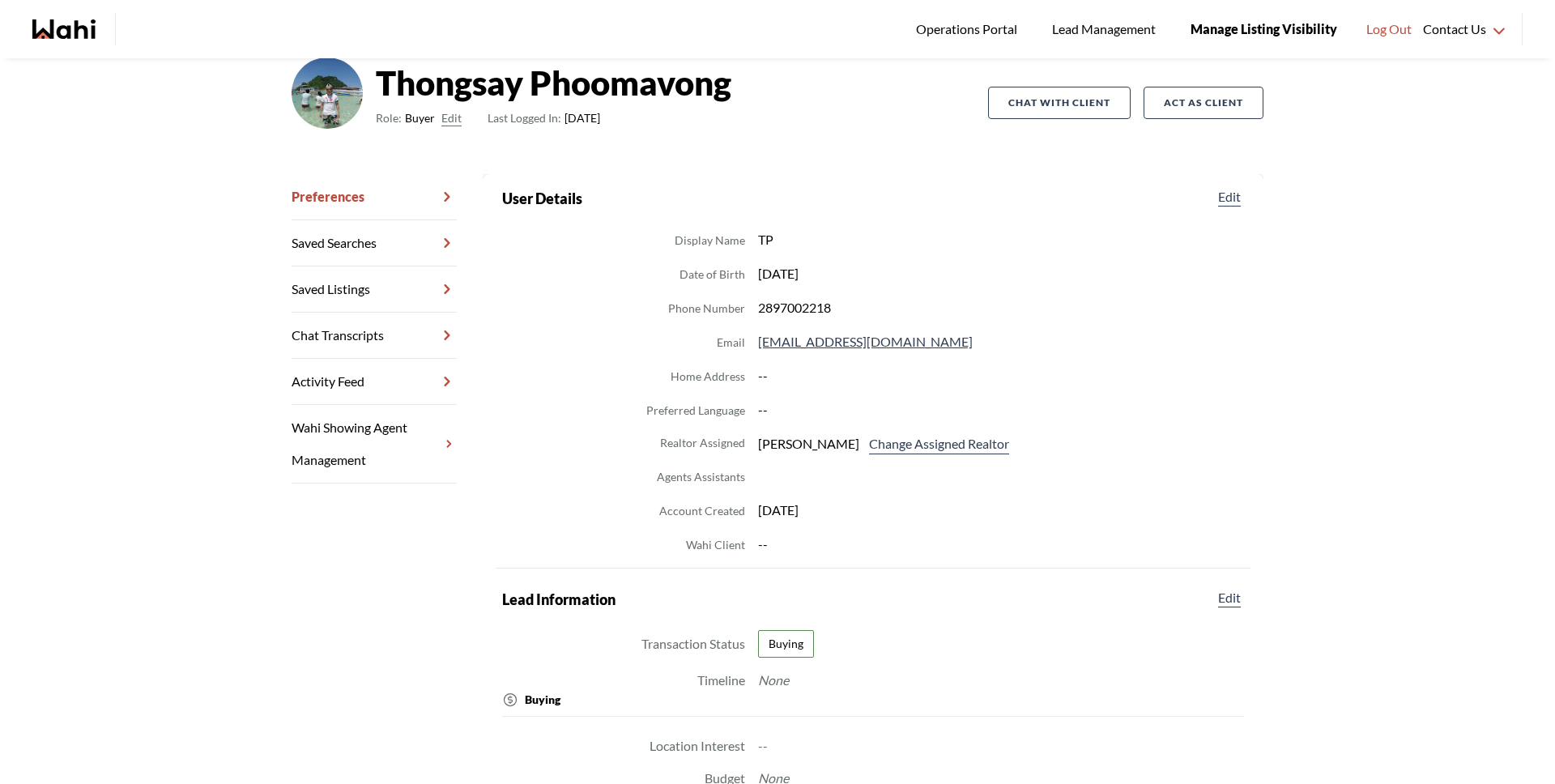
scroll to position [87, 0]
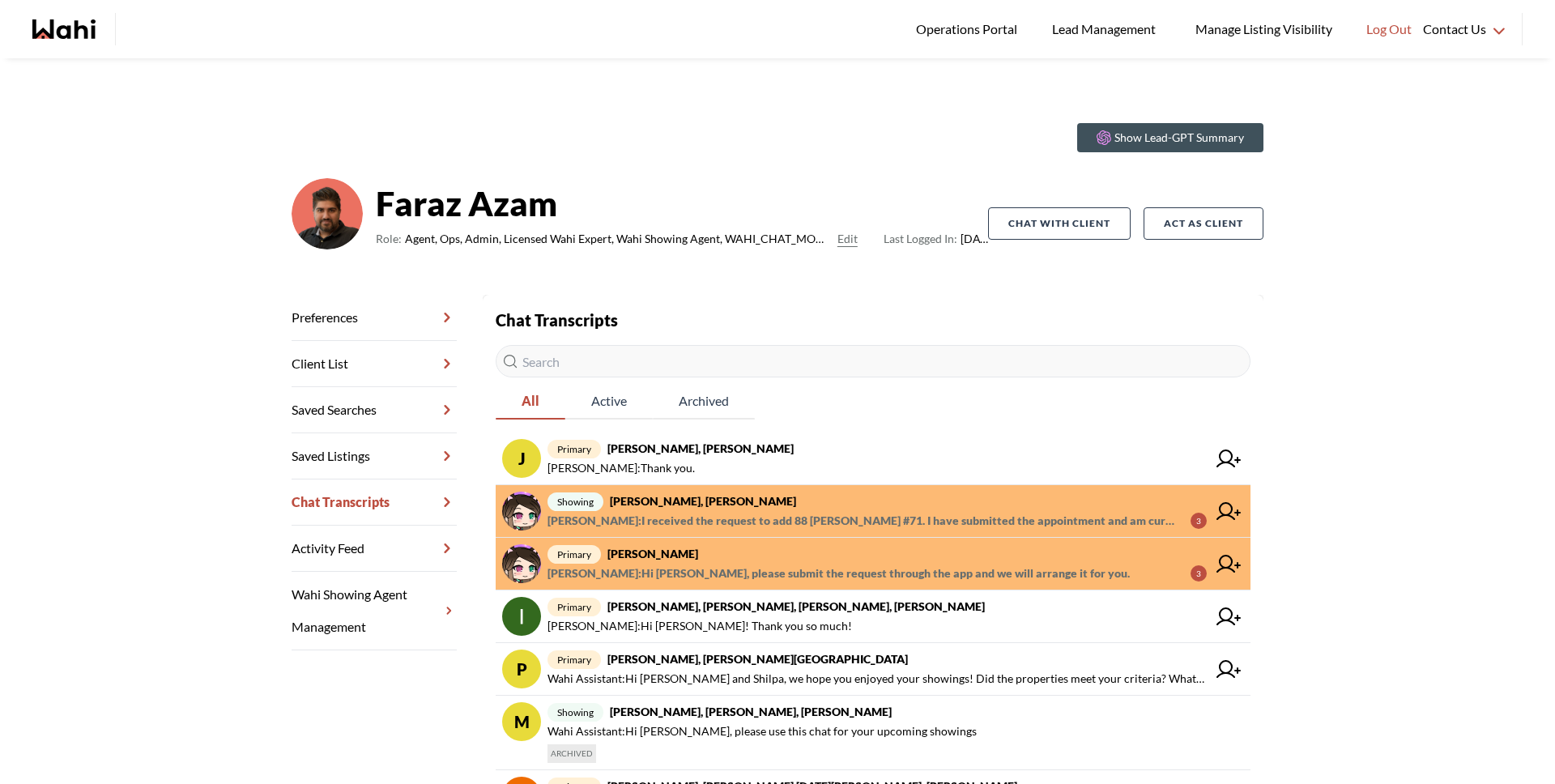
click at [738, 562] on div "primary [PERSON_NAME] [PERSON_NAME] : Hi [PERSON_NAME], please submit the reque…" at bounding box center [877, 564] width 659 height 39
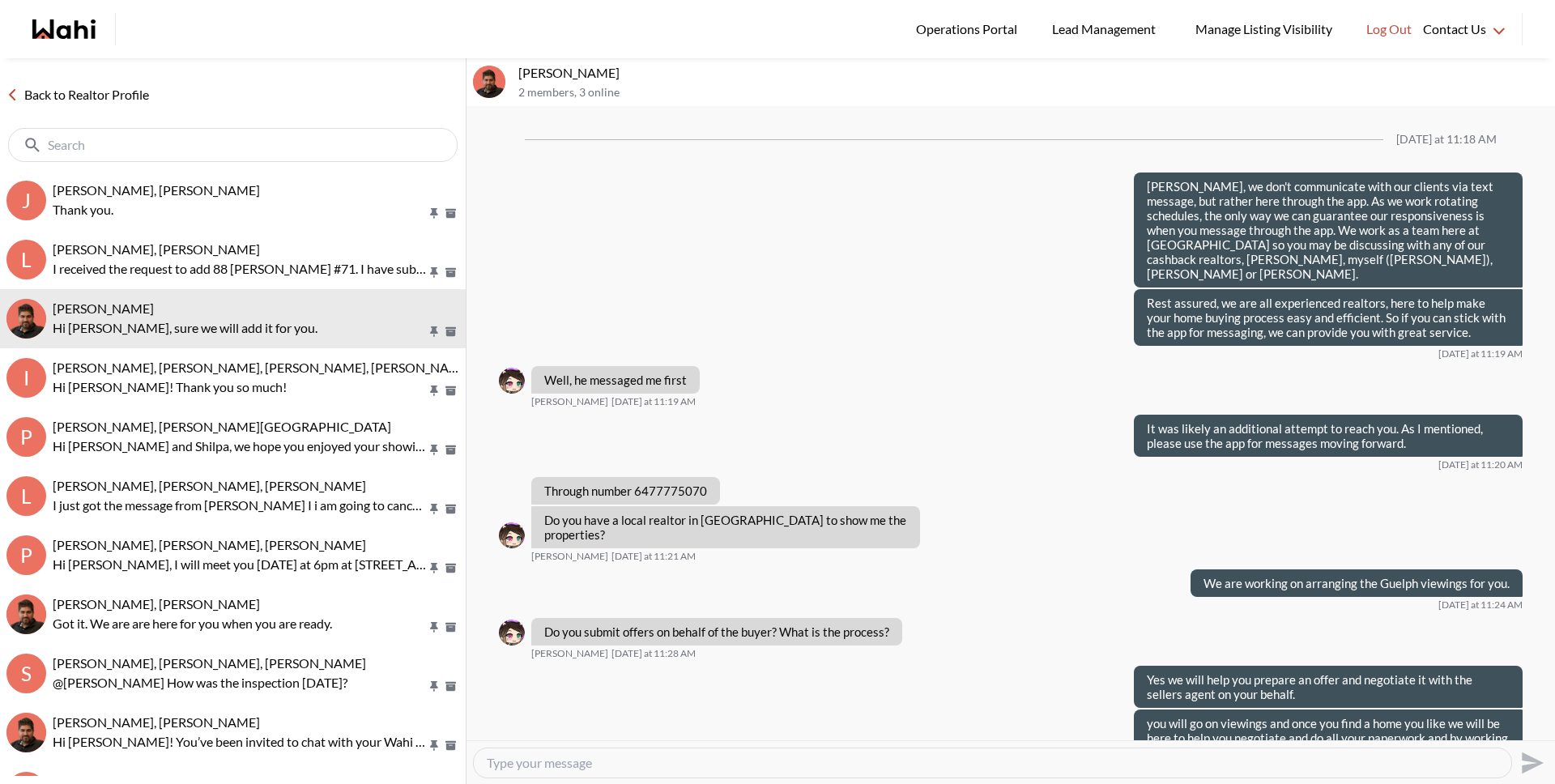
scroll to position [1771, 0]
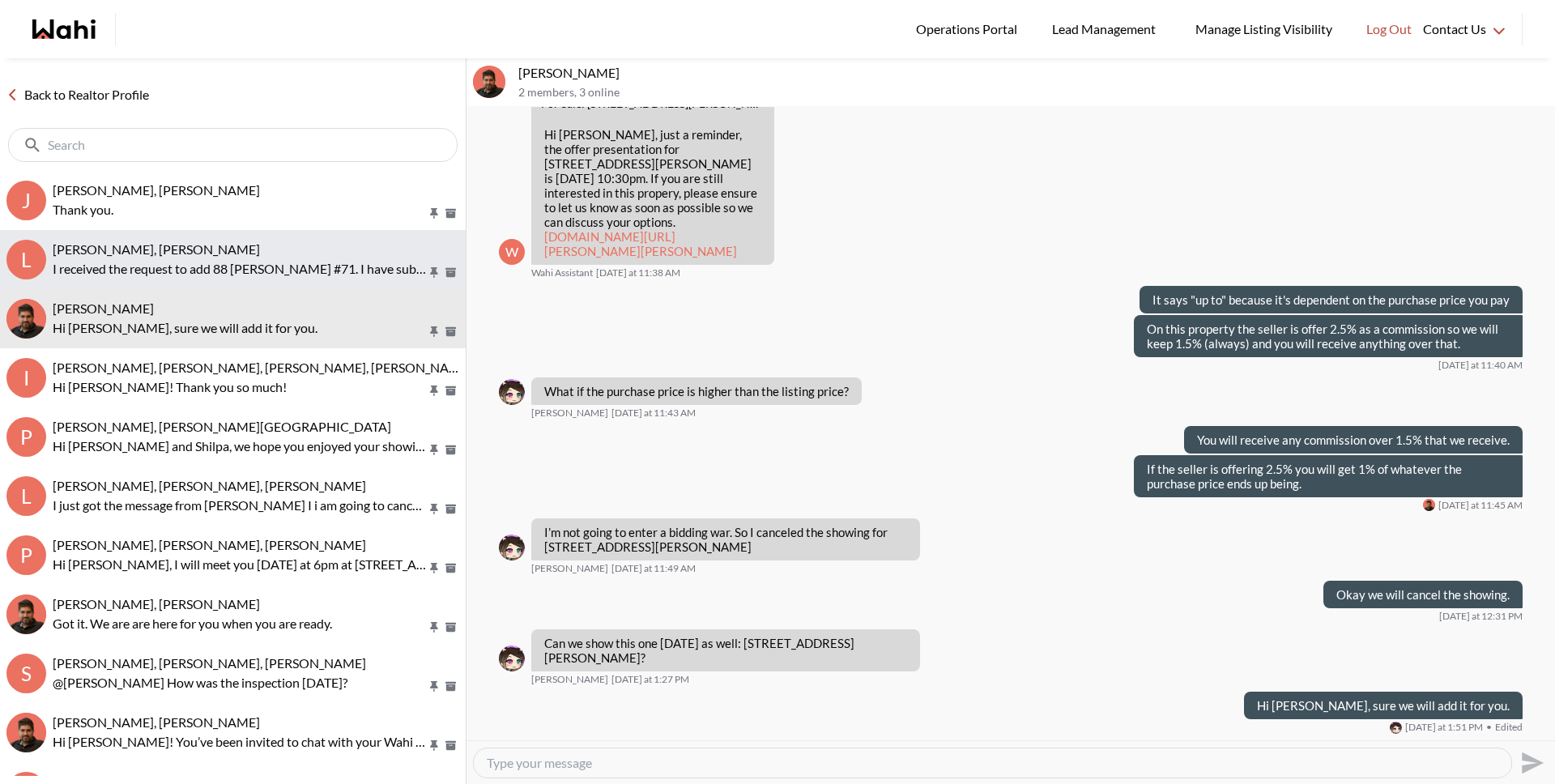
click at [206, 276] on p "I received the request to add 88 [PERSON_NAME] #71. I have submitted the appoin…" at bounding box center [240, 269] width 374 height 20
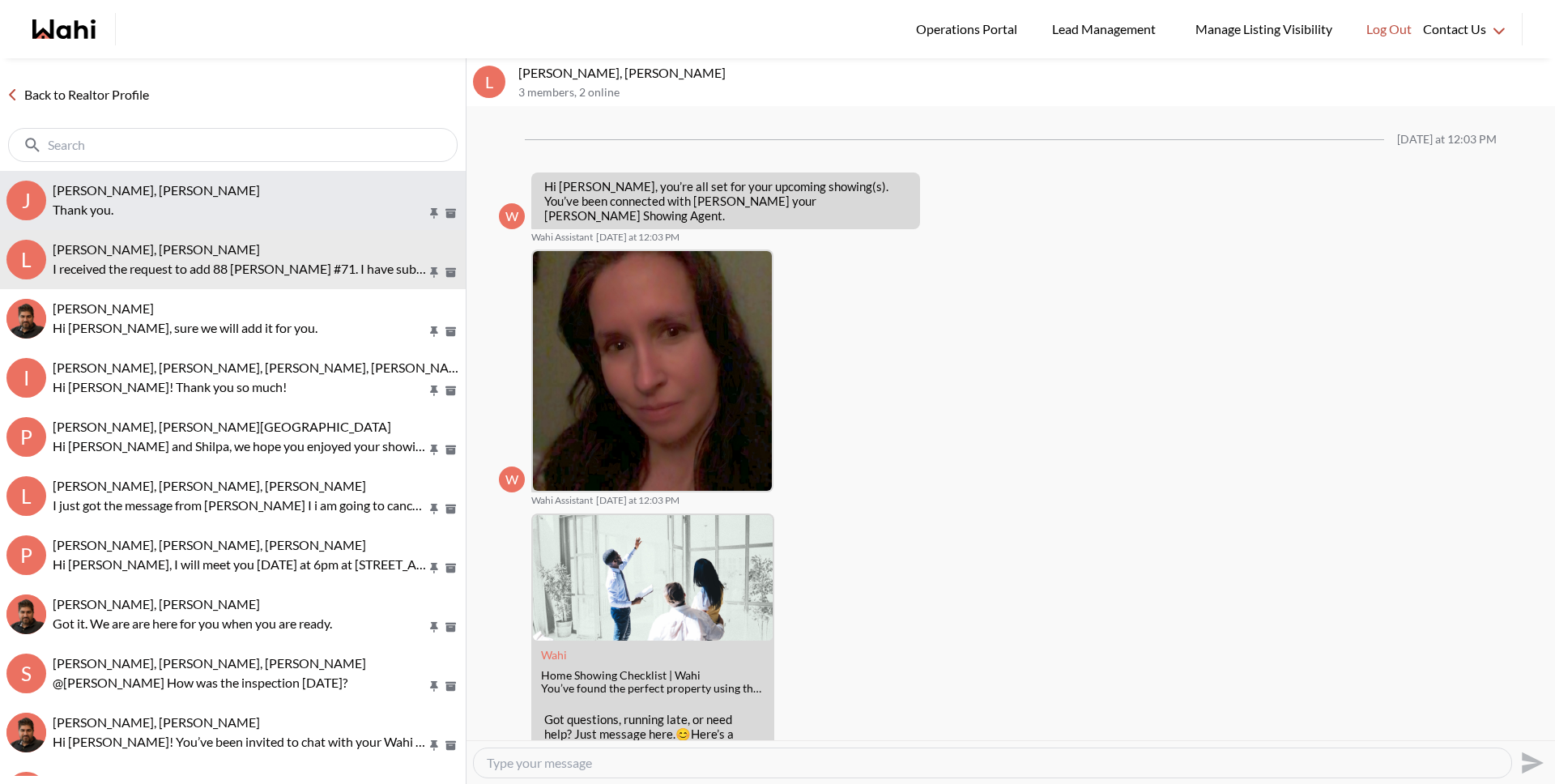
scroll to position [276, 0]
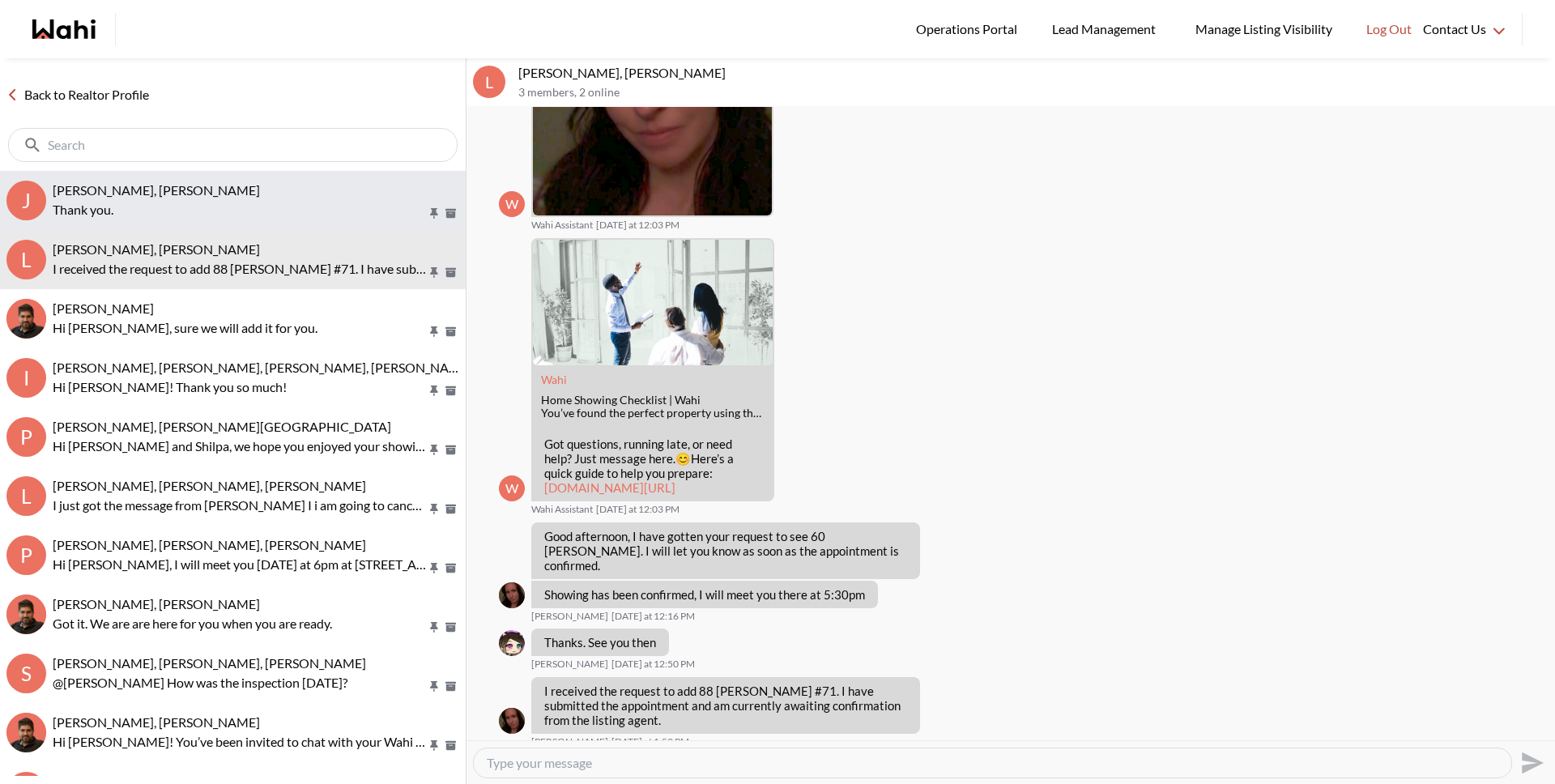
click at [212, 213] on p "Thank you." at bounding box center [240, 210] width 374 height 20
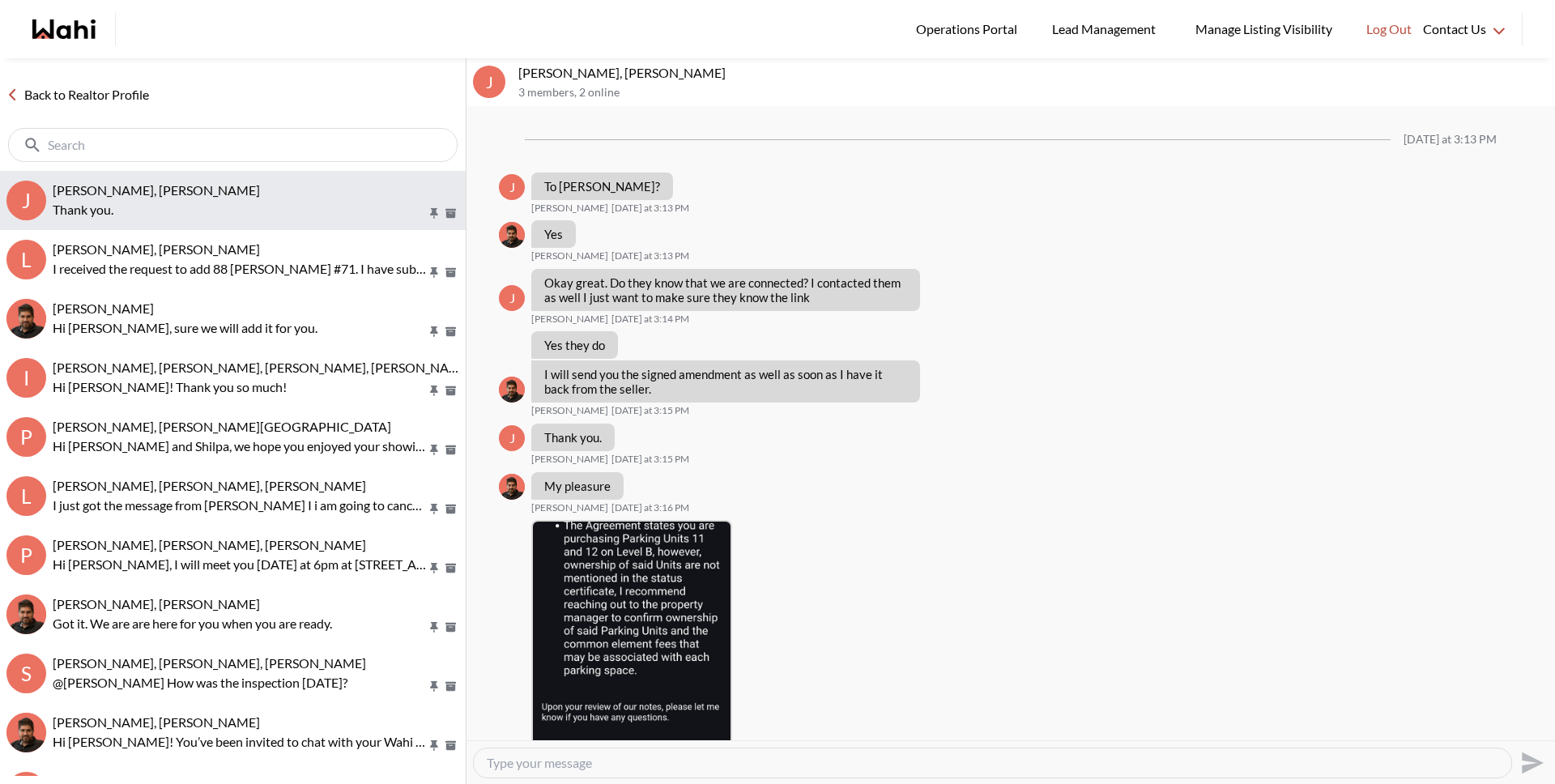
scroll to position [1069, 0]
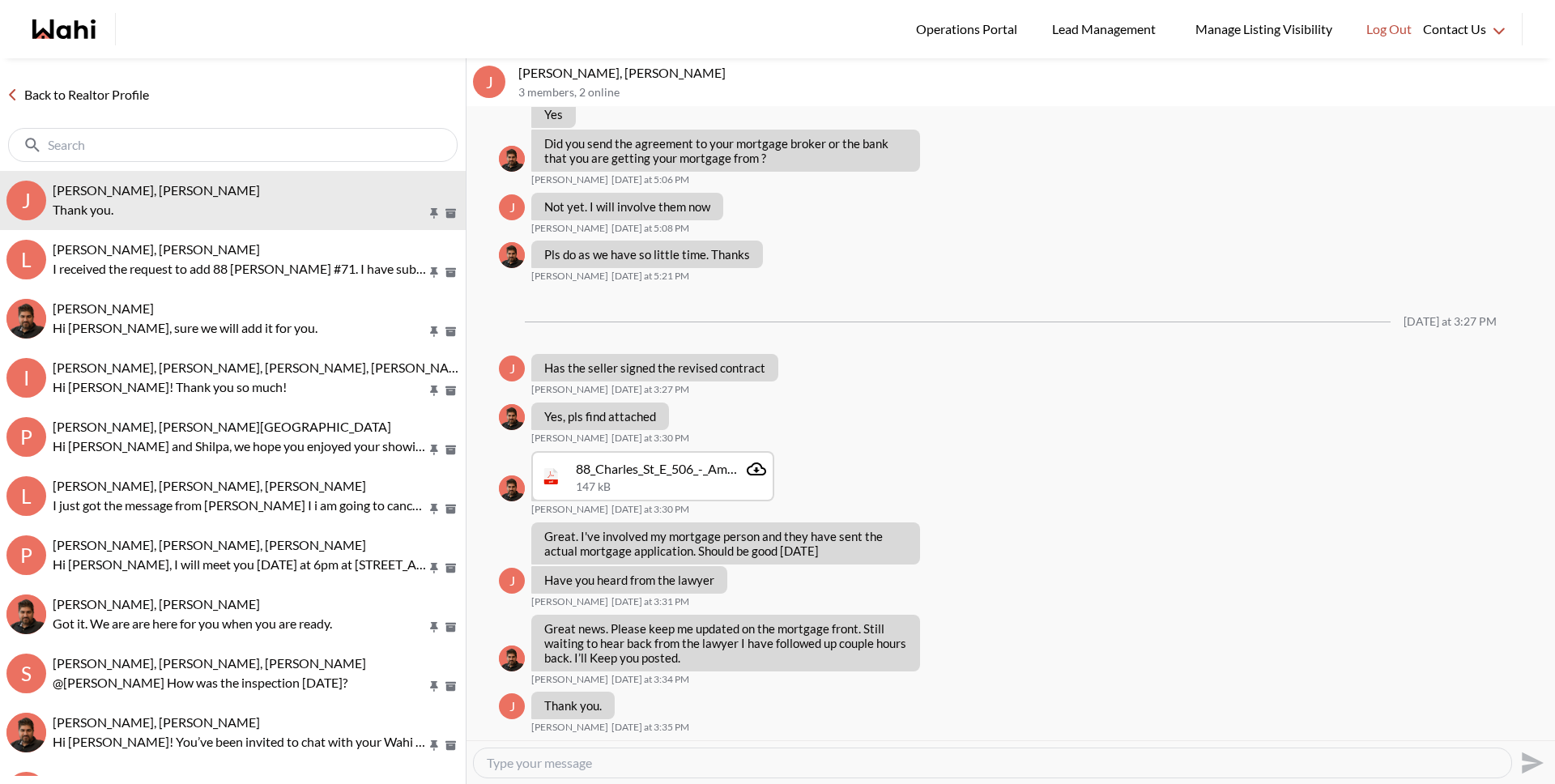
click at [32, 92] on link "Back to Realtor Profile" at bounding box center [78, 95] width 155 height 21
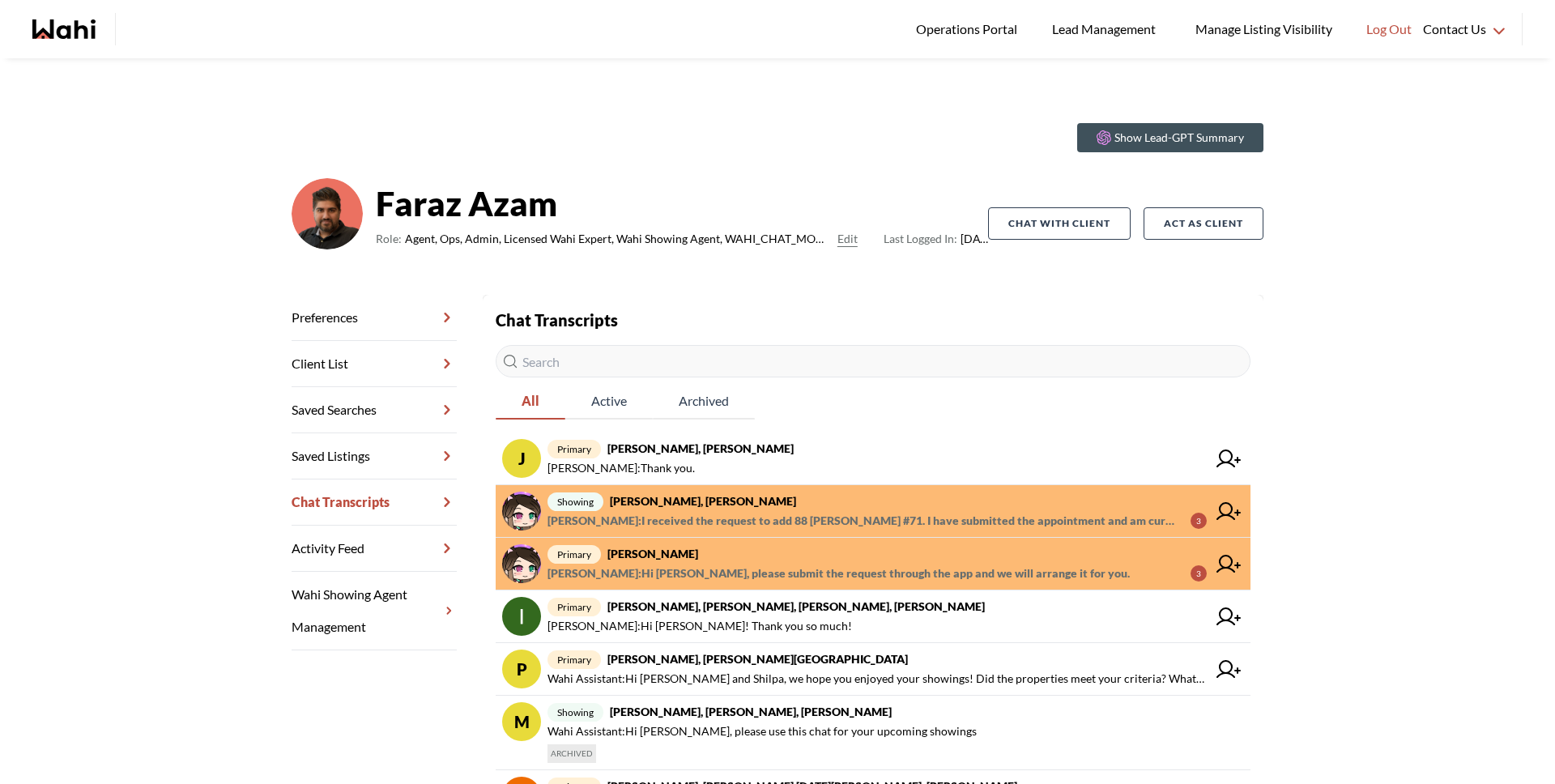
click at [1348, 237] on div "Show Lead-GPT Summary [PERSON_NAME] Role: Agent, Ops, Admin, Licensed Wahi Expe…" at bounding box center [778, 580] width 1555 height 1046
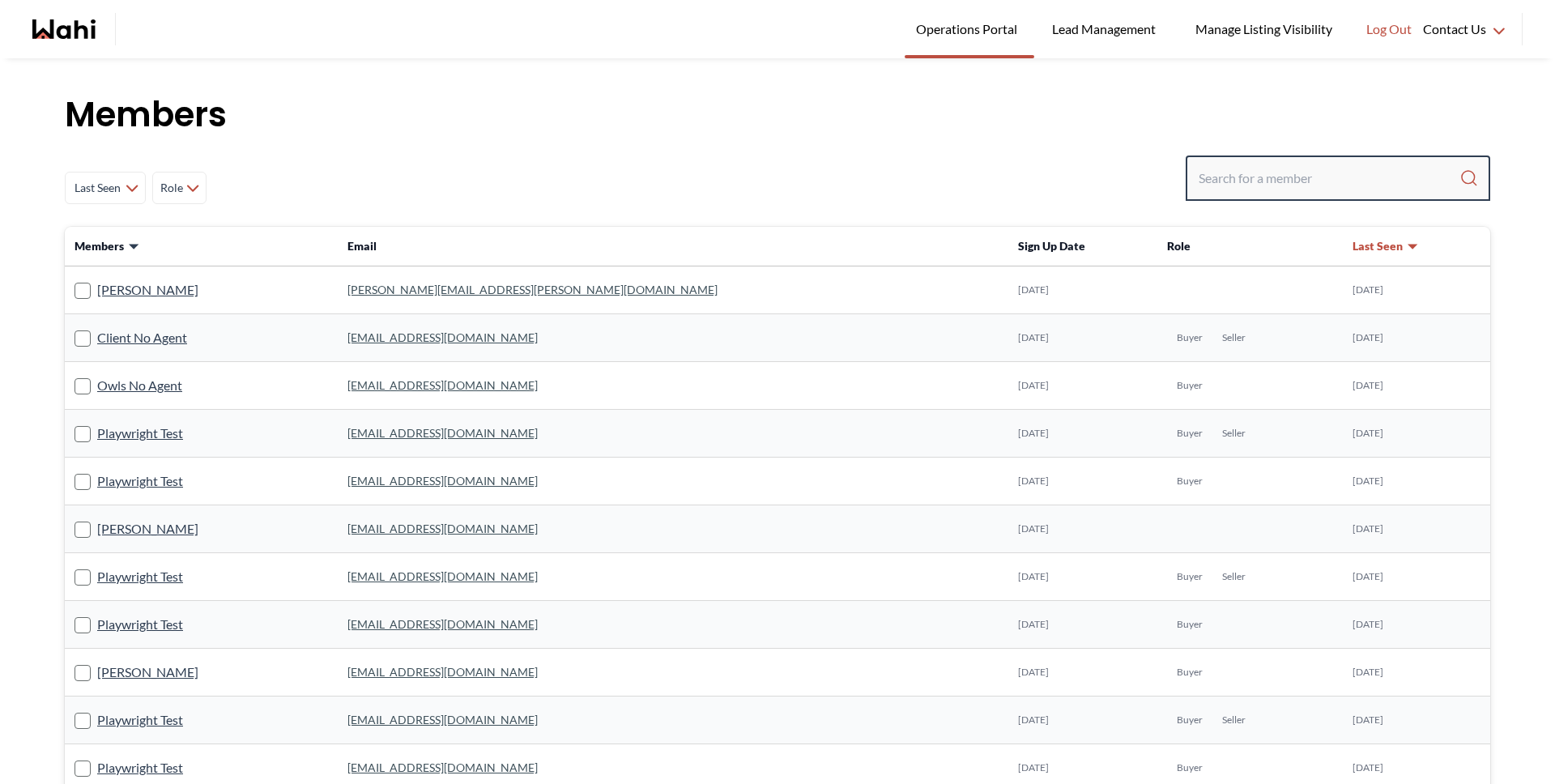
click at [1295, 173] on input "Search input" at bounding box center [1329, 178] width 261 height 29
type input "[PERSON_NAME]"
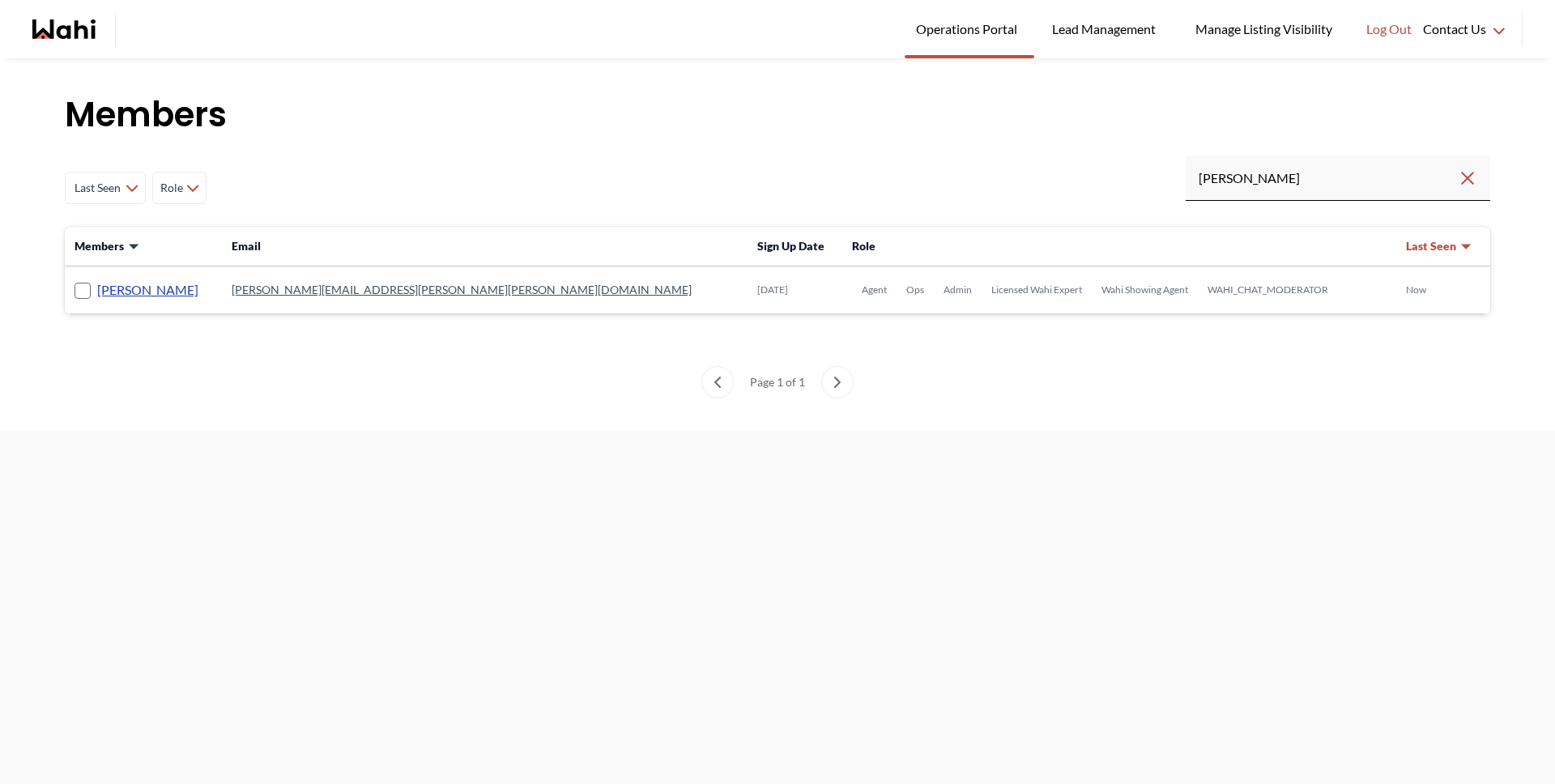
click at [155, 289] on link "[PERSON_NAME]" at bounding box center [148, 290] width 101 height 21
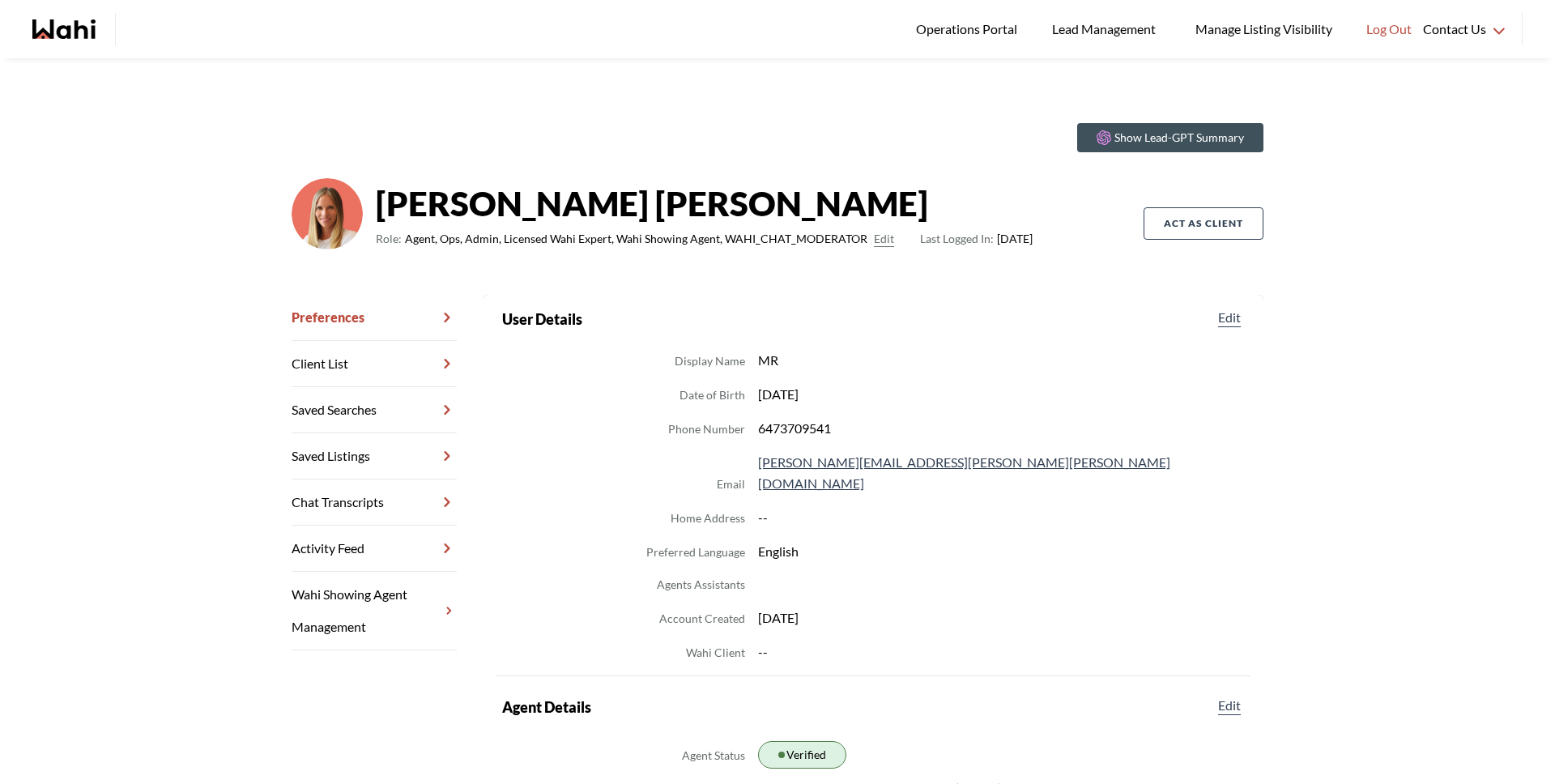
click at [351, 531] on link "Activity Feed" at bounding box center [374, 549] width 165 height 46
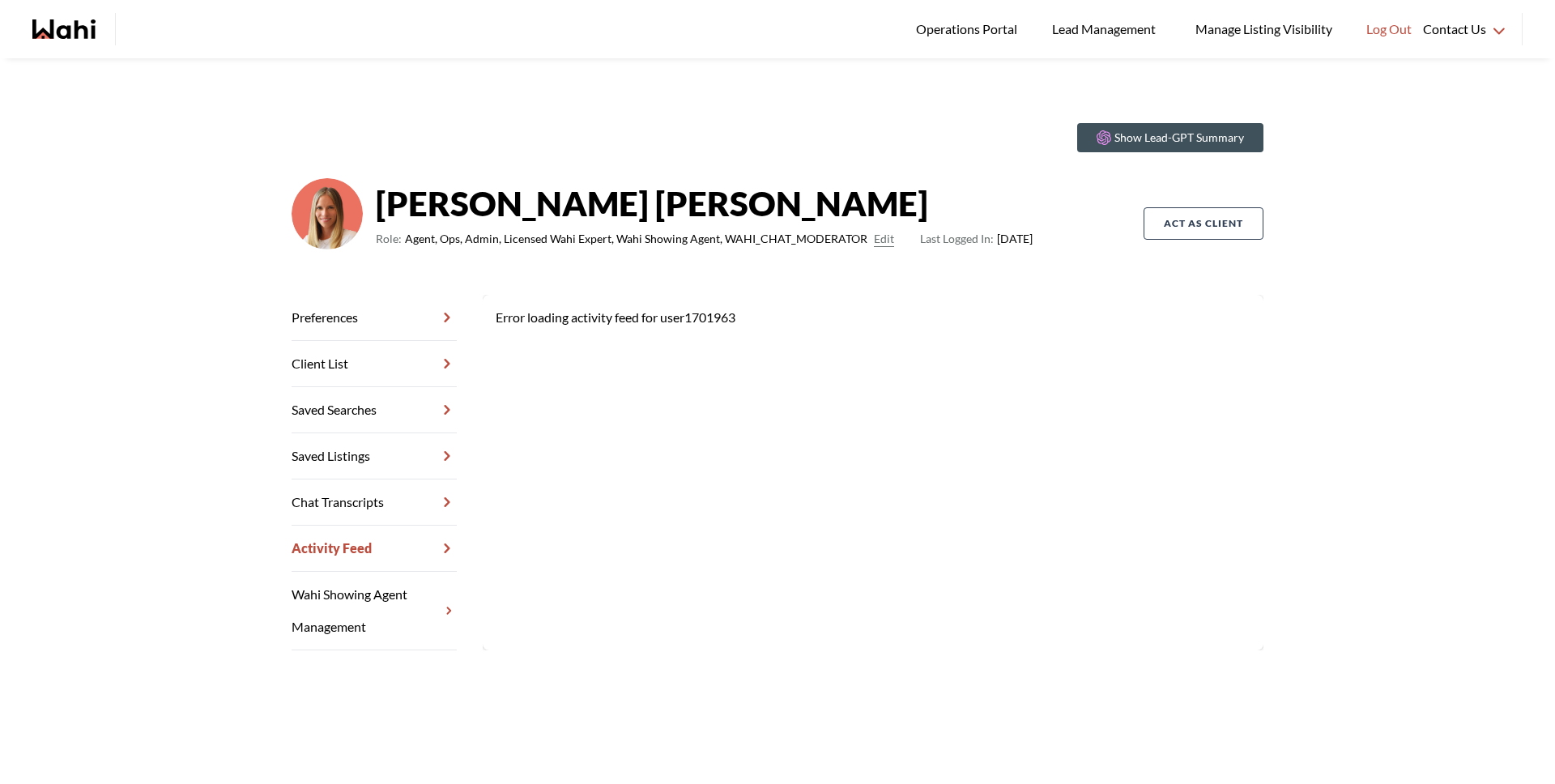
click at [347, 505] on link "Chat Transcripts" at bounding box center [374, 502] width 165 height 46
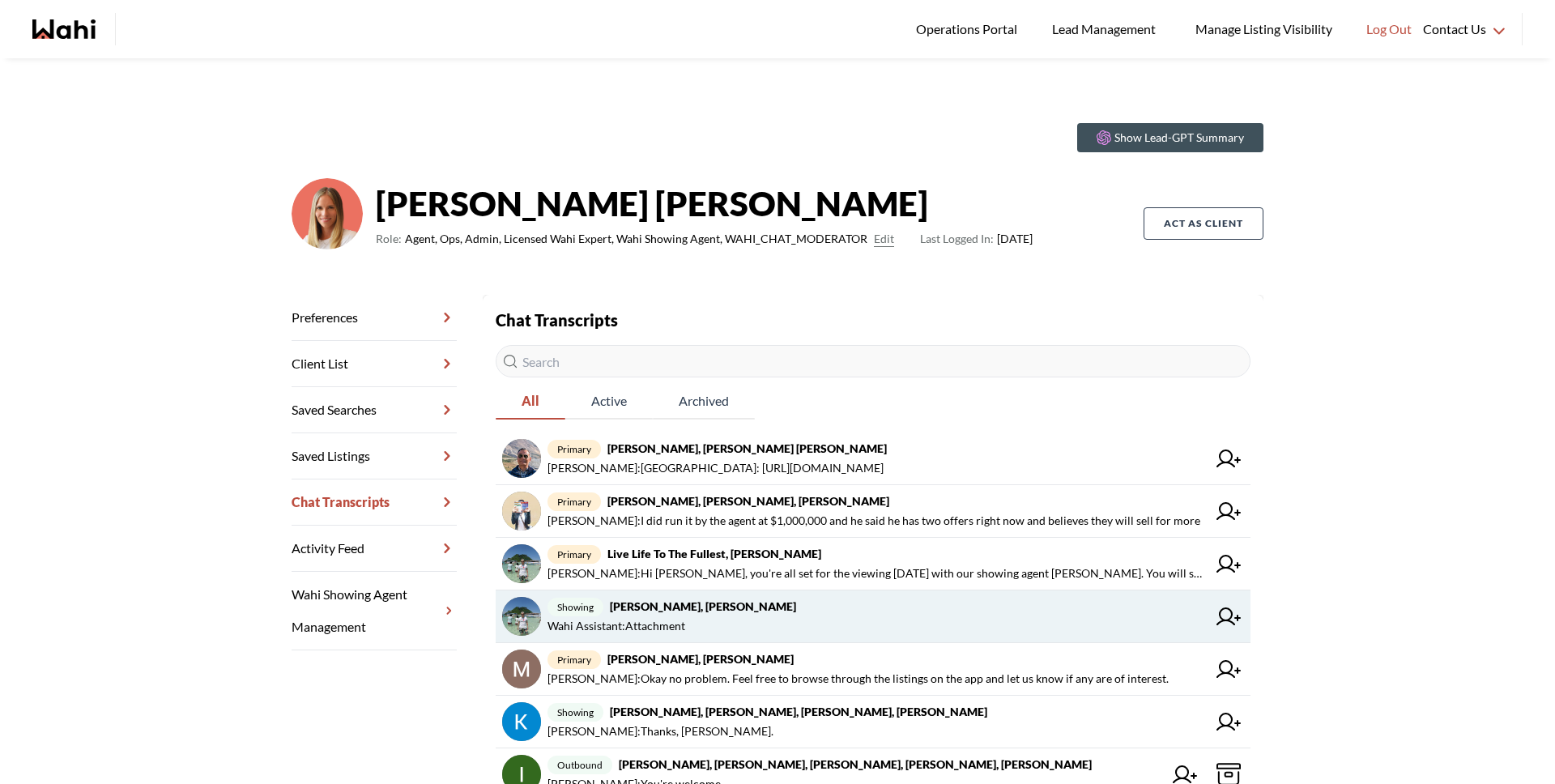
click at [757, 628] on span "Wahi Assistant : Attachment" at bounding box center [877, 626] width 659 height 20
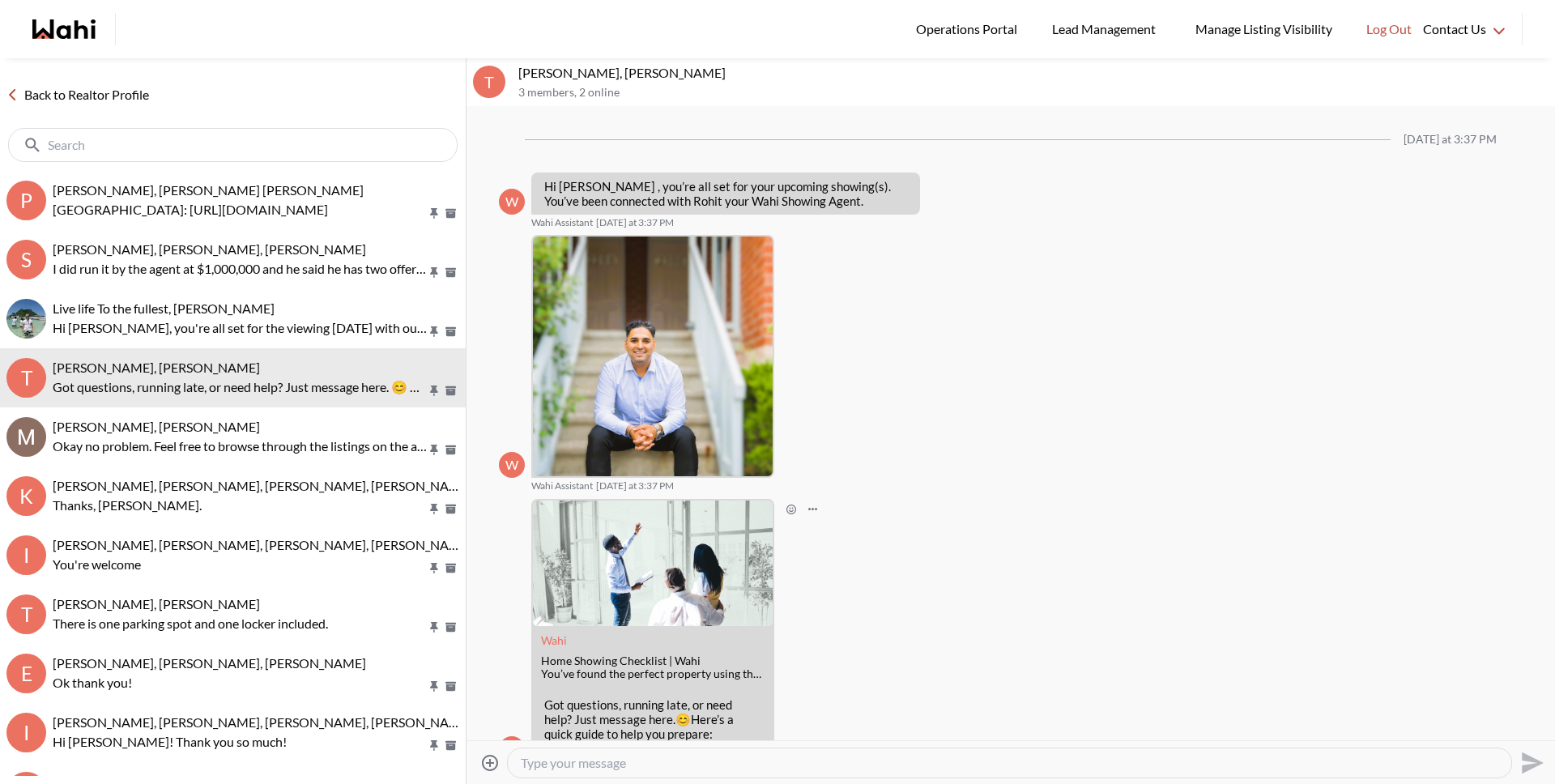
scroll to position [57, 0]
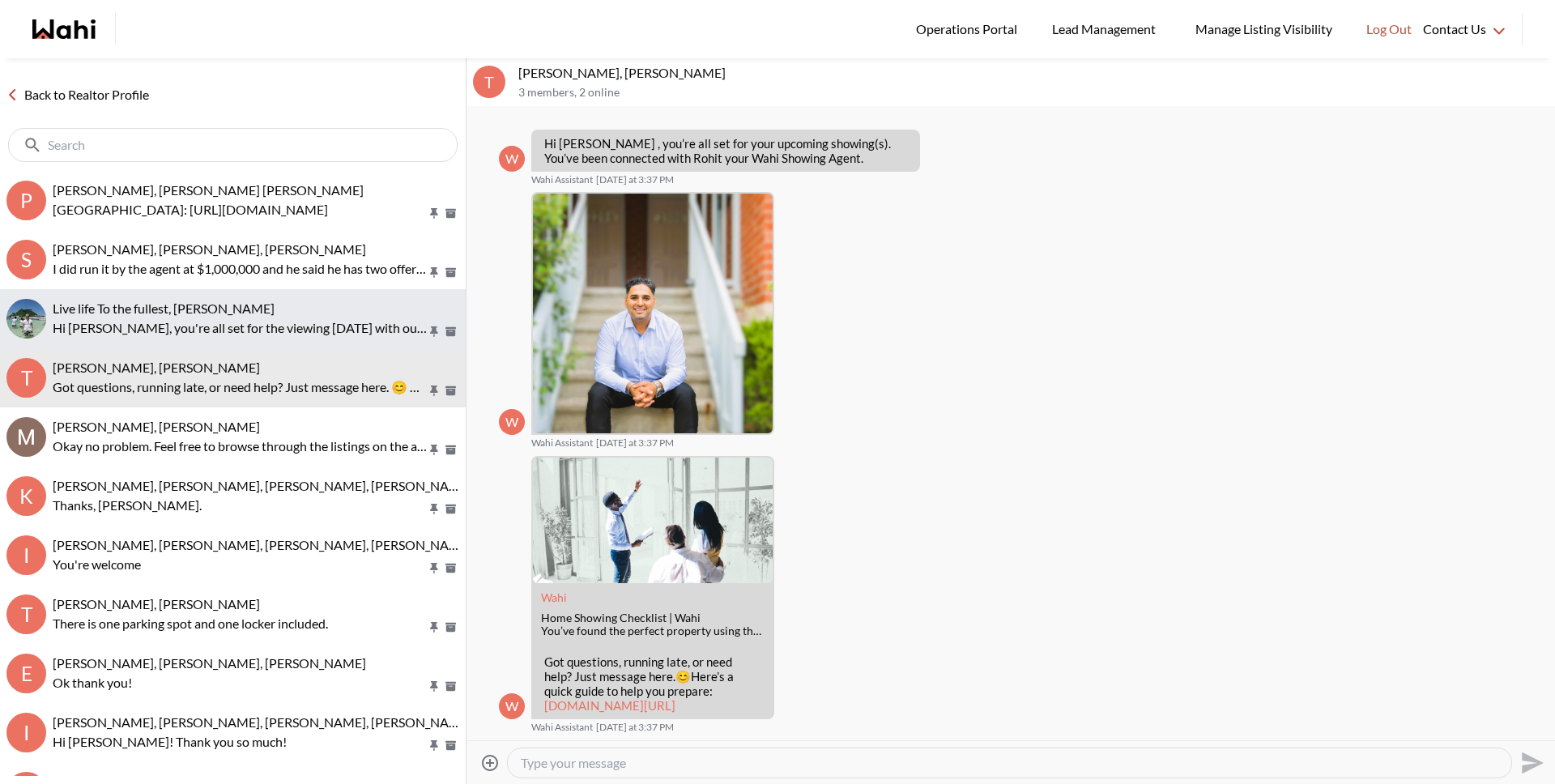
click at [165, 318] on p "Hi [PERSON_NAME], you're all set for the viewing [DATE] with our showing agent …" at bounding box center [240, 328] width 374 height 20
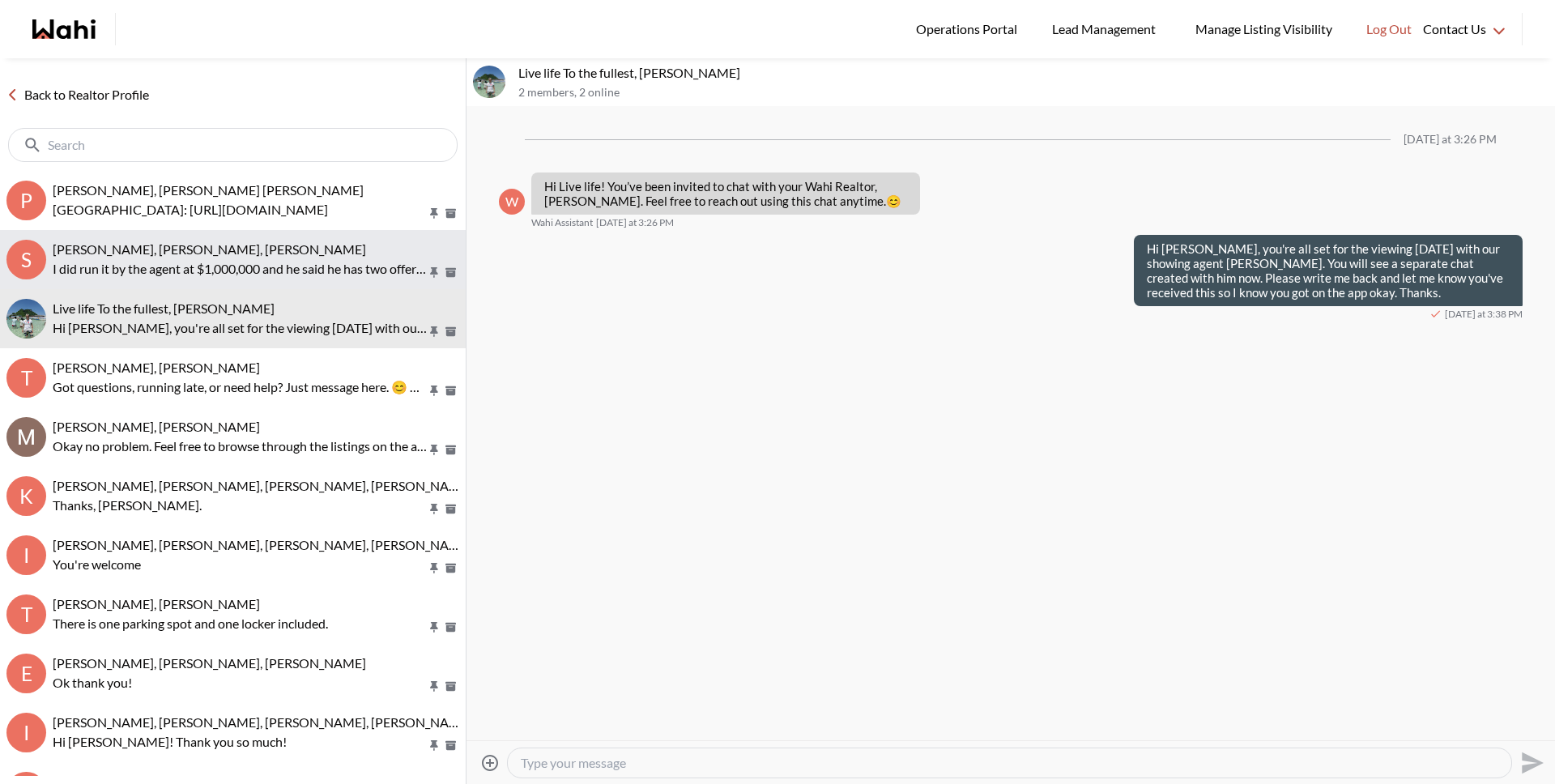
click at [148, 252] on span "[PERSON_NAME], [PERSON_NAME], [PERSON_NAME]" at bounding box center [208, 249] width 313 height 16
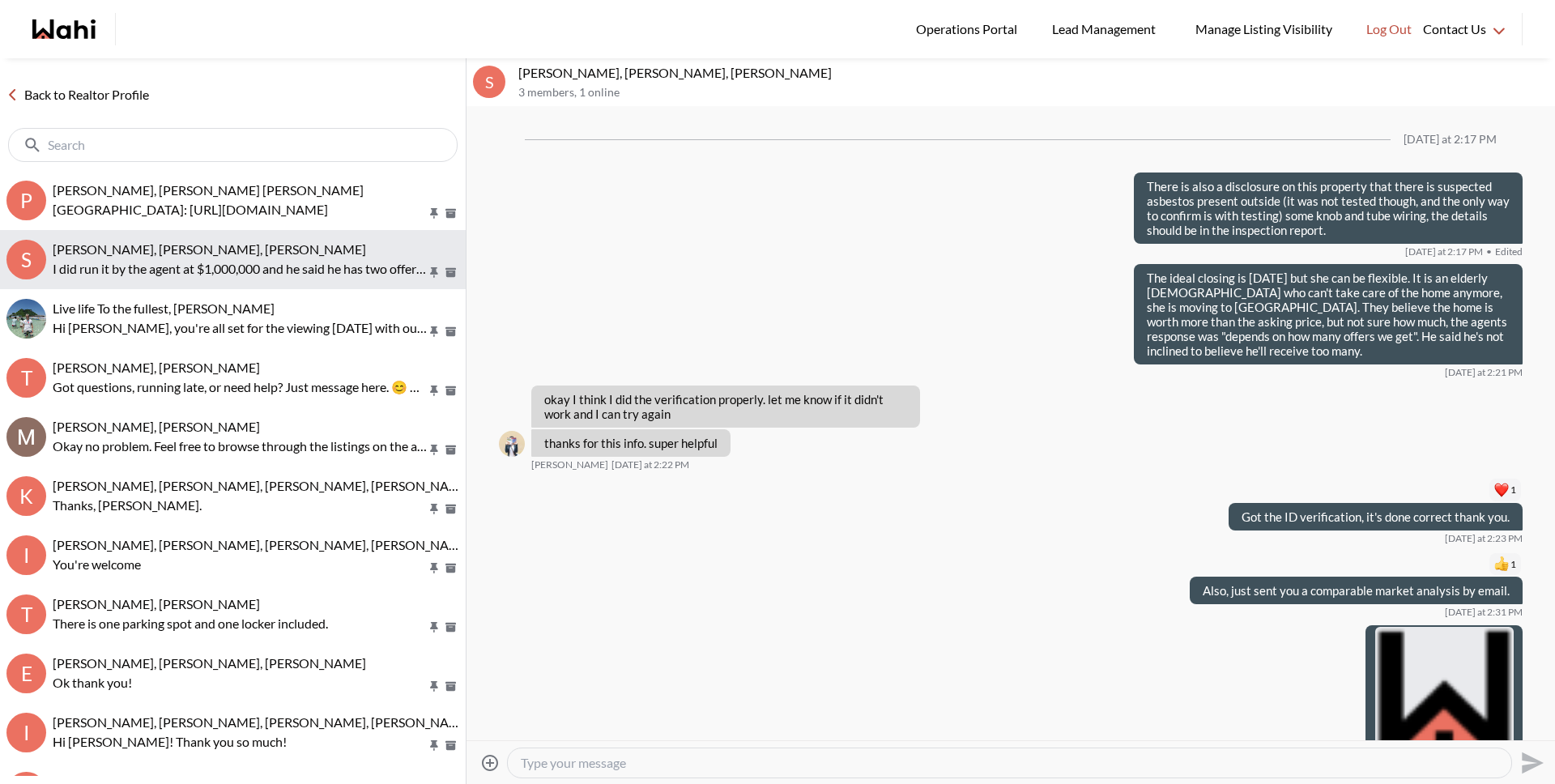
scroll to position [1918, 0]
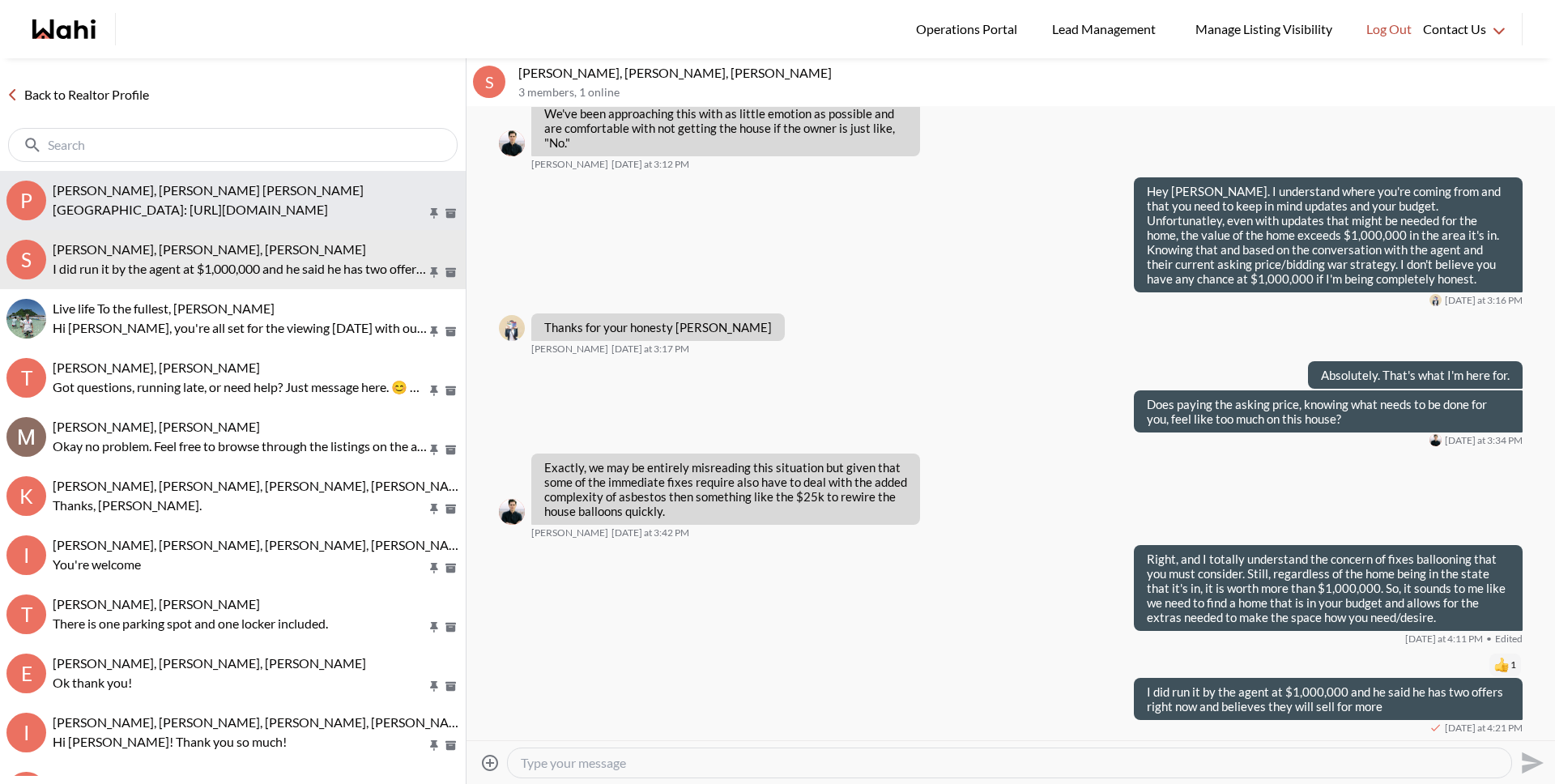
click at [143, 200] on p "[GEOGRAPHIC_DATA]: [URL][DOMAIN_NAME]" at bounding box center [240, 210] width 374 height 20
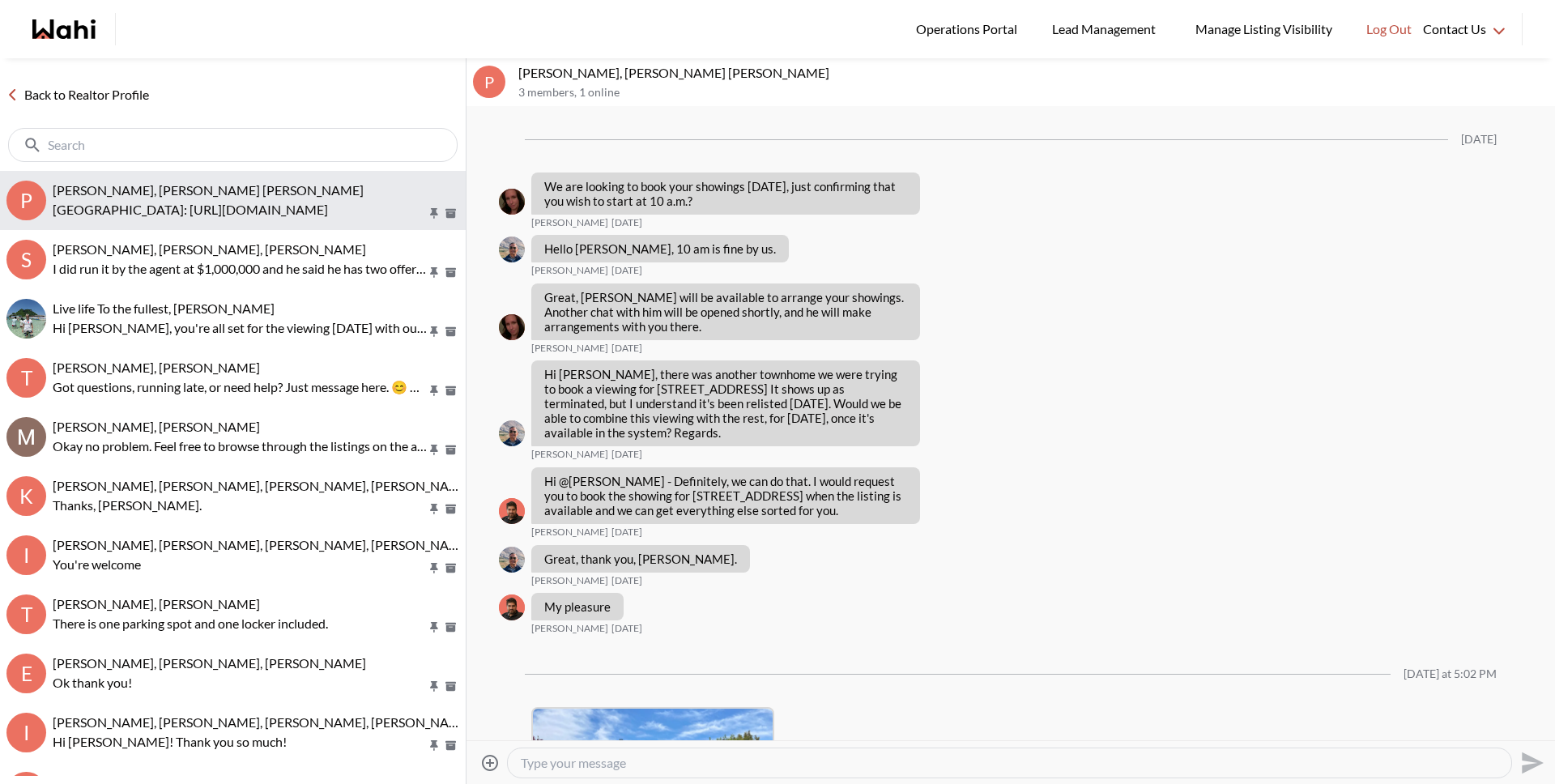
scroll to position [3155, 0]
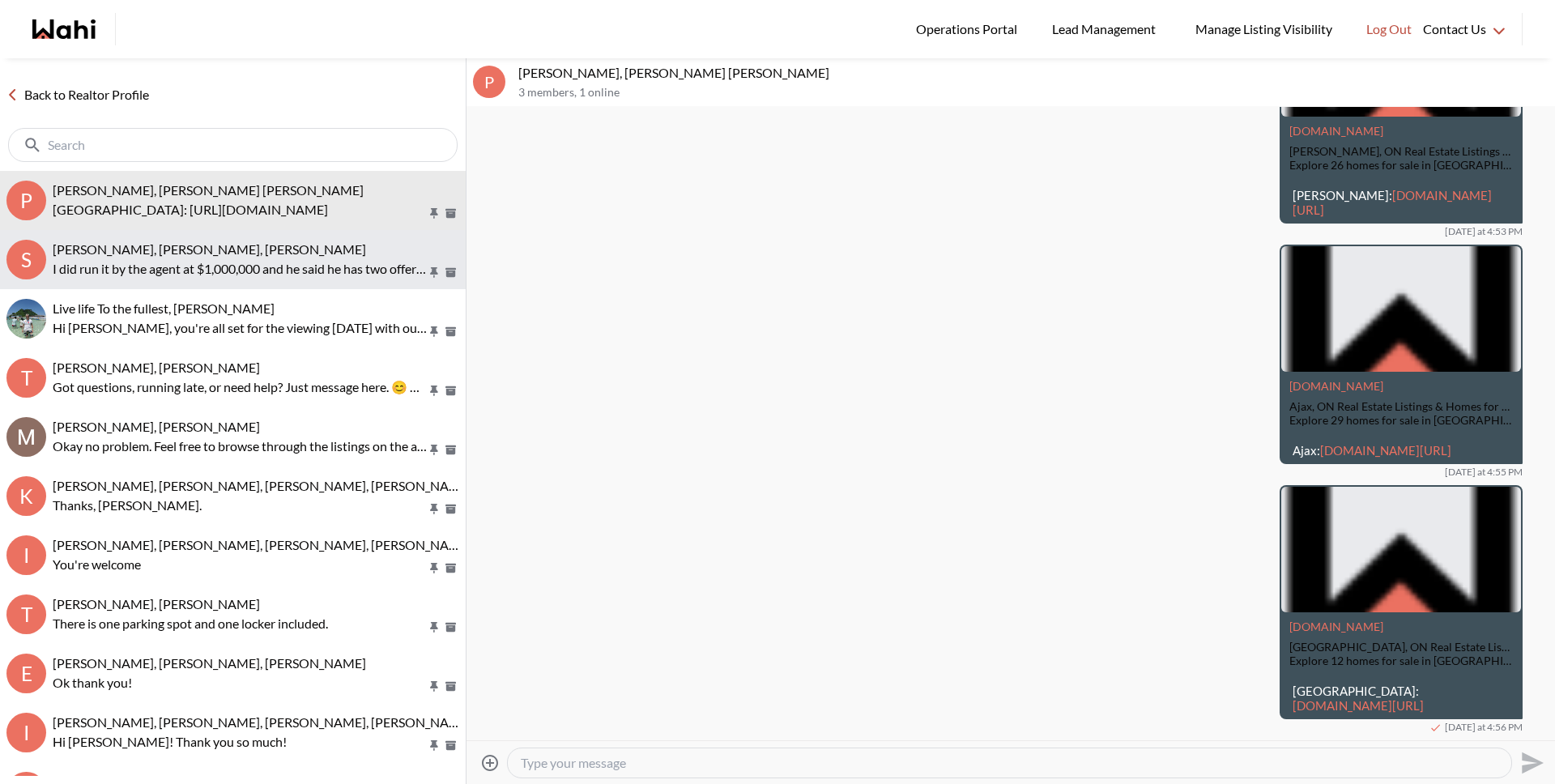
click at [155, 265] on p "I did run it by the agent at $1,000,000 and he said he has two offers right now…" at bounding box center [240, 269] width 374 height 20
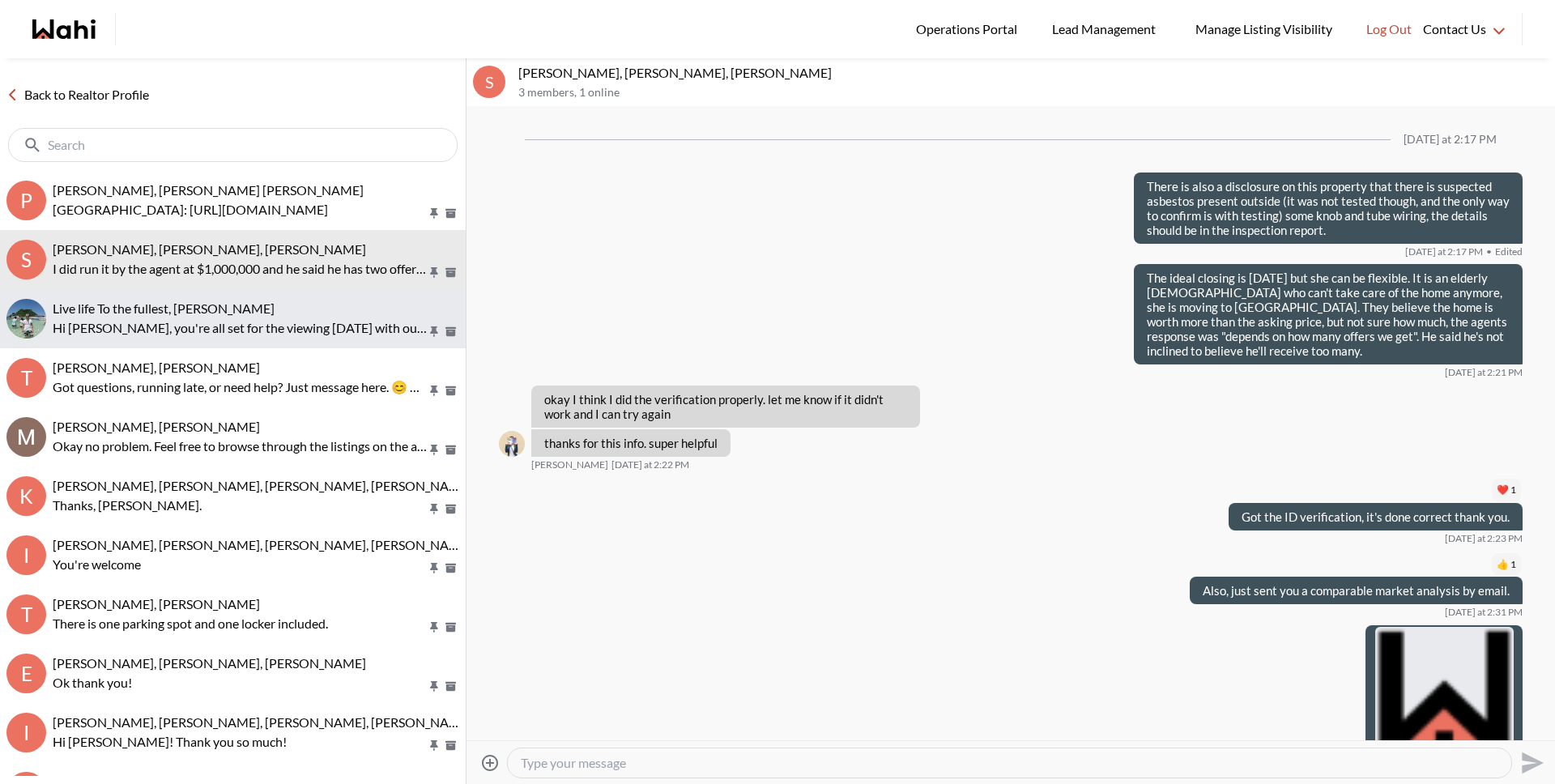
scroll to position [1918, 0]
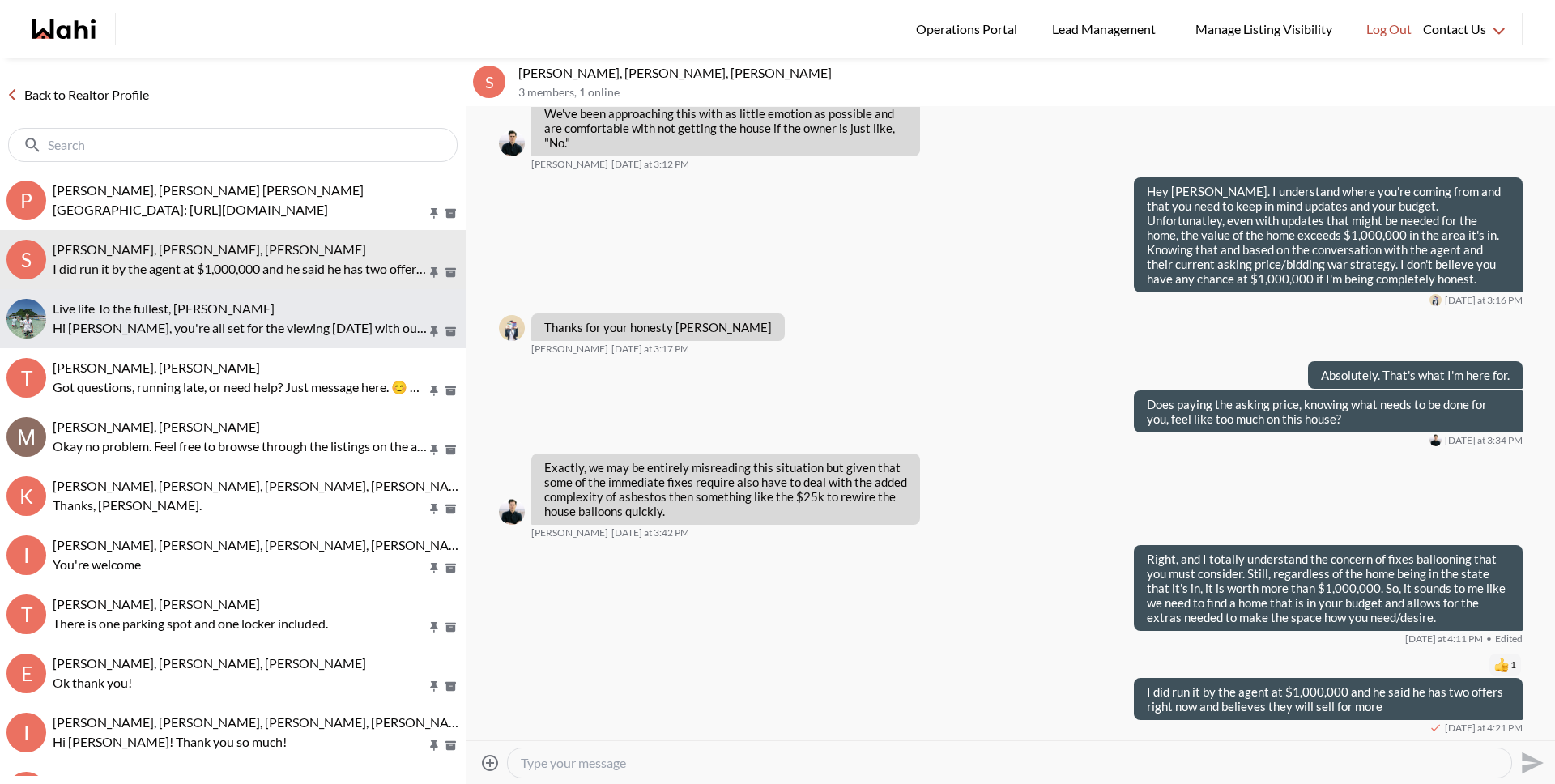
click at [155, 316] on div "Live life To the fullest, [PERSON_NAME] Hi [PERSON_NAME], you're all set for th…" at bounding box center [255, 319] width 406 height 38
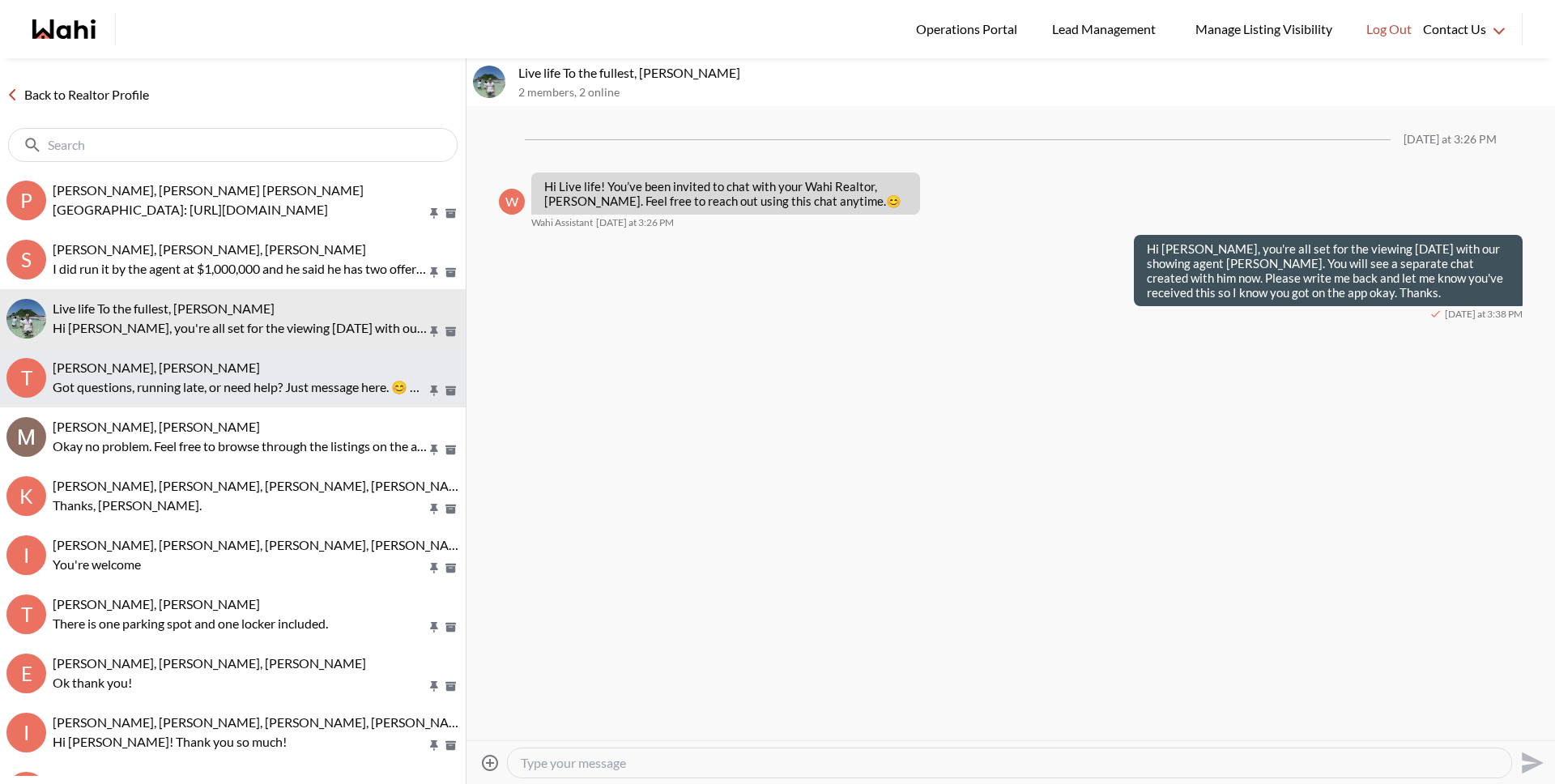
click at [258, 362] on span "[PERSON_NAME], [PERSON_NAME]" at bounding box center [156, 367] width 208 height 16
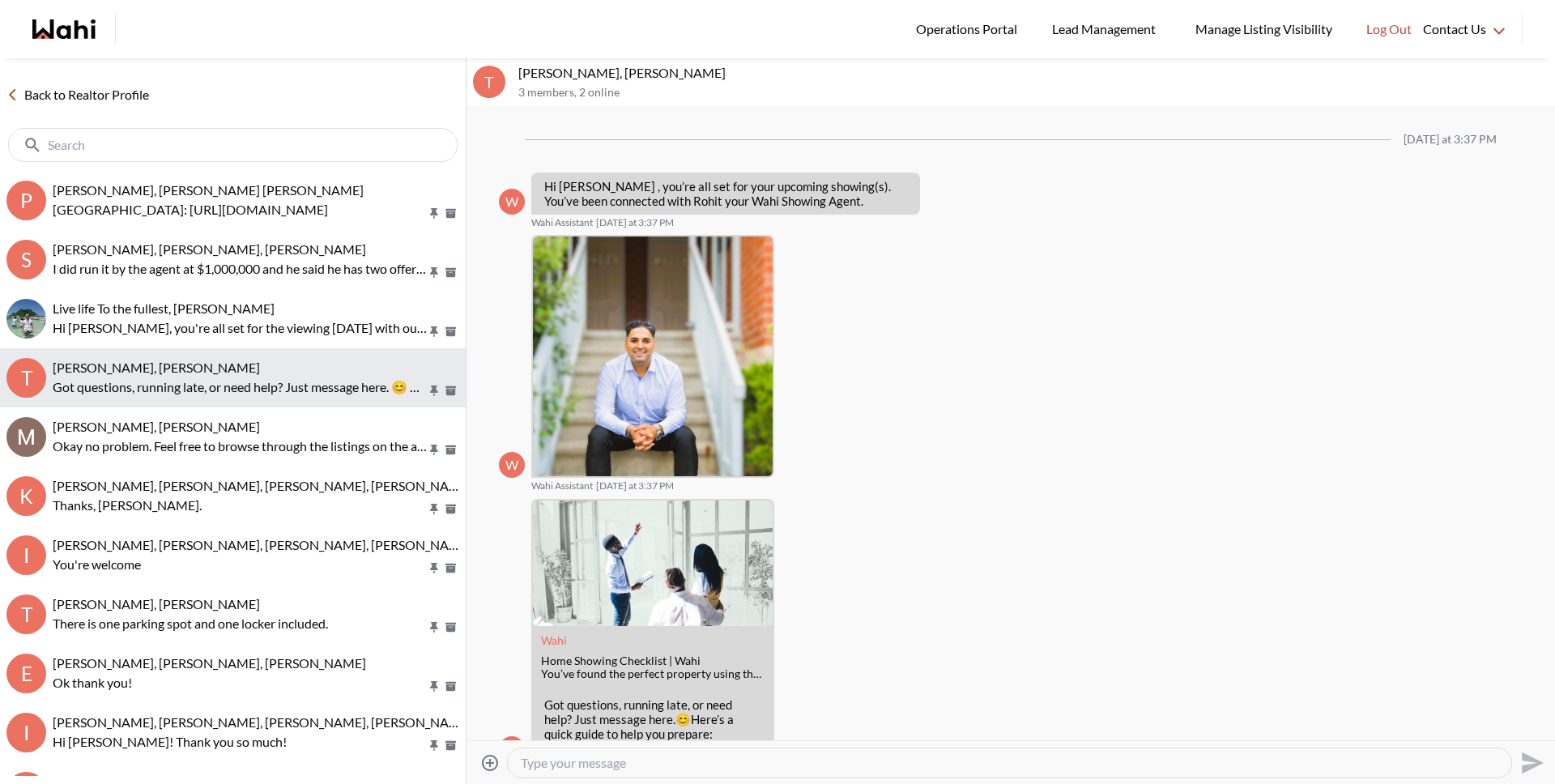
scroll to position [57, 0]
